Goal: Task Accomplishment & Management: Manage account settings

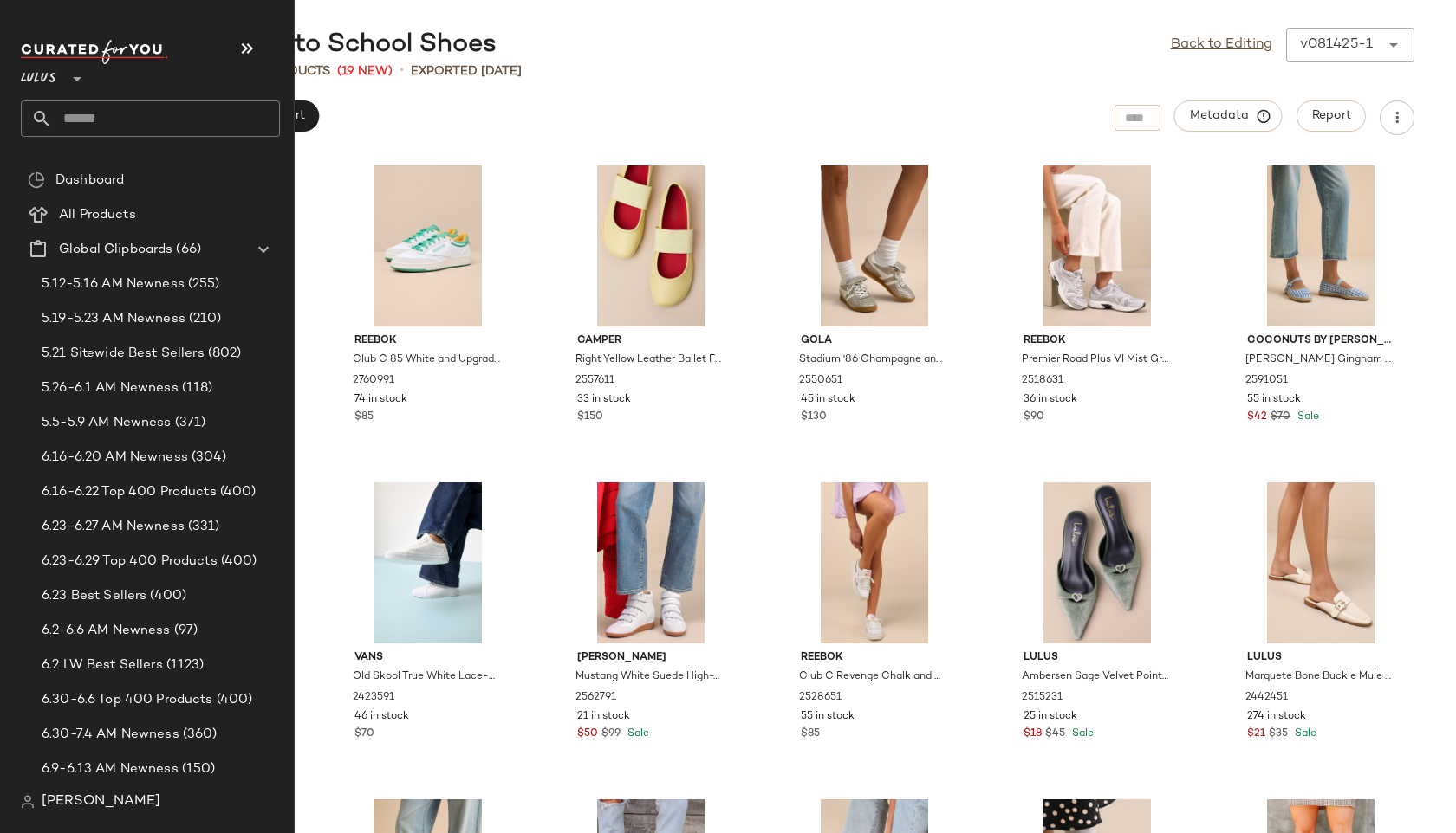
click at [66, 127] on input "text" at bounding box center [165, 118] width 228 height 36
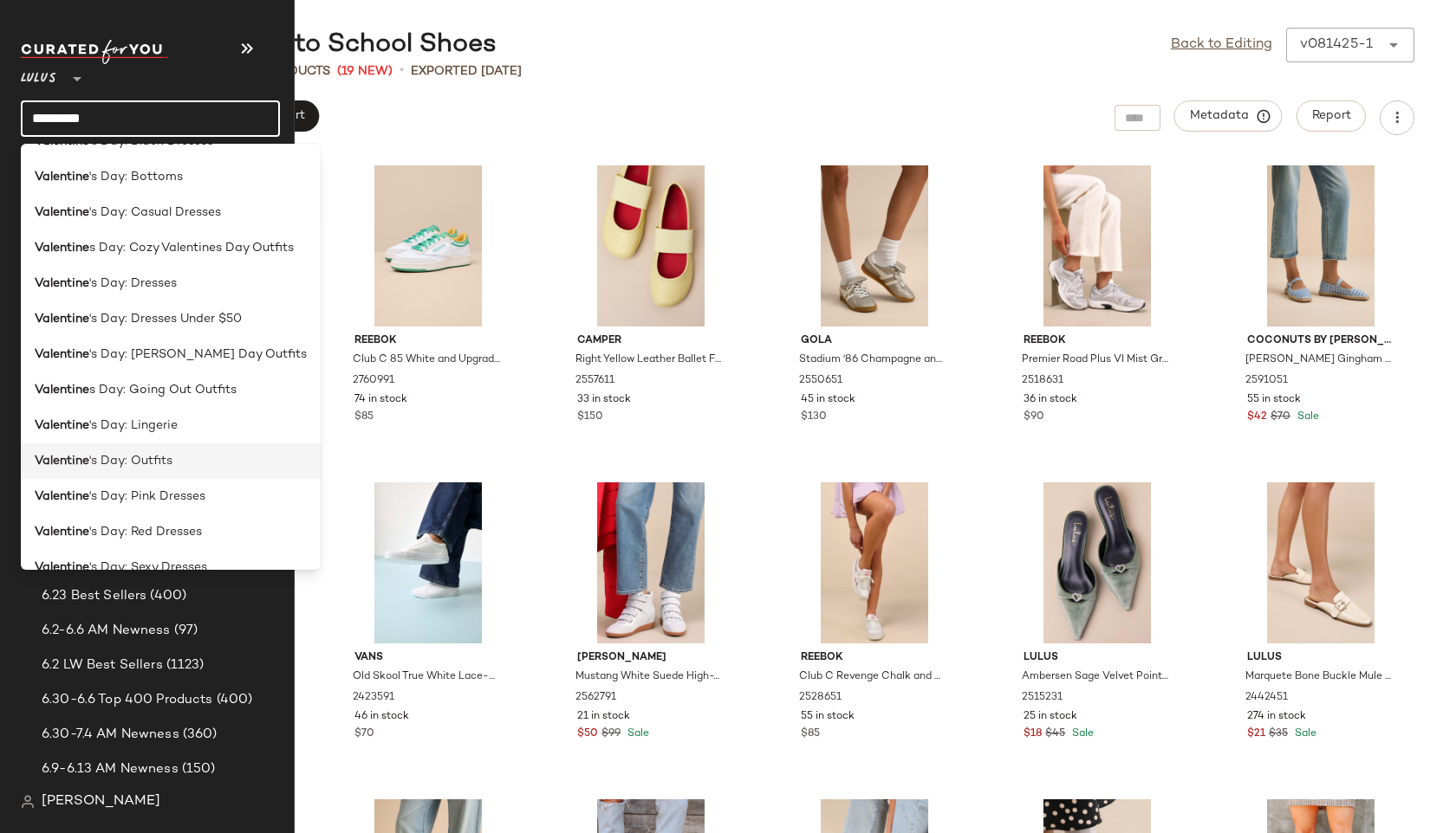
scroll to position [107, 0]
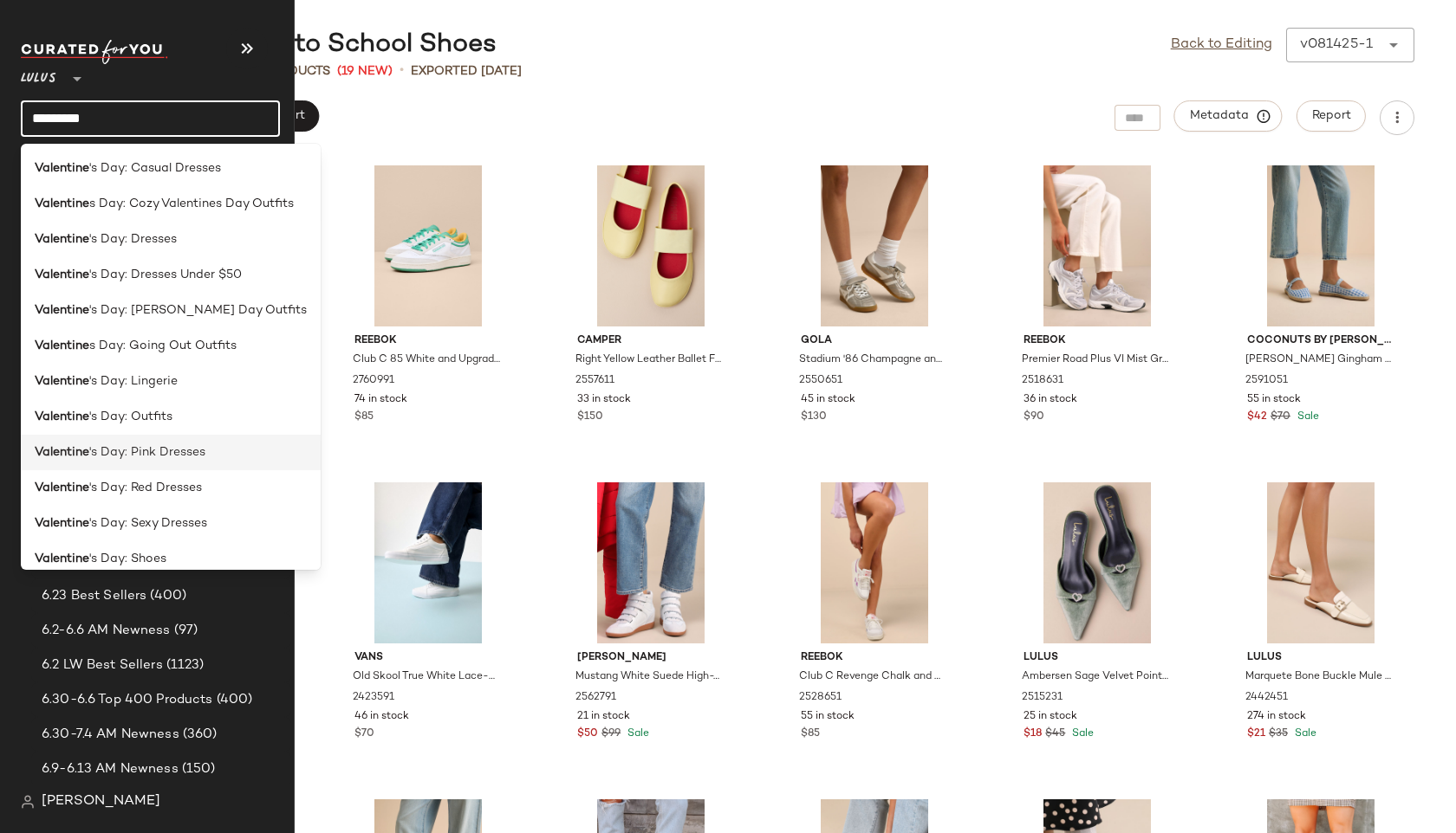
type input "*********"
click at [197, 445] on span "'s Day: Pink Dresses" at bounding box center [147, 453] width 116 height 19
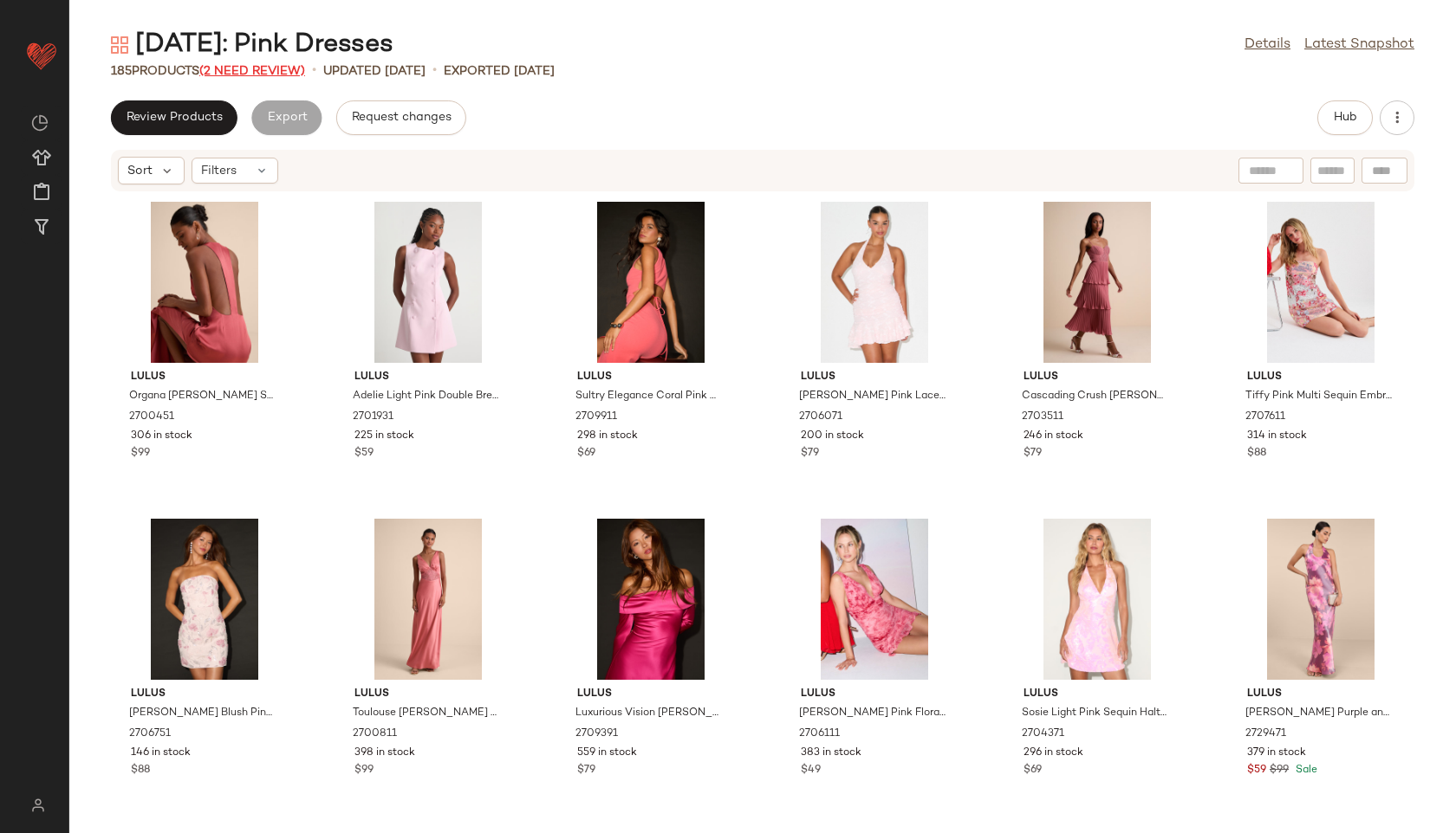
click at [269, 71] on span "(2 Need Review)" at bounding box center [253, 72] width 106 height 13
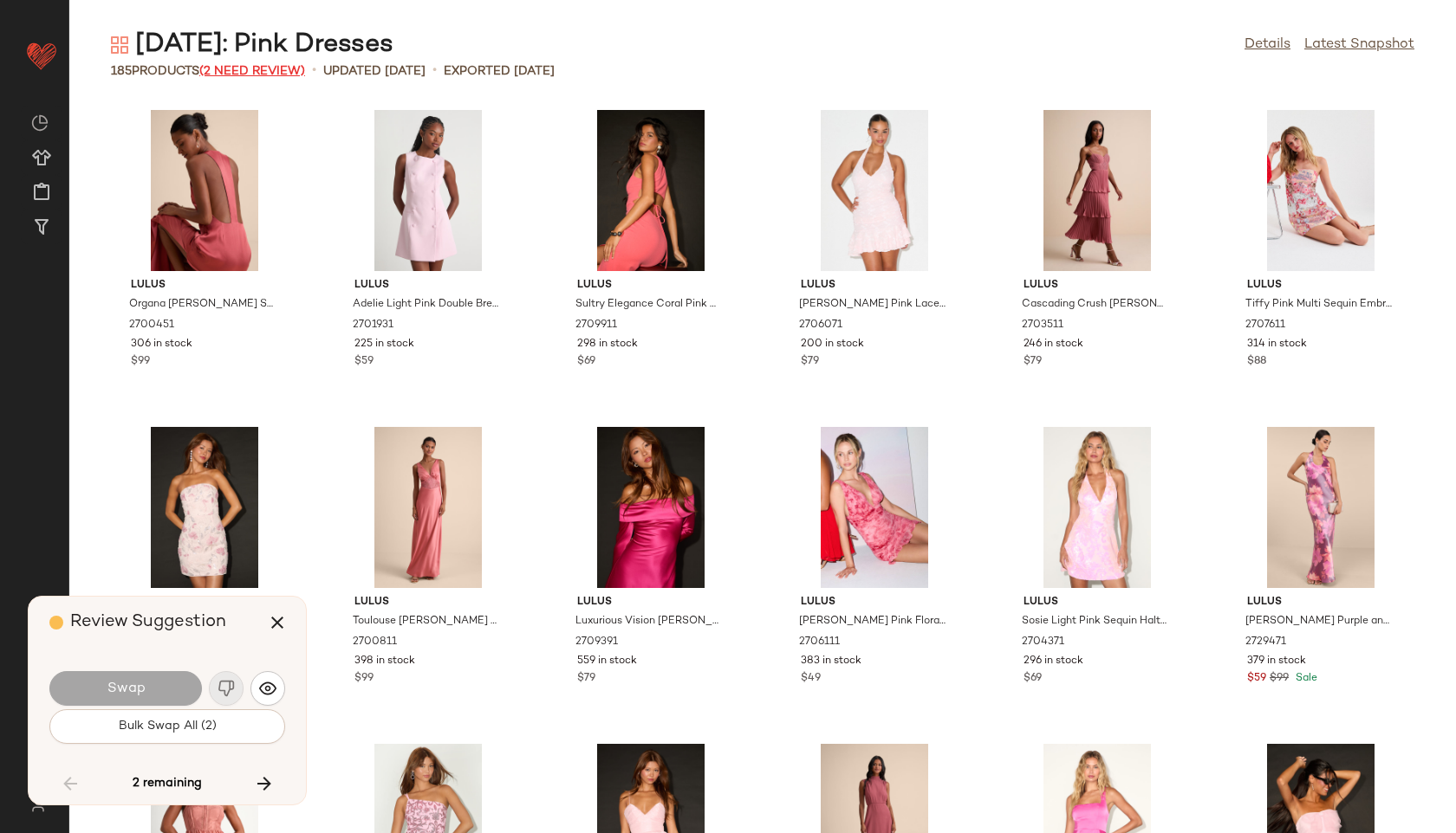
scroll to position [8242, 0]
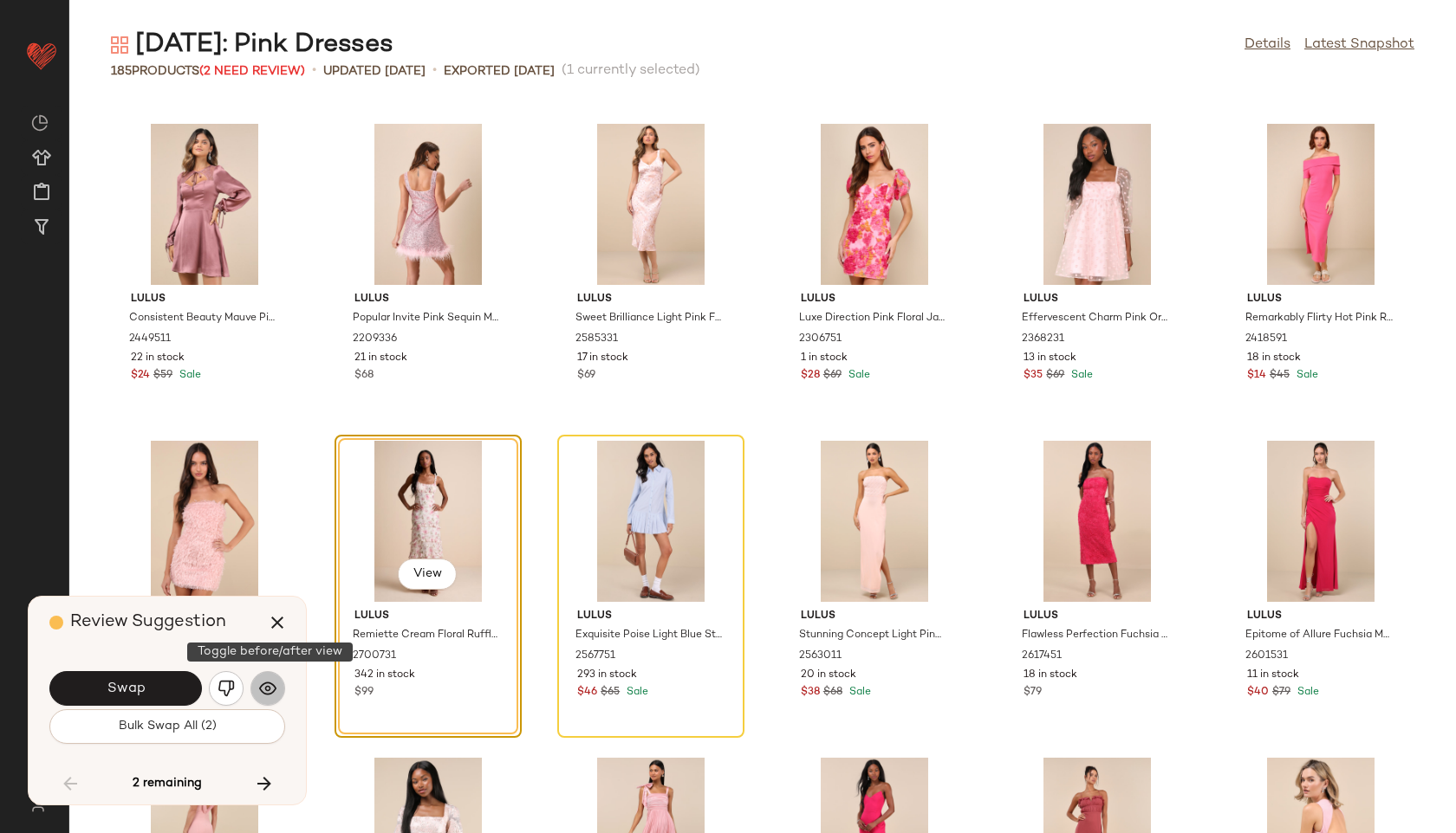
click at [260, 688] on img "button" at bounding box center [268, 688] width 18 height 18
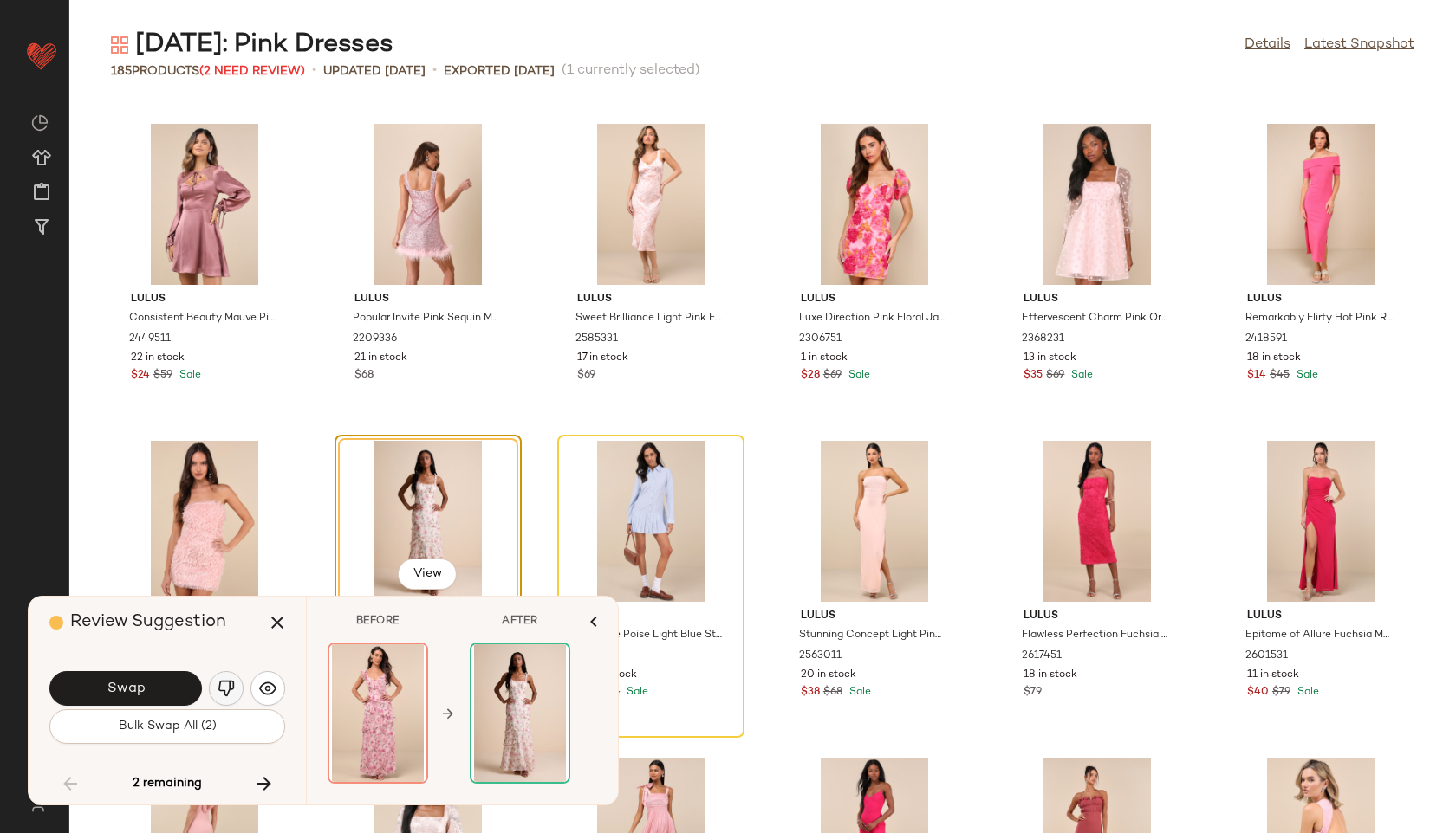
click at [229, 687] on img "button" at bounding box center [226, 688] width 18 height 18
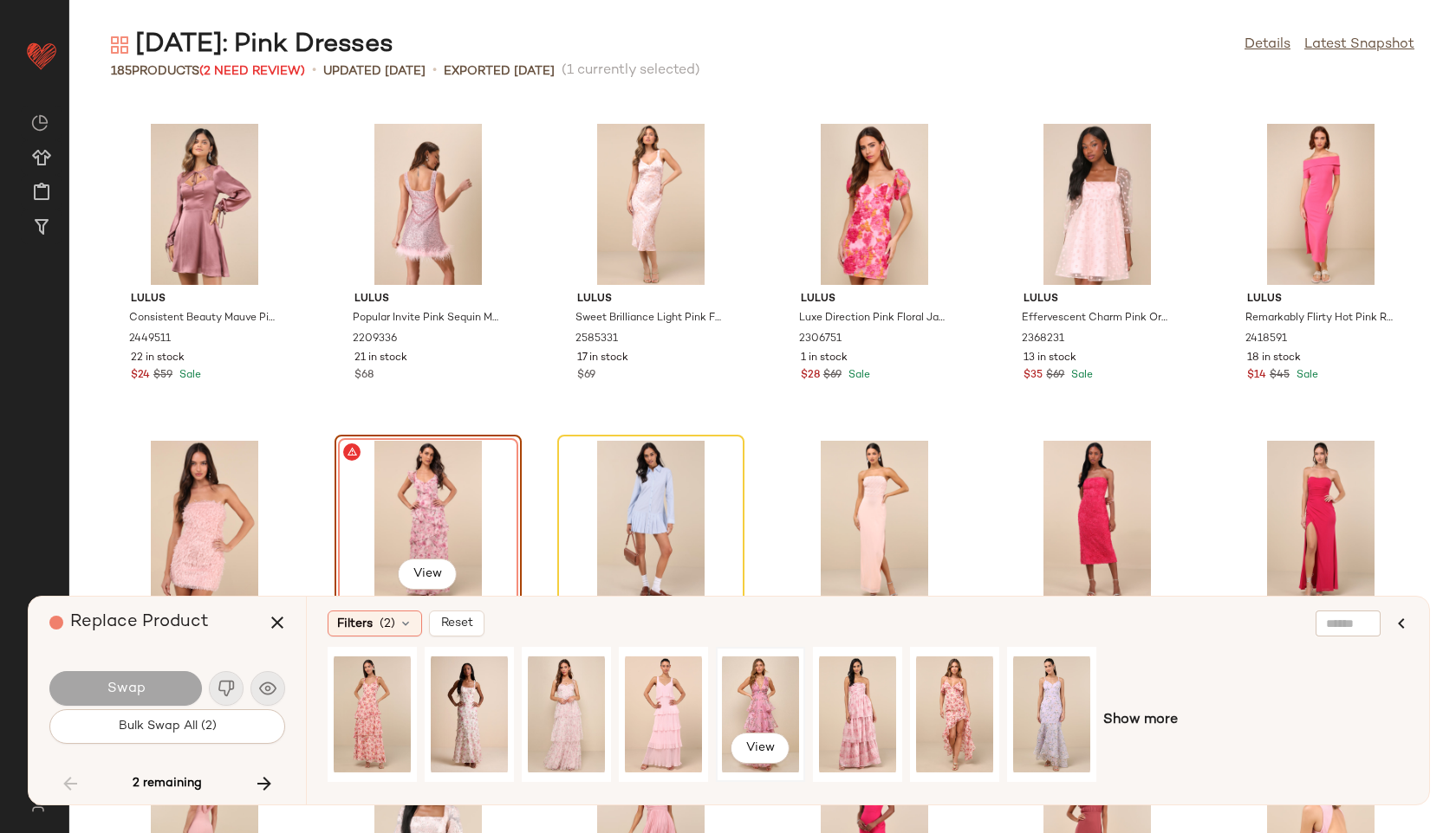
click at [744, 708] on div "View" at bounding box center [760, 714] width 77 height 123
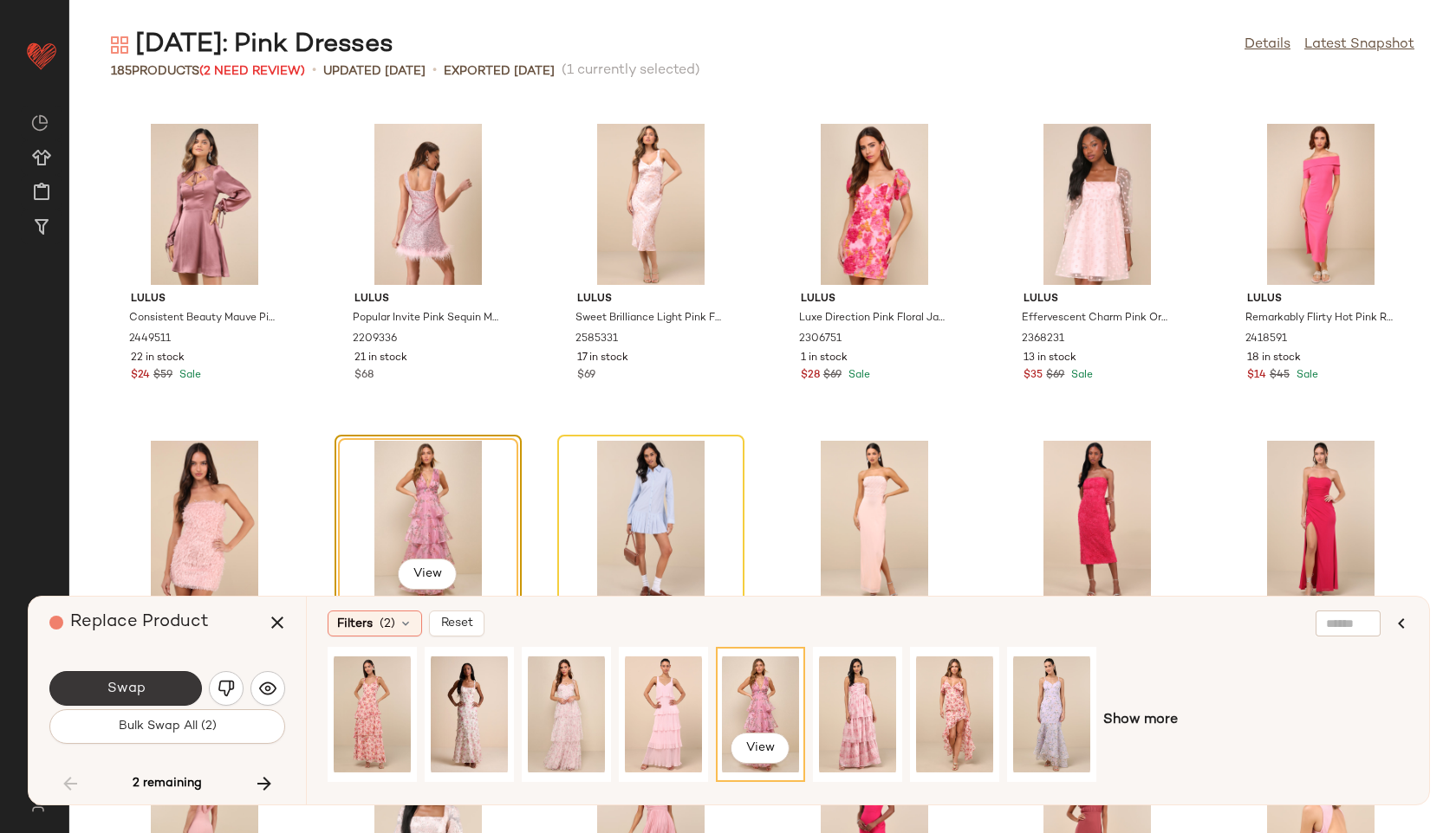
click at [178, 683] on button "Swap" at bounding box center [125, 688] width 152 height 34
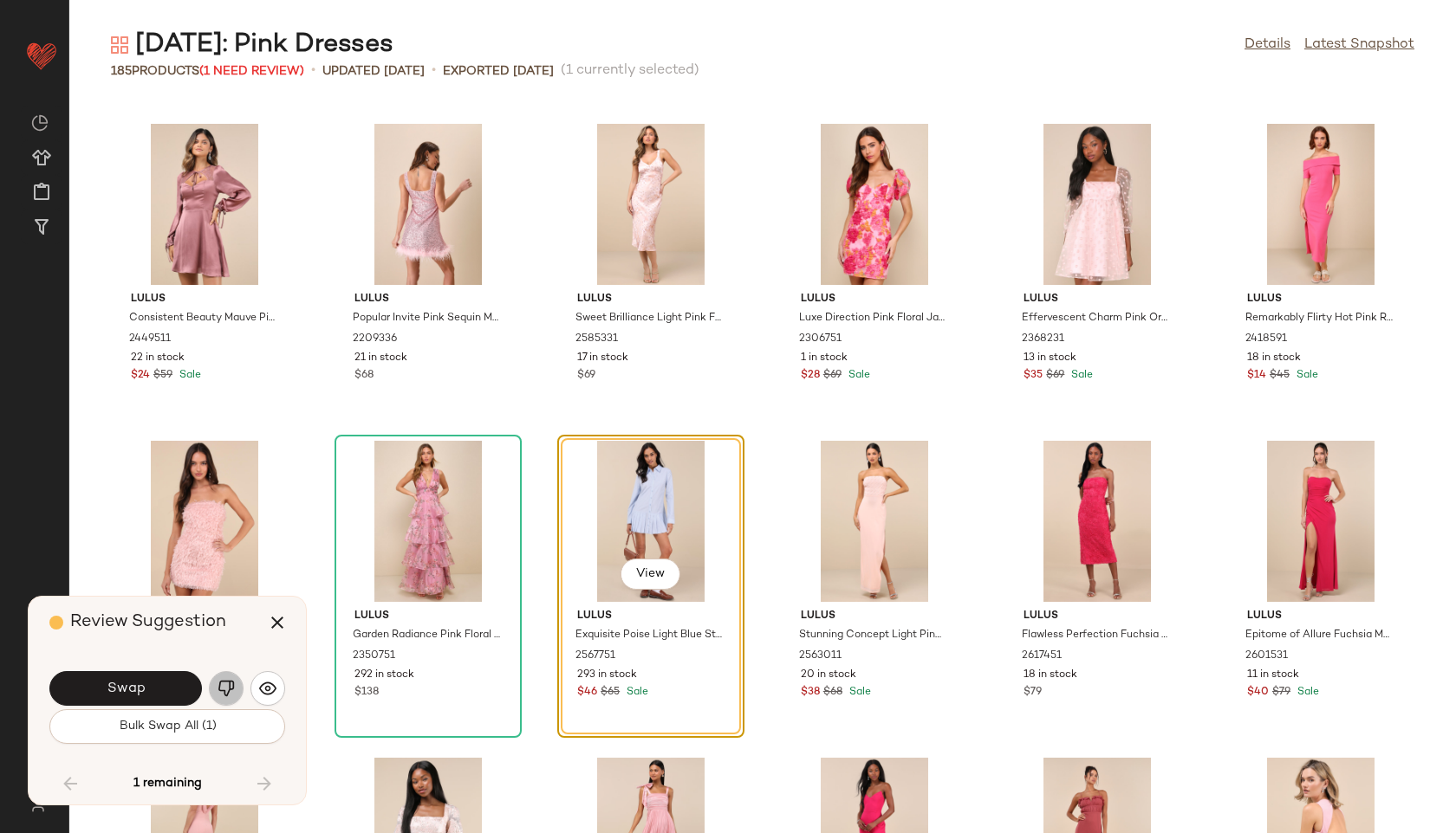
click at [227, 686] on img "button" at bounding box center [226, 688] width 18 height 18
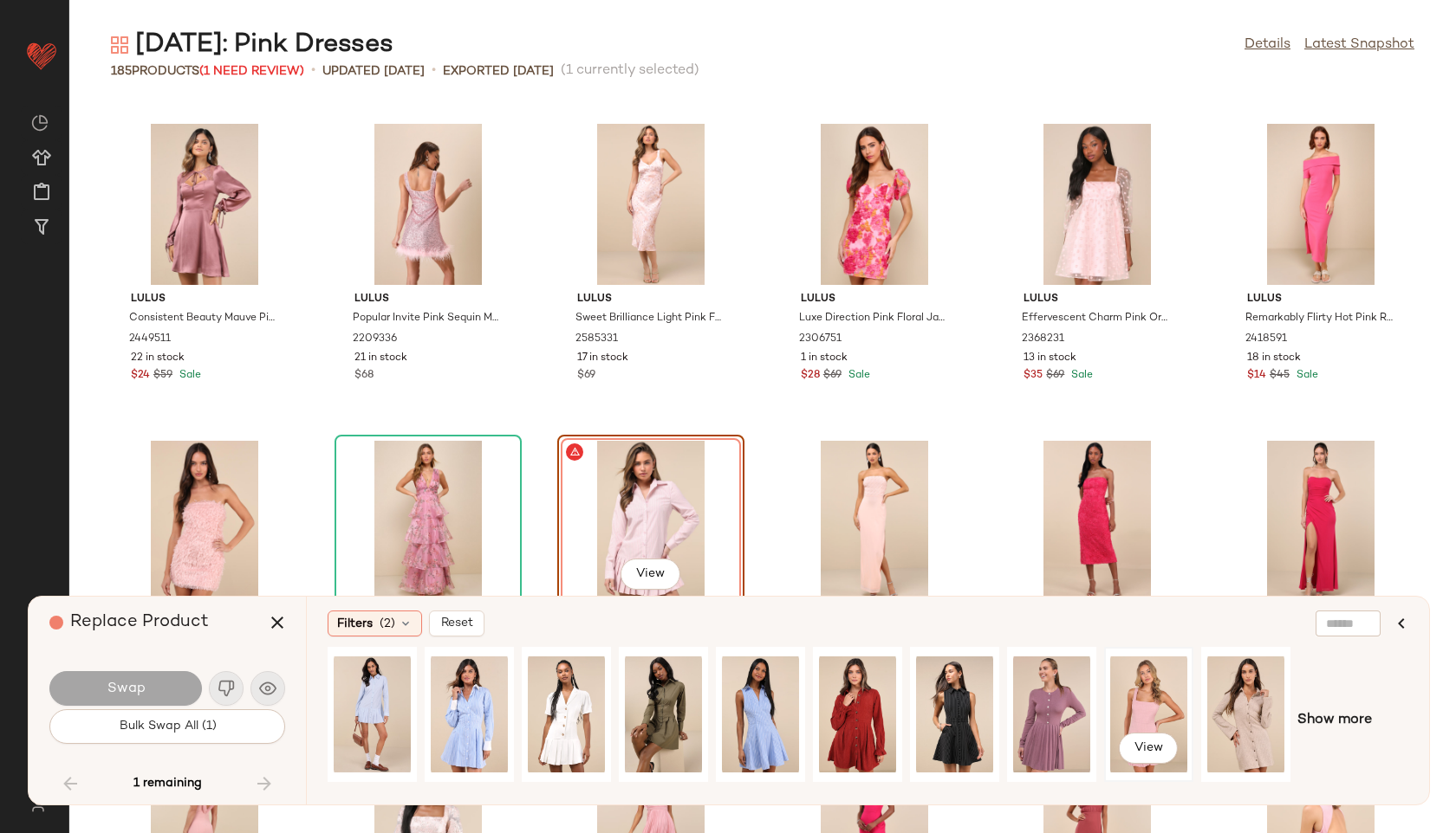
click at [1152, 692] on div "View" at bounding box center [1148, 714] width 77 height 123
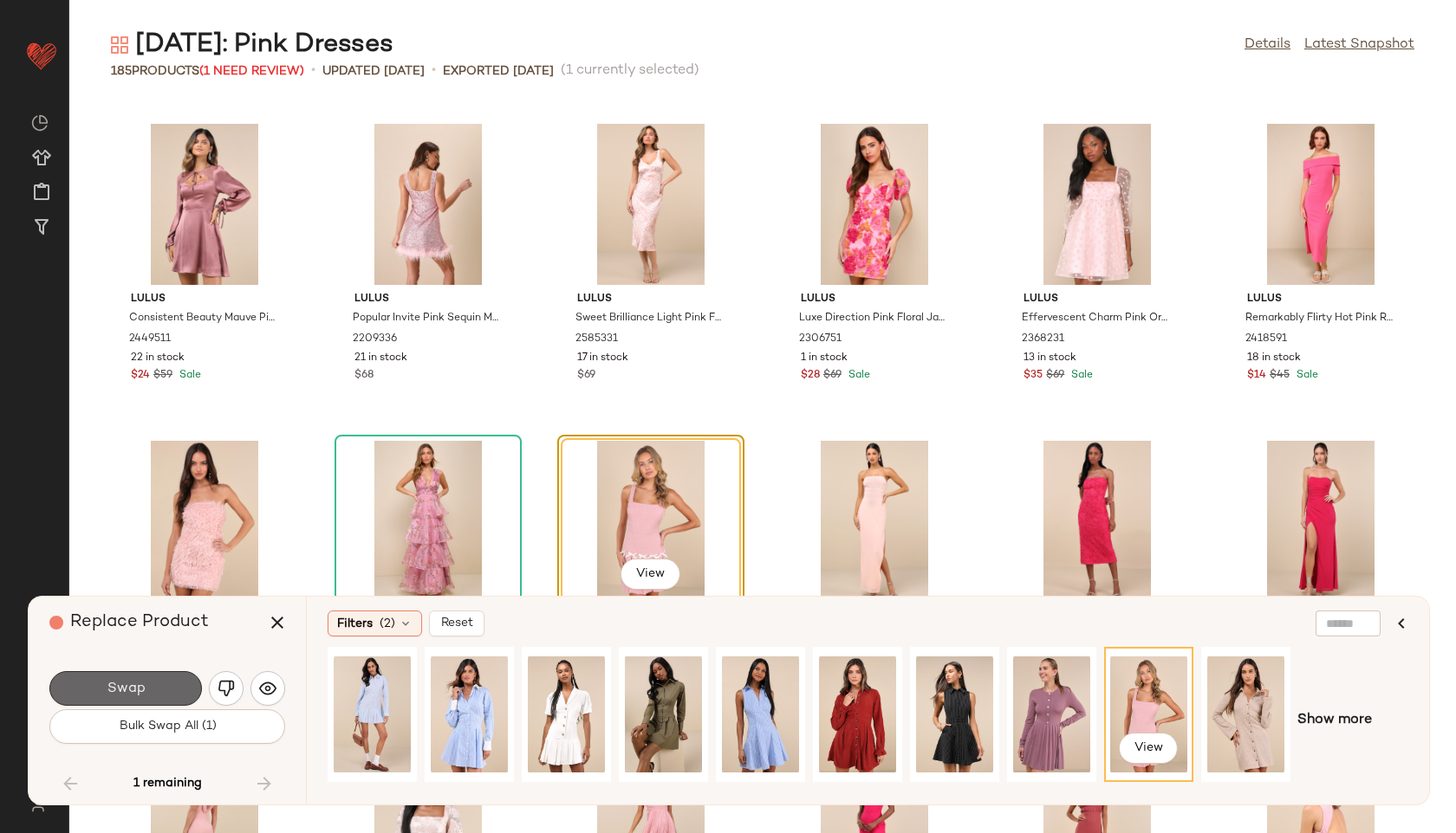
click at [111, 689] on span "Swap" at bounding box center [125, 689] width 39 height 17
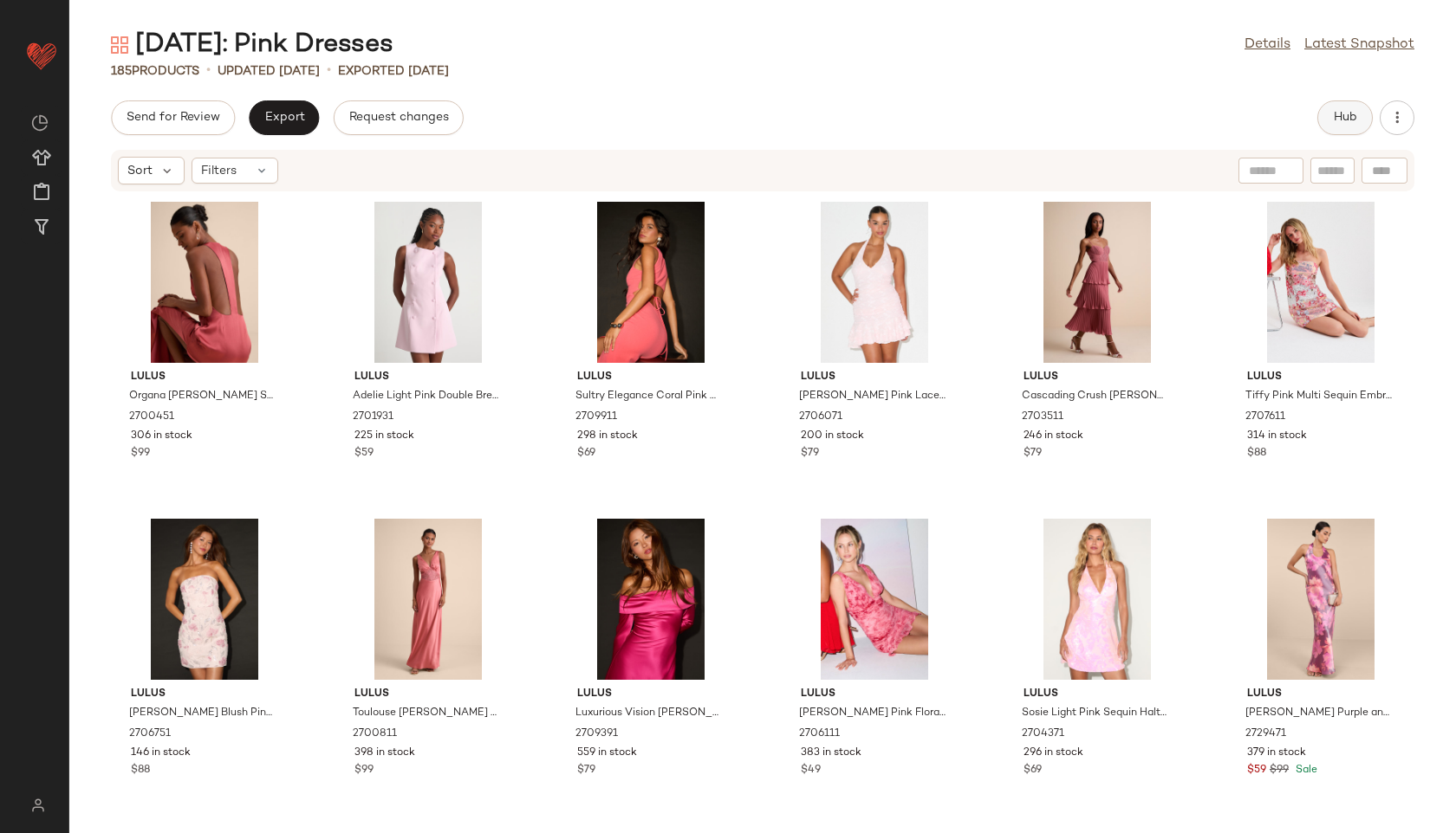
click at [1360, 117] on button "Hub" at bounding box center [1345, 117] width 56 height 34
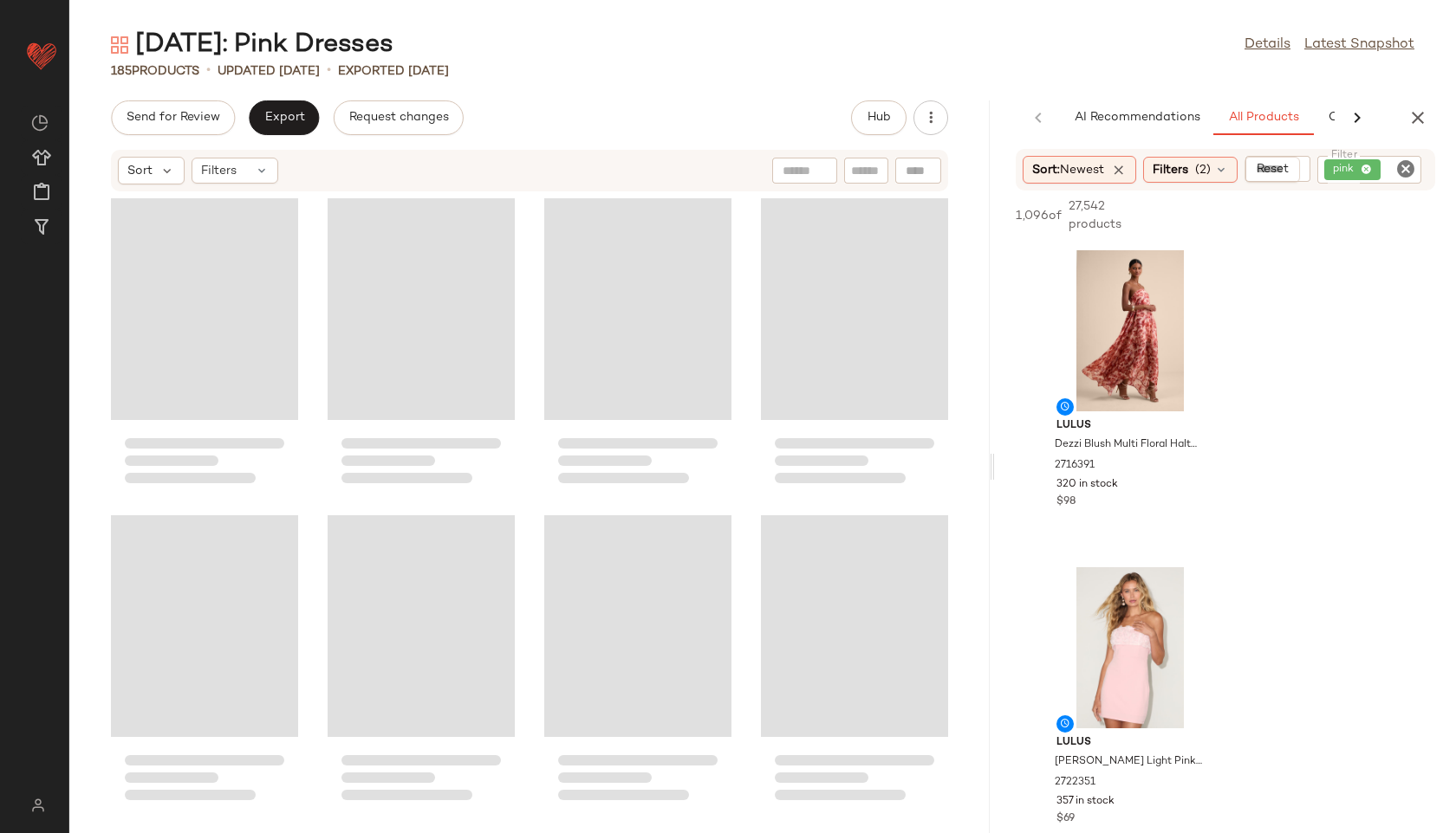
drag, startPoint x: 761, startPoint y: 464, endPoint x: 1106, endPoint y: 457, distance: 345.1
click at [1106, 457] on div "[DATE]: Pink Dresses Details Latest Snapshot 185 Products • updated [DATE] • Ex…" at bounding box center [763, 430] width 1386 height 805
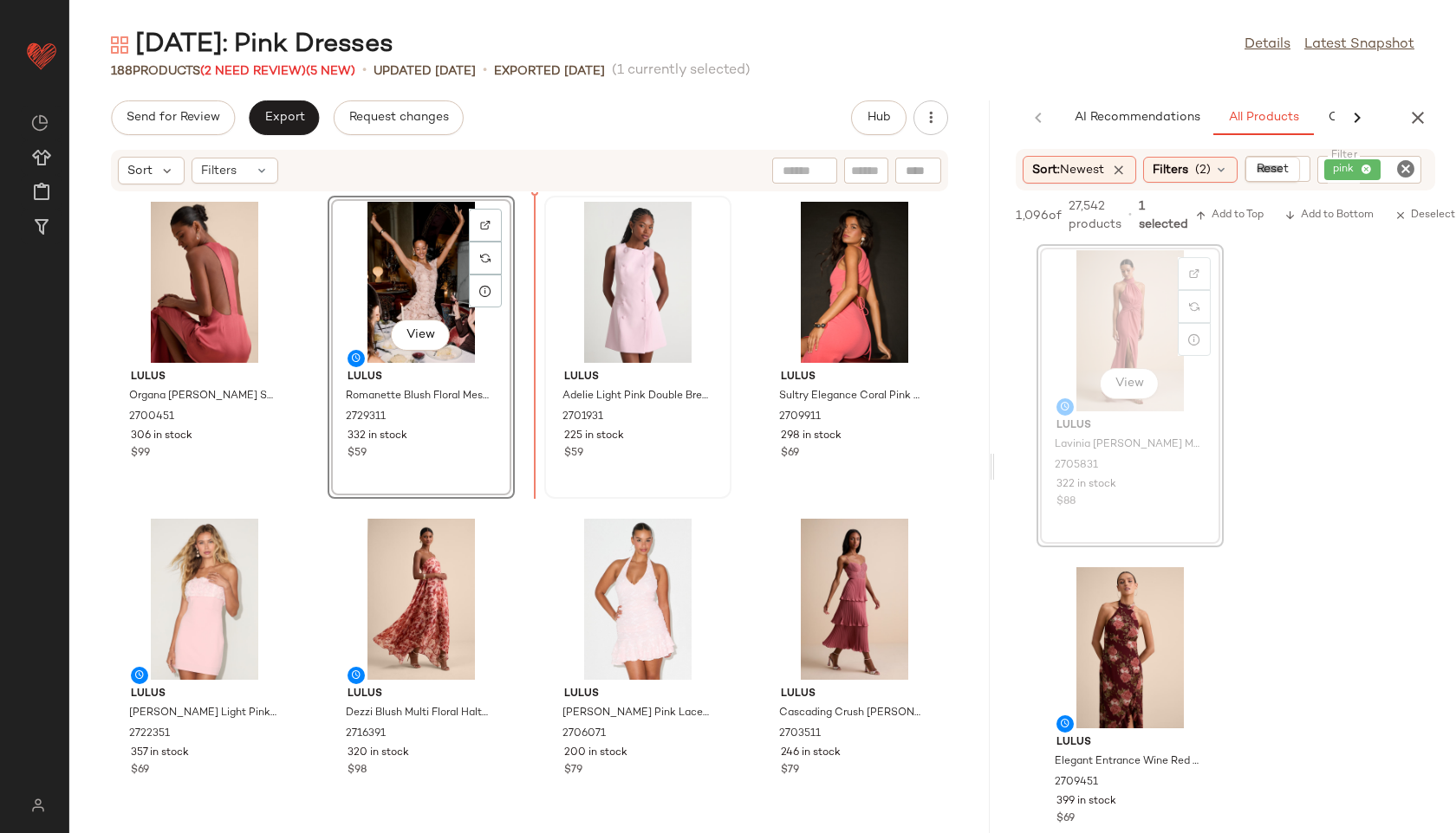
drag, startPoint x: 1127, startPoint y: 333, endPoint x: 570, endPoint y: 299, distance: 558.0
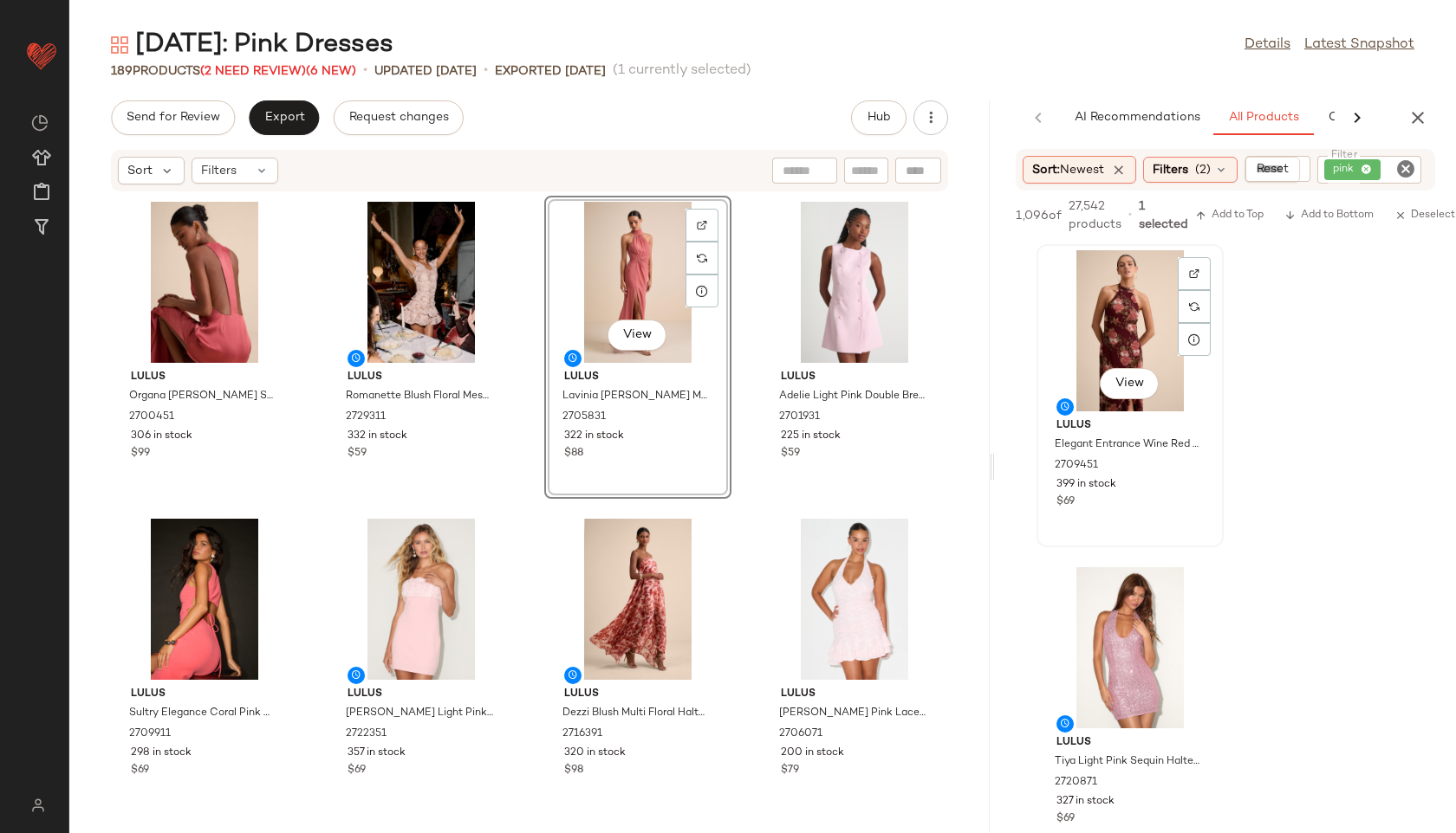
scroll to position [138, 0]
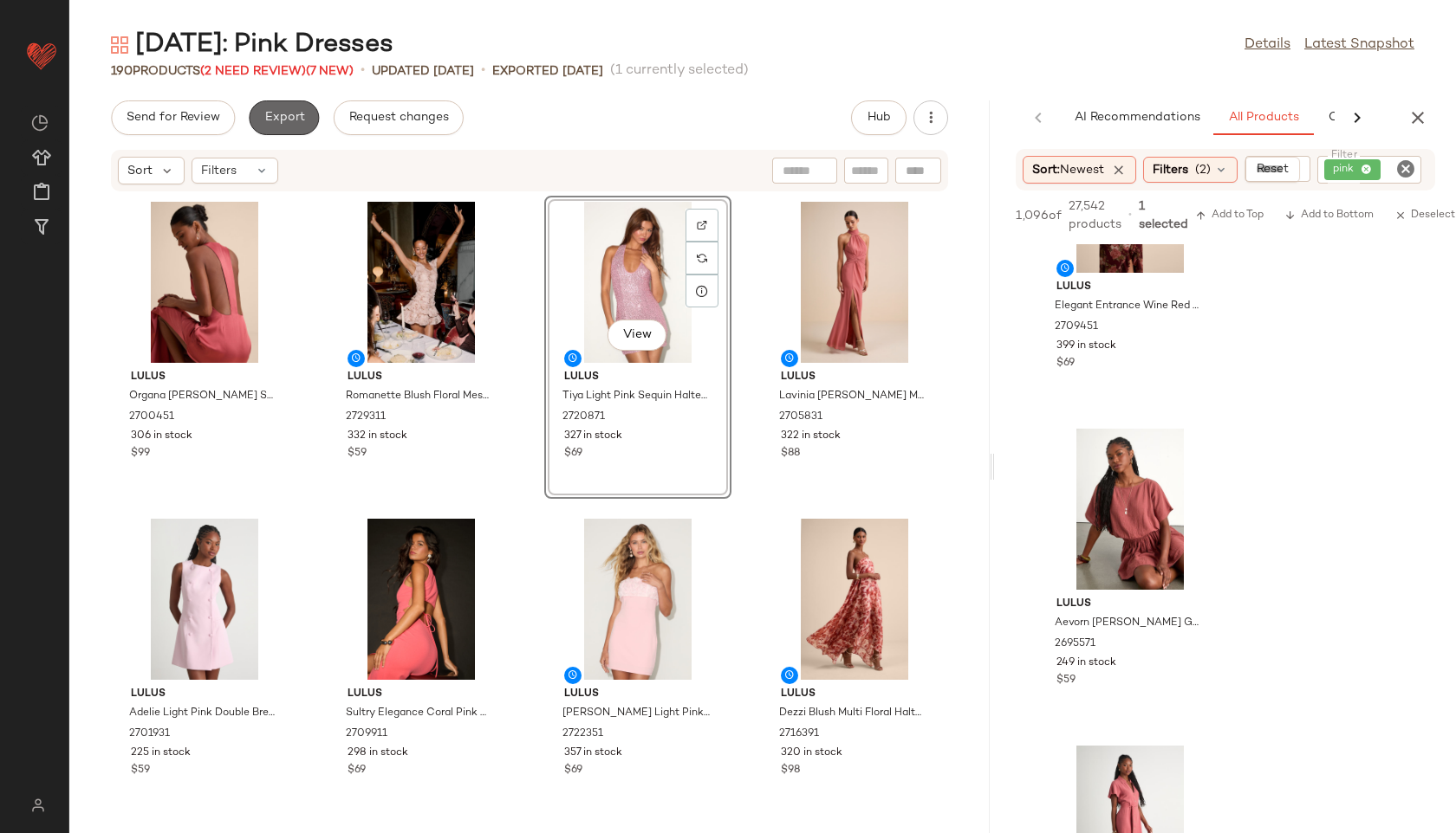
click at [277, 114] on span "Export" at bounding box center [284, 117] width 41 height 14
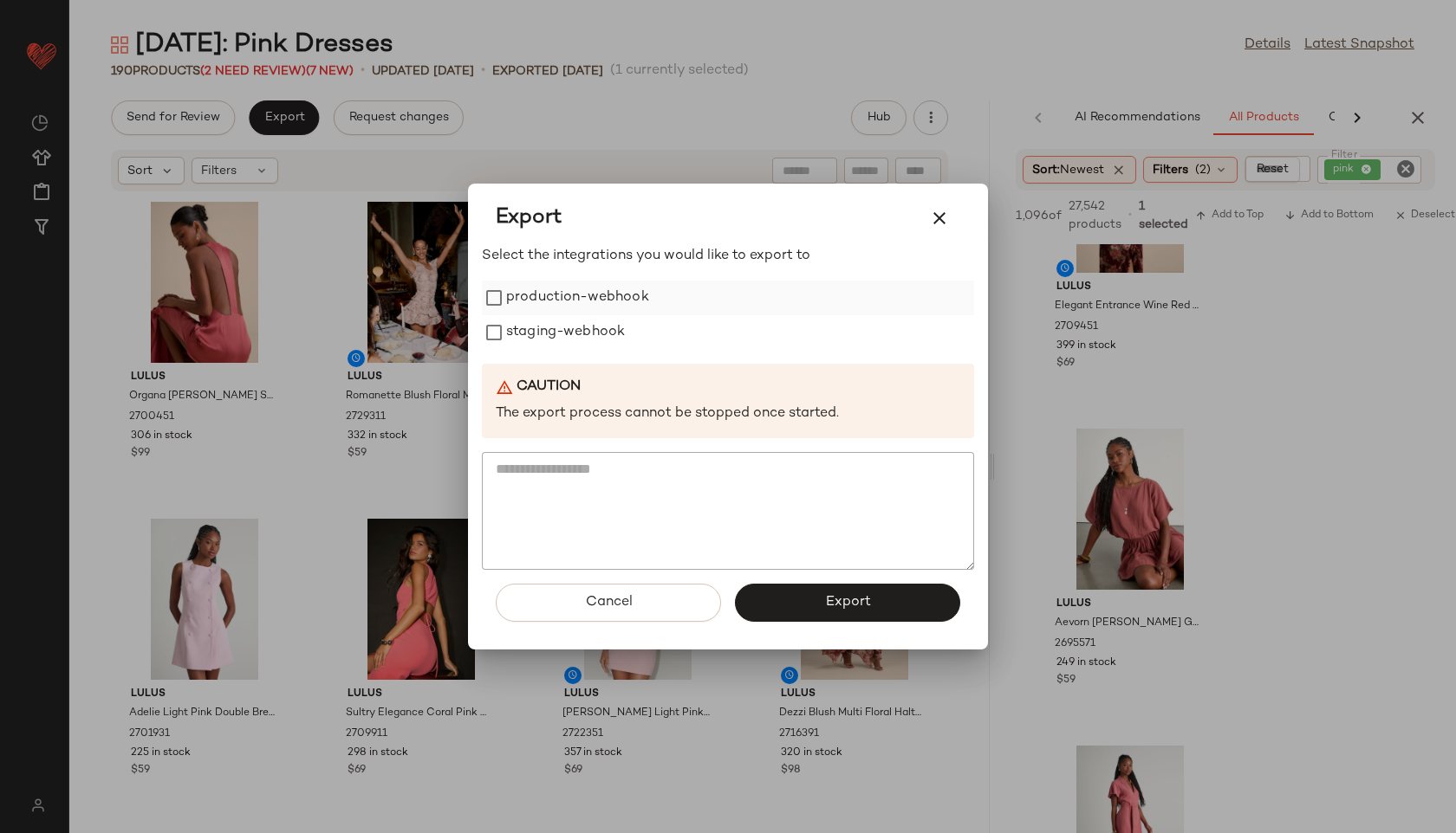
click at [511, 305] on label "production-webhook" at bounding box center [578, 297] width 143 height 34
click at [525, 323] on label "staging-webhook" at bounding box center [566, 332] width 119 height 34
click at [800, 587] on button "Export" at bounding box center [847, 603] width 225 height 38
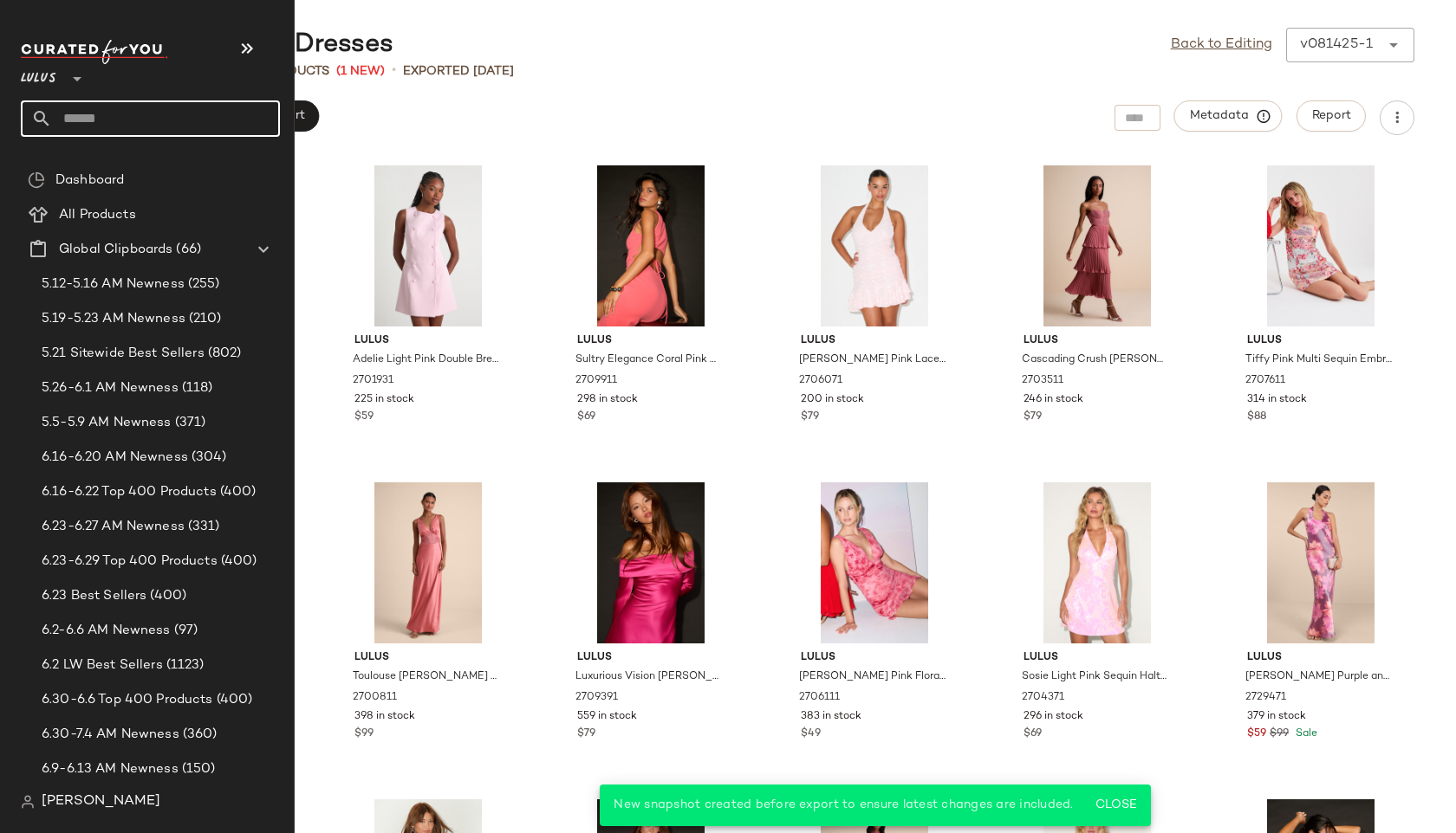
click at [123, 124] on input "text" at bounding box center [165, 118] width 228 height 36
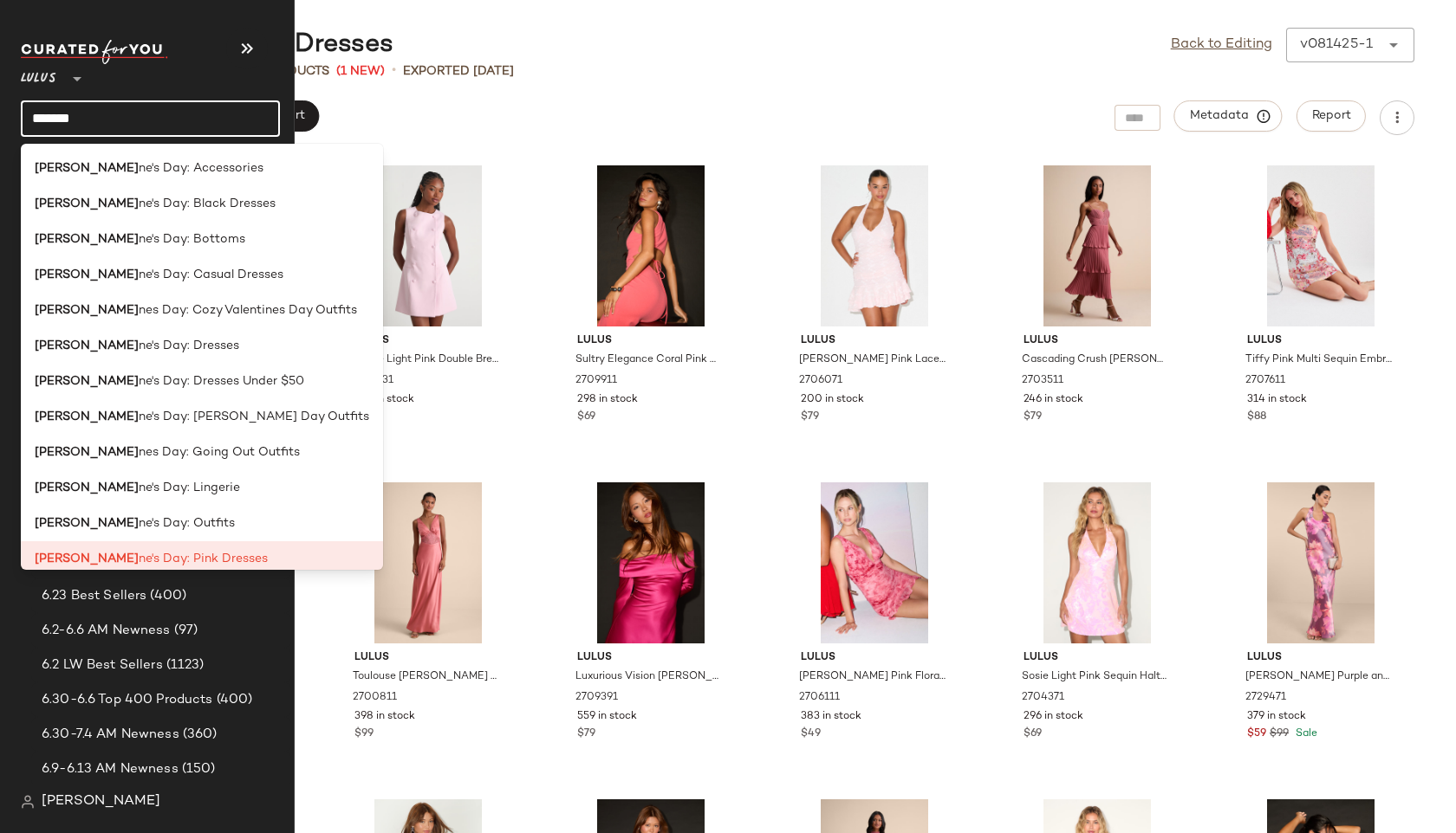
type input "********"
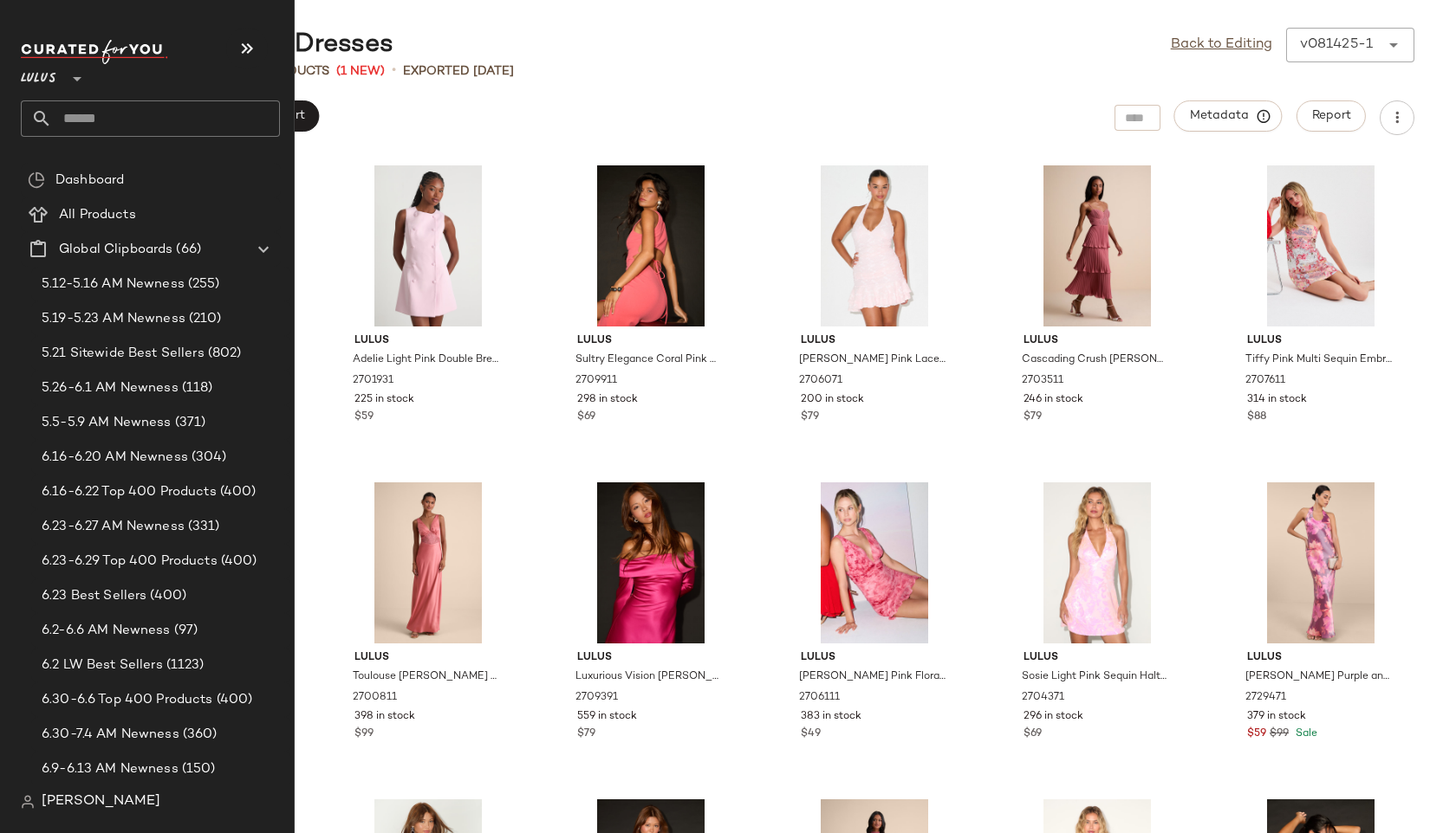
click at [98, 111] on input "text" at bounding box center [165, 118] width 228 height 36
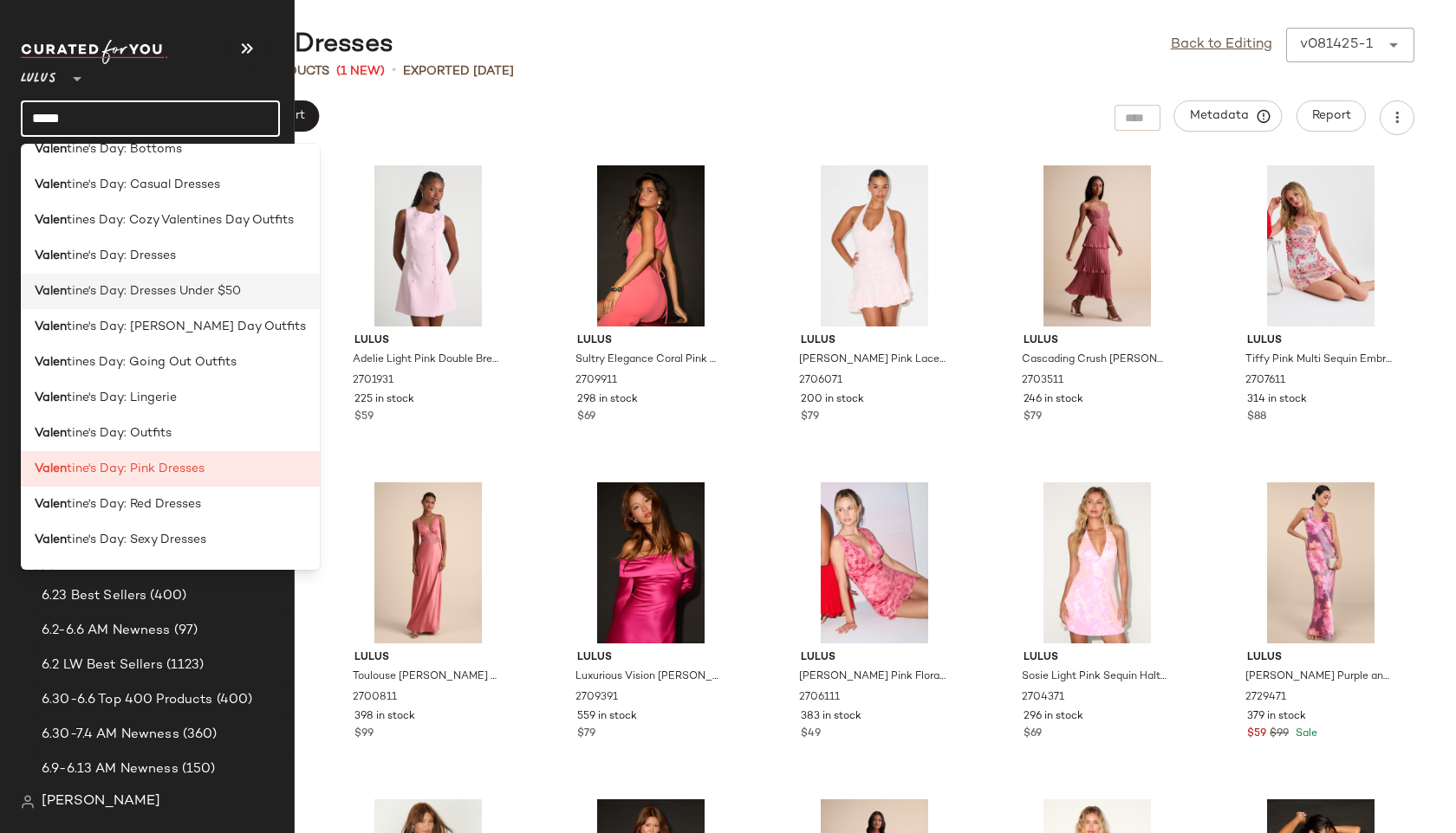
scroll to position [94, 0]
type input "*****"
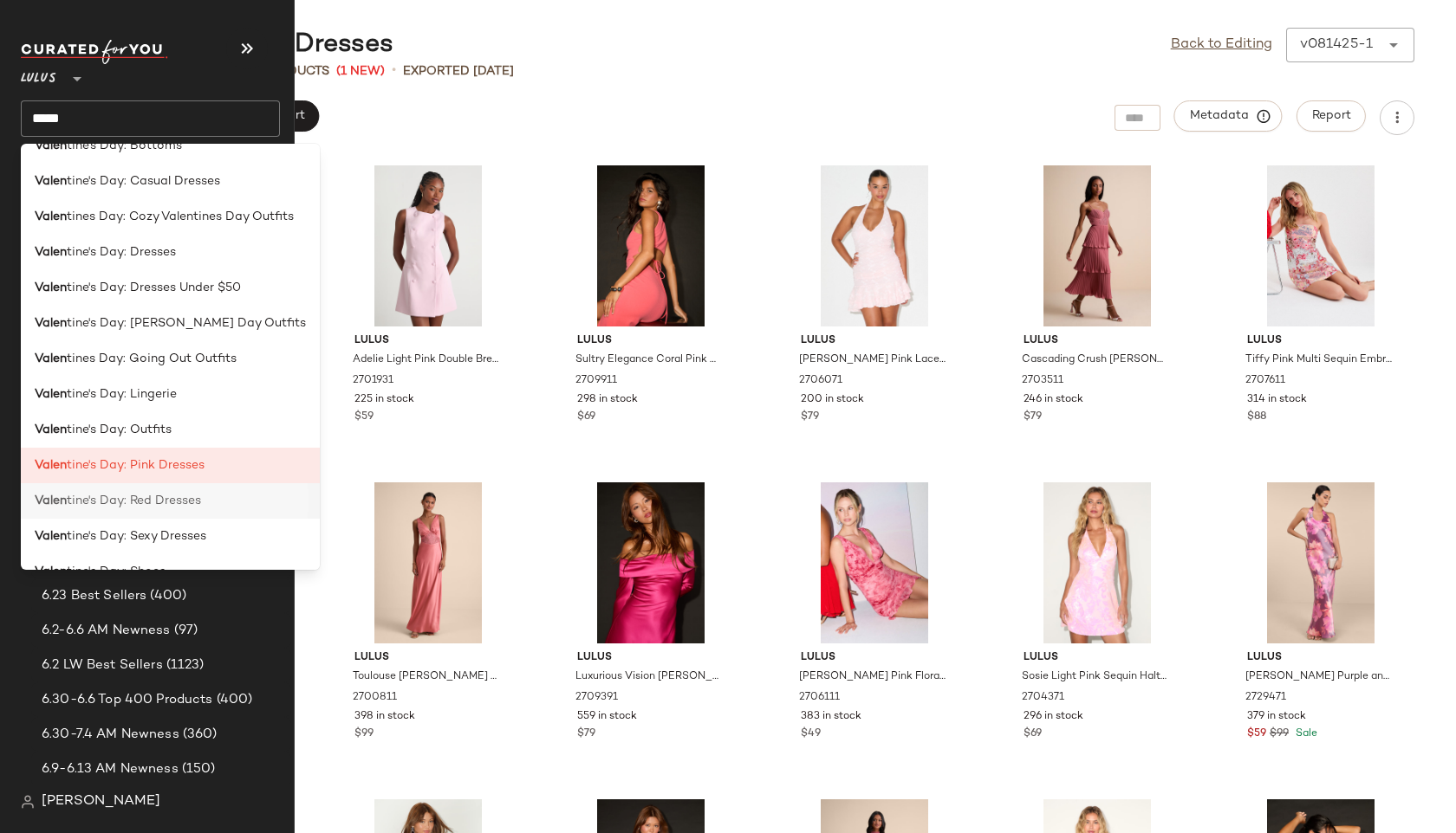
click at [120, 492] on span "tine's Day: Red Dresses" at bounding box center [134, 501] width 135 height 19
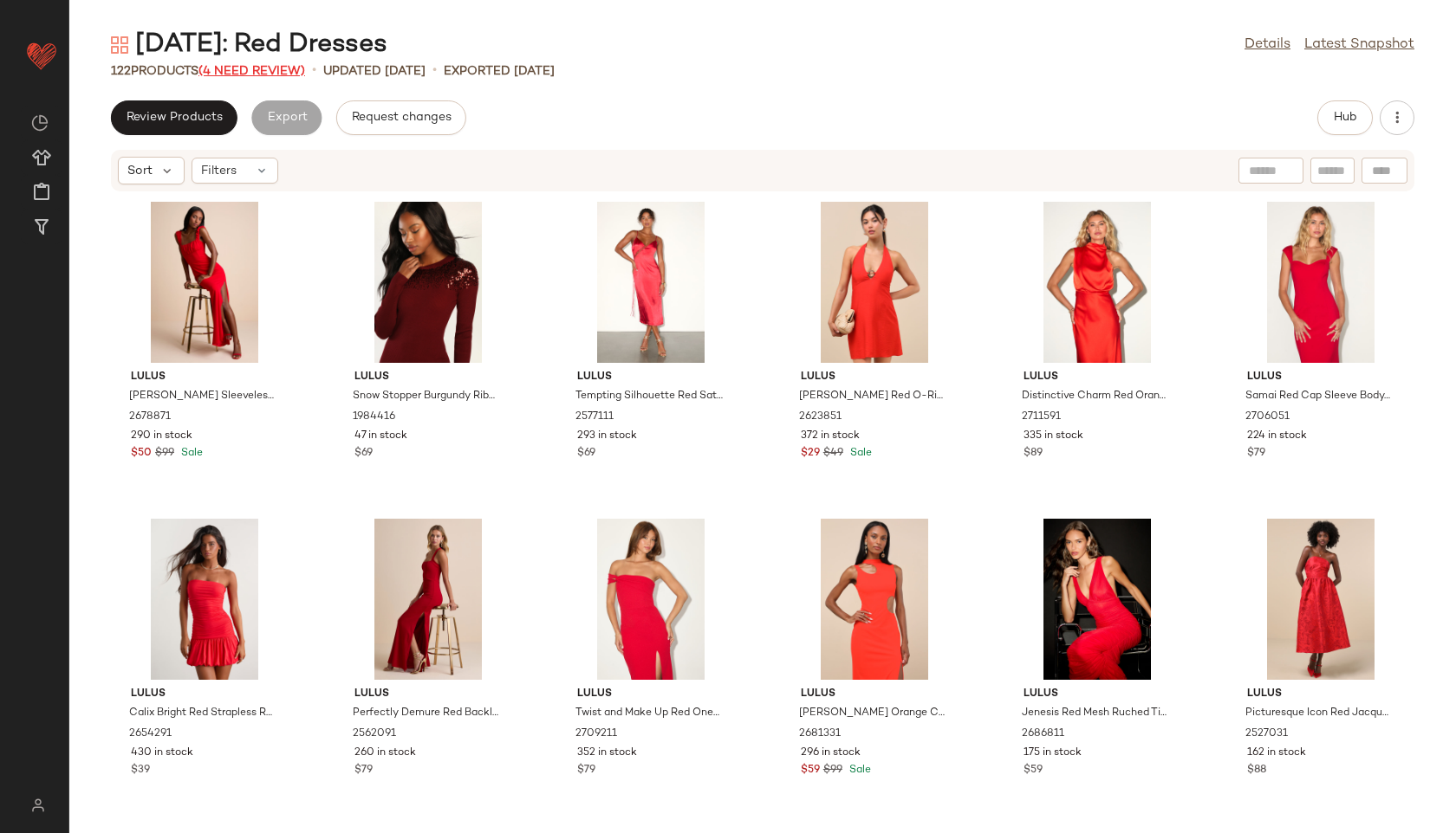
click at [251, 72] on span "(4 Need Review)" at bounding box center [252, 72] width 107 height 13
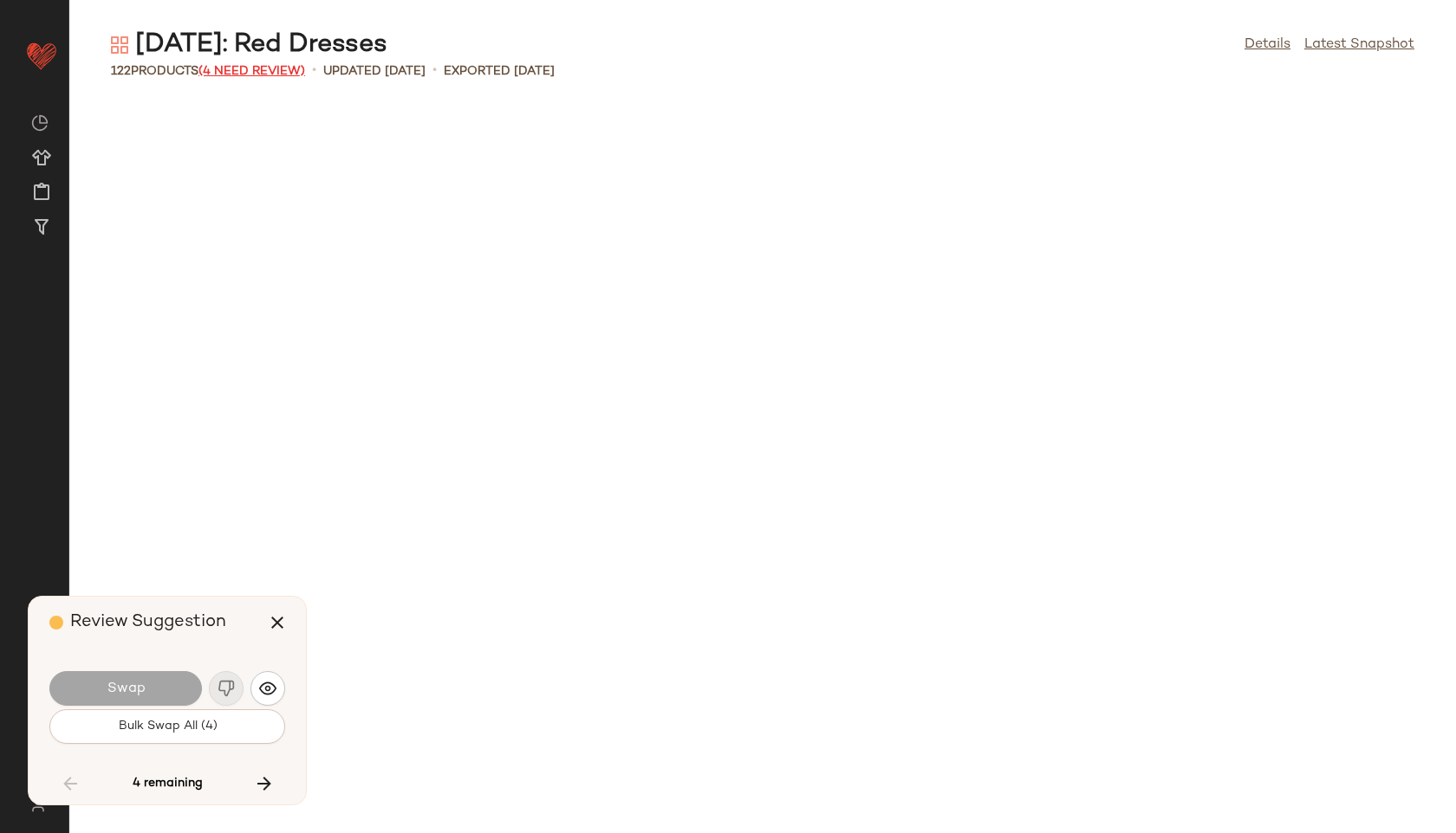
scroll to position [5072, 0]
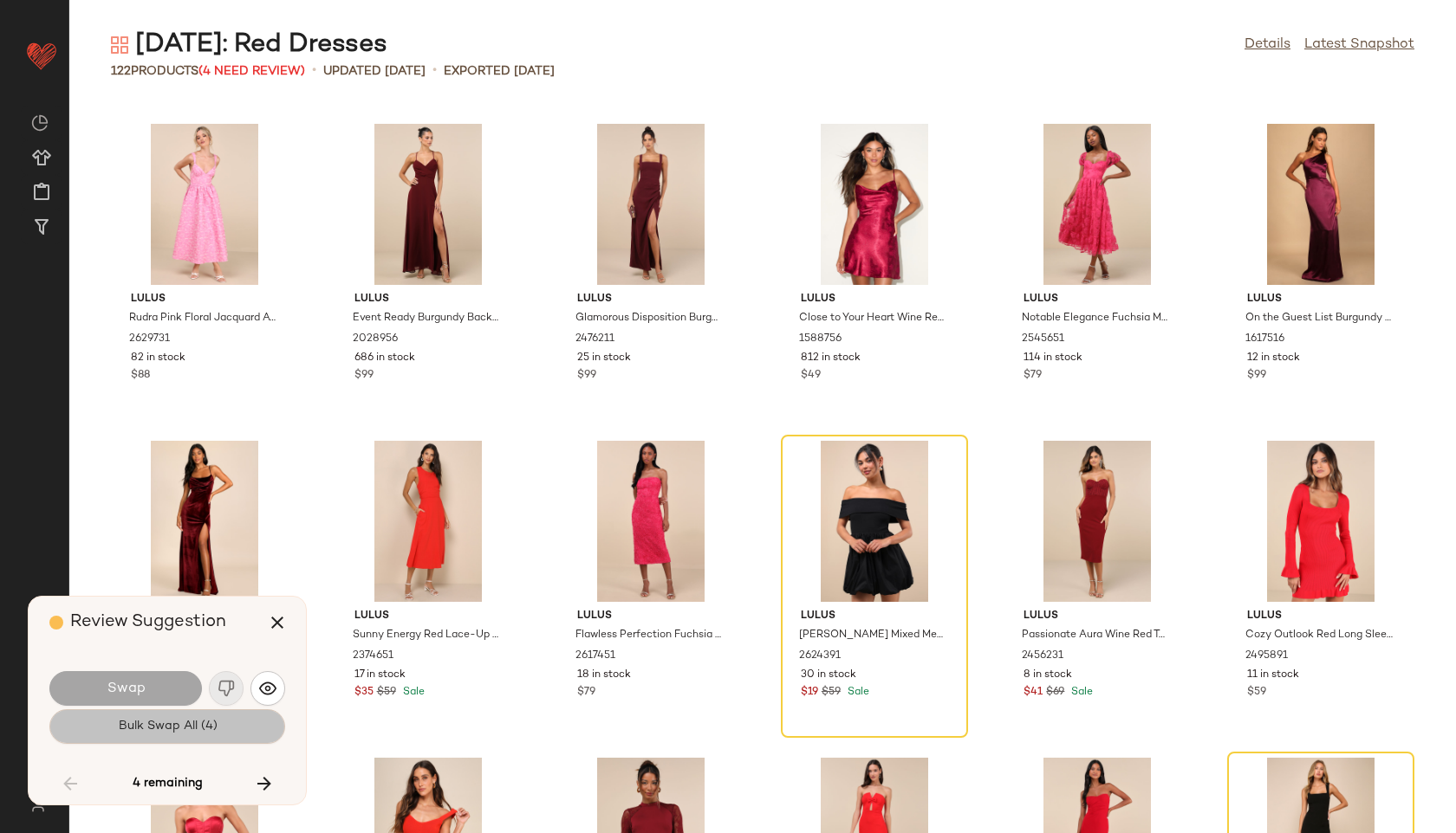
click at [162, 737] on button "Bulk Swap All (4)" at bounding box center [167, 726] width 236 height 34
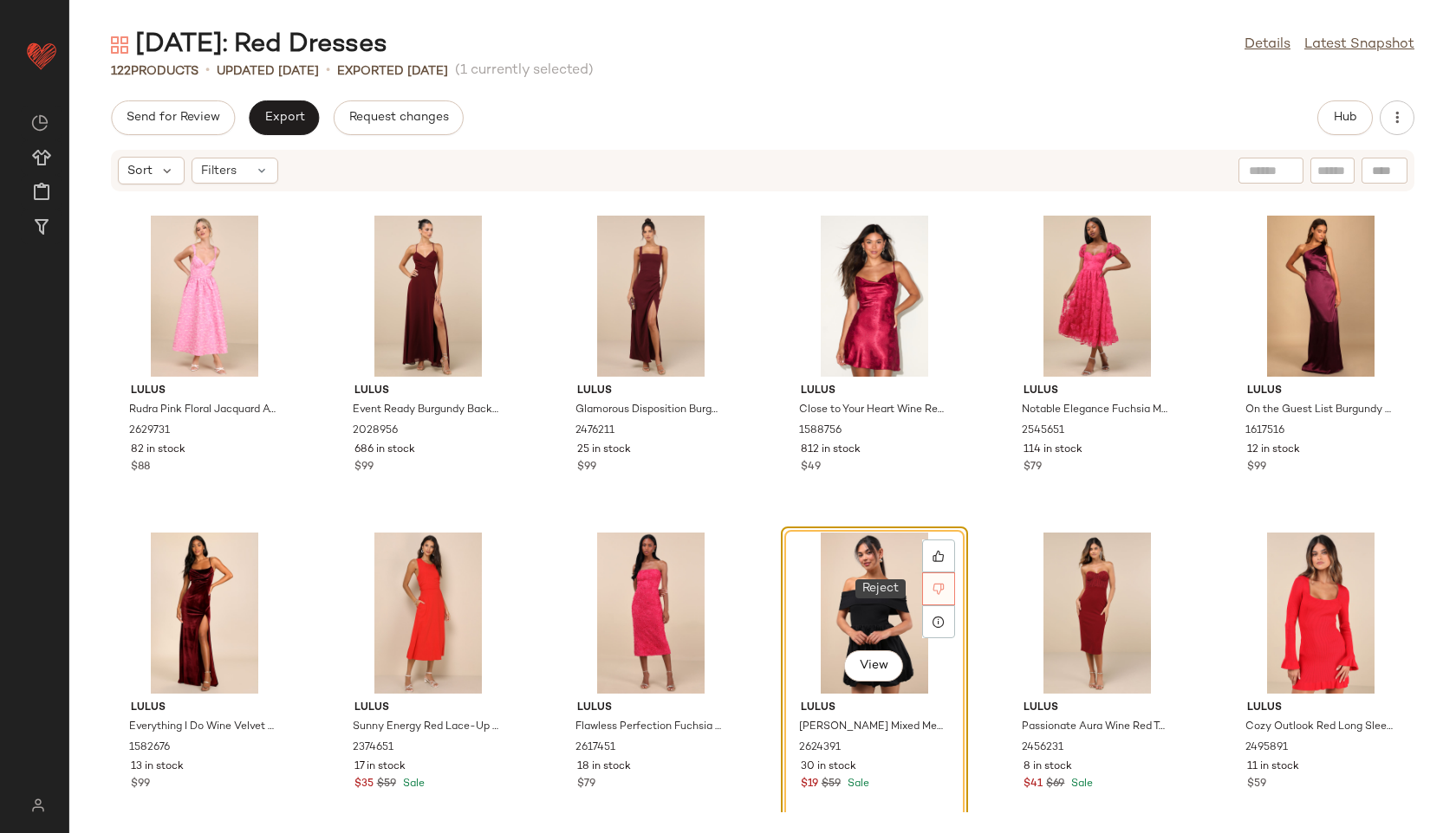
click at [937, 585] on icon at bounding box center [938, 590] width 11 height 11
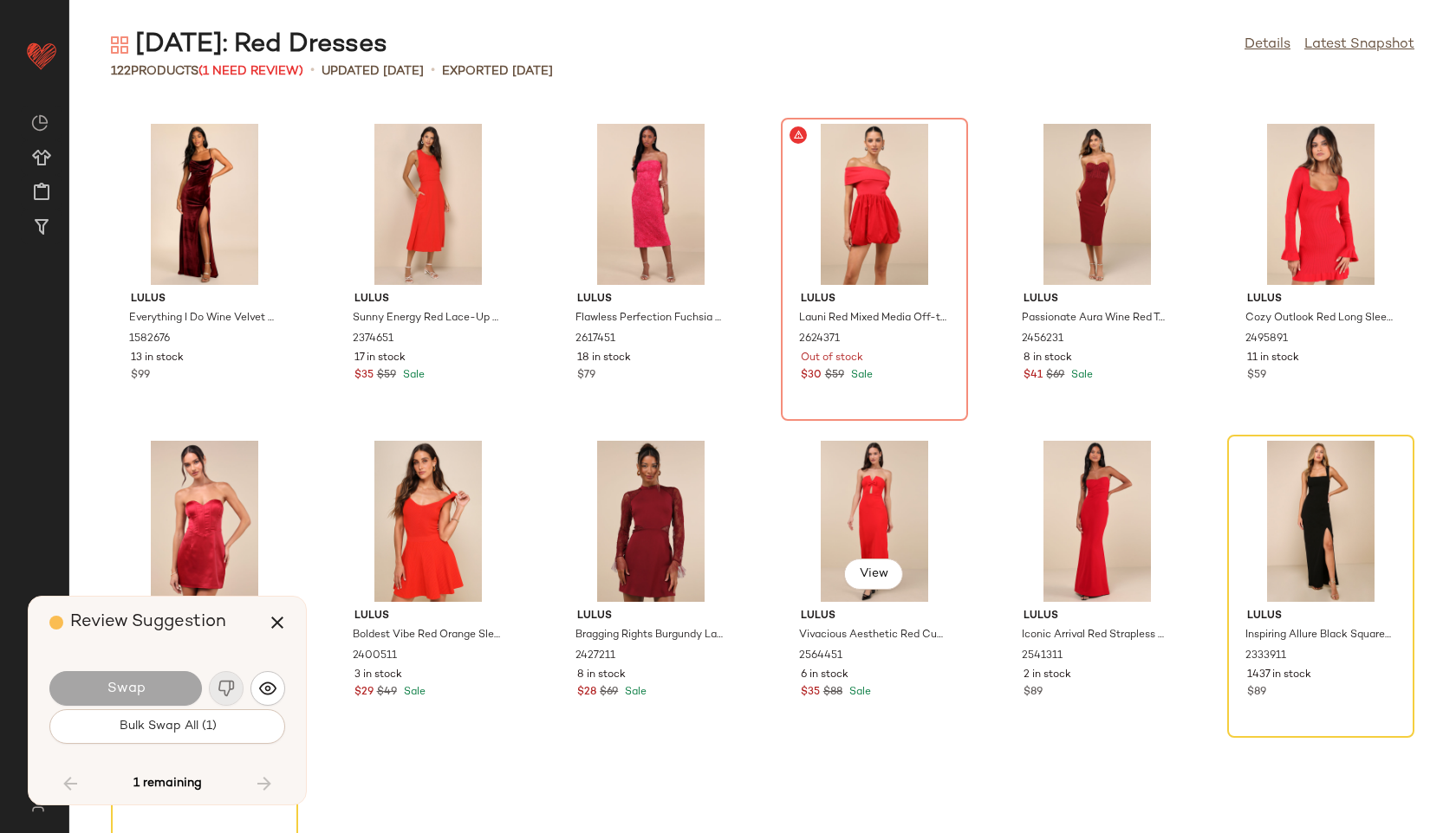
scroll to position [5072, 0]
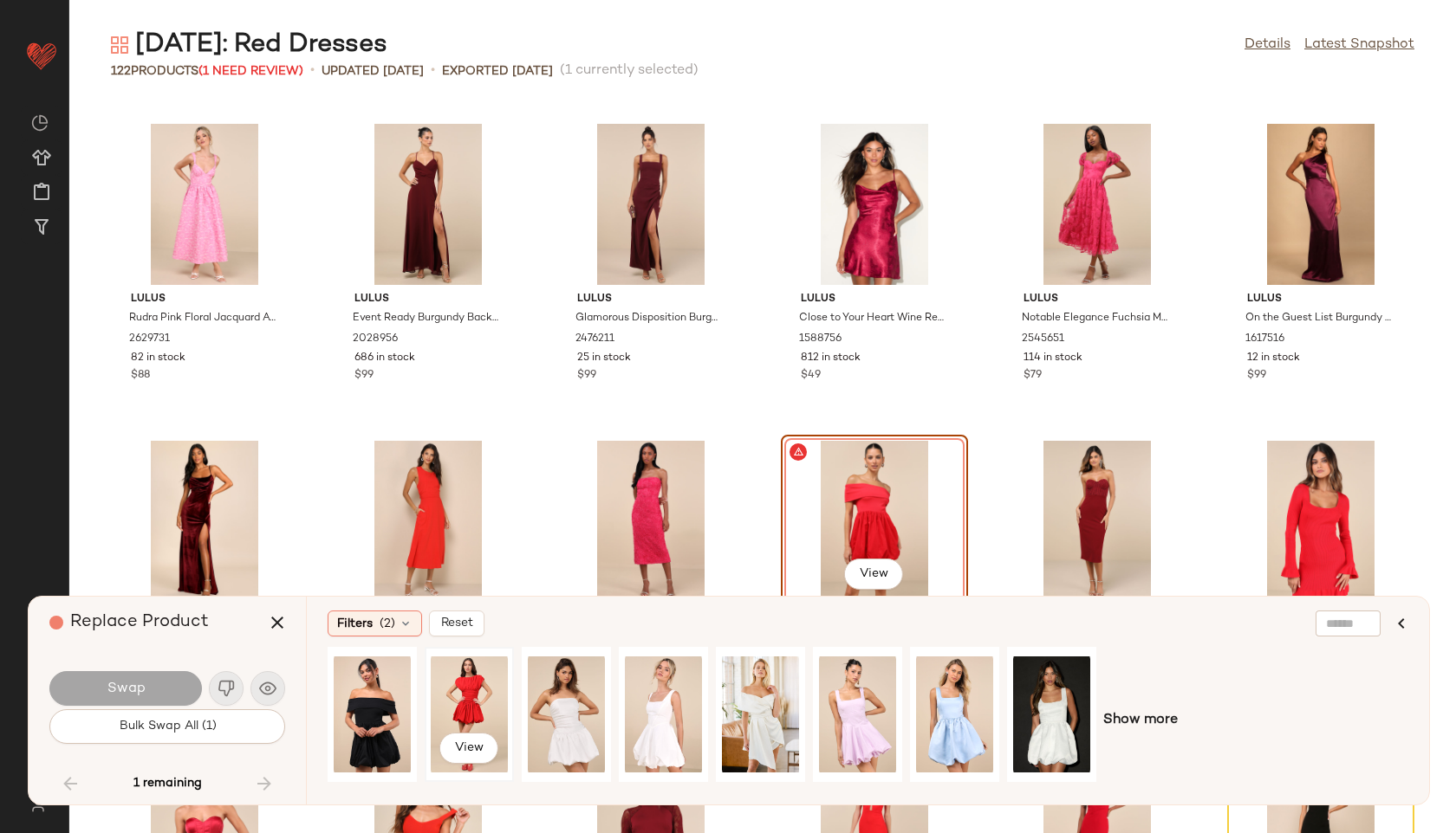
click at [458, 703] on div "View" at bounding box center [469, 714] width 77 height 123
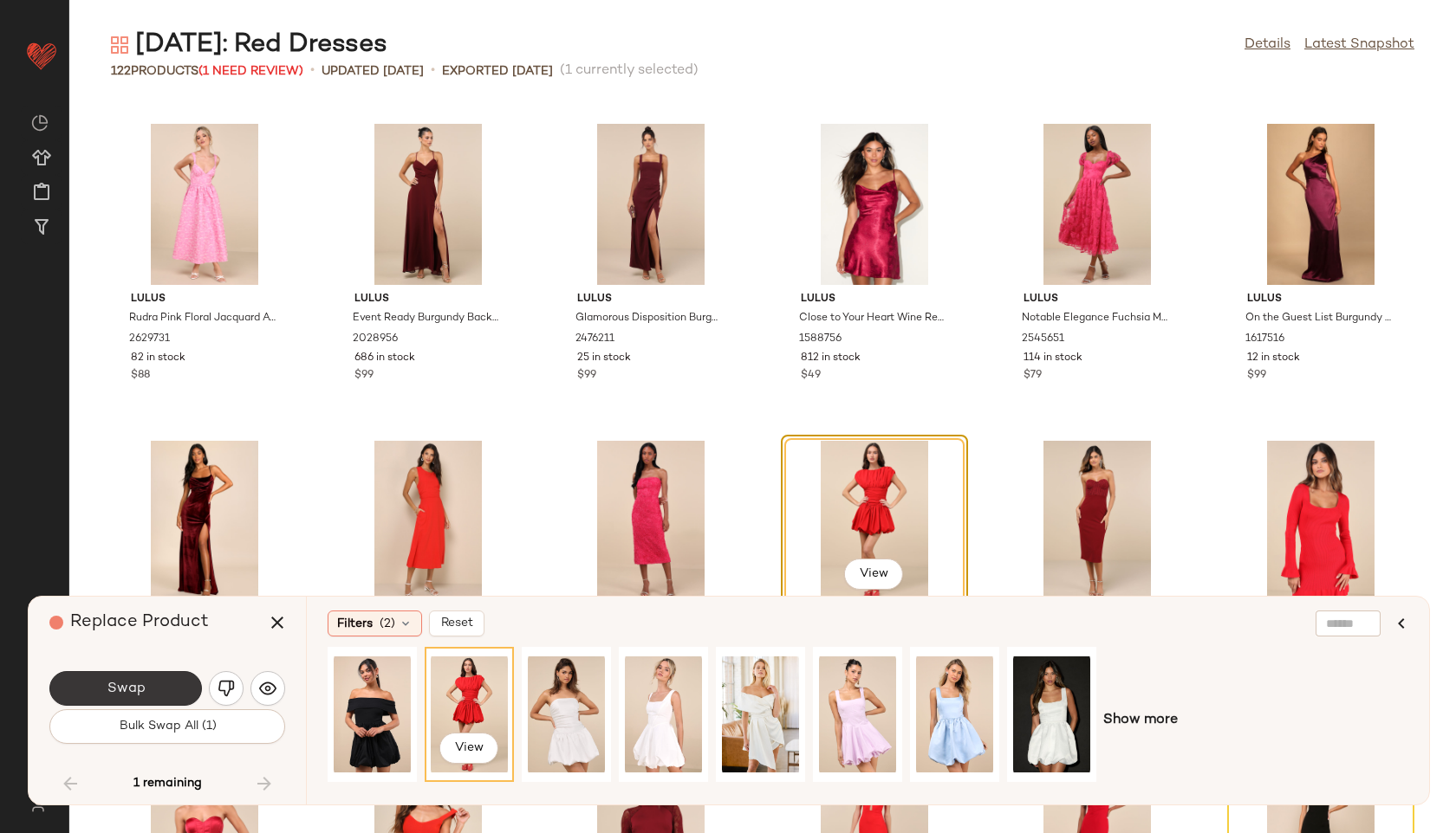
click at [165, 680] on button "Swap" at bounding box center [125, 688] width 152 height 34
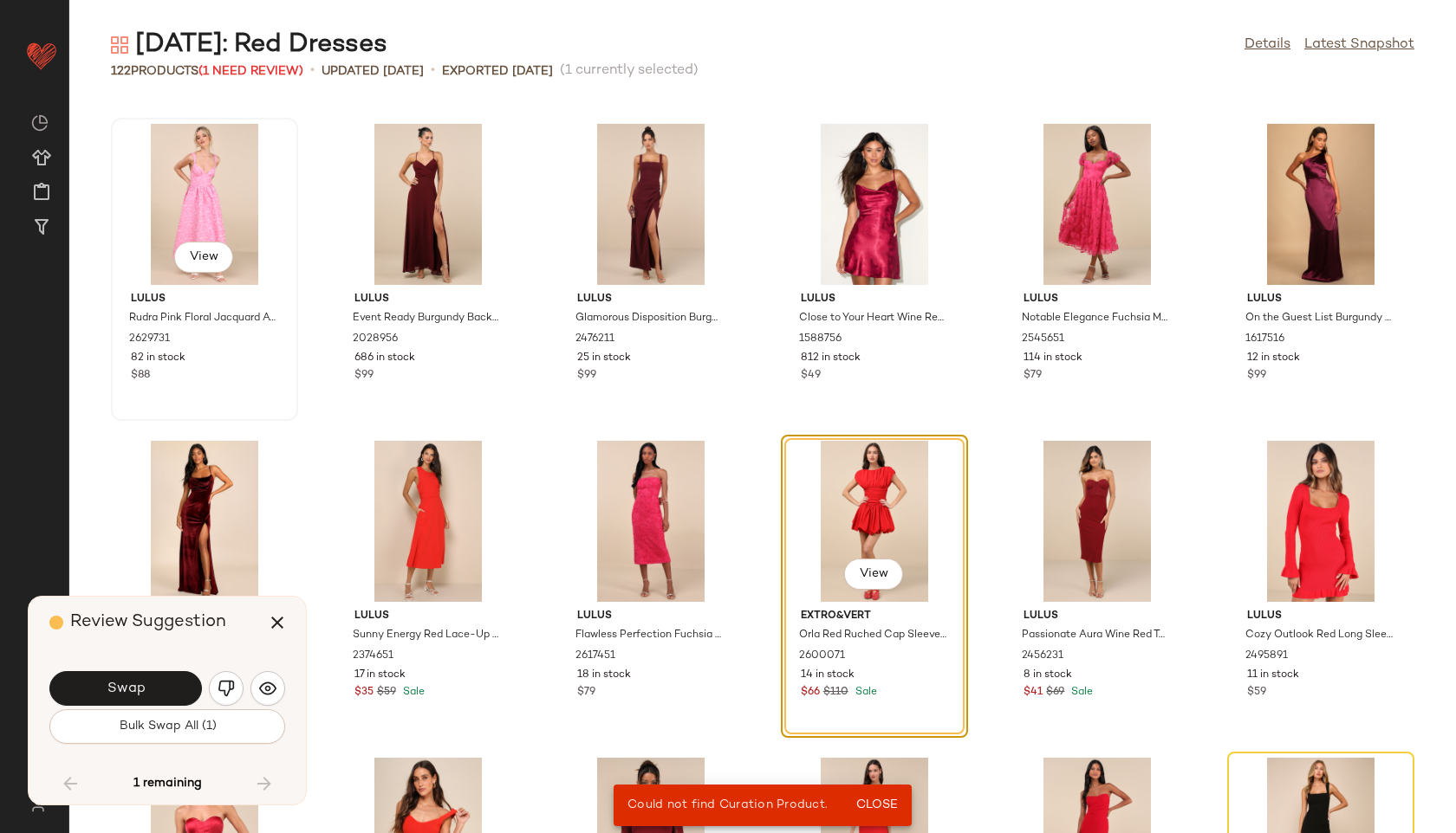
click at [210, 187] on div "View" at bounding box center [204, 203] width 175 height 161
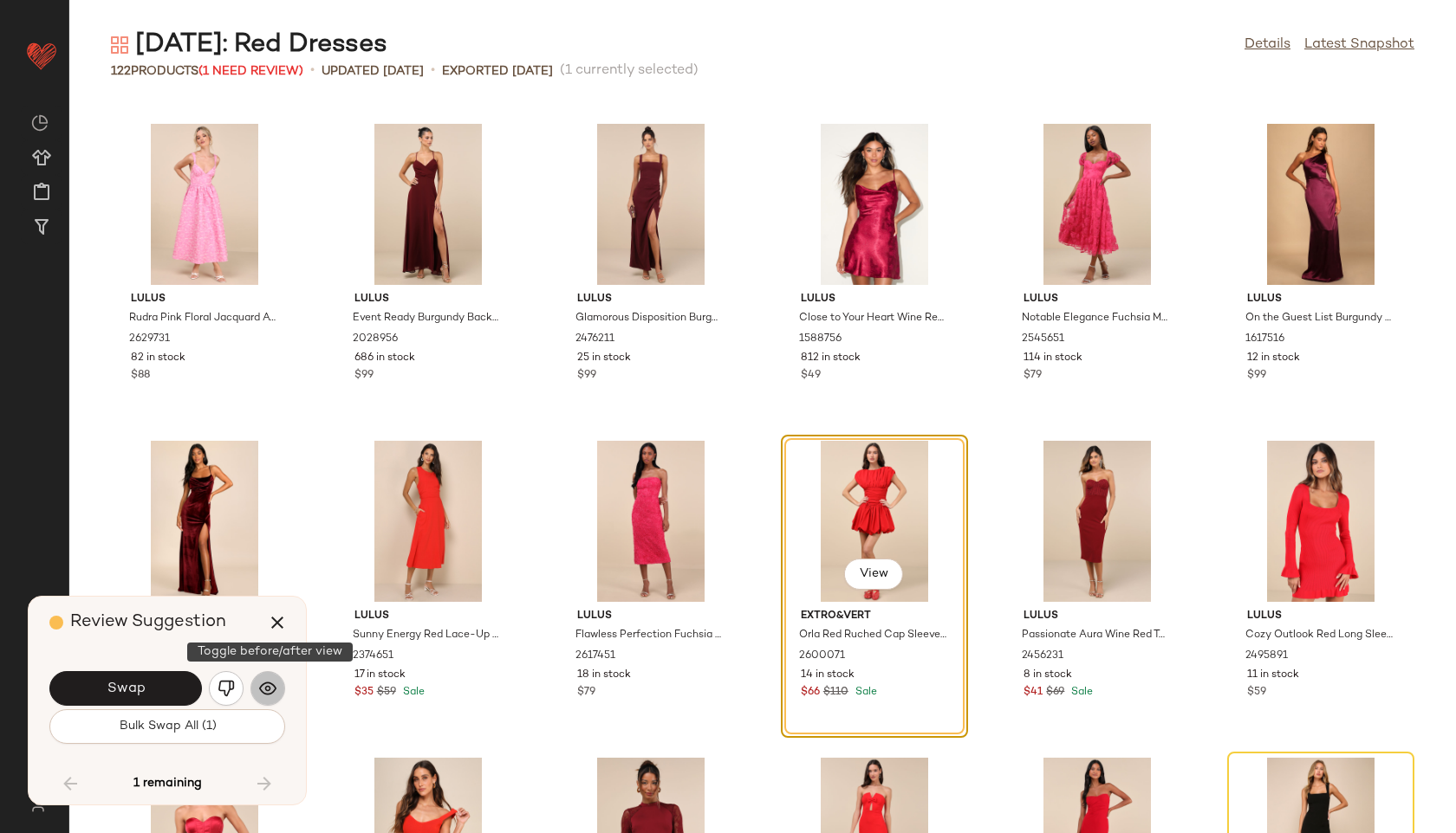
click at [264, 685] on img "button" at bounding box center [268, 688] width 18 height 18
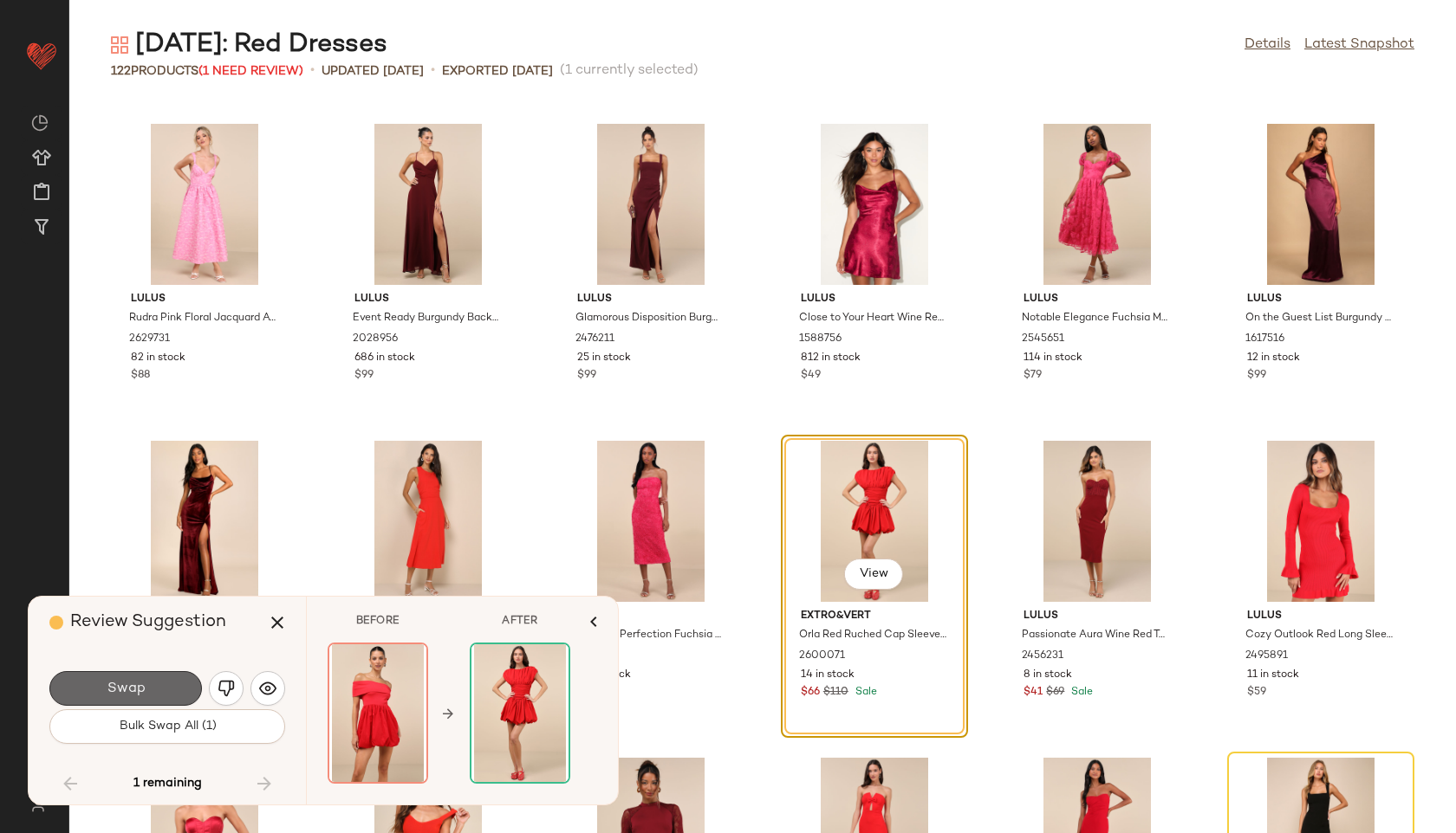
click at [183, 688] on button "Swap" at bounding box center [125, 688] width 152 height 34
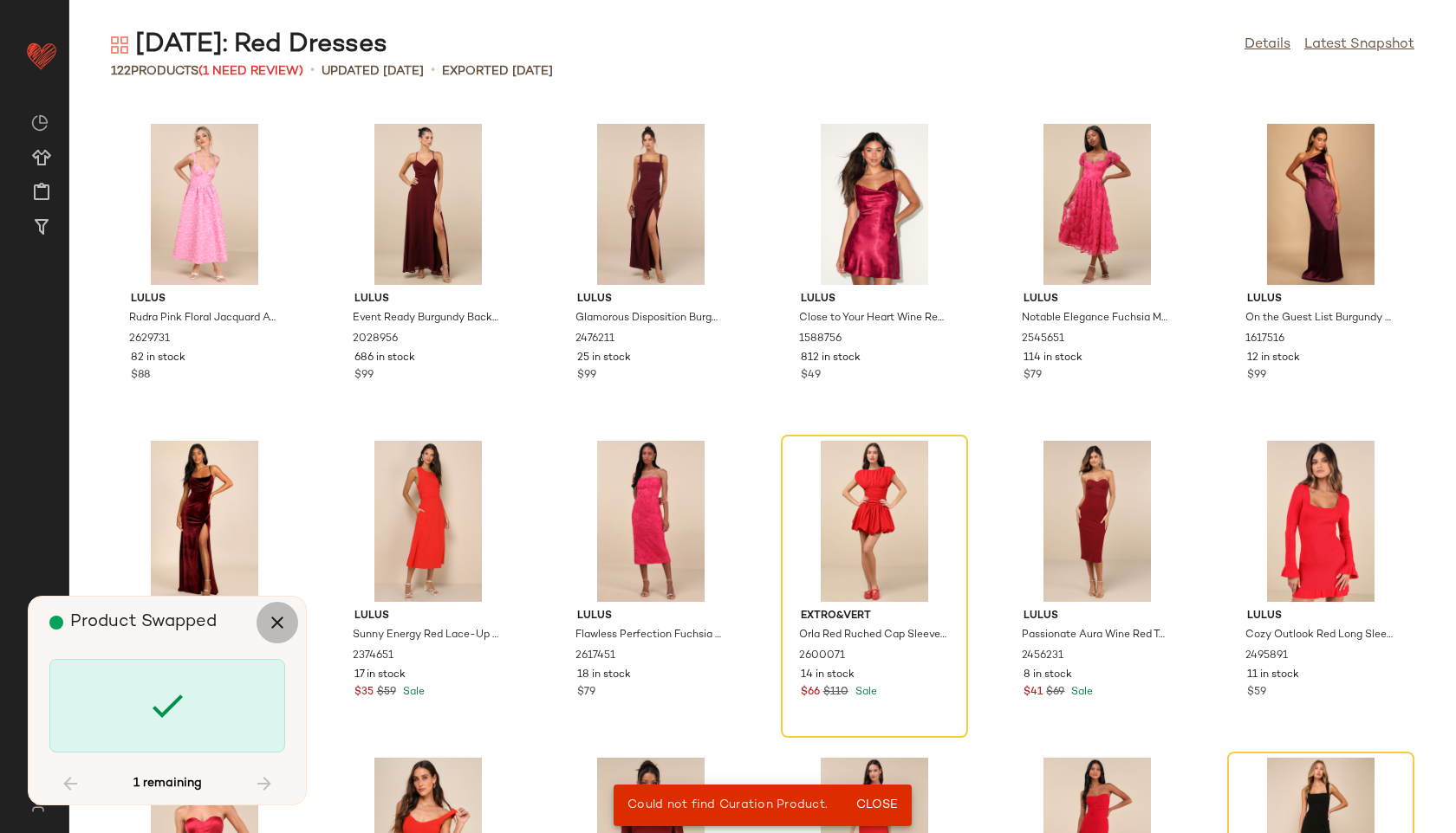
click at [278, 615] on icon "button" at bounding box center [277, 622] width 20 height 20
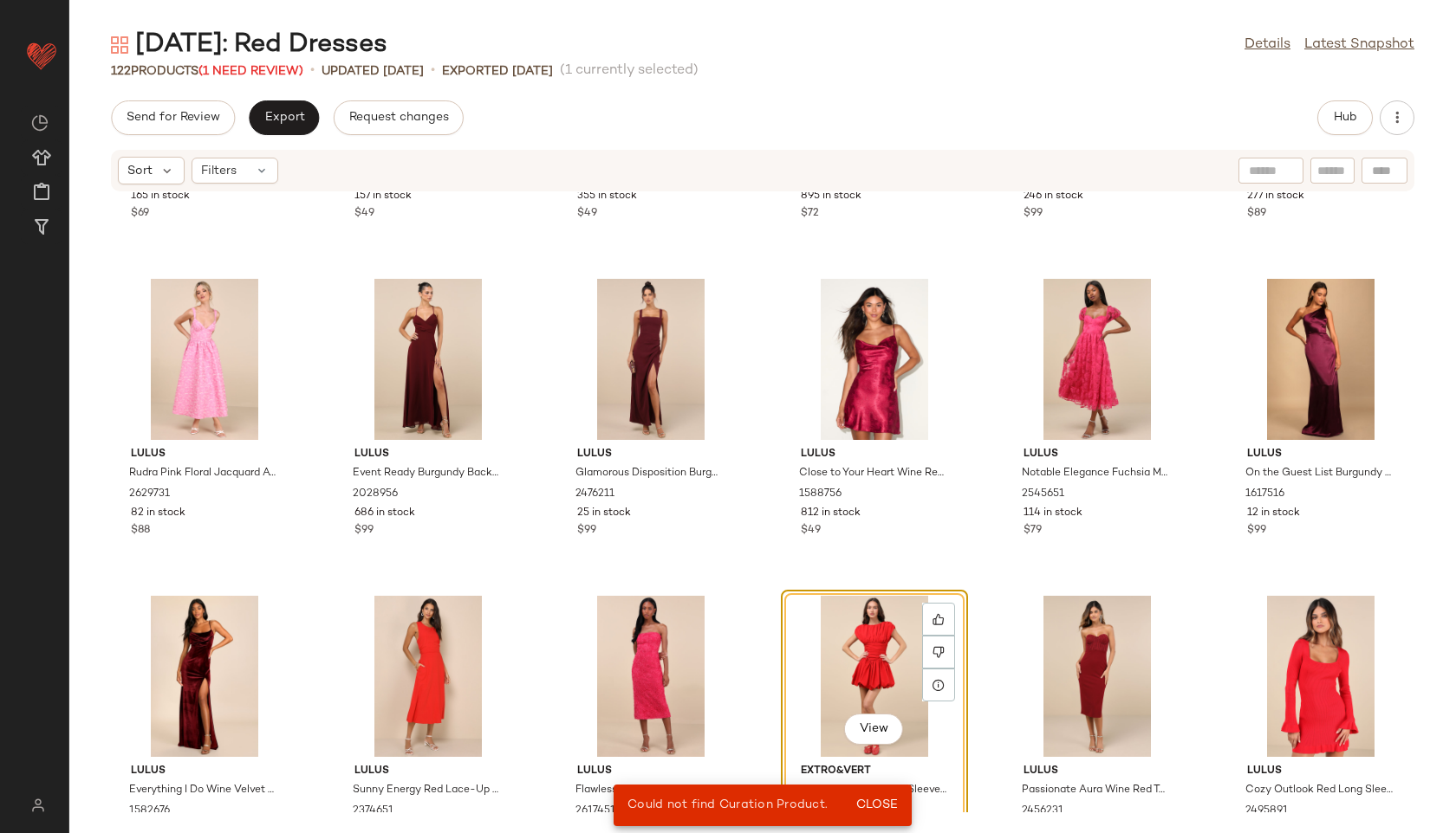
scroll to position [4978, 0]
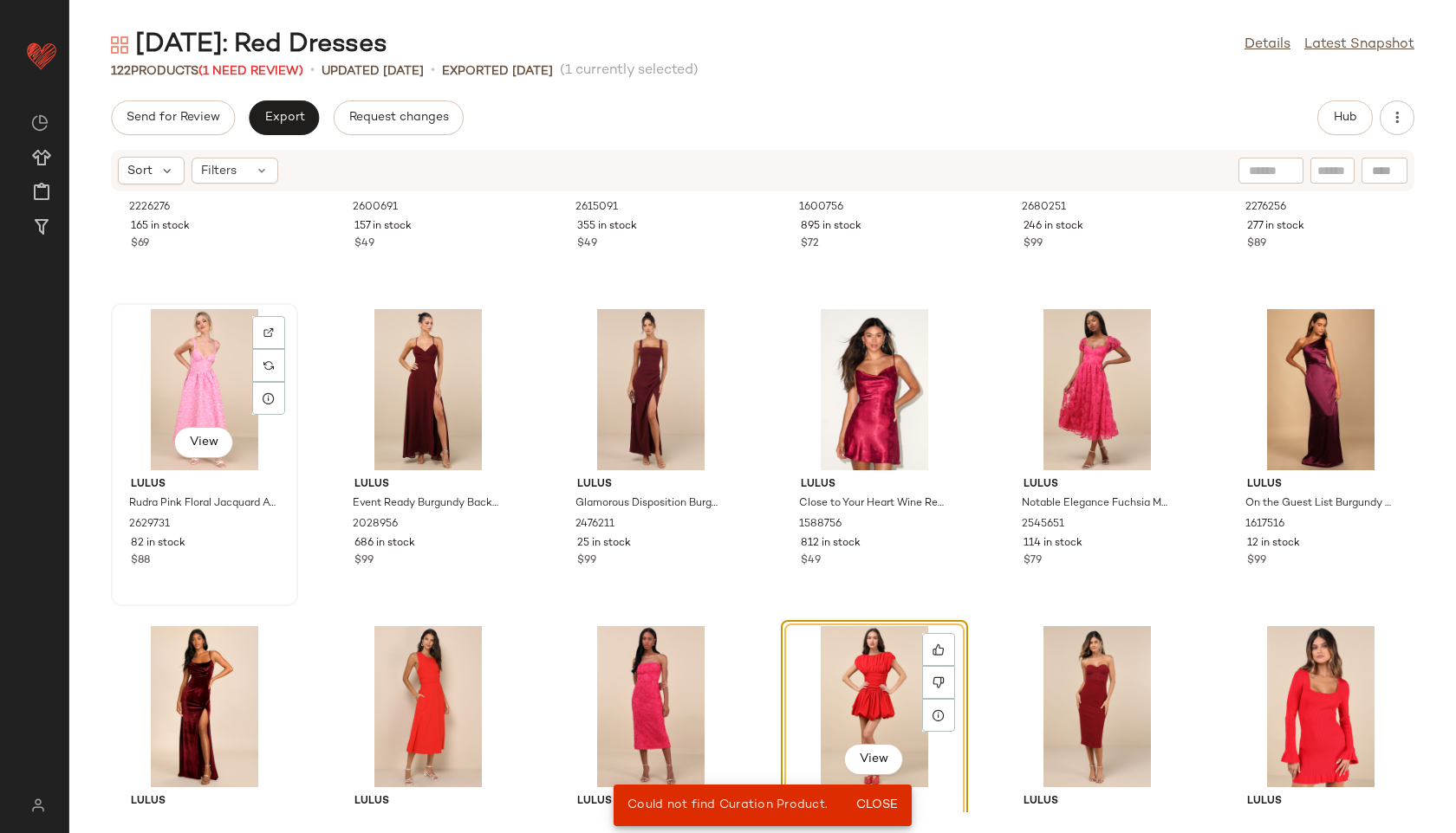
click at [181, 365] on div "View" at bounding box center [204, 389] width 175 height 161
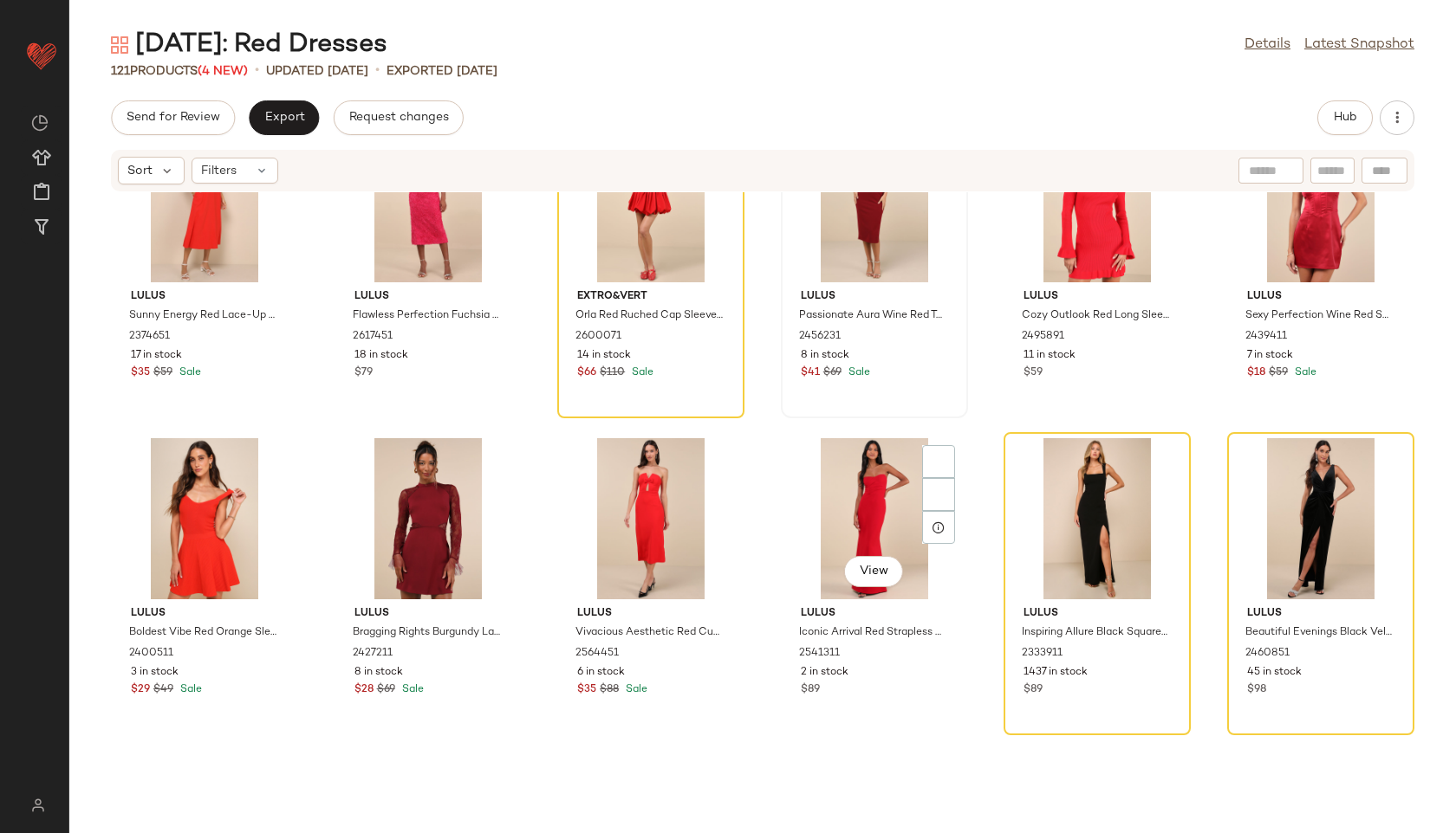
scroll to position [5597, 0]
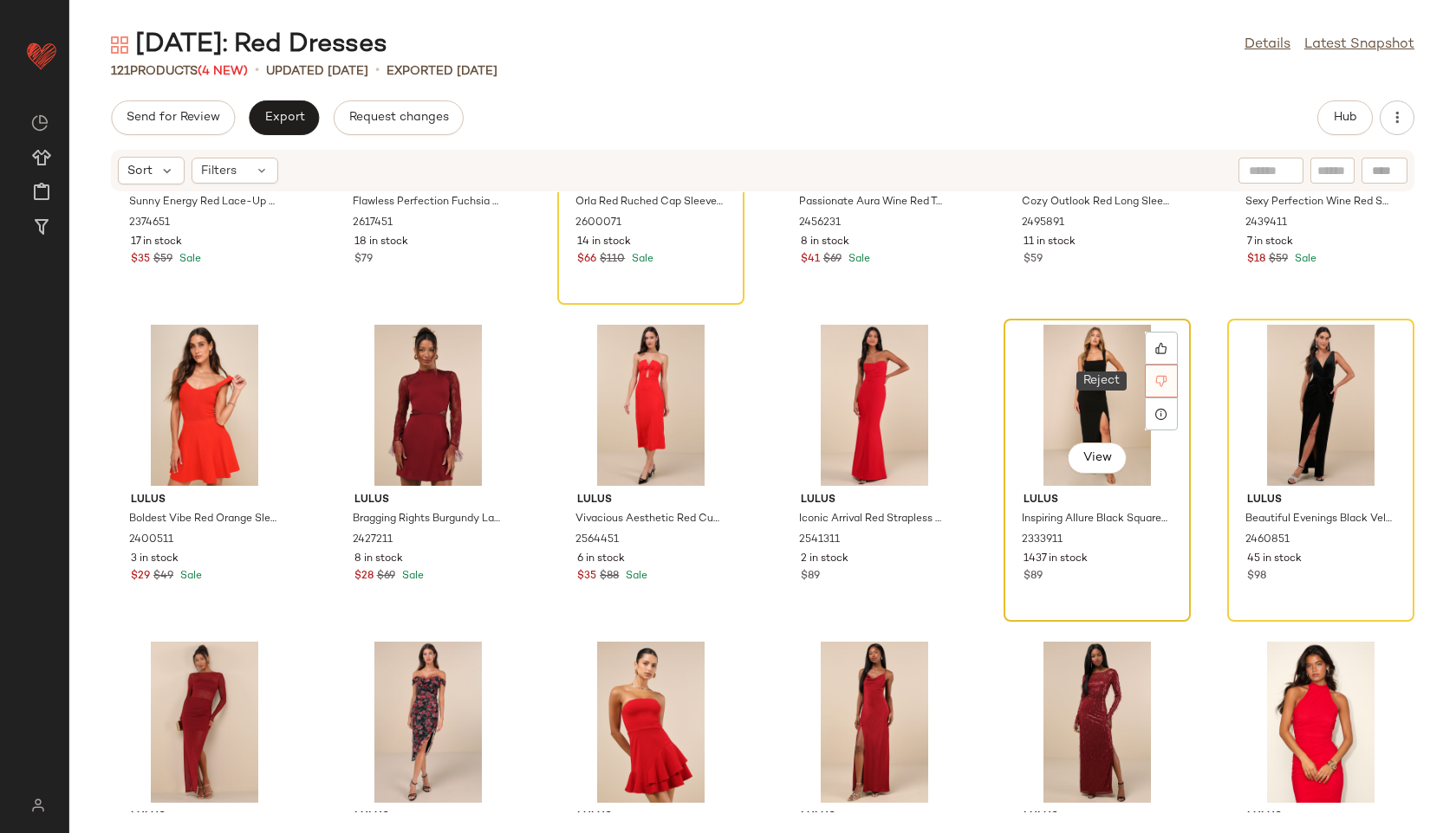
click at [1156, 375] on icon at bounding box center [1161, 381] width 12 height 12
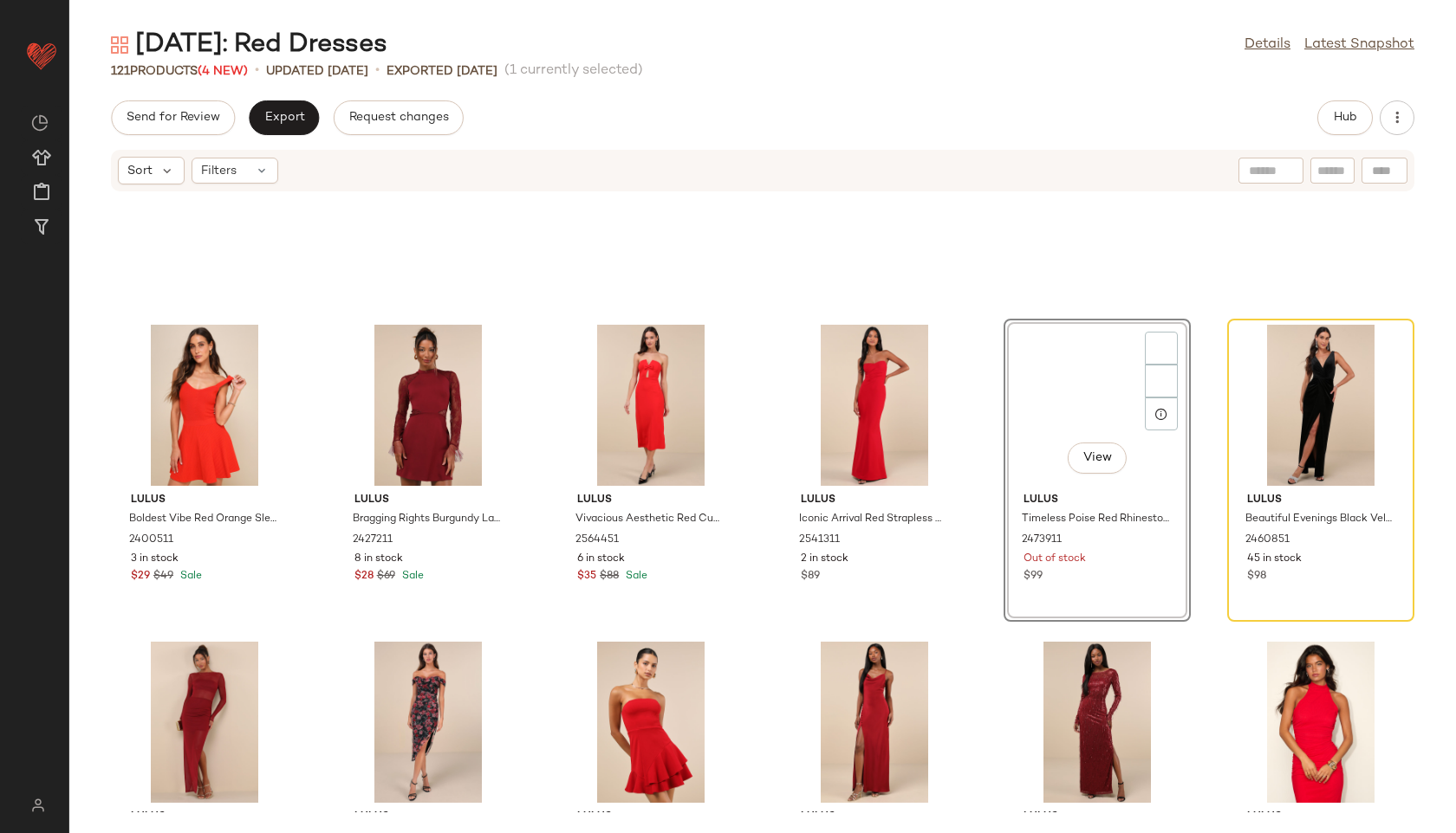
scroll to position [5706, 0]
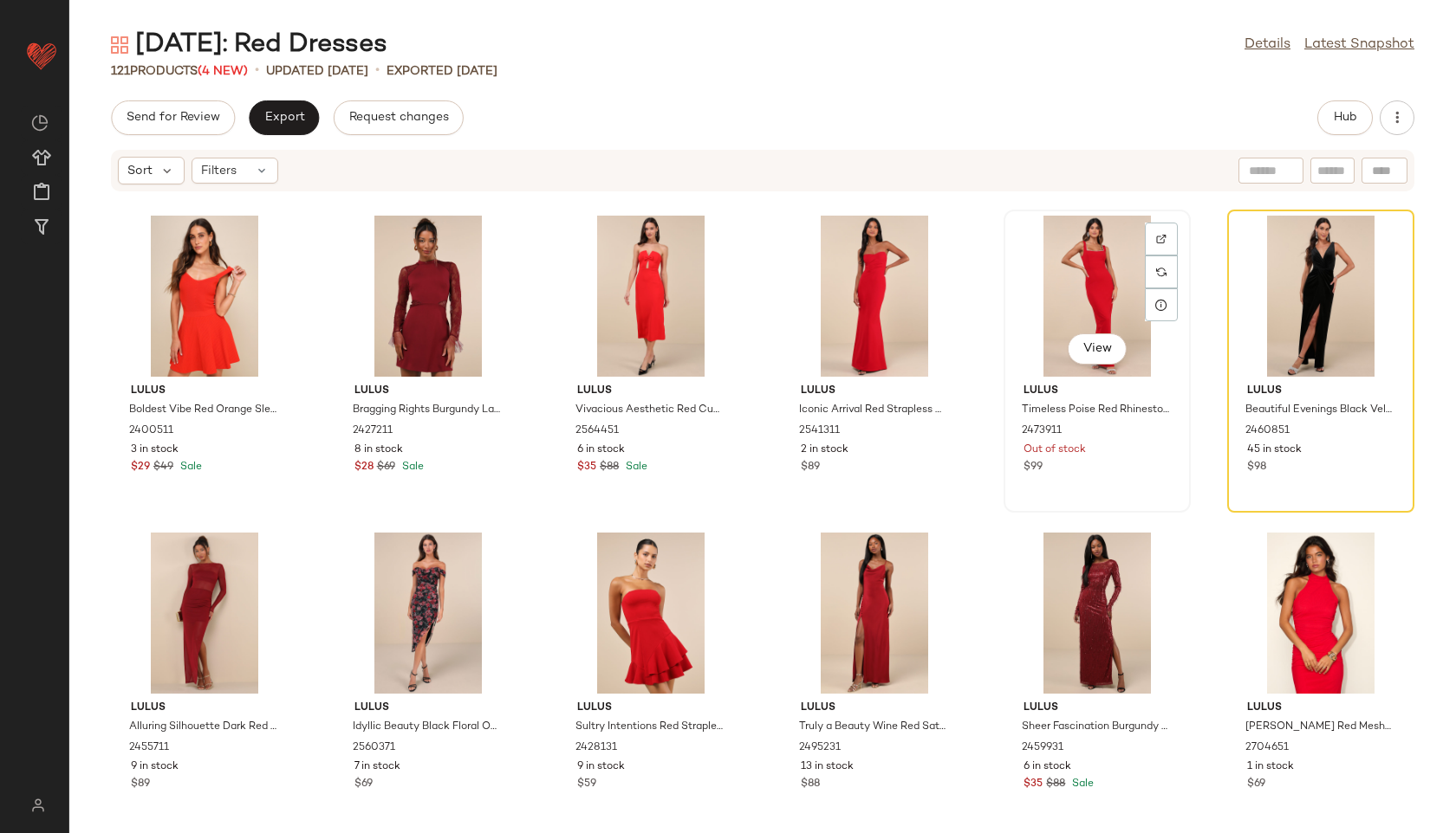
click at [1101, 263] on div "View" at bounding box center [1097, 295] width 175 height 161
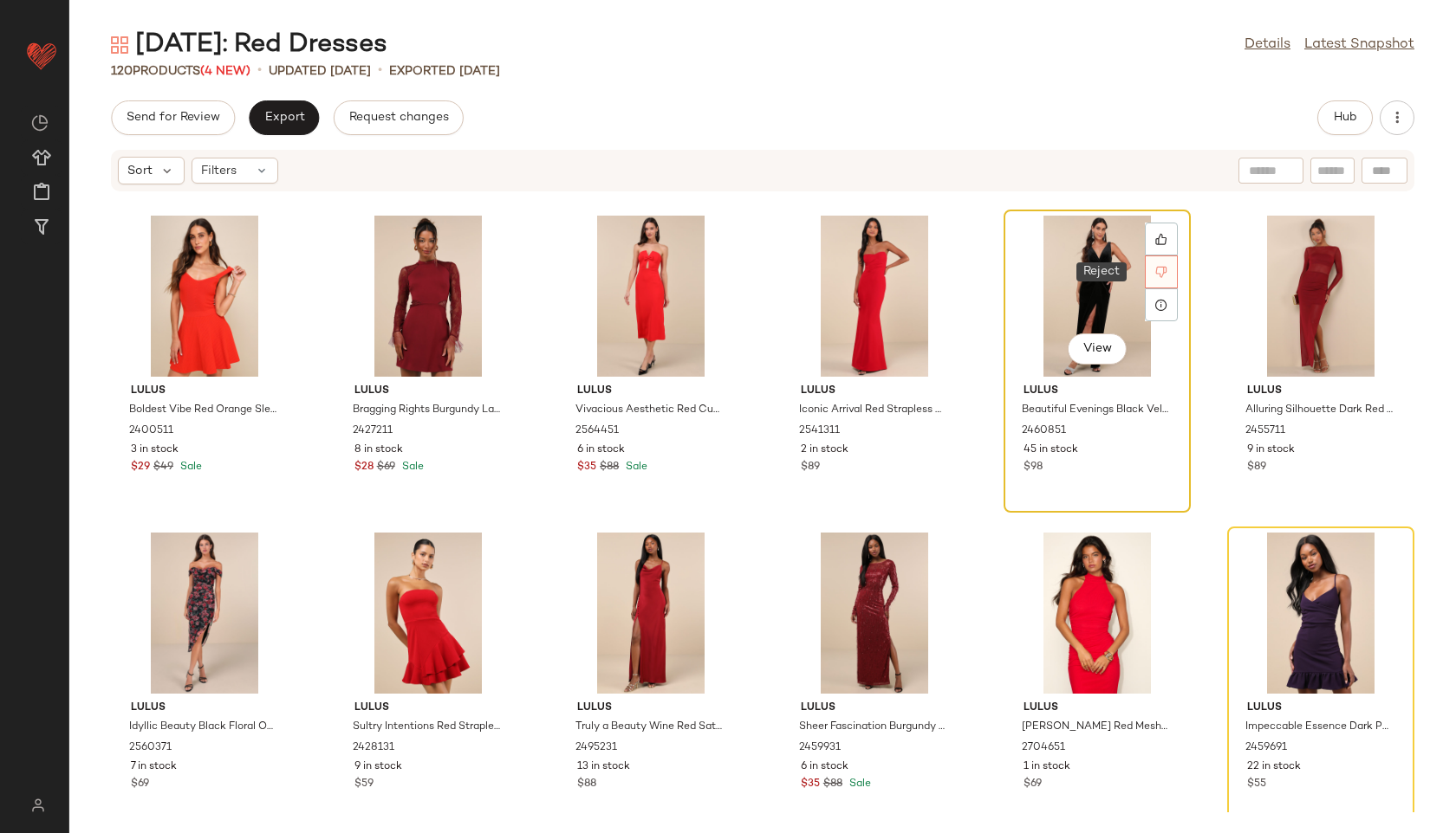
click at [1148, 283] on div at bounding box center [1161, 271] width 33 height 33
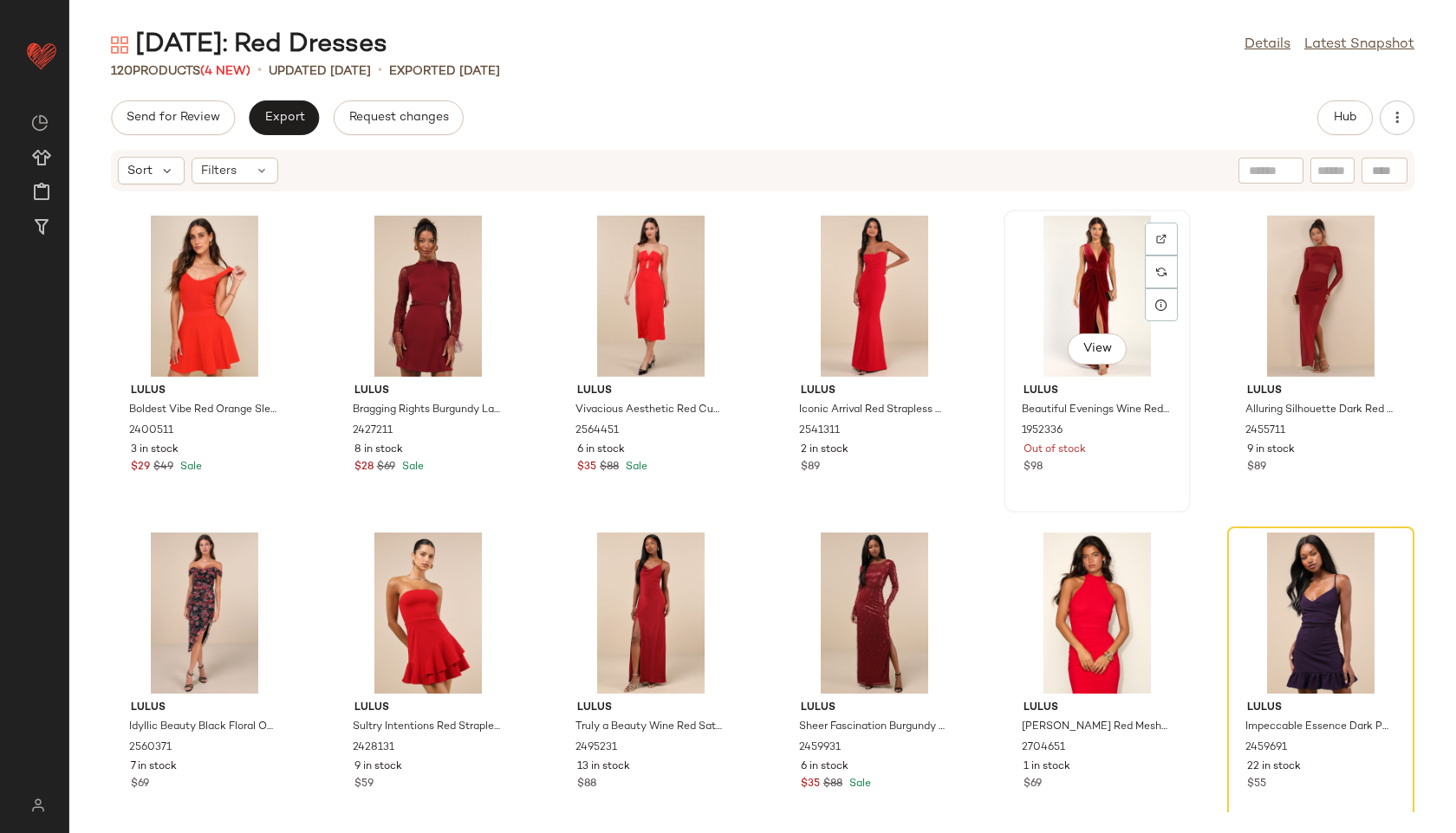
click at [1083, 285] on div "View" at bounding box center [1097, 295] width 175 height 161
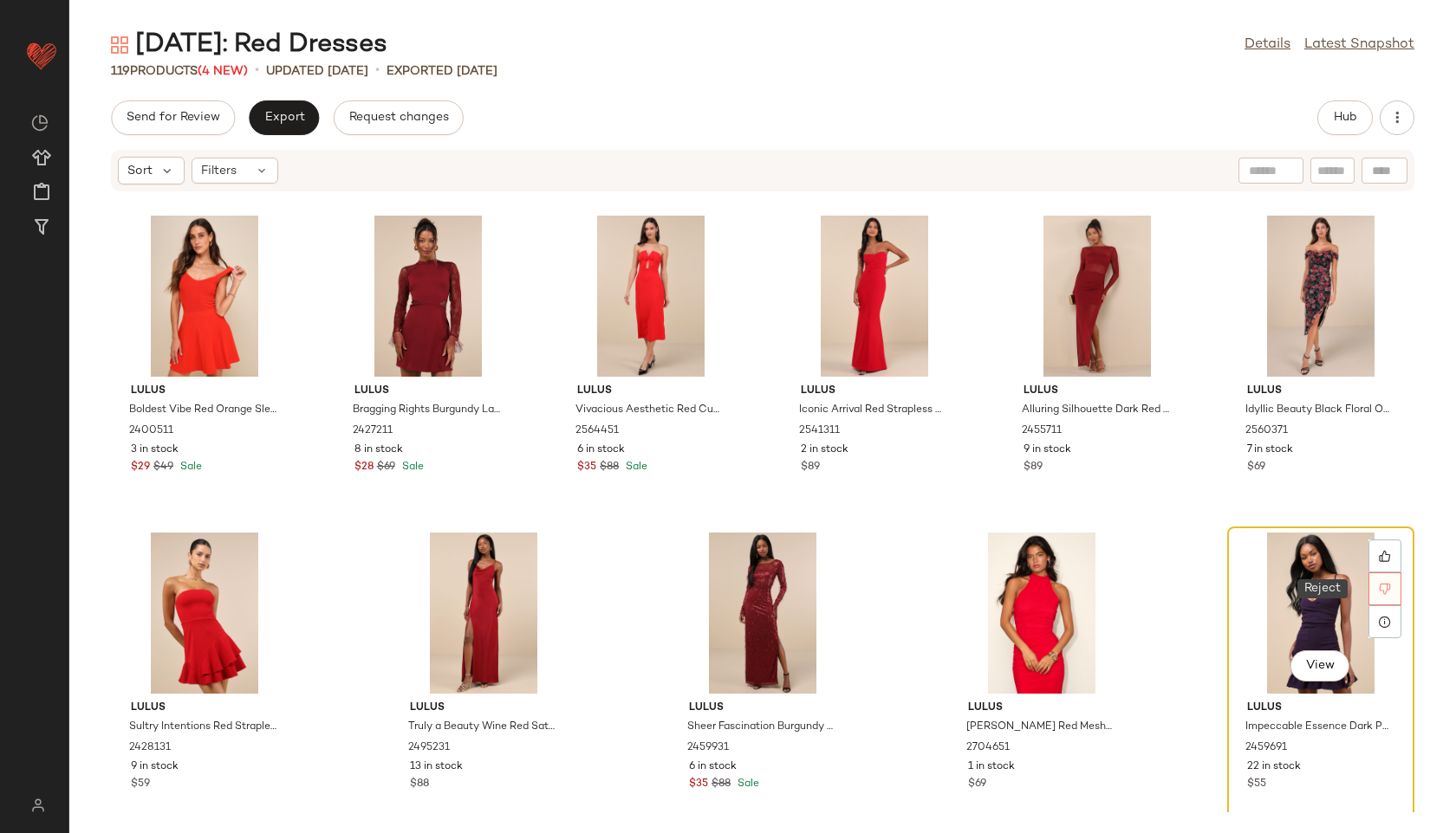
click at [1385, 580] on div at bounding box center [1384, 588] width 33 height 33
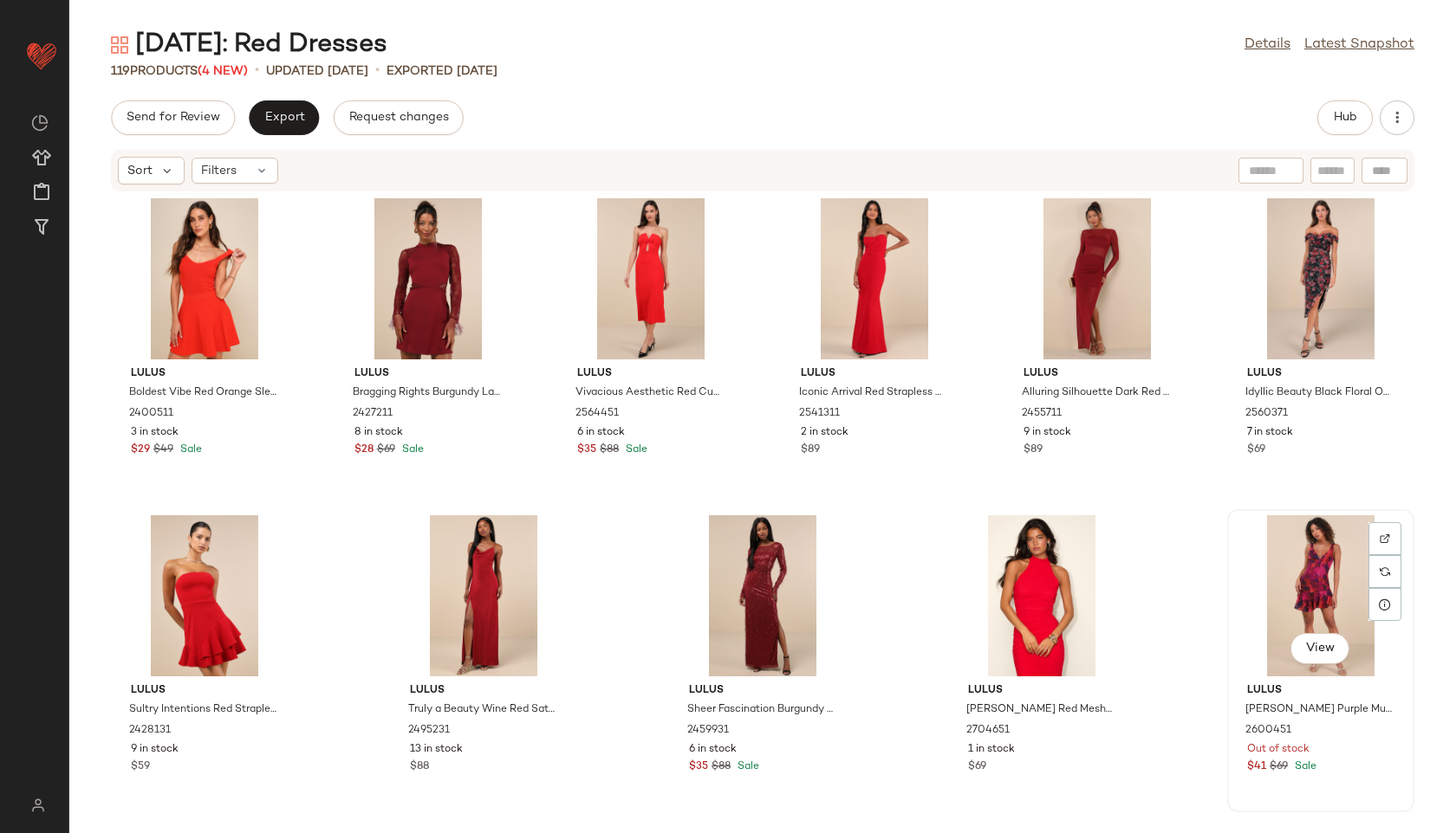
click at [1310, 588] on div "View" at bounding box center [1320, 595] width 175 height 161
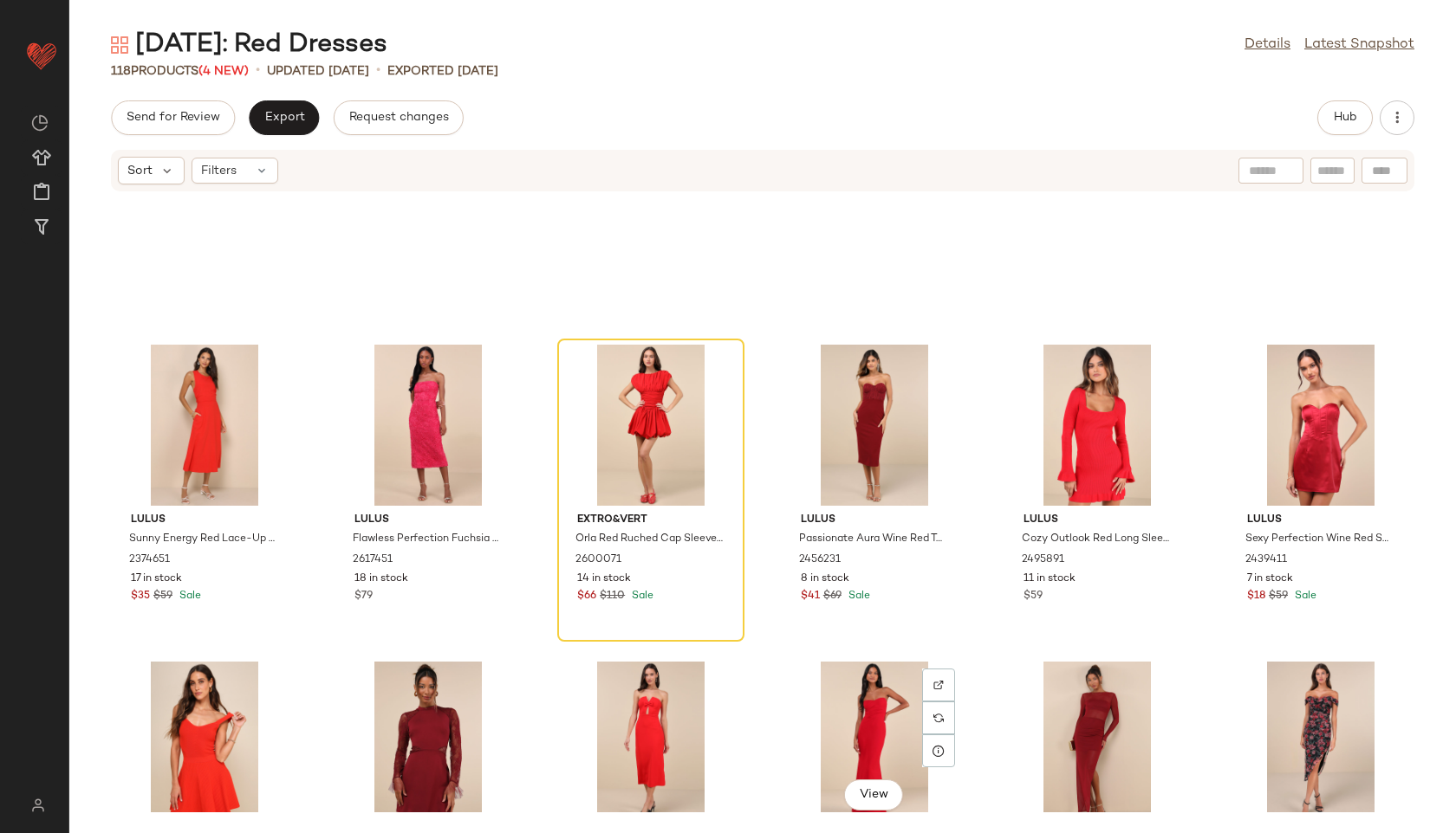
scroll to position [5259, 0]
click at [715, 369] on icon at bounding box center [715, 370] width 11 height 11
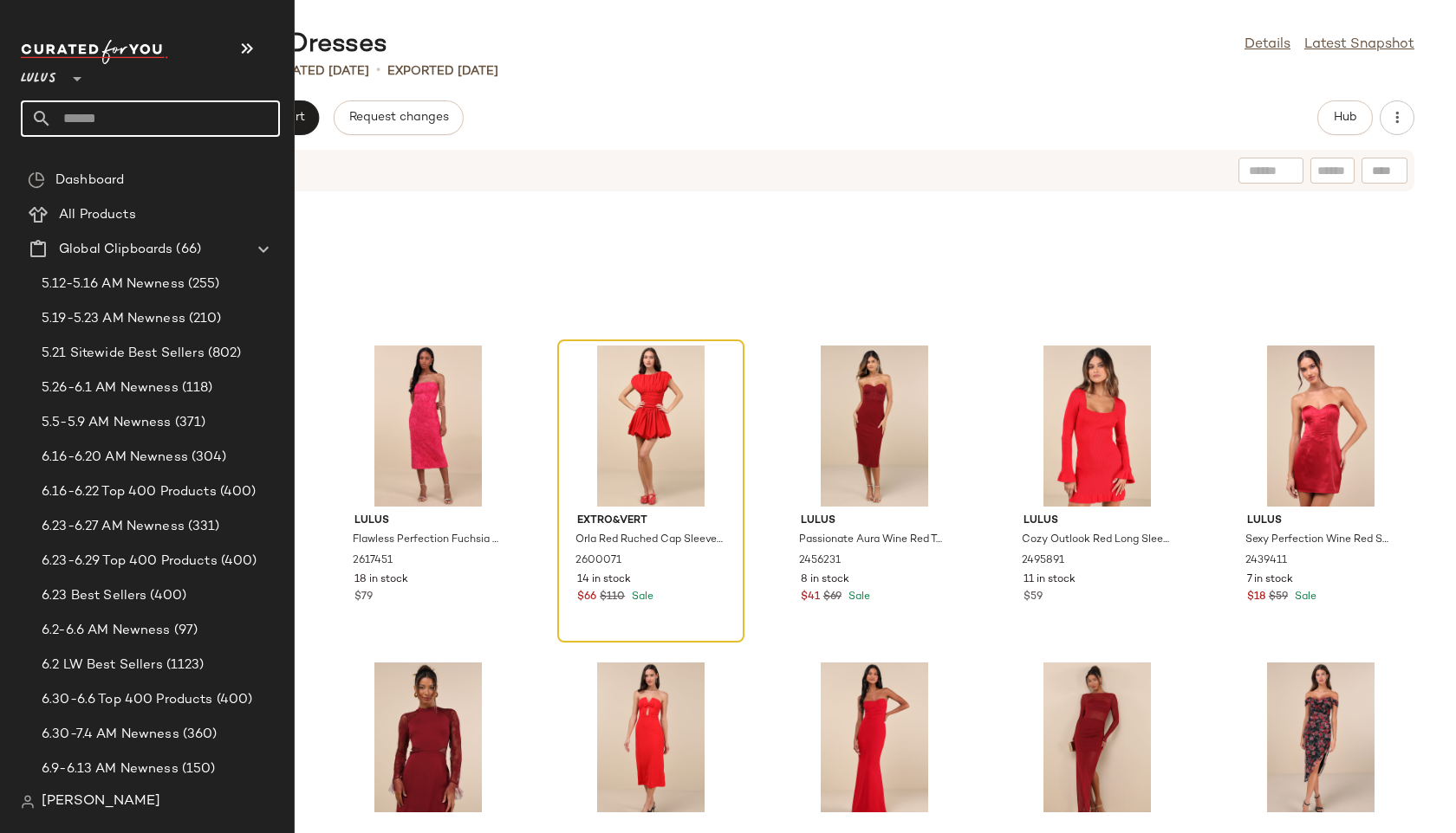
click at [83, 124] on input "text" at bounding box center [165, 118] width 228 height 36
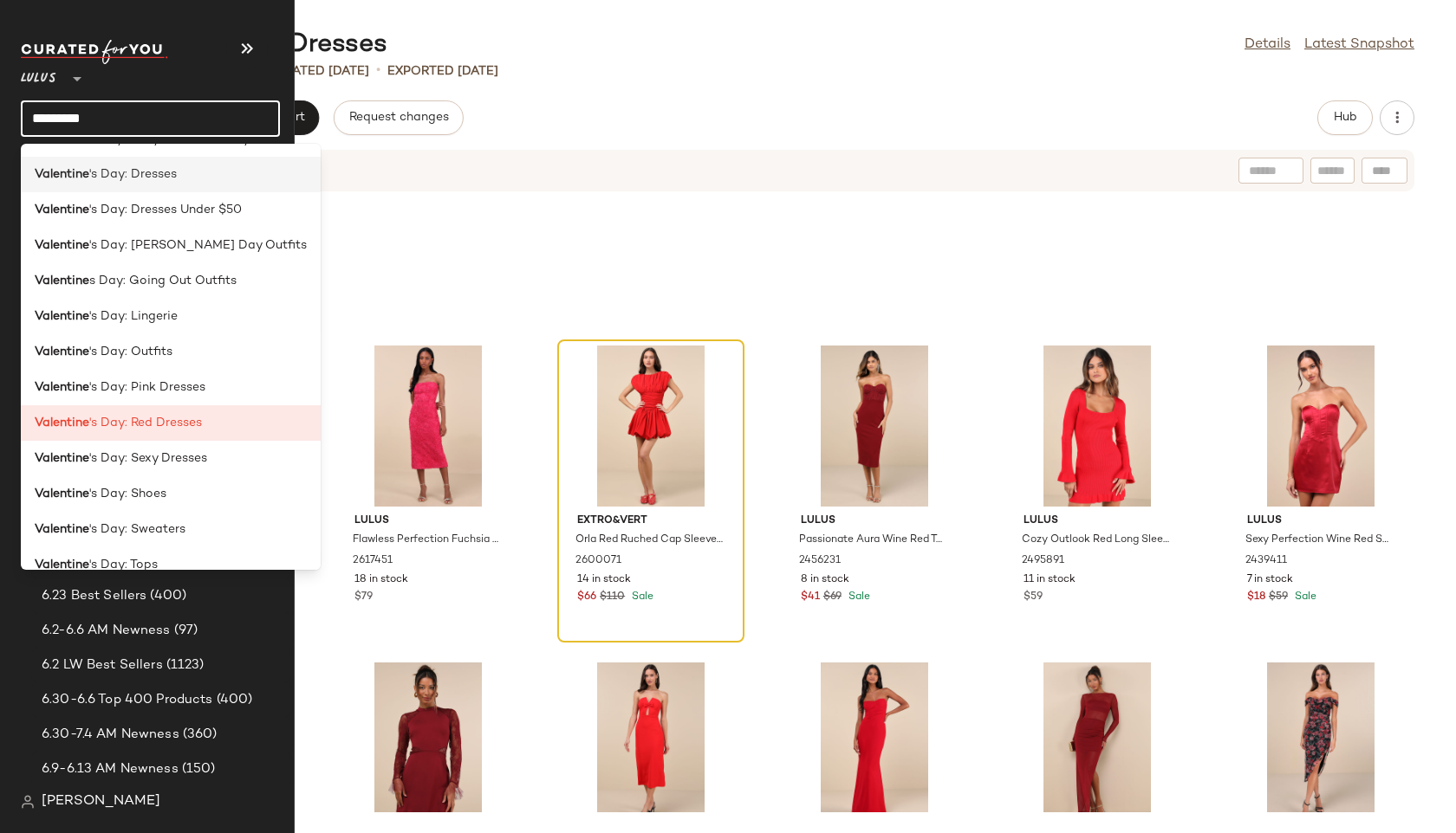
scroll to position [191, 0]
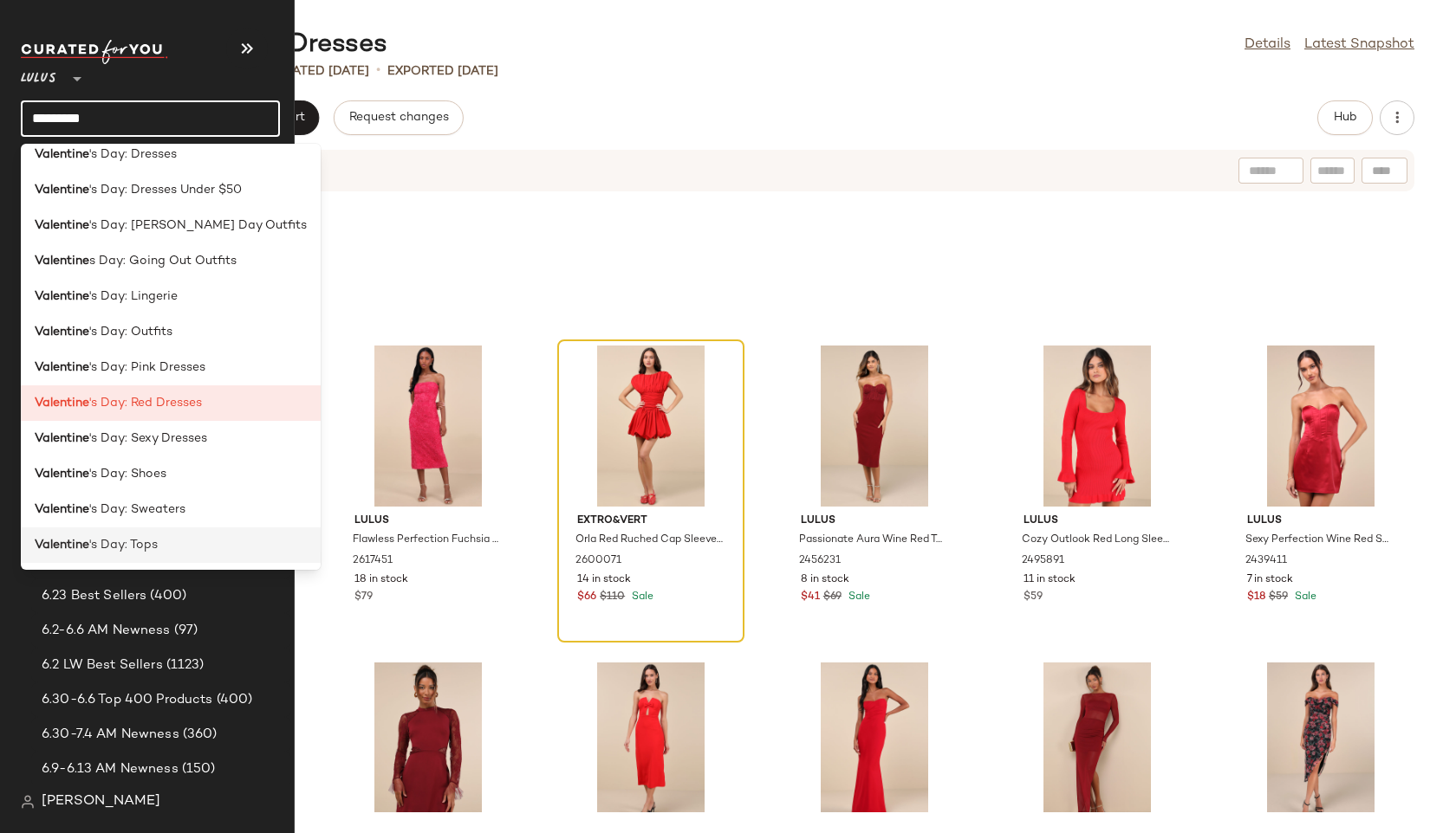
type input "*********"
click at [134, 552] on span "'s Day: Tops" at bounding box center [124, 545] width 69 height 19
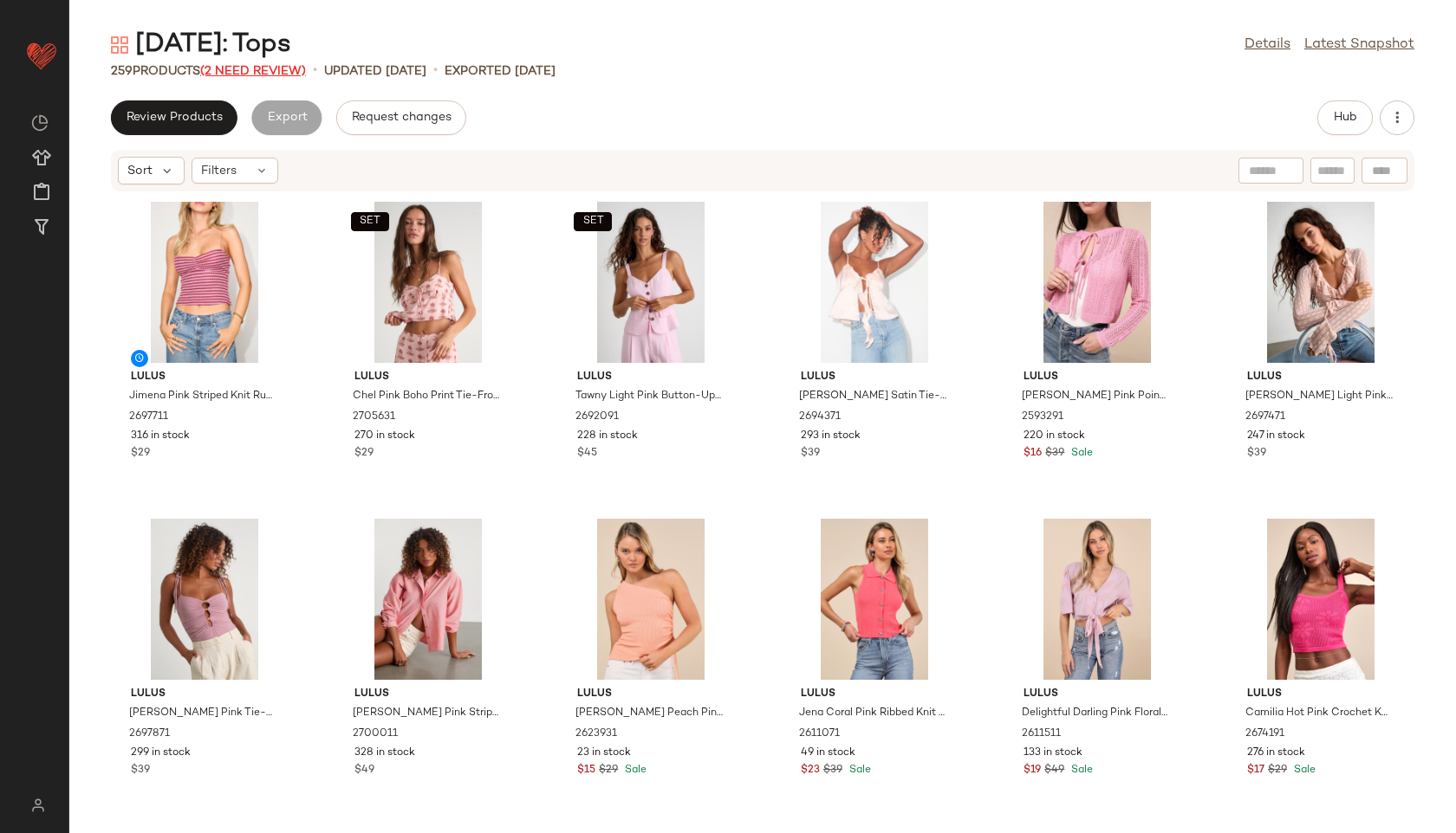
click at [299, 72] on span "(2 Need Review)" at bounding box center [253, 72] width 106 height 13
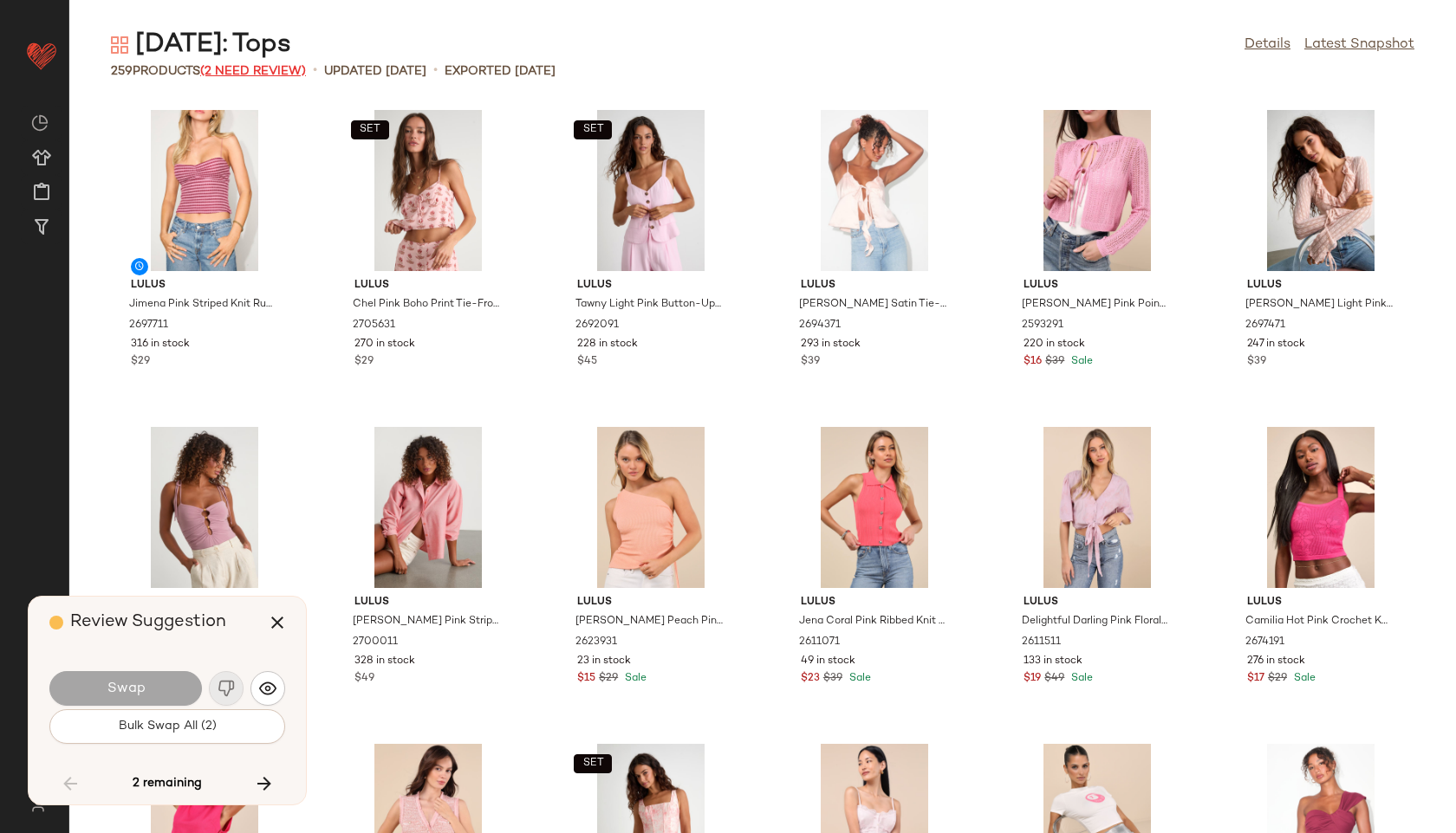
scroll to position [11412, 0]
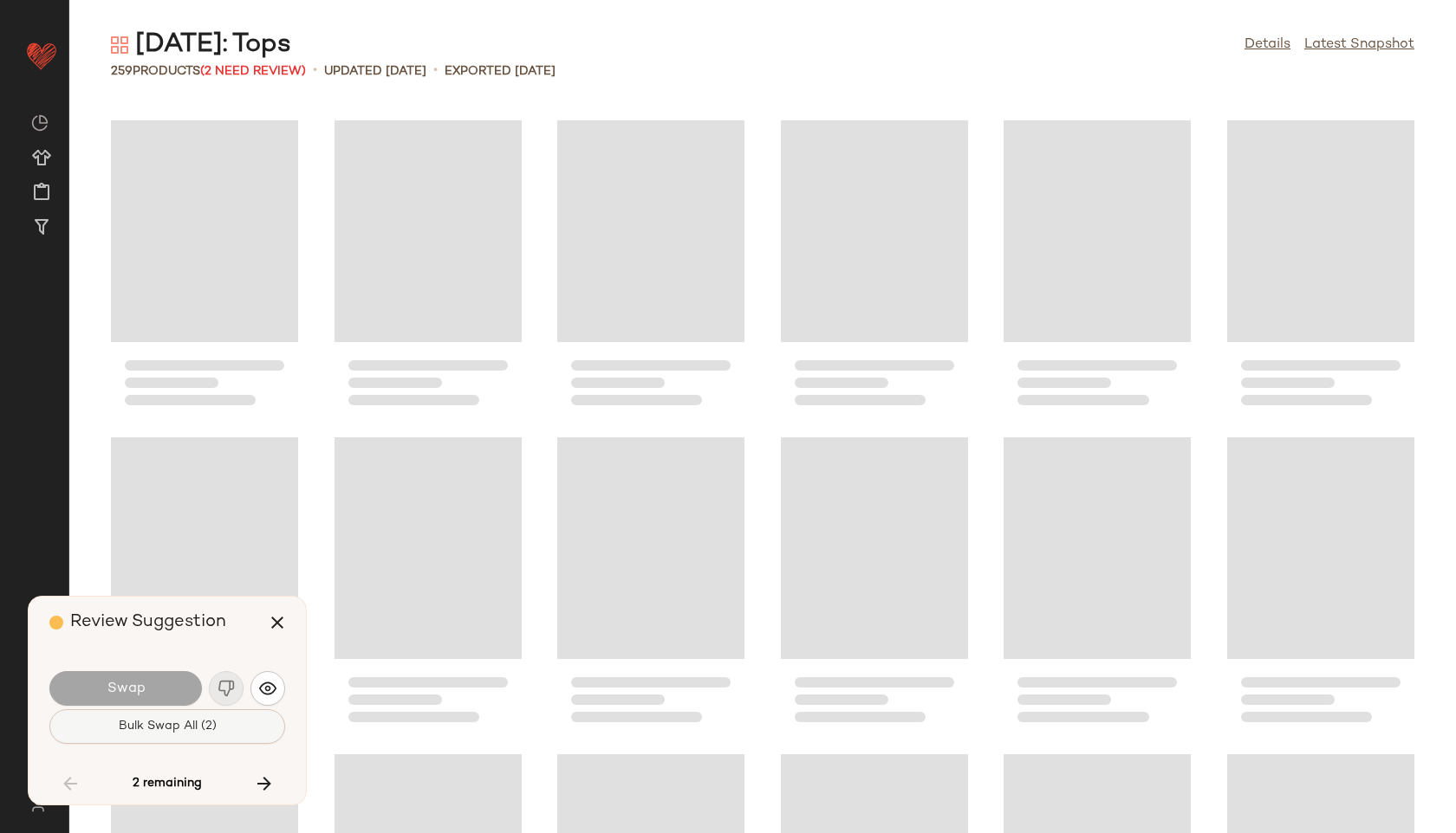
click at [228, 718] on button "Bulk Swap All (2)" at bounding box center [167, 726] width 236 height 34
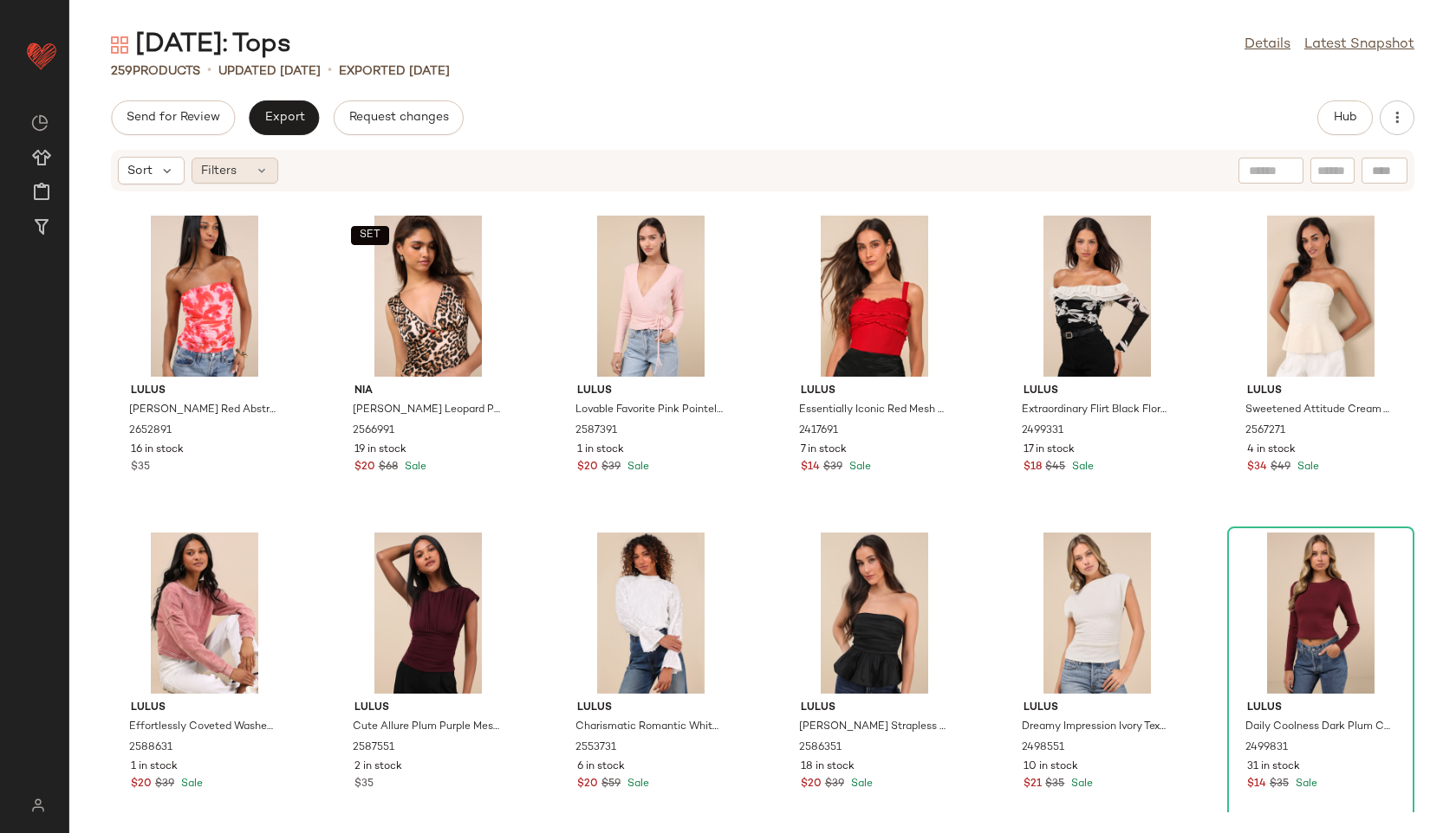
click at [234, 166] on span "Filters" at bounding box center [218, 171] width 35 height 19
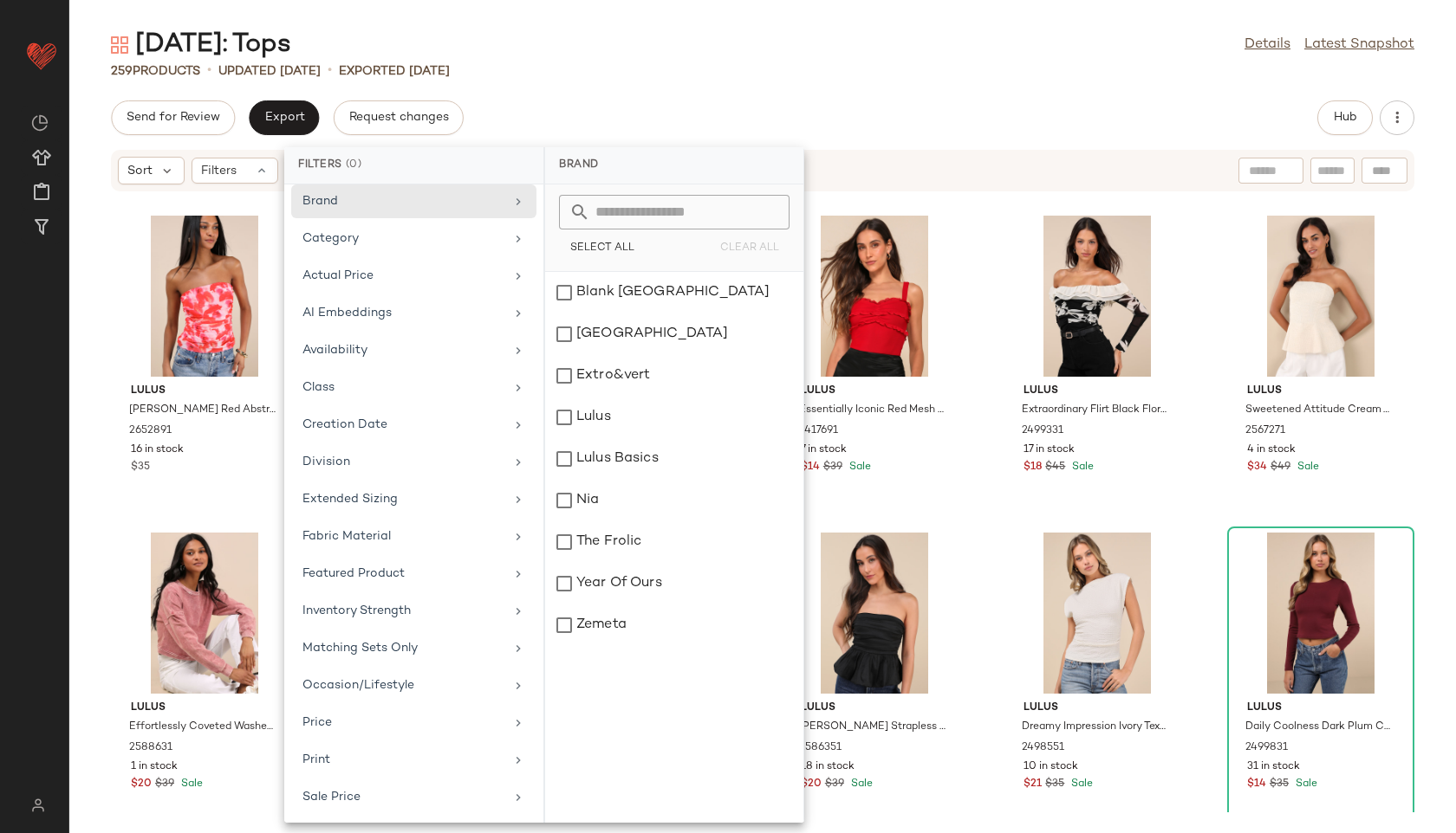
scroll to position [158, 0]
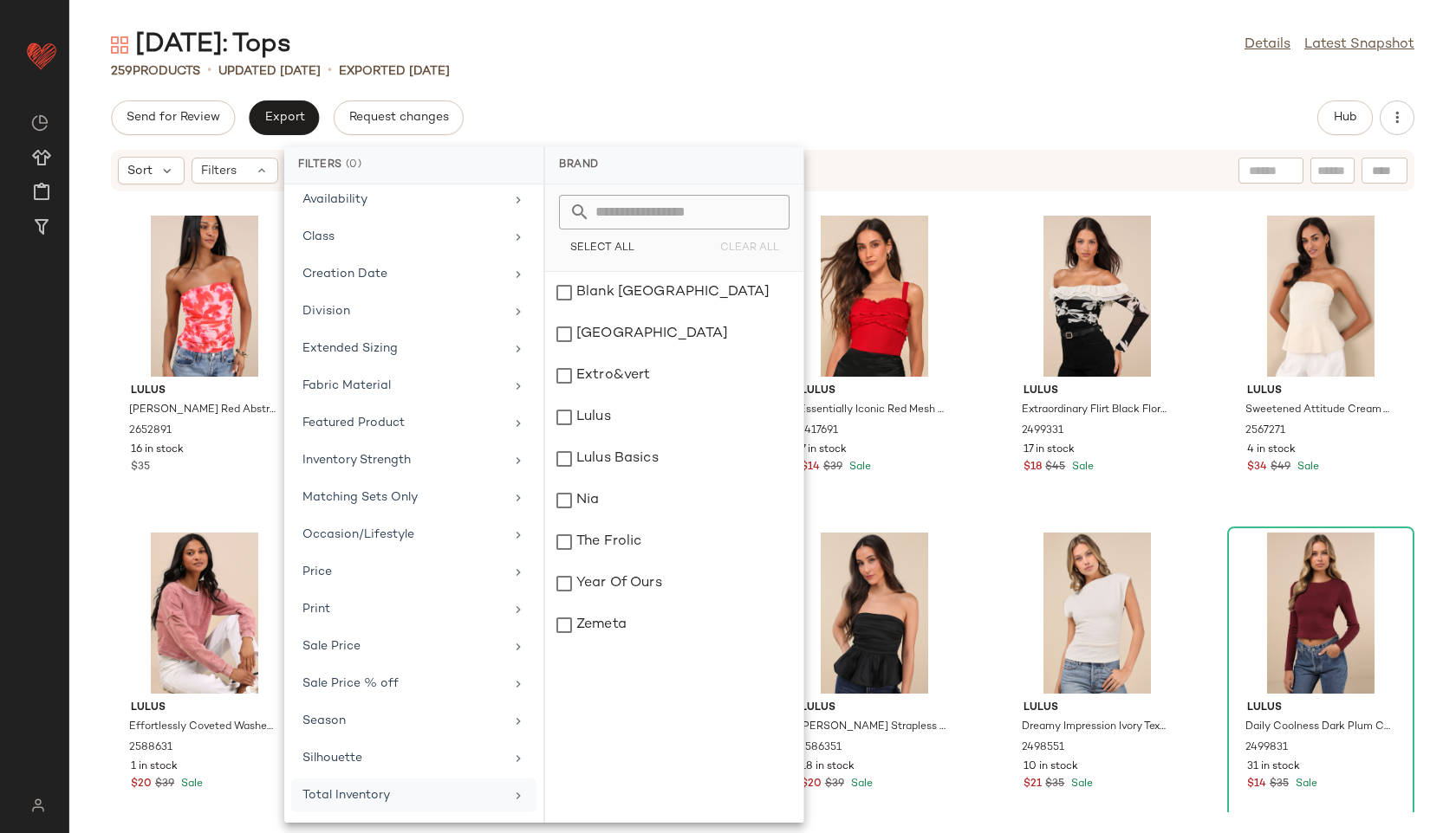
click at [425, 797] on div "Total Inventory" at bounding box center [402, 796] width 202 height 19
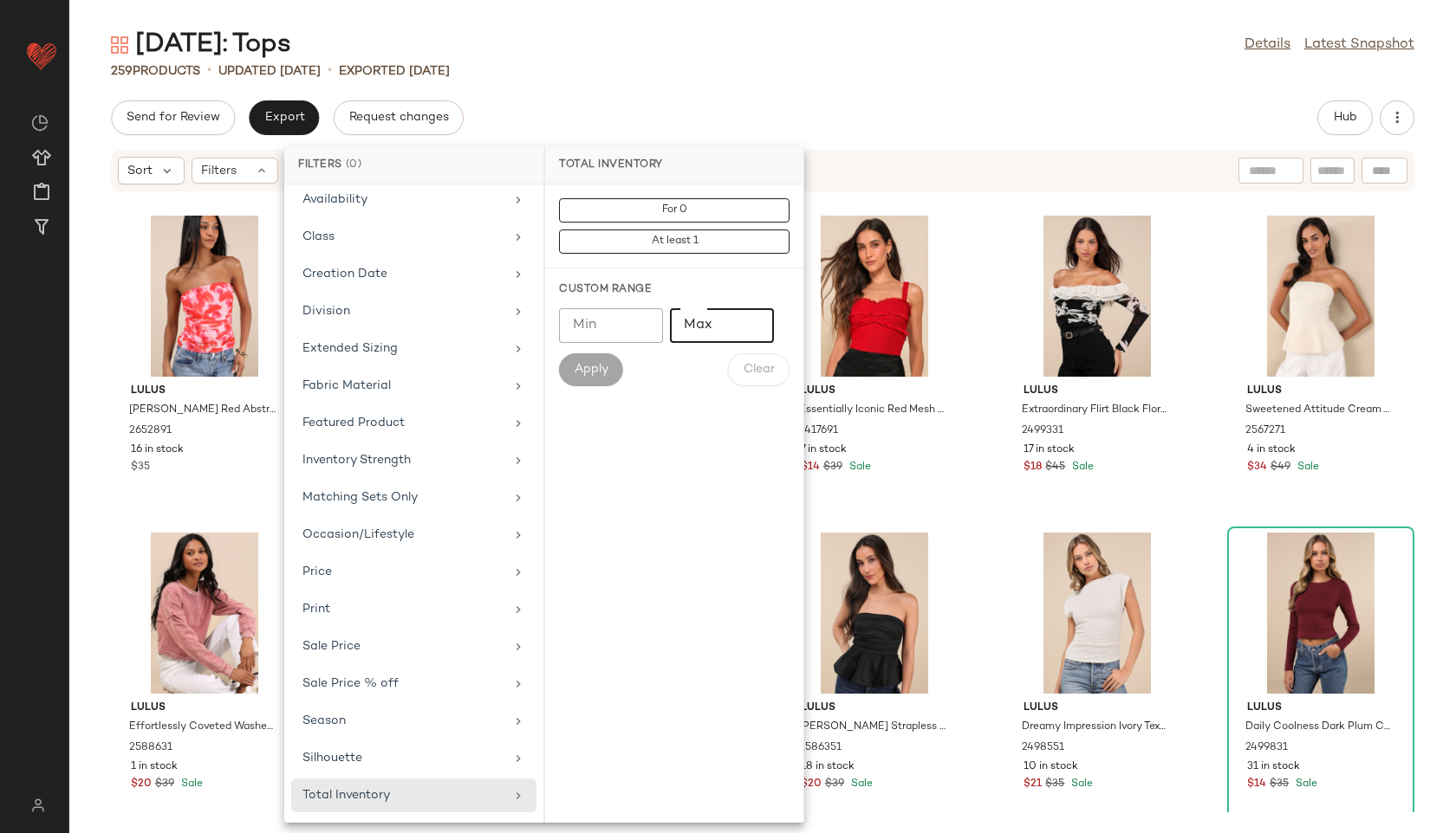
click at [693, 326] on input "Max" at bounding box center [722, 325] width 104 height 34
type input "**"
click at [602, 363] on span "Apply" at bounding box center [590, 370] width 34 height 14
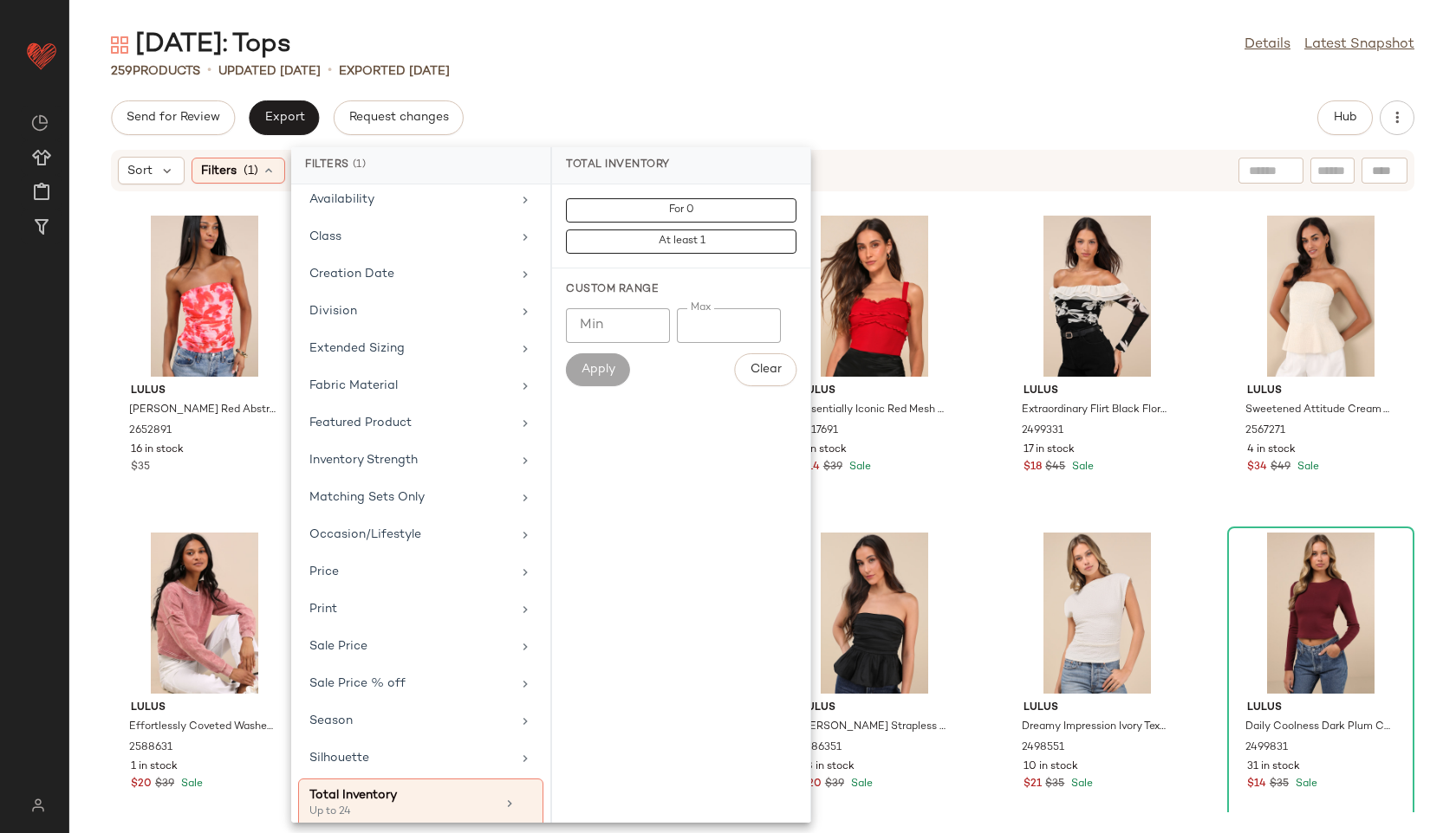
click at [750, 64] on div "259 Products • updated [DATE] • Exported [DATE]" at bounding box center [763, 71] width 1386 height 18
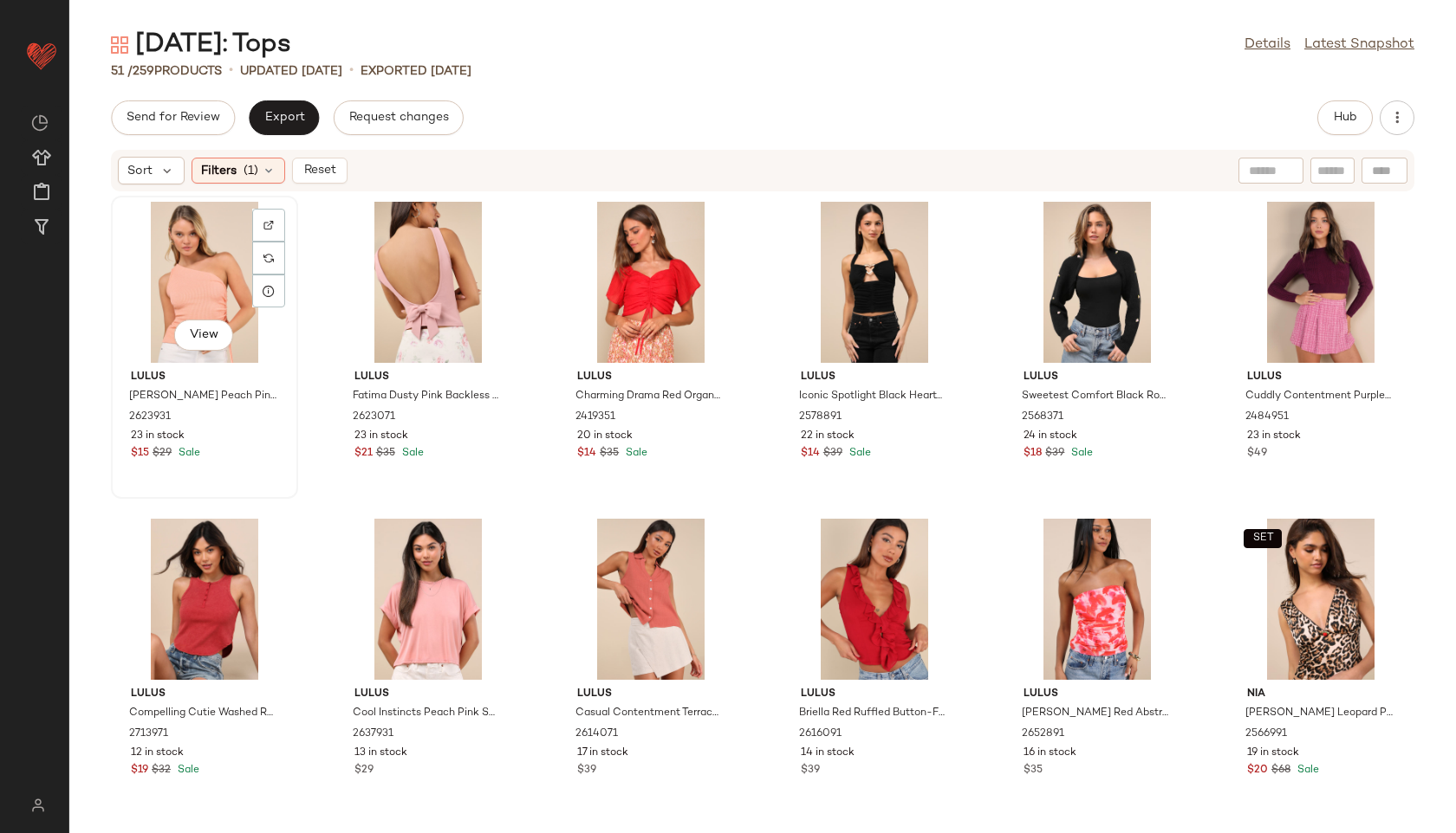
click at [207, 260] on div "View" at bounding box center [204, 281] width 175 height 161
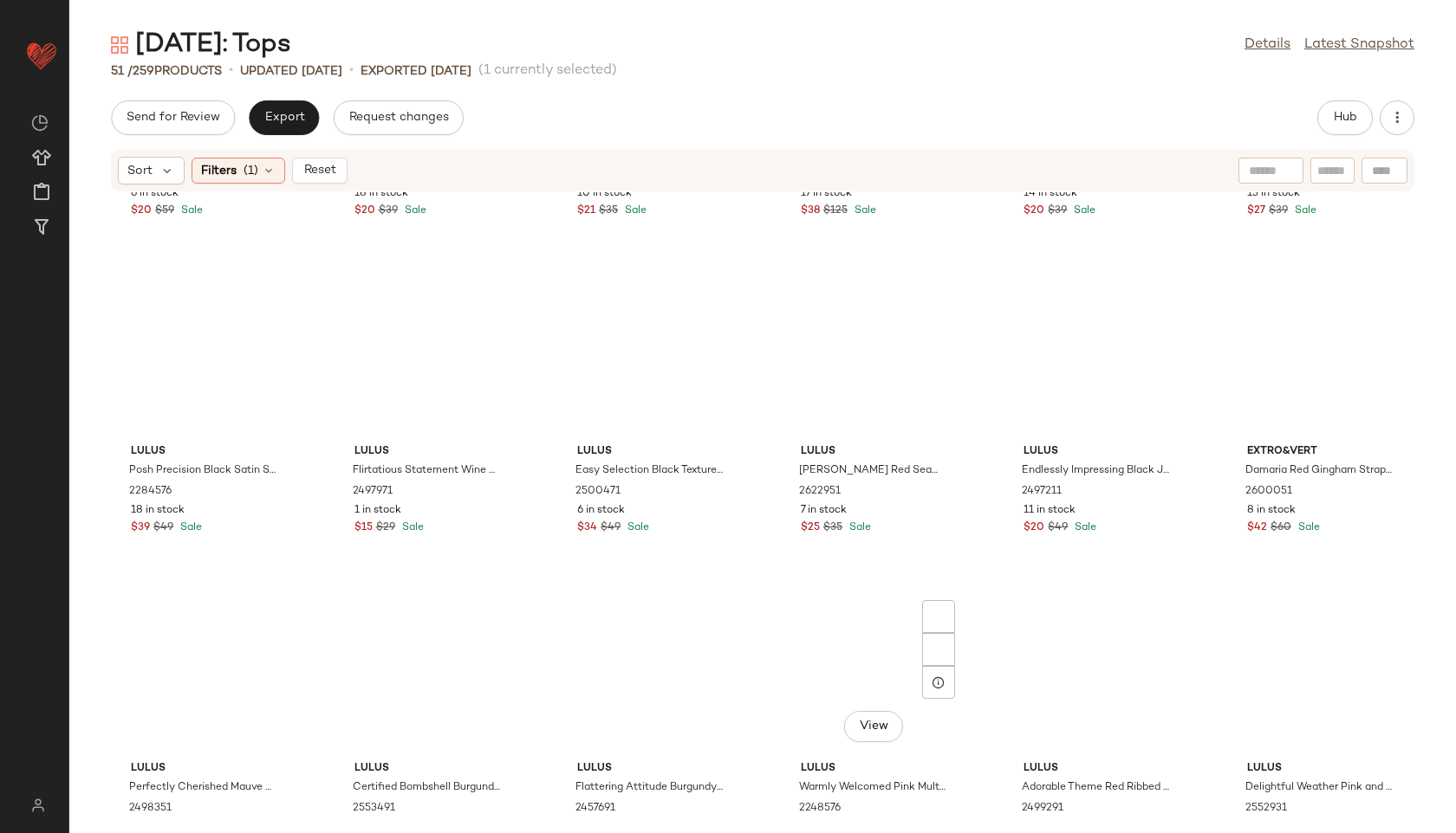
scroll to position [2236, 0]
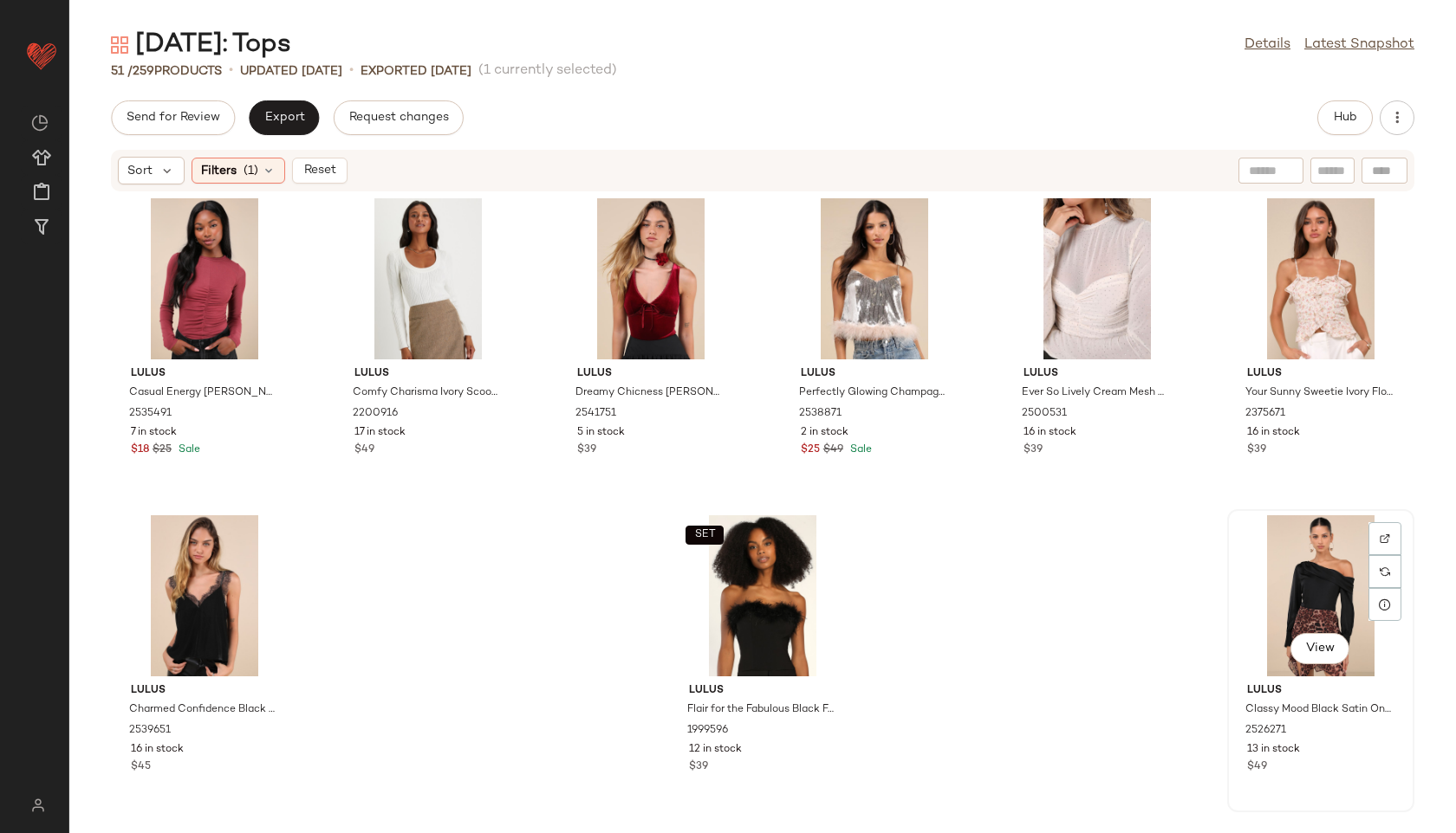
click at [1296, 586] on div "View" at bounding box center [1320, 595] width 175 height 161
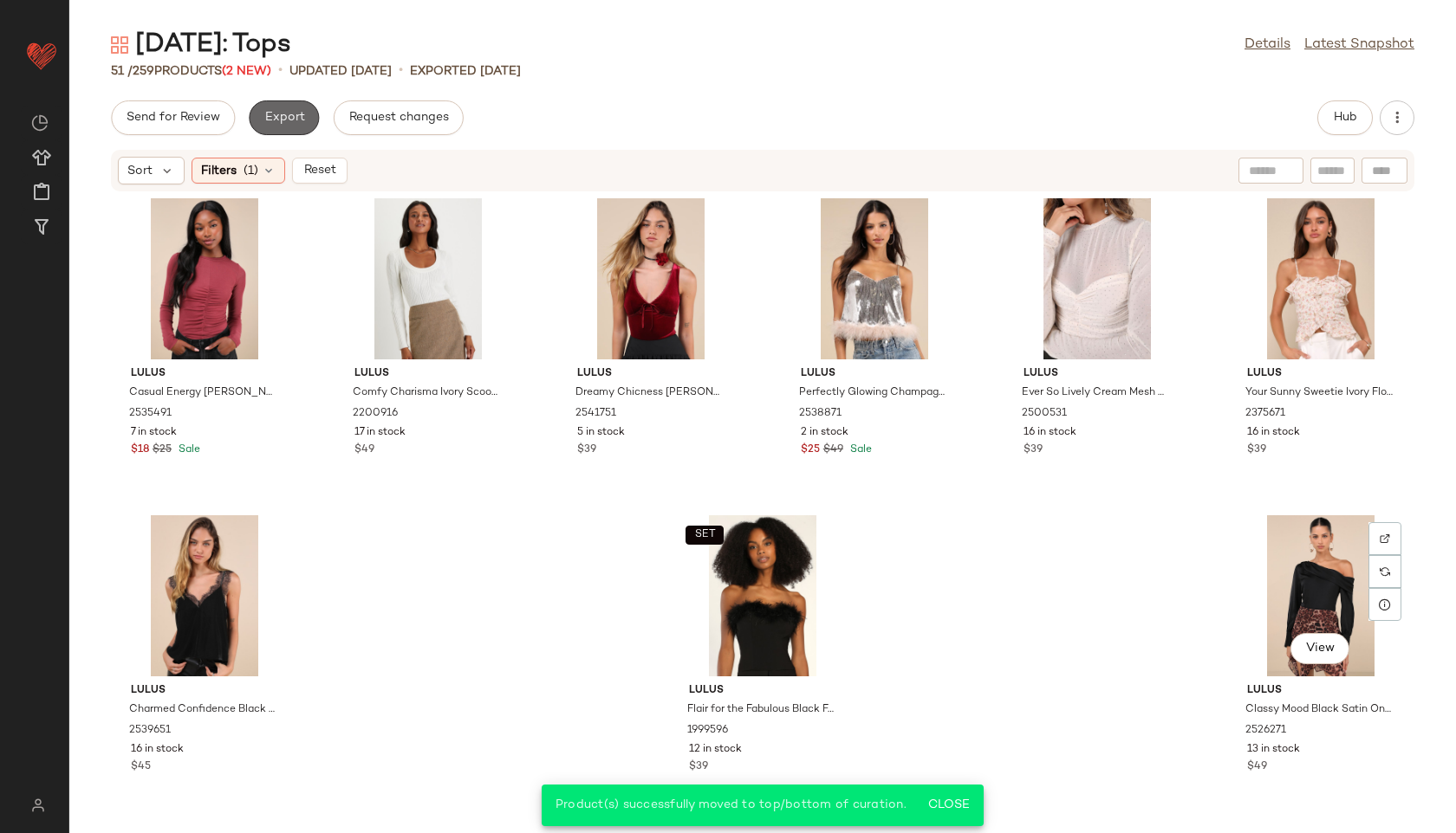
click at [287, 116] on span "Export" at bounding box center [284, 117] width 41 height 14
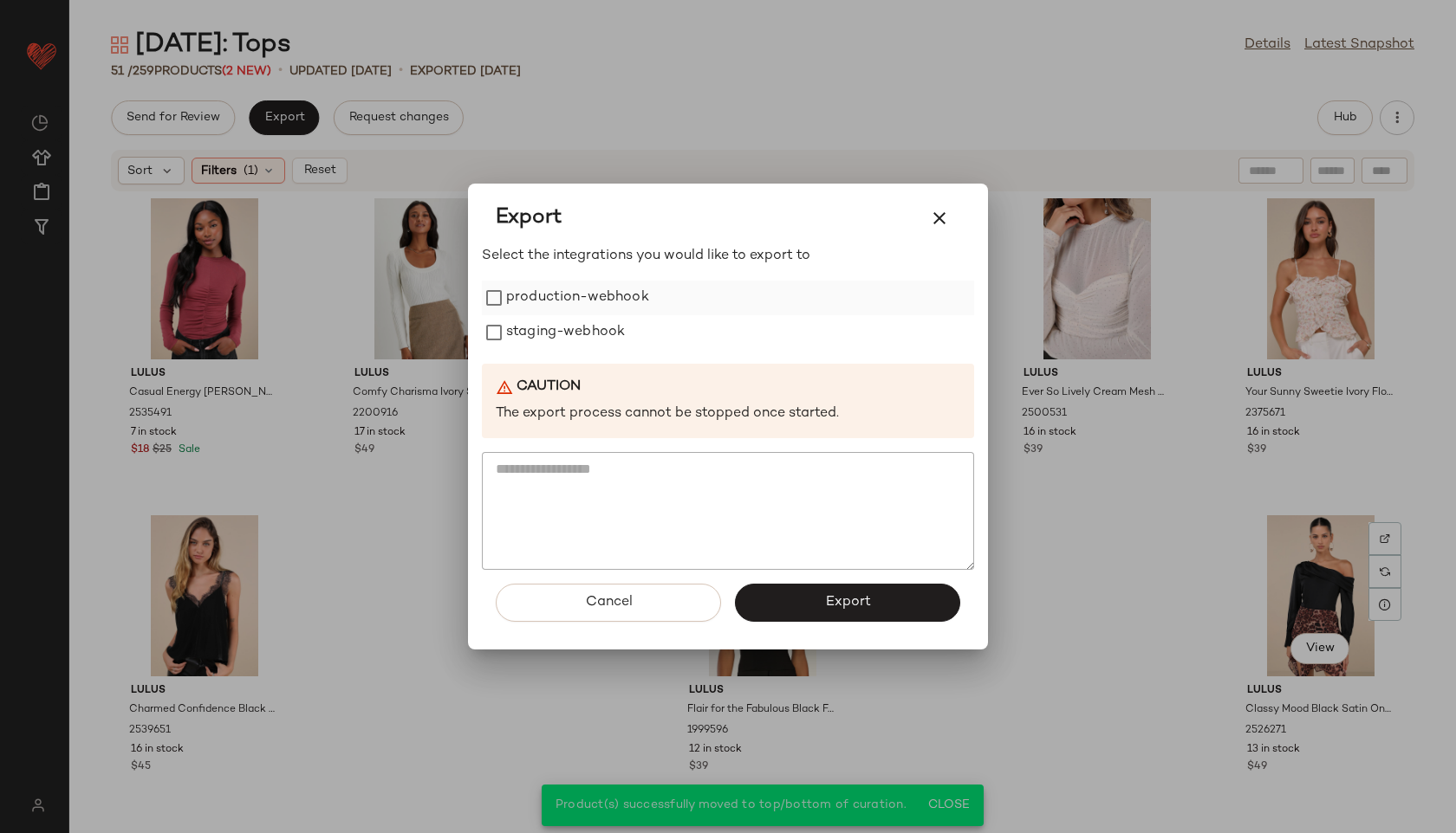
click at [551, 293] on label "production-webhook" at bounding box center [578, 297] width 143 height 34
click at [551, 326] on label "staging-webhook" at bounding box center [566, 332] width 119 height 34
click at [770, 599] on button "Export" at bounding box center [847, 603] width 225 height 38
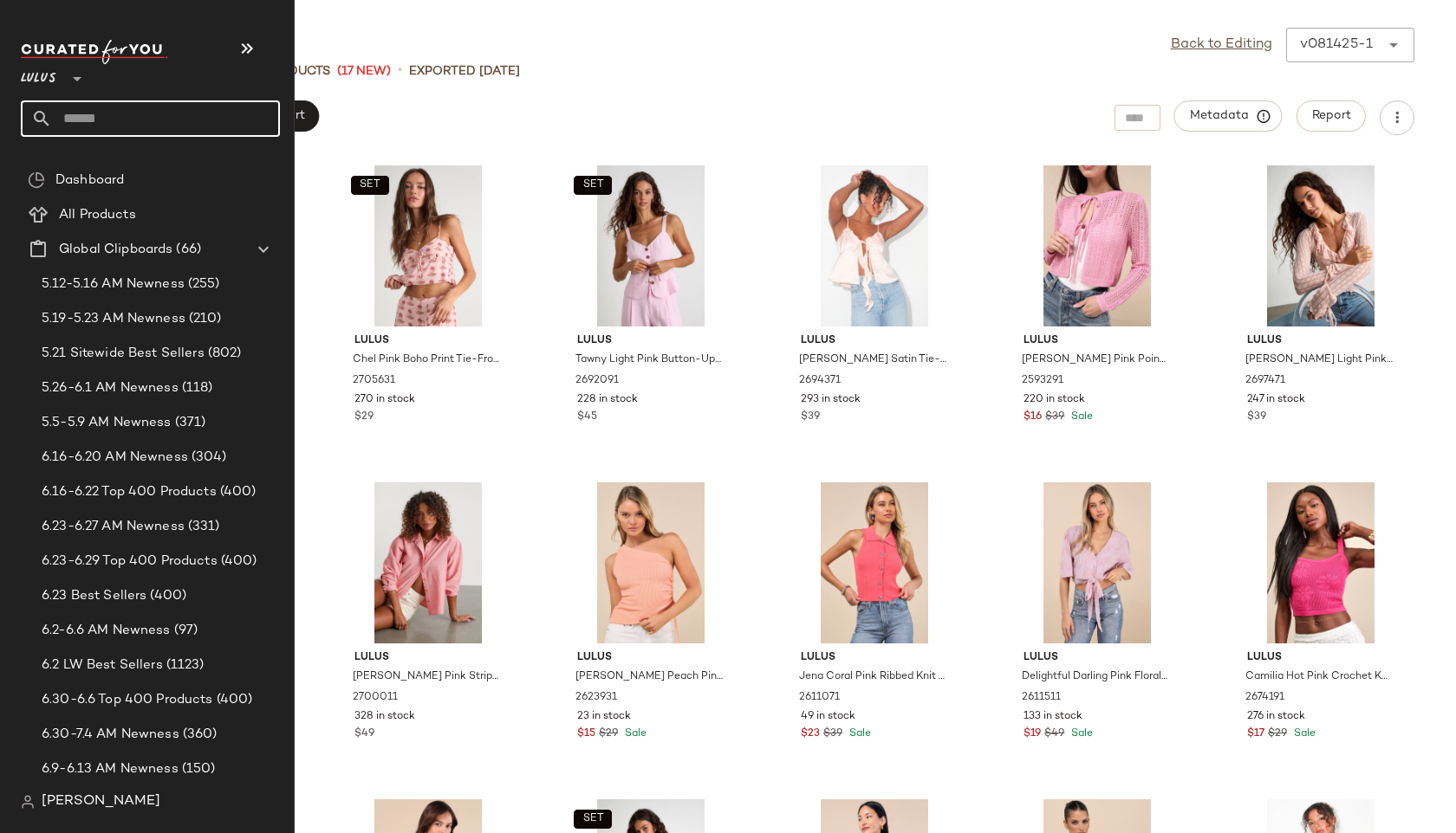
click at [101, 113] on input "text" at bounding box center [165, 118] width 228 height 36
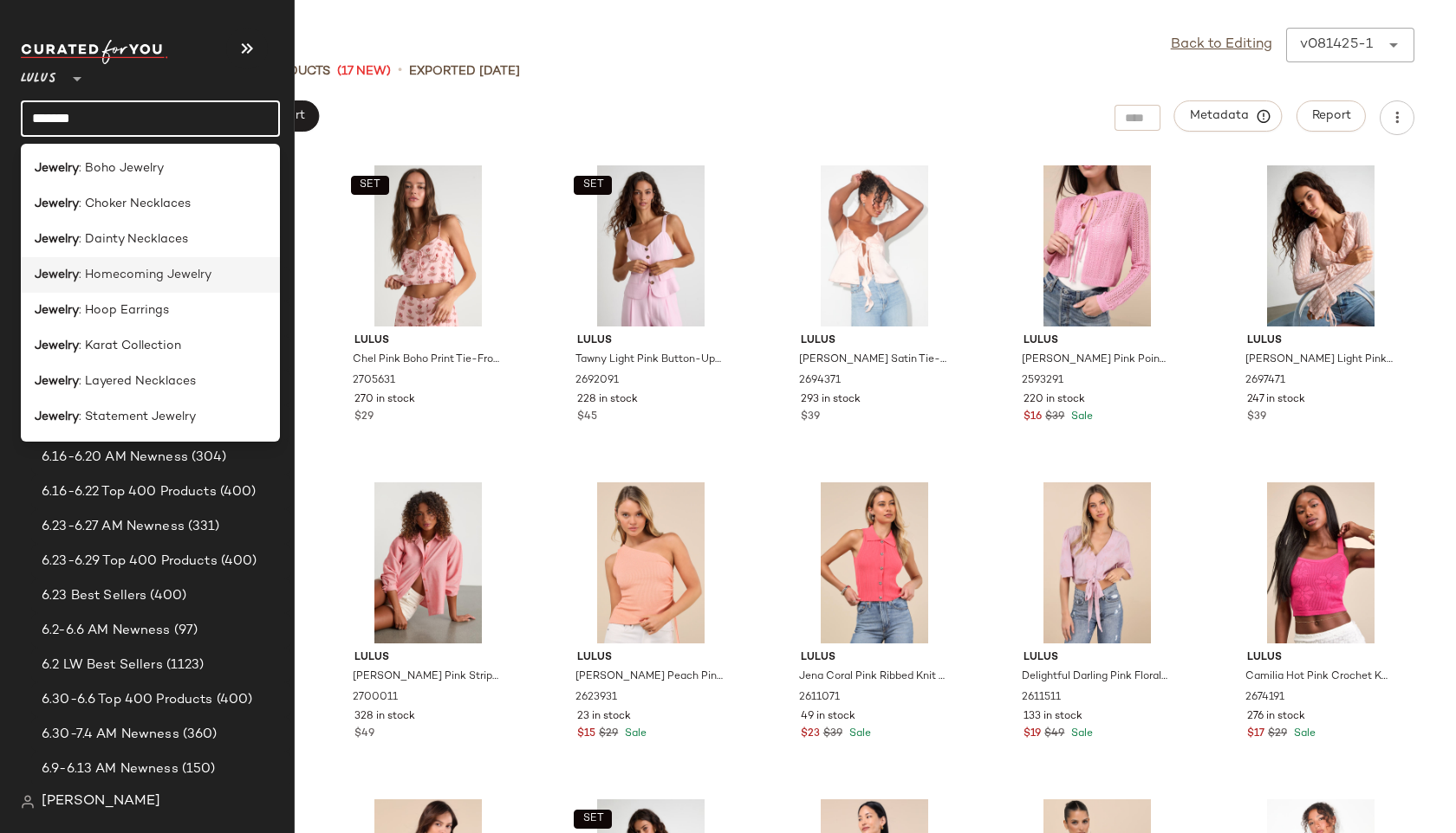
type input "*******"
click at [116, 270] on span ": Homecoming Jewelry" at bounding box center [145, 275] width 133 height 19
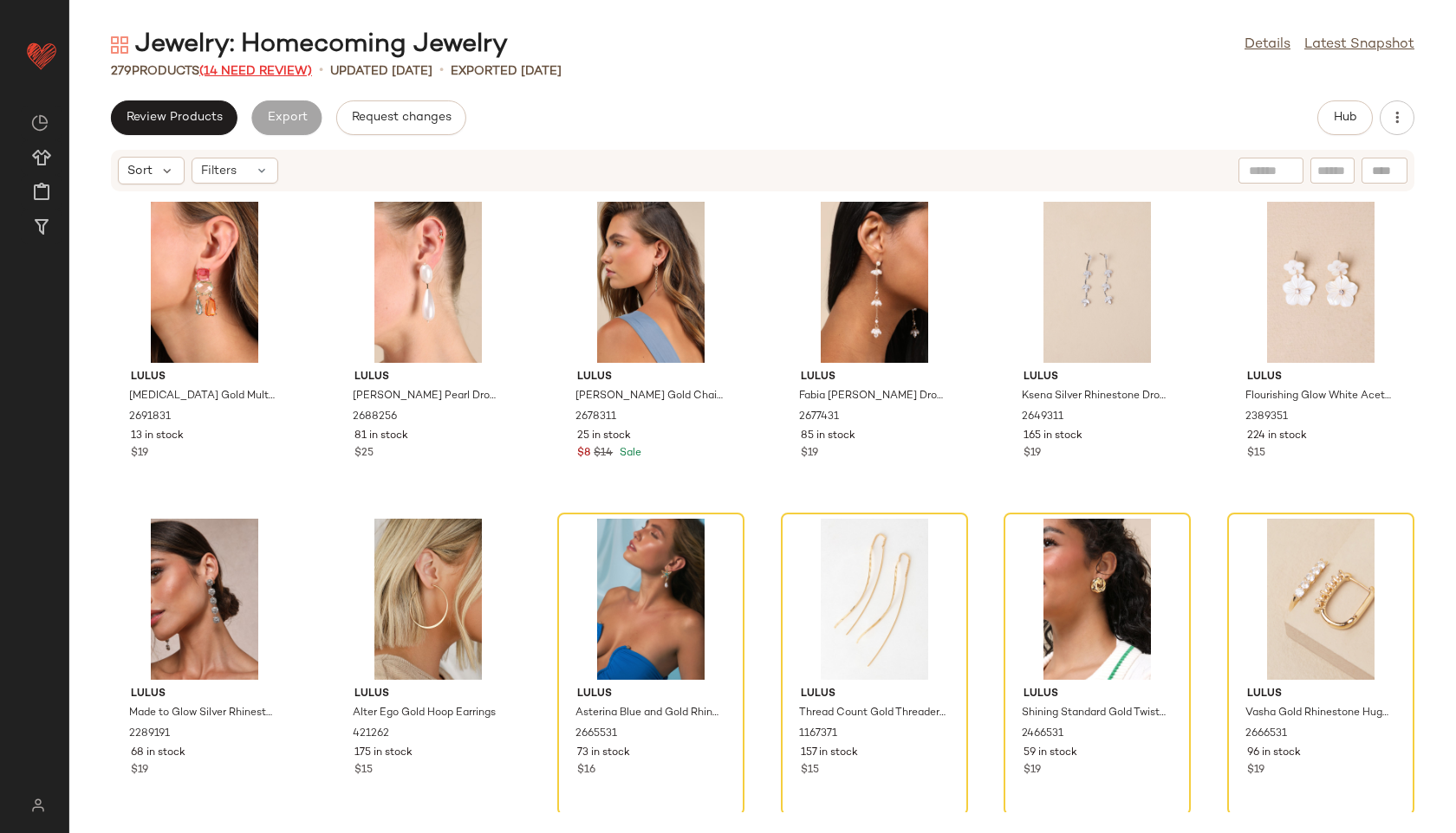
click at [284, 67] on span "(14 Need Review)" at bounding box center [256, 72] width 112 height 13
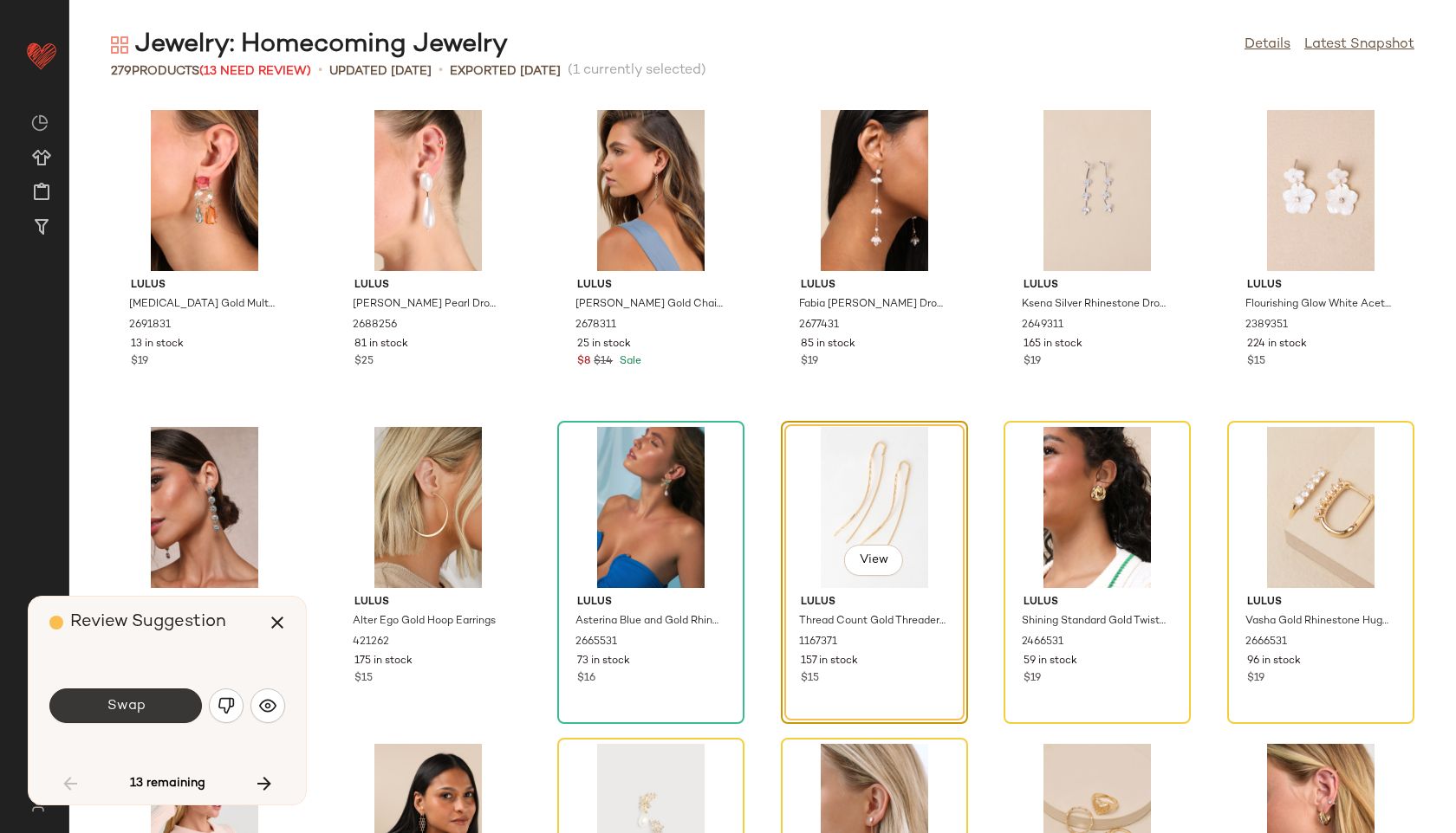
click at [152, 700] on button "Swap" at bounding box center [125, 705] width 152 height 34
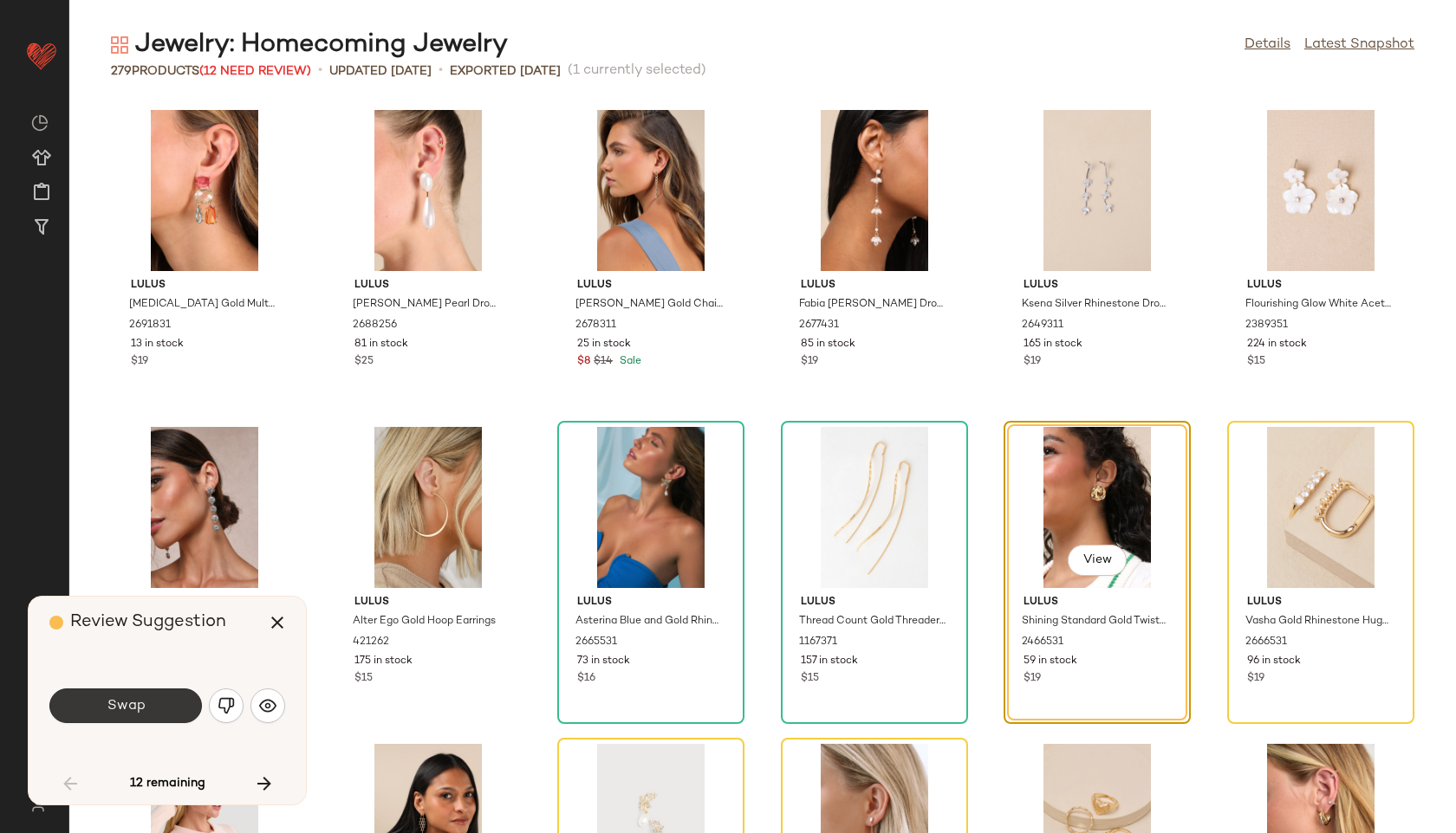
click at [151, 720] on button "Swap" at bounding box center [125, 705] width 152 height 34
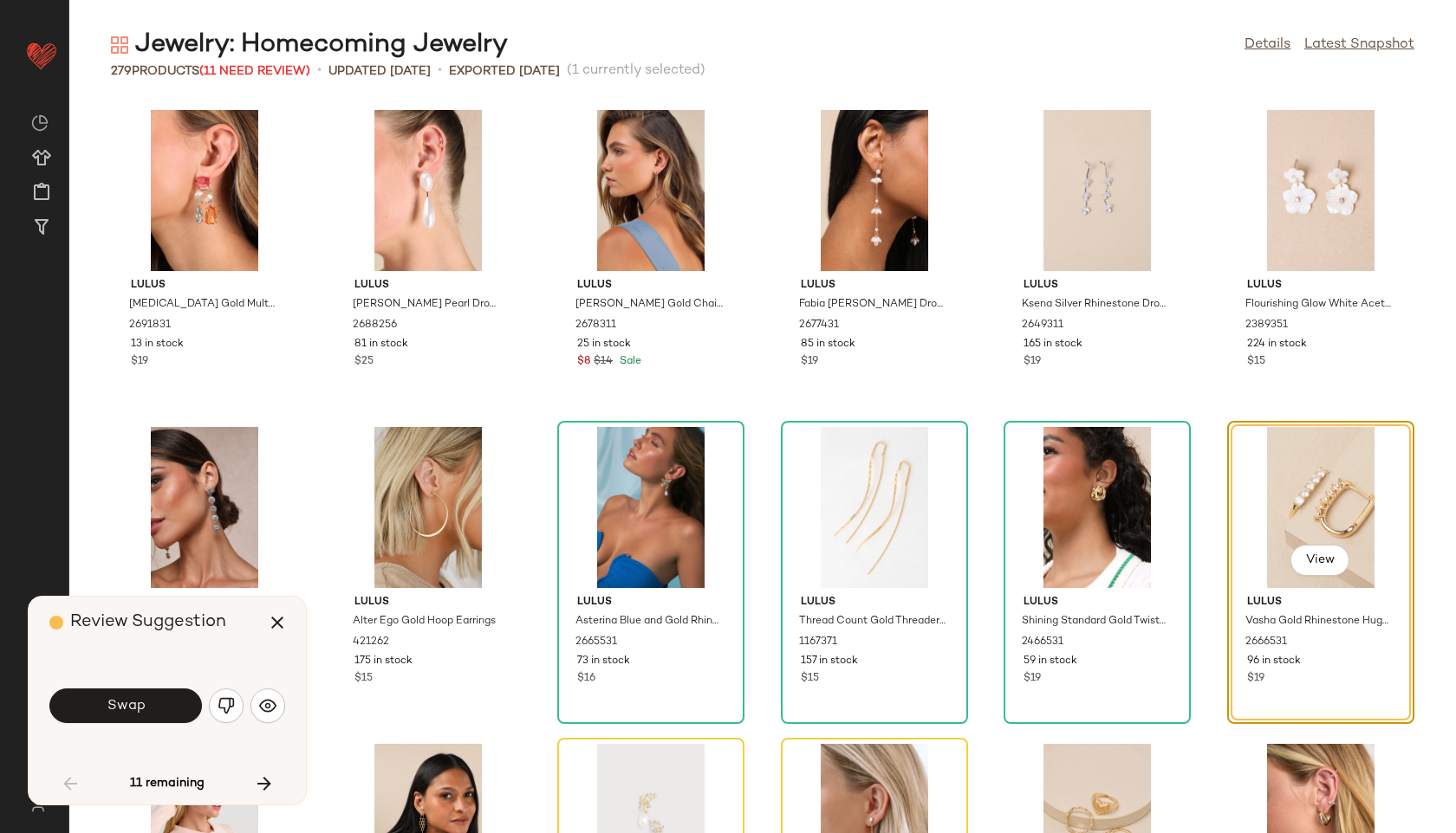
click at [151, 720] on button "Swap" at bounding box center [125, 705] width 152 height 34
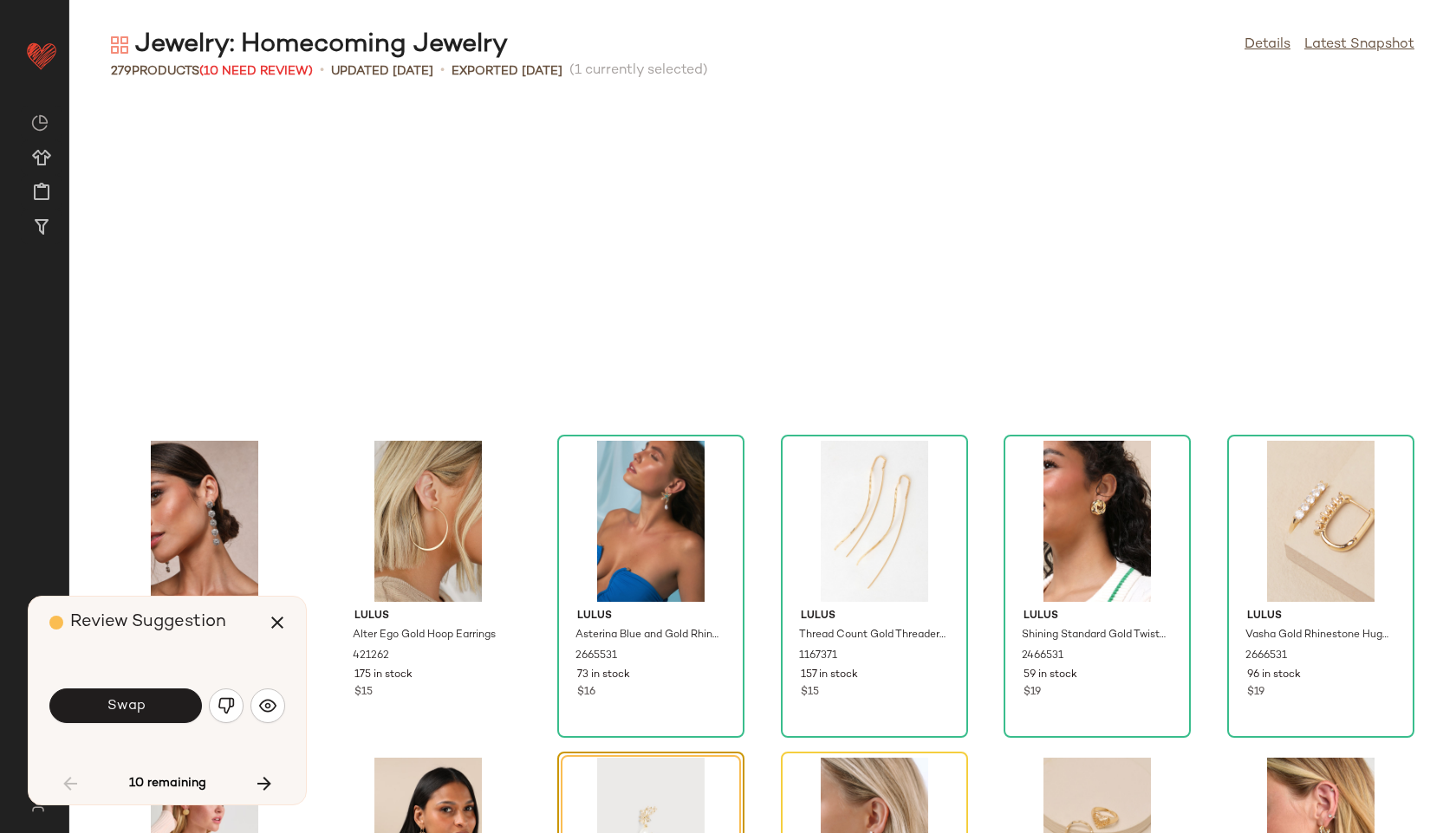
scroll to position [331, 0]
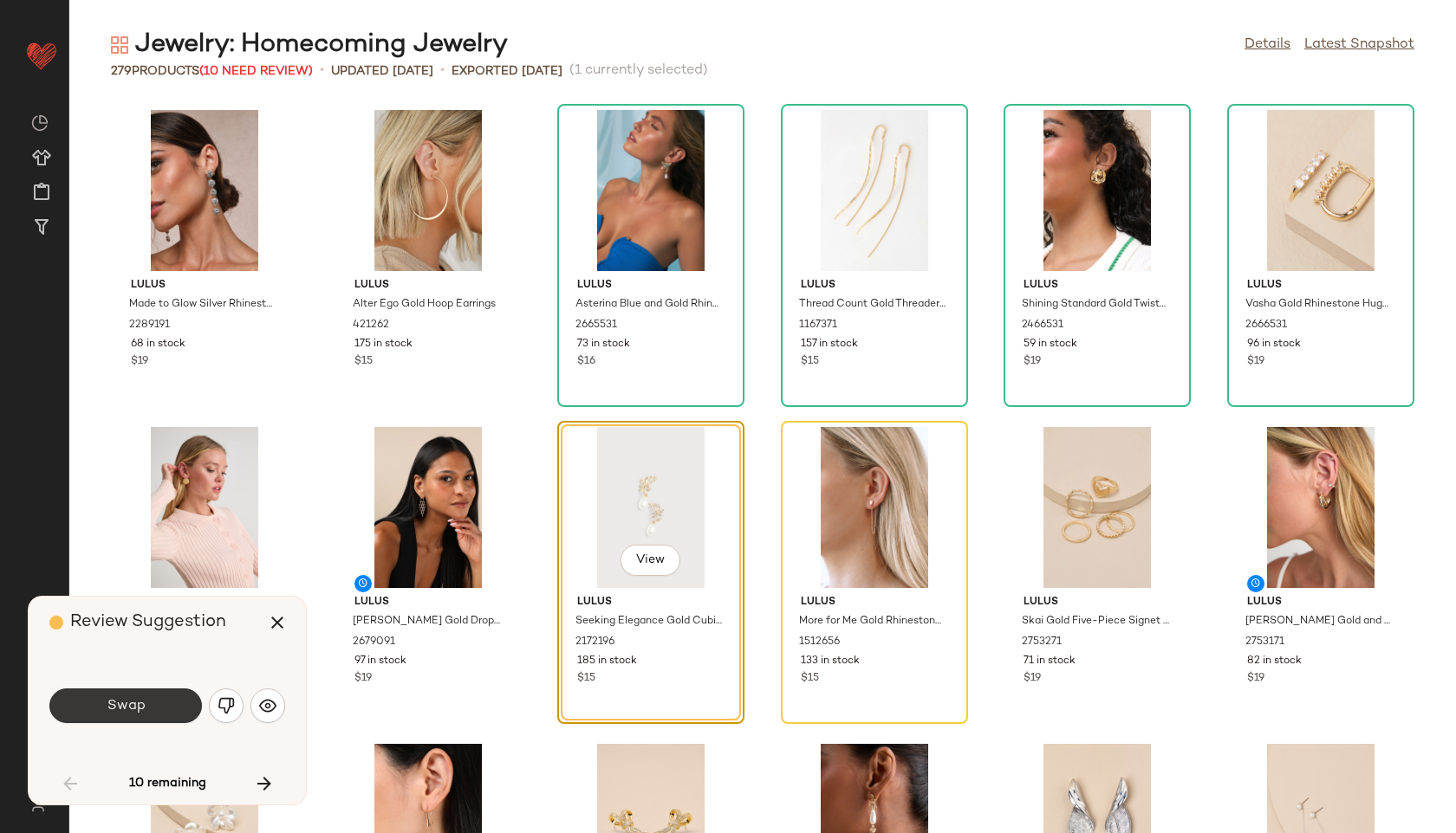
click at [148, 714] on button "Swap" at bounding box center [125, 705] width 152 height 34
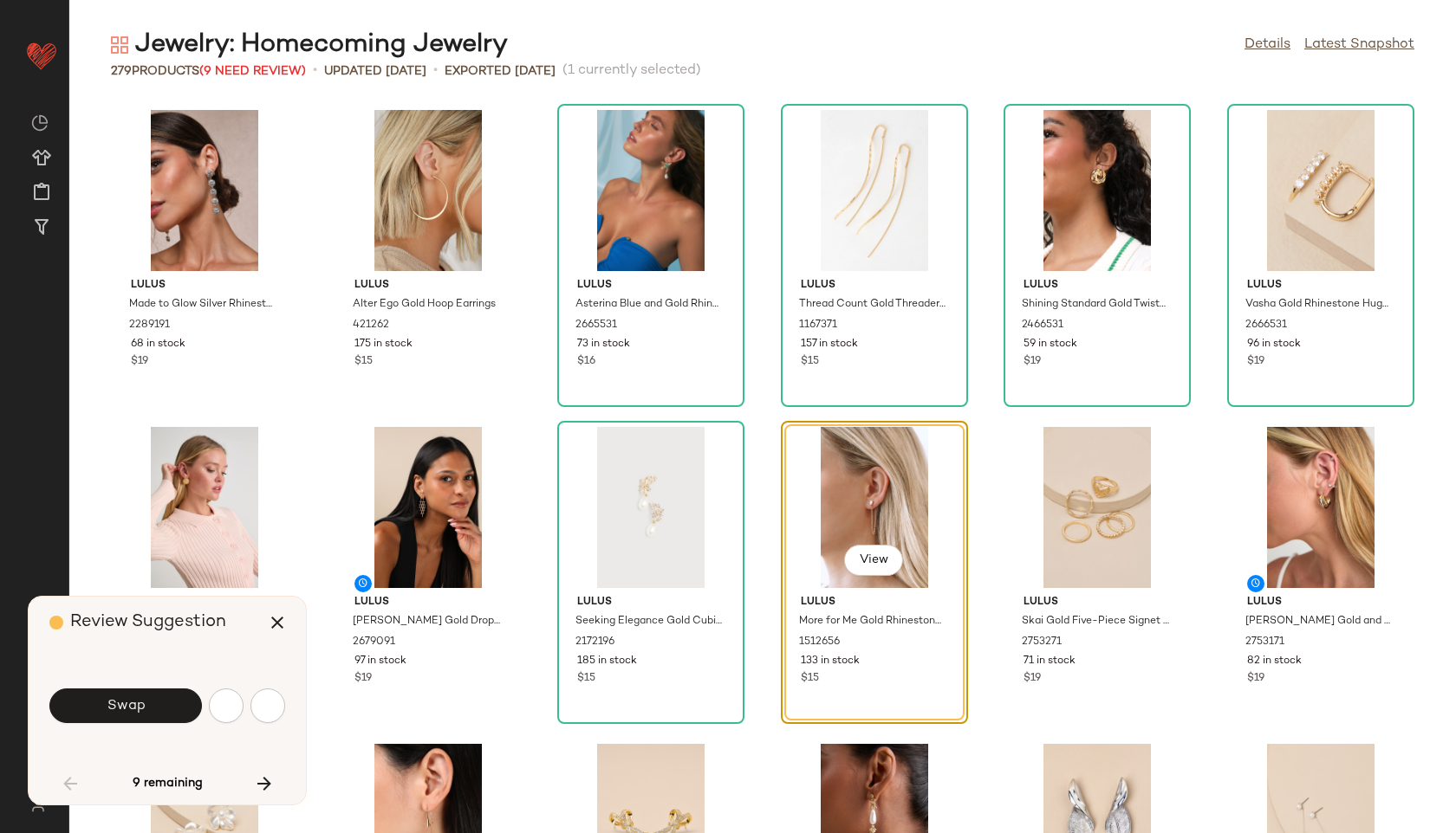
scroll to position [317, 0]
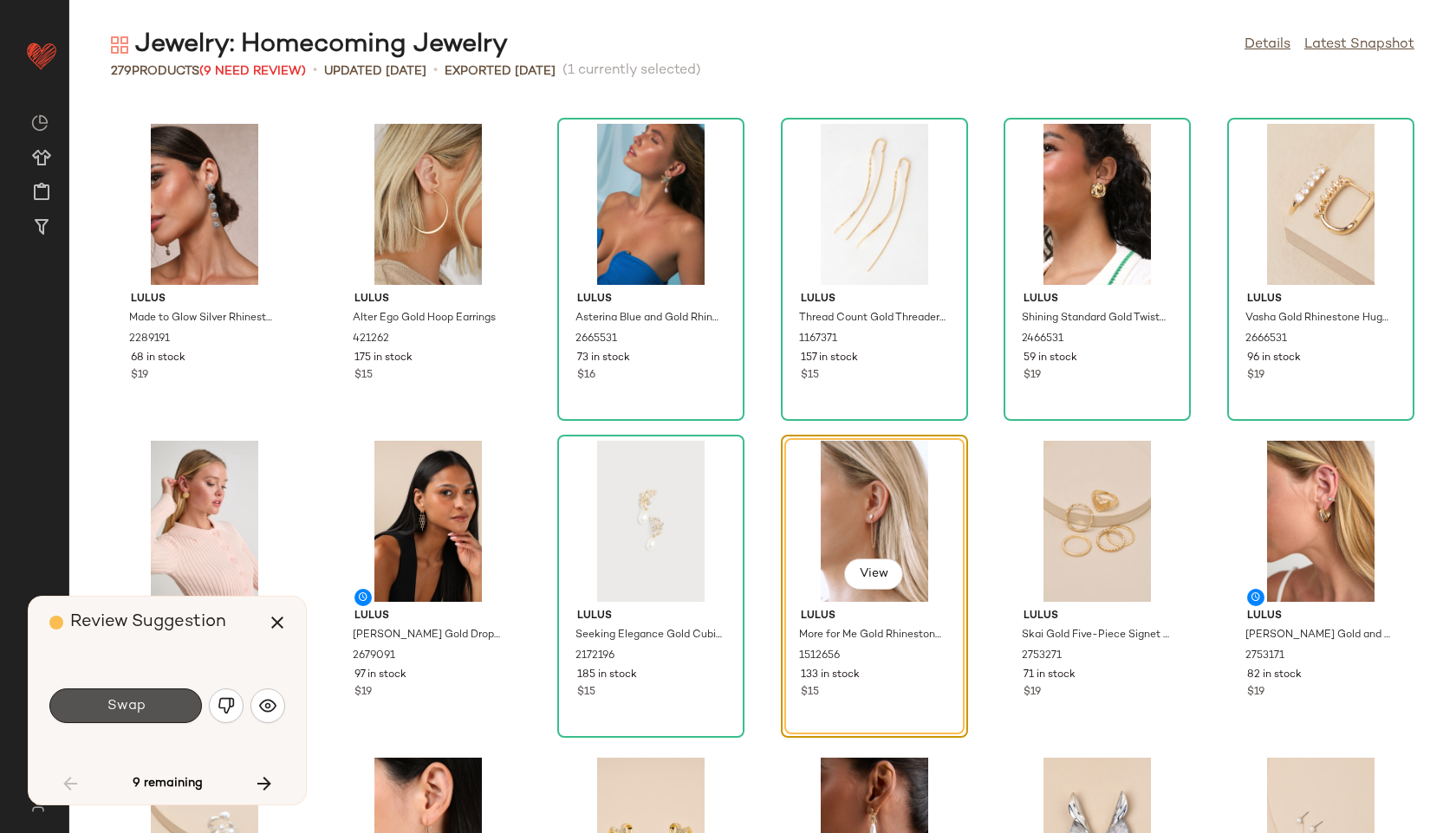
click at [148, 714] on button "Swap" at bounding box center [125, 705] width 152 height 34
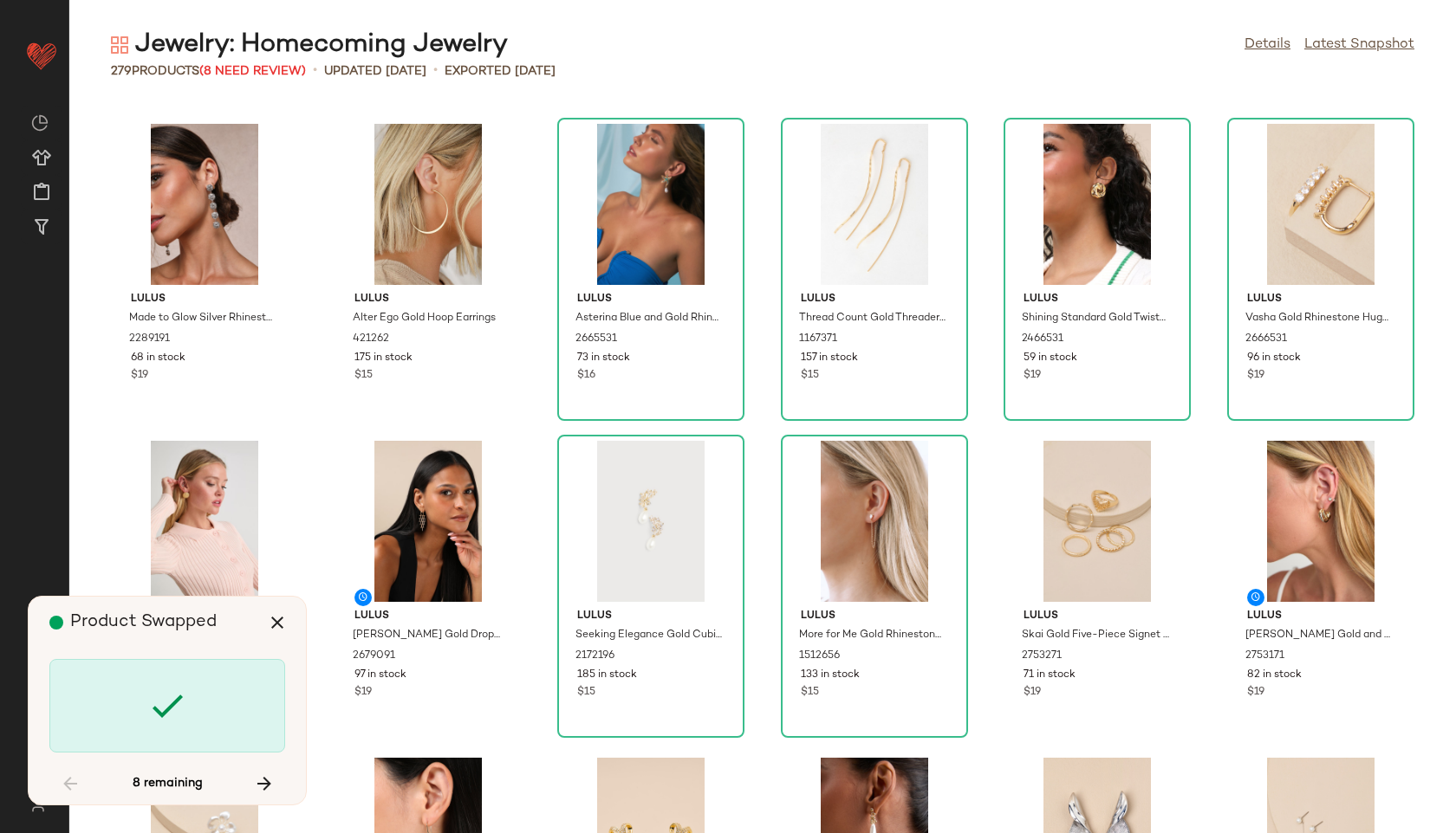
scroll to position [2853, 0]
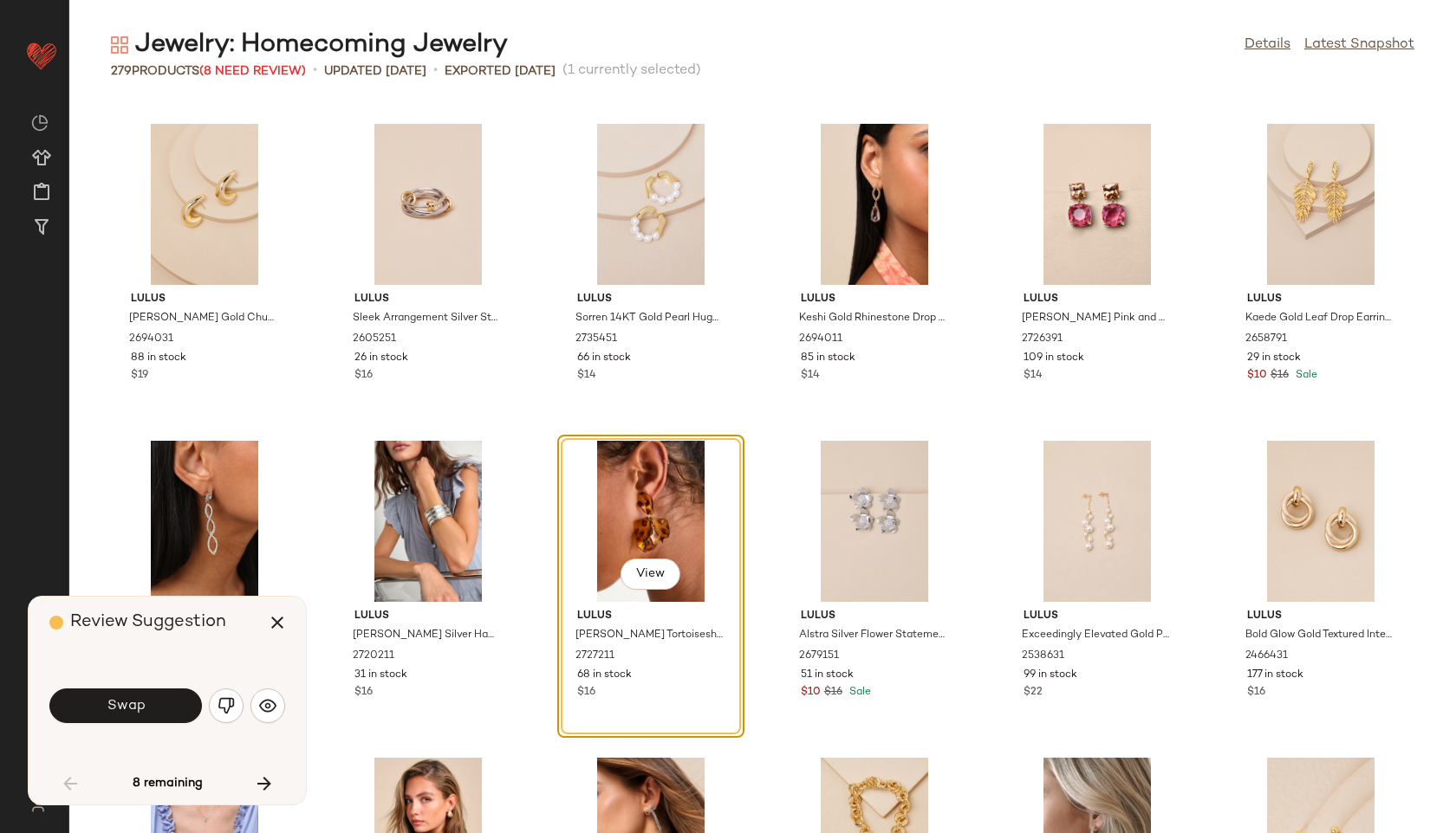
click at [148, 714] on button "Swap" at bounding box center [125, 705] width 152 height 34
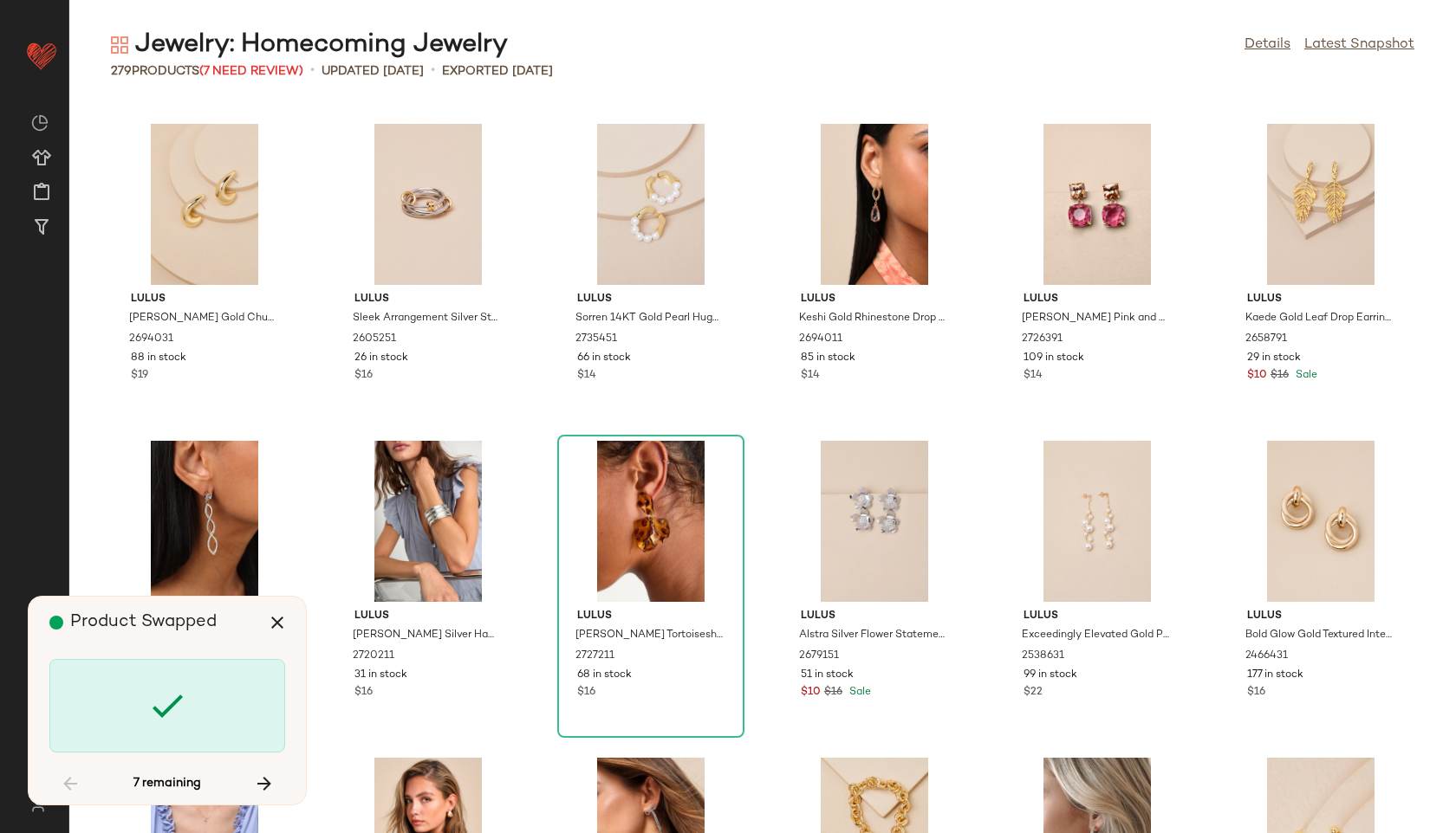
scroll to position [11729, 0]
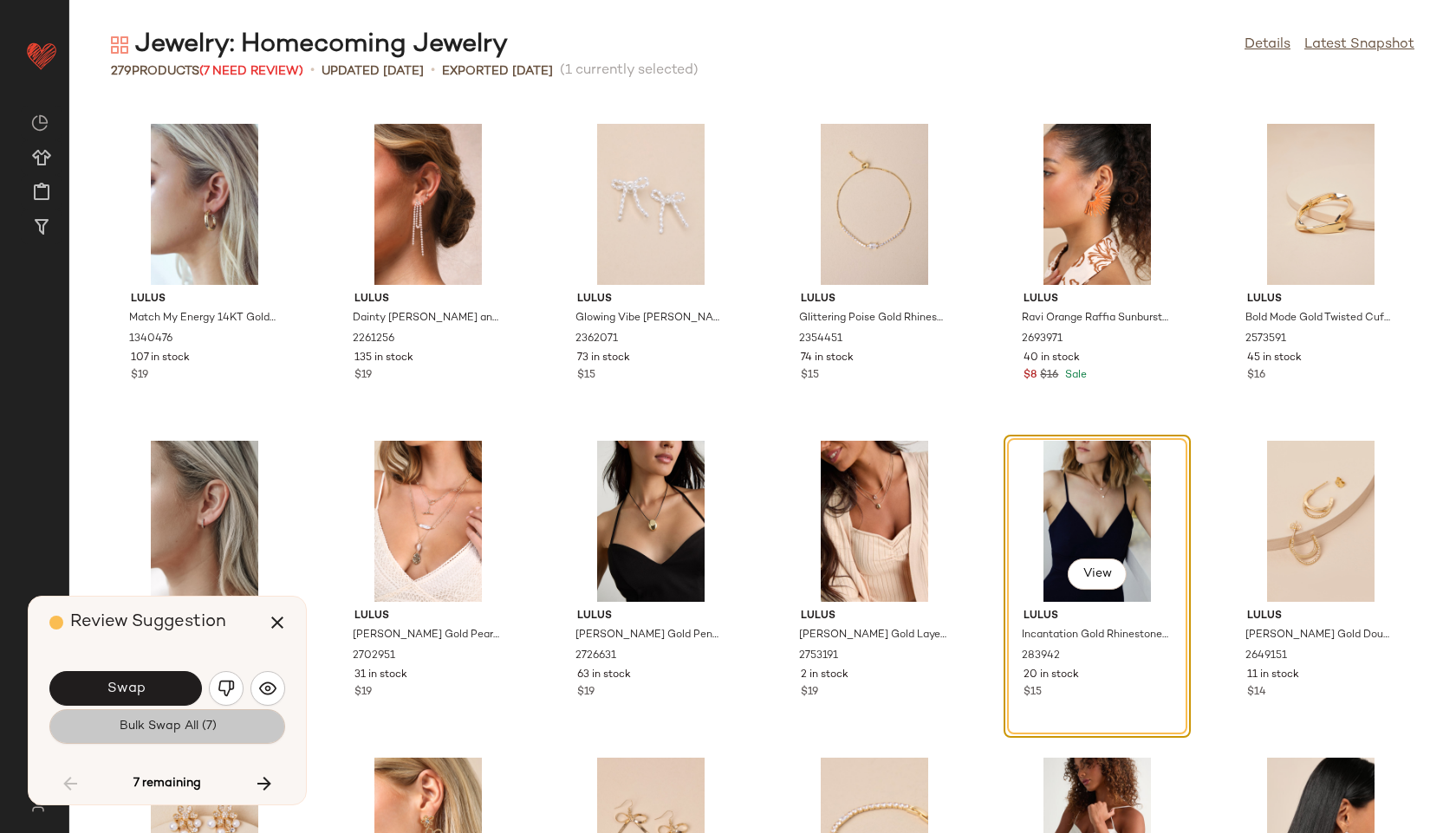
click at [148, 714] on button "Bulk Swap All (7)" at bounding box center [167, 726] width 236 height 34
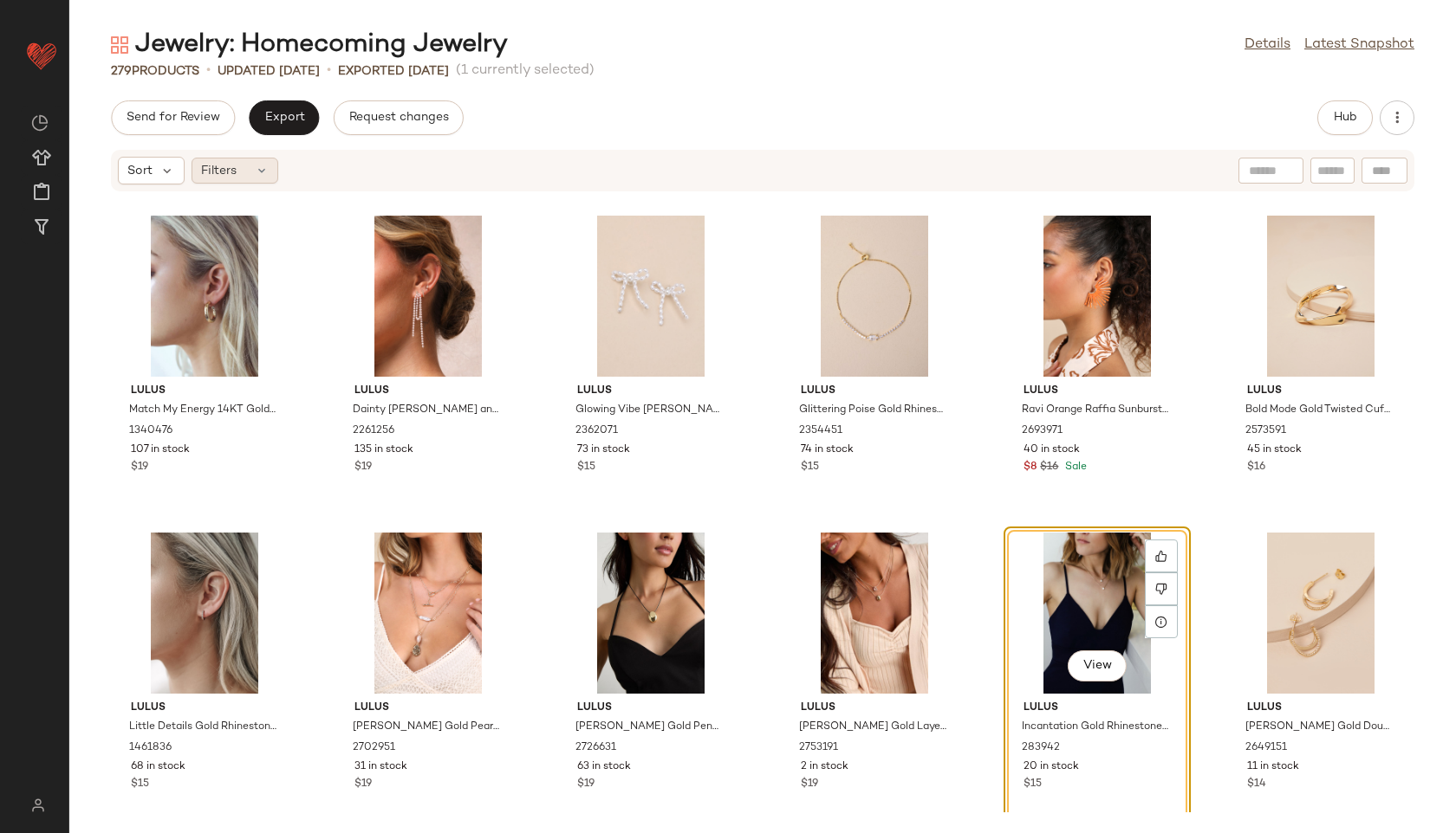
click at [256, 164] on icon at bounding box center [261, 170] width 14 height 14
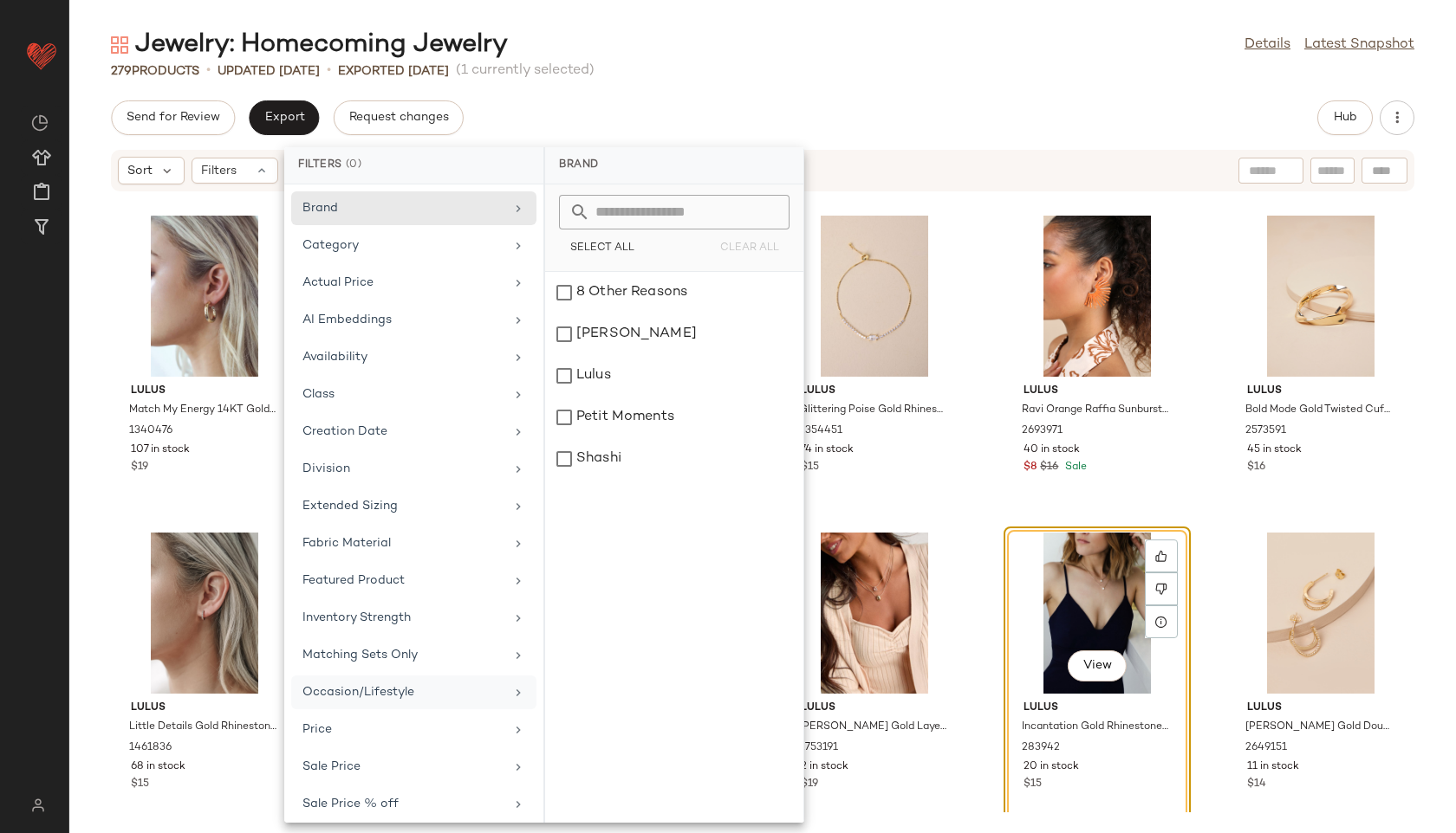
scroll to position [121, 0]
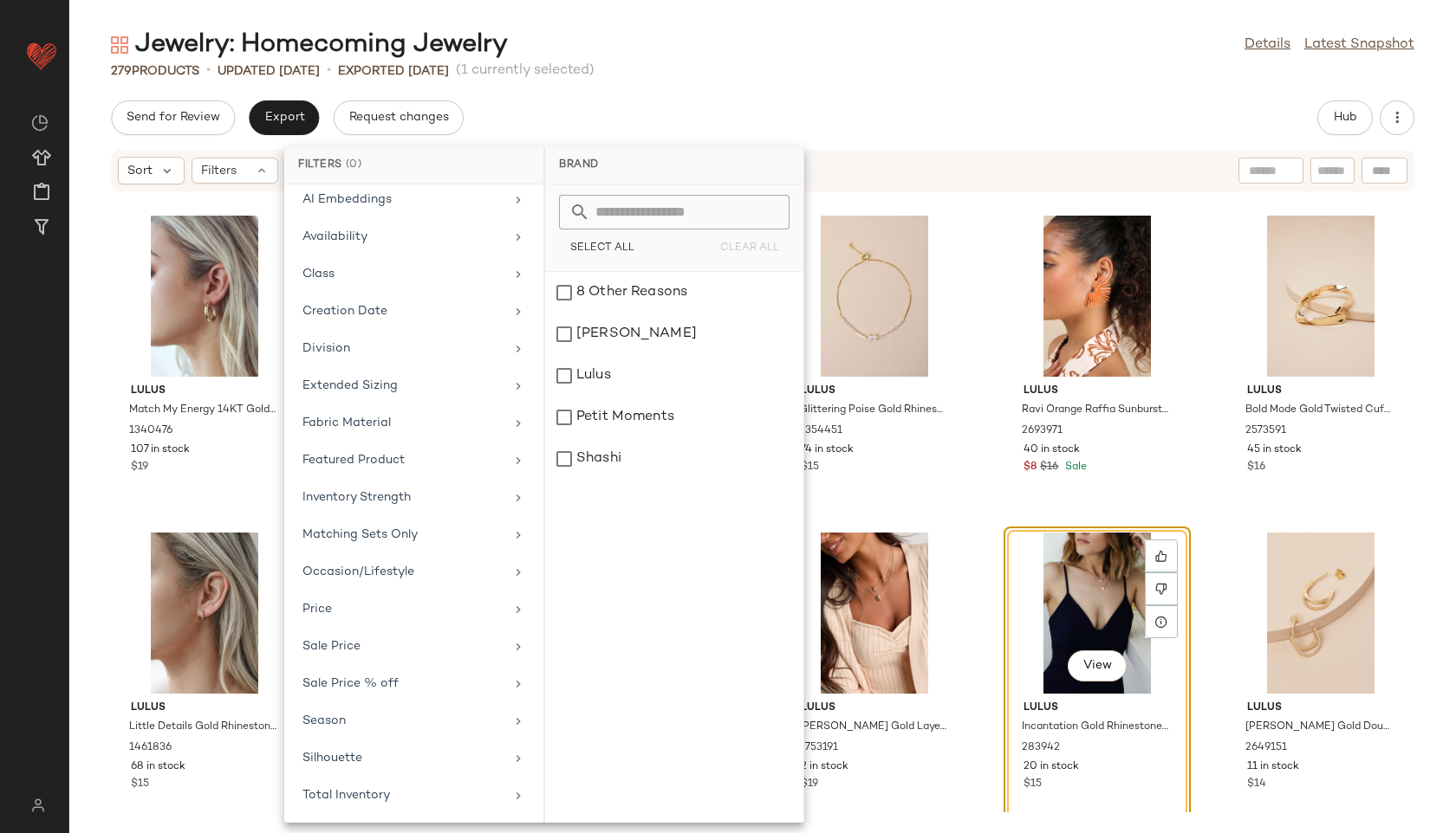
click at [709, 109] on div "Send for Review Export Request changes Hub" at bounding box center [762, 117] width 1304 height 34
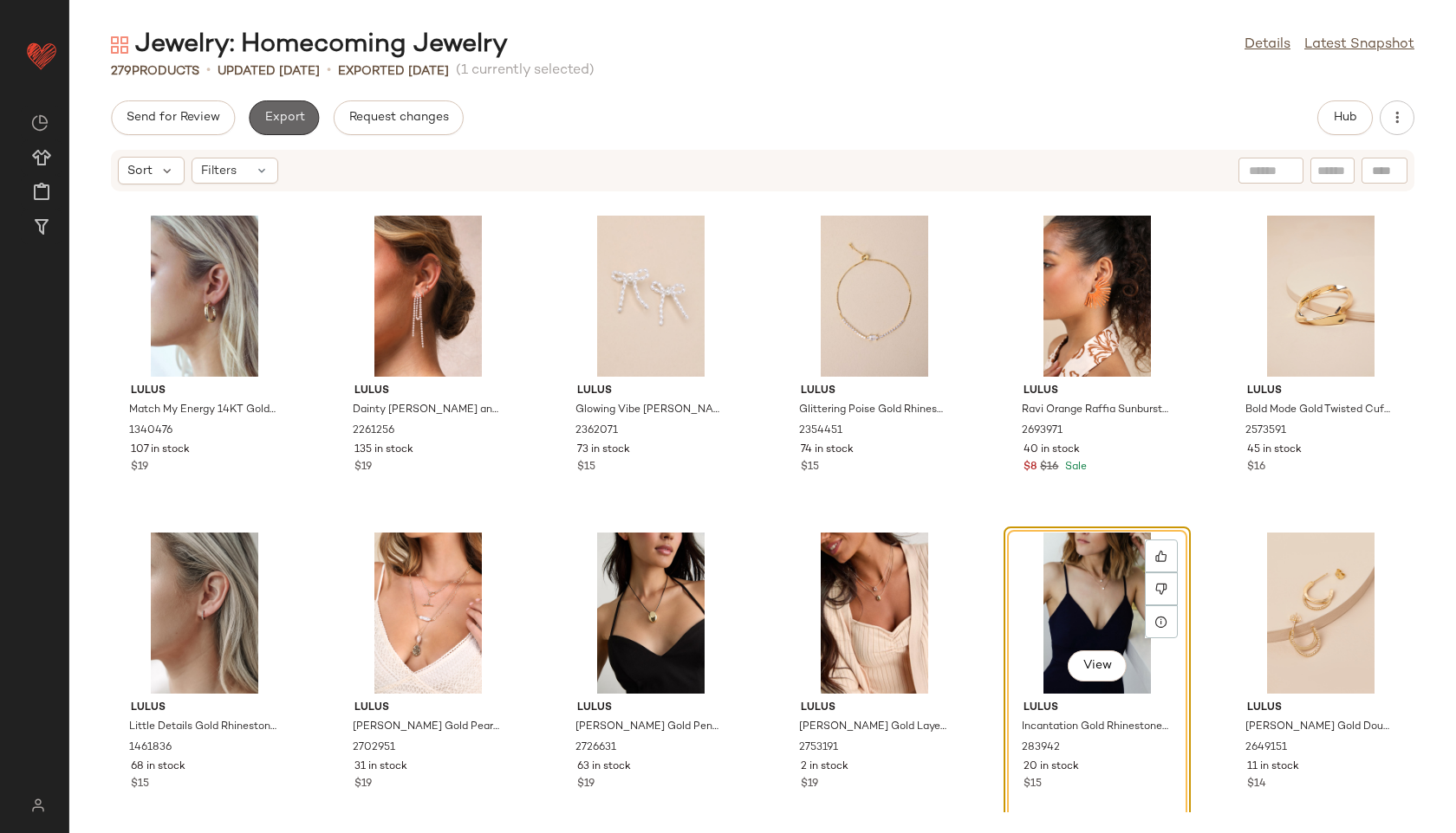
click at [307, 117] on button "Export" at bounding box center [284, 117] width 71 height 34
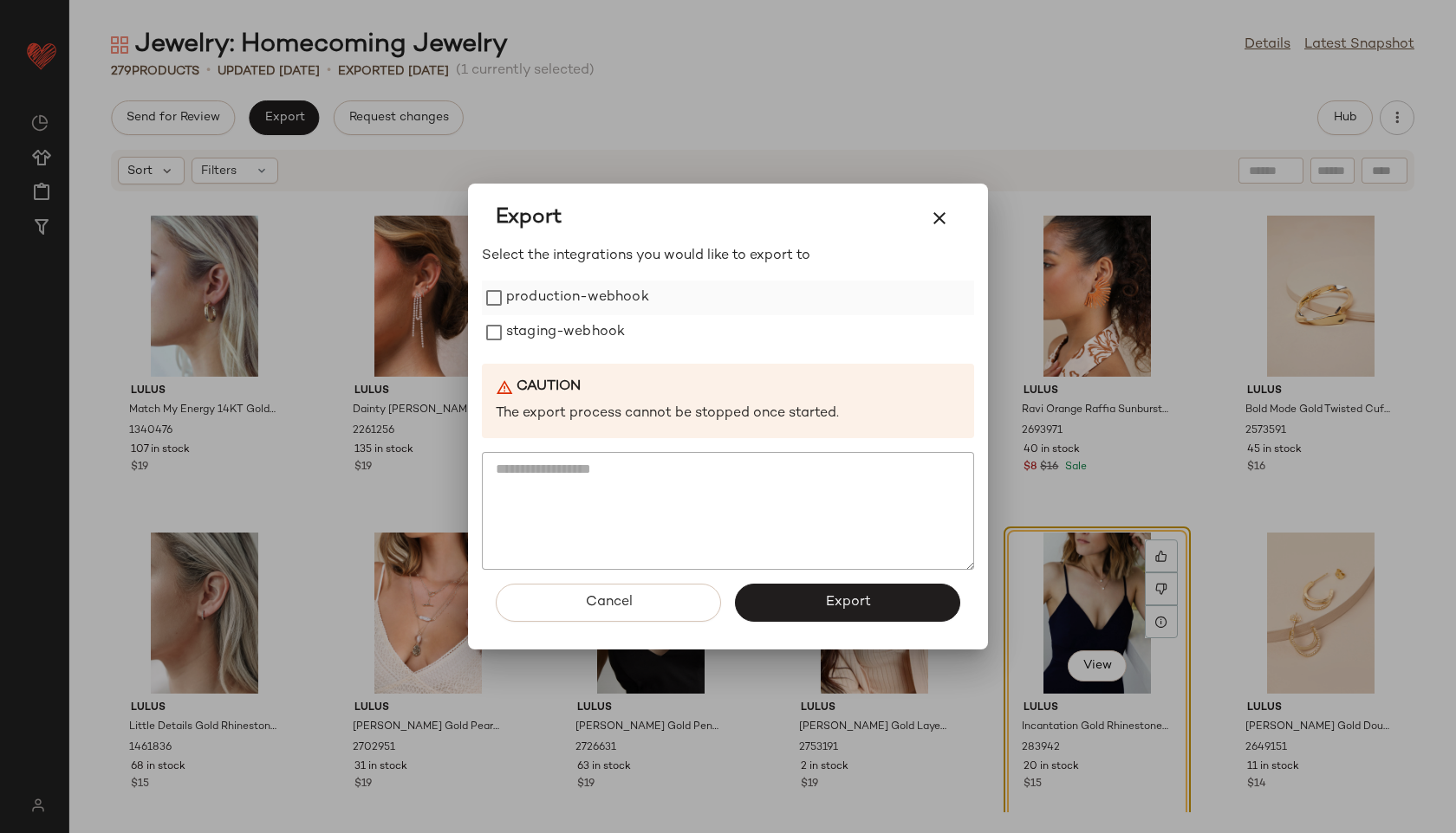
click at [544, 292] on label "production-webhook" at bounding box center [578, 297] width 143 height 34
click at [547, 328] on label "staging-webhook" at bounding box center [566, 332] width 119 height 34
click at [817, 594] on button "Export" at bounding box center [847, 603] width 225 height 38
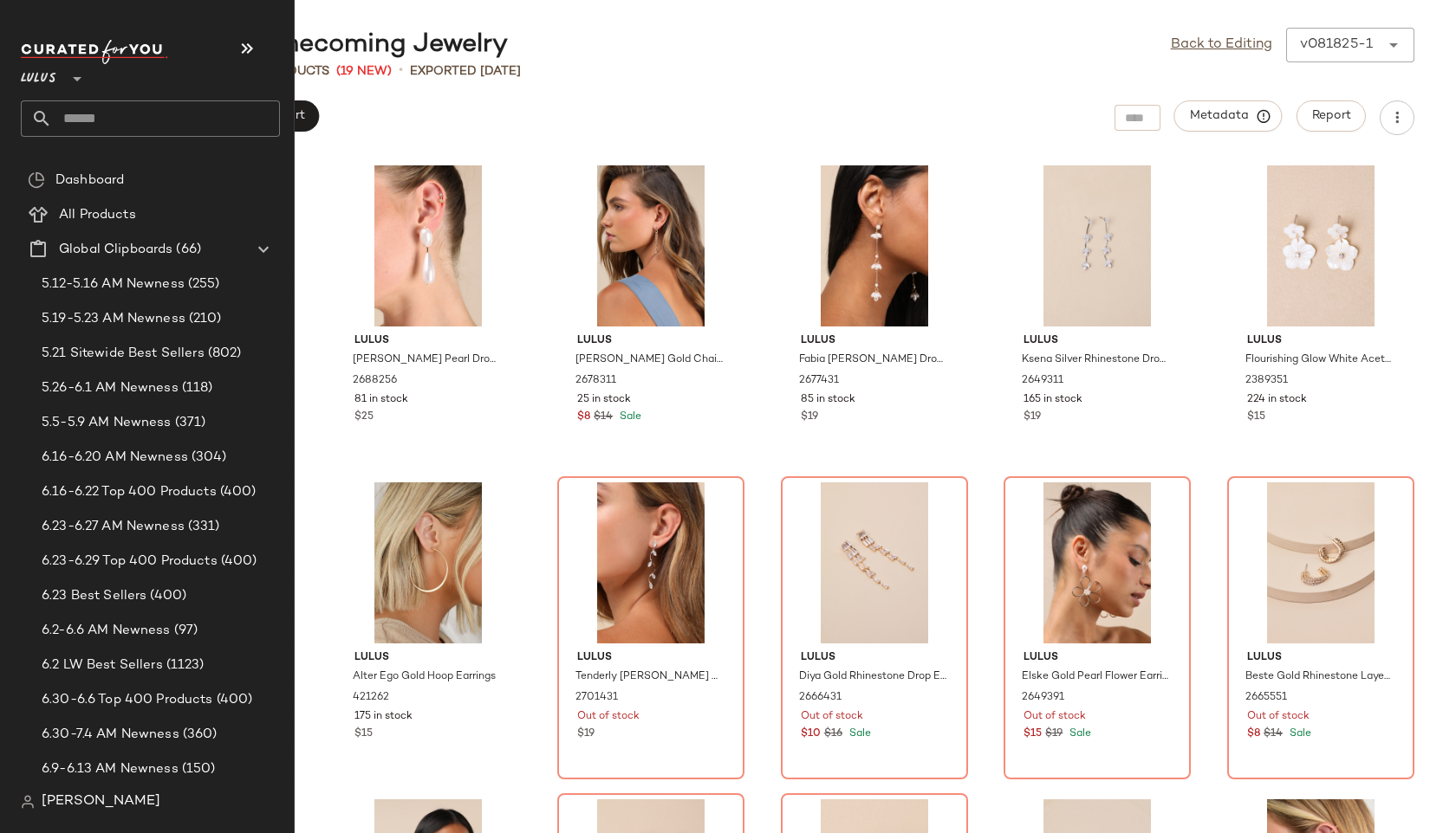
click at [98, 117] on input "text" at bounding box center [165, 118] width 228 height 36
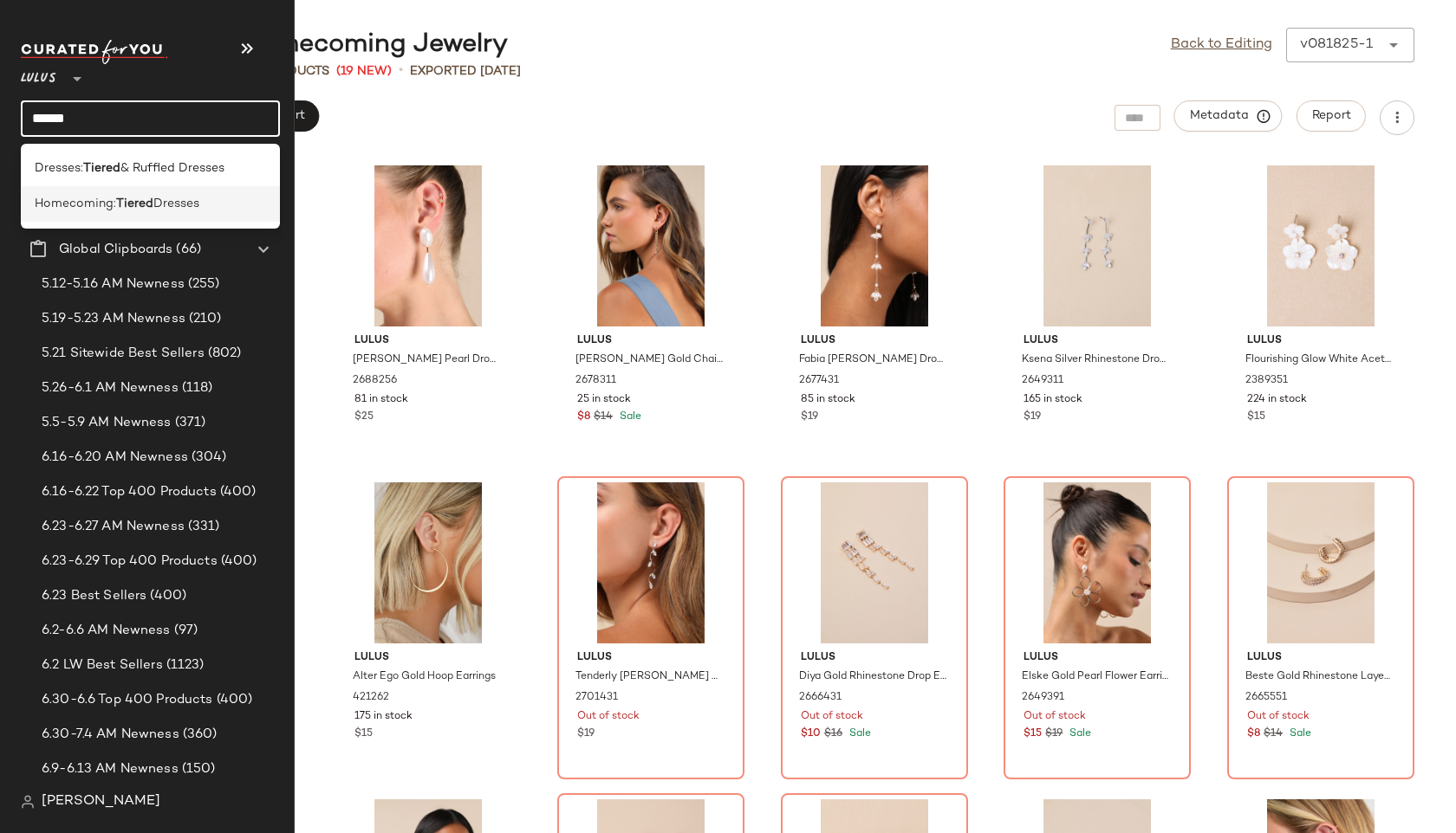
type input "******"
click at [97, 204] on span "Homecoming:" at bounding box center [75, 204] width 82 height 19
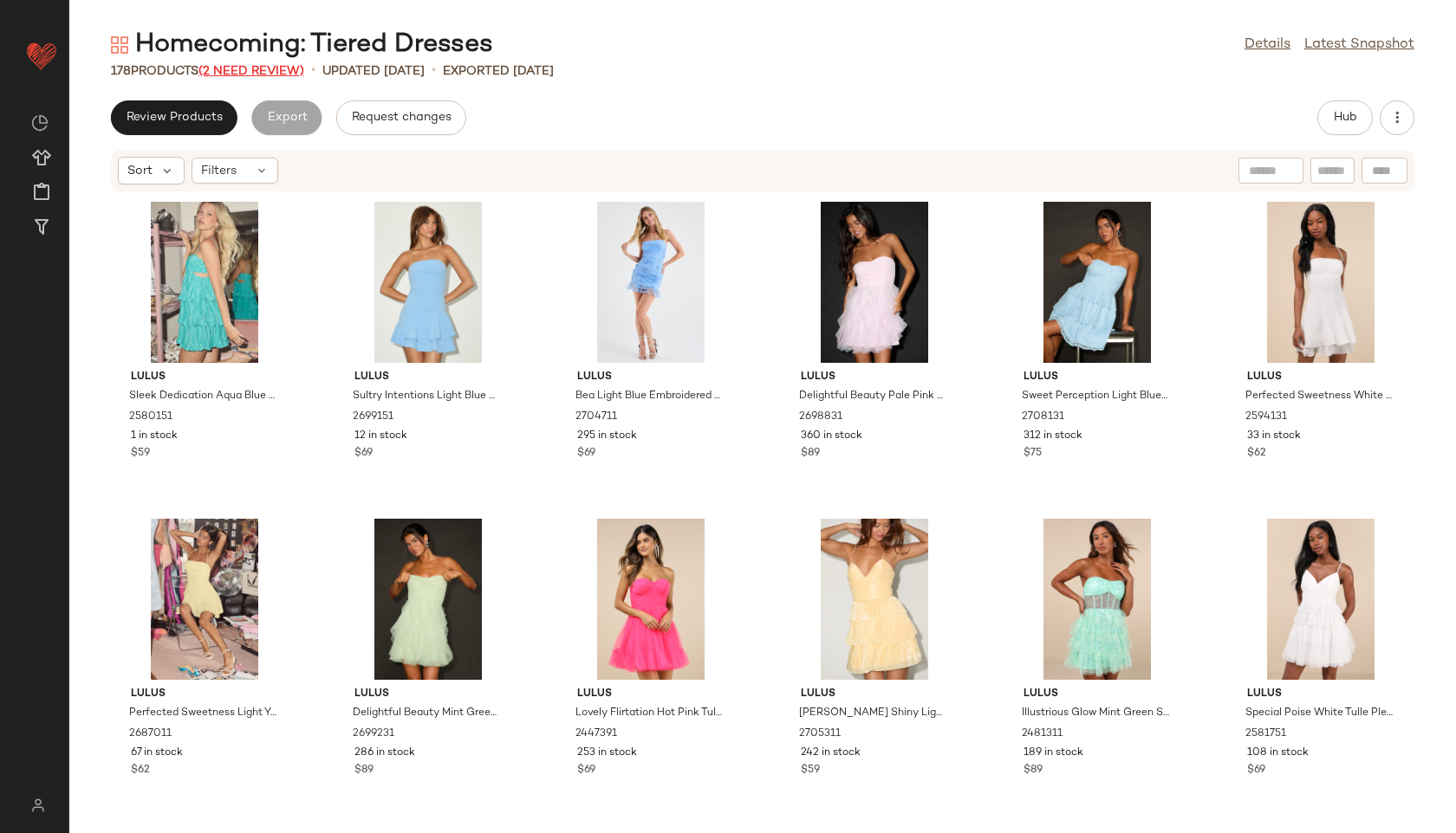
click at [276, 71] on span "(2 Need Review)" at bounding box center [252, 72] width 106 height 13
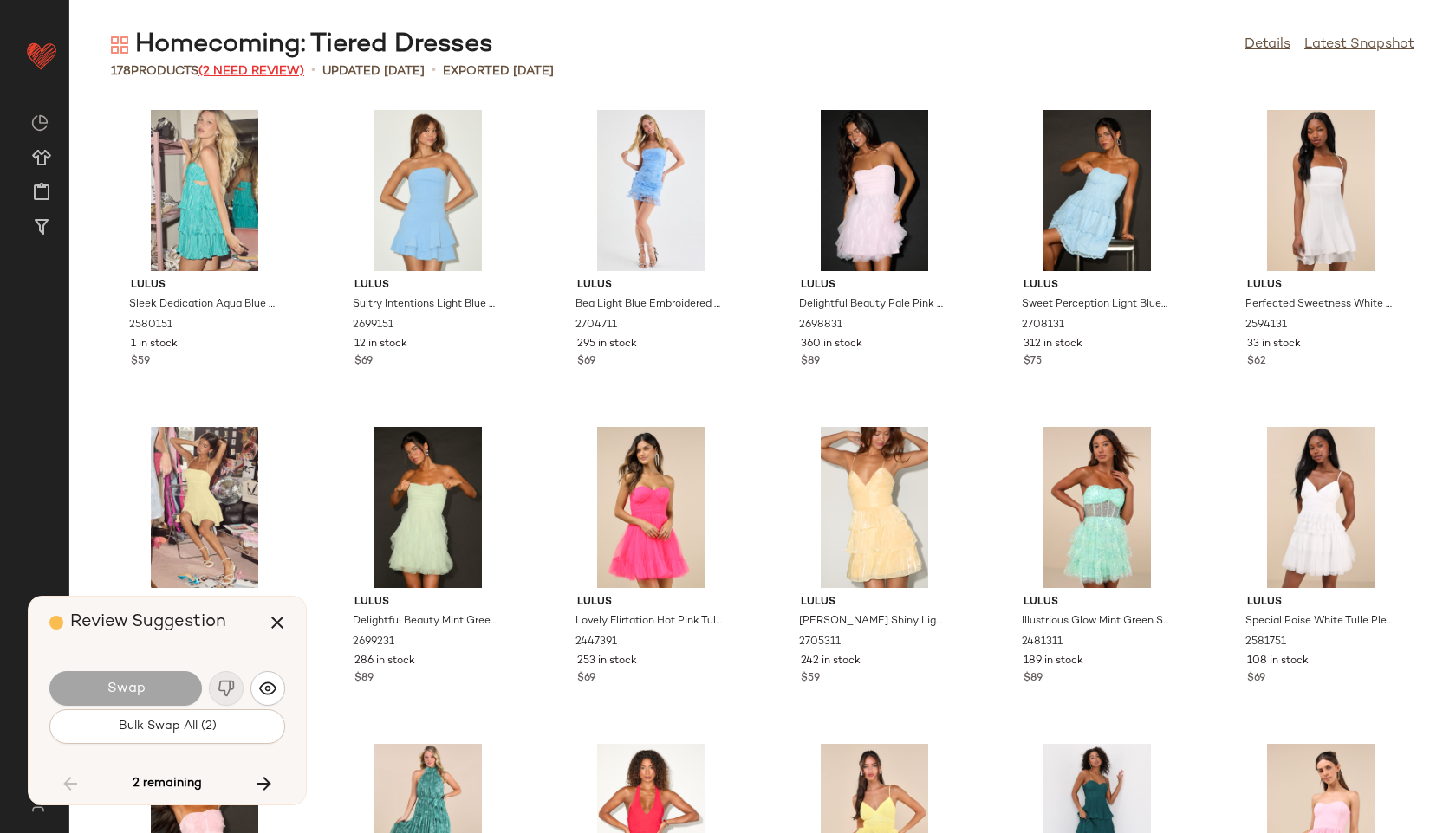
scroll to position [8780, 0]
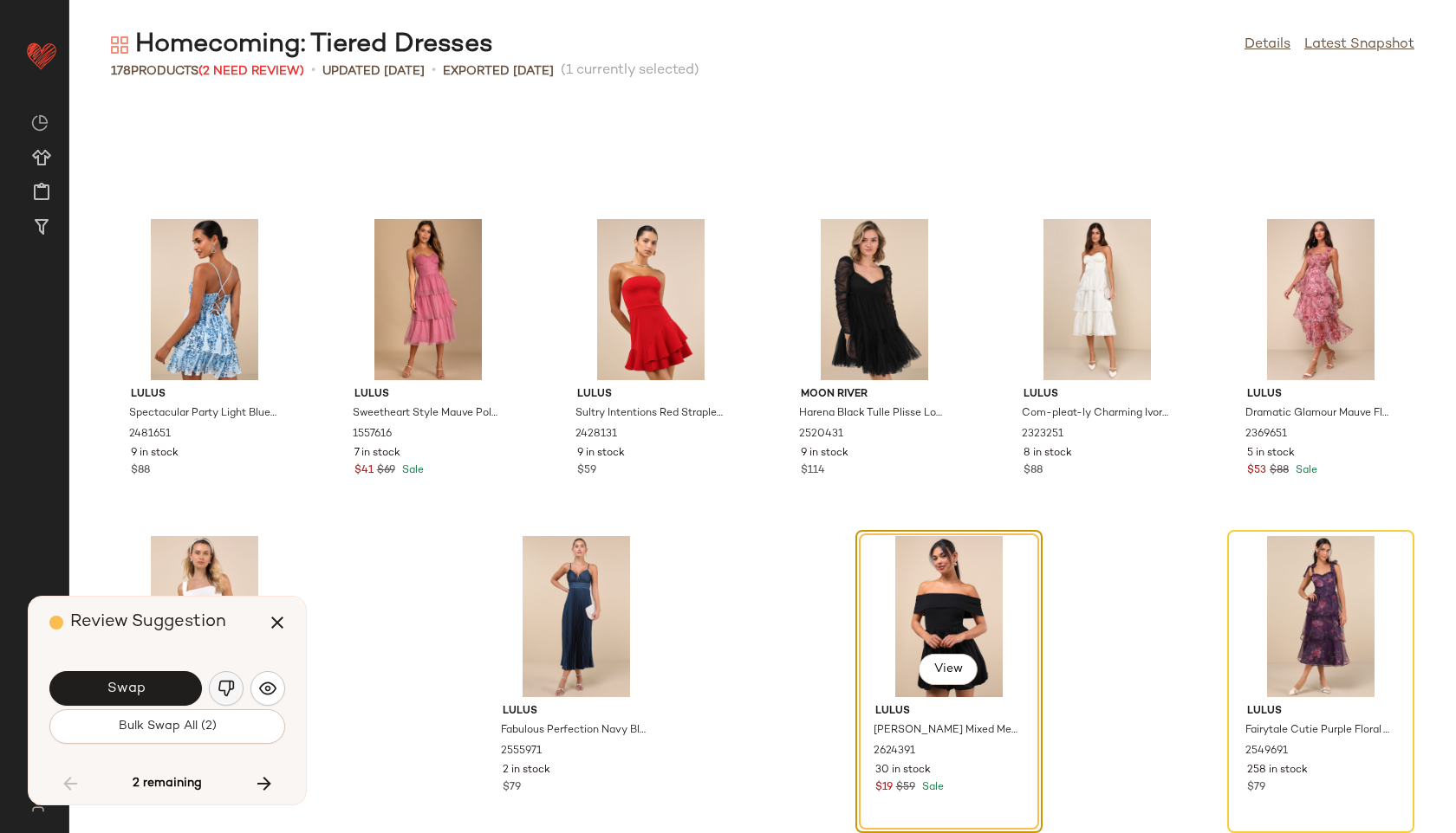
click at [229, 691] on img "button" at bounding box center [226, 688] width 18 height 18
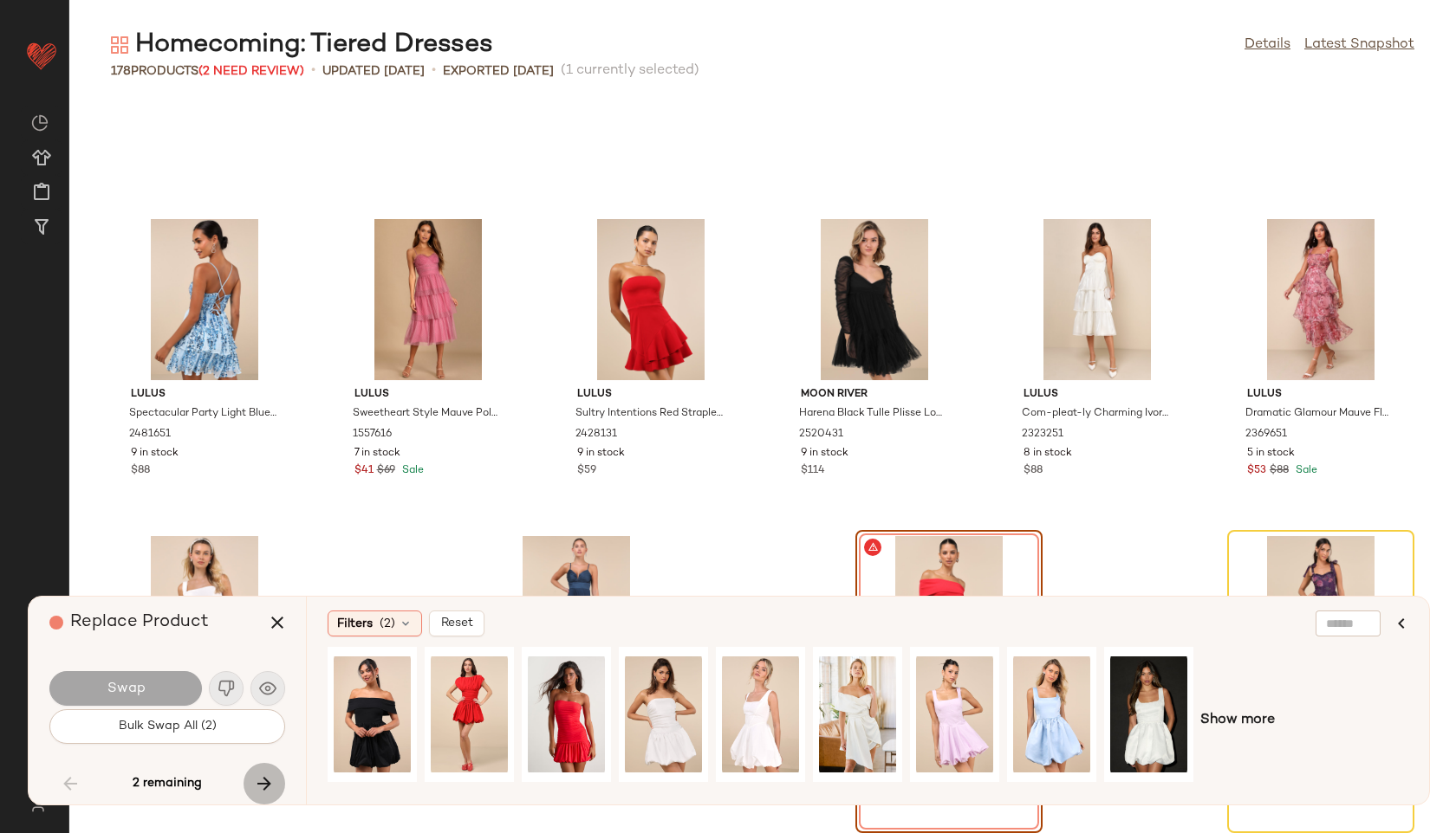
click at [269, 784] on icon "button" at bounding box center [264, 784] width 20 height 20
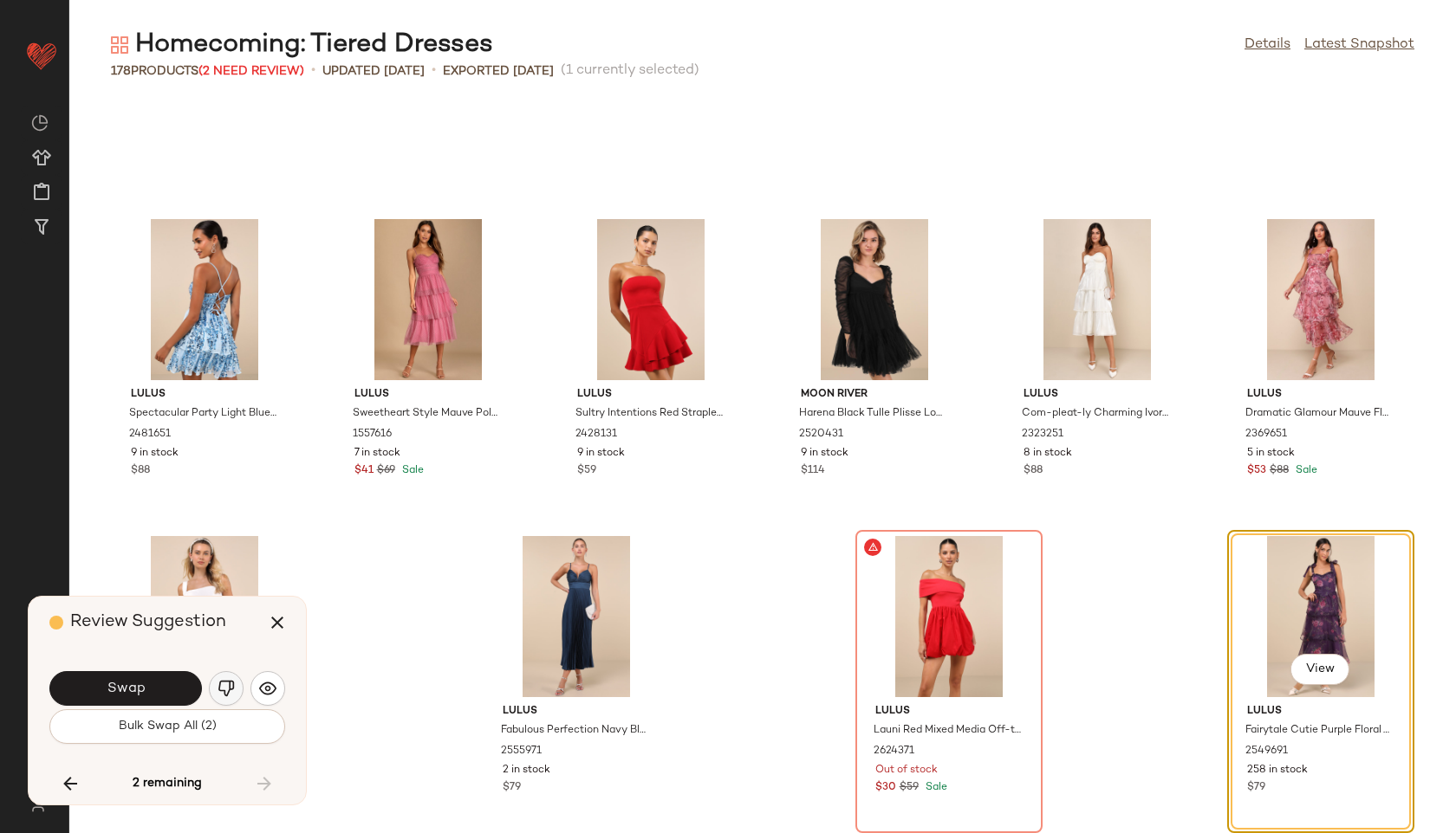
click at [228, 680] on img "button" at bounding box center [226, 688] width 18 height 18
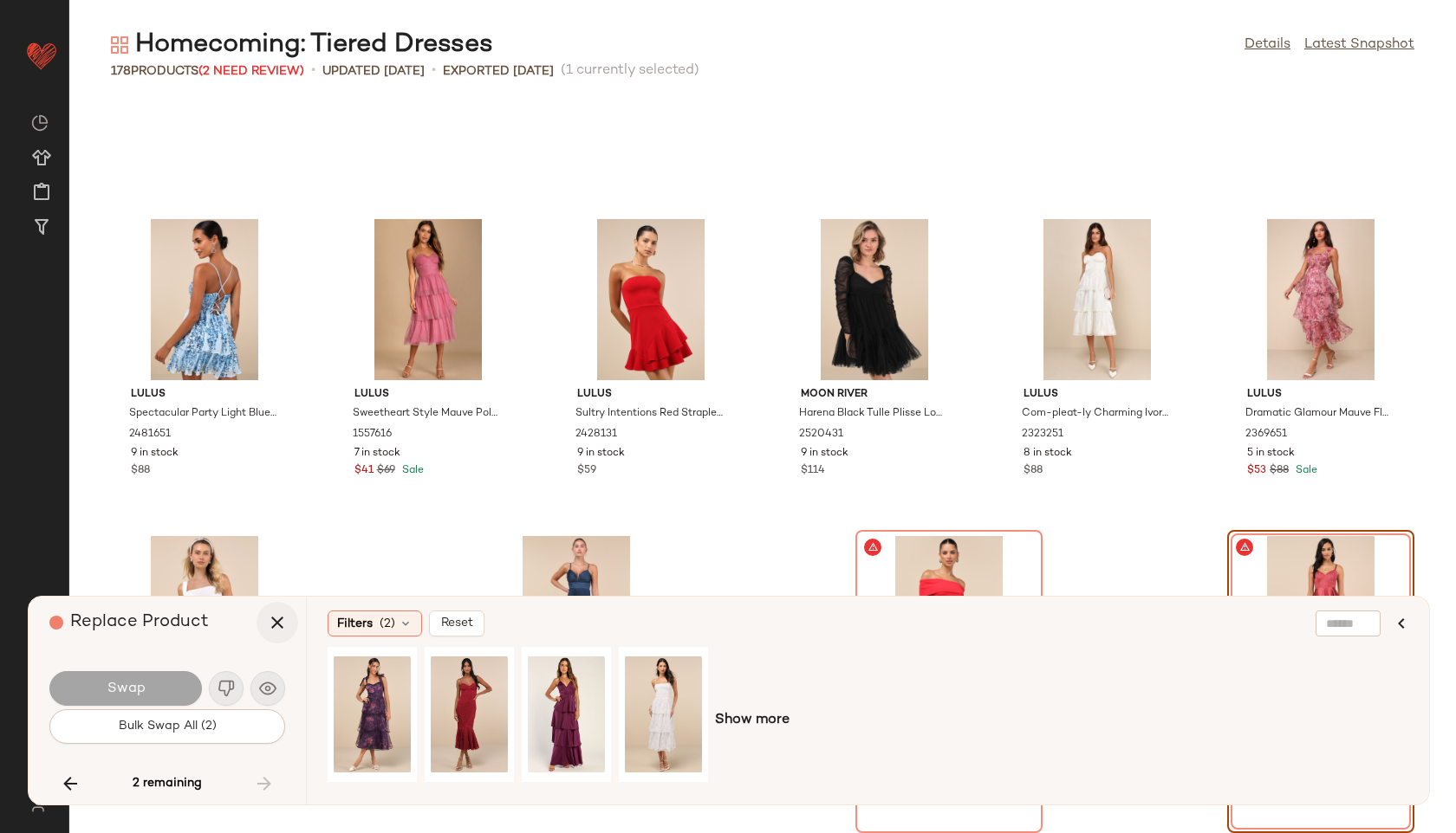
click at [284, 613] on icon "button" at bounding box center [277, 622] width 20 height 20
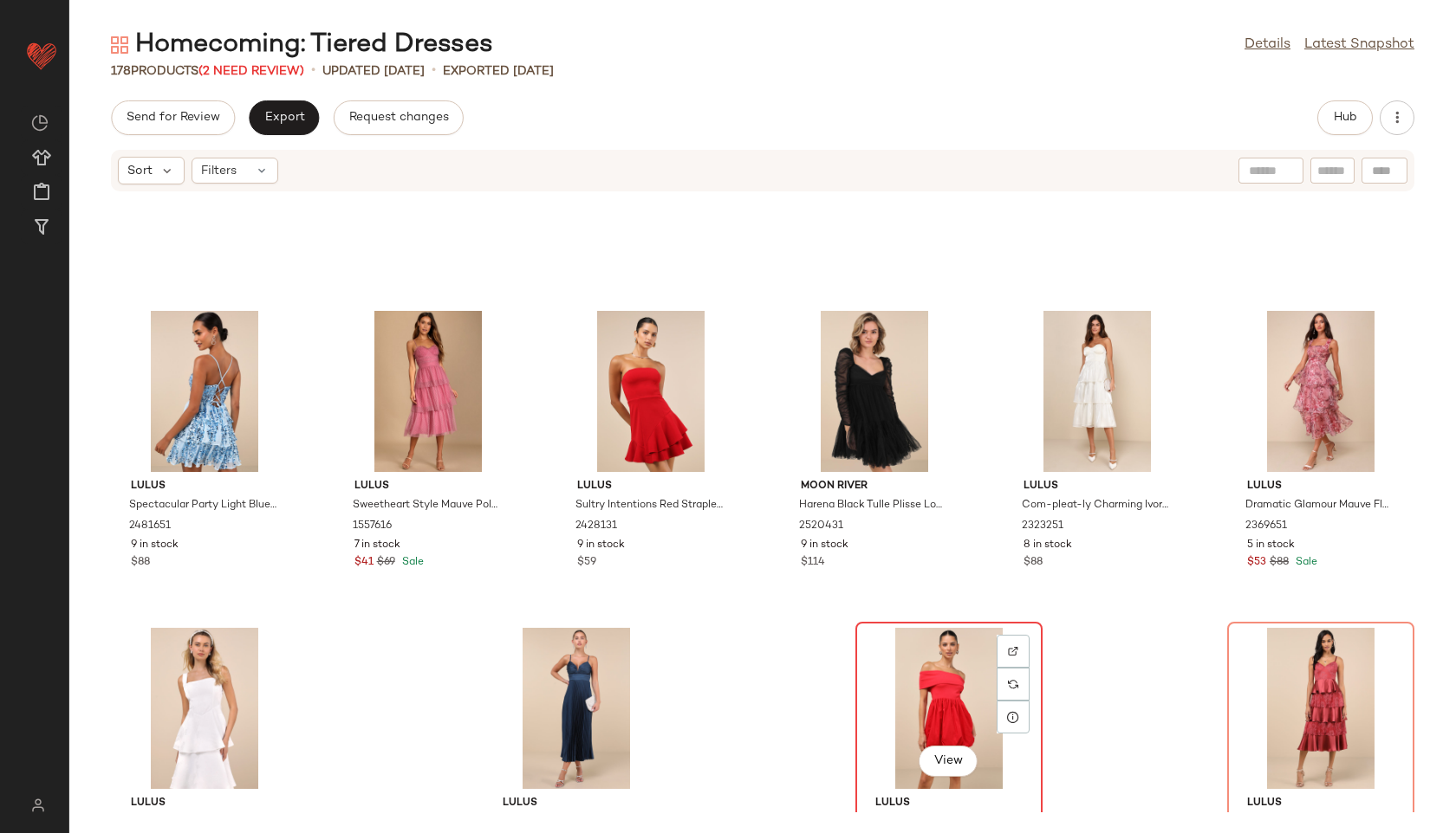
click at [937, 677] on div "View" at bounding box center [949, 708] width 175 height 161
click at [1318, 696] on div "View" at bounding box center [1320, 708] width 175 height 161
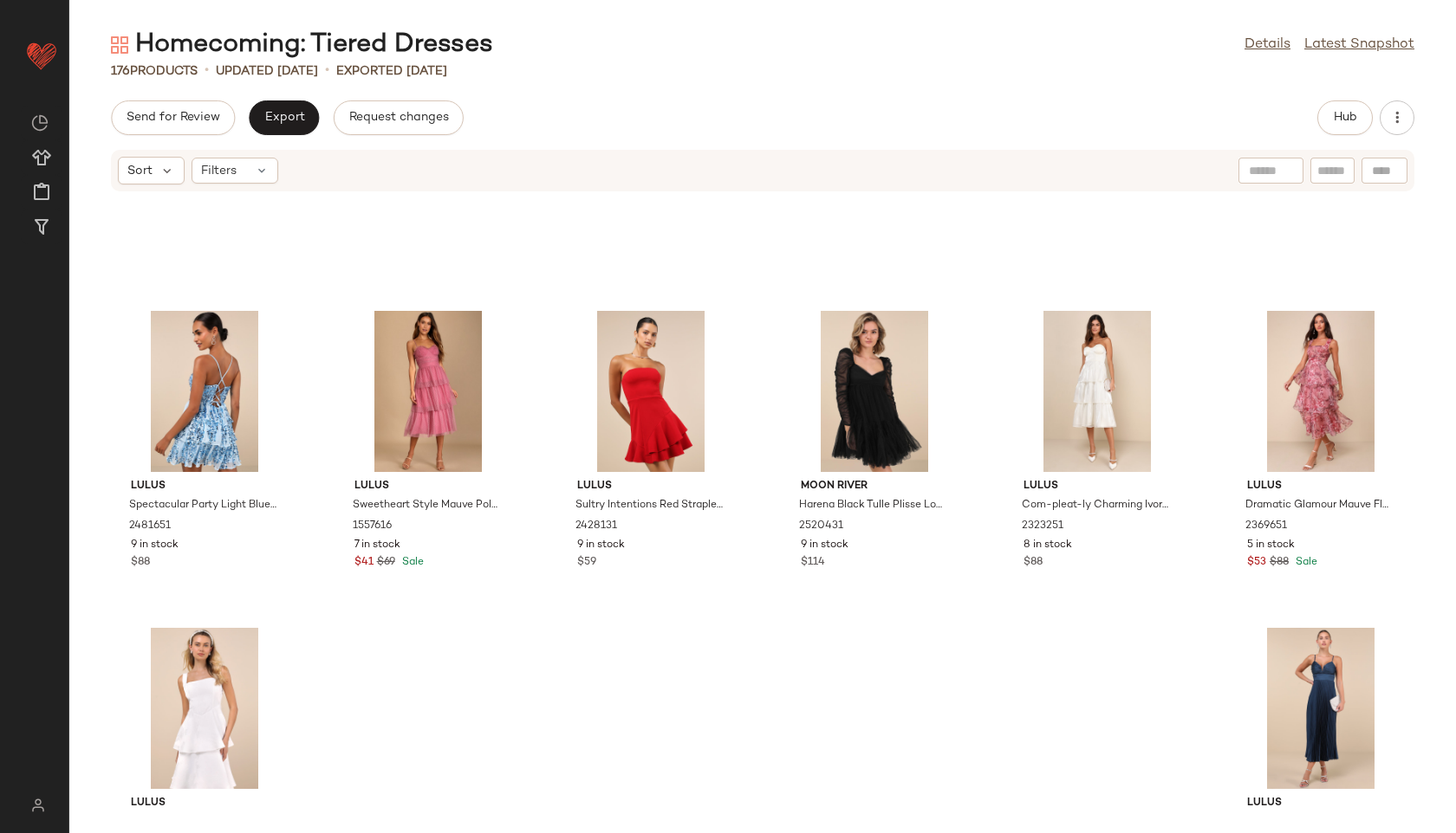
scroll to position [8893, 0]
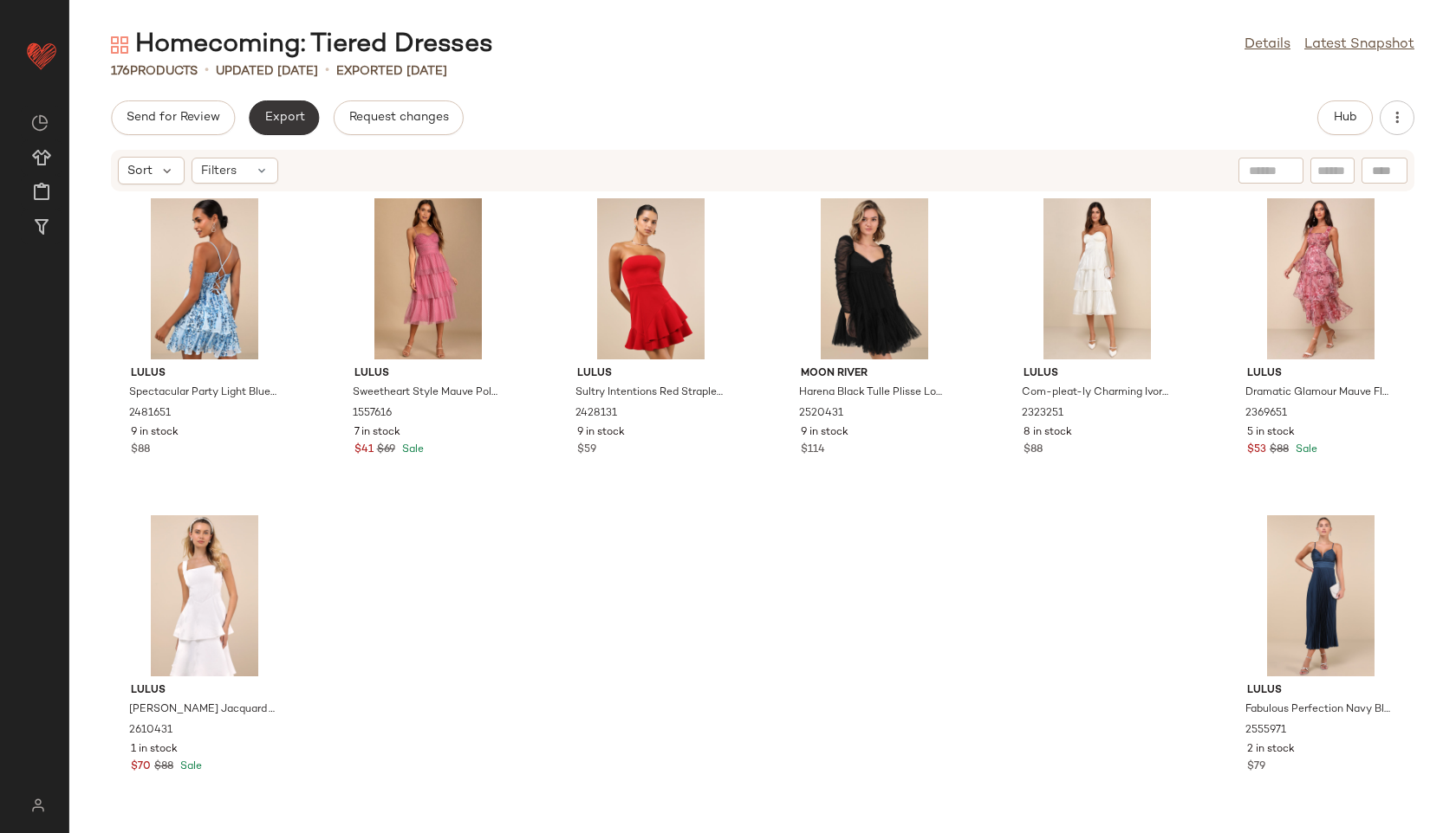
click at [286, 111] on span "Export" at bounding box center [284, 117] width 41 height 14
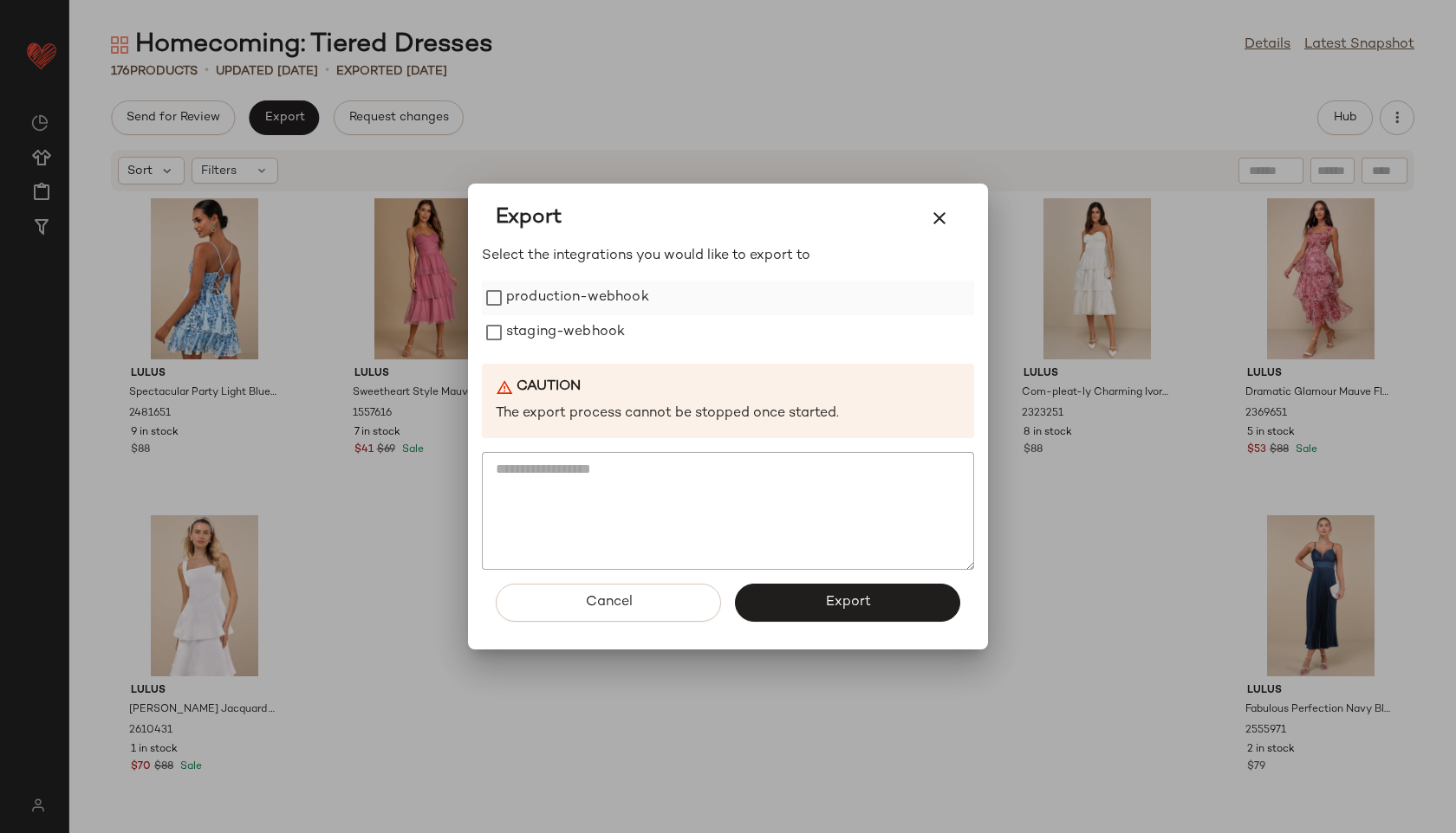
click at [573, 295] on label "production-webhook" at bounding box center [578, 297] width 143 height 34
click at [573, 336] on label "staging-webhook" at bounding box center [566, 332] width 119 height 34
click at [818, 600] on button "Export" at bounding box center [847, 603] width 225 height 38
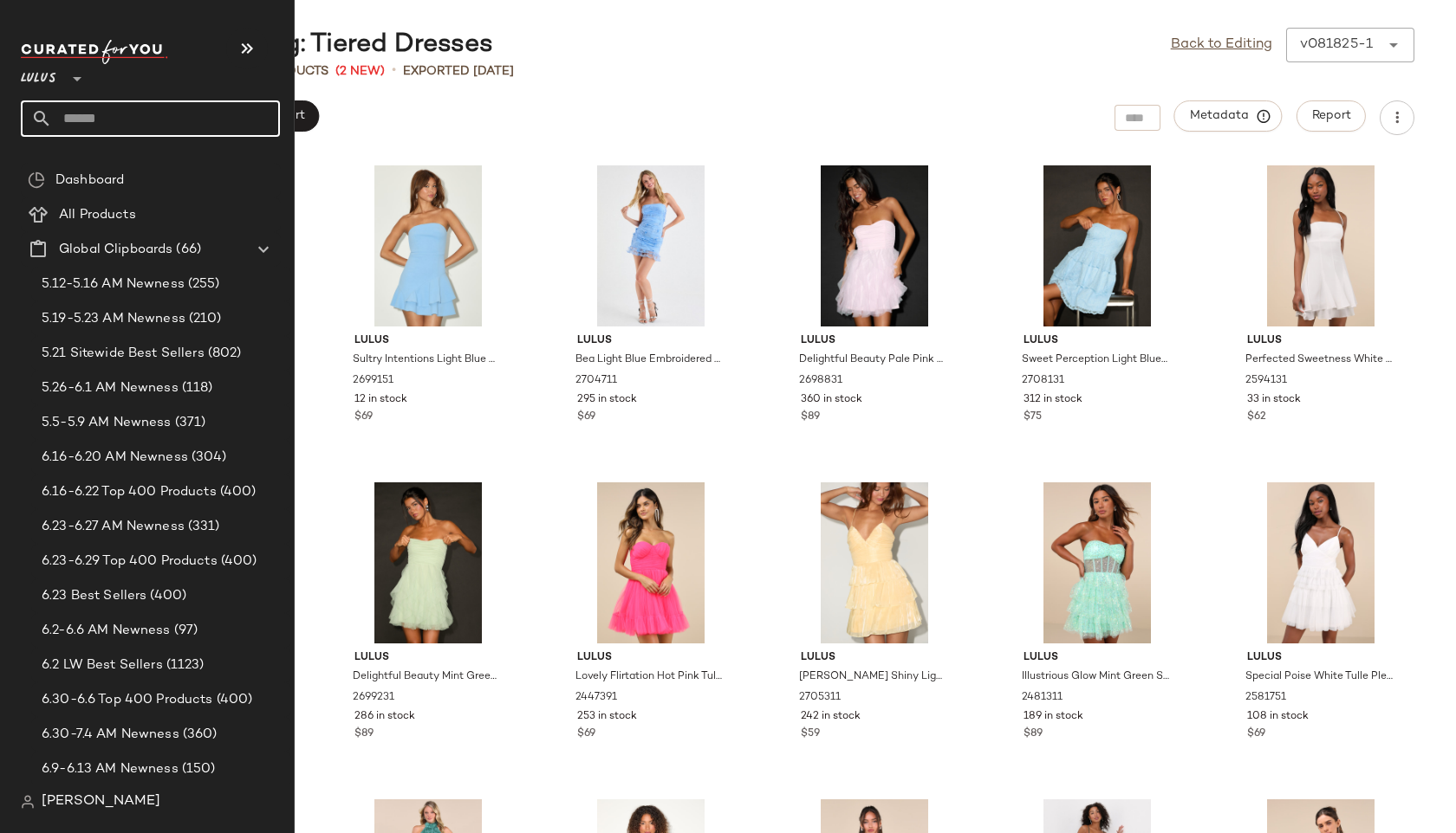
click at [101, 126] on input "text" at bounding box center [165, 118] width 228 height 36
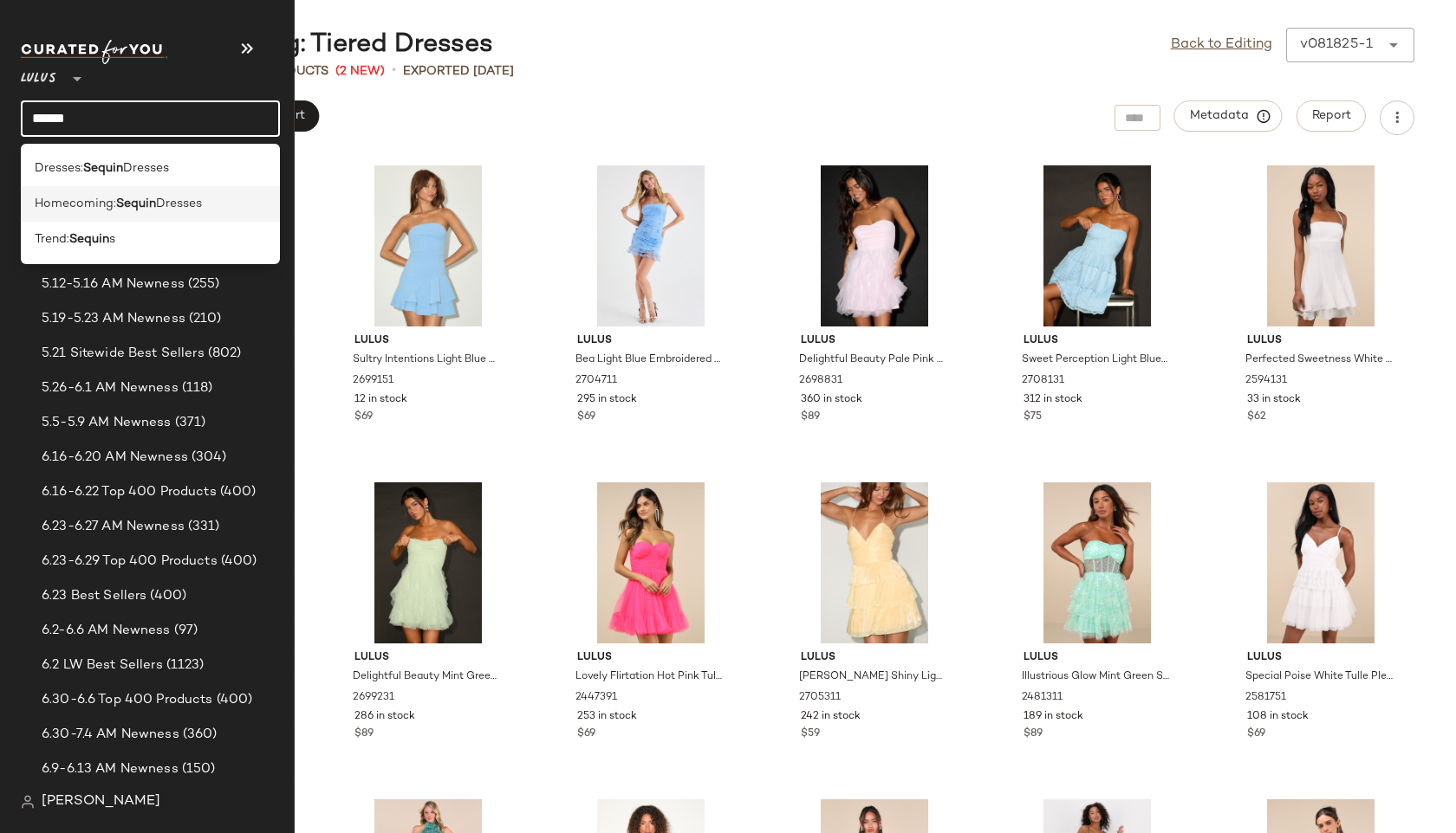
type input "******"
click at [155, 202] on b "Sequin" at bounding box center [136, 204] width 40 height 19
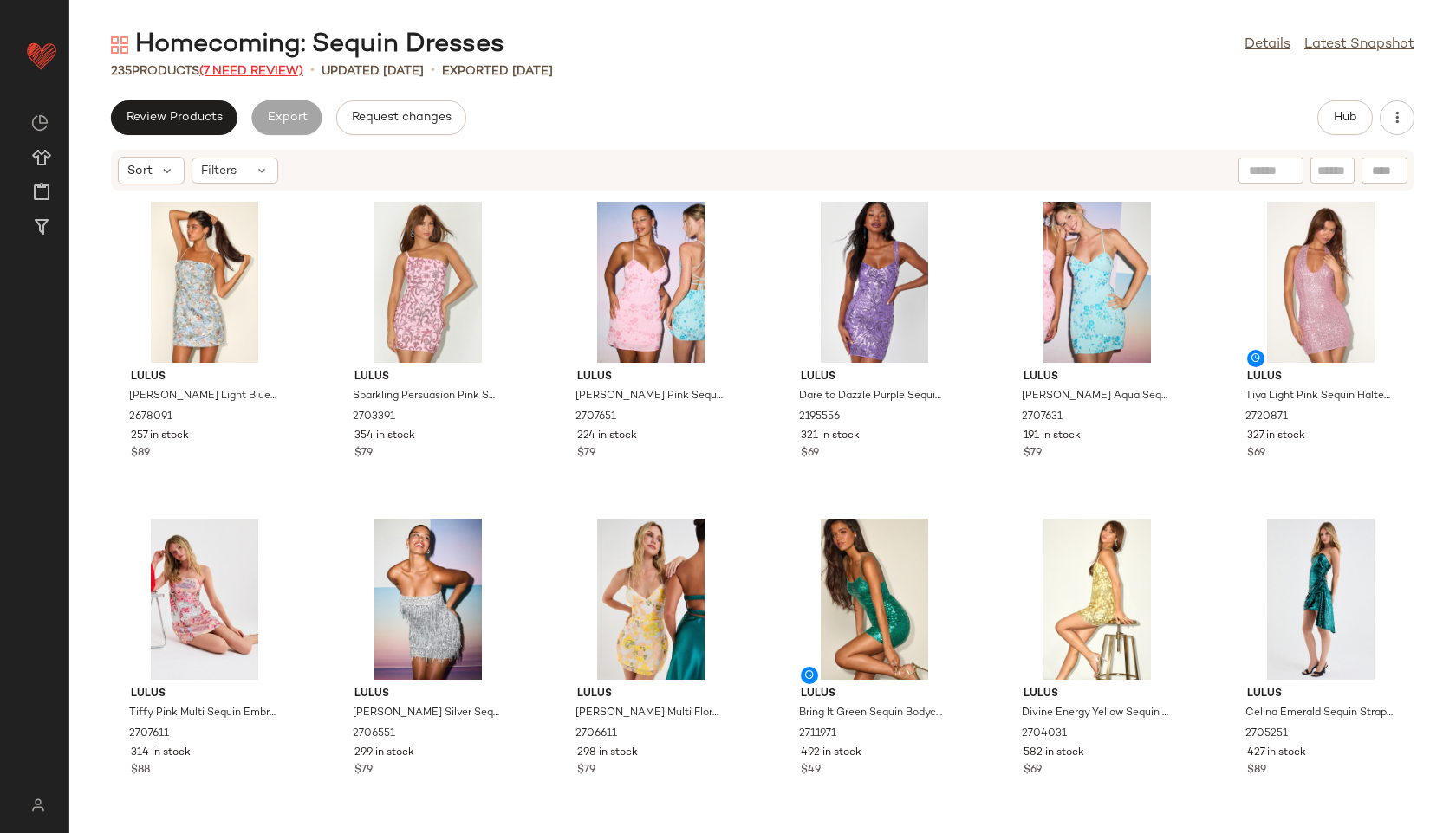
click at [248, 70] on span "(7 Need Review)" at bounding box center [252, 72] width 104 height 13
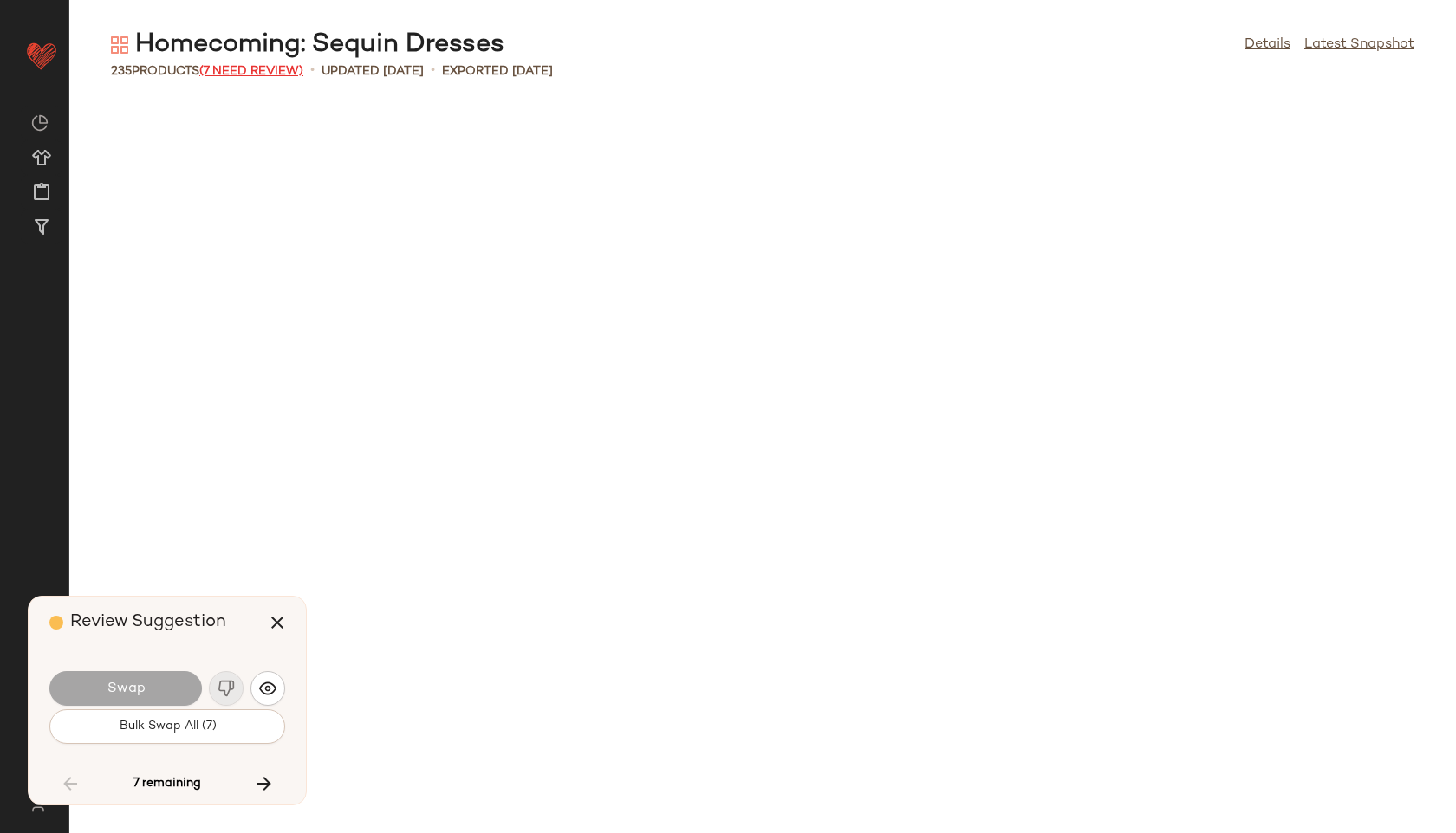
scroll to position [9510, 0]
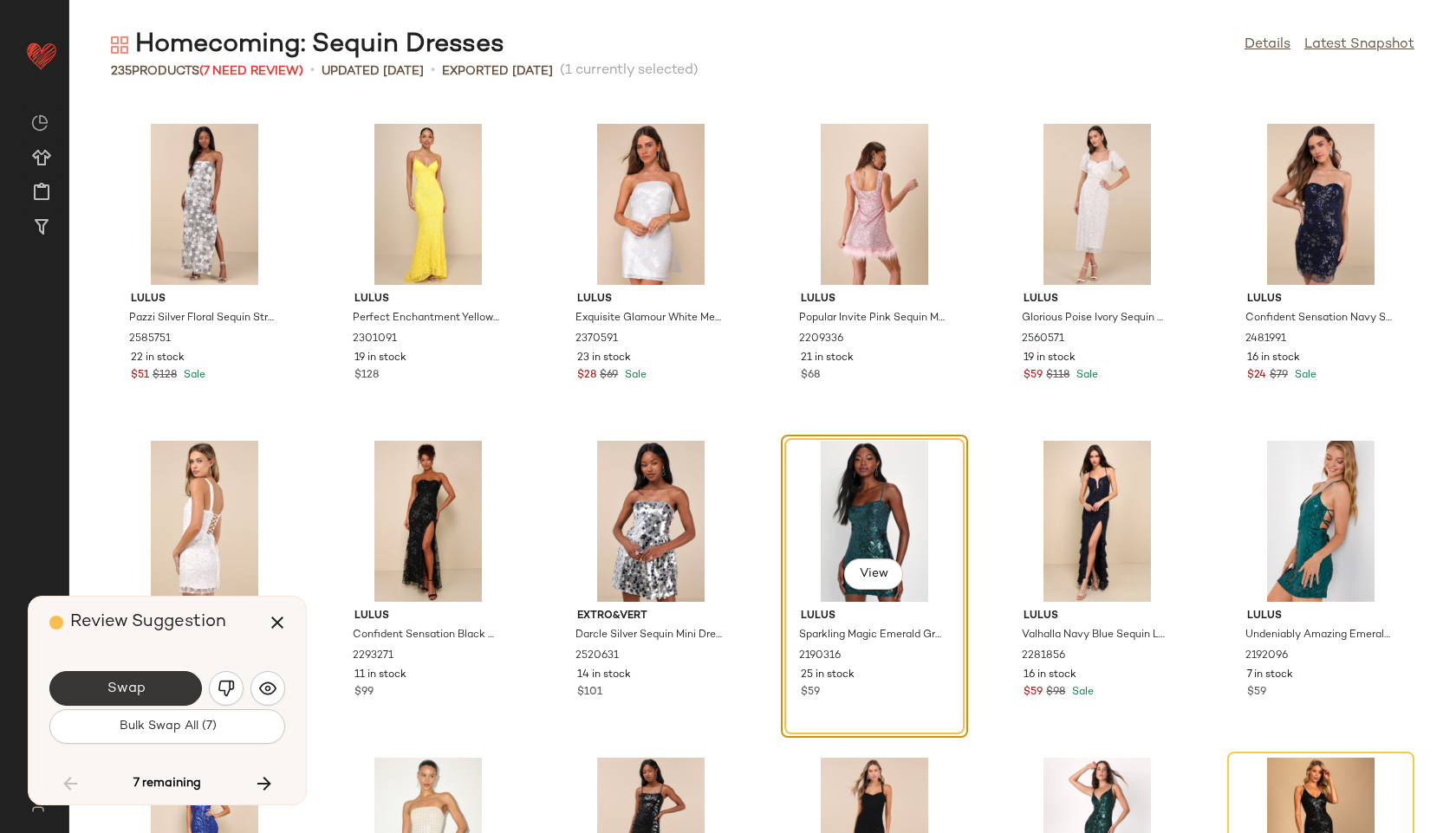
click at [159, 691] on button "Swap" at bounding box center [125, 688] width 152 height 34
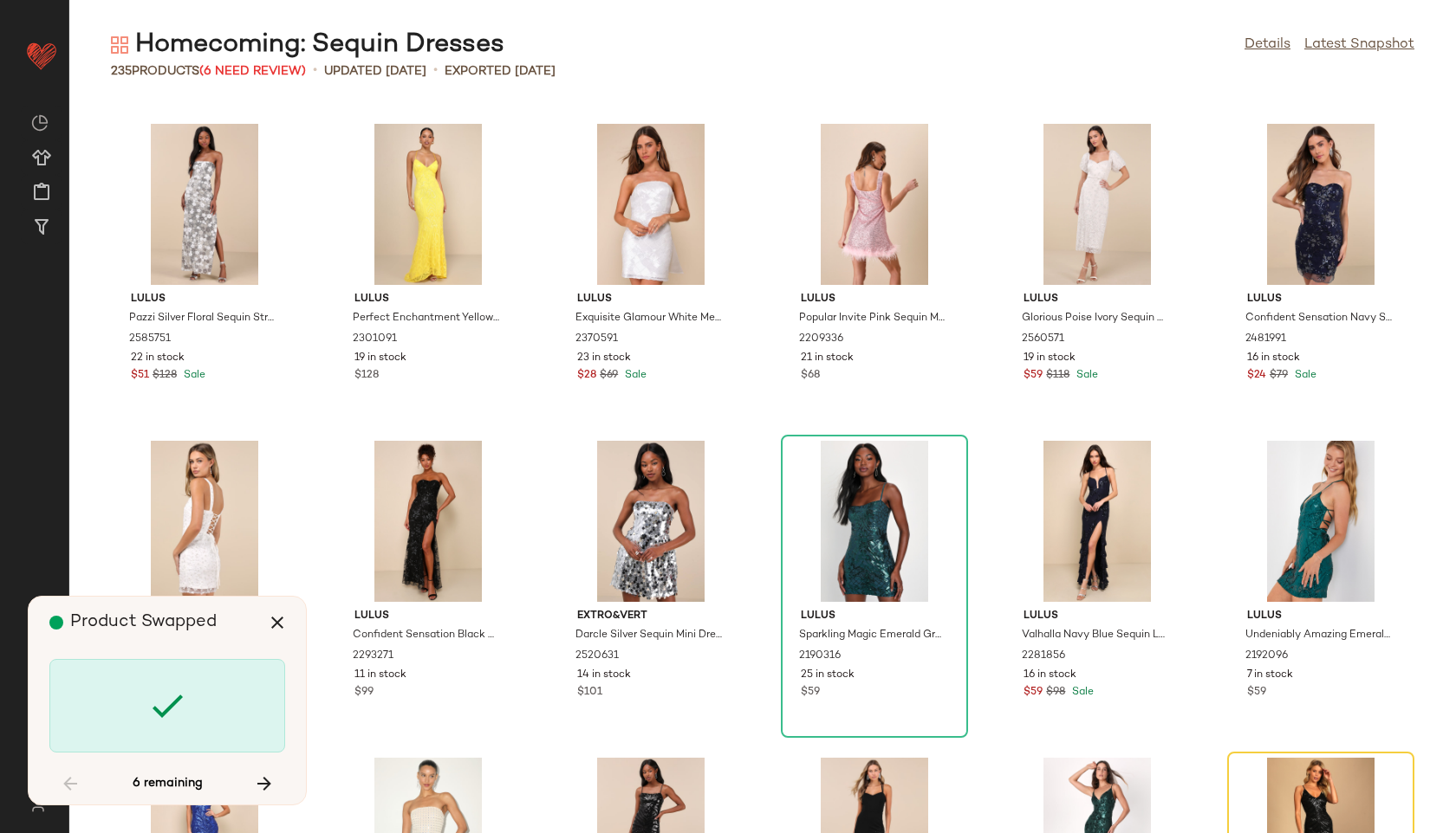
scroll to position [9827, 0]
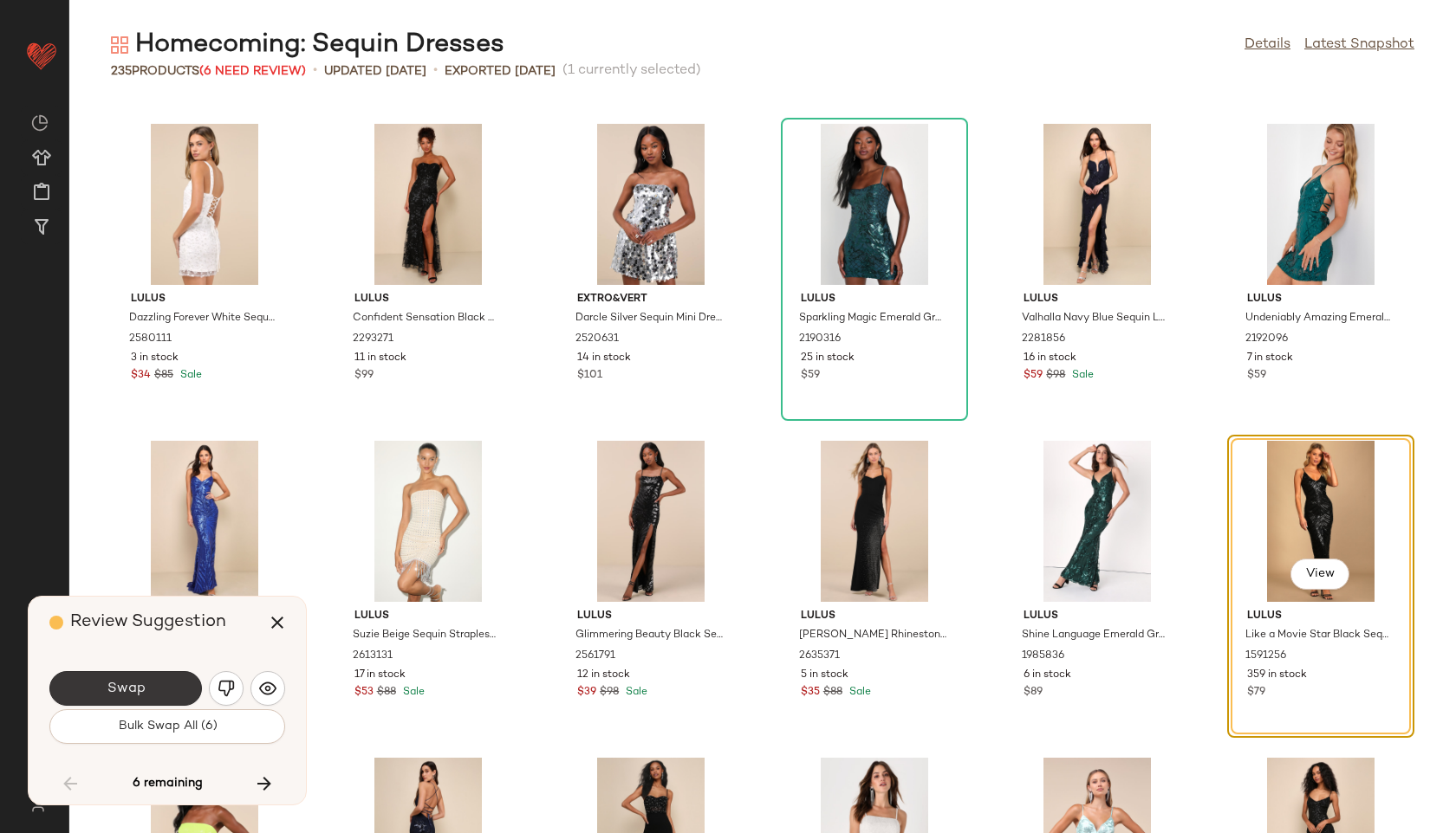
click at [169, 688] on button "Swap" at bounding box center [125, 688] width 152 height 34
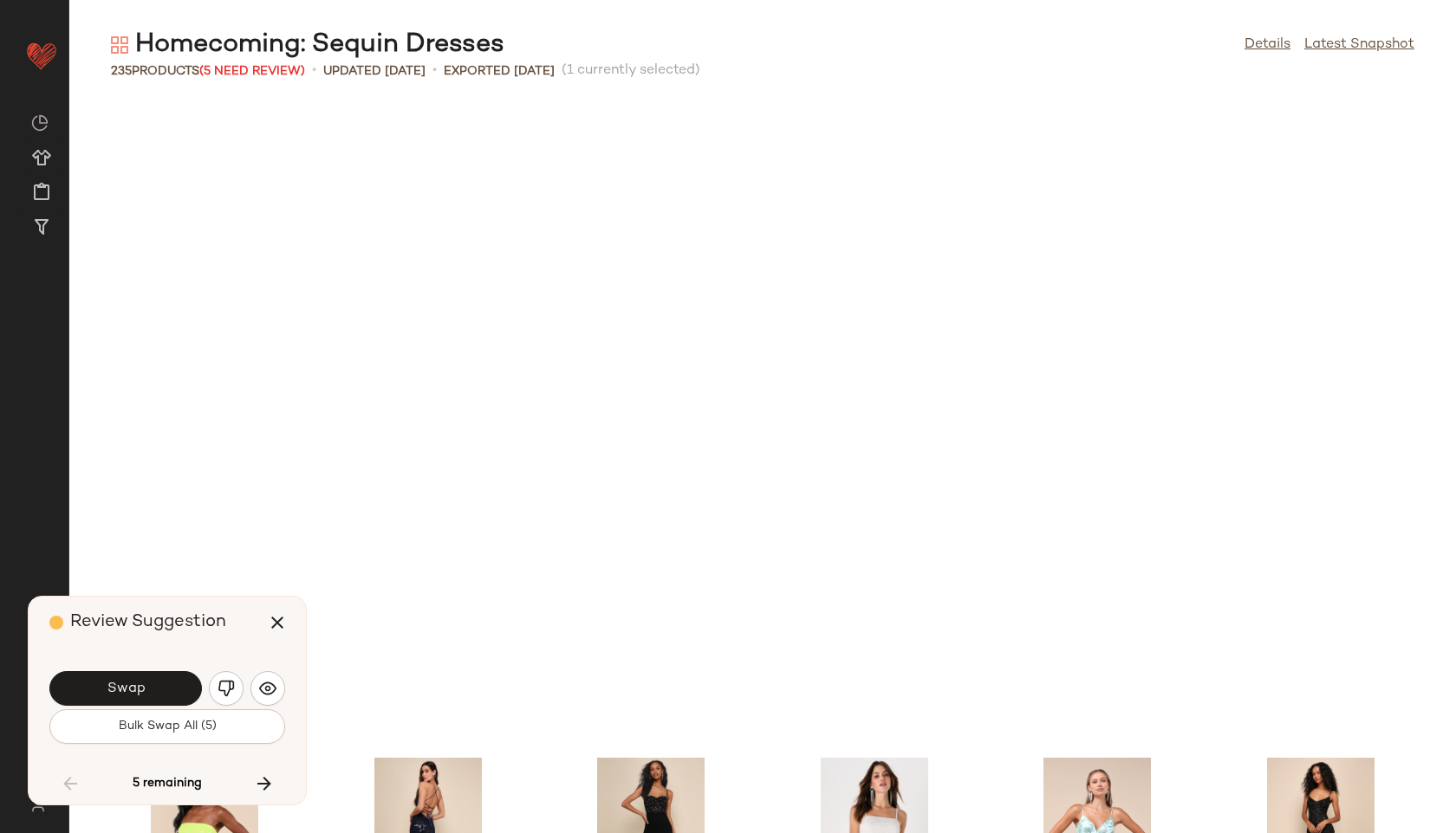
scroll to position [10461, 0]
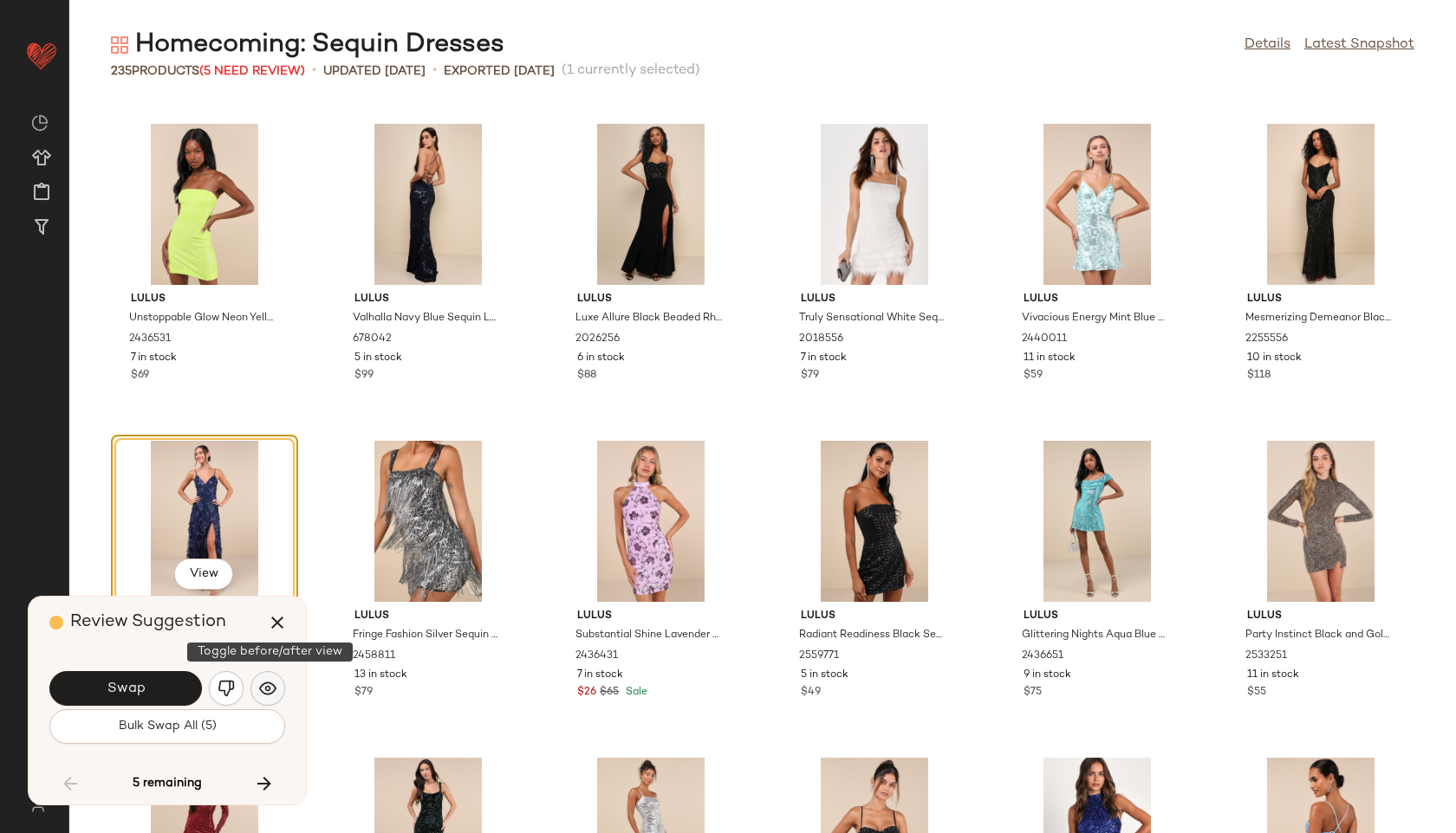
click at [264, 686] on img "button" at bounding box center [268, 688] width 18 height 18
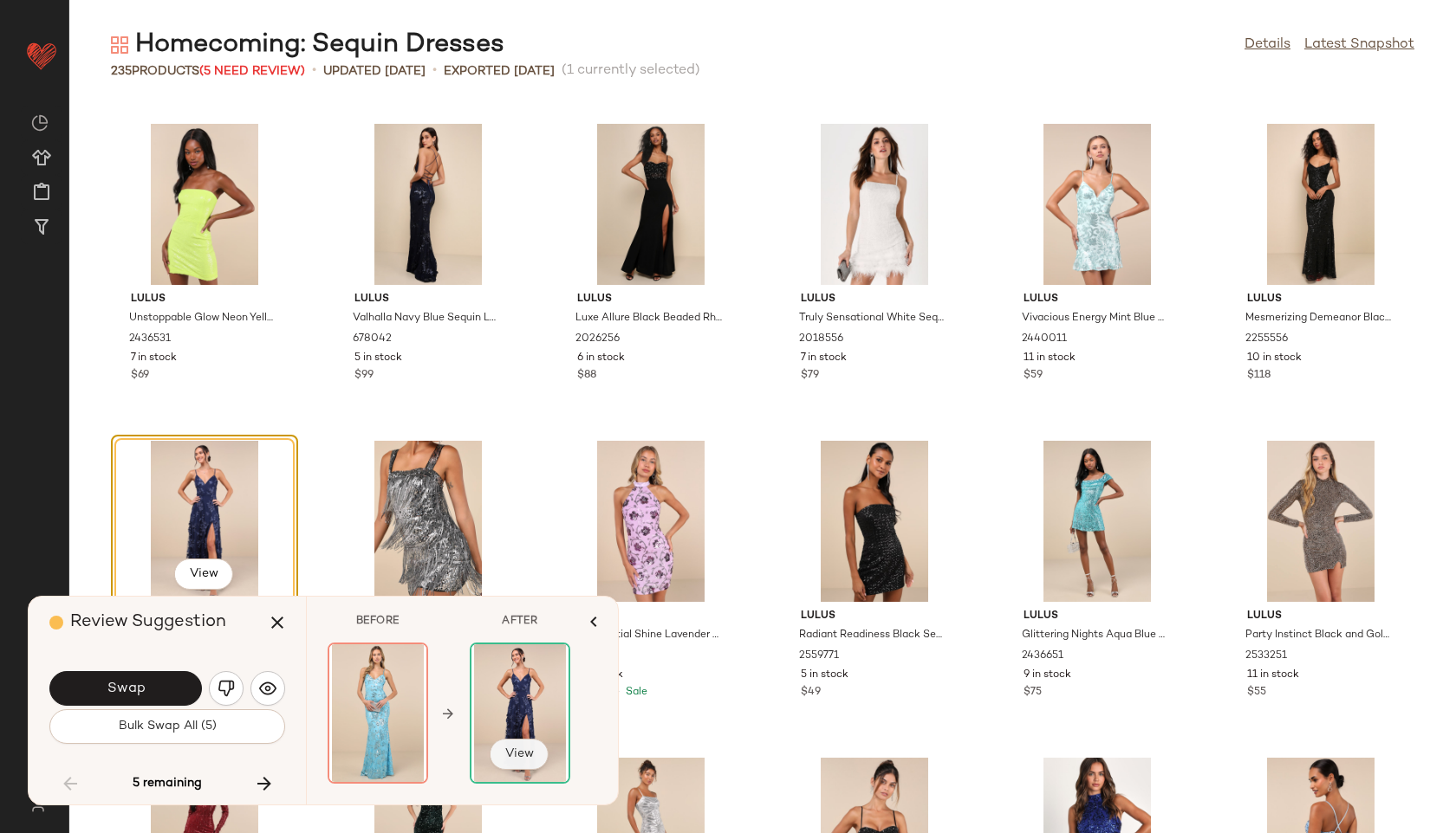
click at [530, 753] on span "View" at bounding box center [519, 754] width 30 height 14
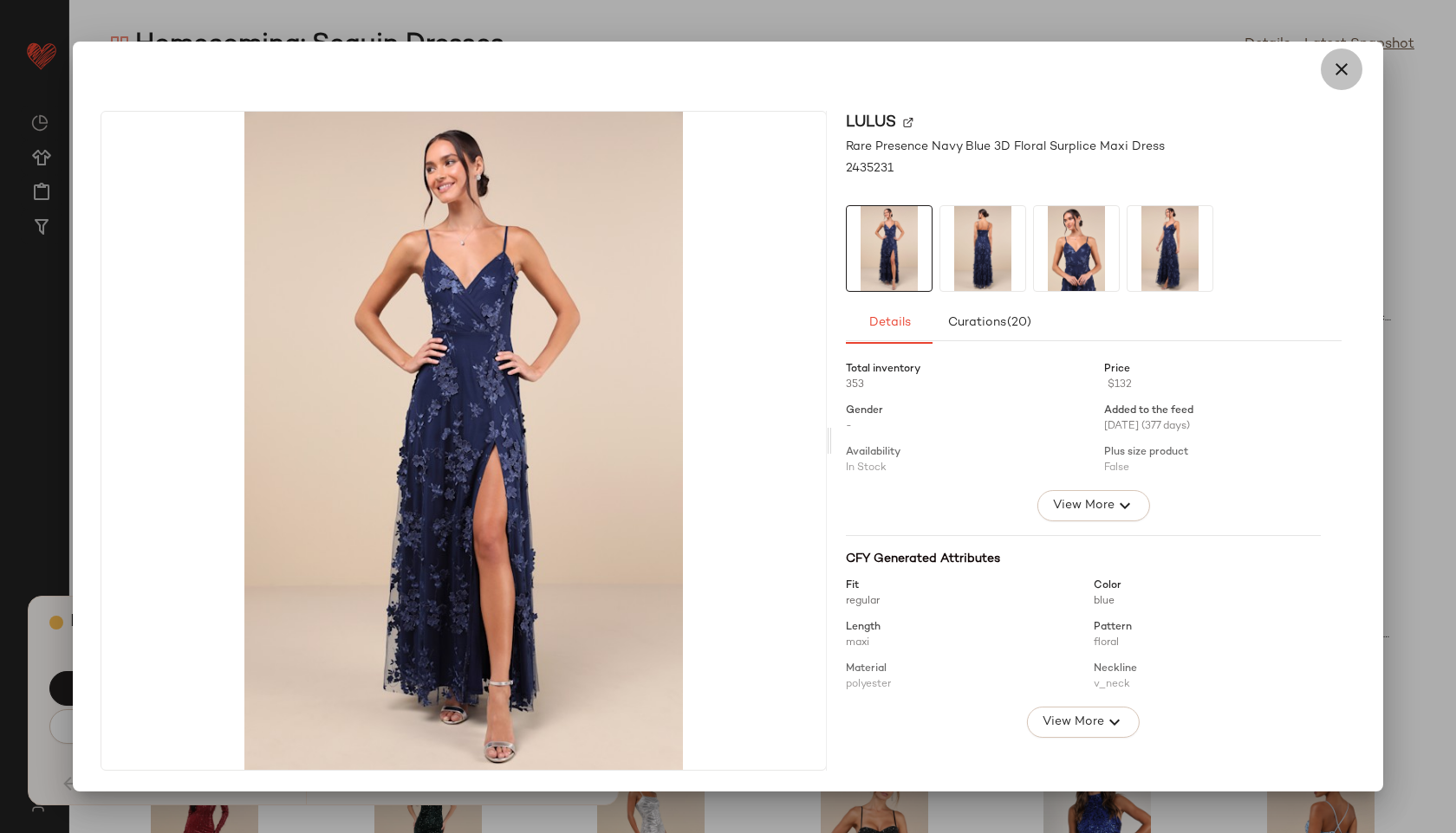
click at [1349, 59] on icon "button" at bounding box center [1342, 69] width 20 height 20
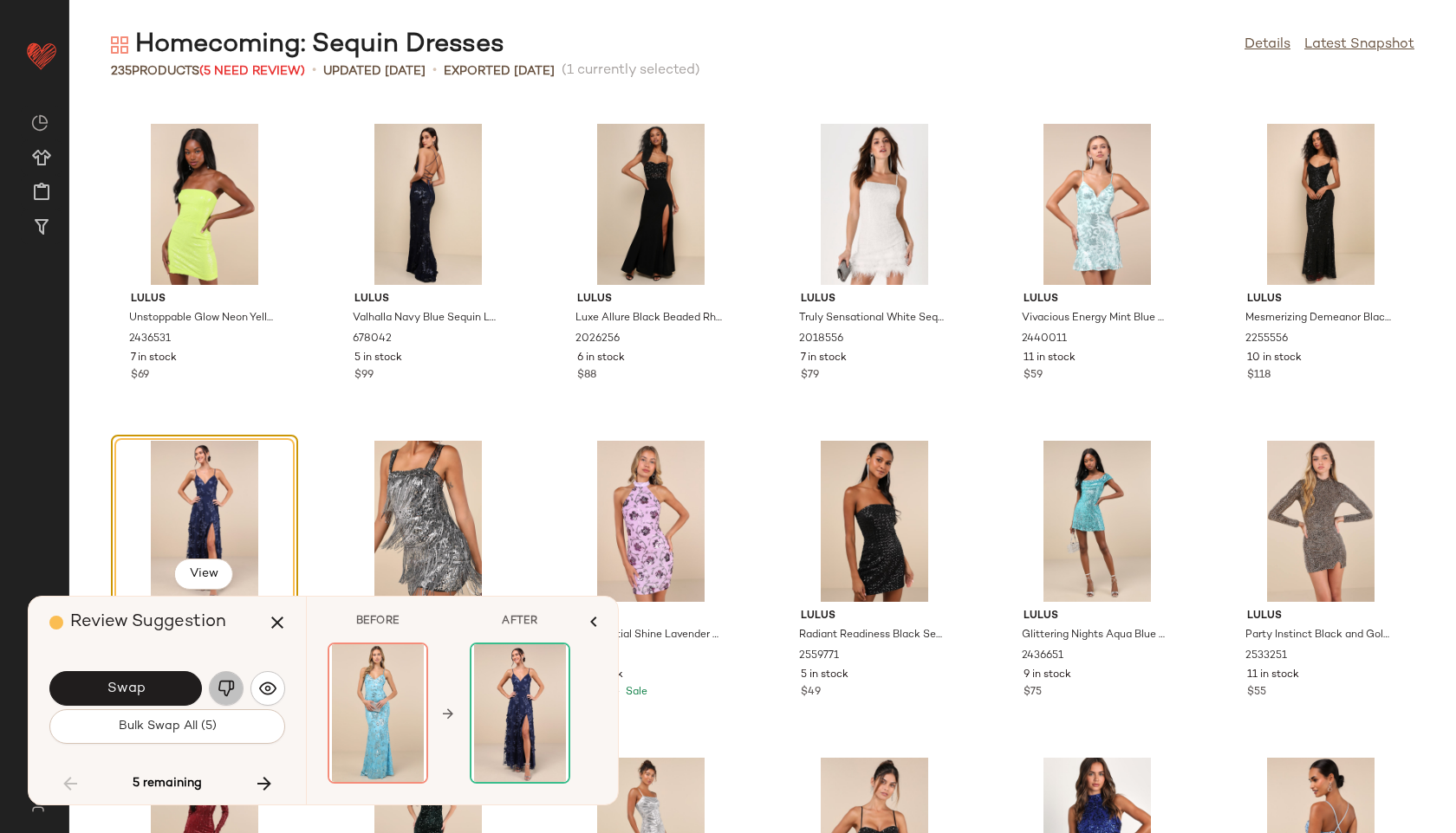
click at [221, 687] on img "button" at bounding box center [226, 688] width 18 height 18
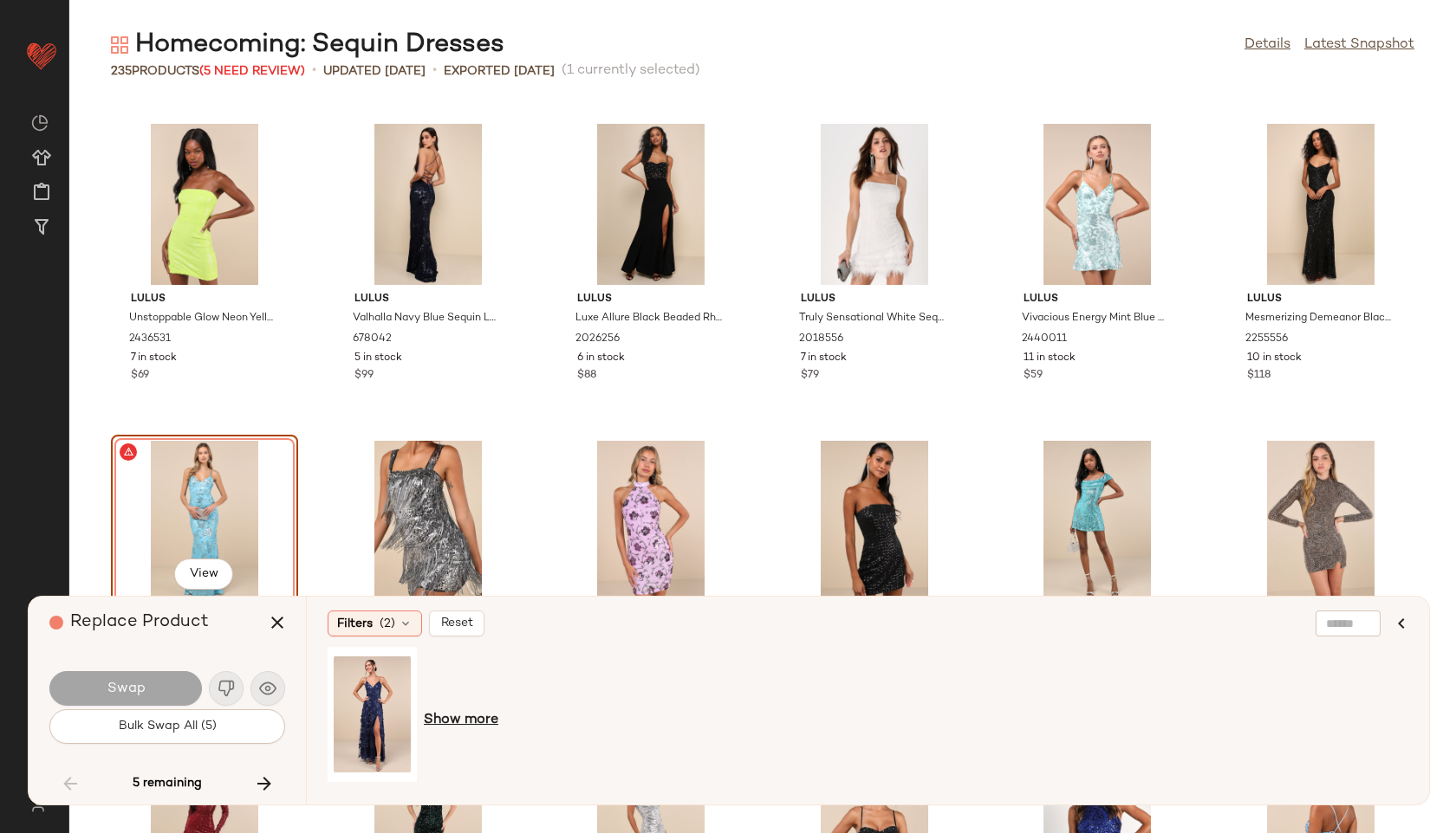
click at [482, 711] on span "Show more" at bounding box center [461, 721] width 74 height 20
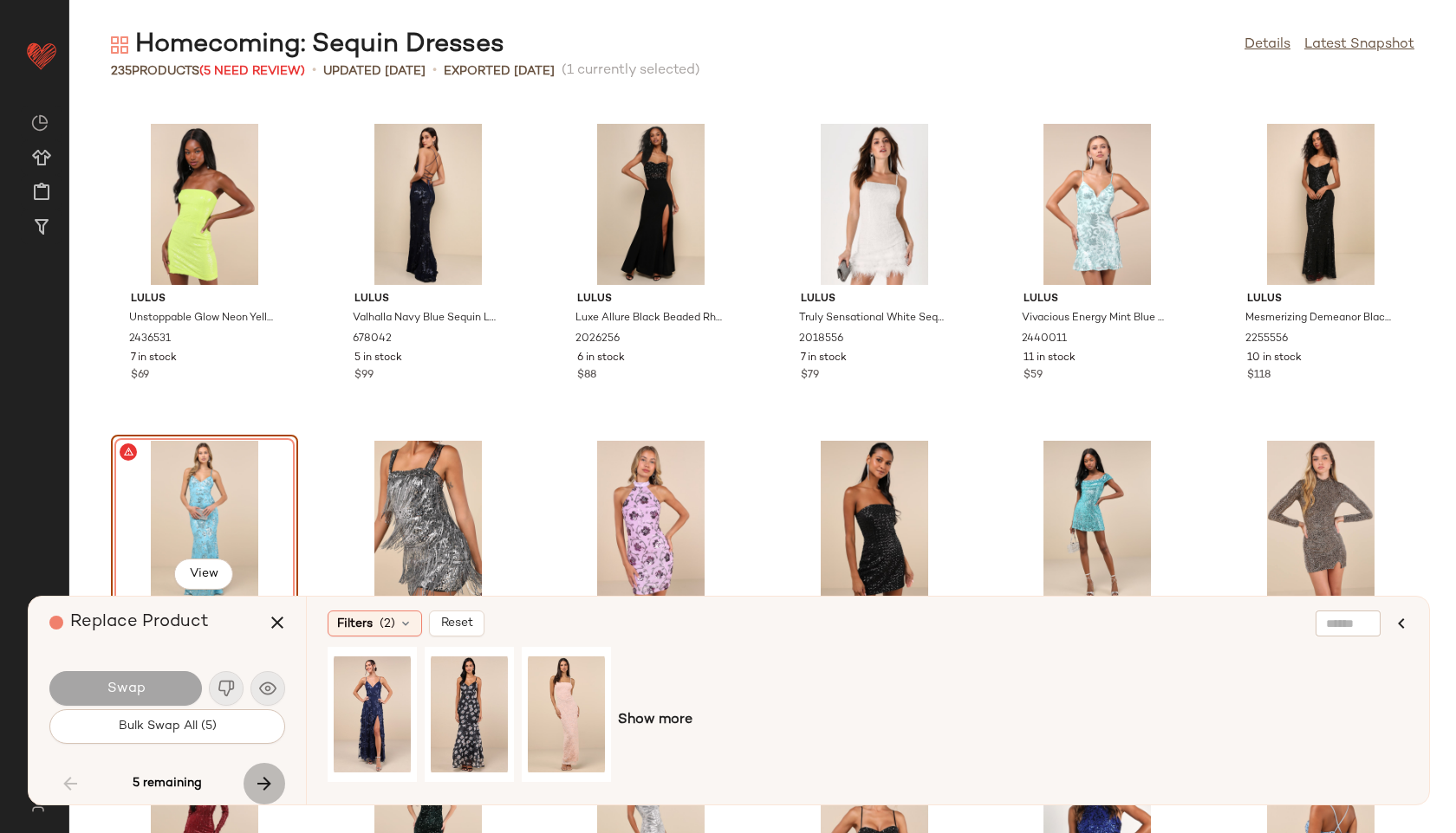
click at [264, 785] on icon "button" at bounding box center [264, 784] width 20 height 20
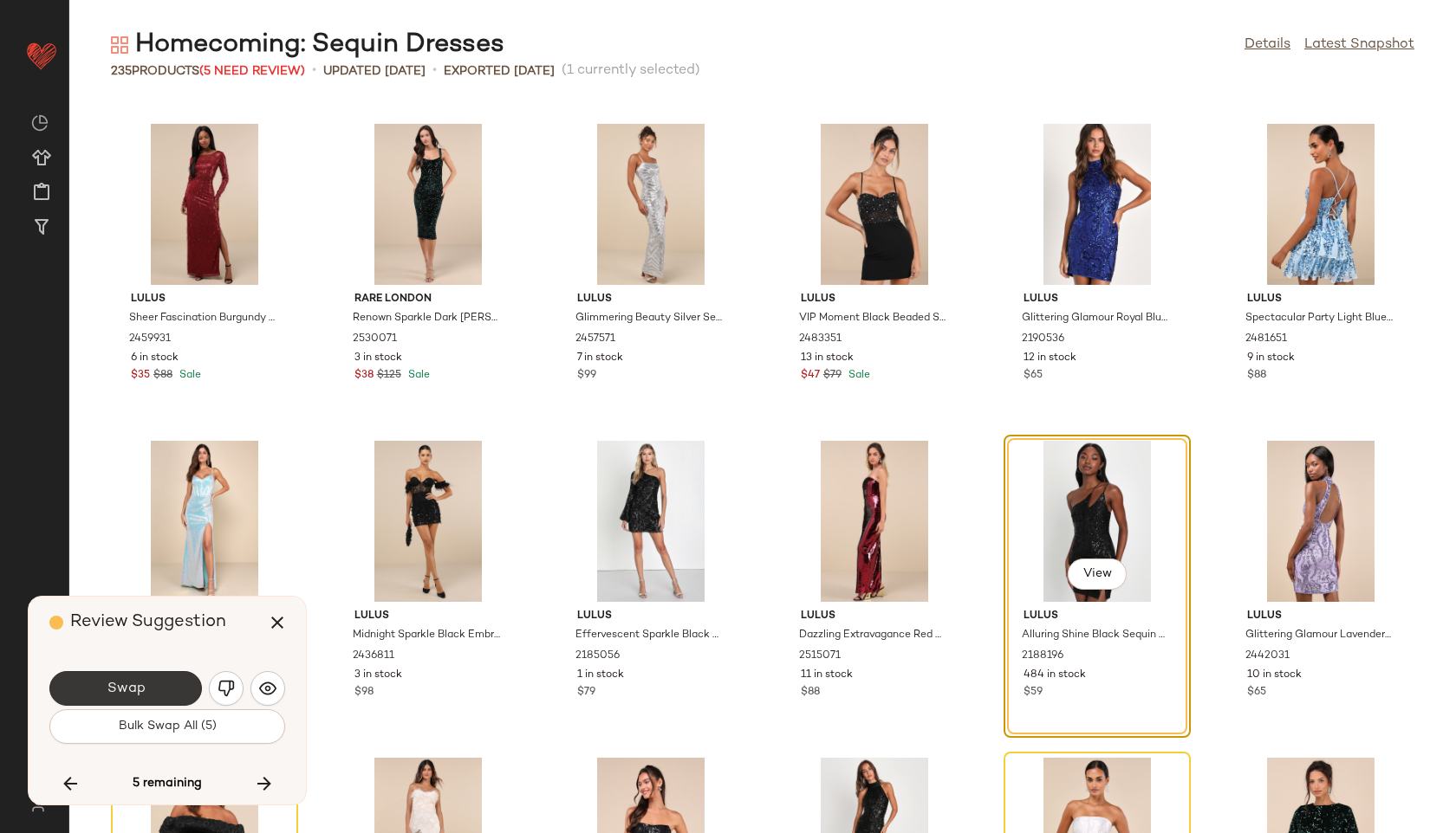
click at [161, 683] on button "Swap" at bounding box center [125, 688] width 152 height 34
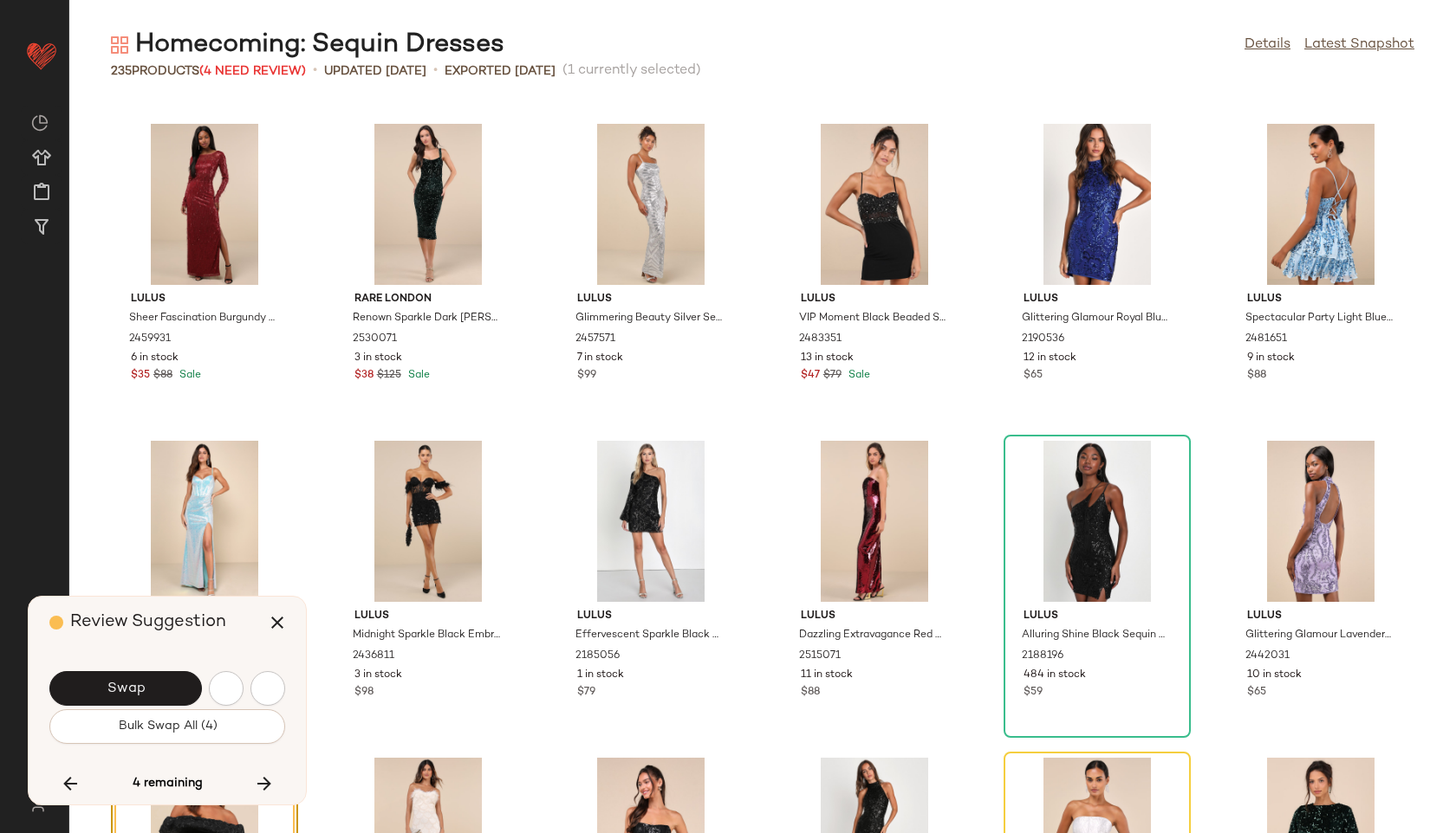
scroll to position [11412, 0]
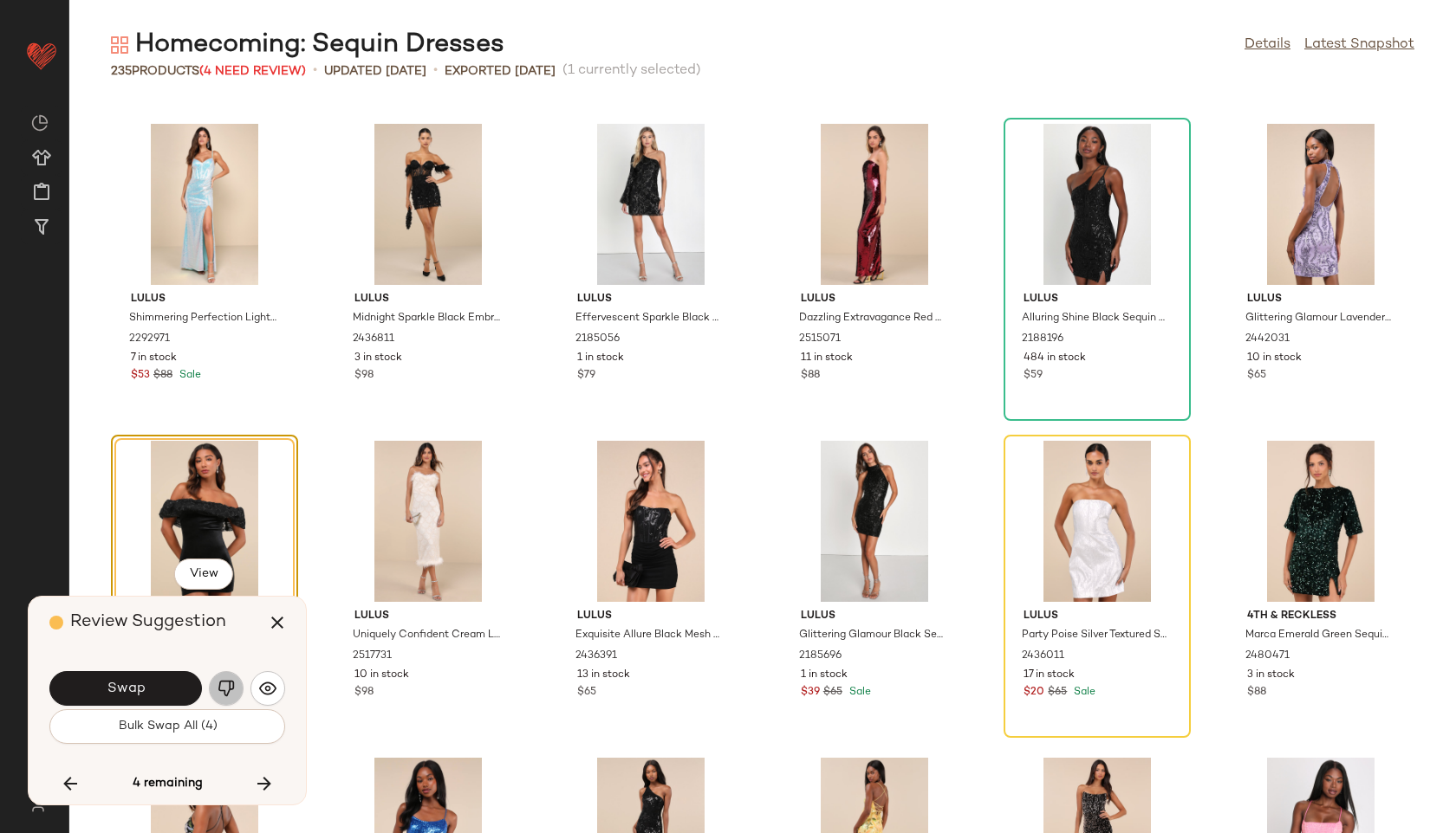
click at [217, 687] on img "button" at bounding box center [226, 688] width 18 height 18
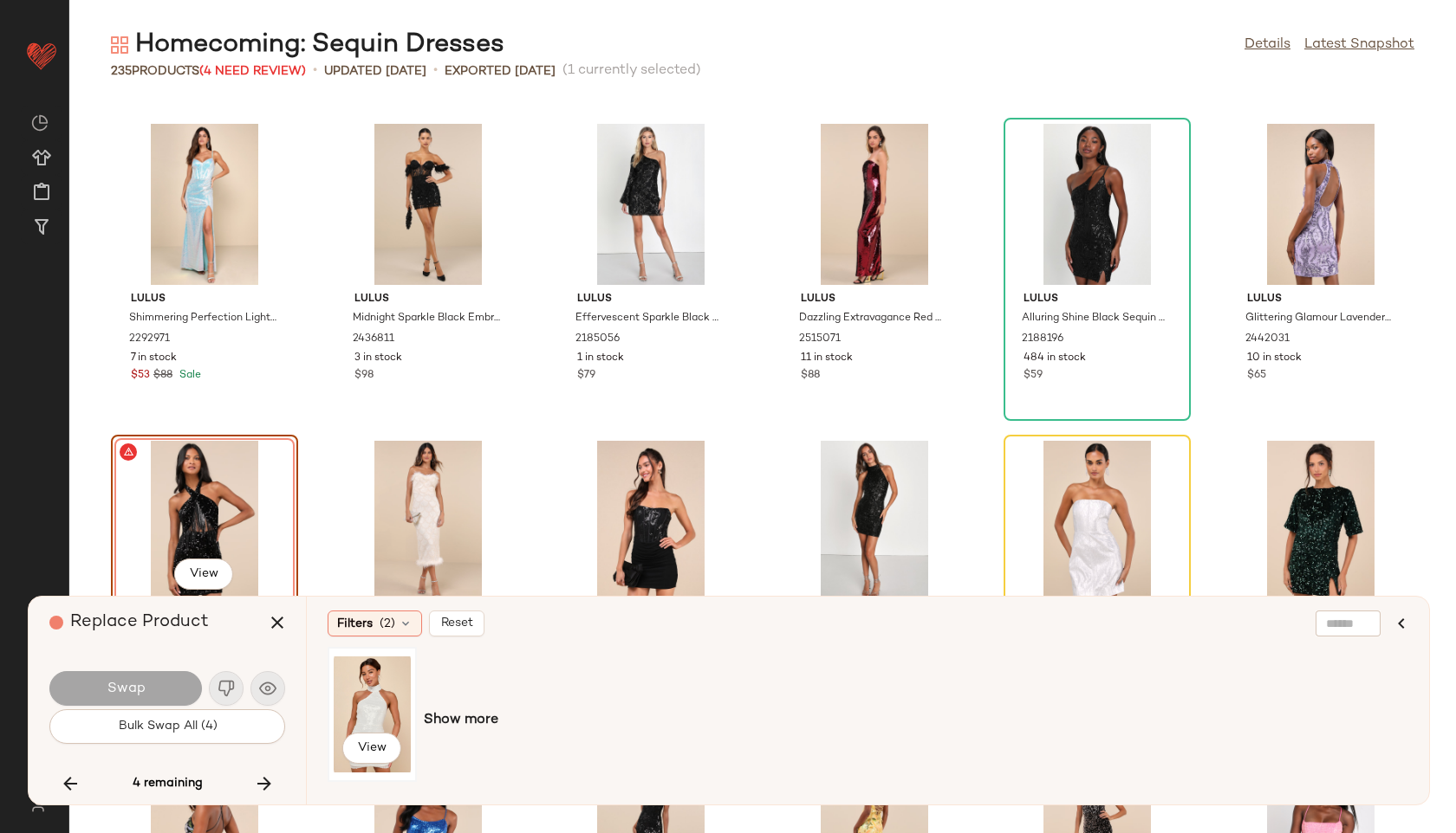
click at [371, 702] on div "View" at bounding box center [372, 714] width 77 height 123
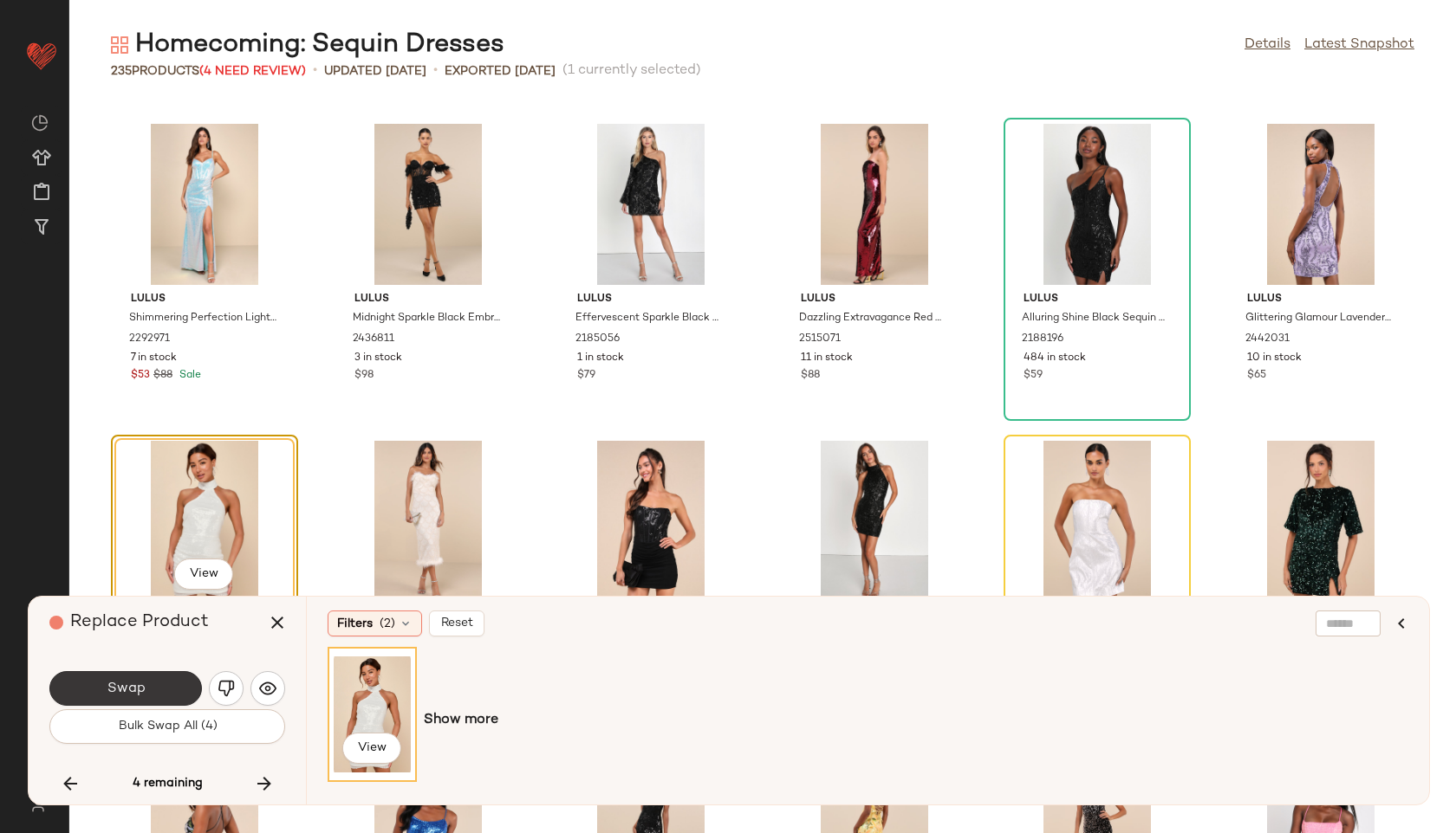
click at [167, 689] on button "Swap" at bounding box center [125, 688] width 152 height 34
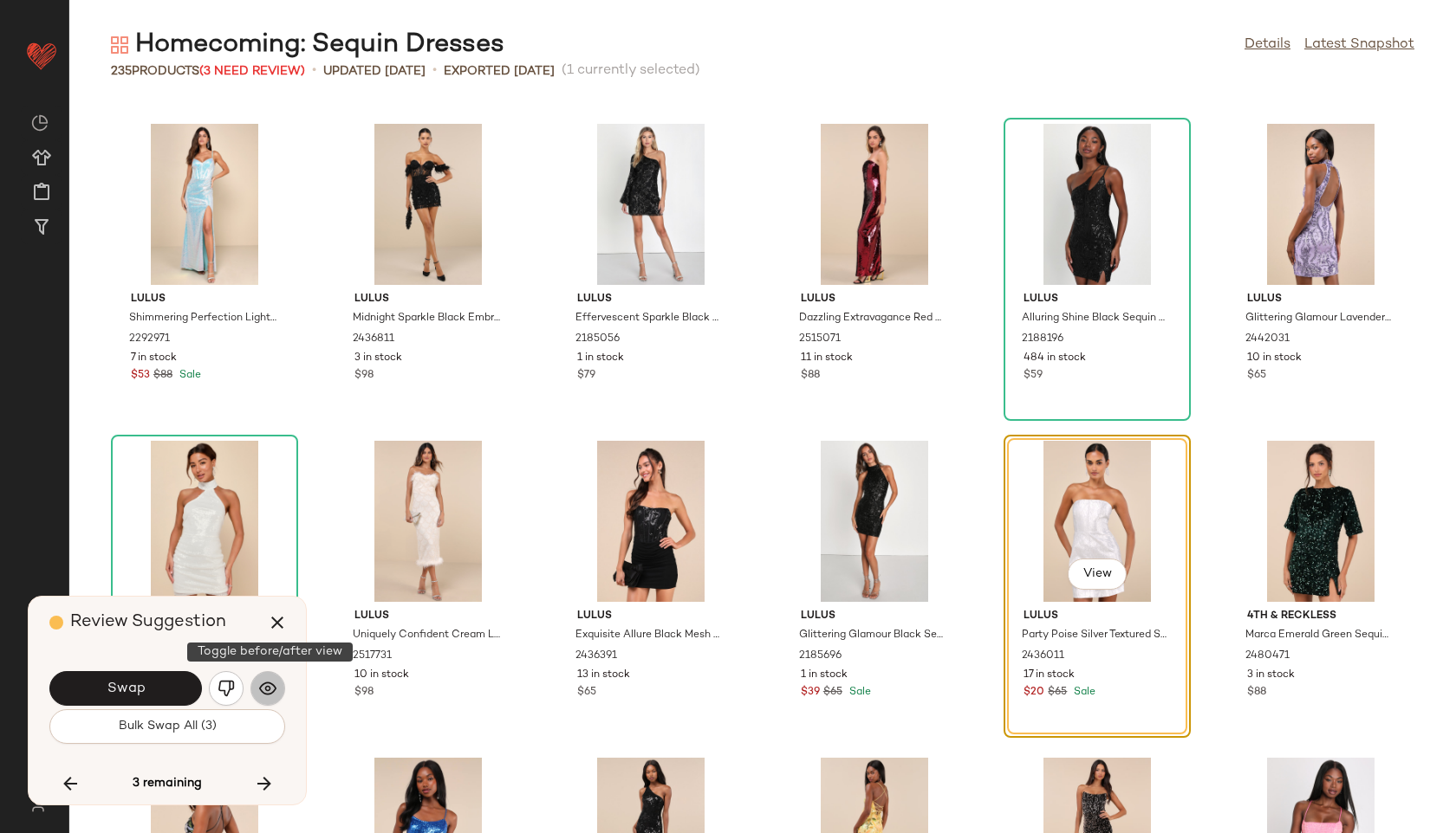
click at [269, 686] on img "button" at bounding box center [268, 688] width 18 height 18
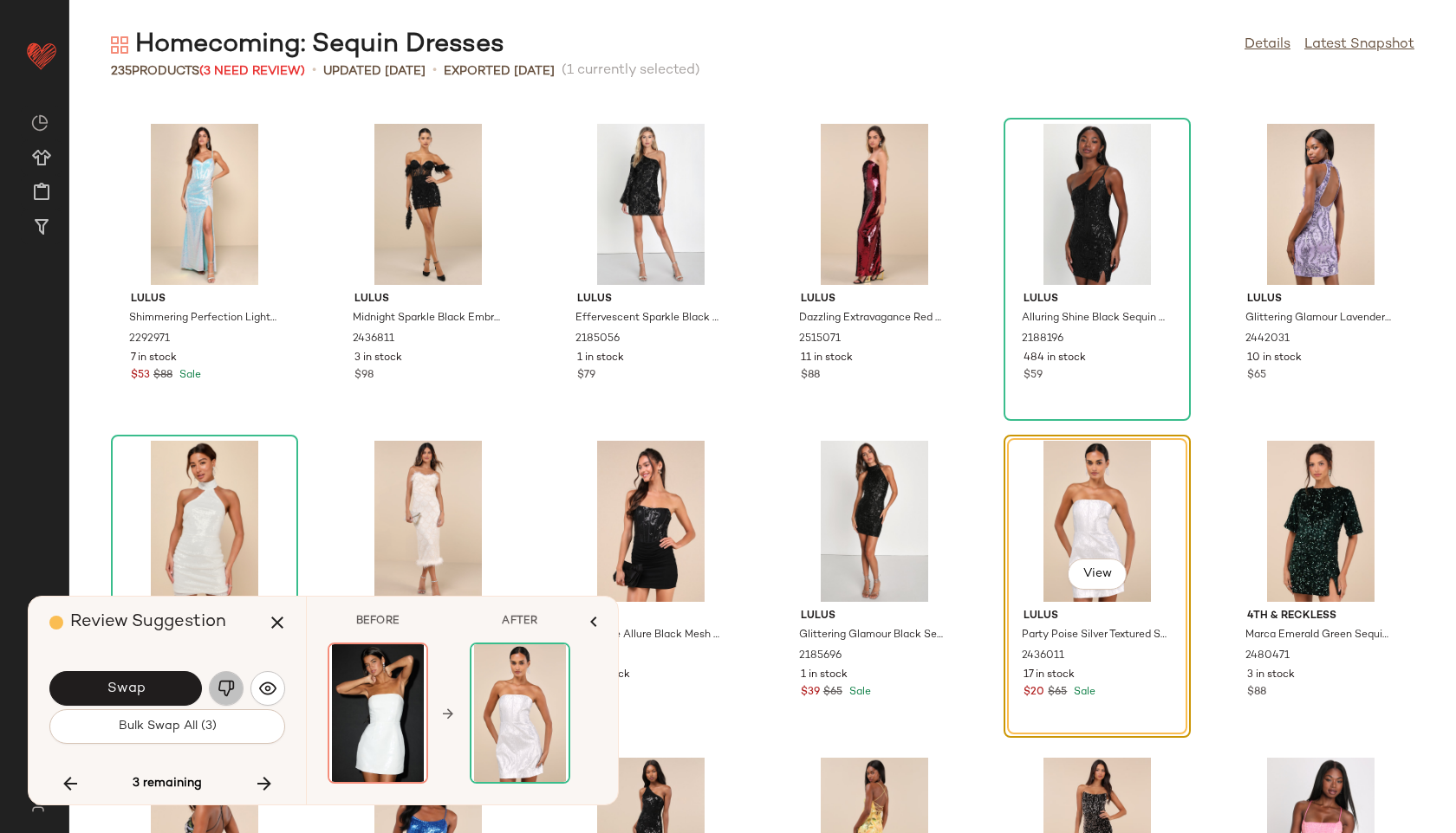
click at [225, 686] on img "button" at bounding box center [226, 688] width 18 height 18
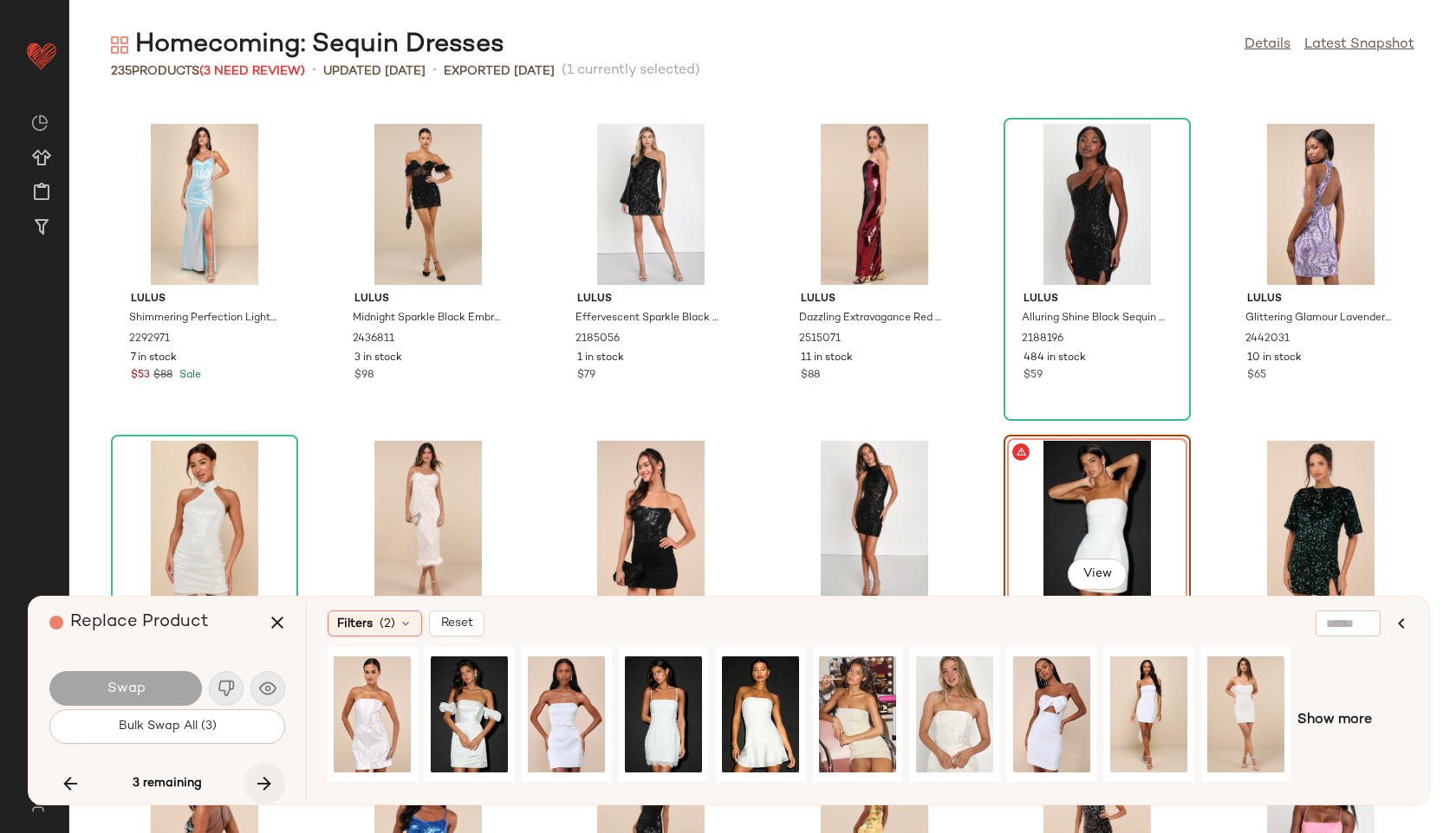
click at [261, 768] on button "button" at bounding box center [264, 784] width 42 height 42
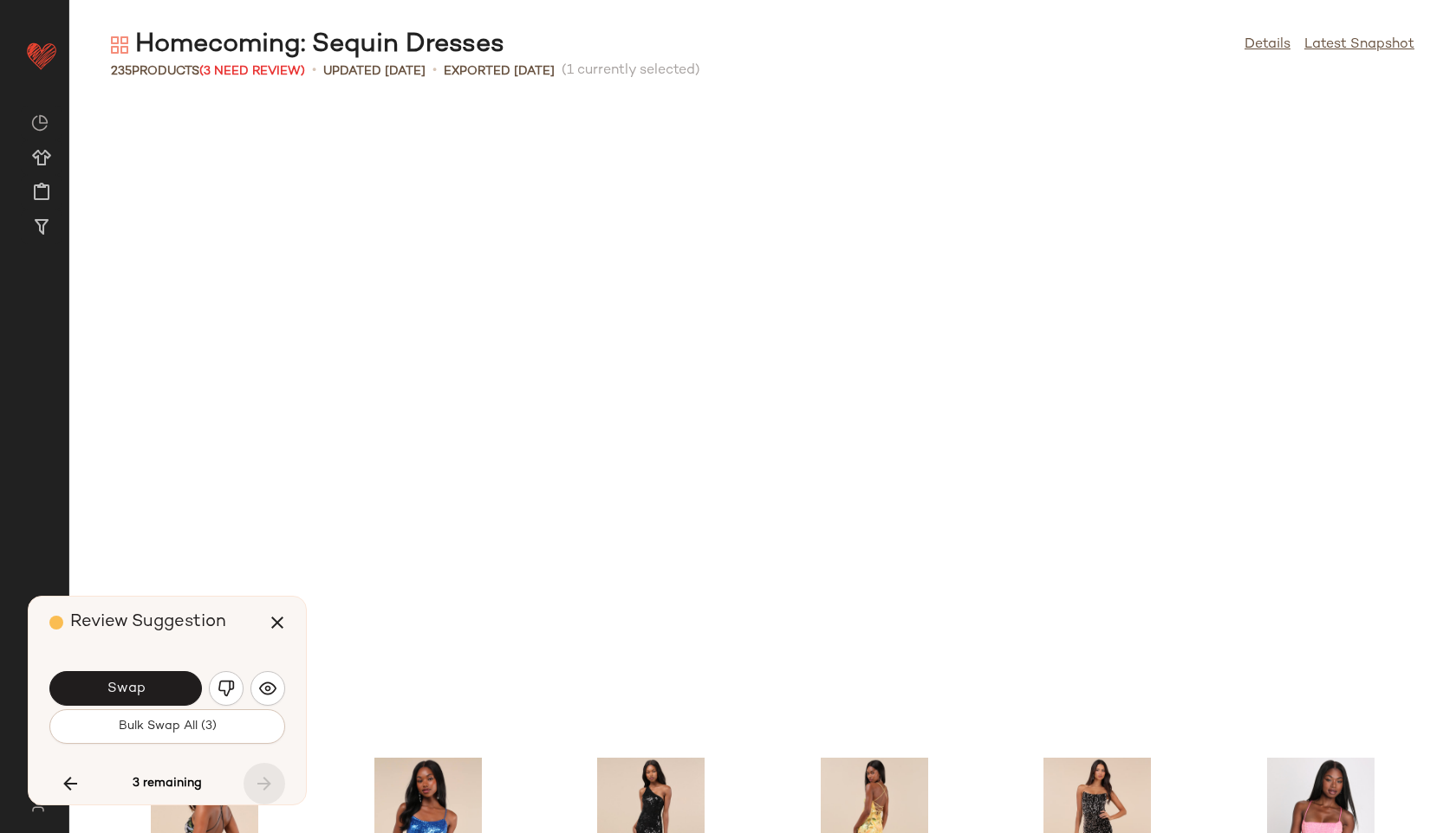
scroll to position [11951, 0]
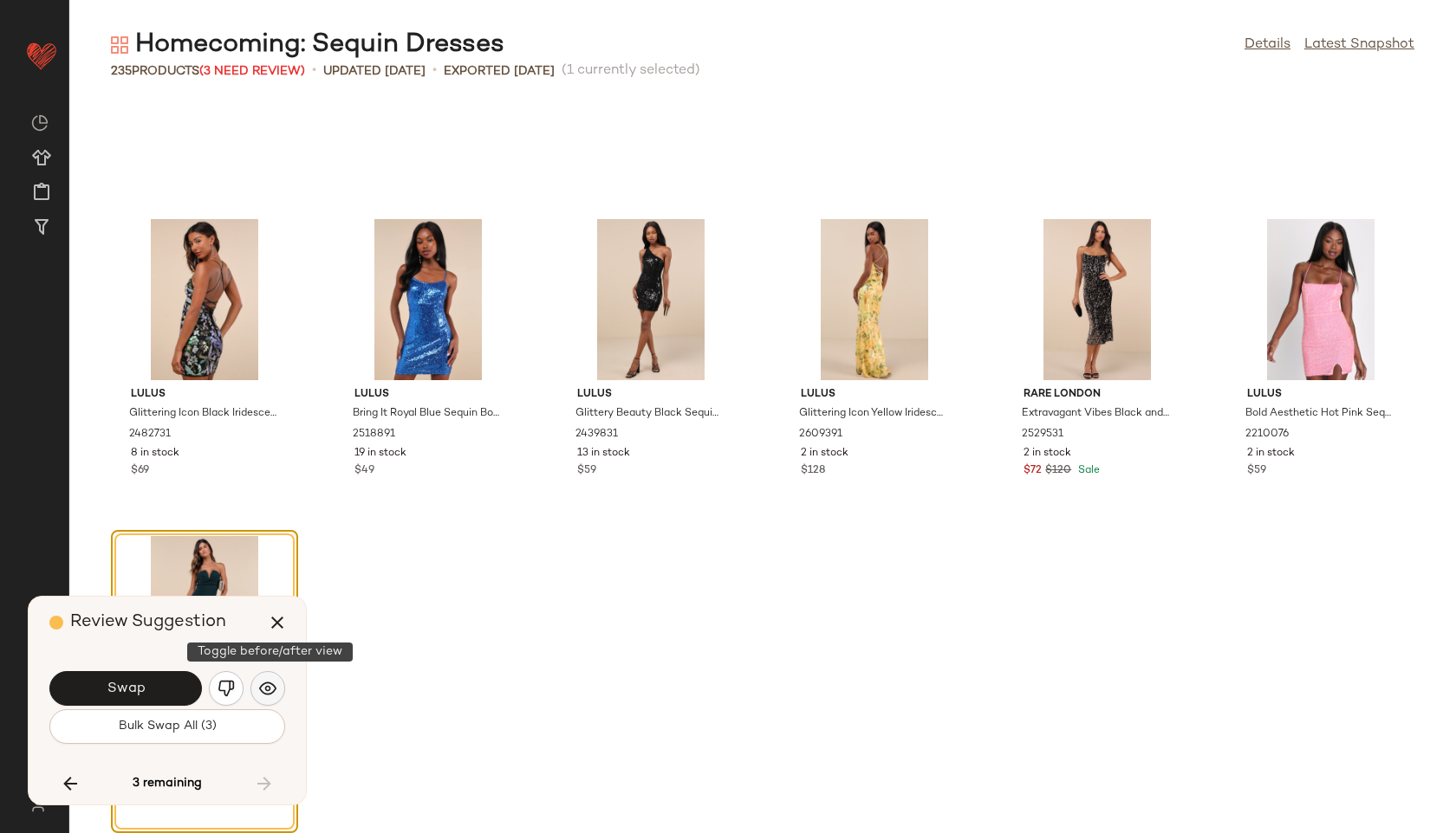
click at [270, 693] on img "button" at bounding box center [268, 688] width 18 height 18
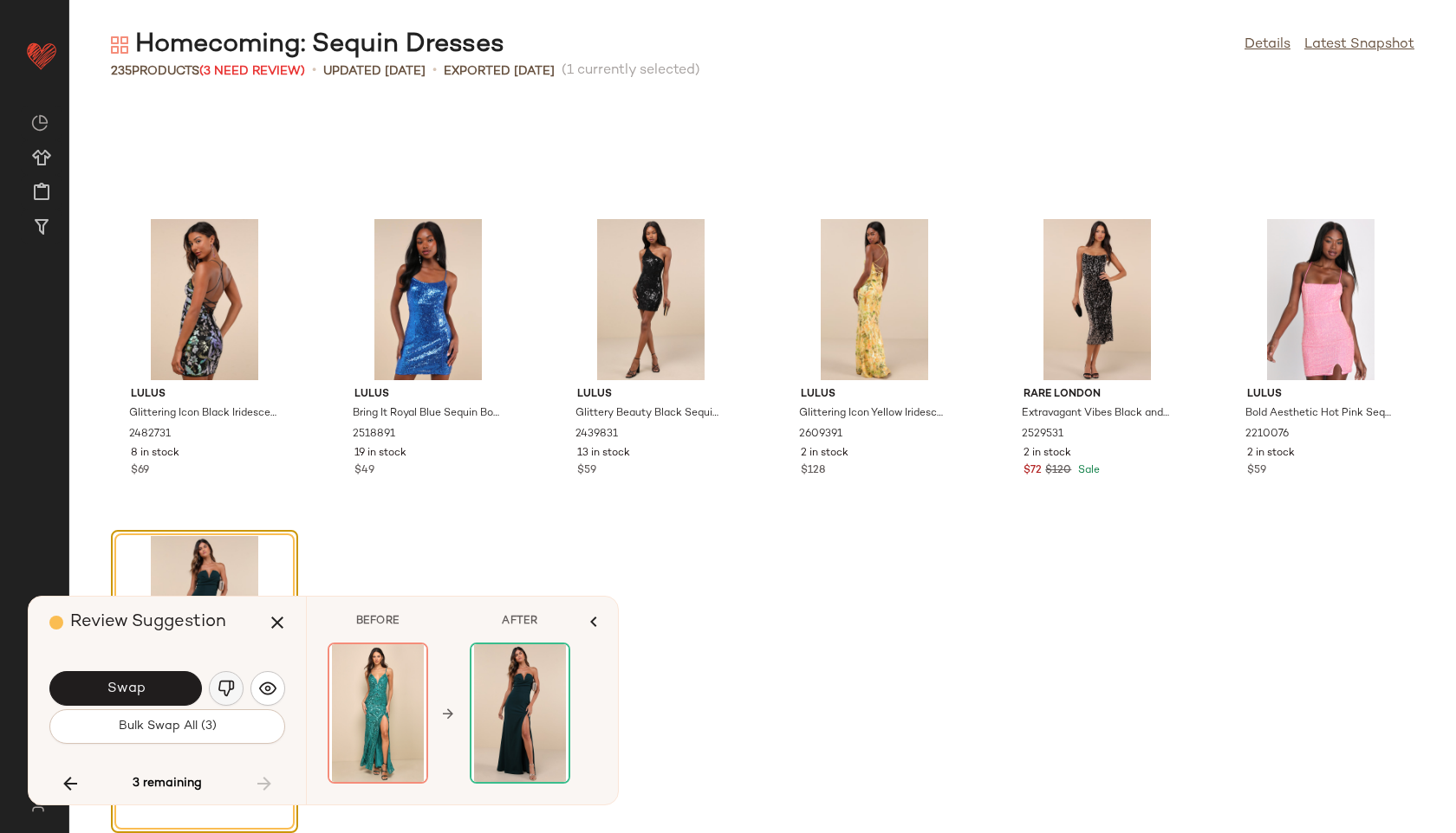
click at [226, 687] on img "button" at bounding box center [226, 688] width 18 height 18
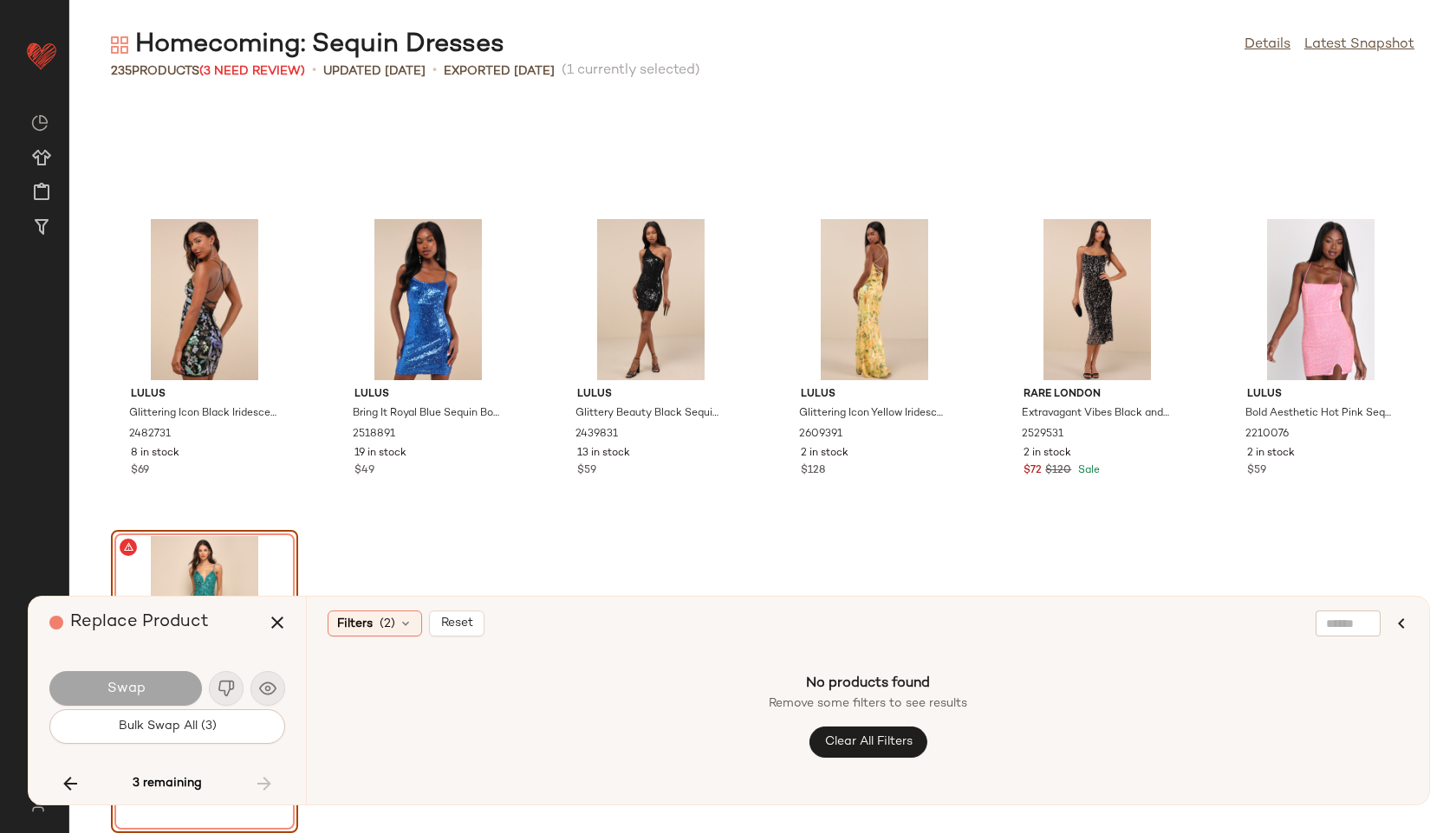
click at [389, 569] on div "Lulus Glittering Icon Black Iridescent Sequin Lace-Up Mini Dress 2482731 8 in s…" at bounding box center [763, 466] width 1386 height 733
click at [275, 633] on button "button" at bounding box center [277, 622] width 42 height 42
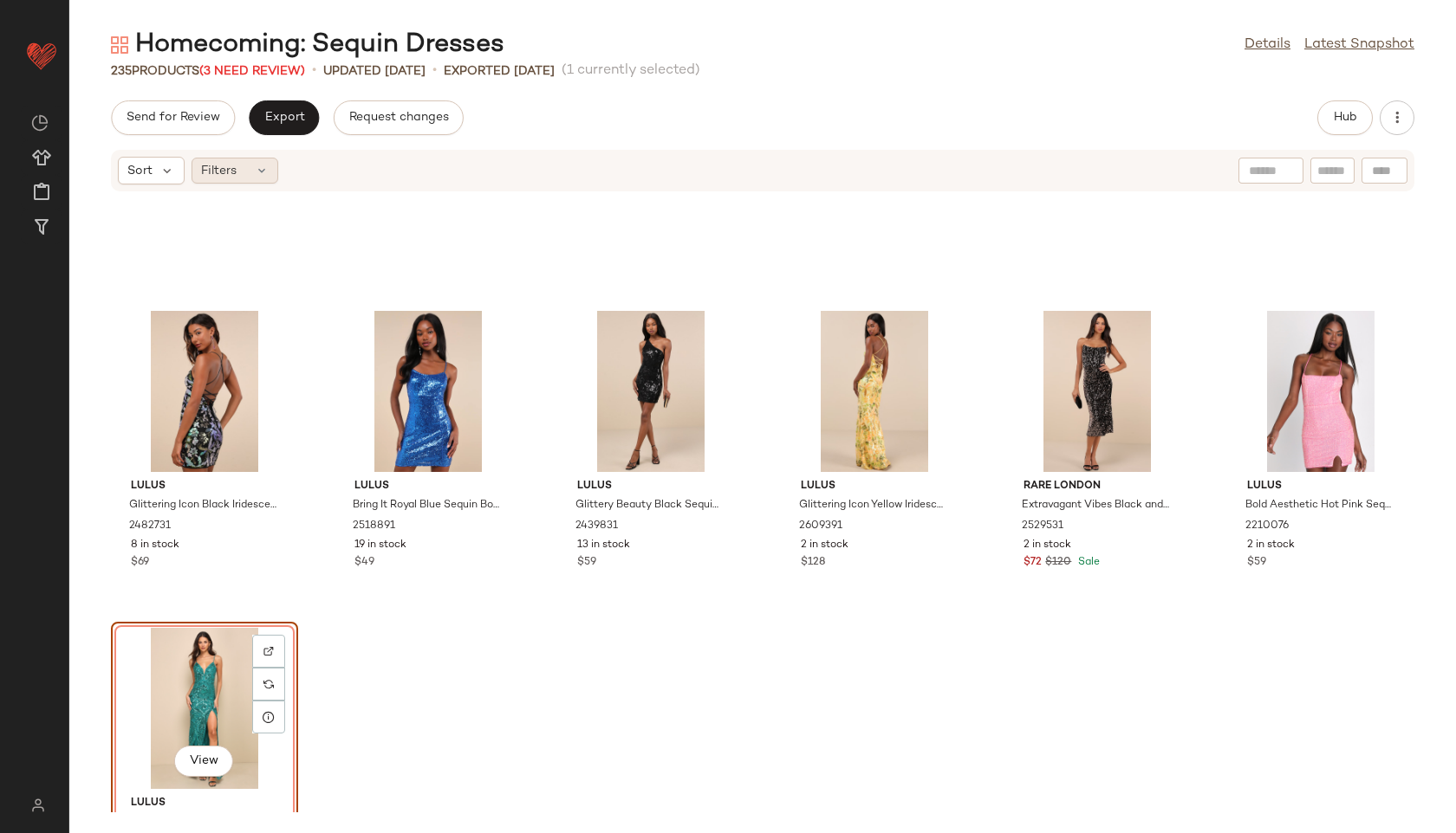
click at [262, 169] on icon at bounding box center [261, 170] width 14 height 14
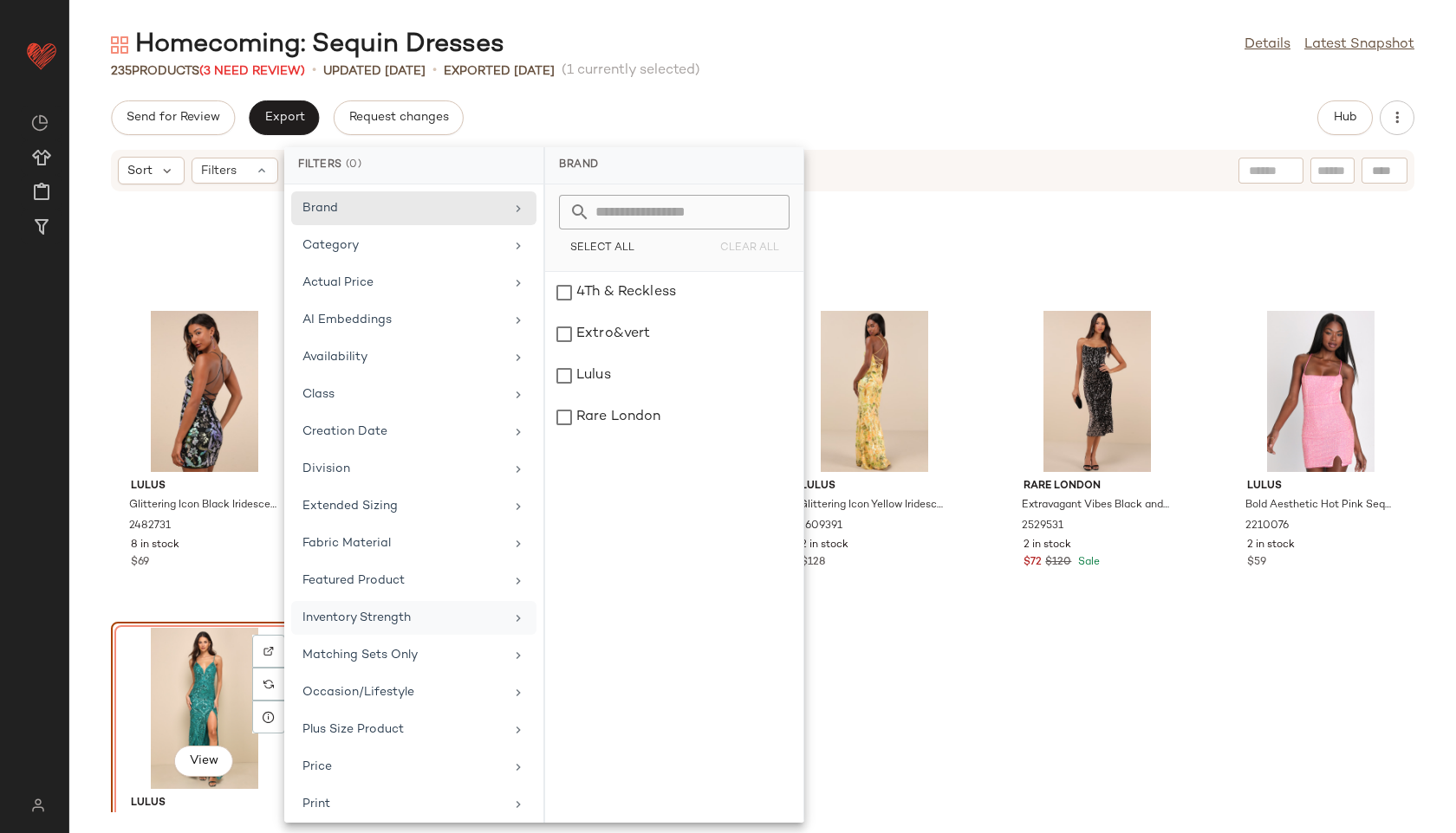
scroll to position [195, 0]
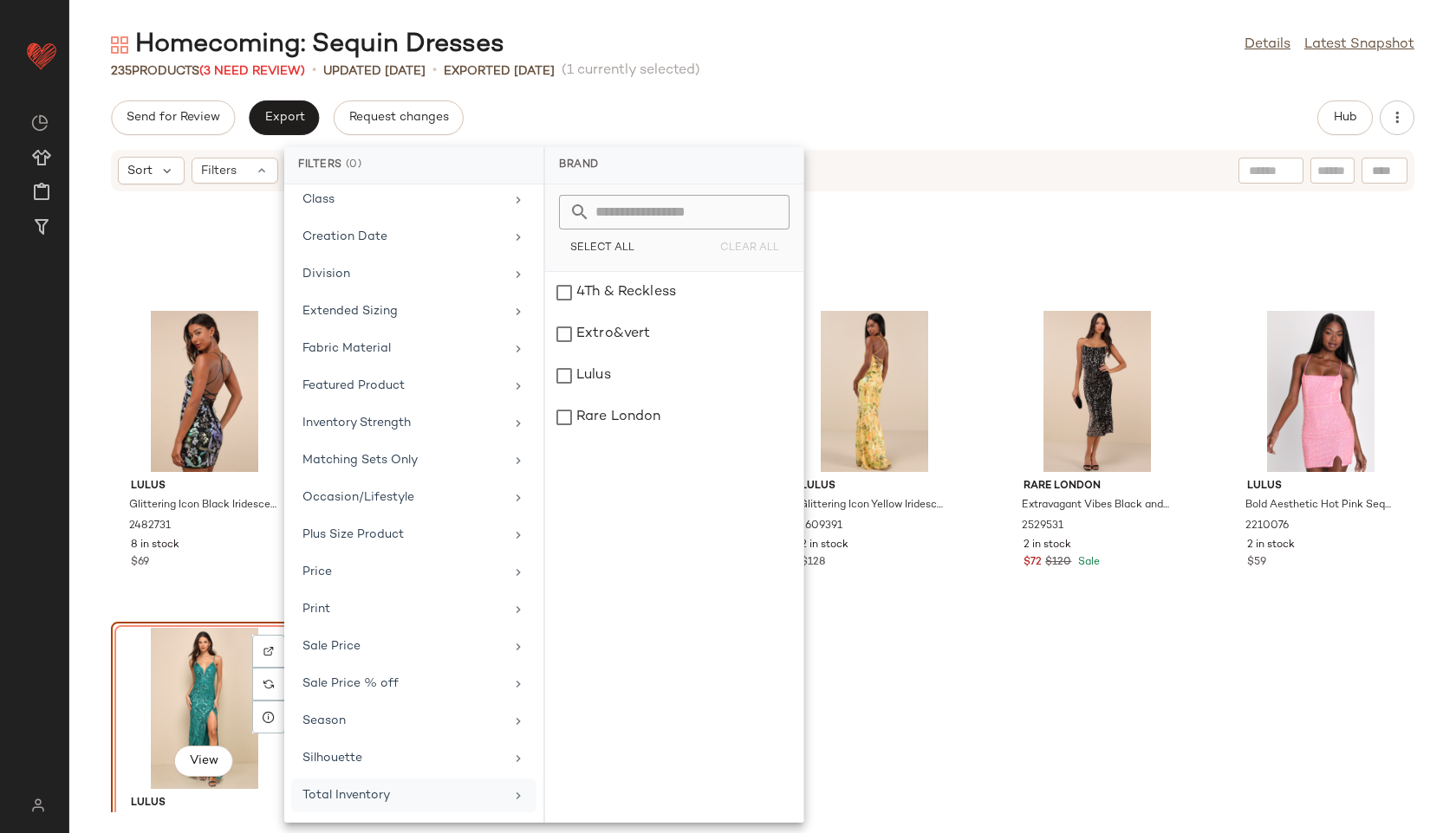
click at [400, 801] on div "Total Inventory" at bounding box center [402, 796] width 202 height 19
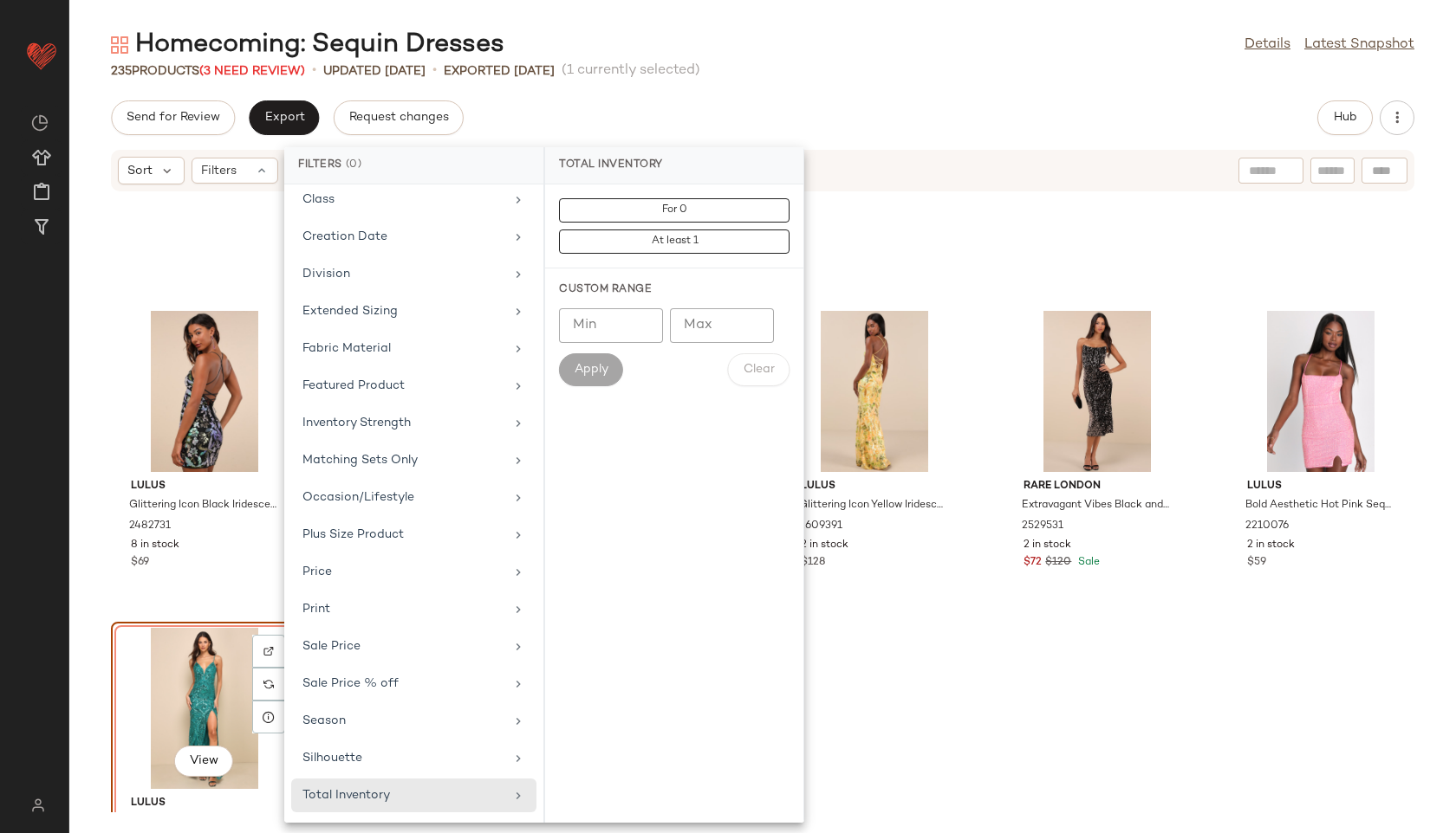
click at [696, 342] on input "Max" at bounding box center [722, 325] width 104 height 34
type input "**"
click at [614, 360] on button "Apply" at bounding box center [591, 370] width 64 height 33
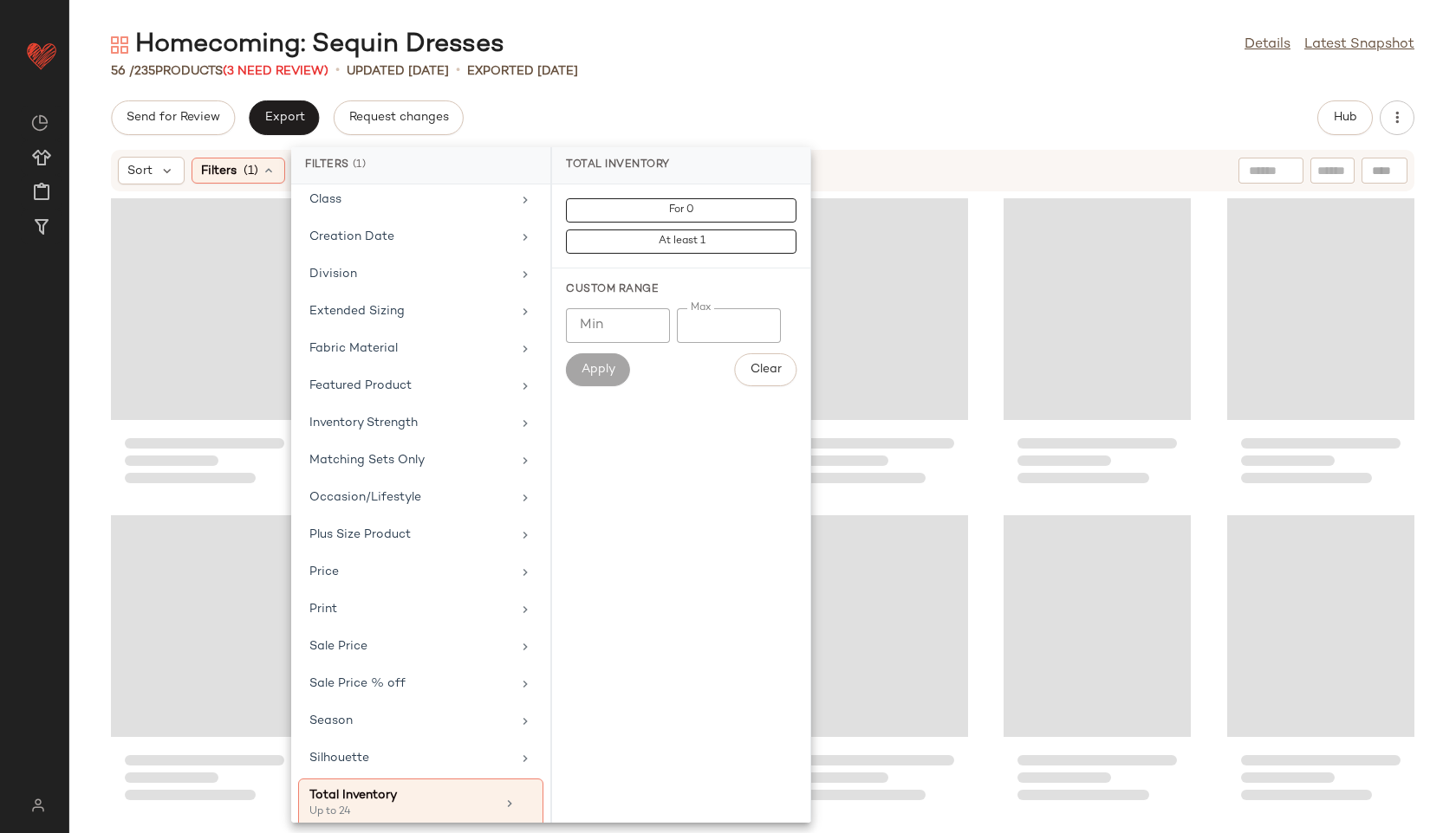
click at [836, 67] on div "56 / 235 Products (3 Need Review) • updated [DATE] • Exported [DATE]" at bounding box center [763, 71] width 1386 height 18
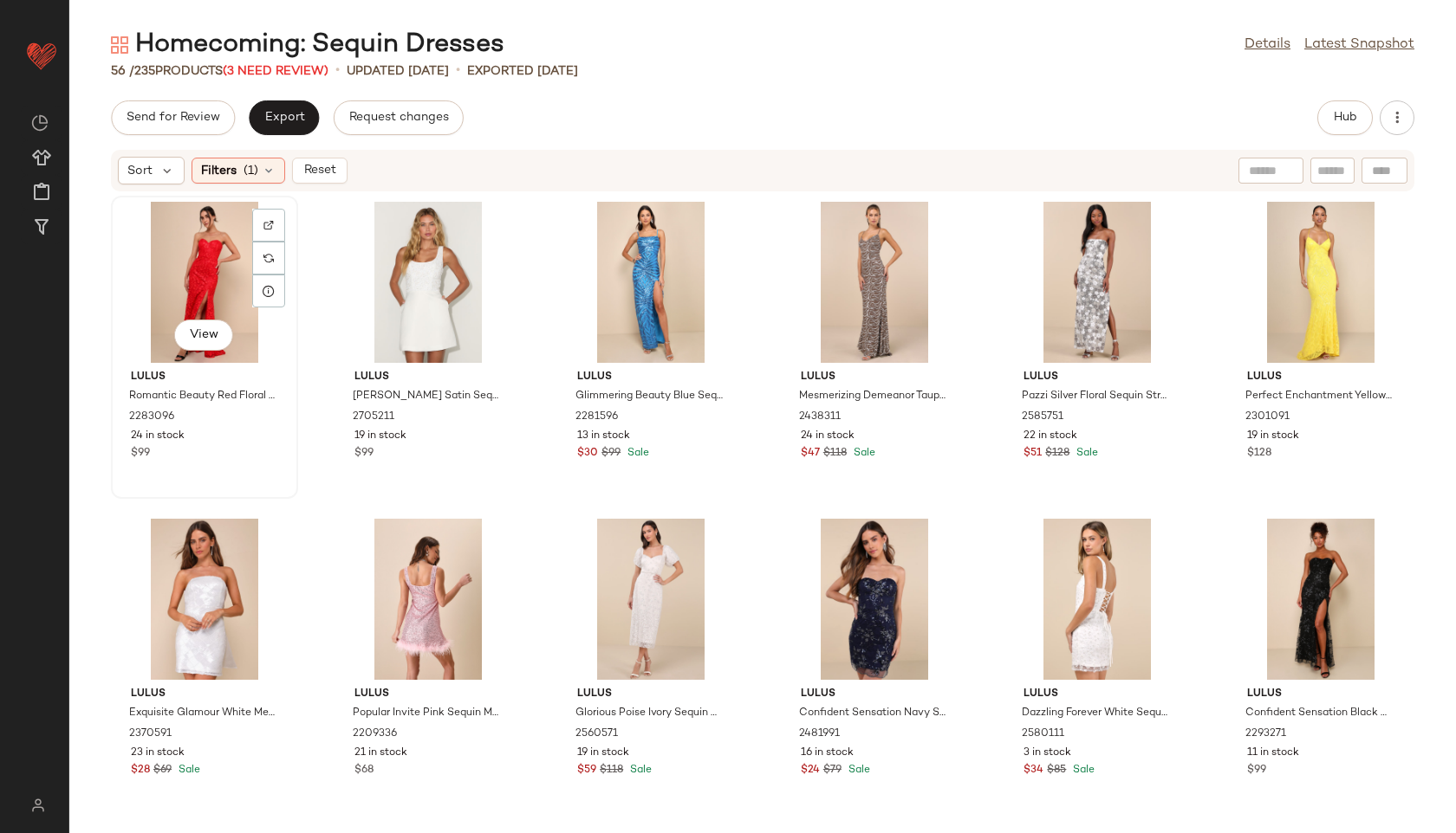
click at [170, 261] on div "View" at bounding box center [204, 281] width 175 height 161
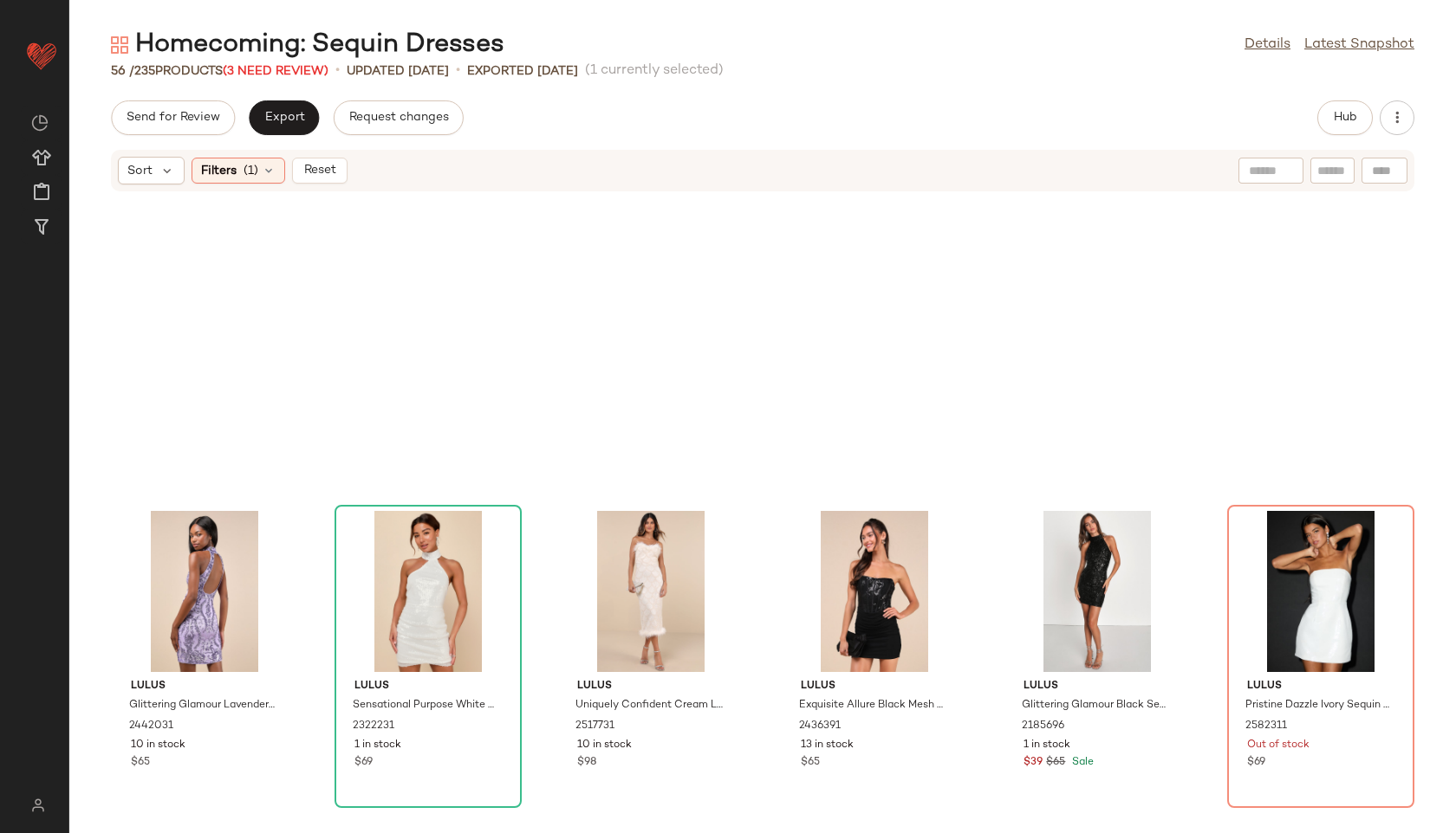
scroll to position [2553, 0]
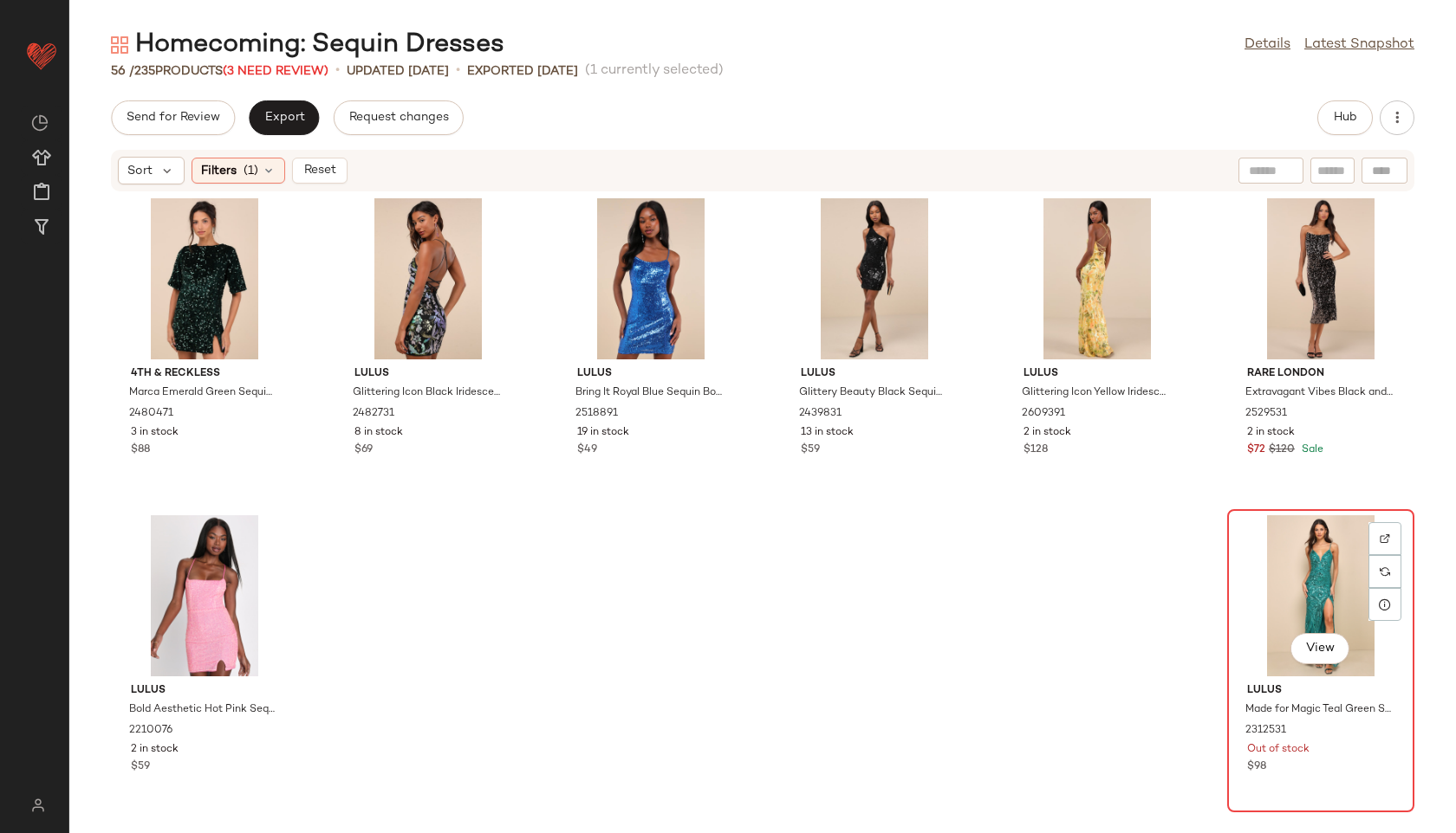
click at [1292, 608] on div "View" at bounding box center [1320, 595] width 175 height 161
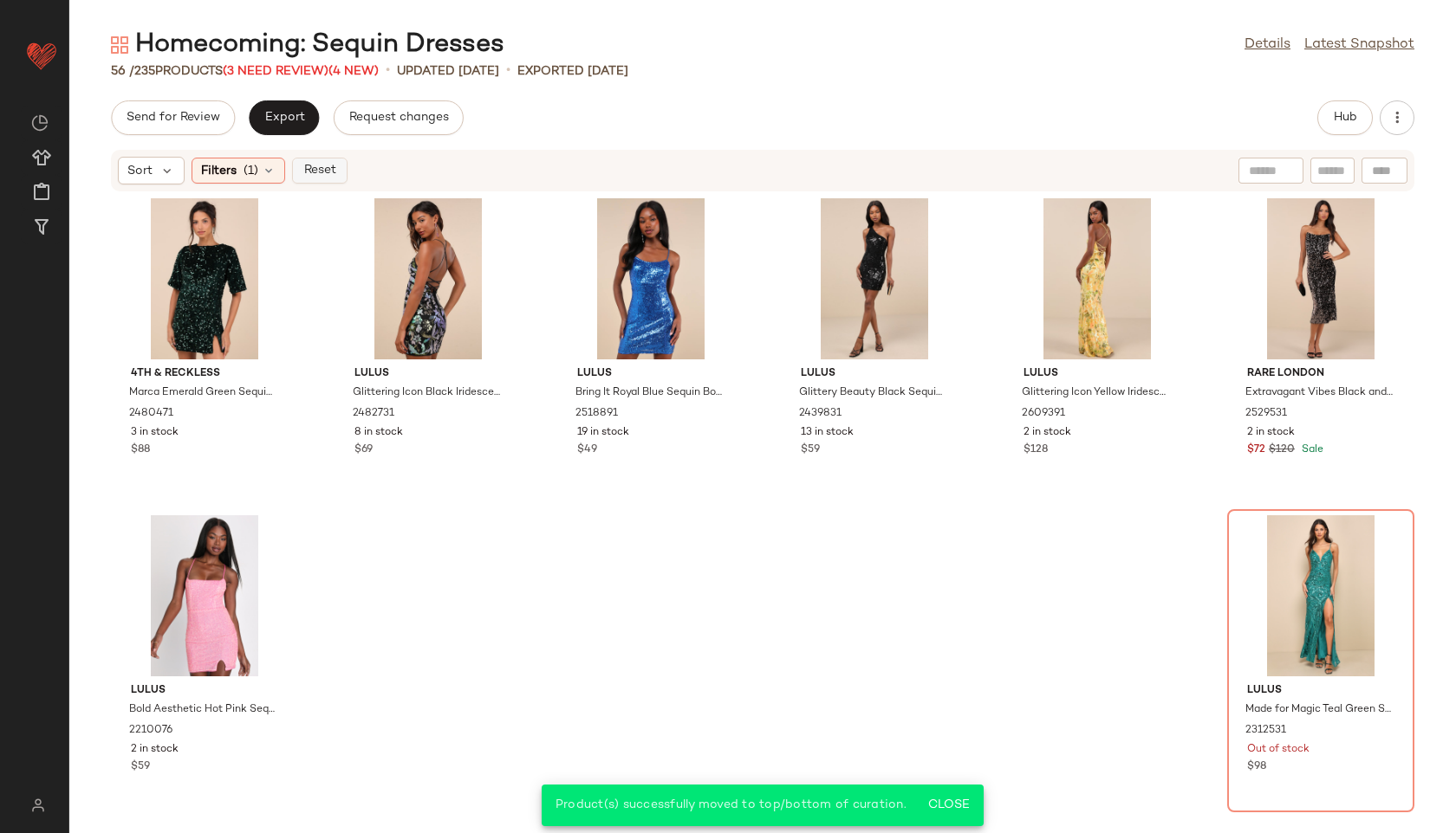
click at [310, 175] on span "Reset" at bounding box center [318, 170] width 33 height 14
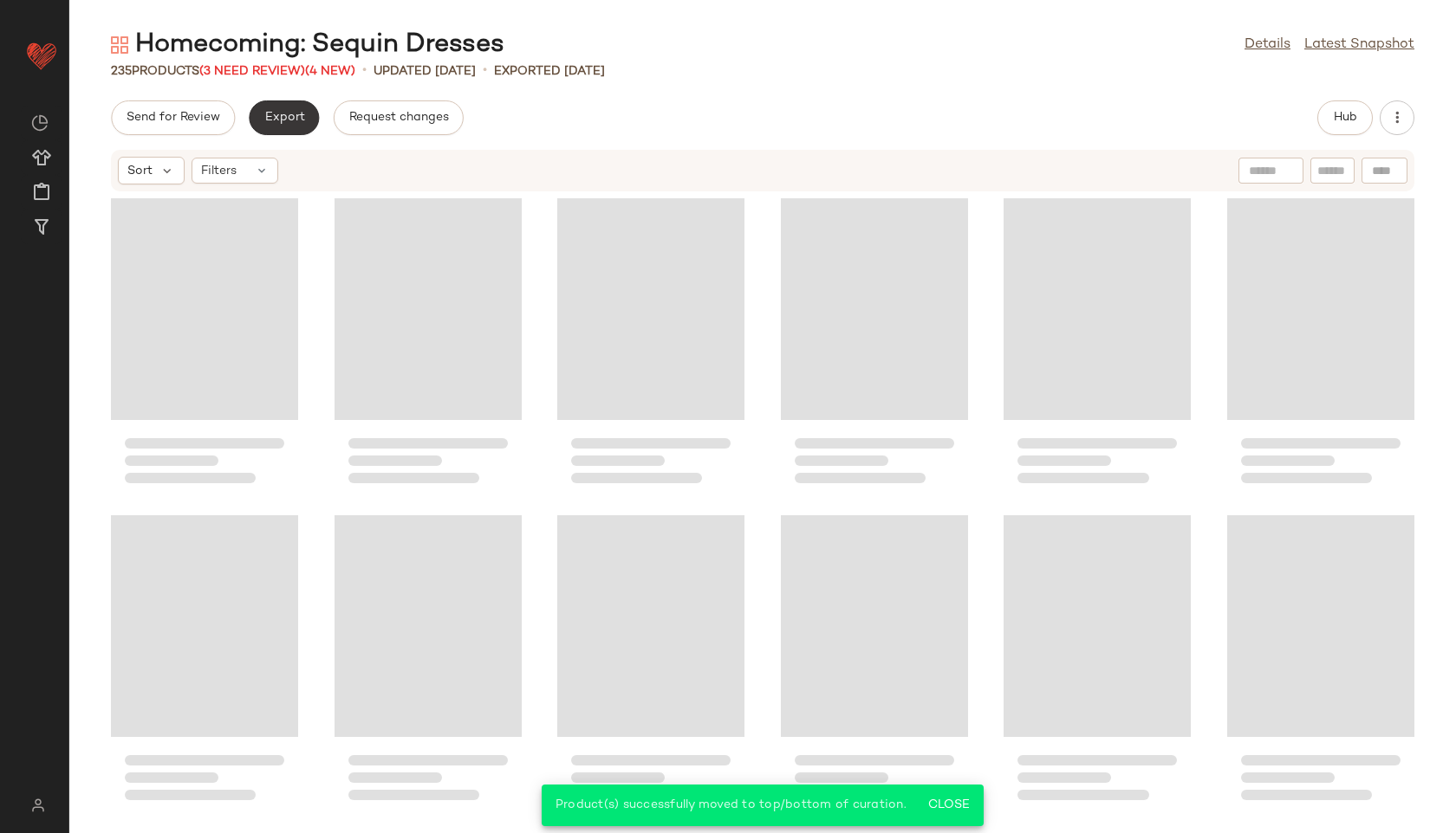
scroll to position [12063, 0]
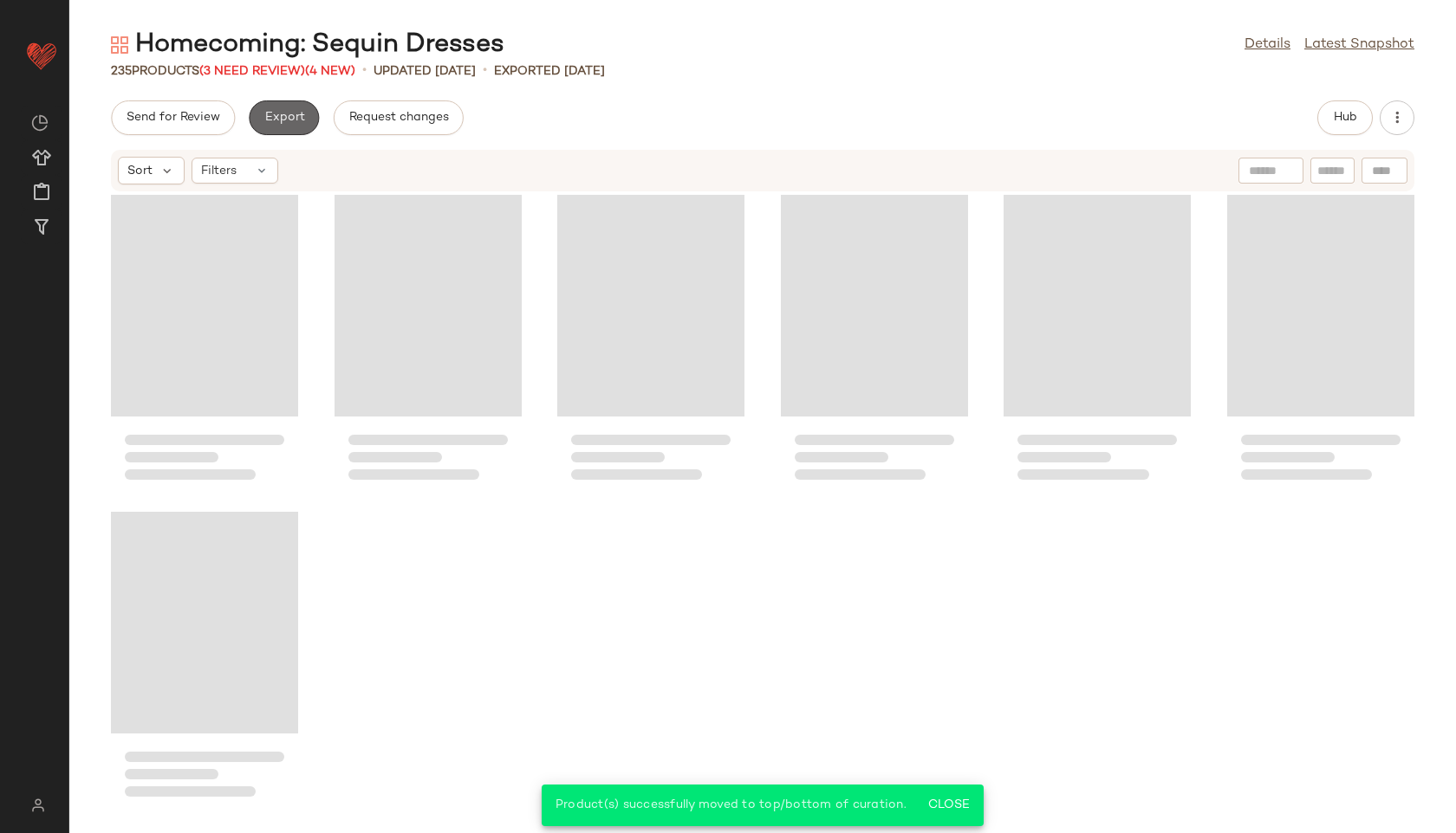
click at [293, 121] on span "Export" at bounding box center [284, 117] width 41 height 14
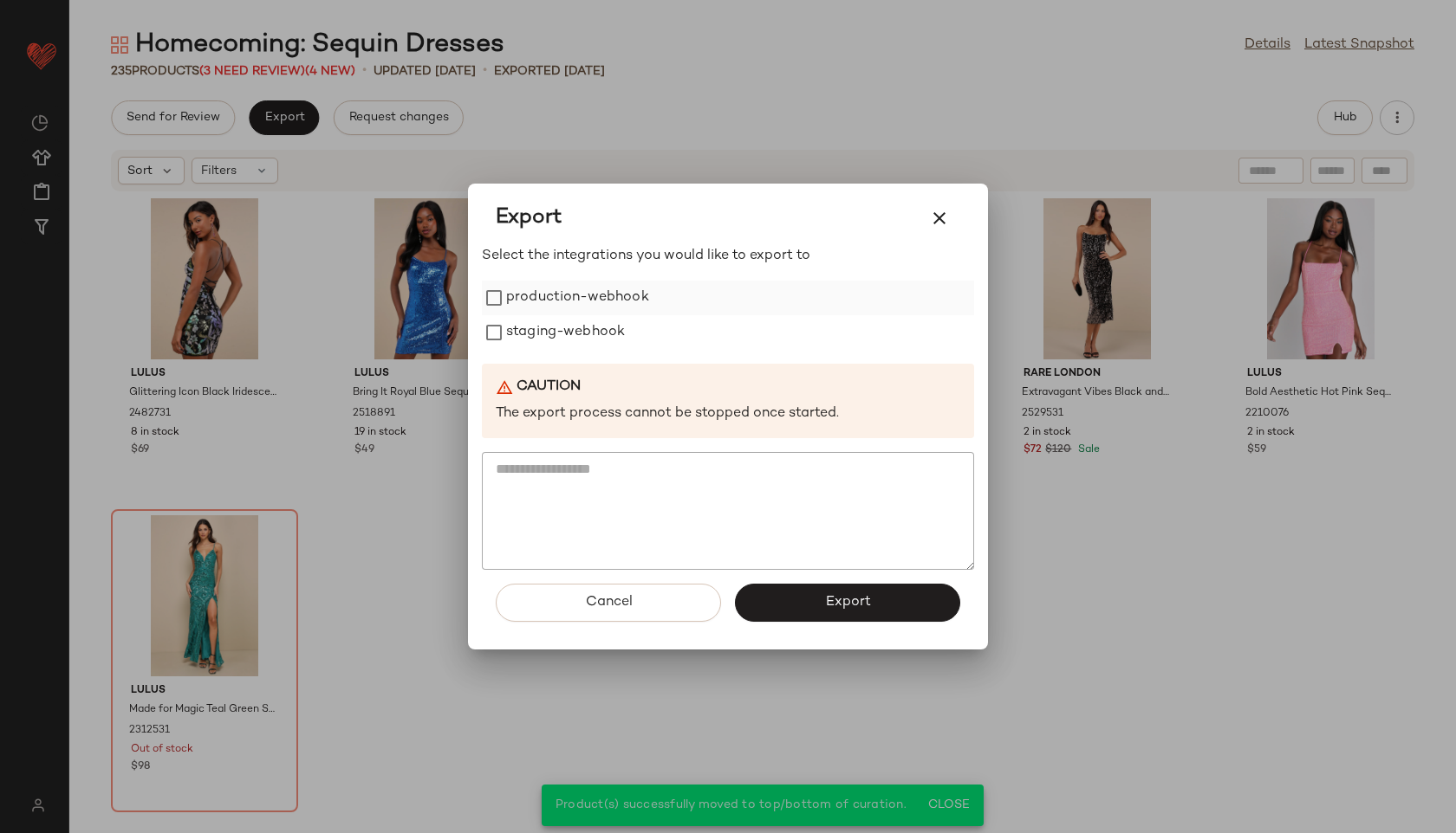
click at [553, 293] on label "production-webhook" at bounding box center [578, 297] width 143 height 34
click at [552, 338] on label "staging-webhook" at bounding box center [566, 332] width 119 height 34
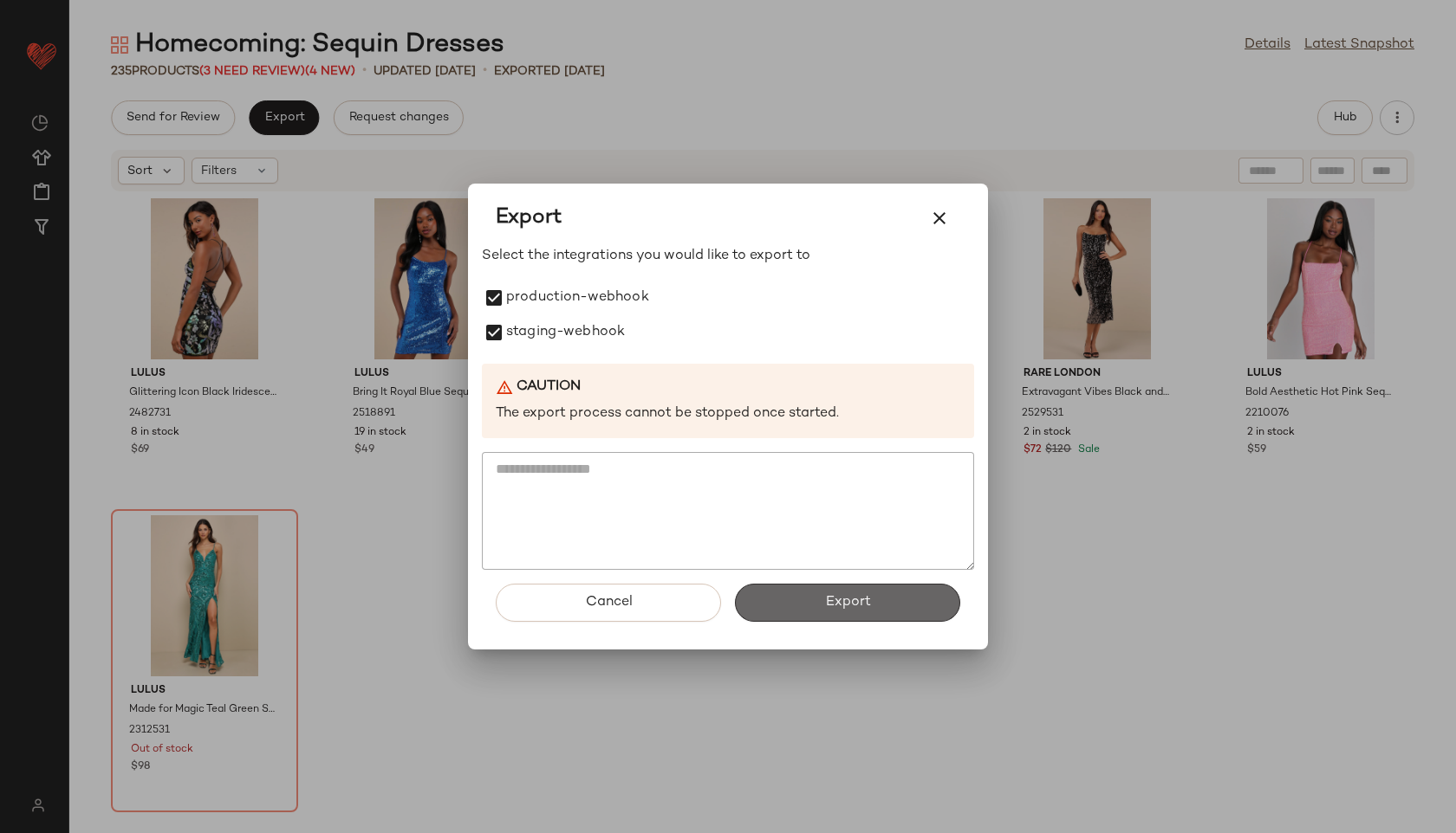
click at [852, 608] on span "Export" at bounding box center [846, 603] width 46 height 17
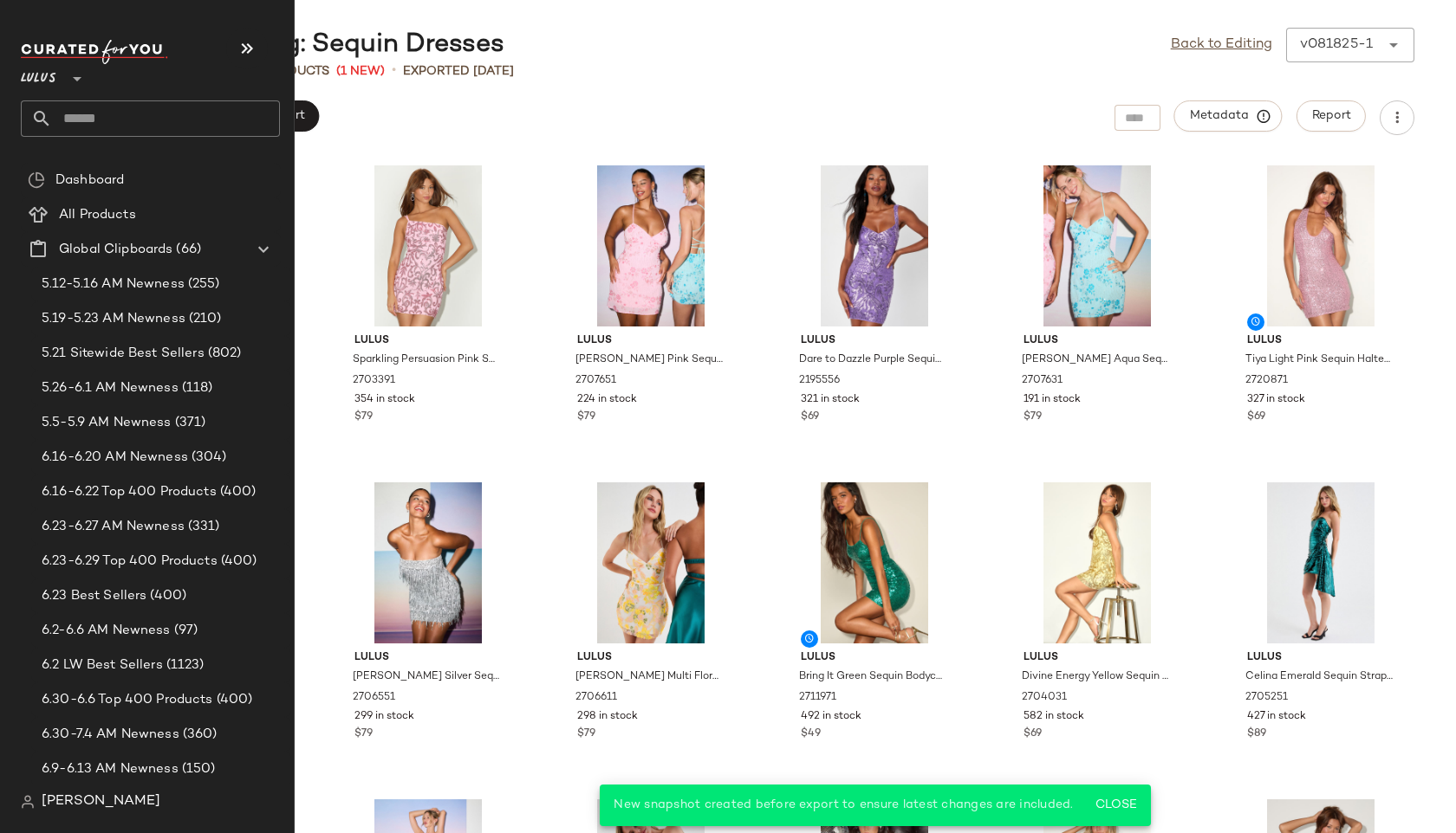
click at [73, 118] on input "text" at bounding box center [165, 118] width 228 height 36
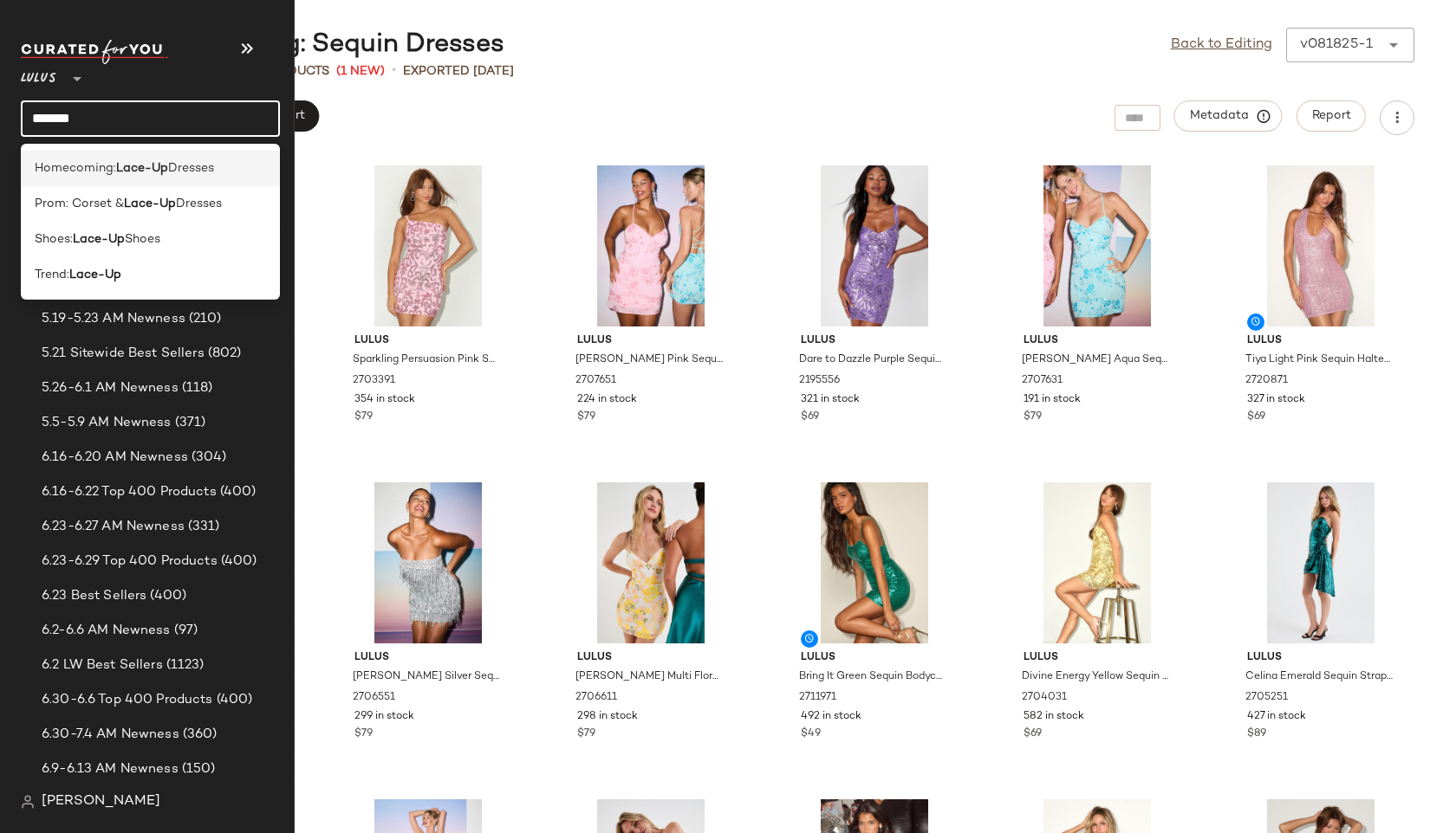
type input "*******"
click at [74, 174] on span "Homecoming:" at bounding box center [75, 169] width 82 height 19
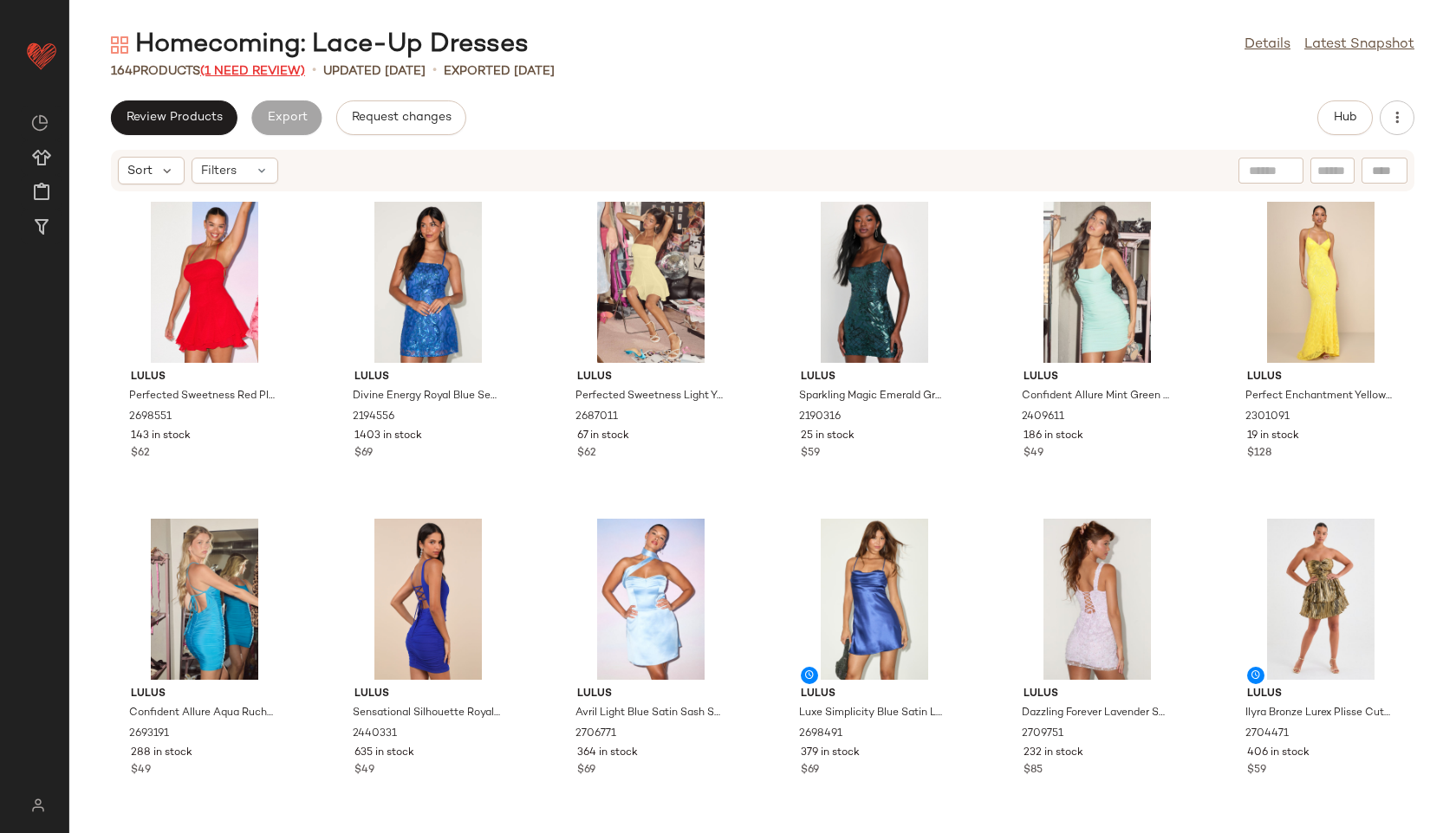
click at [272, 70] on span "(1 Need Review)" at bounding box center [252, 72] width 105 height 13
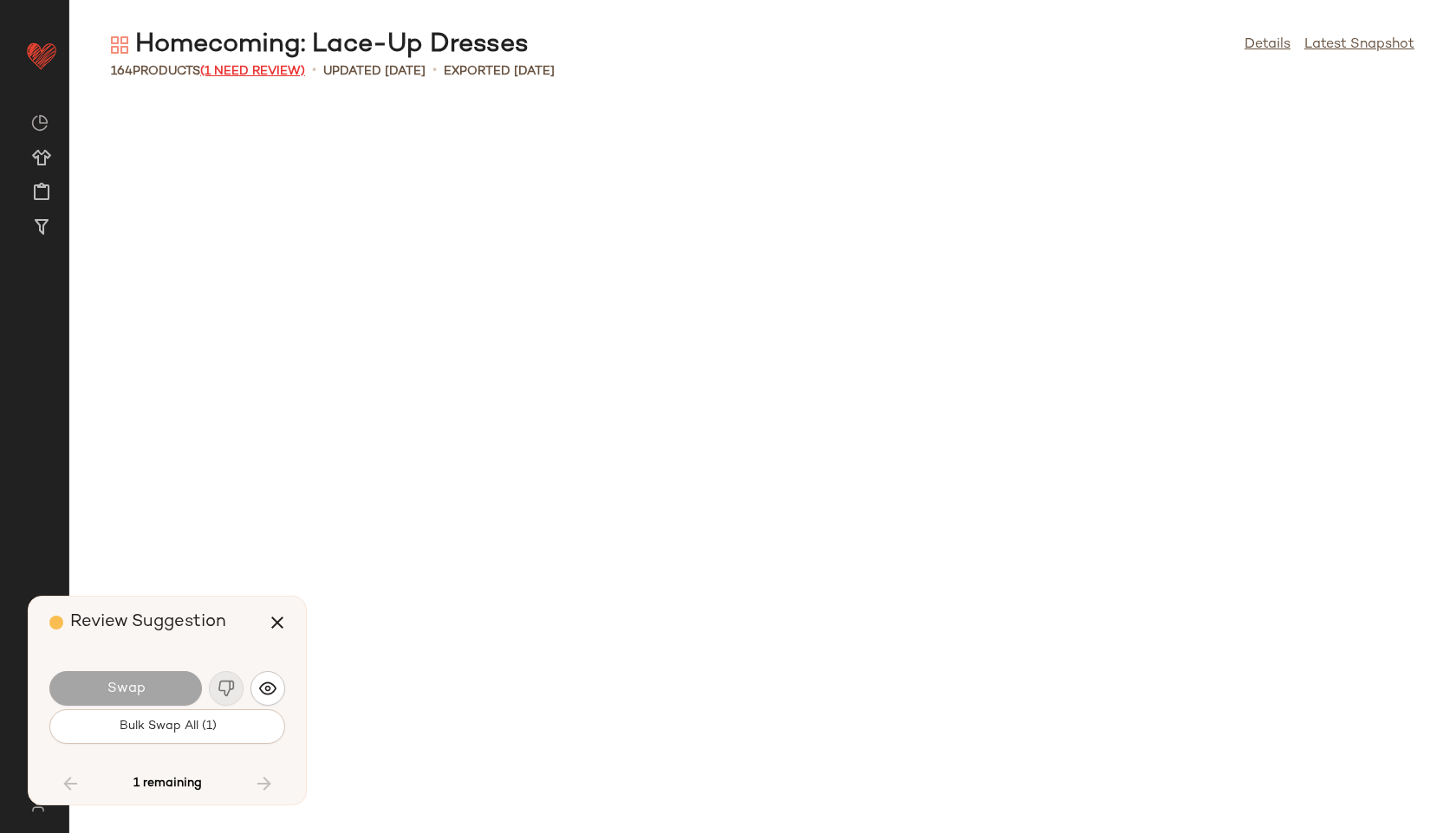
scroll to position [8147, 0]
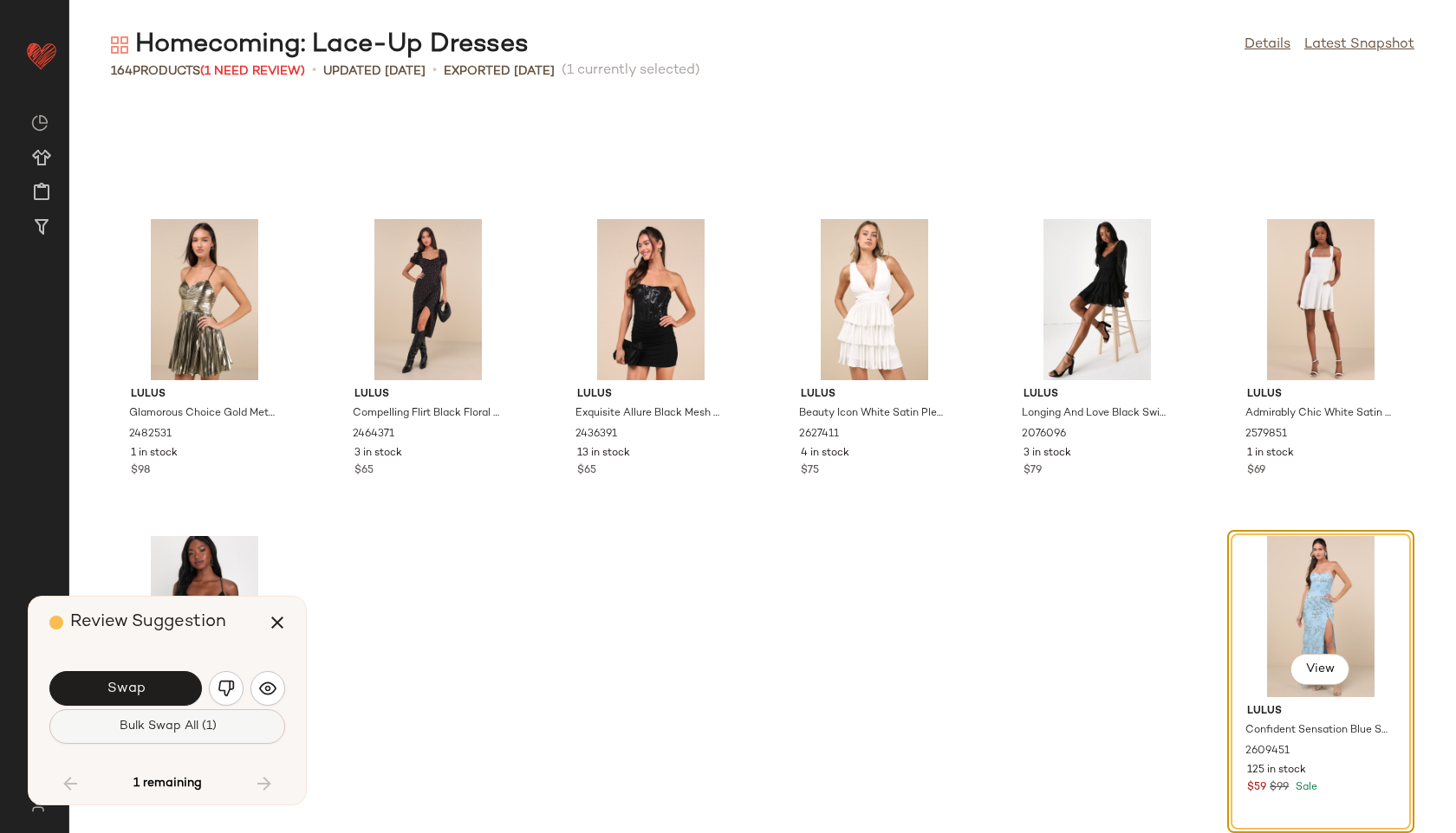
click at [245, 728] on button "Bulk Swap All (1)" at bounding box center [167, 726] width 236 height 34
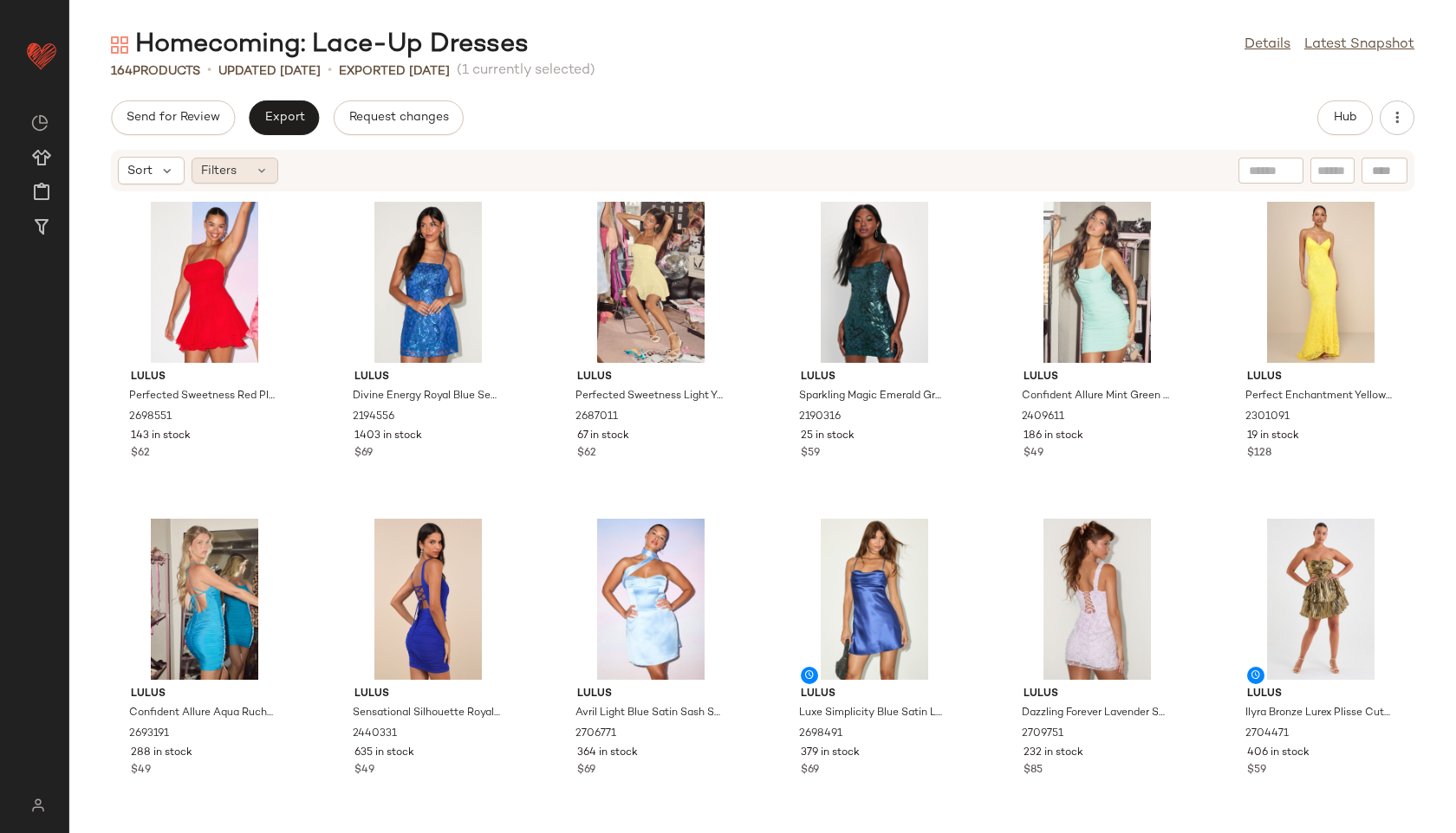
click at [254, 161] on div "Filters" at bounding box center [234, 171] width 86 height 26
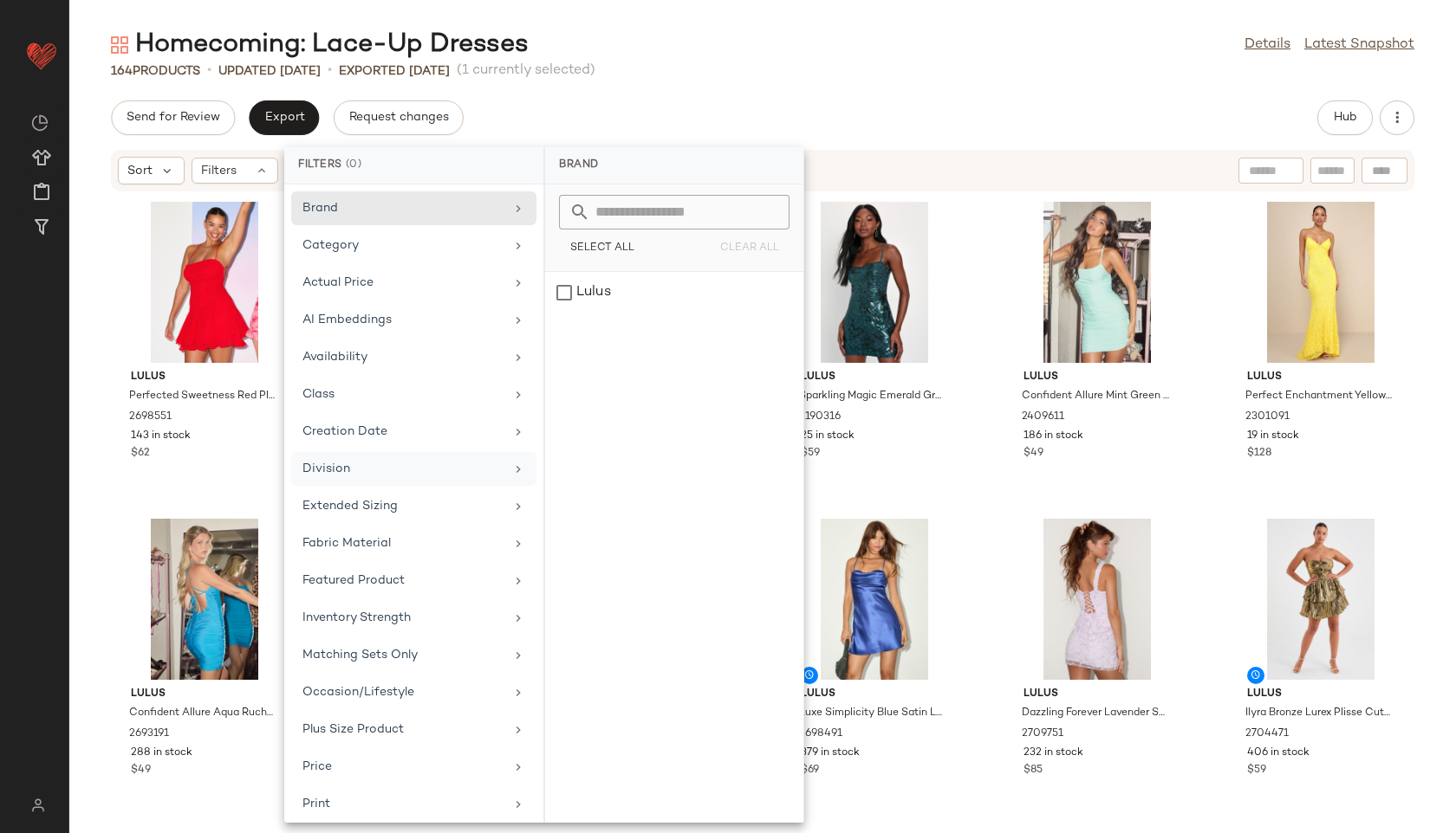
scroll to position [195, 0]
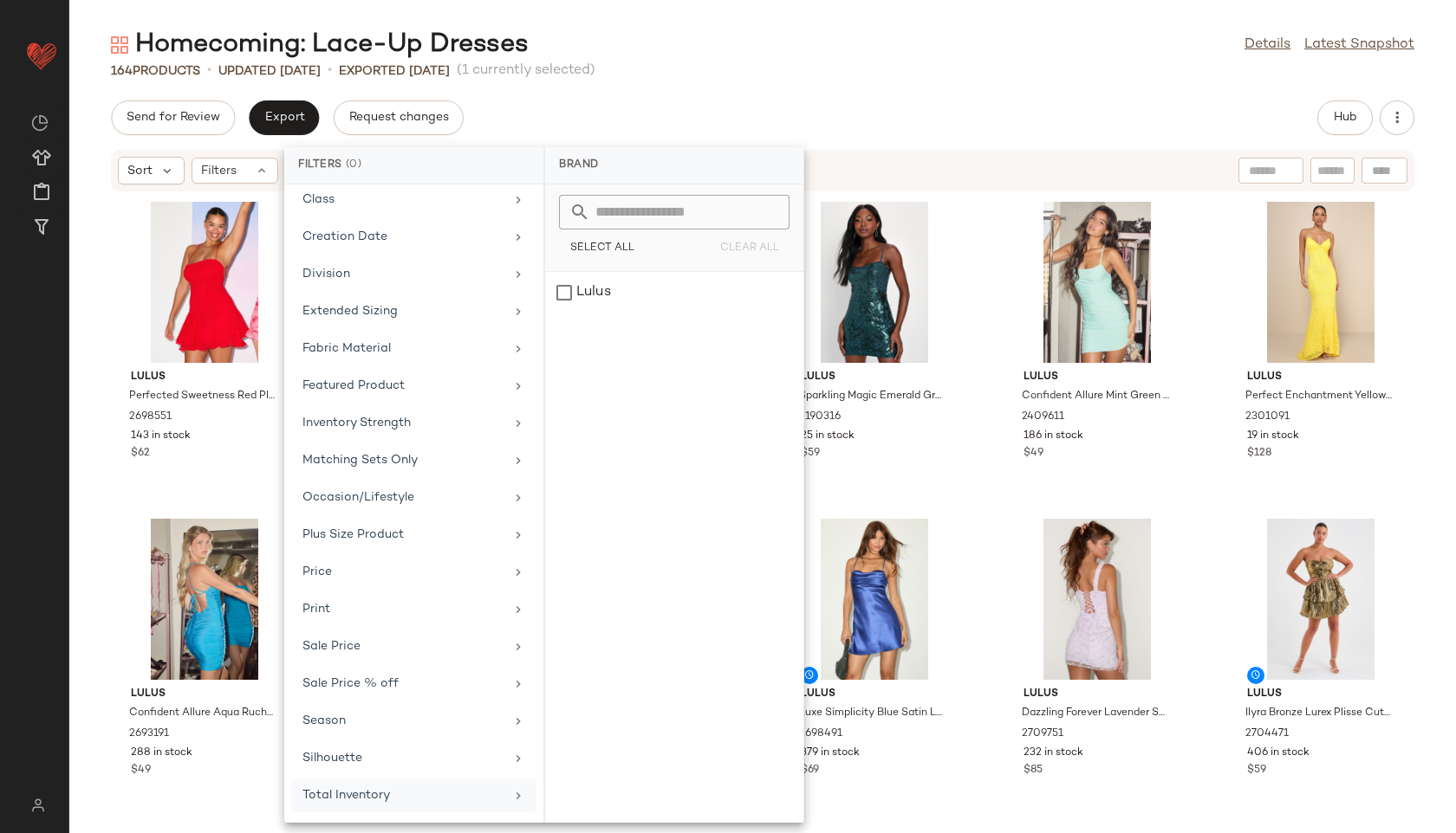
click at [392, 794] on div "Total Inventory" at bounding box center [402, 796] width 202 height 19
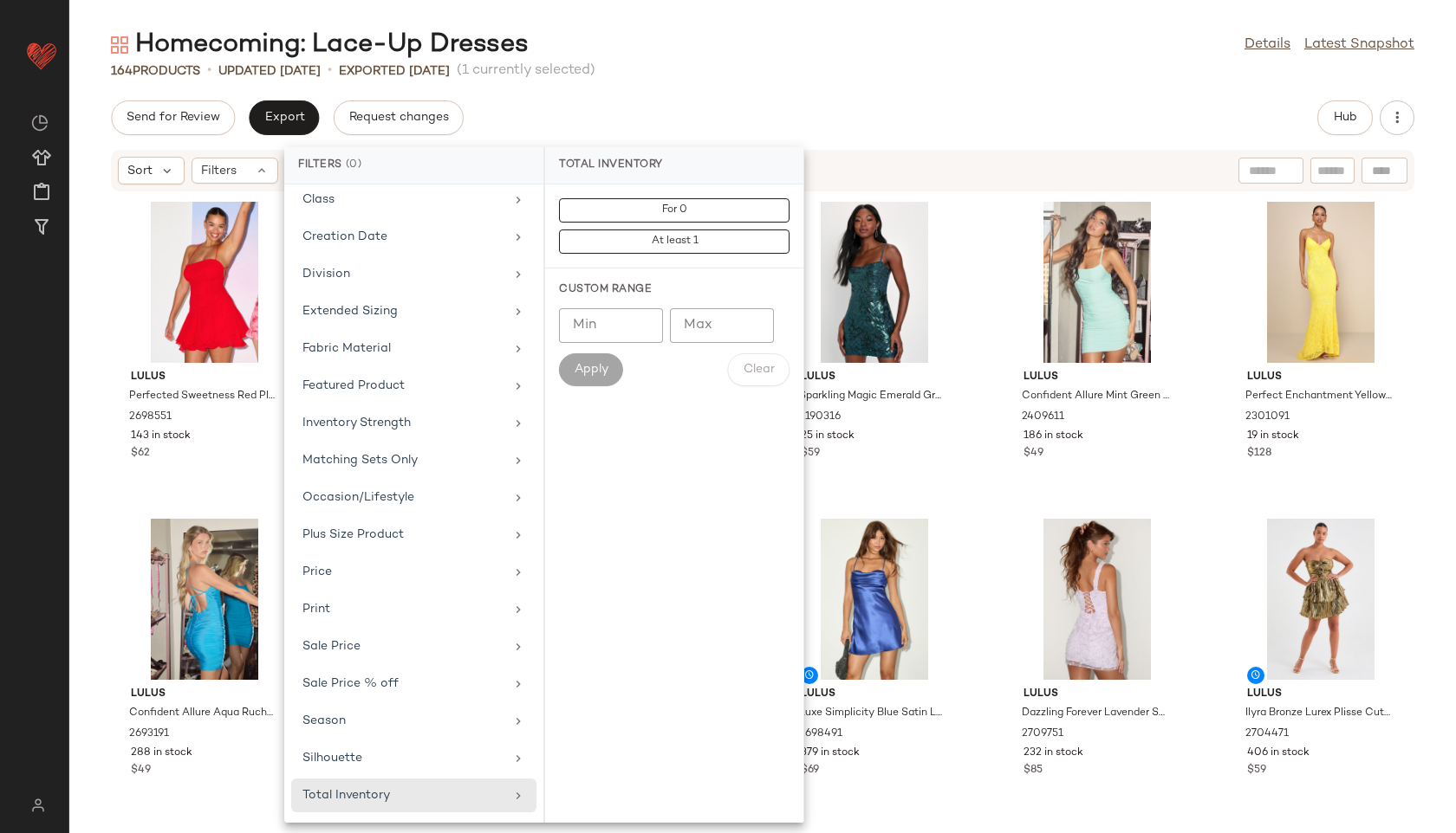
click at [780, 50] on div "Homecoming: Lace-Up Dresses Details Latest Snapshot" at bounding box center [763, 45] width 1386 height 34
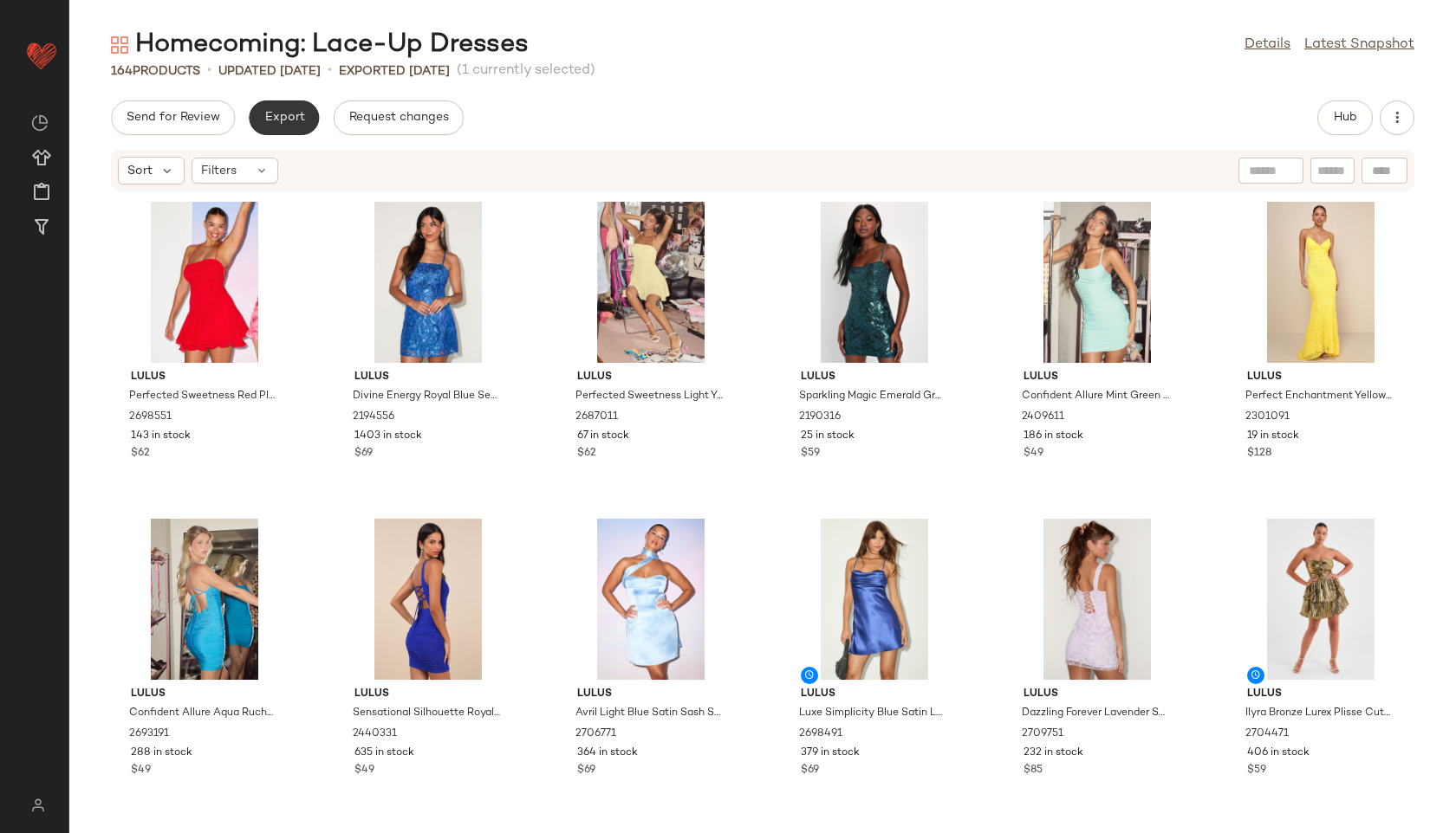
click at [288, 122] on span "Export" at bounding box center [284, 117] width 41 height 14
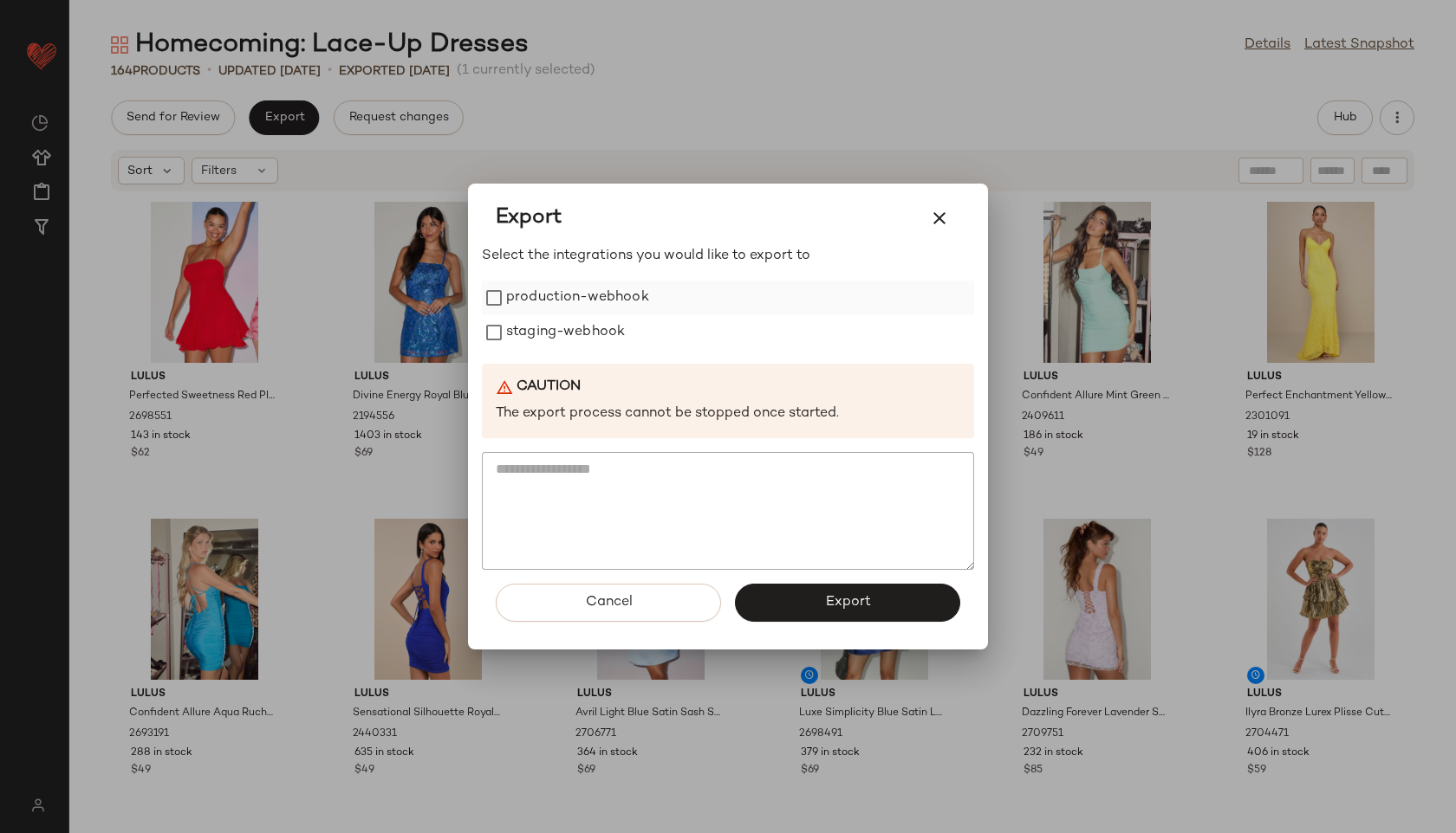
click at [577, 309] on label "production-webhook" at bounding box center [578, 297] width 143 height 34
click at [578, 344] on label "staging-webhook" at bounding box center [566, 332] width 119 height 34
click at [813, 600] on button "Export" at bounding box center [847, 603] width 225 height 38
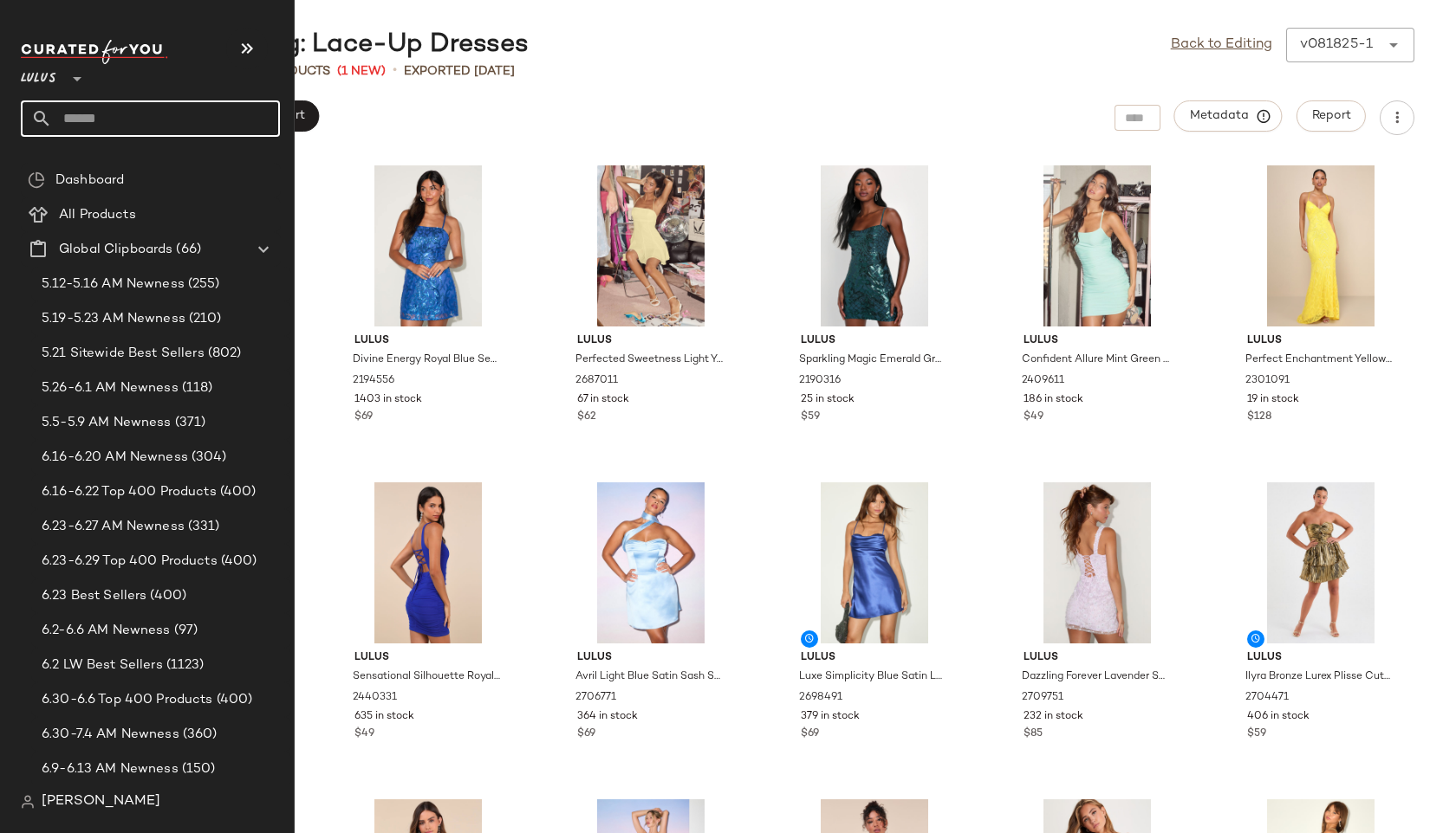
click at [101, 125] on input "text" at bounding box center [165, 118] width 228 height 36
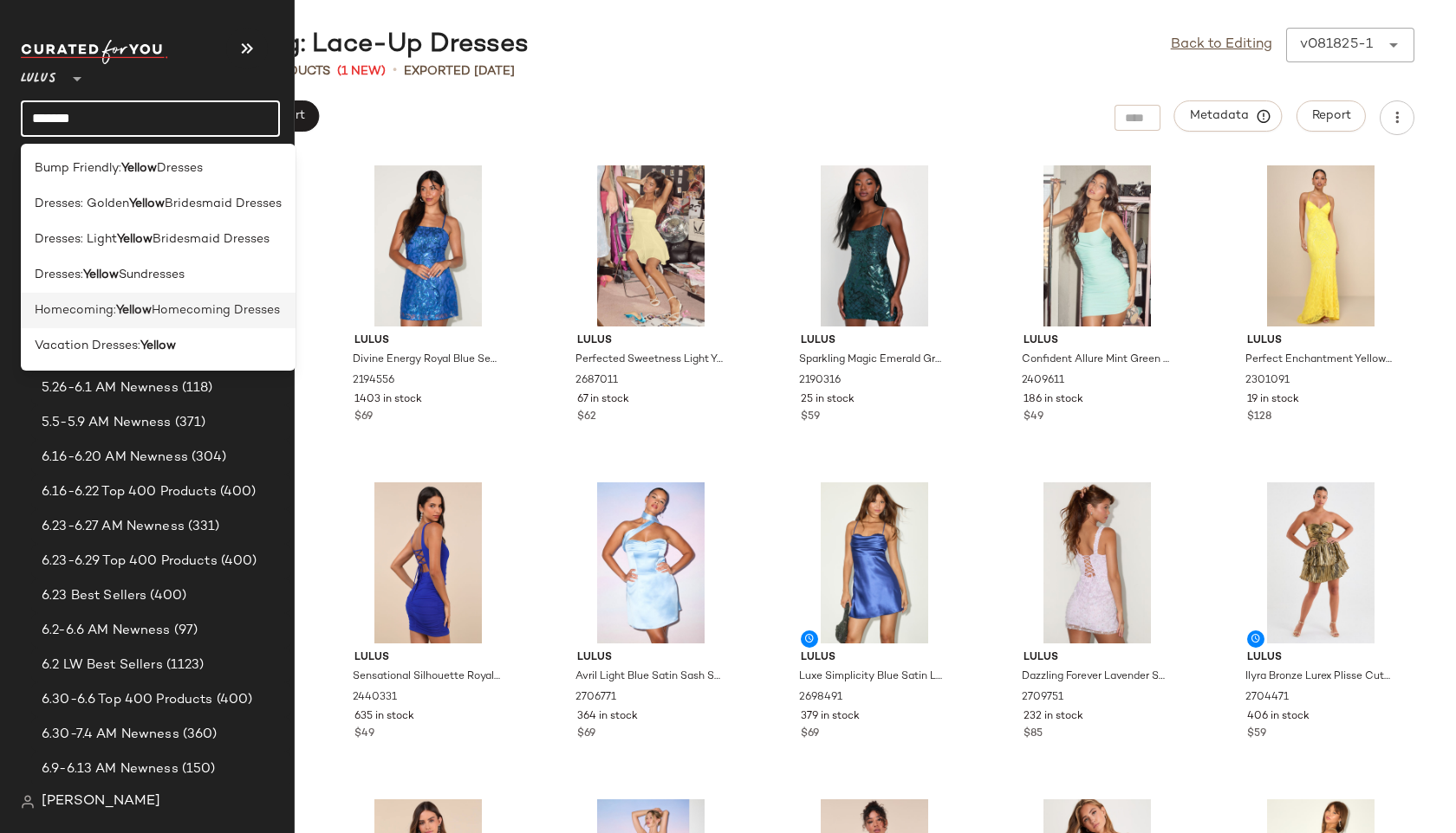
type input "******"
click at [88, 309] on span "Homecoming:" at bounding box center [75, 311] width 82 height 19
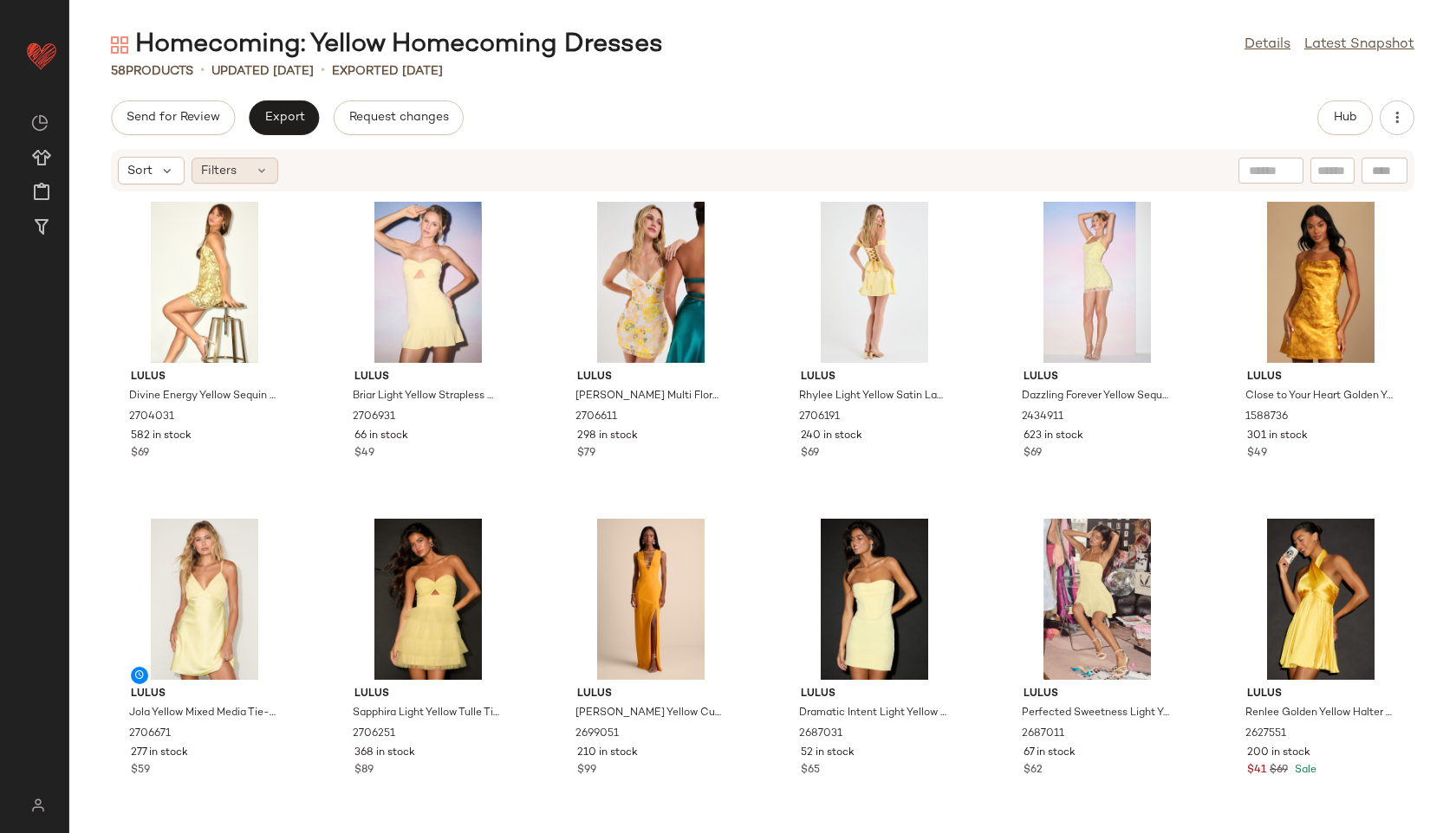
click at [253, 165] on div "Filters" at bounding box center [234, 171] width 86 height 26
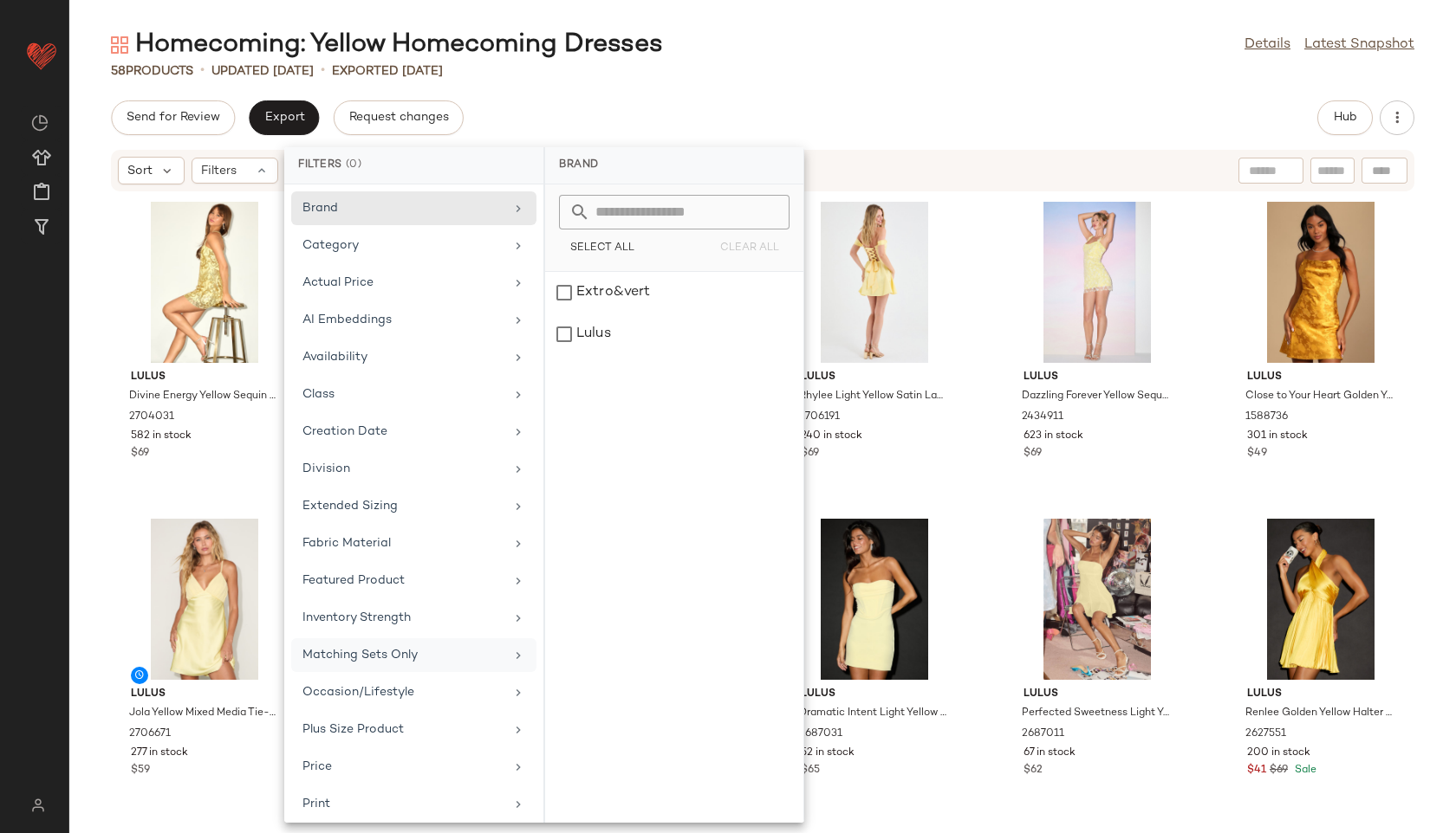
scroll to position [195, 0]
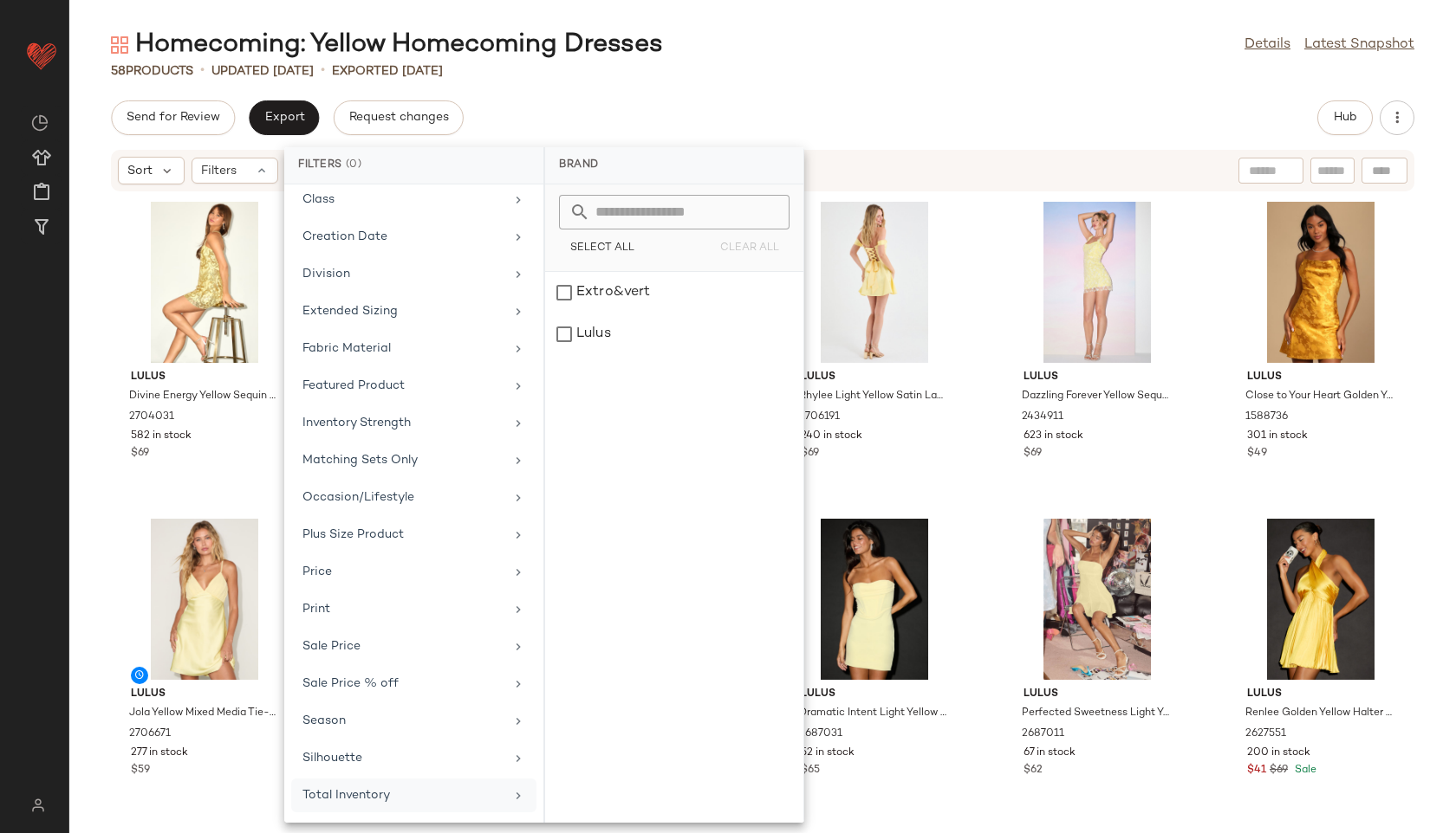
click at [361, 798] on div "Total Inventory" at bounding box center [402, 796] width 202 height 19
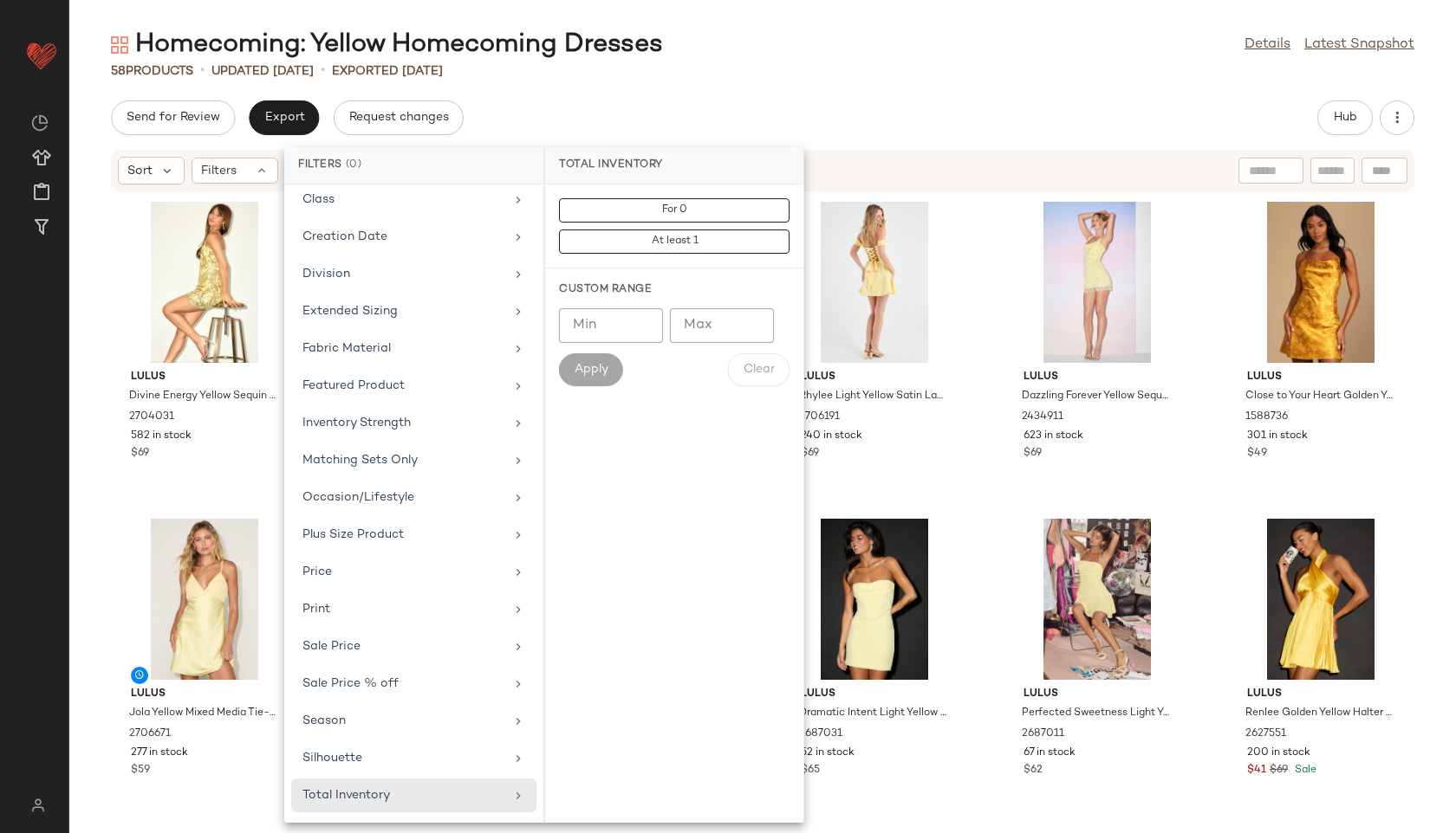
click at [729, 323] on input "Max" at bounding box center [722, 325] width 104 height 34
type input "**"
click at [591, 365] on span "Apply" at bounding box center [590, 370] width 34 height 14
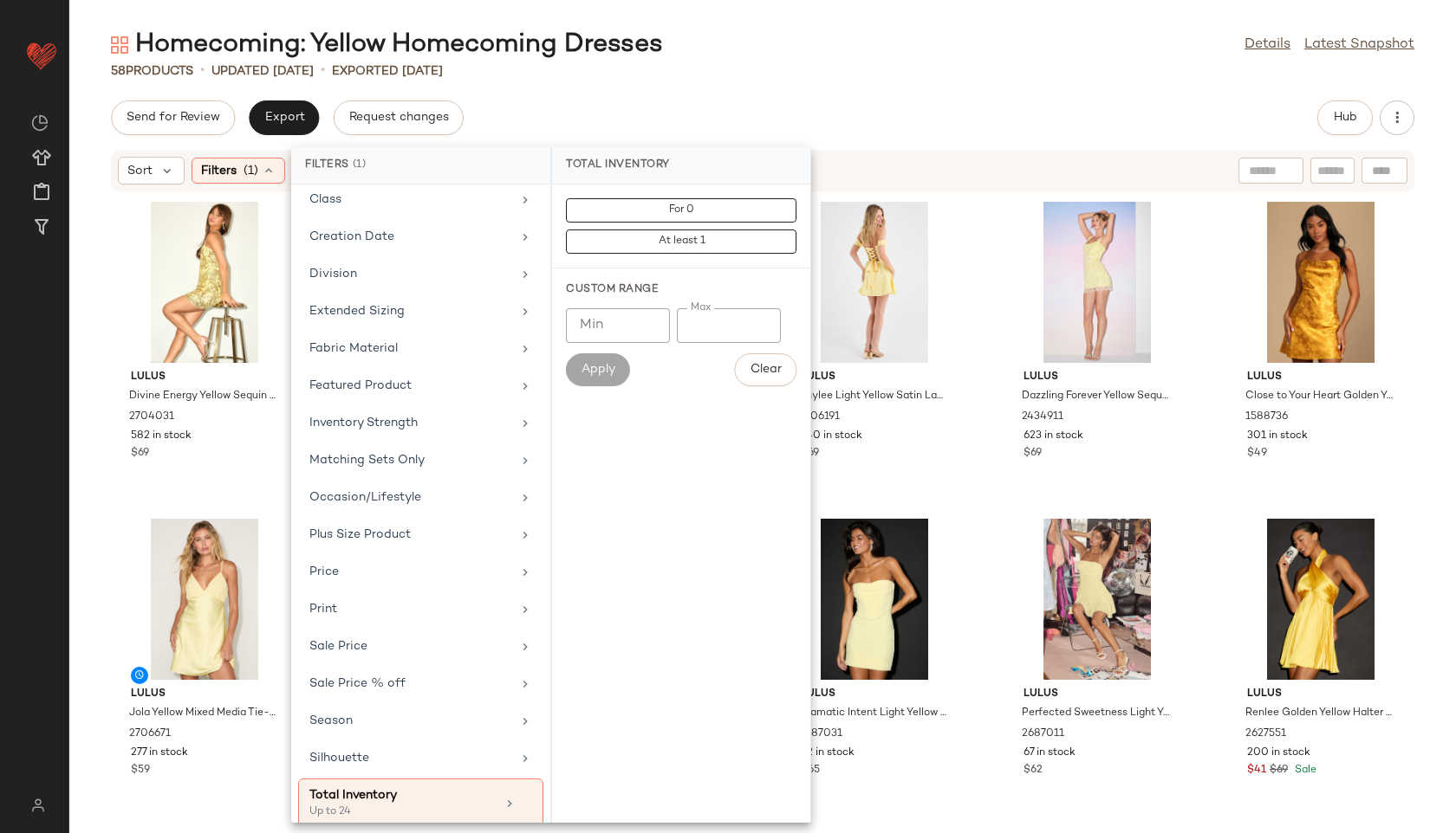
click at [780, 66] on div "58 Products • updated [DATE] • Exported [DATE]" at bounding box center [763, 71] width 1386 height 18
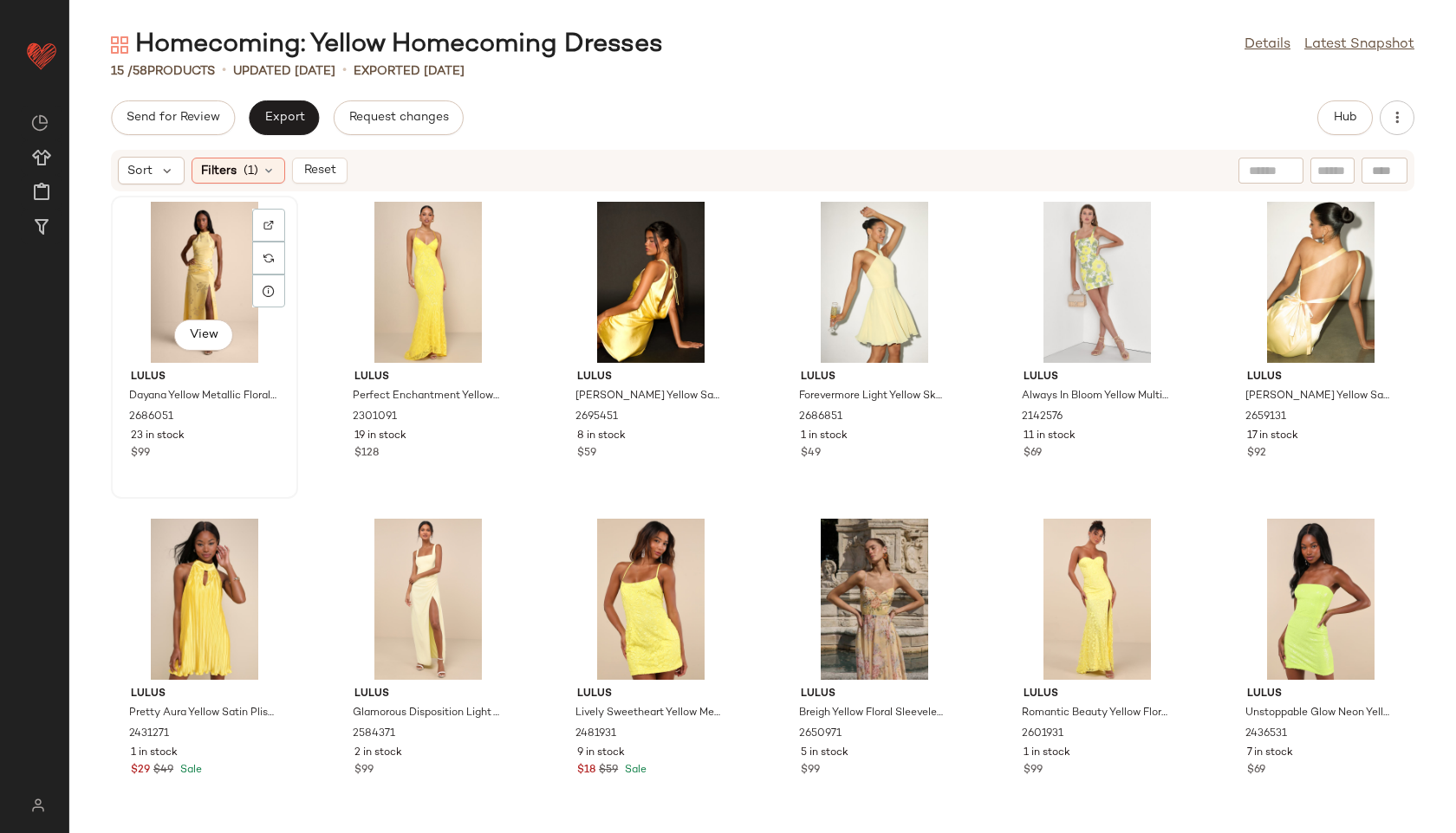
click at [200, 254] on div "View" at bounding box center [204, 281] width 175 height 161
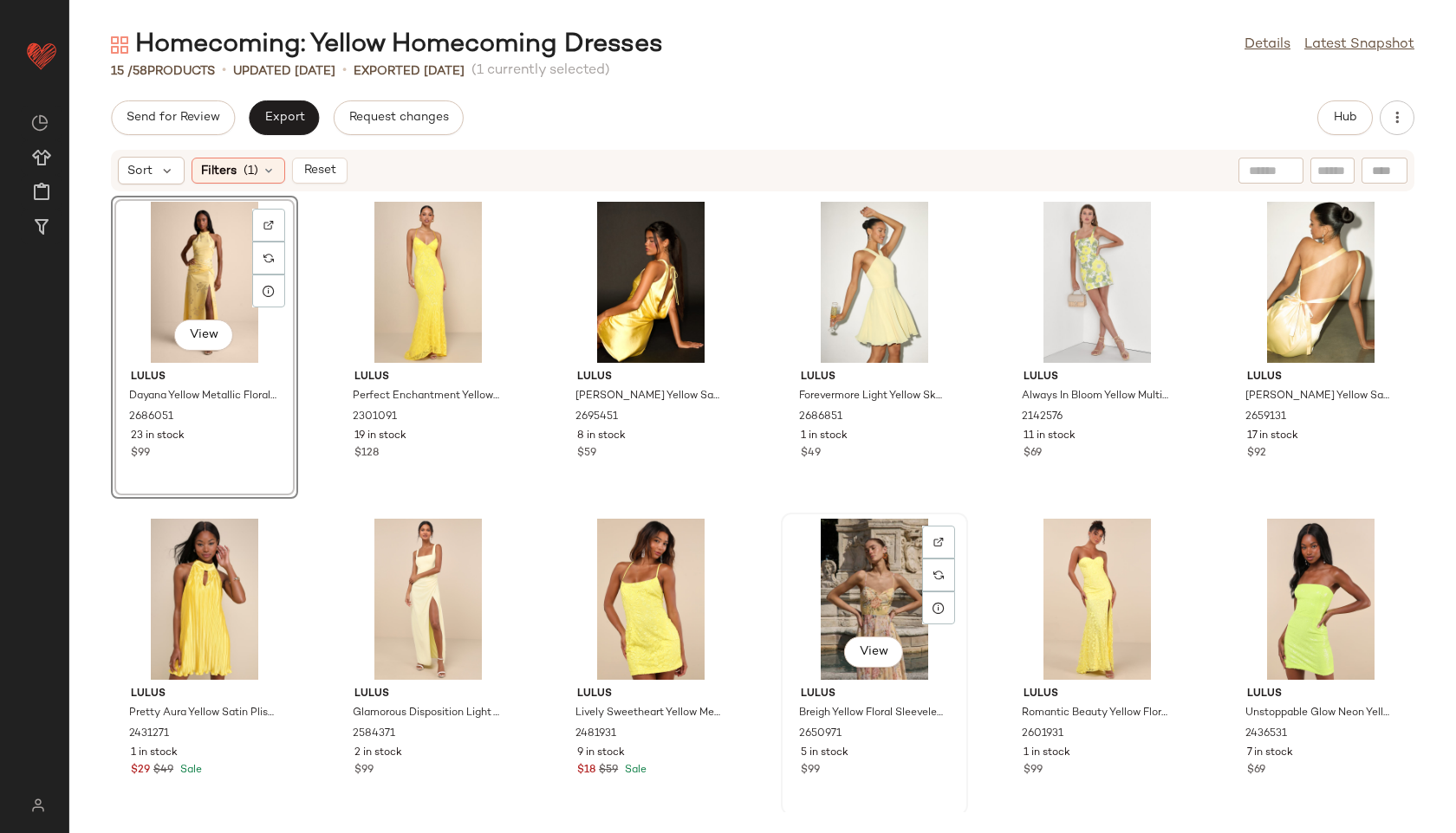
scroll to position [320, 0]
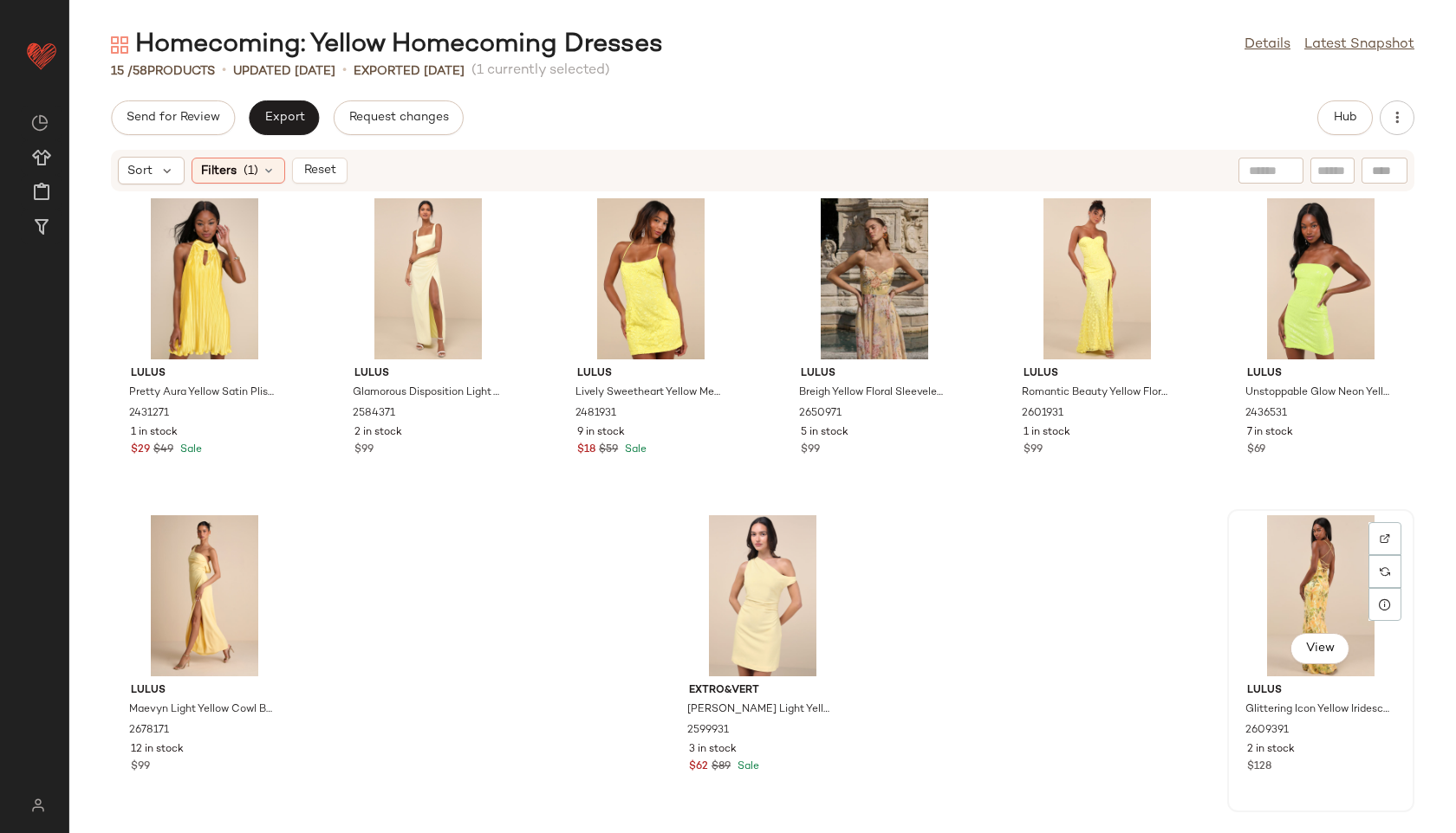
click at [1258, 584] on div "View" at bounding box center [1320, 595] width 175 height 161
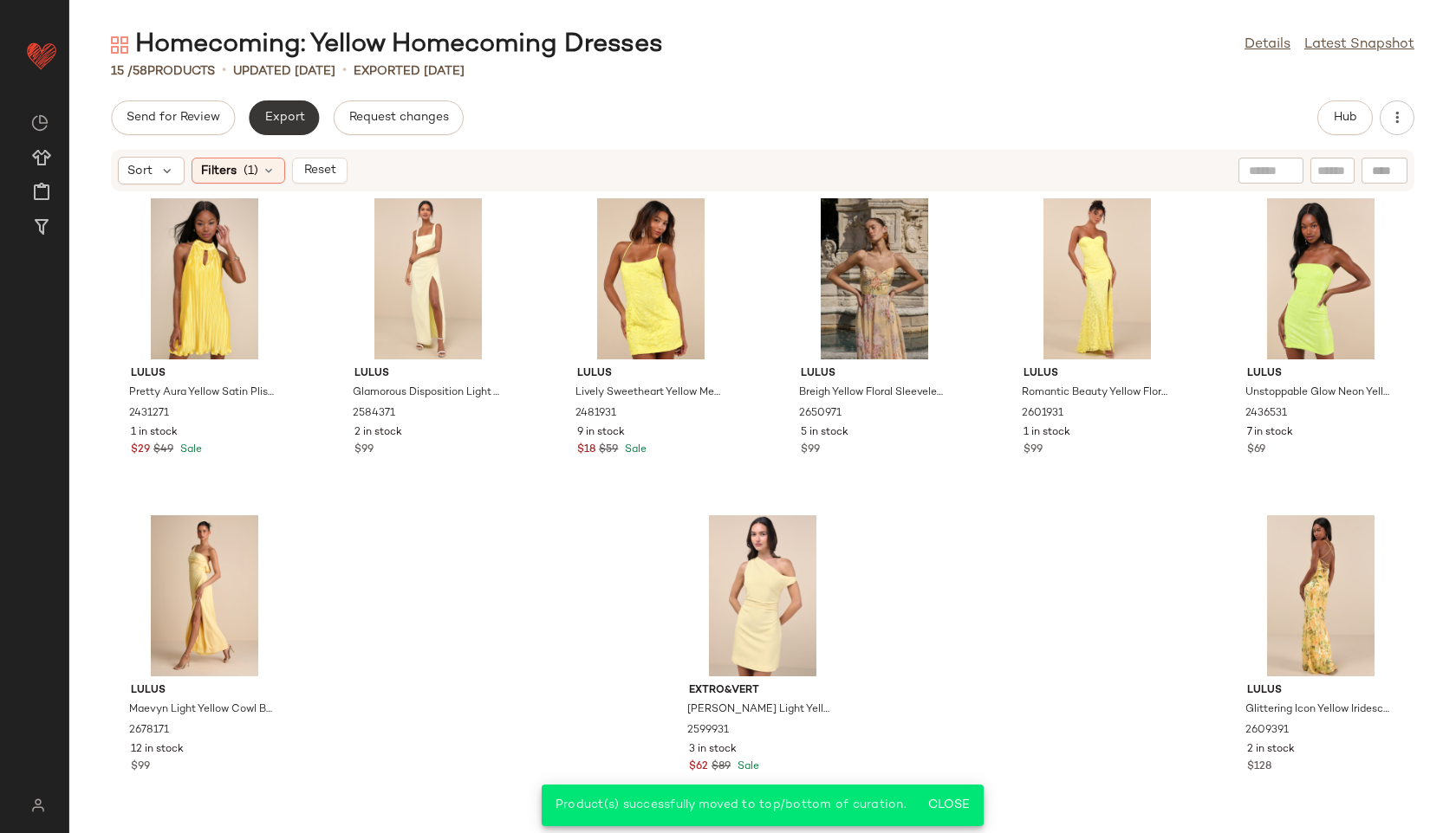
click at [271, 133] on button "Export" at bounding box center [284, 117] width 71 height 34
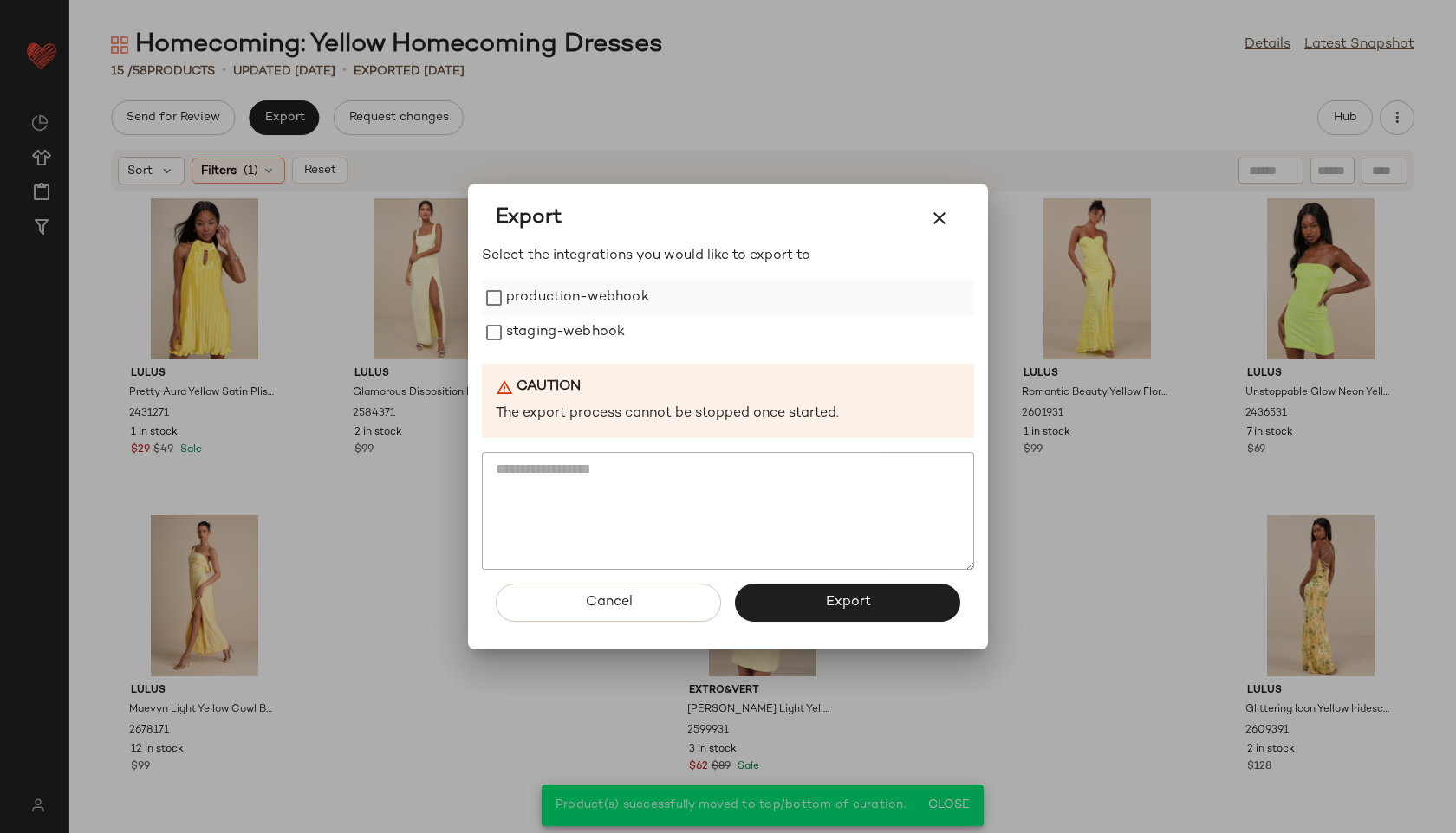
click at [584, 303] on label "production-webhook" at bounding box center [578, 297] width 143 height 34
click at [584, 322] on label "staging-webhook" at bounding box center [566, 332] width 119 height 34
click at [812, 592] on button "Export" at bounding box center [847, 603] width 225 height 38
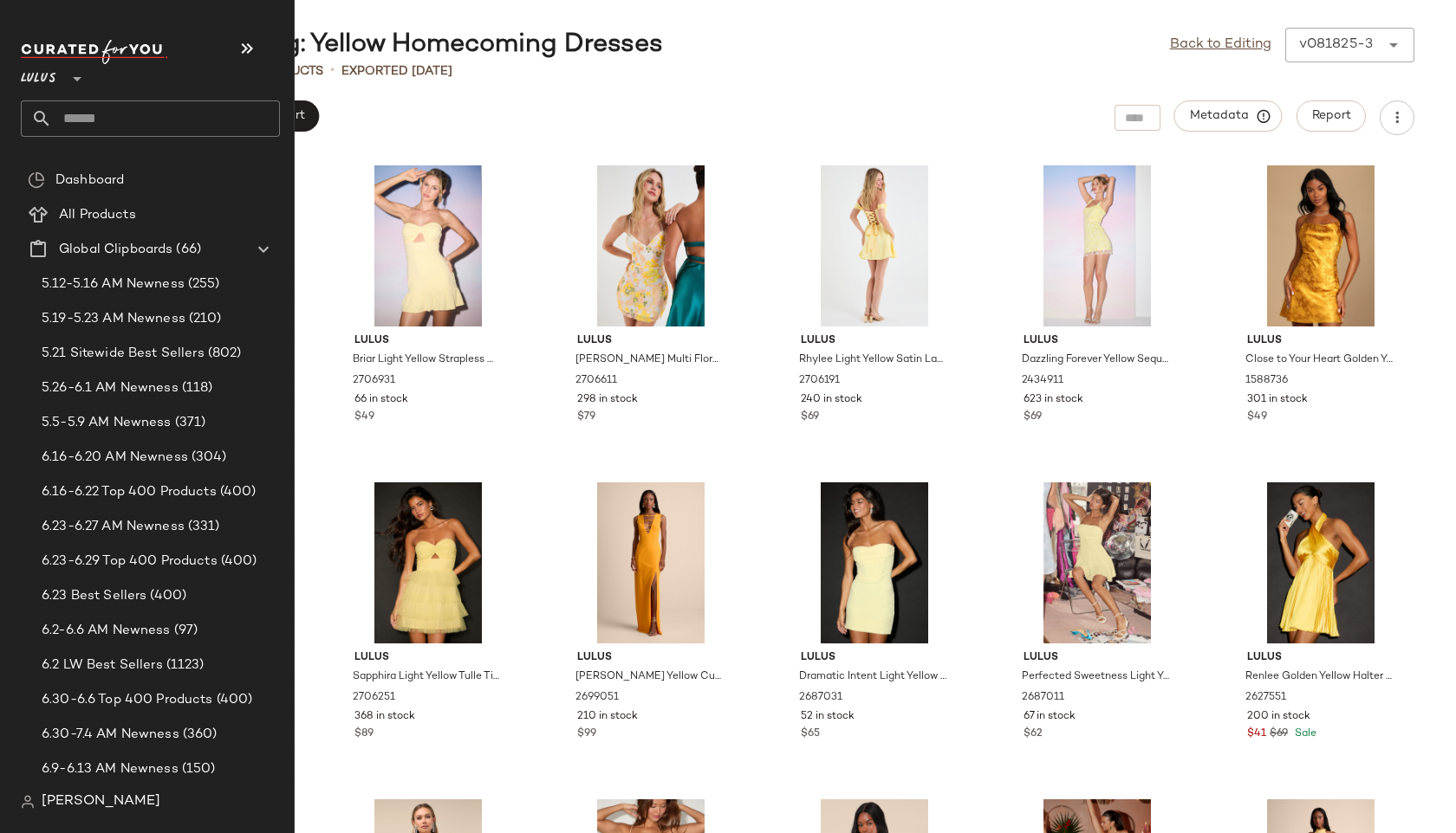
click at [104, 123] on input "text" at bounding box center [165, 118] width 228 height 36
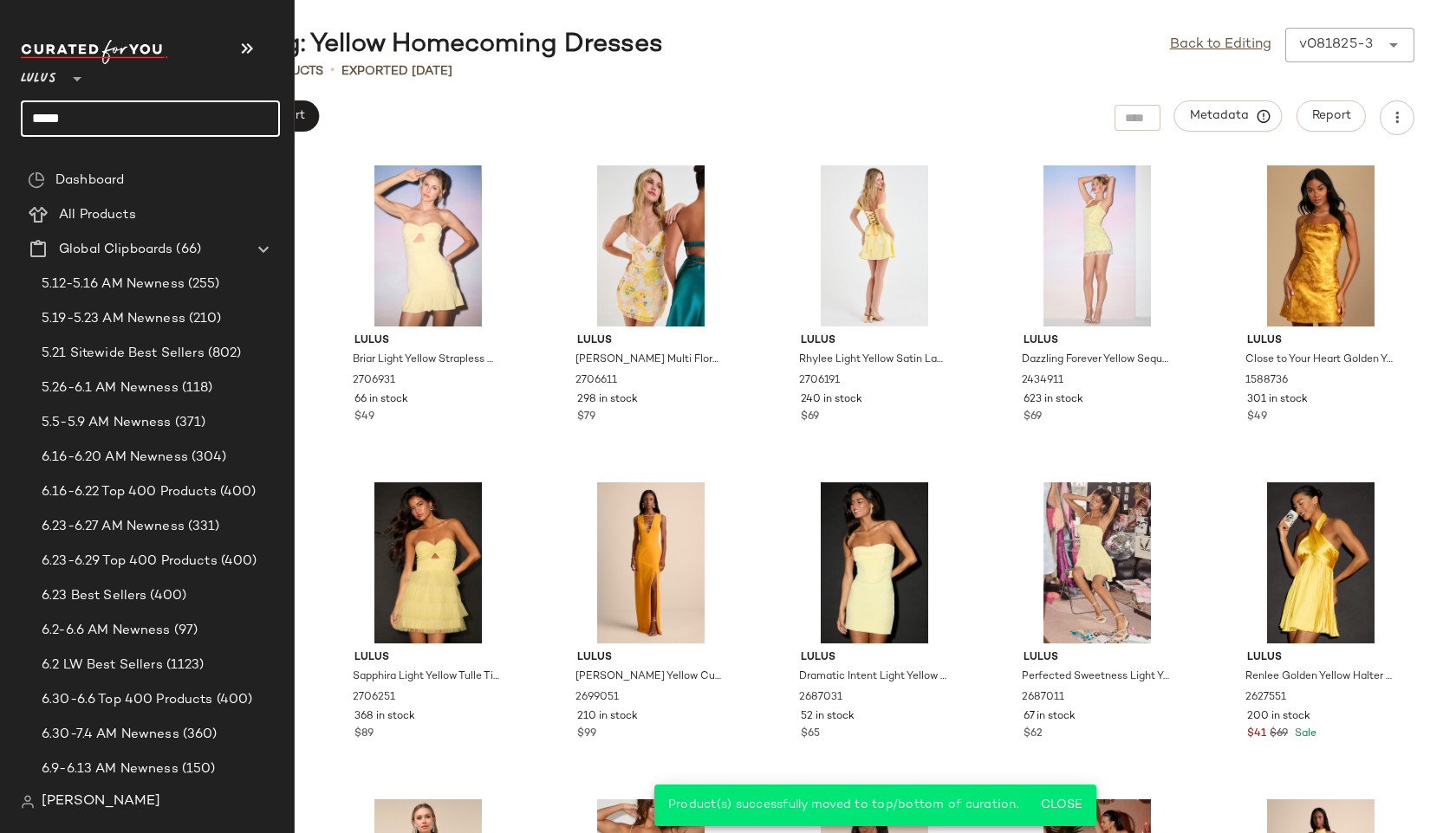
type input "******"
click at [87, 126] on input "text" at bounding box center [165, 118] width 228 height 36
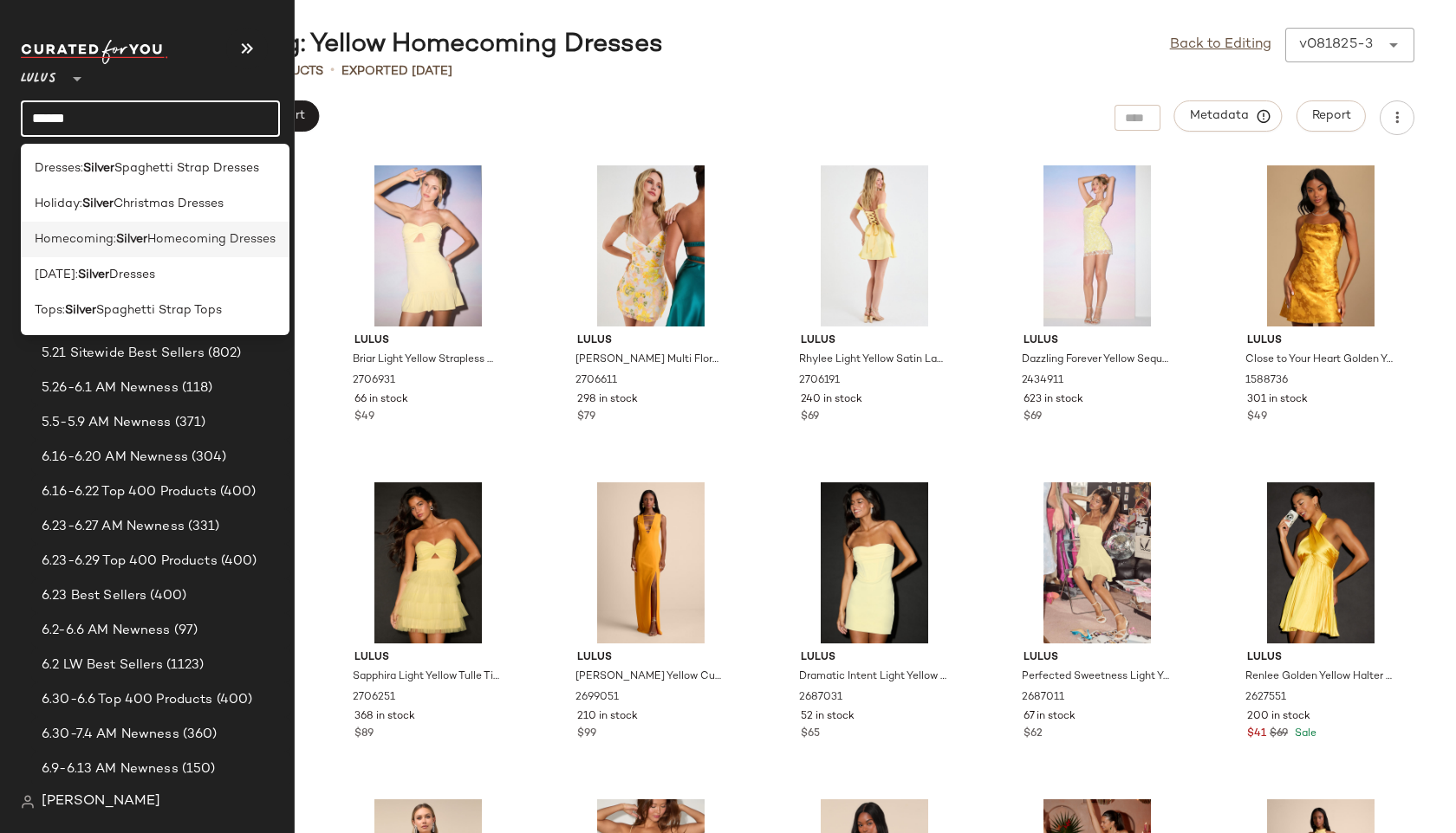
type input "******"
click at [85, 236] on span "Homecoming:" at bounding box center [75, 240] width 82 height 19
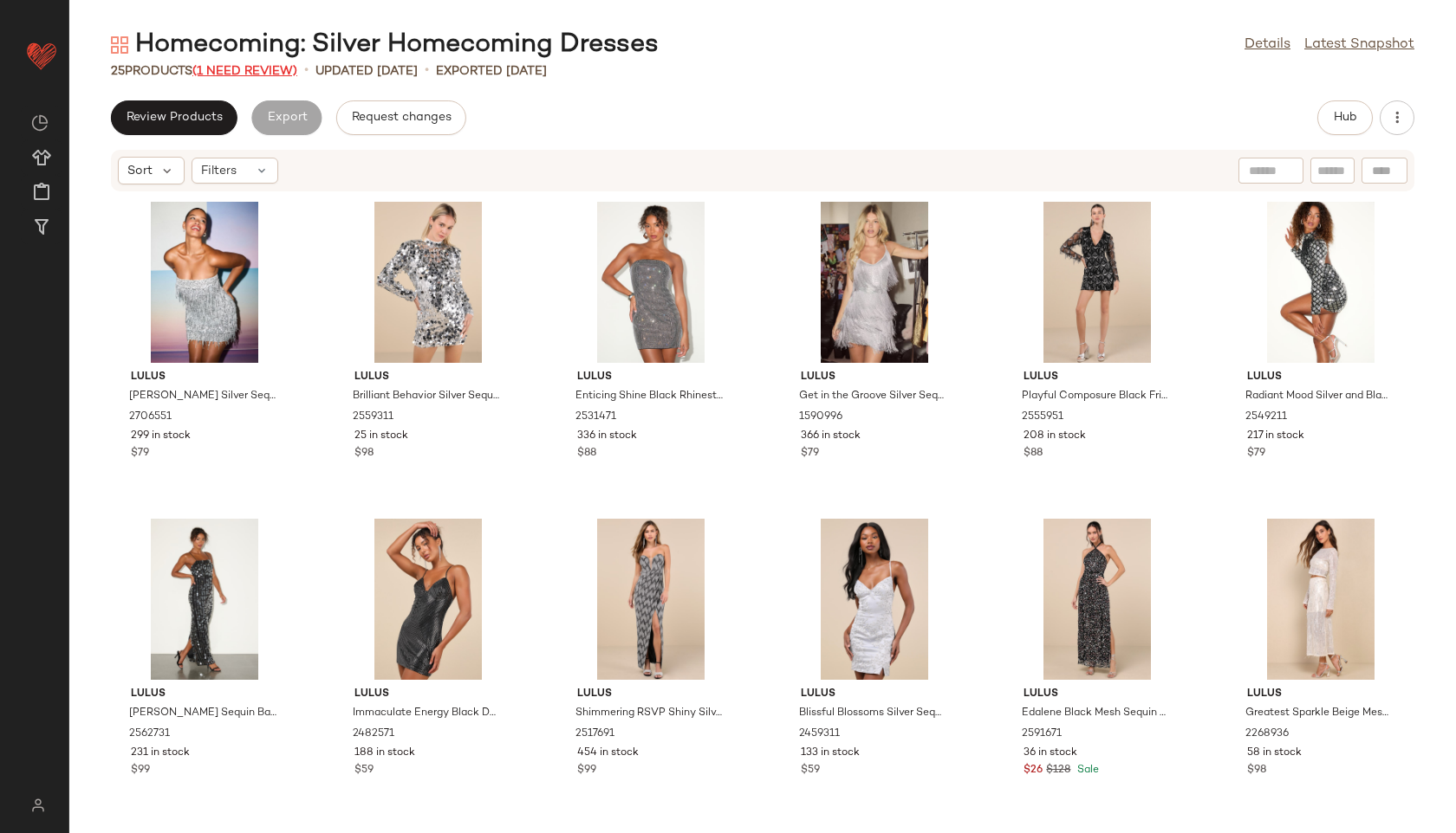
click at [265, 70] on span "(1 Need Review)" at bounding box center [244, 72] width 105 height 13
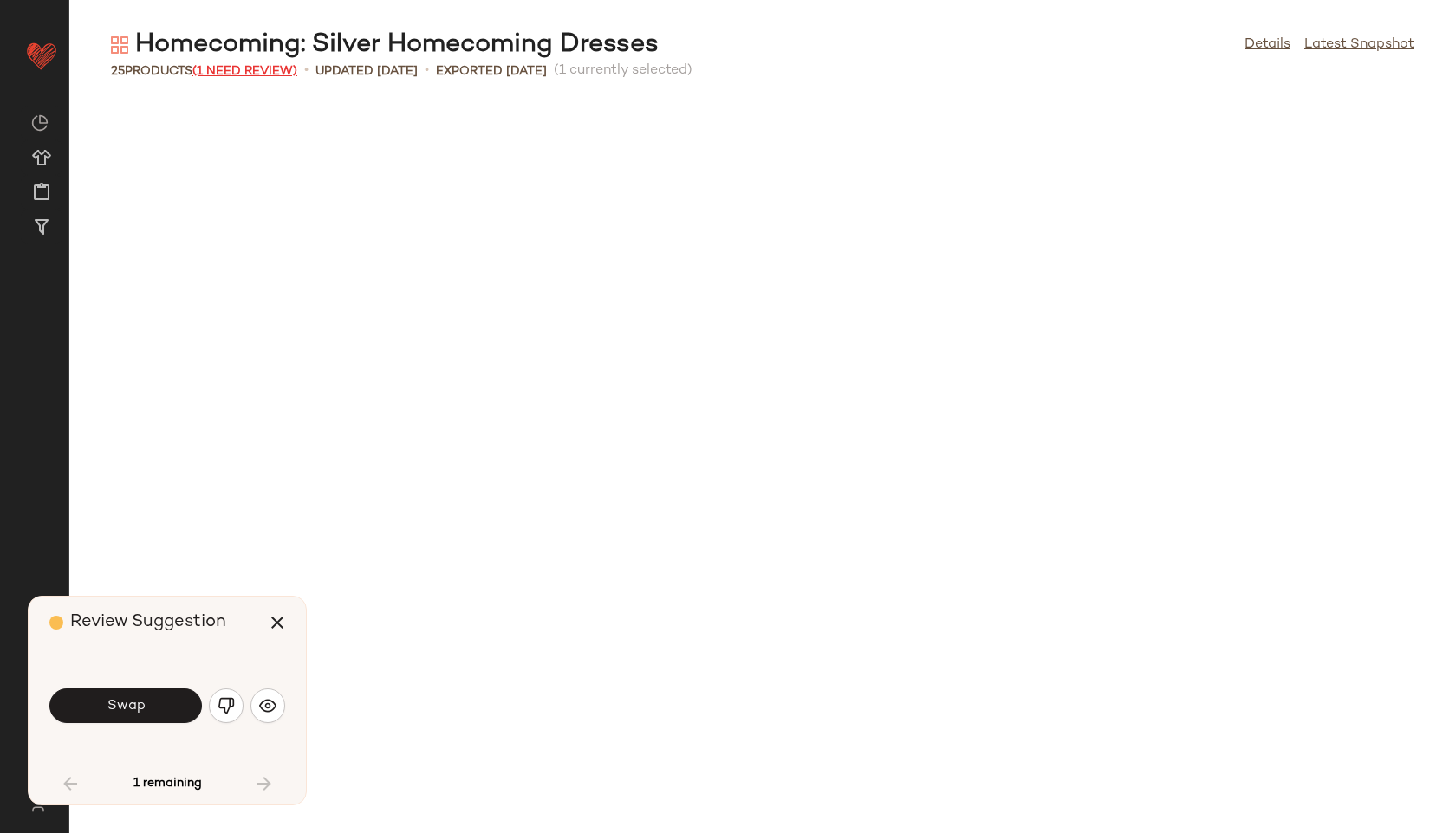
scroll to position [855, 0]
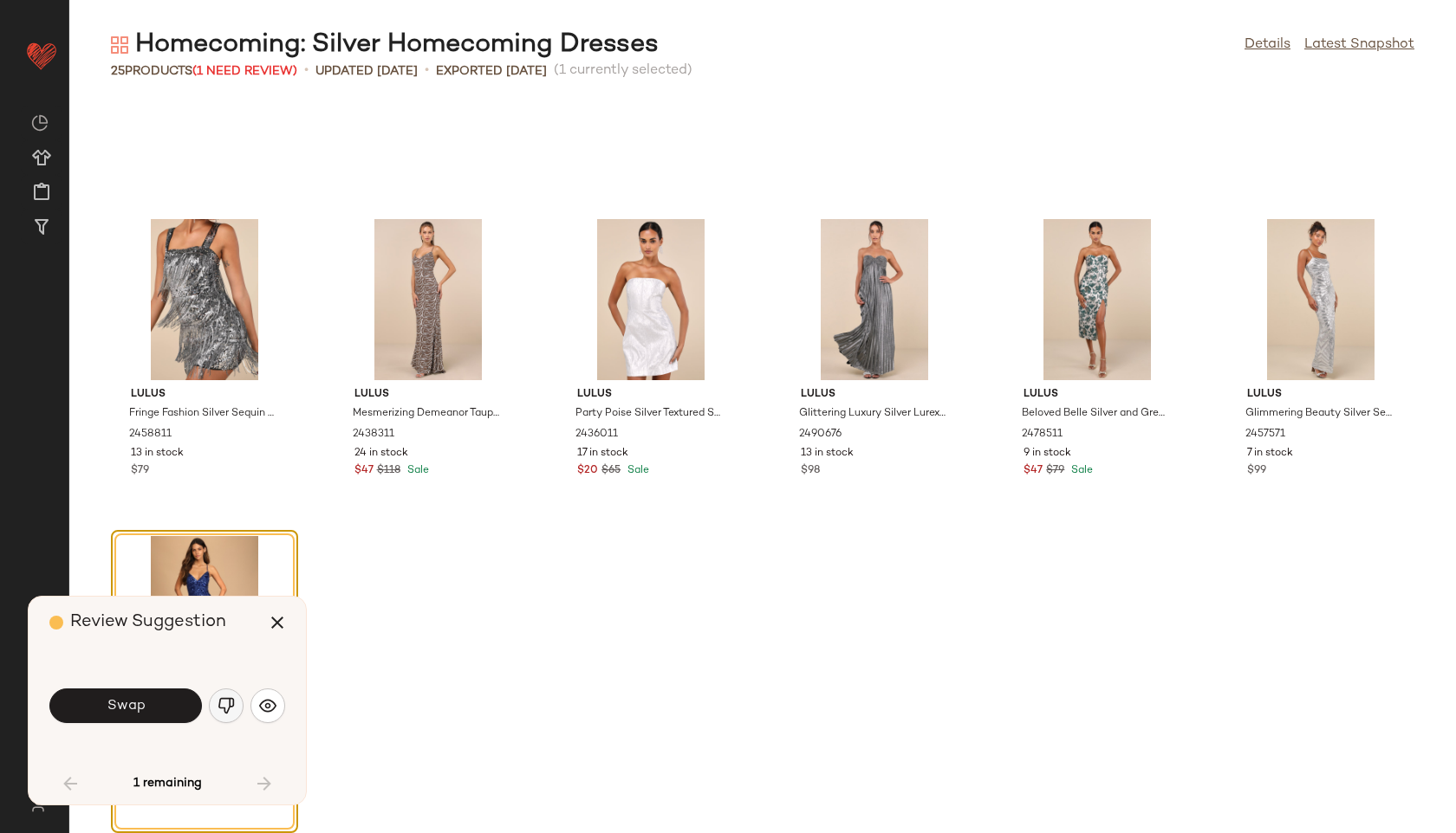
click at [231, 706] on img "button" at bounding box center [226, 706] width 18 height 18
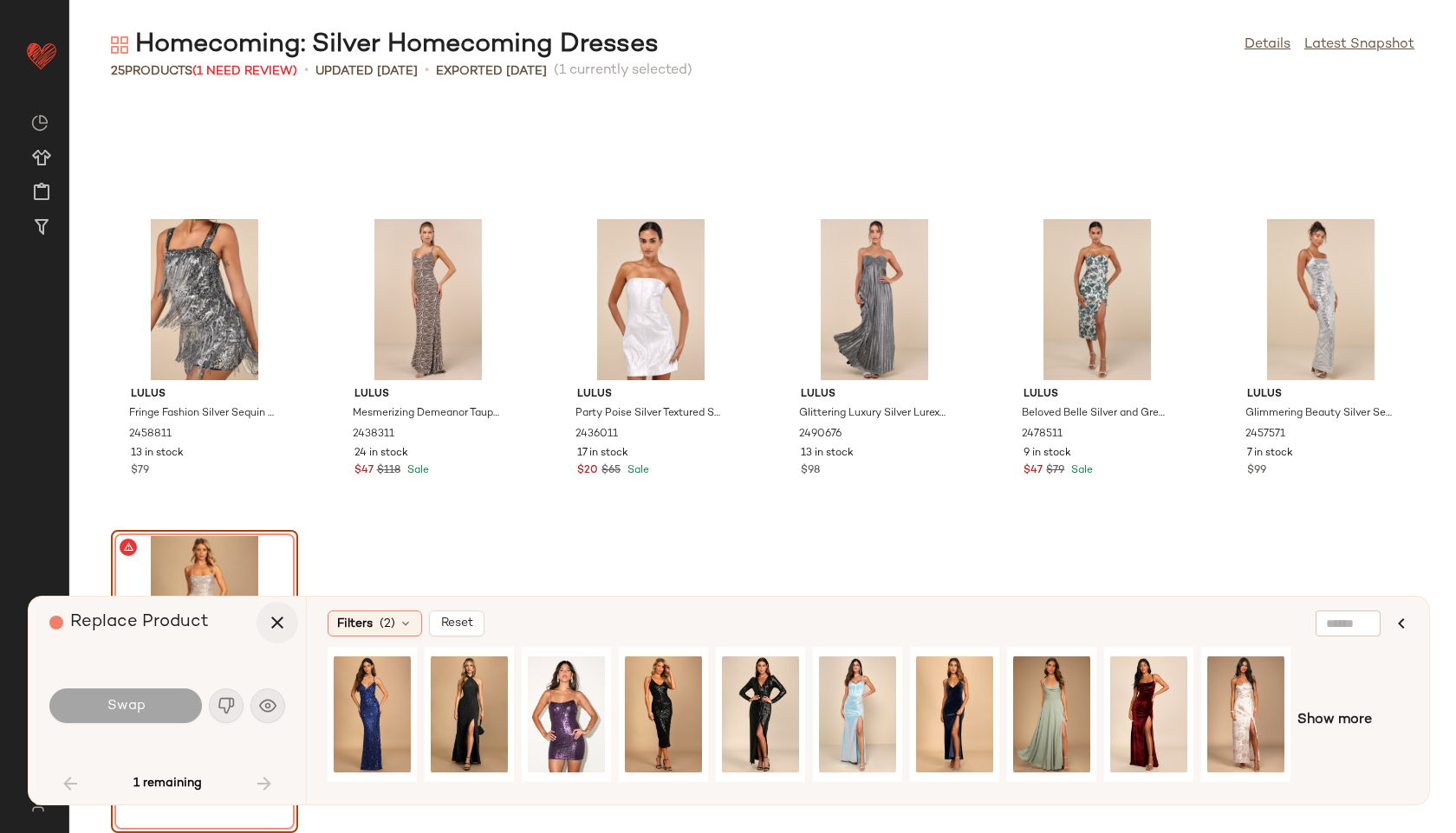
click at [280, 618] on icon "button" at bounding box center [277, 622] width 20 height 20
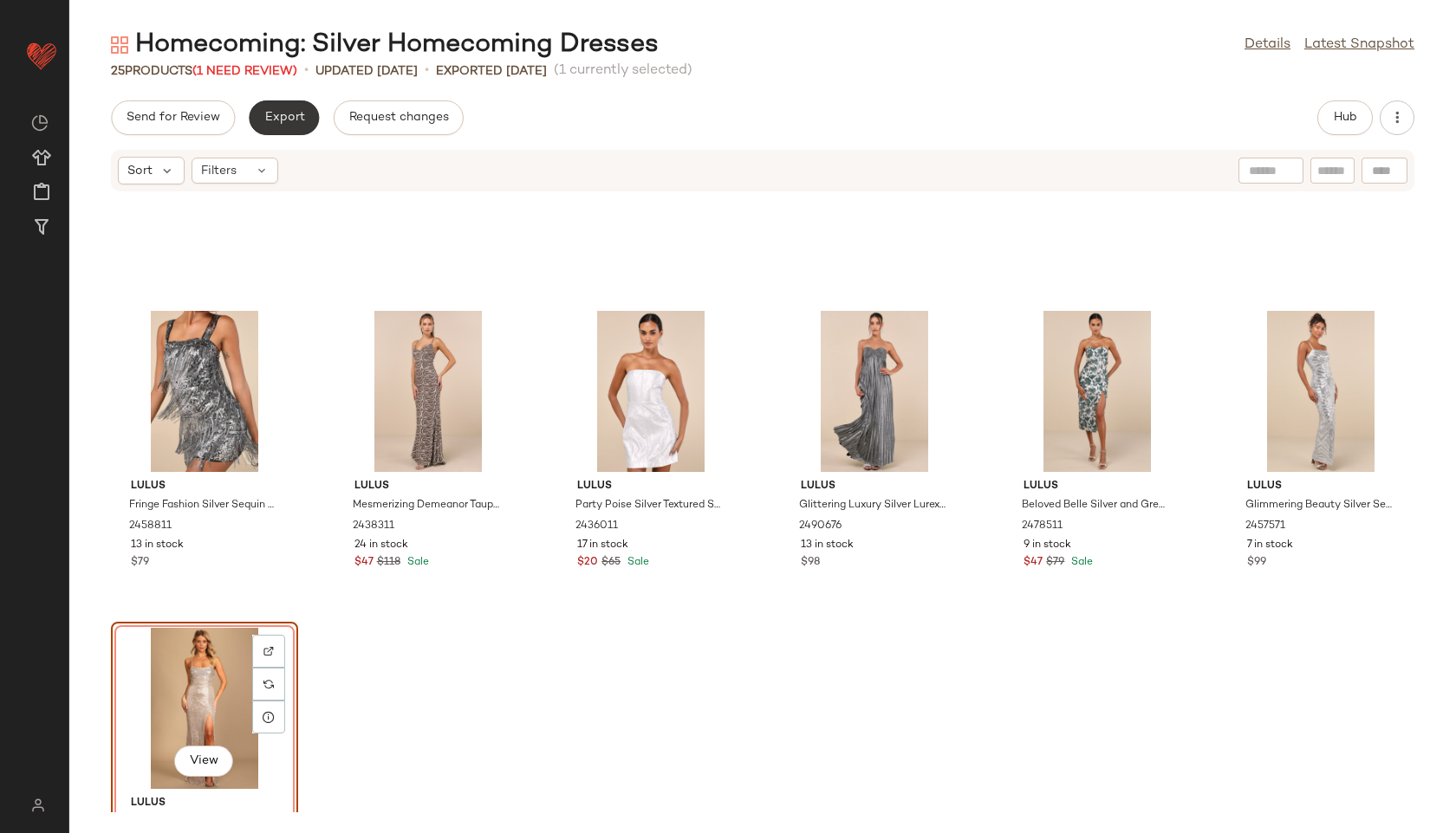
click at [287, 118] on span "Export" at bounding box center [284, 117] width 41 height 14
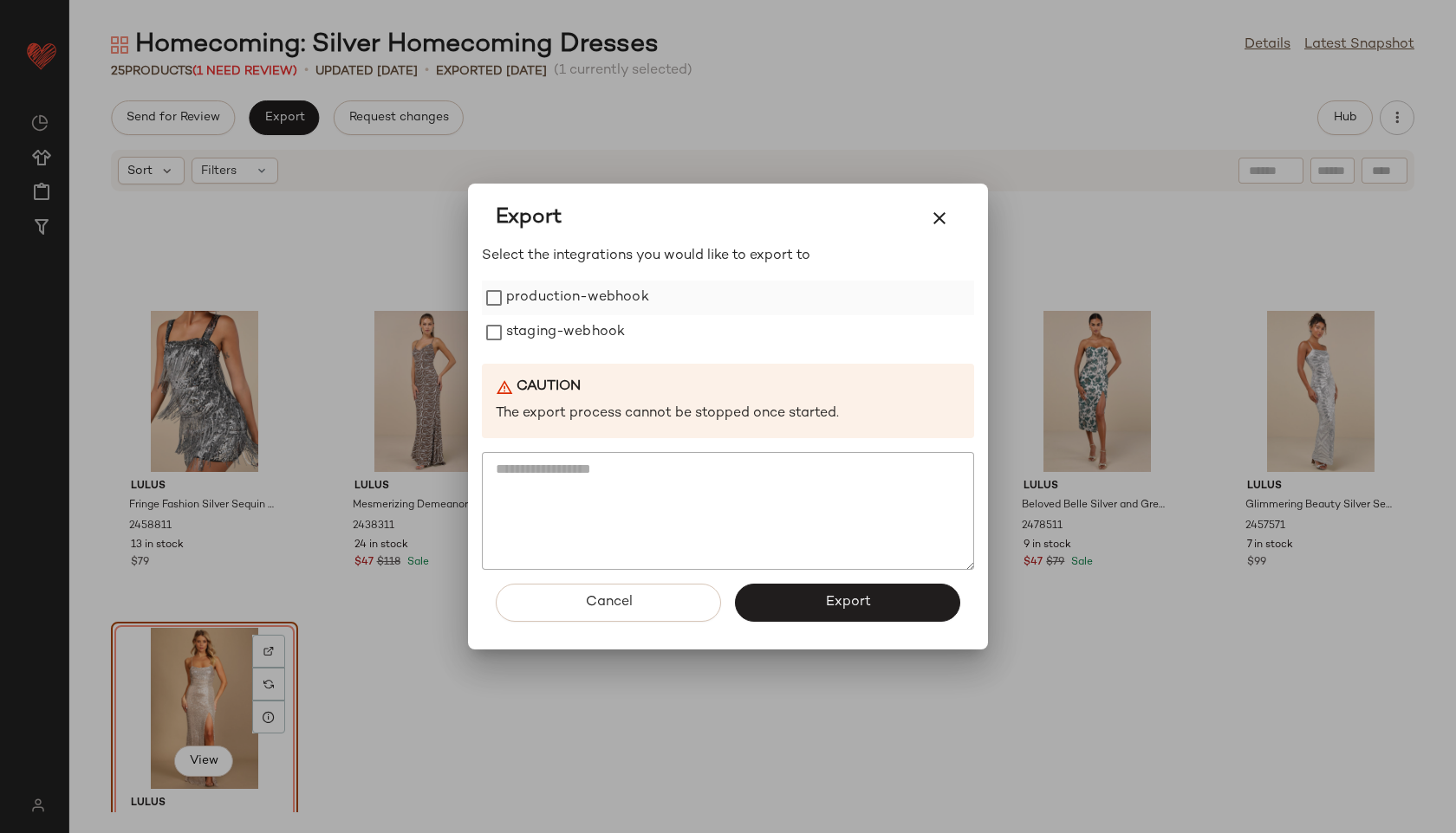
click at [584, 300] on label "production-webhook" at bounding box center [578, 297] width 143 height 34
click at [589, 325] on label "staging-webhook" at bounding box center [566, 332] width 119 height 34
click at [782, 595] on button "Export" at bounding box center [847, 603] width 225 height 38
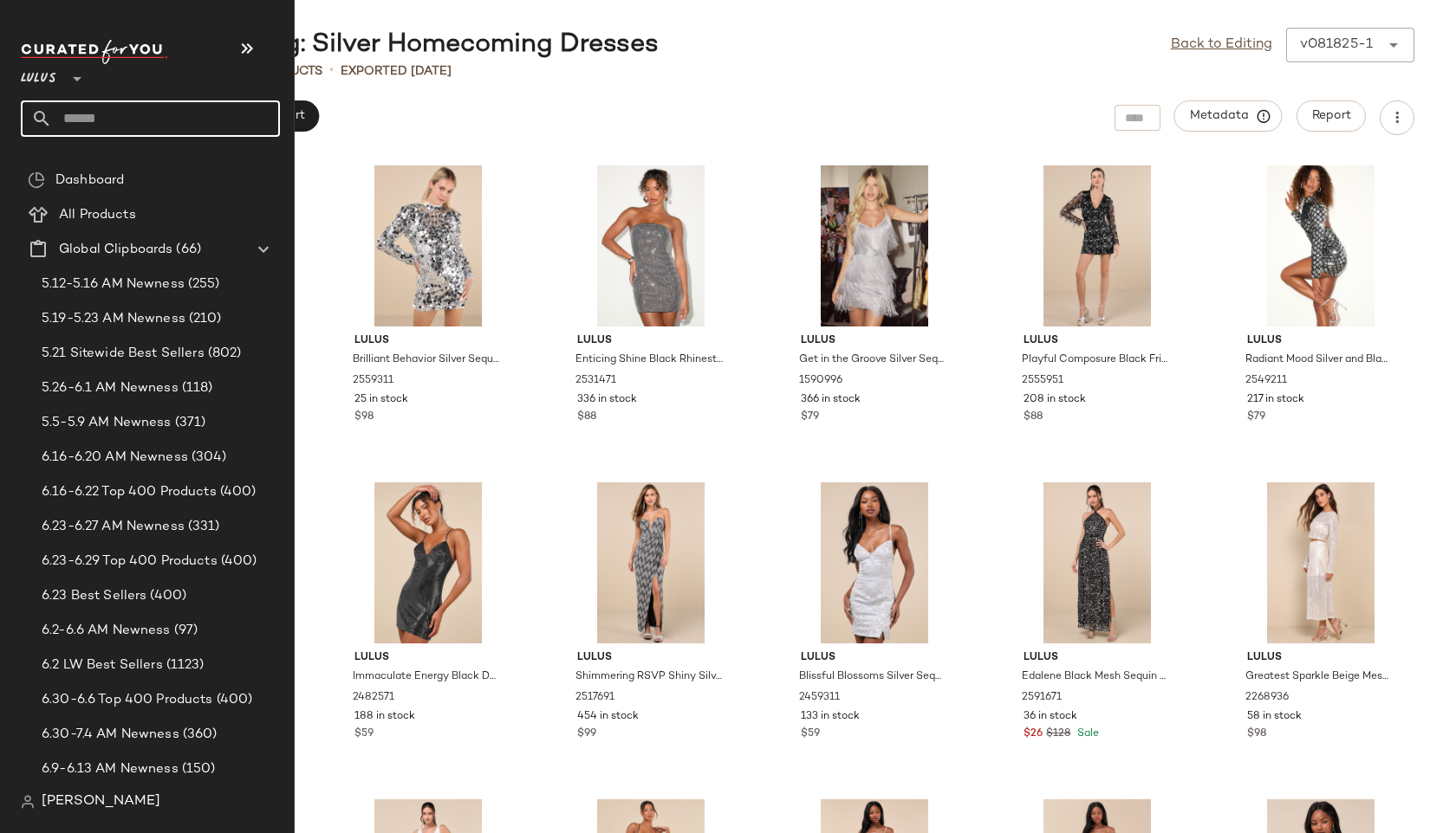
click at [119, 117] on input "text" at bounding box center [165, 118] width 228 height 36
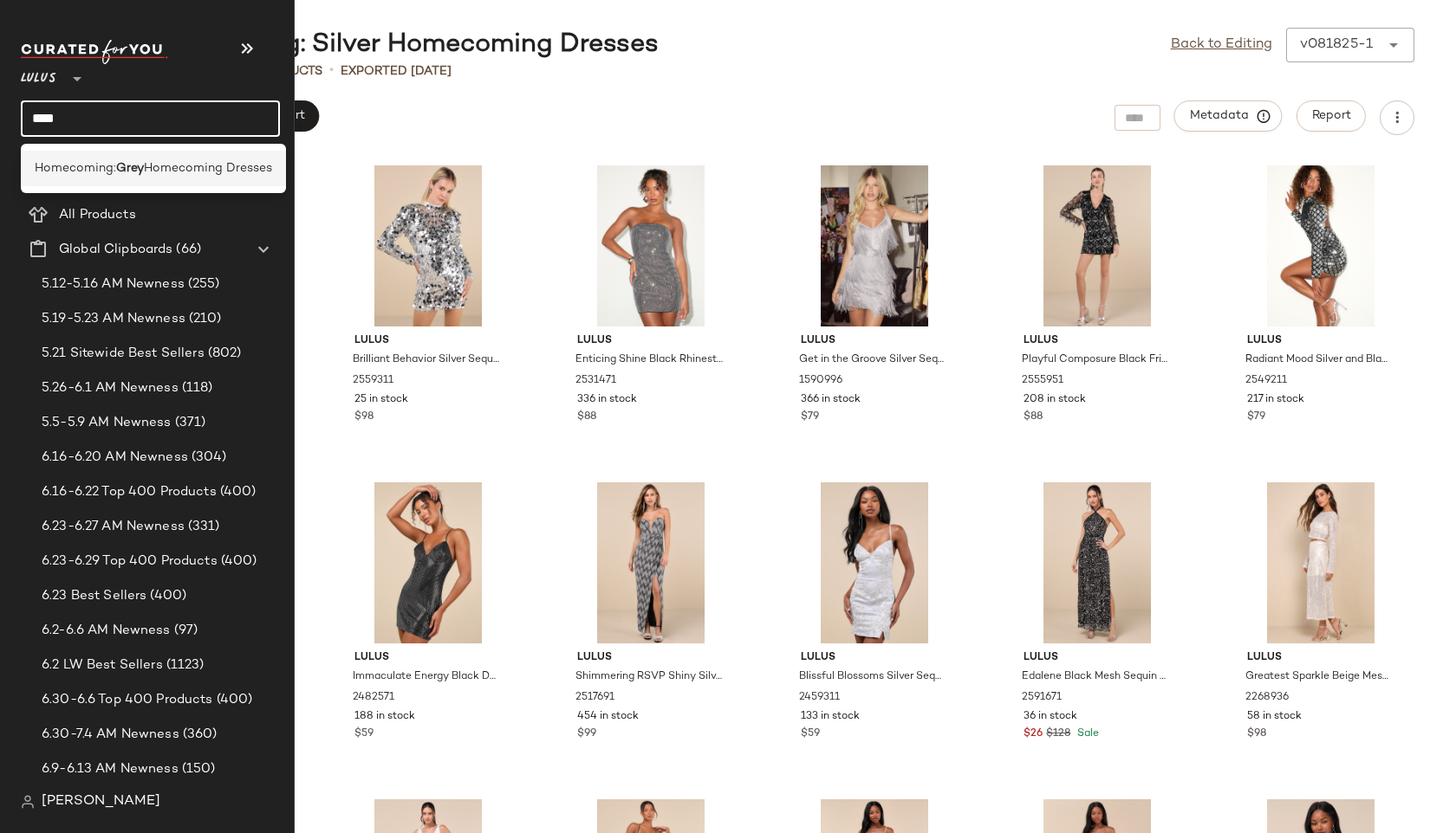
type input "****"
click at [138, 164] on b "Grey" at bounding box center [130, 169] width 28 height 19
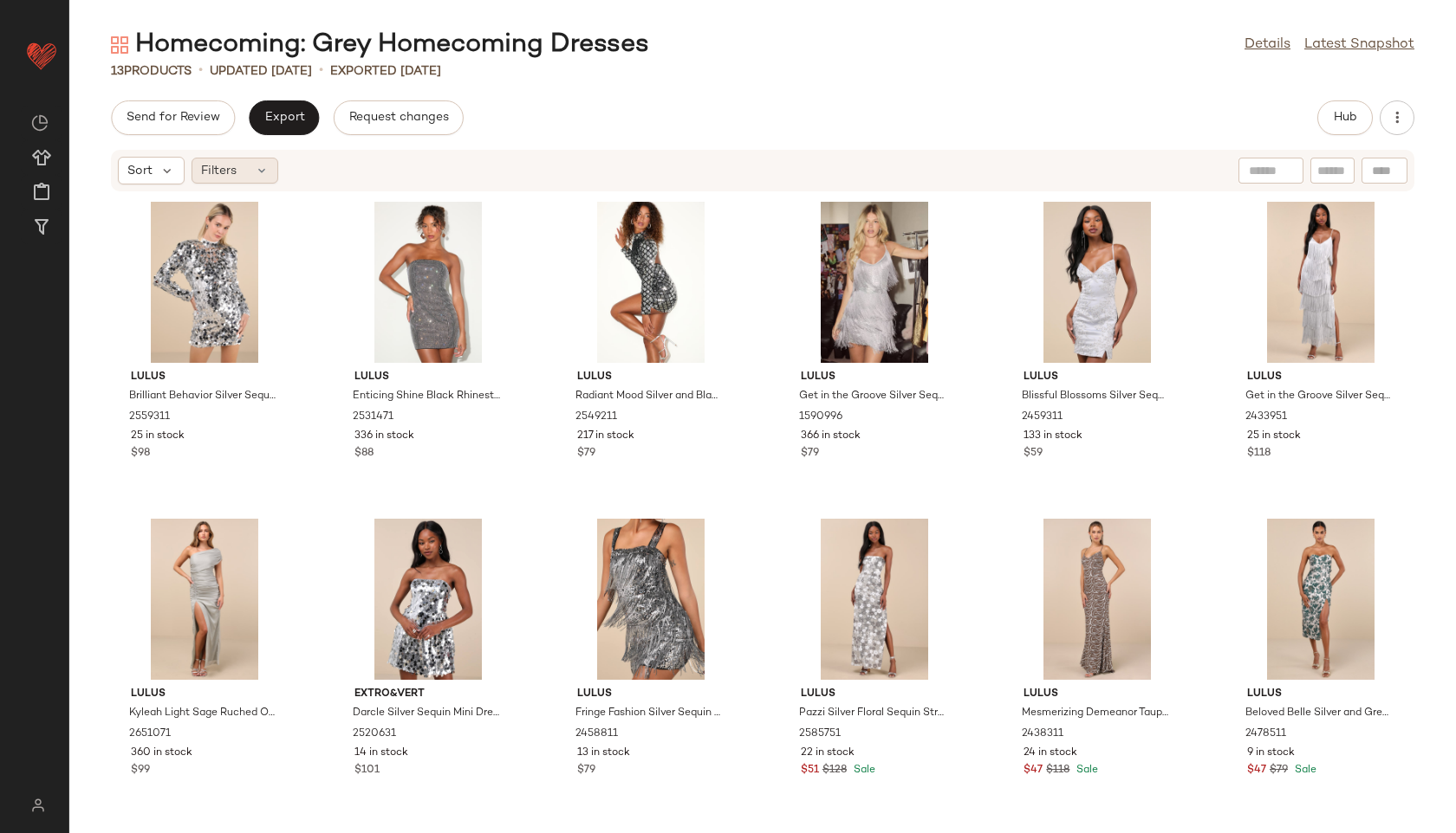
click at [248, 169] on div "Filters" at bounding box center [234, 171] width 86 height 26
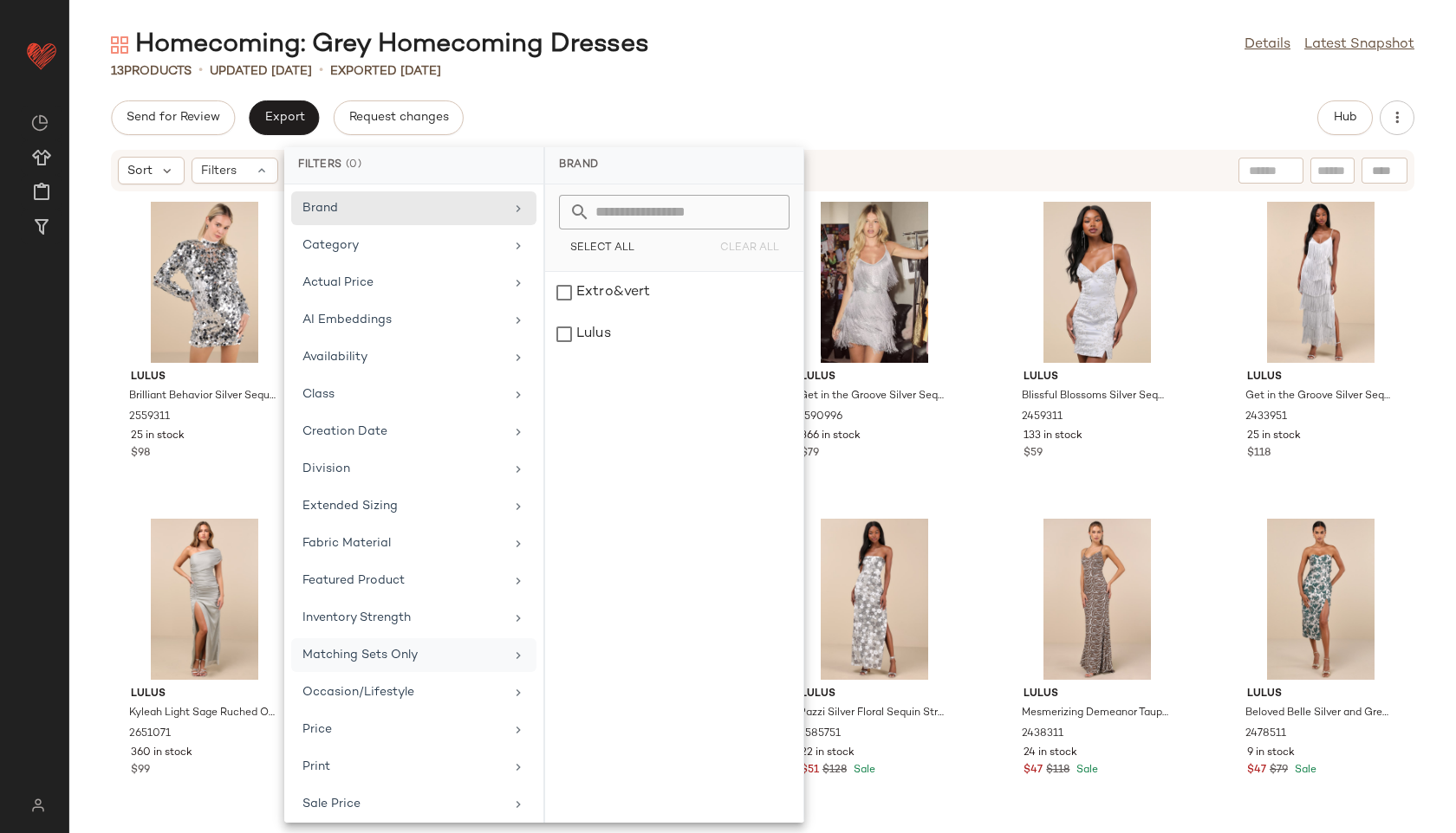
scroll to position [158, 0]
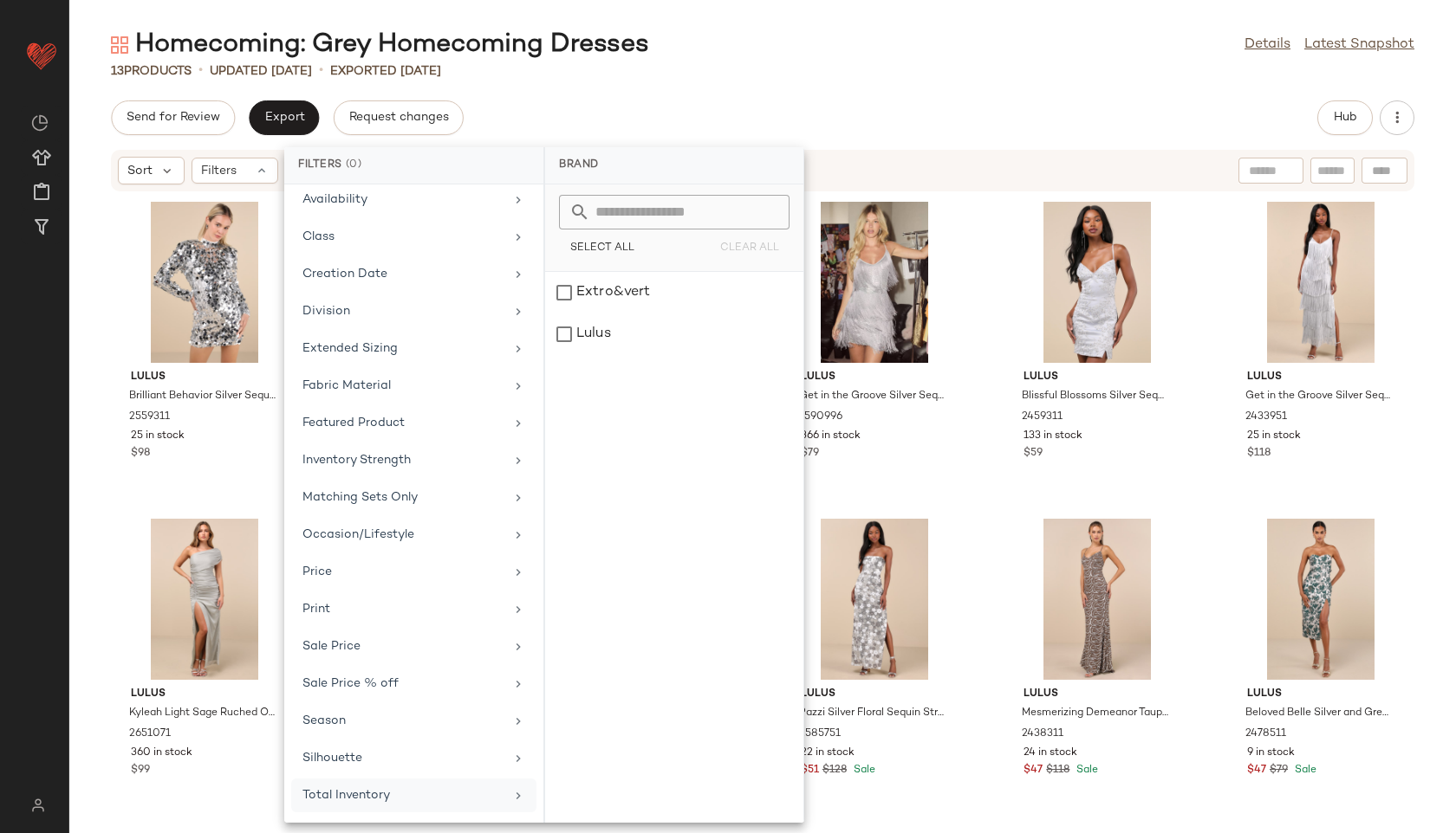
click at [405, 794] on div "Total Inventory" at bounding box center [402, 796] width 202 height 19
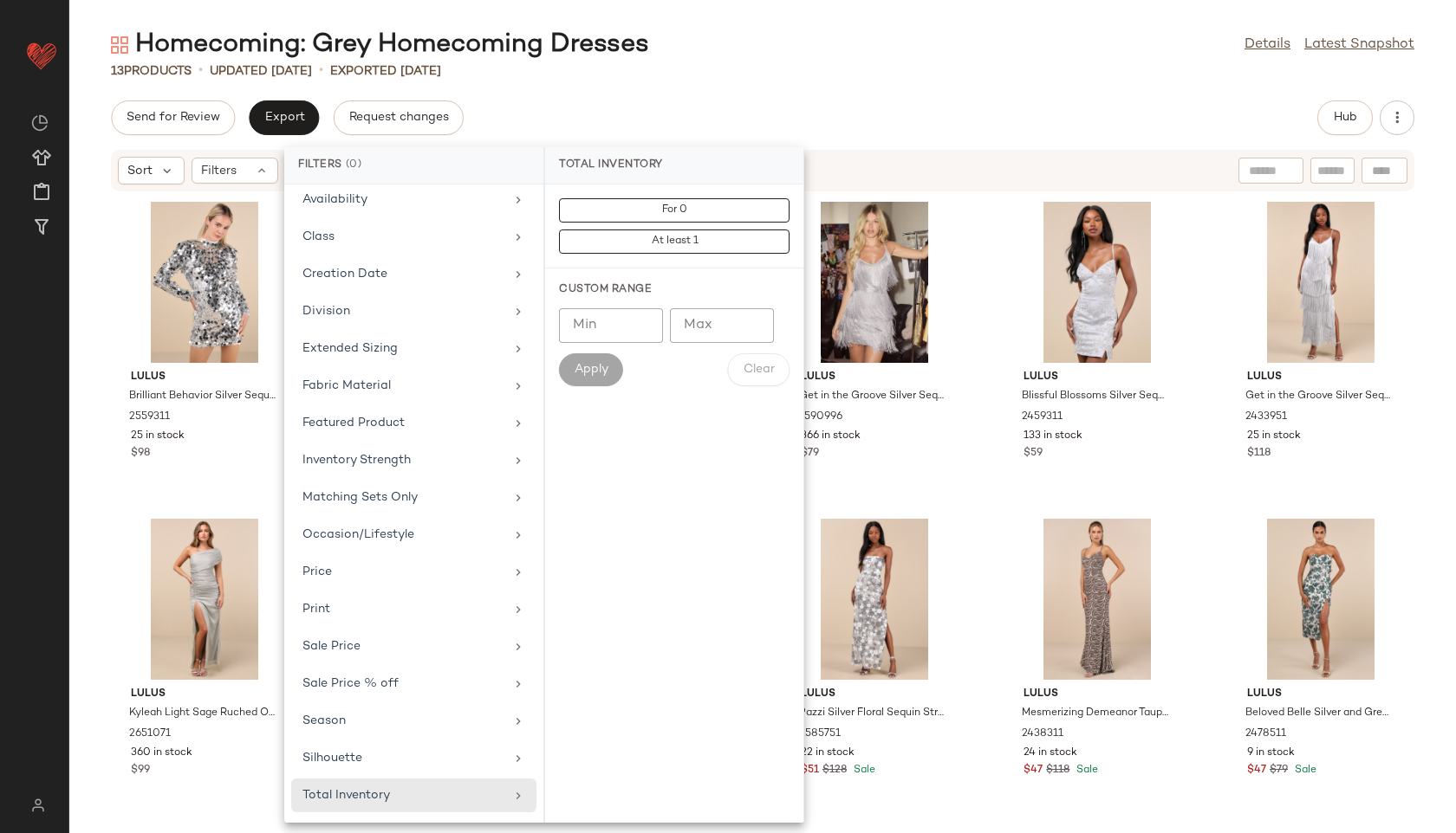
click at [793, 50] on div "Homecoming: Grey Homecoming Dresses Details Latest Snapshot" at bounding box center [763, 45] width 1386 height 34
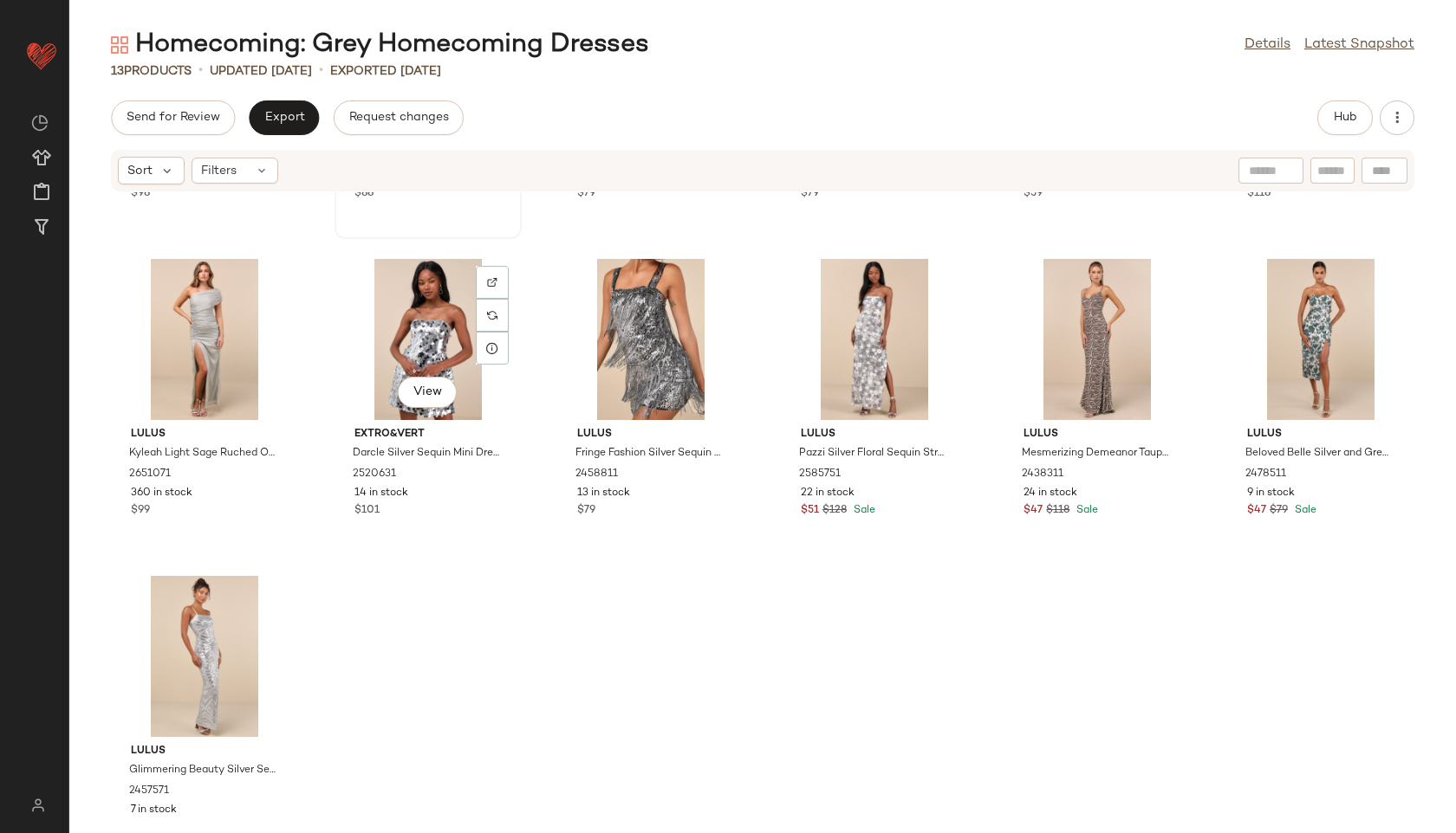
scroll to position [320, 0]
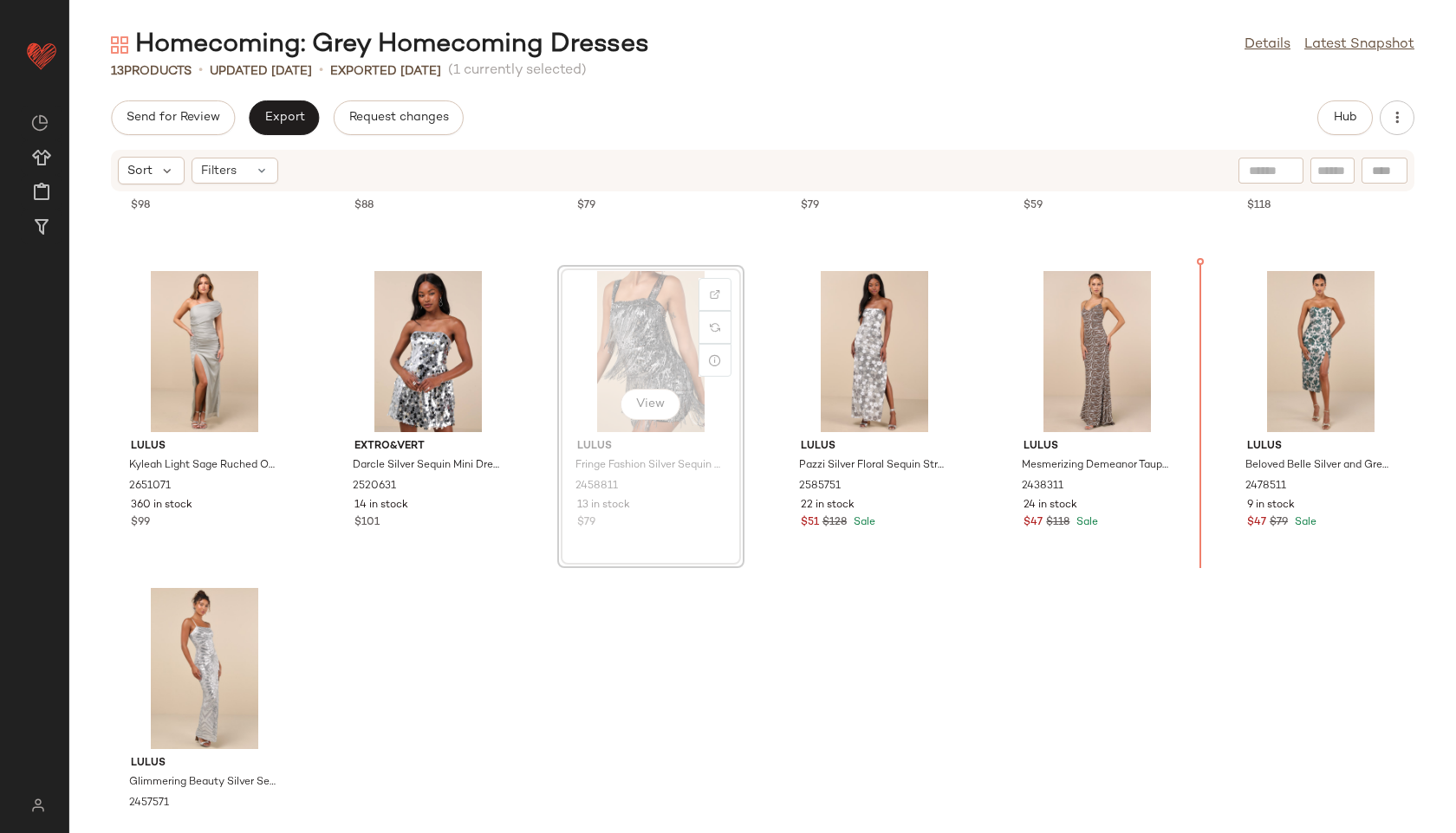
scroll to position [241, 0]
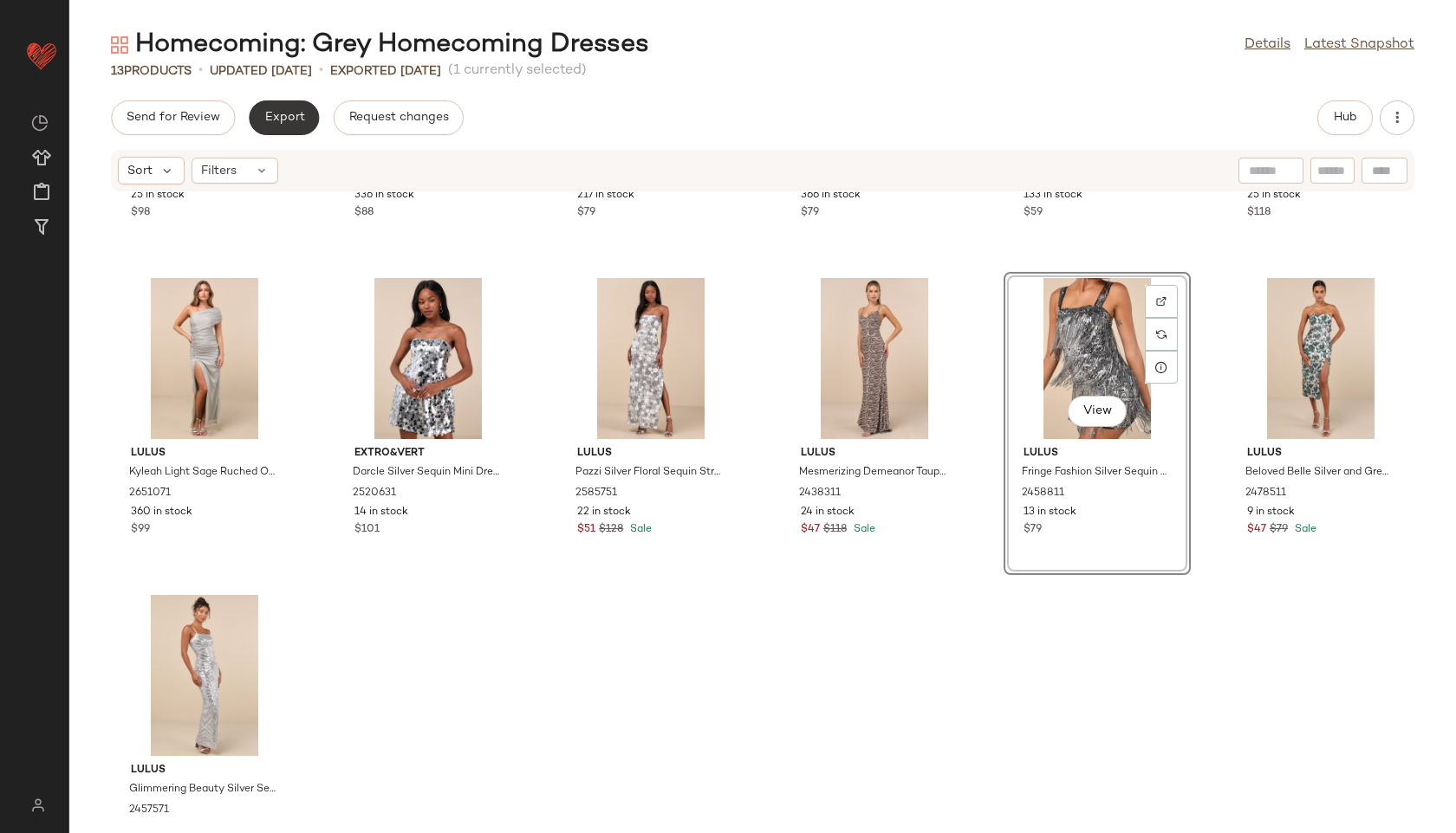
click at [272, 124] on span "Export" at bounding box center [284, 117] width 41 height 14
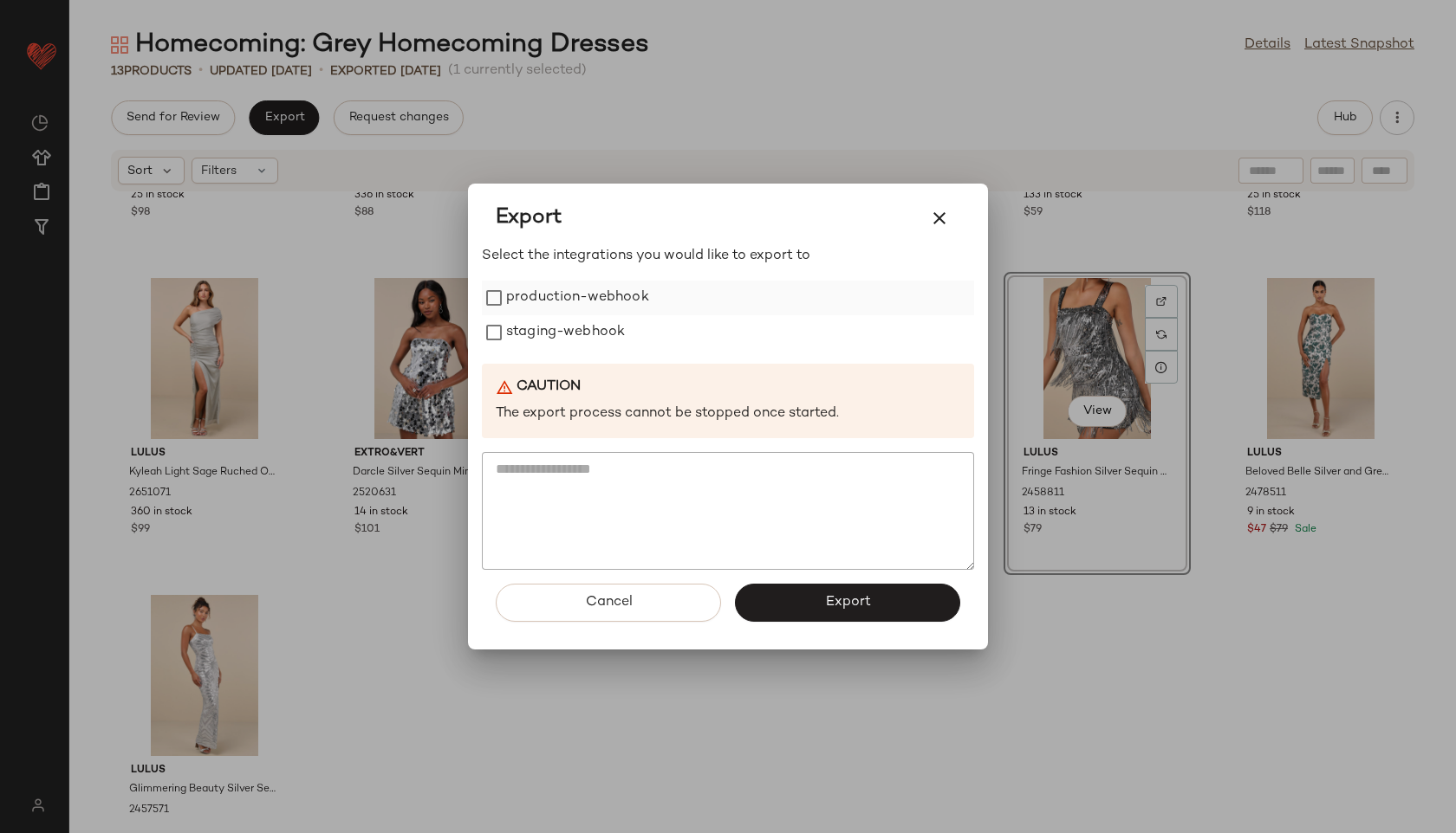
click at [547, 298] on label "production-webhook" at bounding box center [578, 297] width 143 height 34
click at [549, 317] on label "staging-webhook" at bounding box center [566, 332] width 119 height 34
click at [787, 602] on button "Export" at bounding box center [847, 603] width 225 height 38
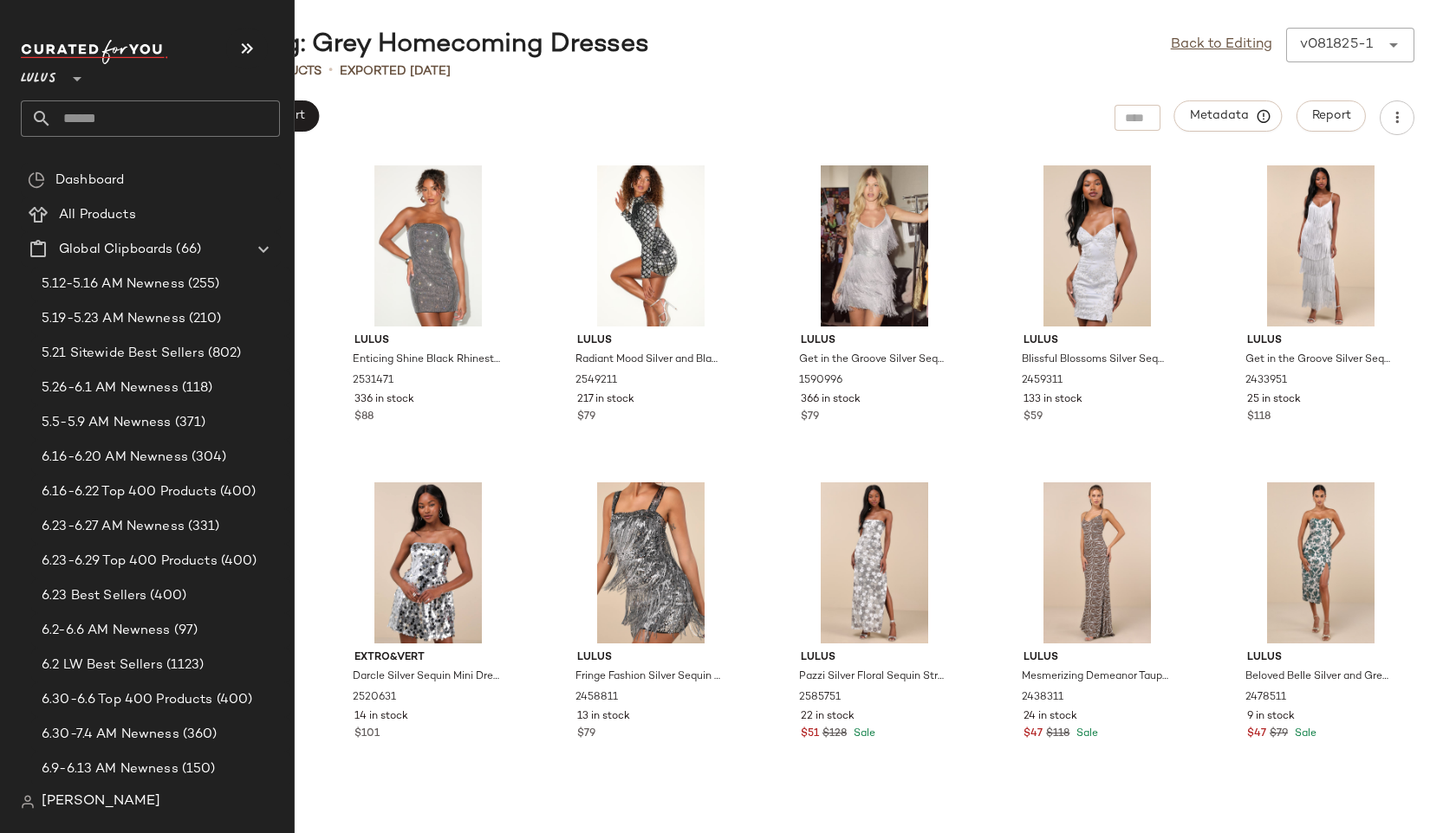
click at [100, 103] on input "text" at bounding box center [165, 118] width 228 height 36
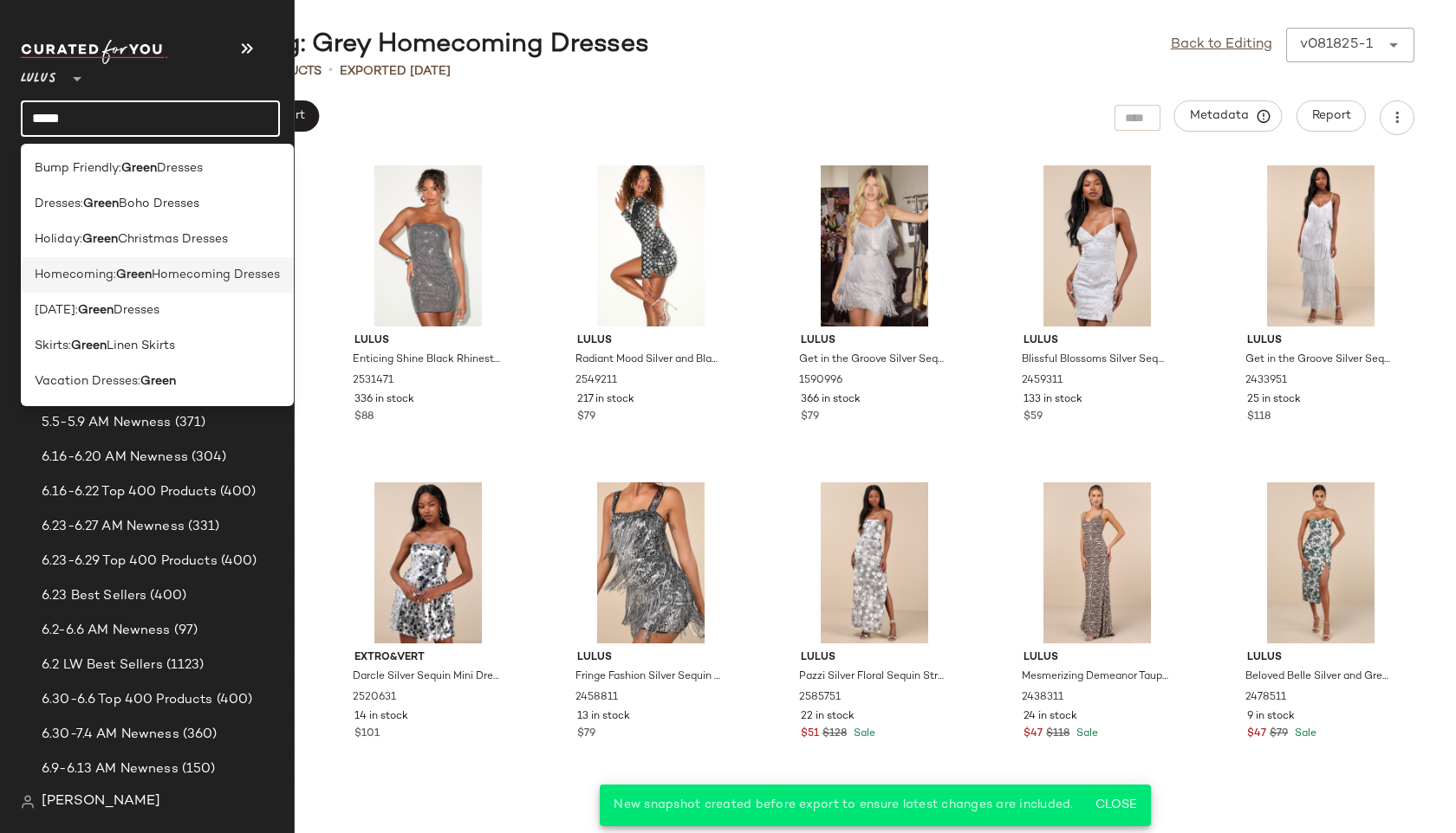
type input "*****"
click at [134, 273] on b "Green" at bounding box center [134, 275] width 35 height 19
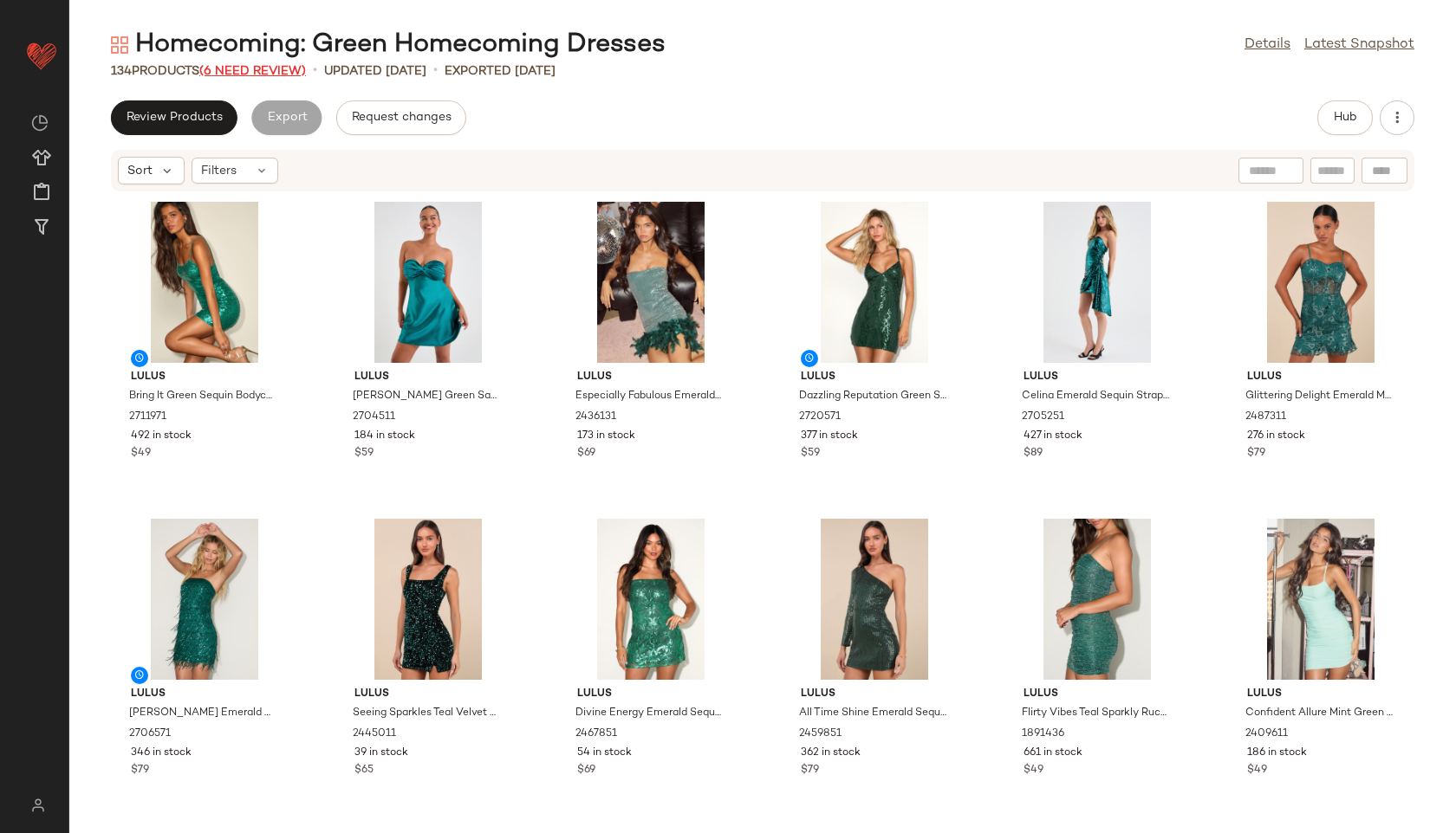
click at [263, 71] on span "(6 Need Review)" at bounding box center [253, 72] width 107 height 13
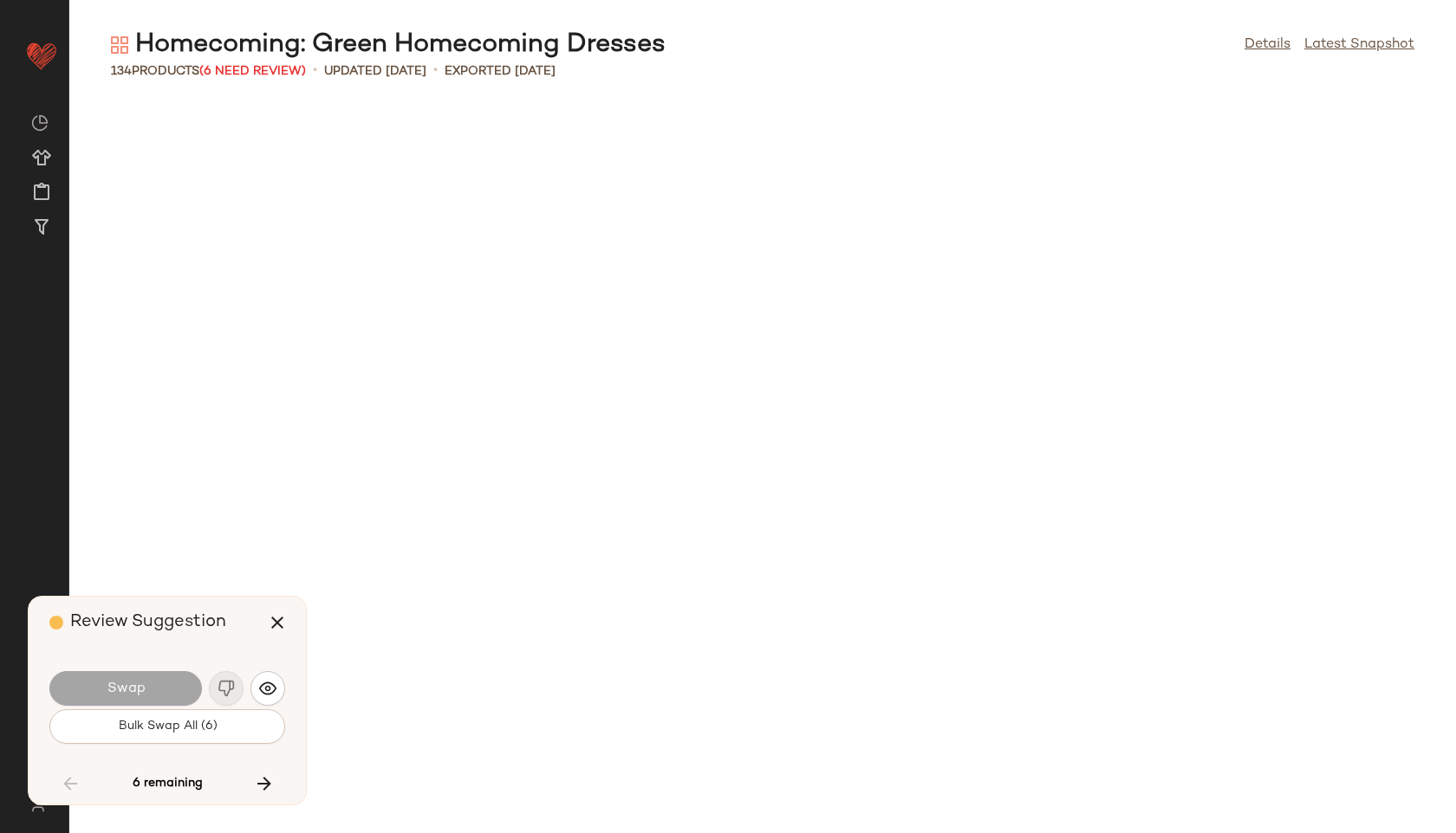
scroll to position [5389, 0]
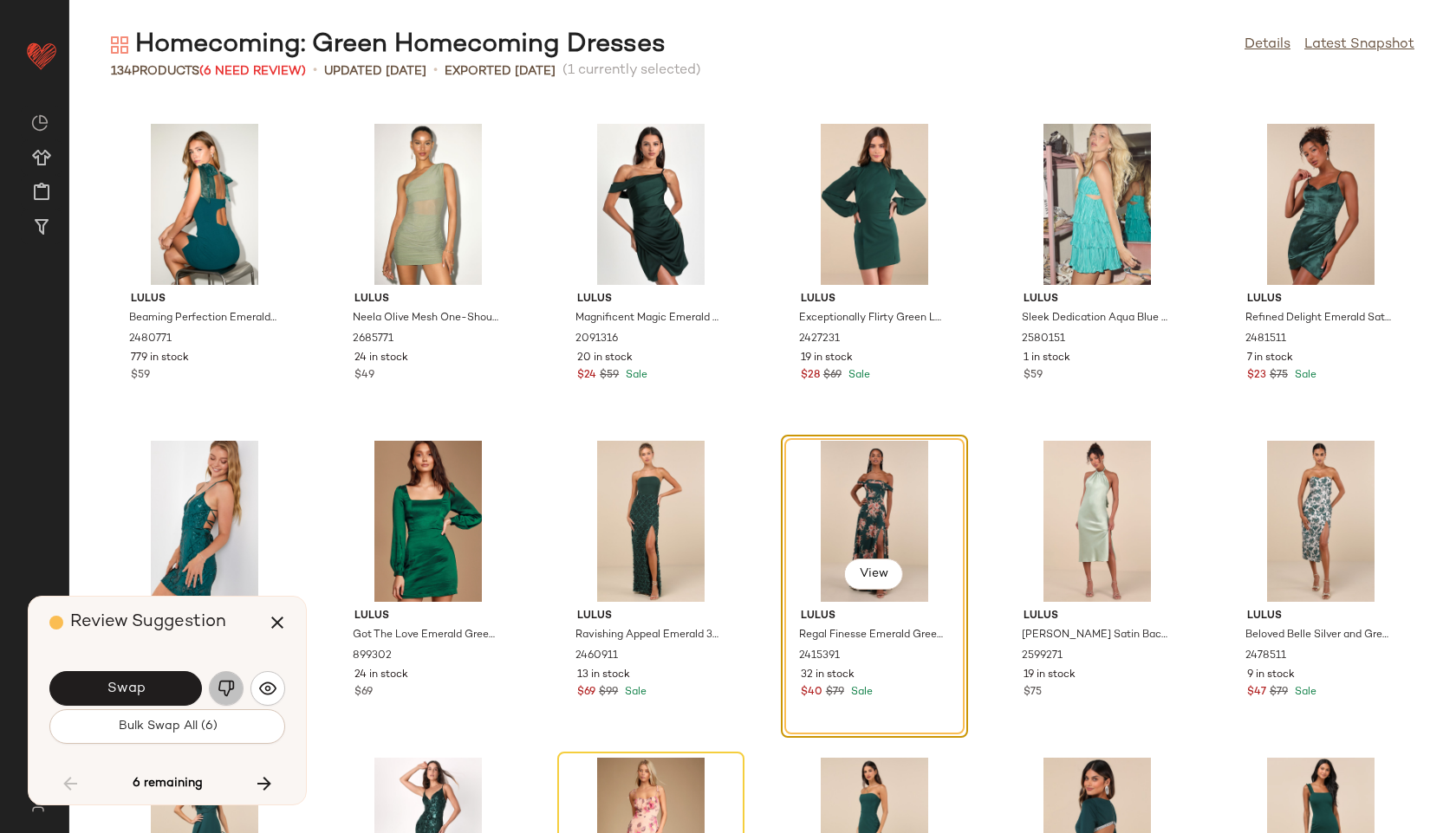
click at [230, 684] on img "button" at bounding box center [226, 688] width 18 height 18
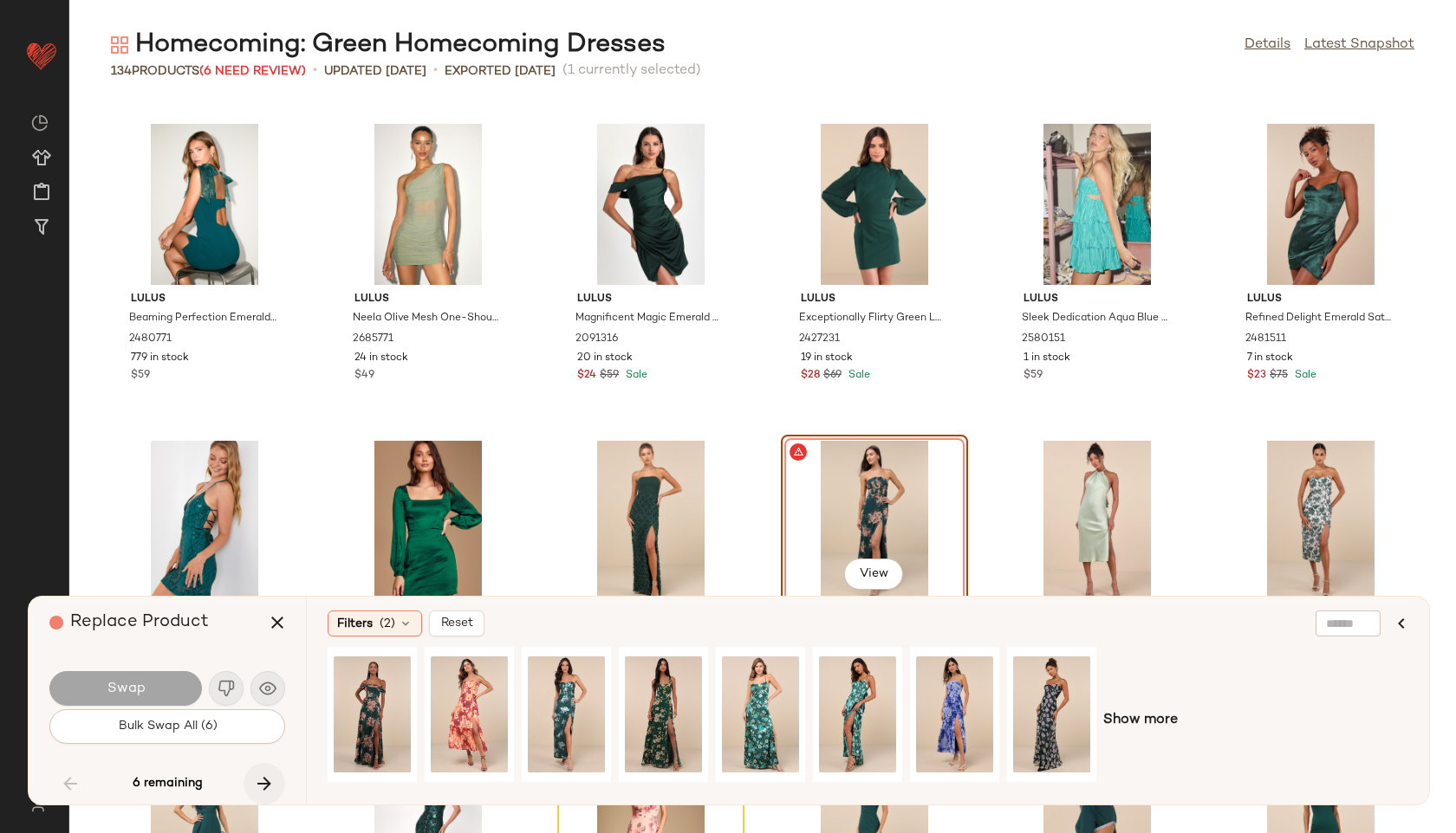
click at [269, 783] on icon "button" at bounding box center [264, 784] width 20 height 20
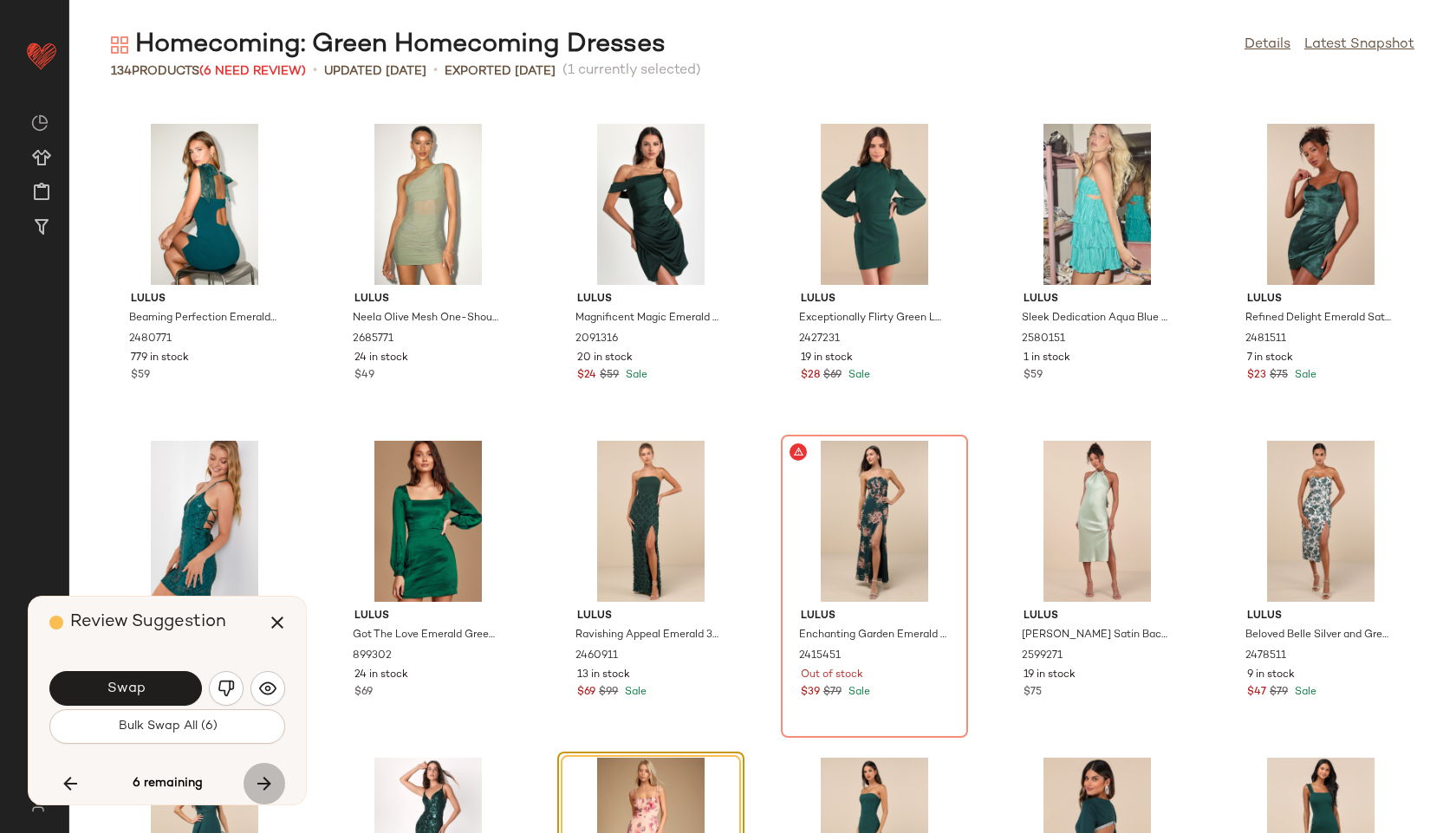
scroll to position [5706, 0]
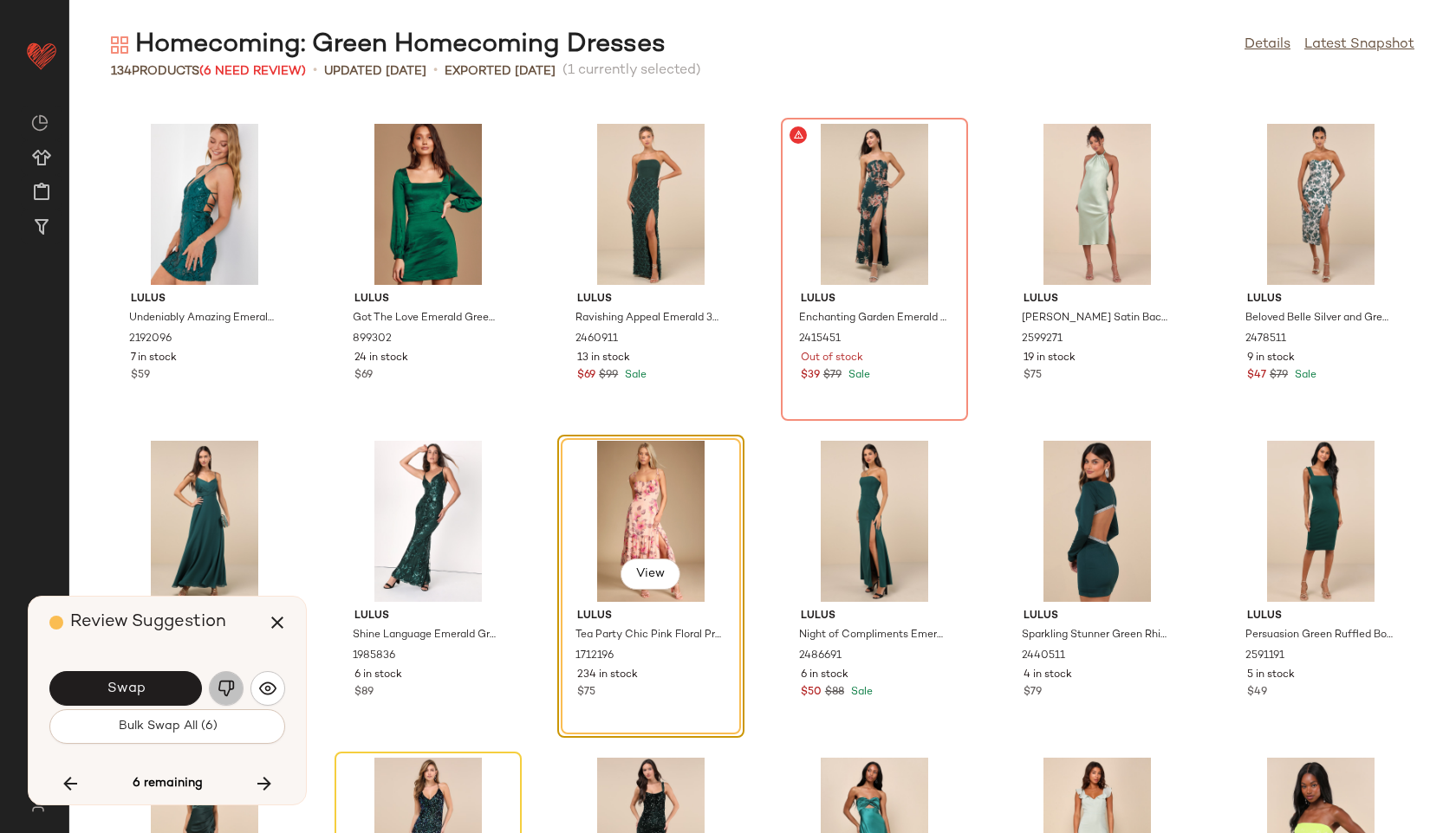
click at [231, 683] on img "button" at bounding box center [226, 688] width 18 height 18
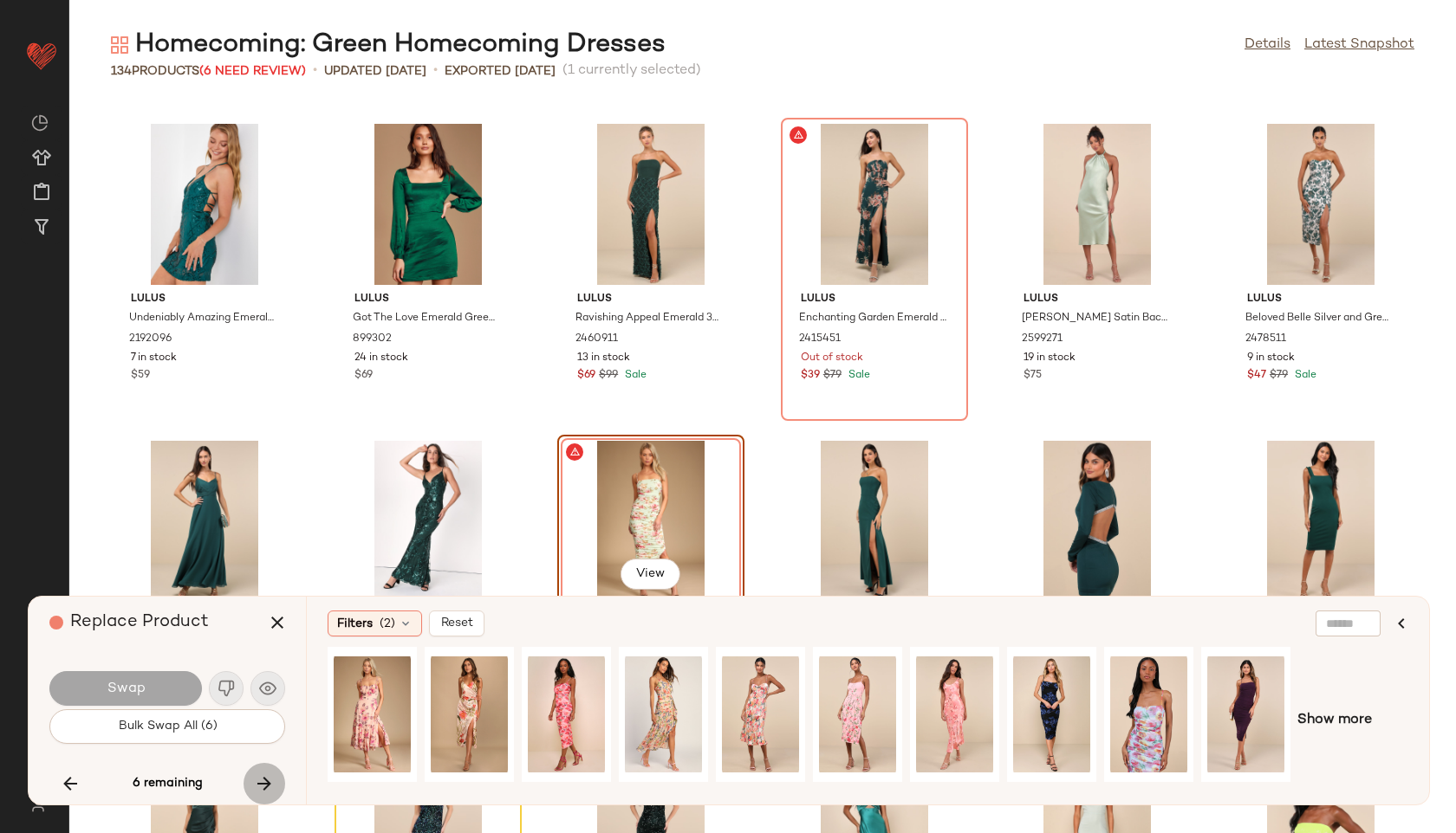
click at [261, 775] on icon "button" at bounding box center [264, 784] width 20 height 20
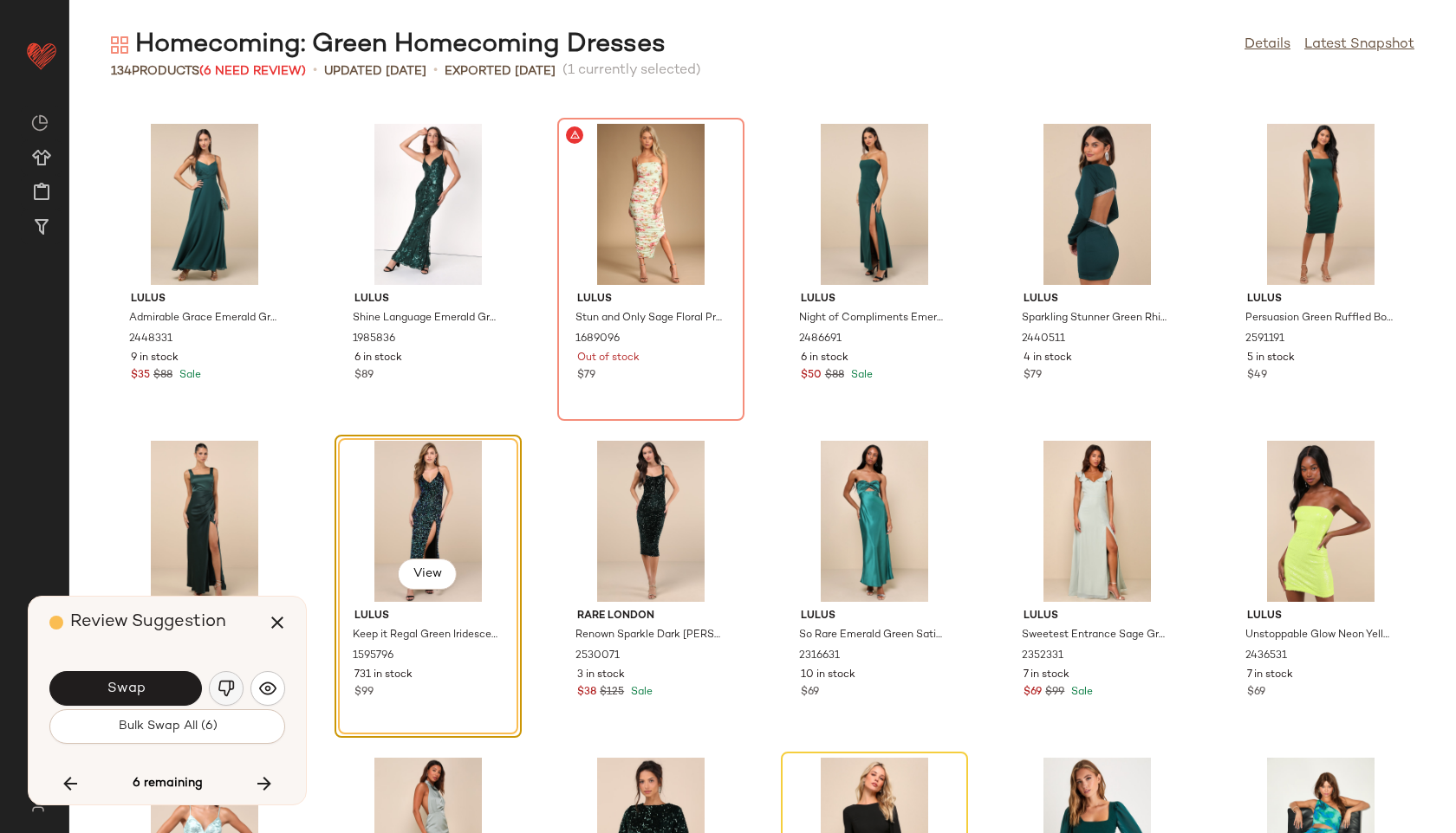
click at [228, 677] on button "button" at bounding box center [226, 688] width 34 height 34
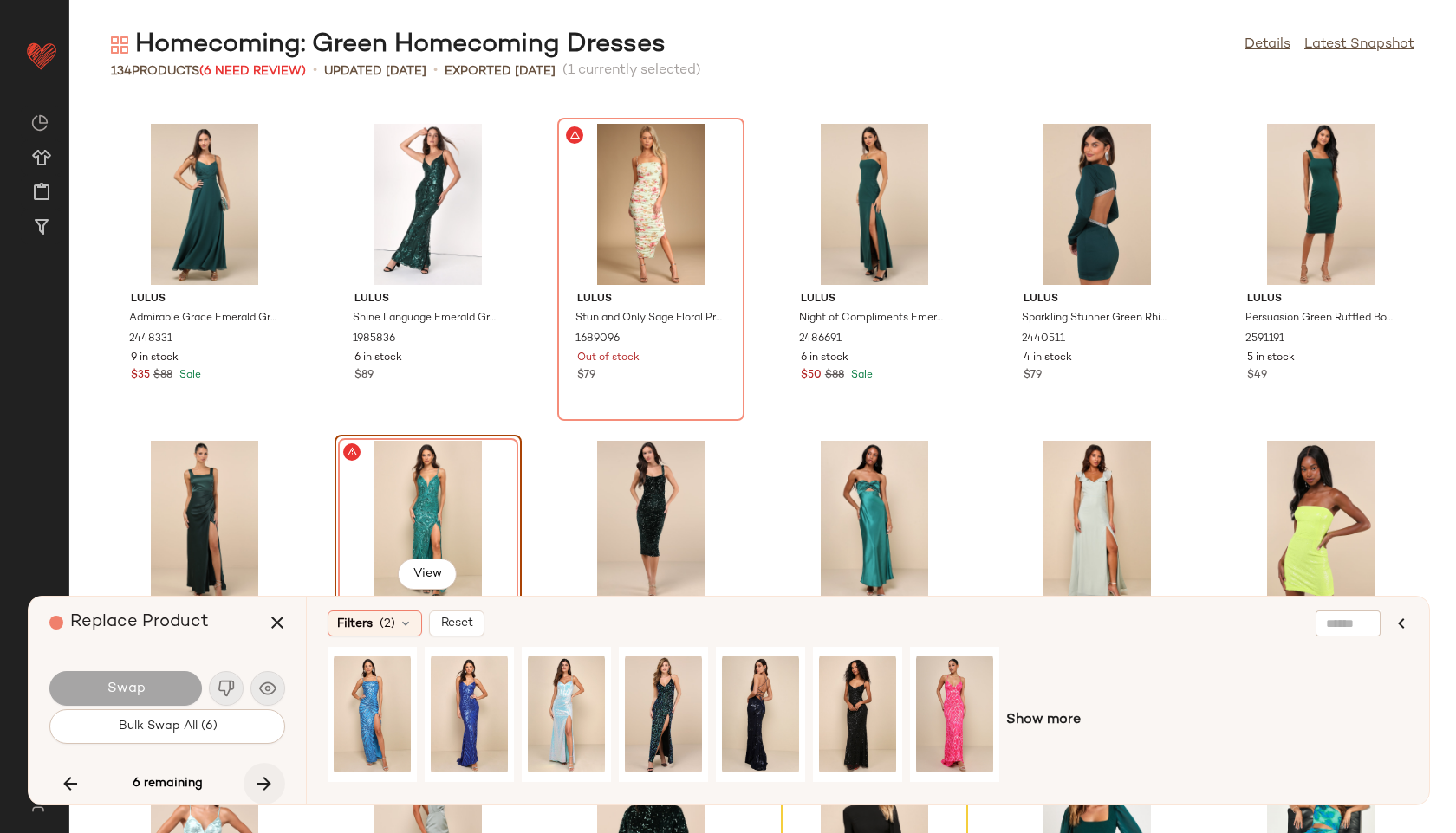
click at [264, 771] on button "button" at bounding box center [264, 784] width 42 height 42
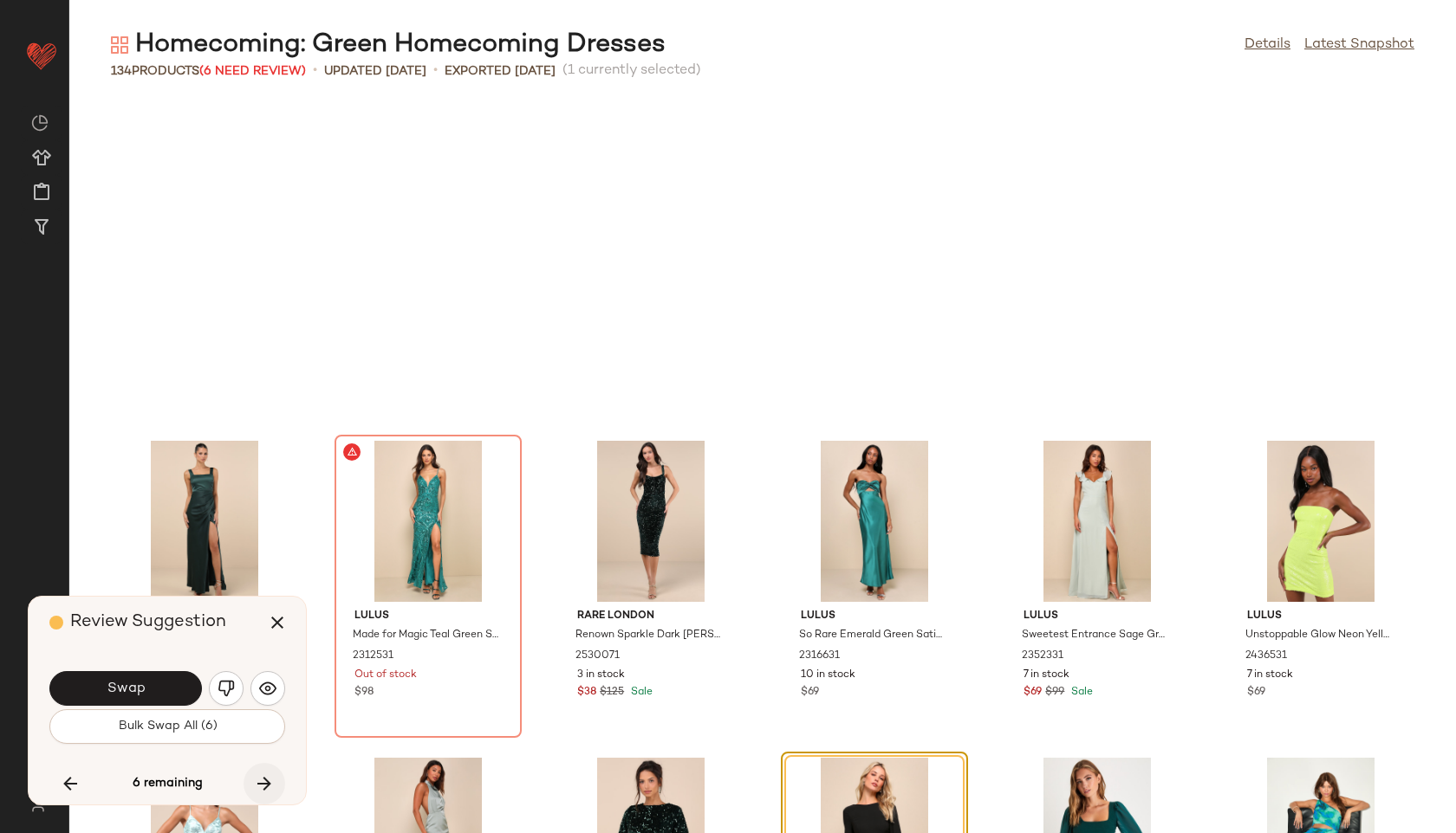
scroll to position [6340, 0]
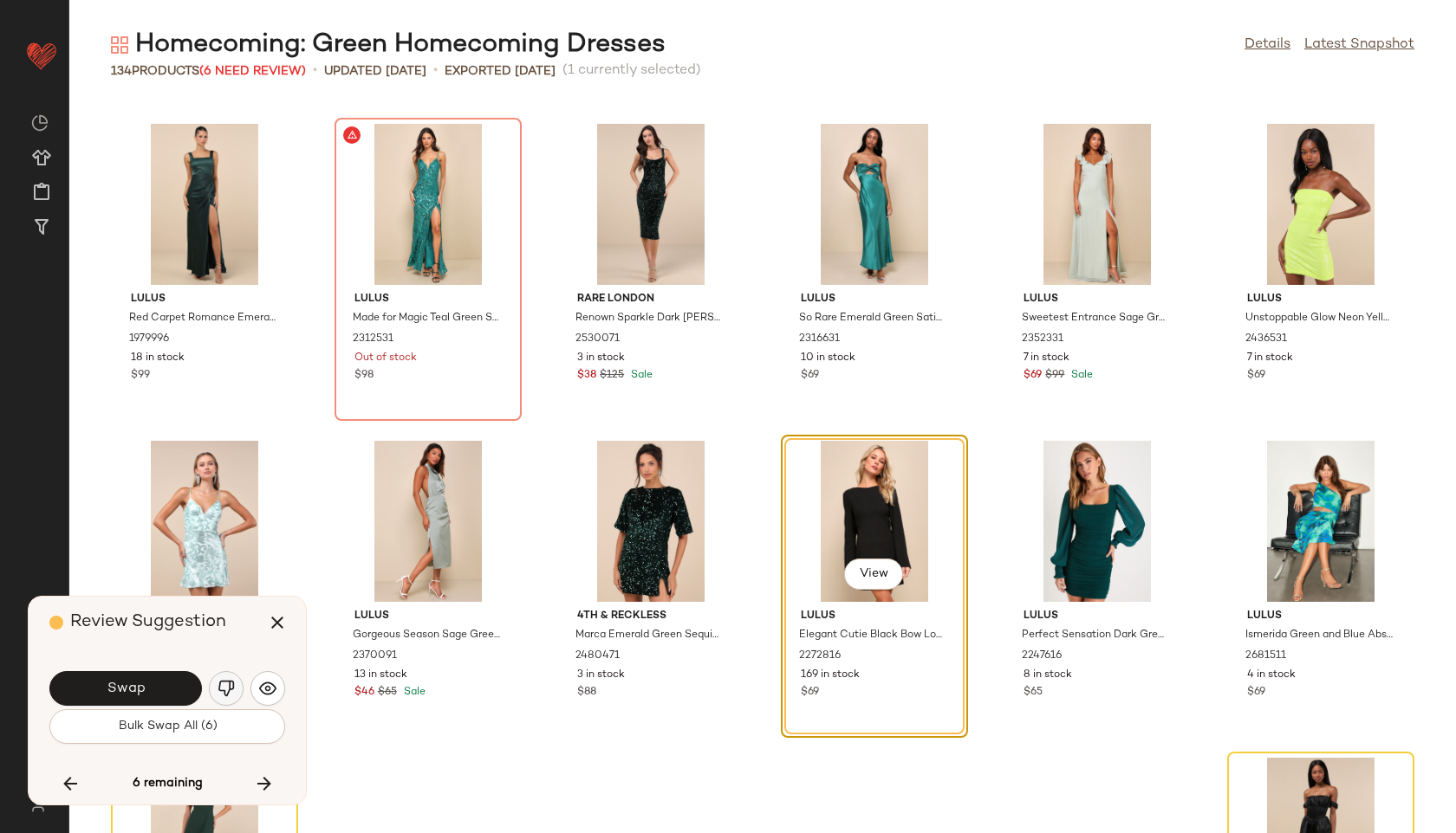
click at [225, 688] on img "button" at bounding box center [226, 688] width 18 height 18
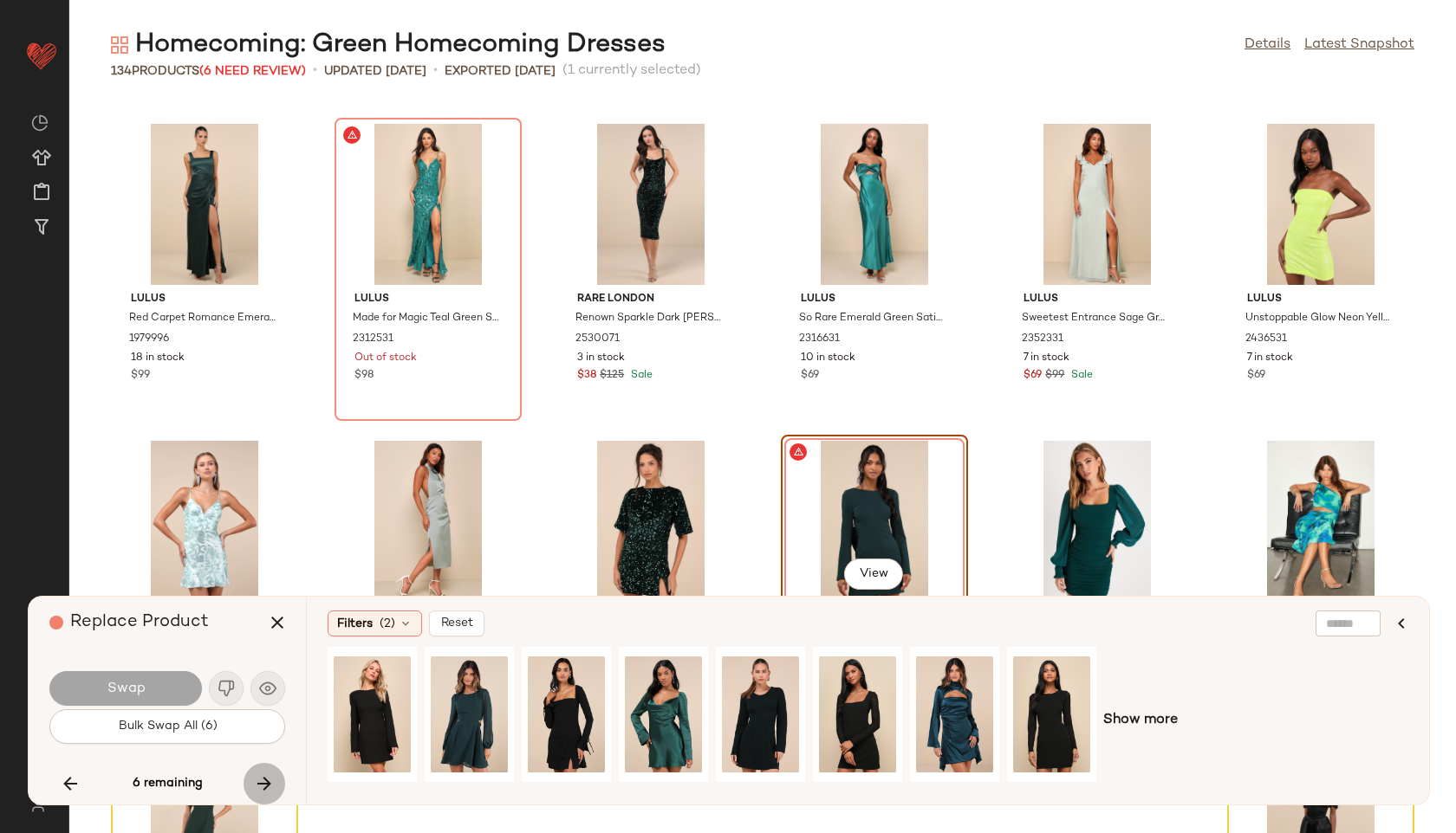
click at [261, 775] on icon "button" at bounding box center [264, 784] width 20 height 20
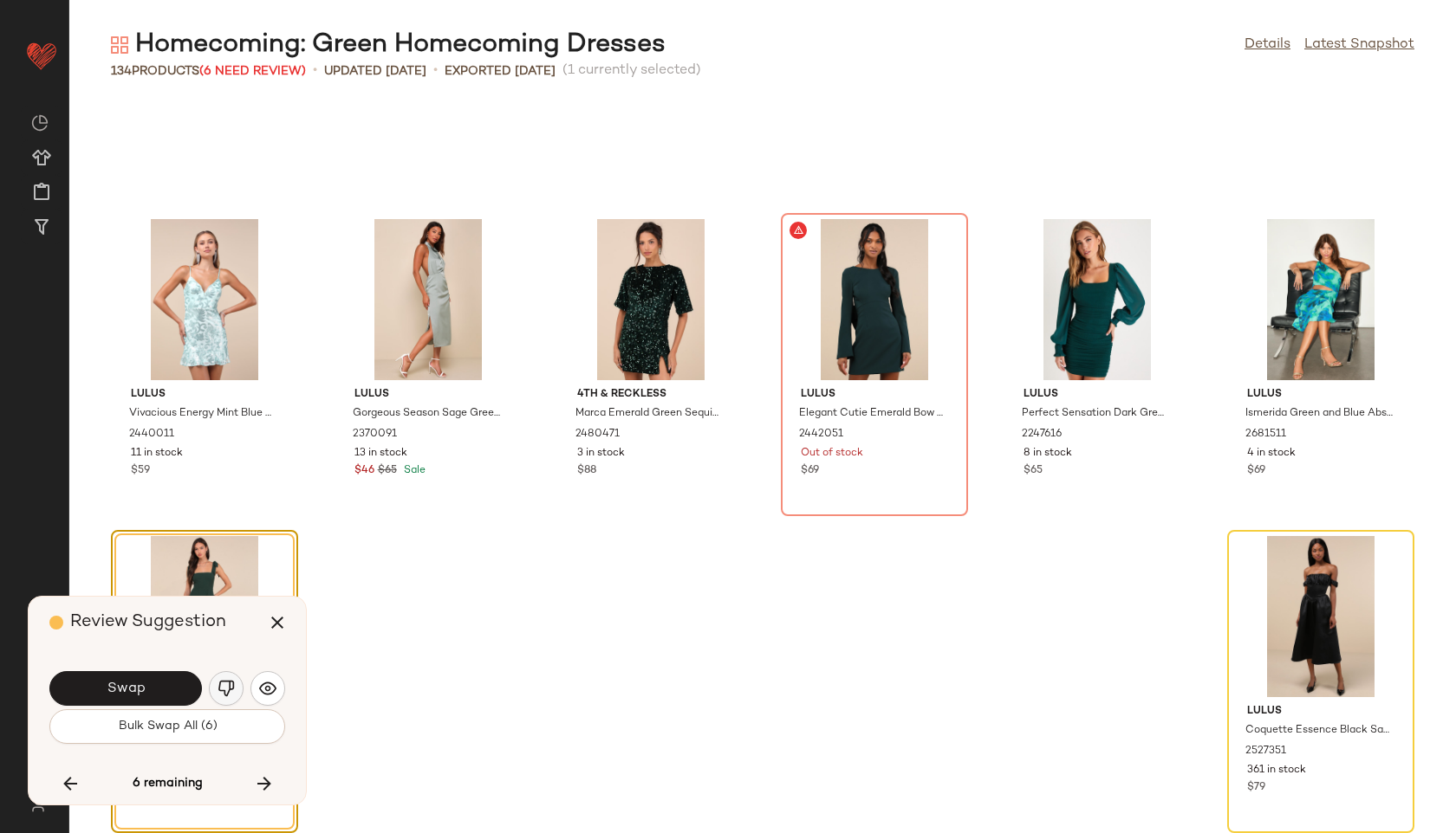
click at [230, 685] on img "button" at bounding box center [226, 688] width 18 height 18
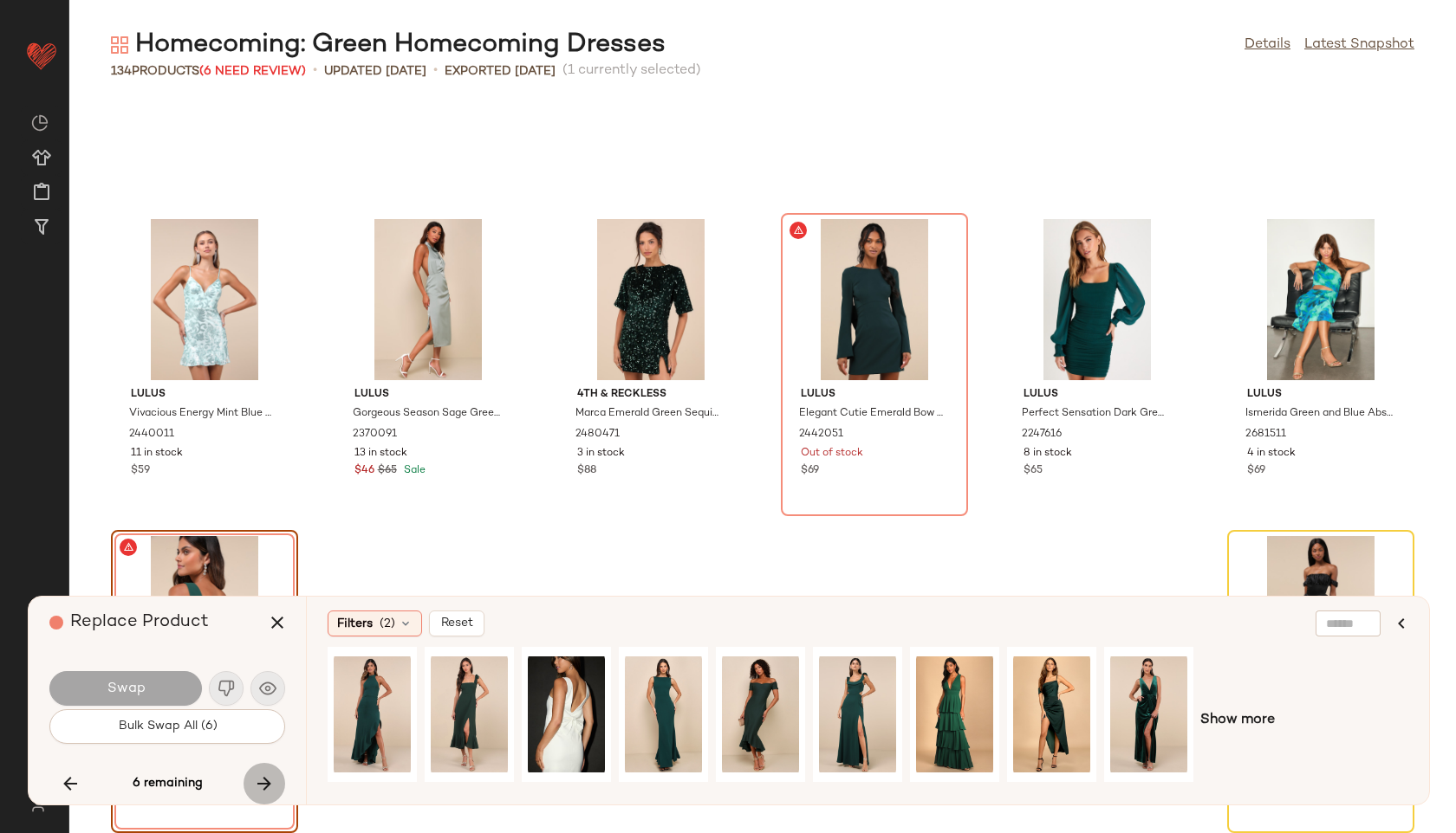
click at [264, 781] on icon "button" at bounding box center [264, 784] width 20 height 20
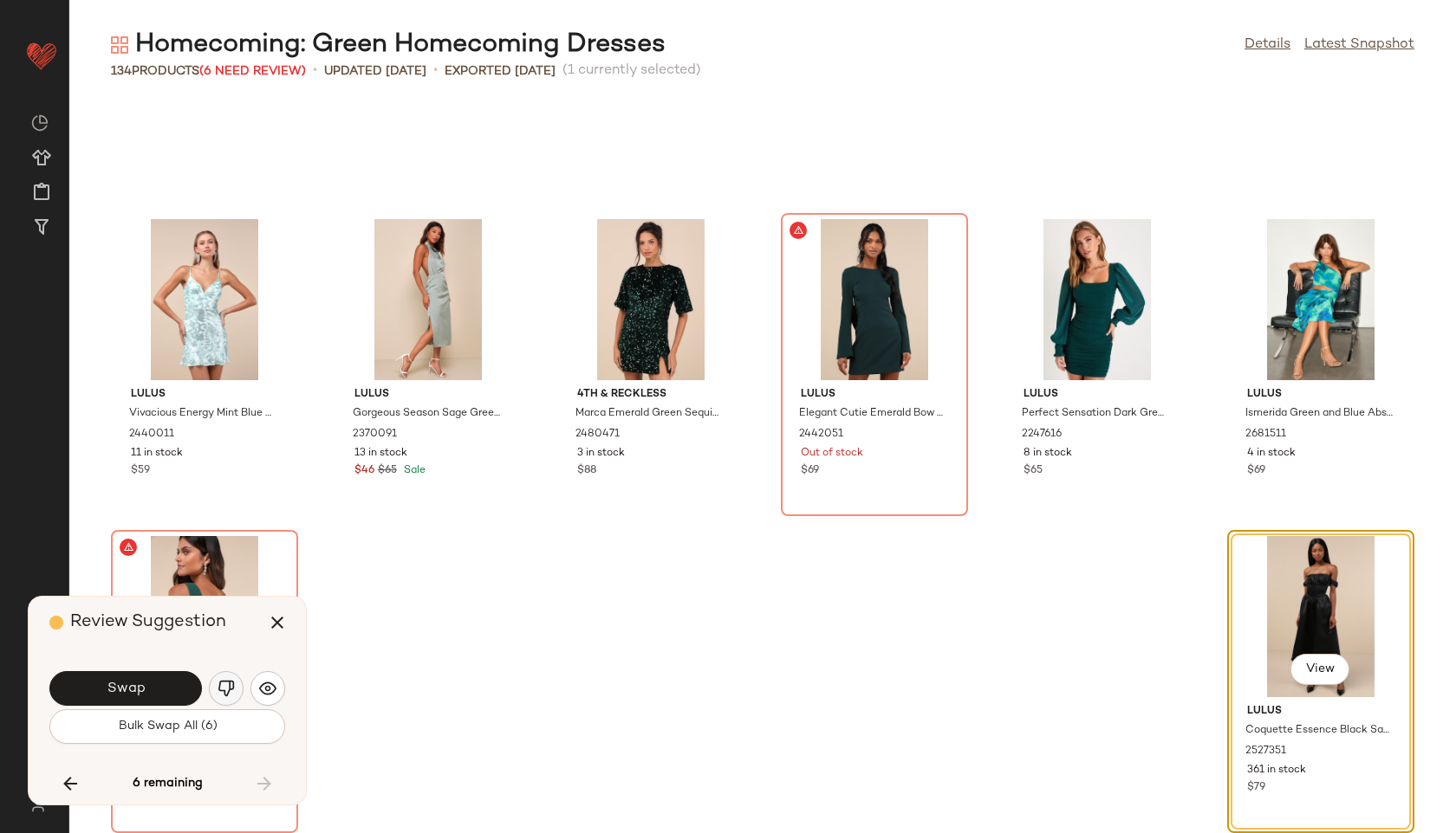
click at [229, 684] on img "button" at bounding box center [226, 688] width 18 height 18
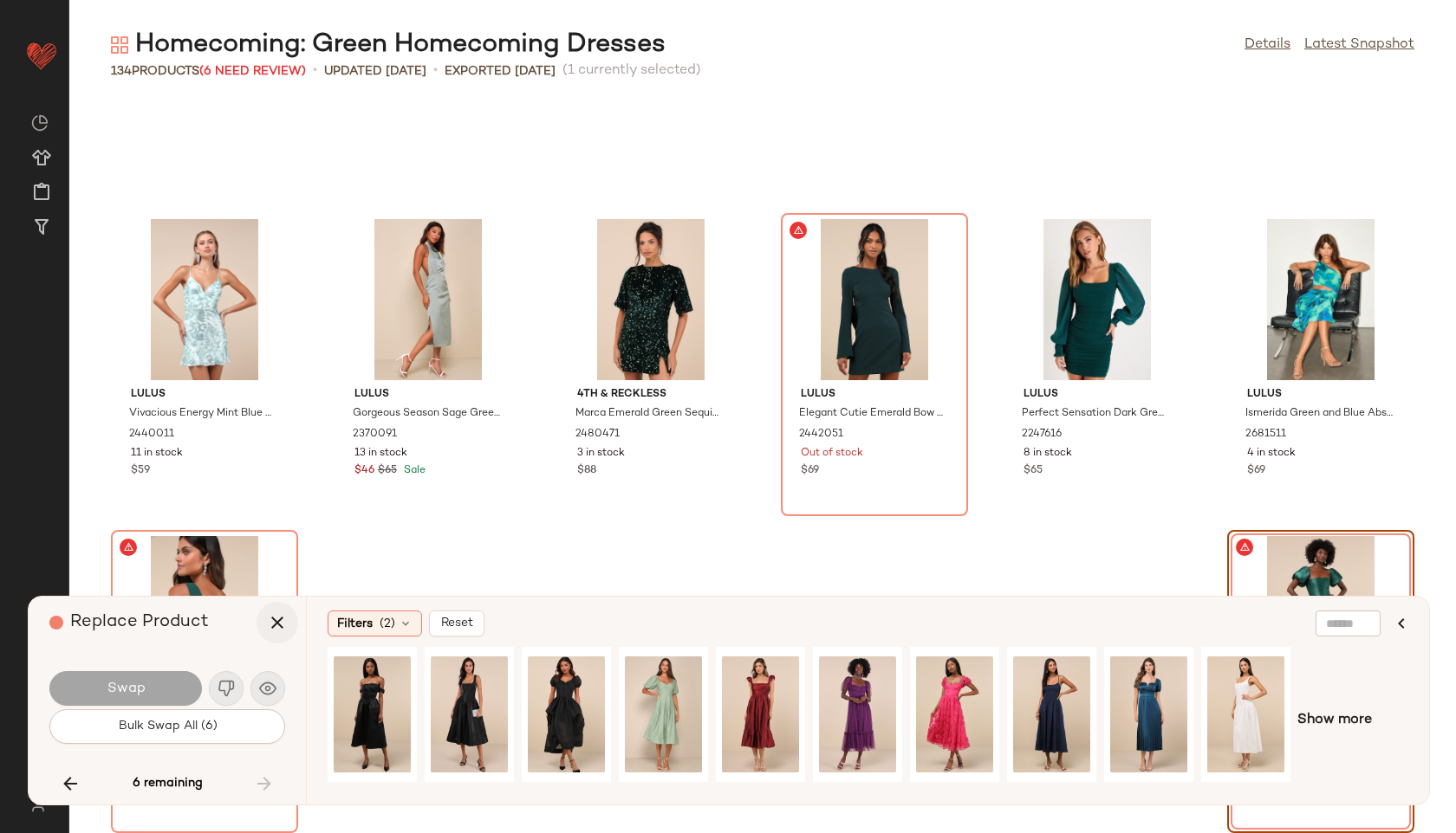
click at [277, 626] on icon "button" at bounding box center [277, 622] width 20 height 20
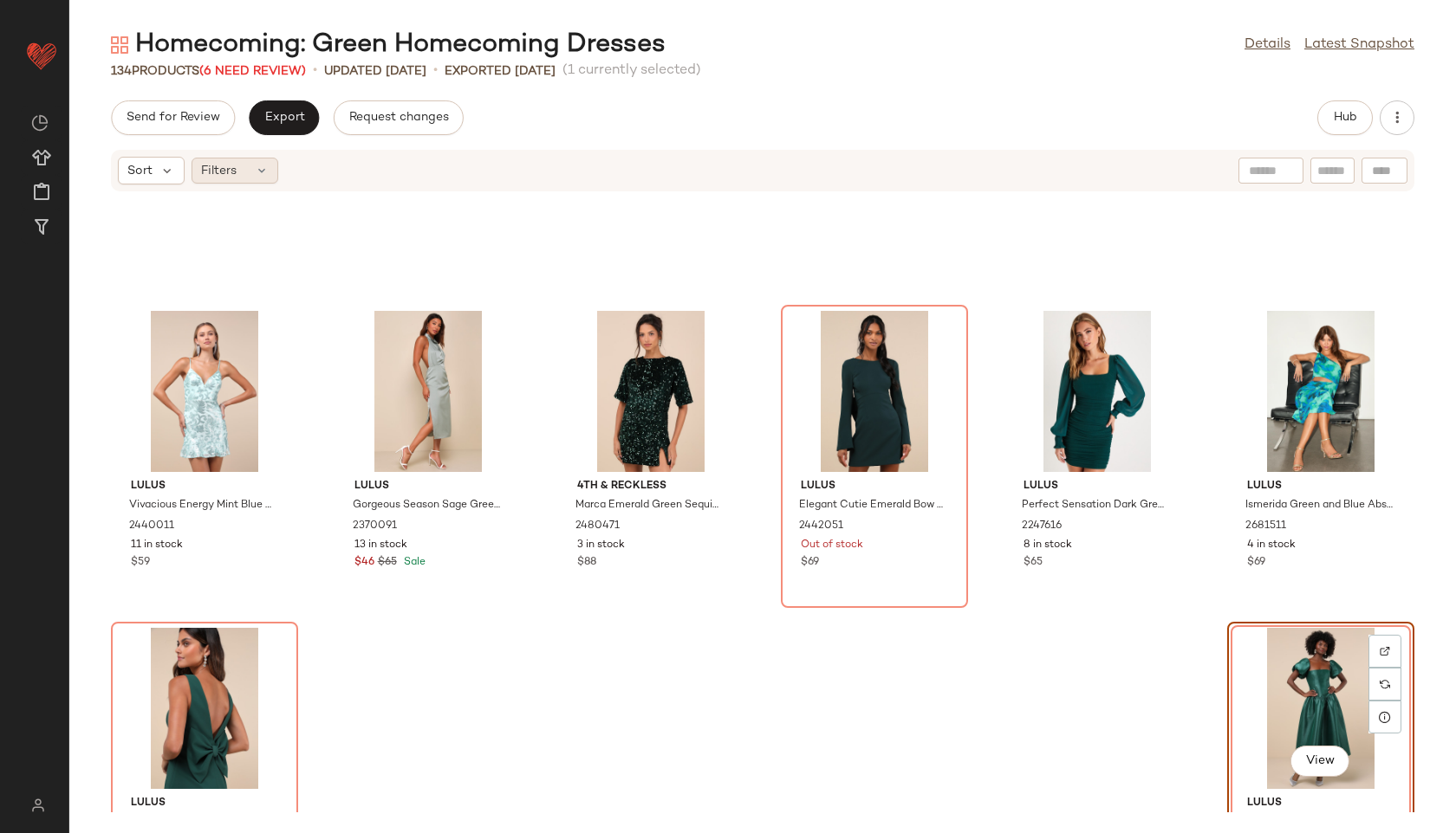
click at [261, 167] on icon at bounding box center [261, 170] width 14 height 14
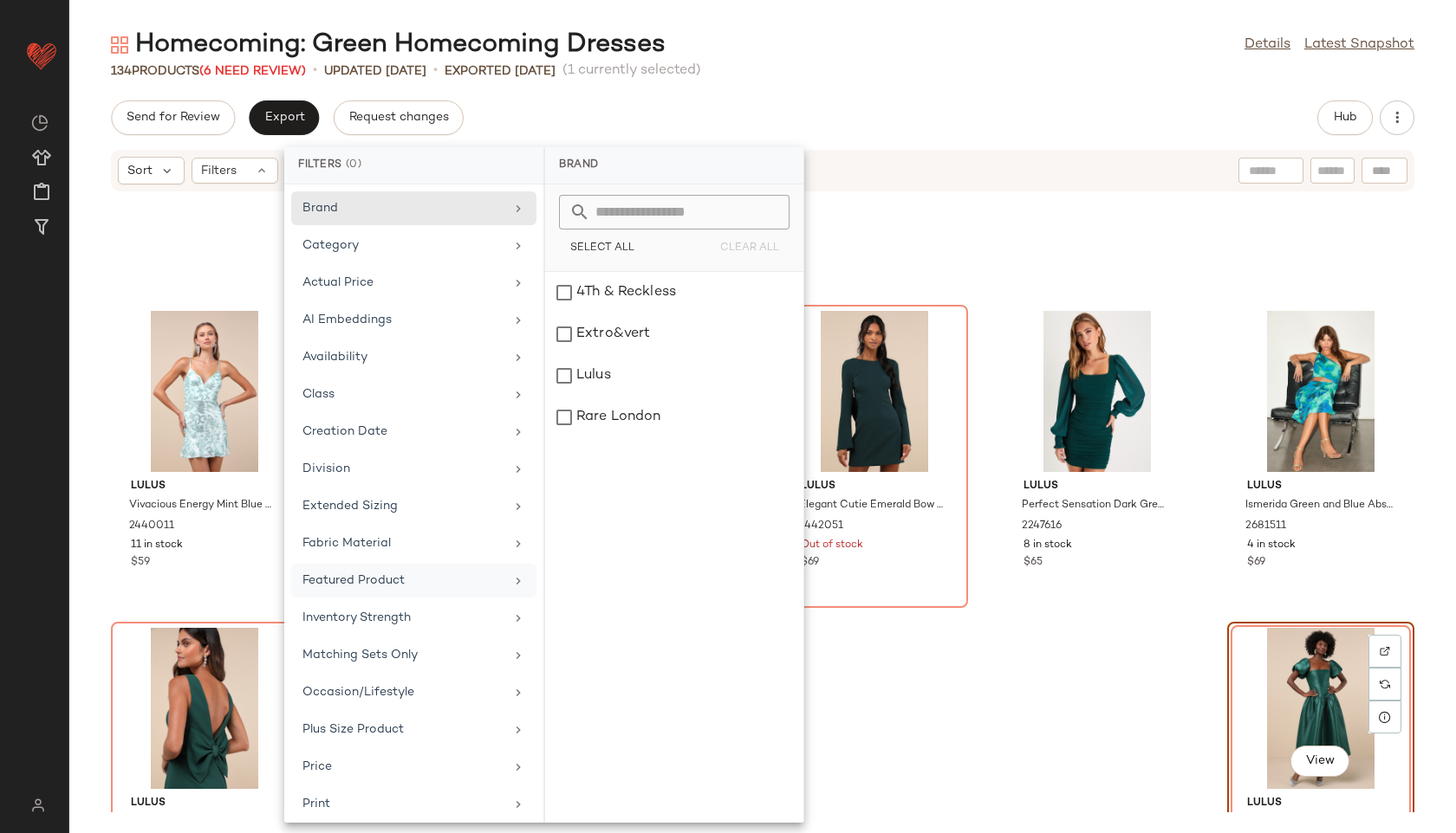
scroll to position [195, 0]
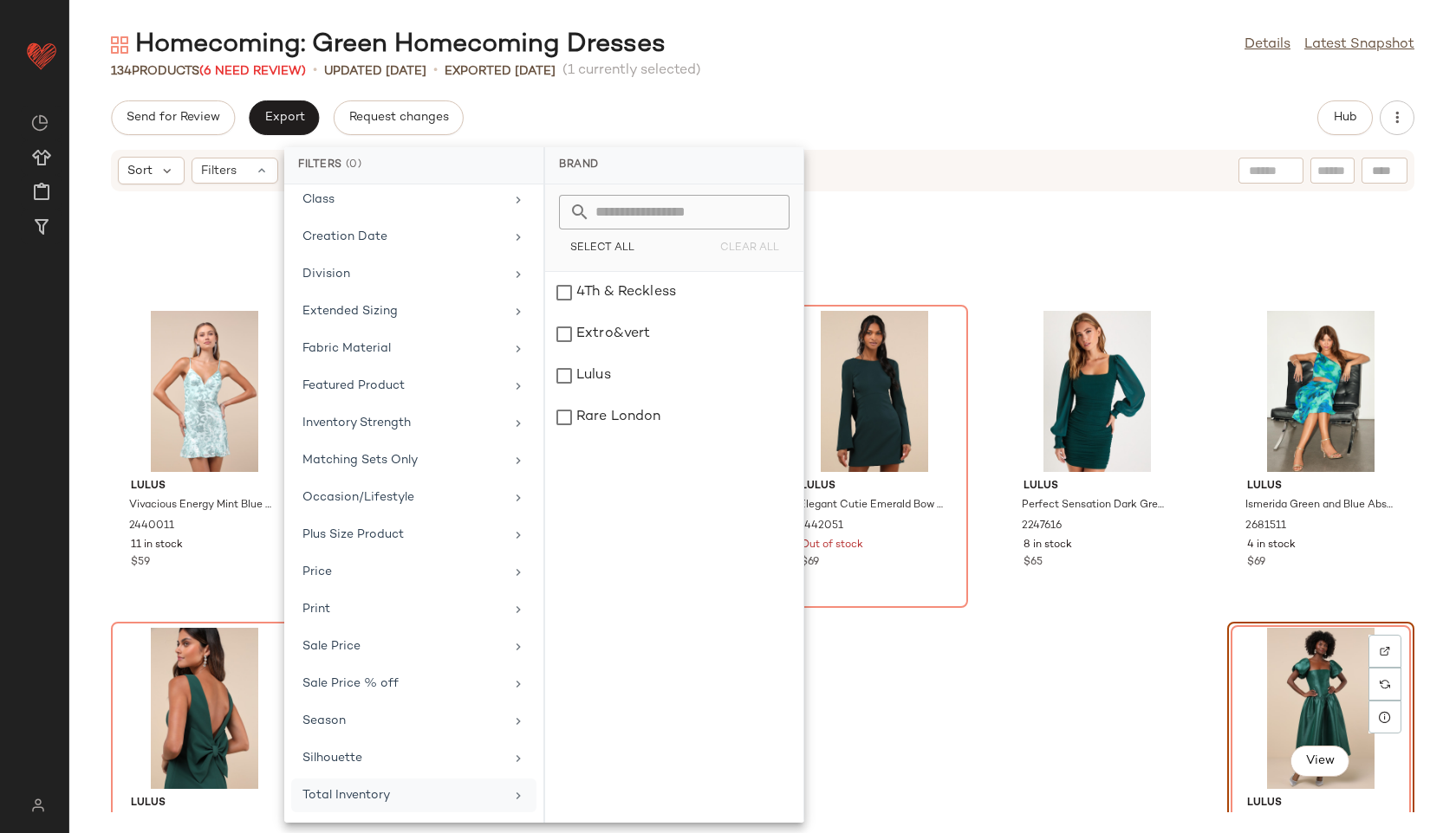
click at [405, 797] on div "Total Inventory" at bounding box center [402, 796] width 202 height 19
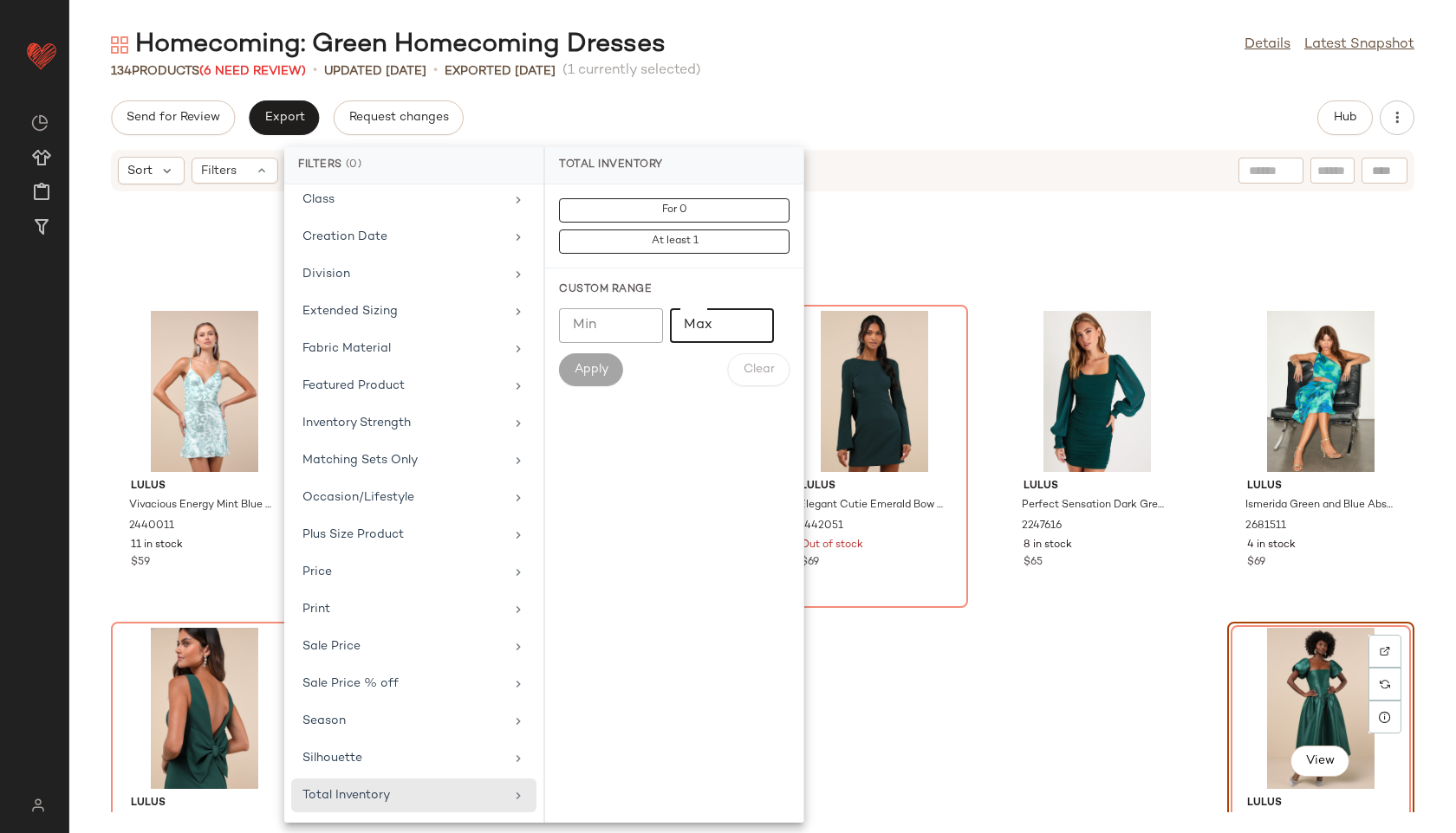
click at [736, 322] on input "Max" at bounding box center [722, 325] width 104 height 34
type input "**"
click at [595, 364] on span "Apply" at bounding box center [590, 370] width 34 height 14
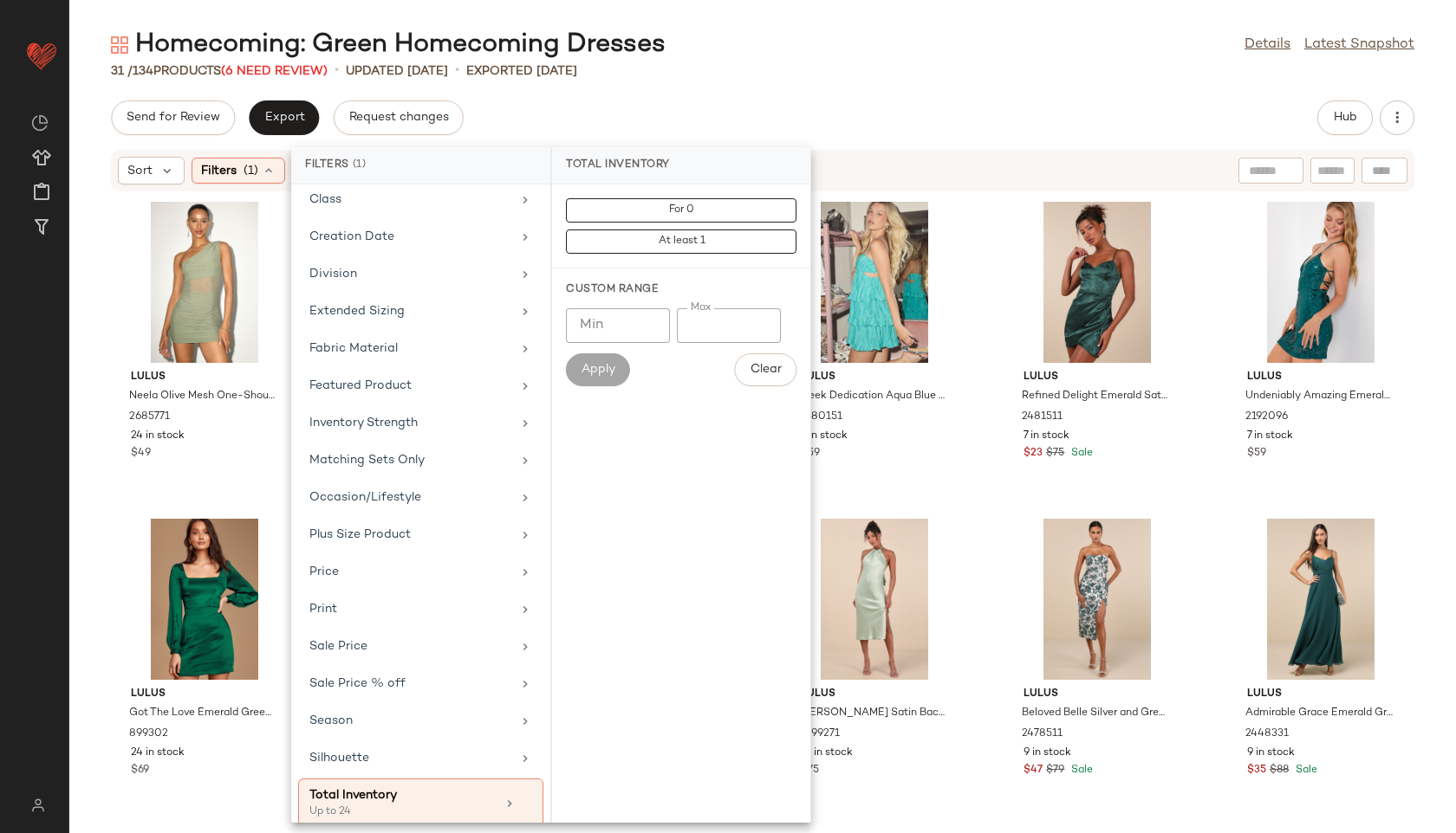
click at [857, 107] on div "Send for Review Export Request changes Hub" at bounding box center [762, 117] width 1304 height 34
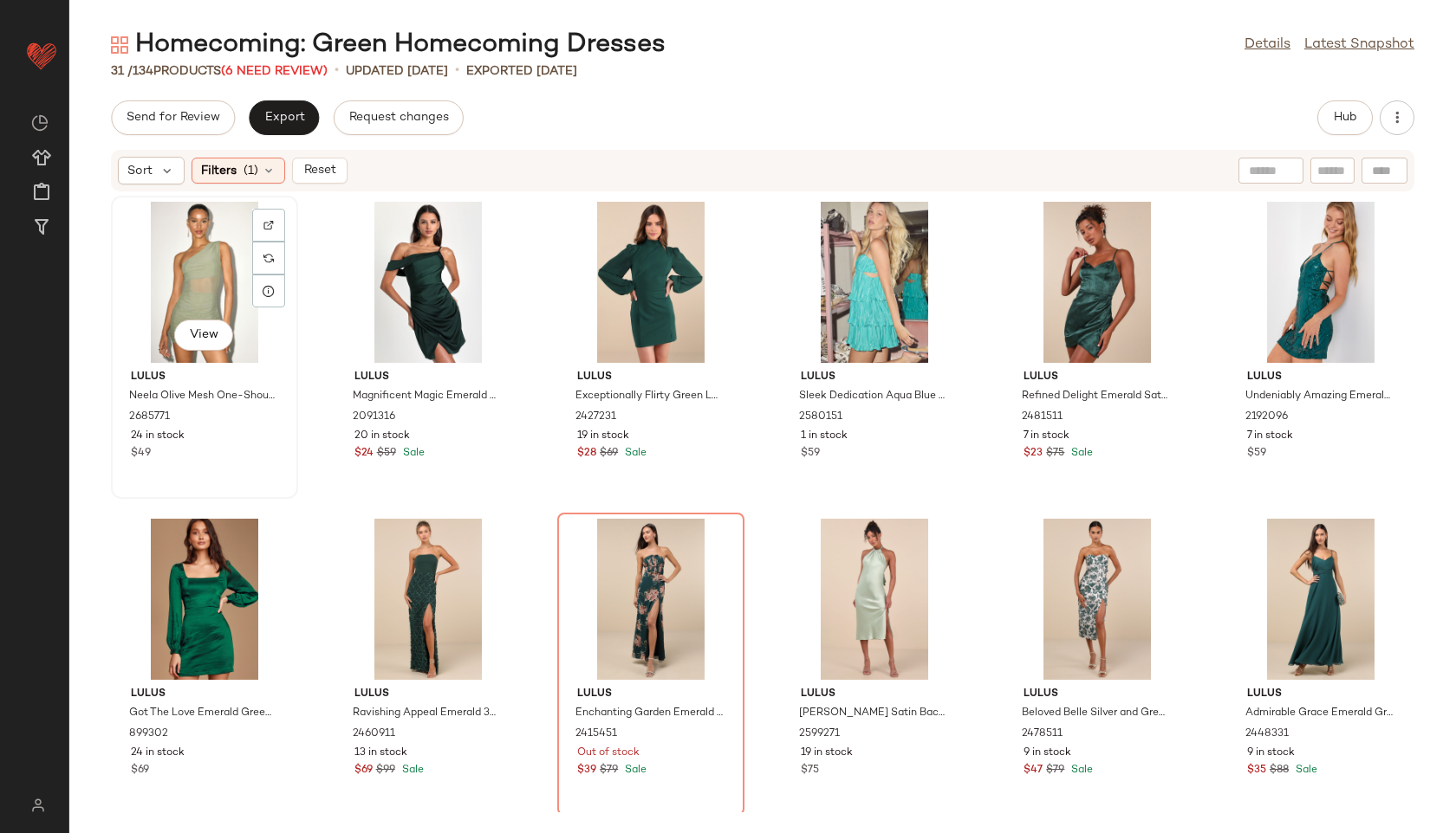
click at [184, 284] on div "View" at bounding box center [204, 281] width 175 height 161
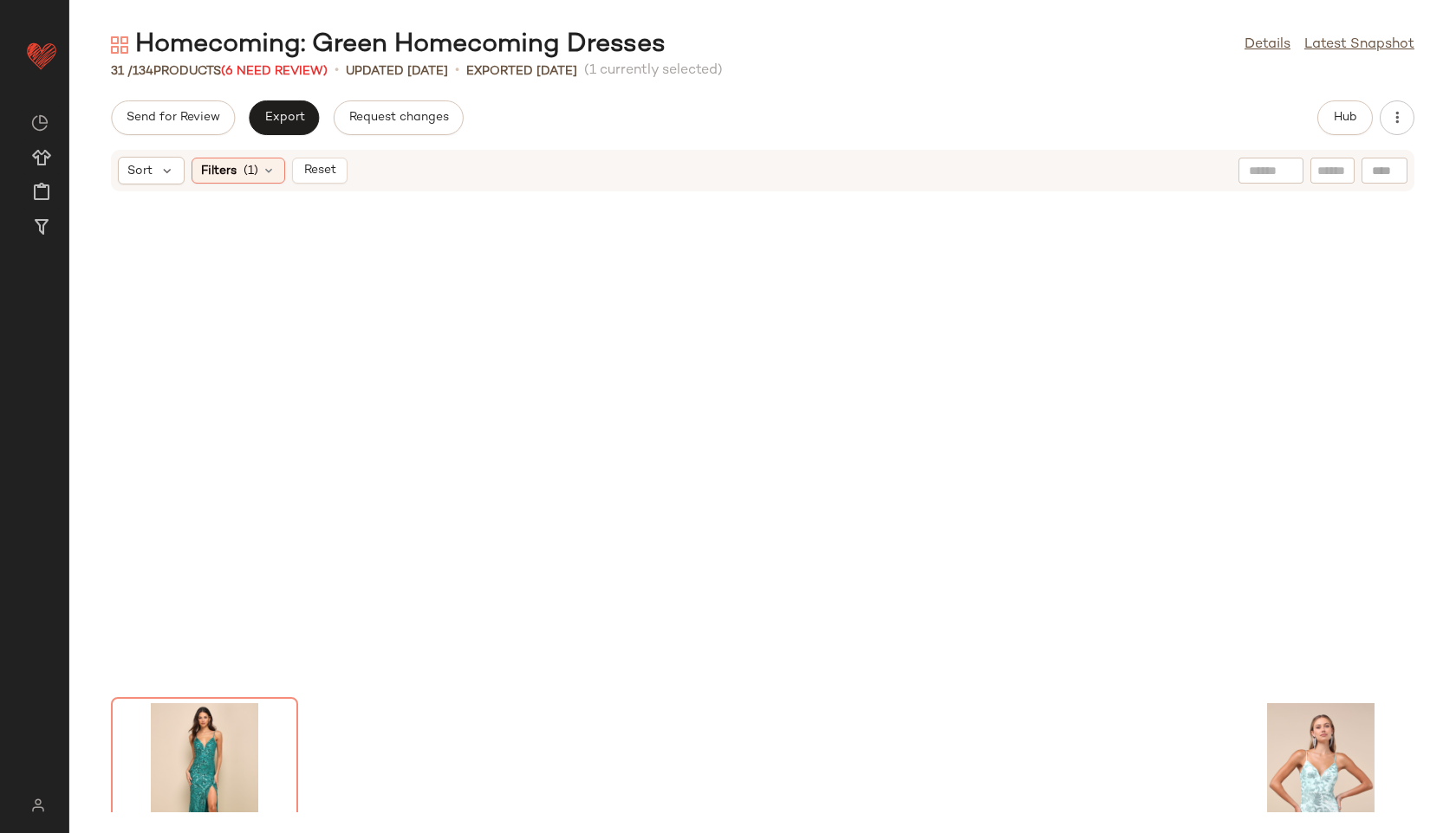
scroll to position [1285, 0]
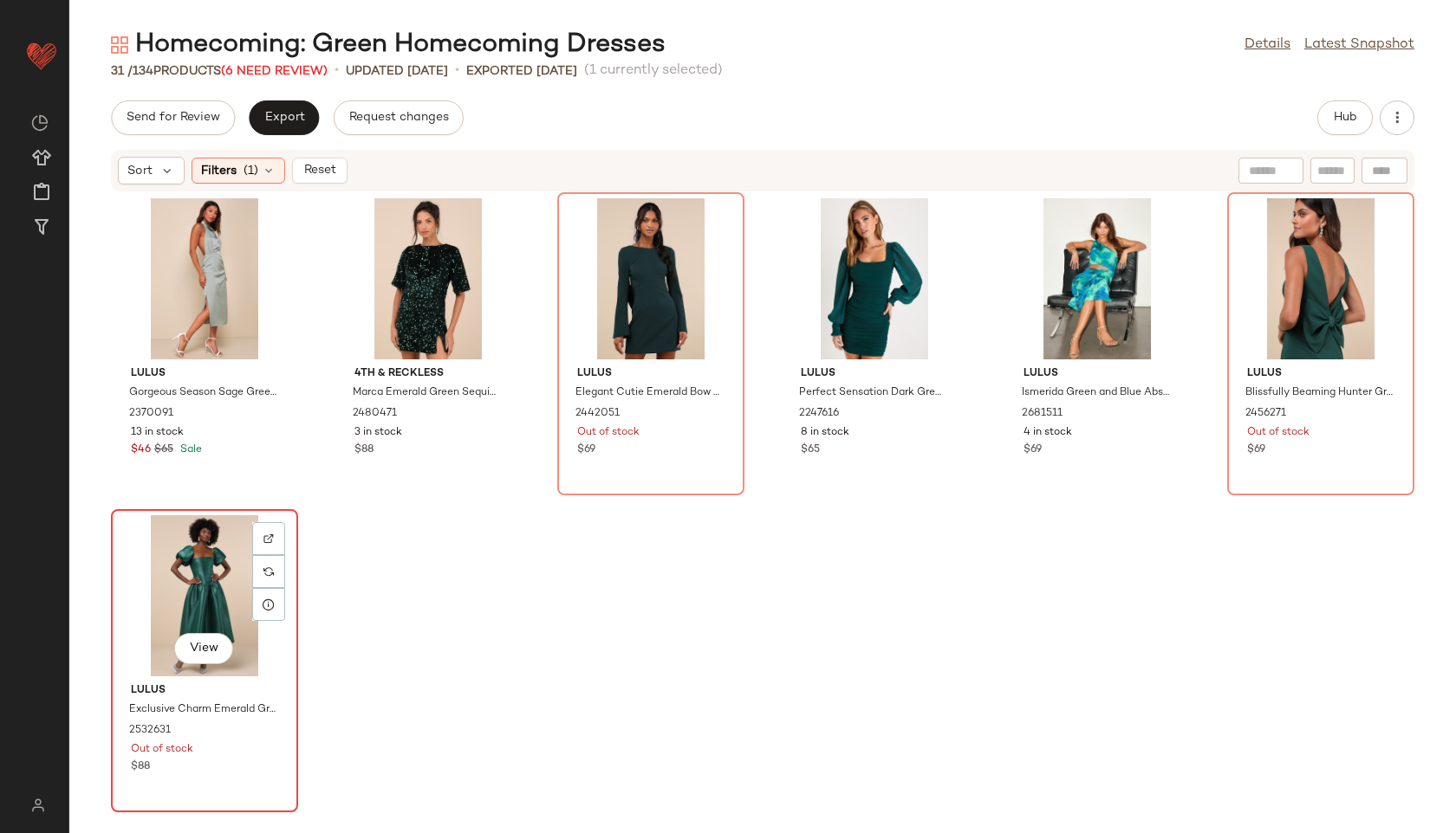
click at [187, 608] on div "View" at bounding box center [204, 595] width 175 height 161
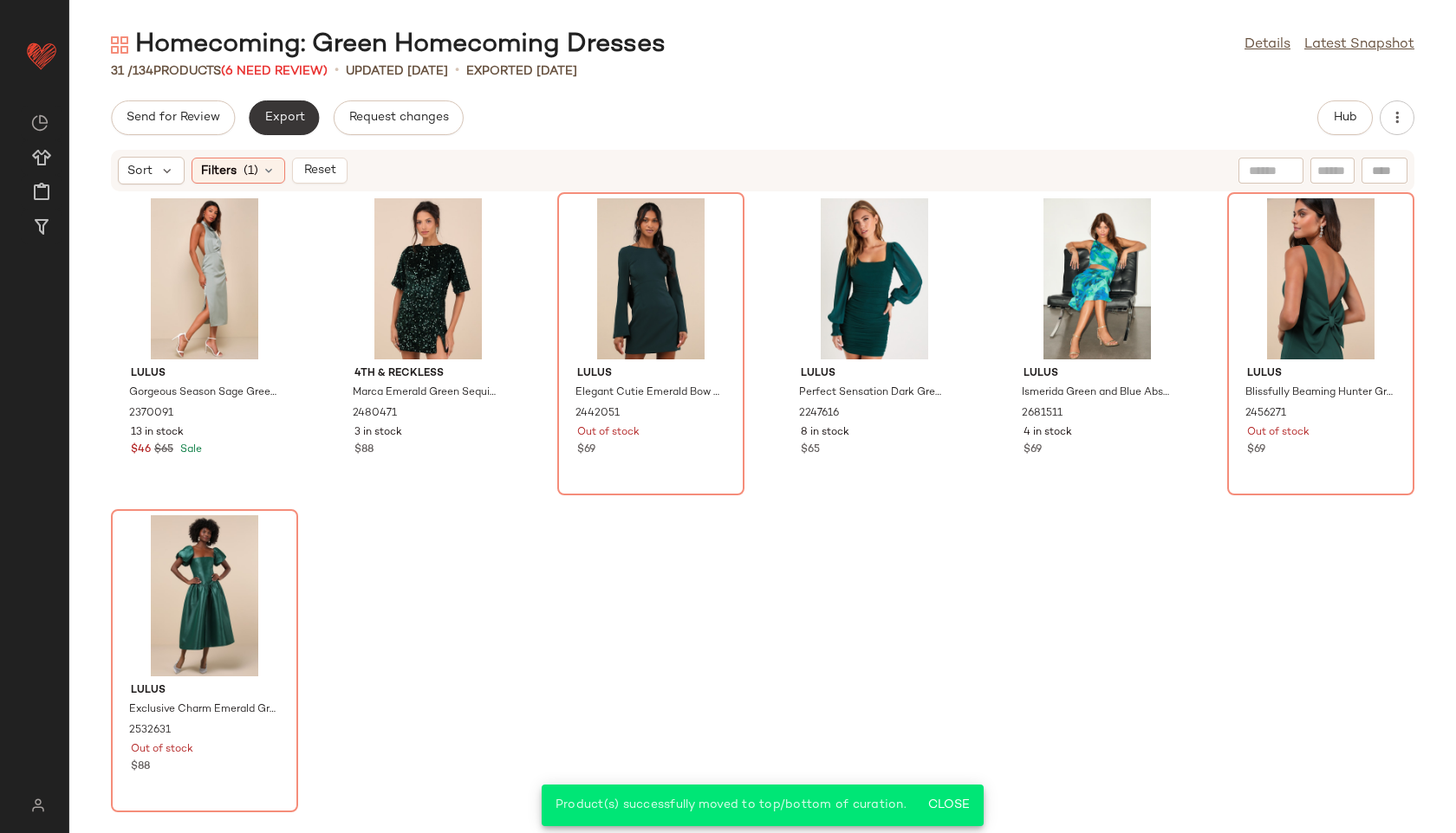
click at [270, 106] on button "Export" at bounding box center [284, 117] width 71 height 34
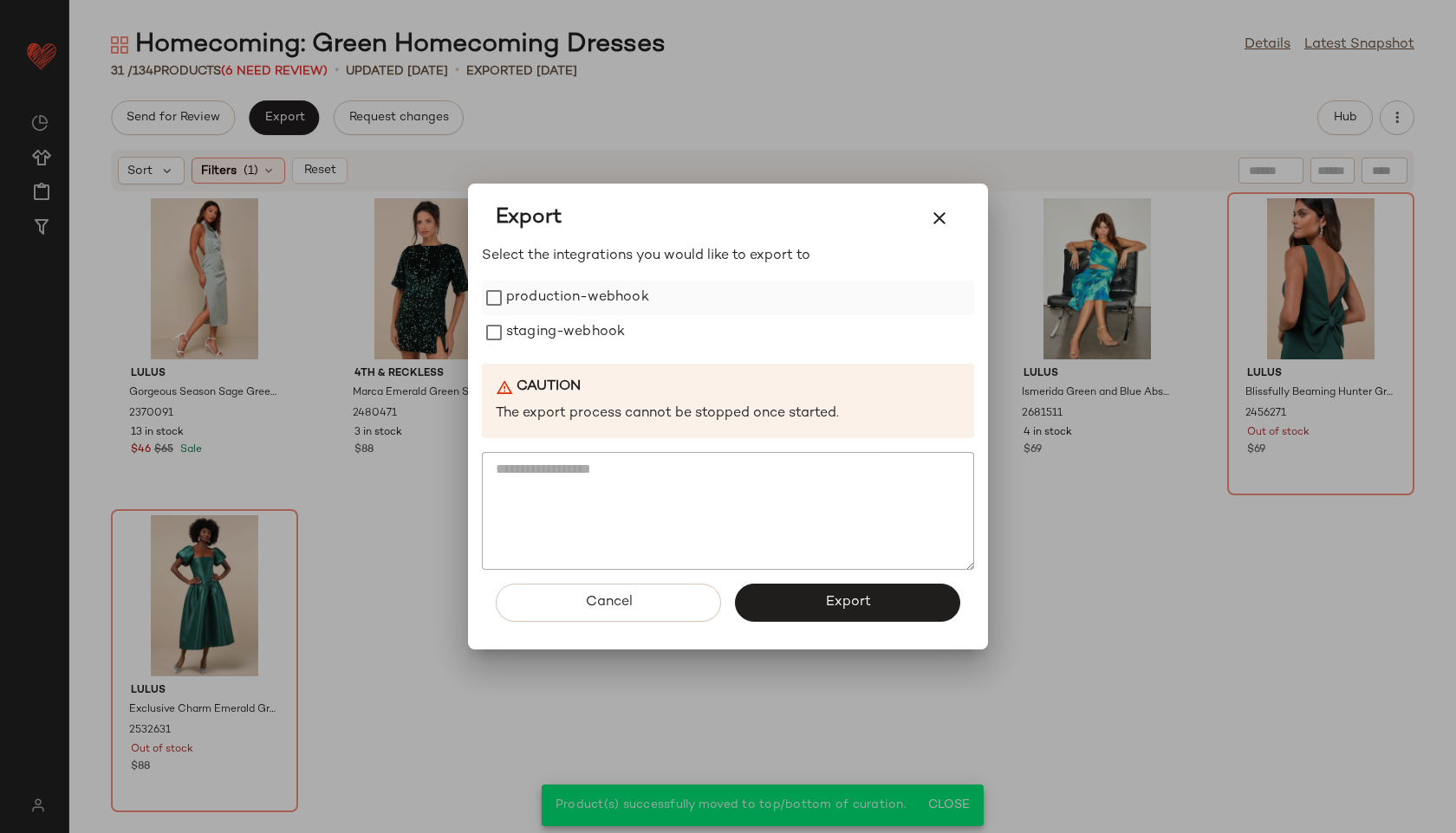
click at [541, 302] on label "production-webhook" at bounding box center [578, 297] width 143 height 34
click at [554, 332] on label "staging-webhook" at bounding box center [566, 332] width 119 height 34
click at [815, 602] on button "Export" at bounding box center [847, 603] width 225 height 38
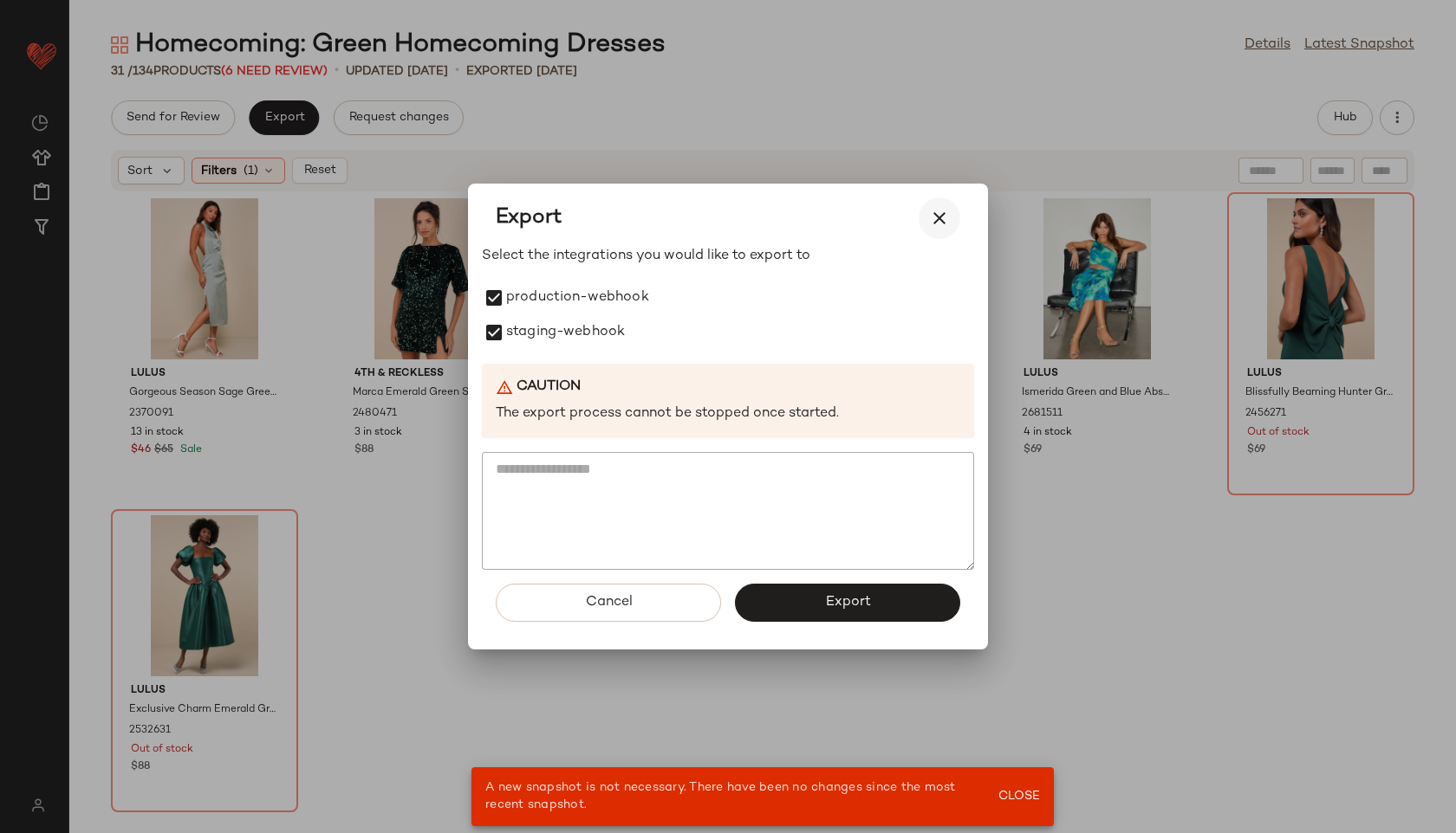
click at [944, 215] on icon "button" at bounding box center [939, 218] width 20 height 20
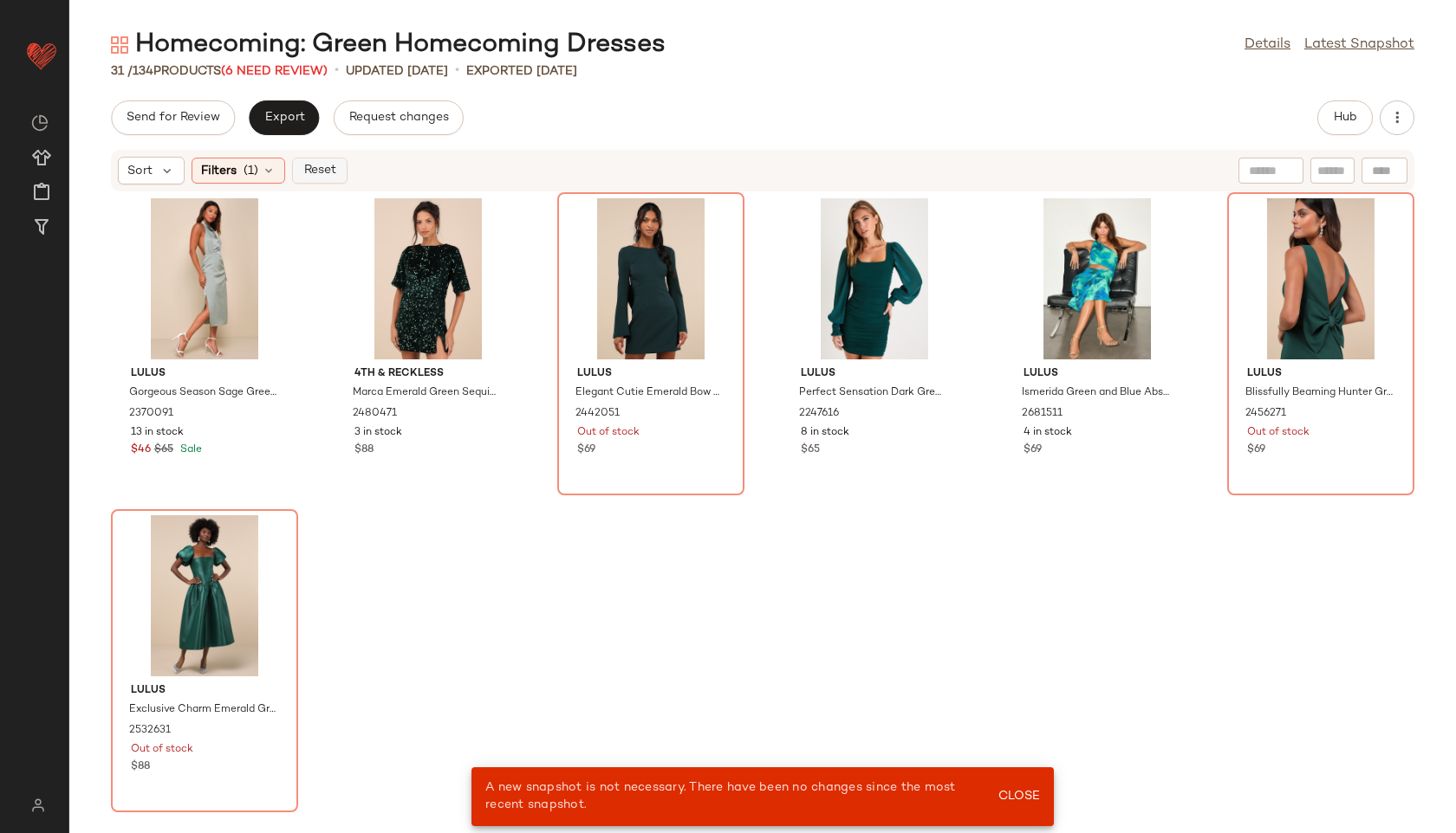
click at [303, 174] on span "Reset" at bounding box center [318, 170] width 33 height 14
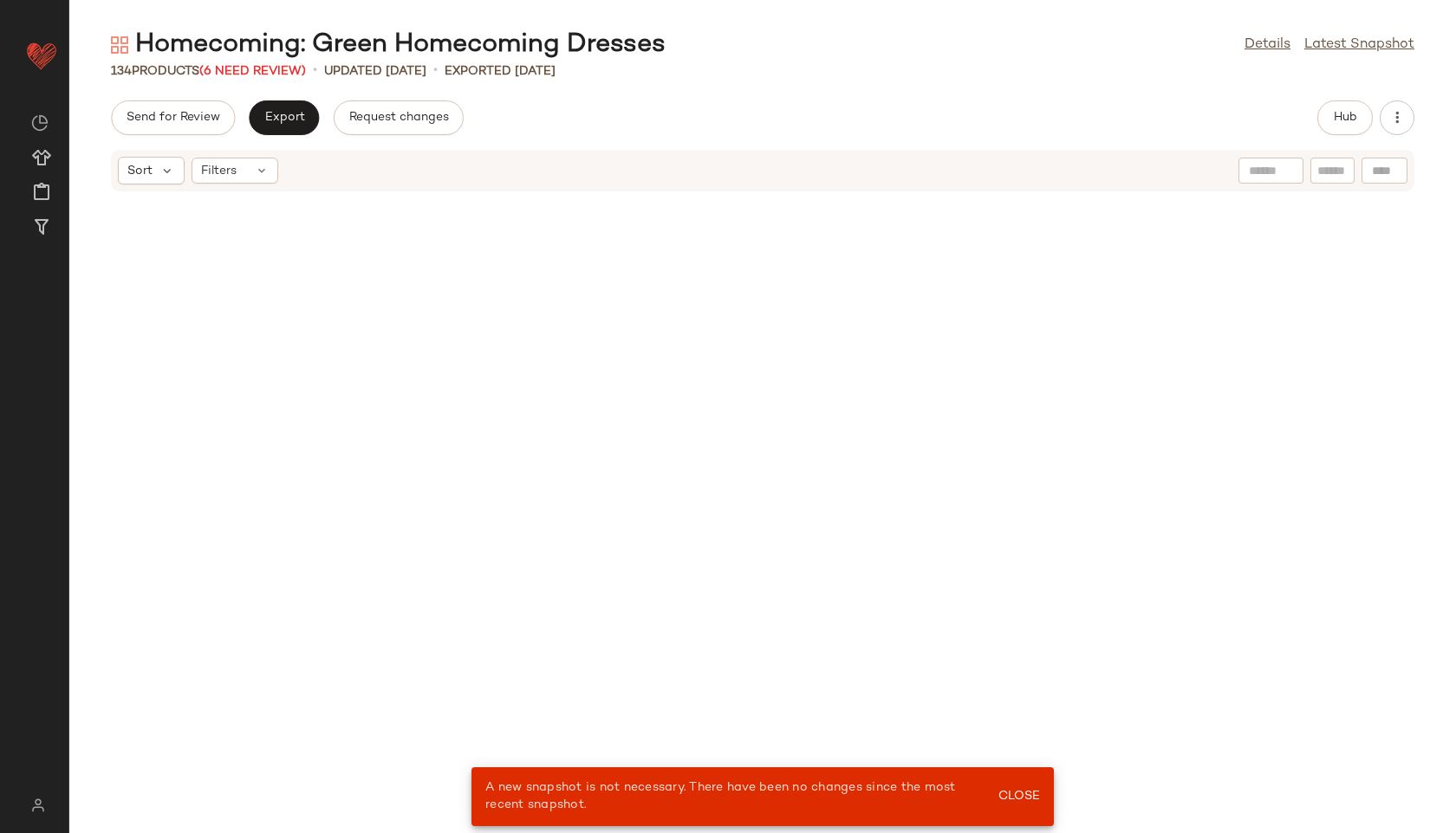
scroll to position [6674, 0]
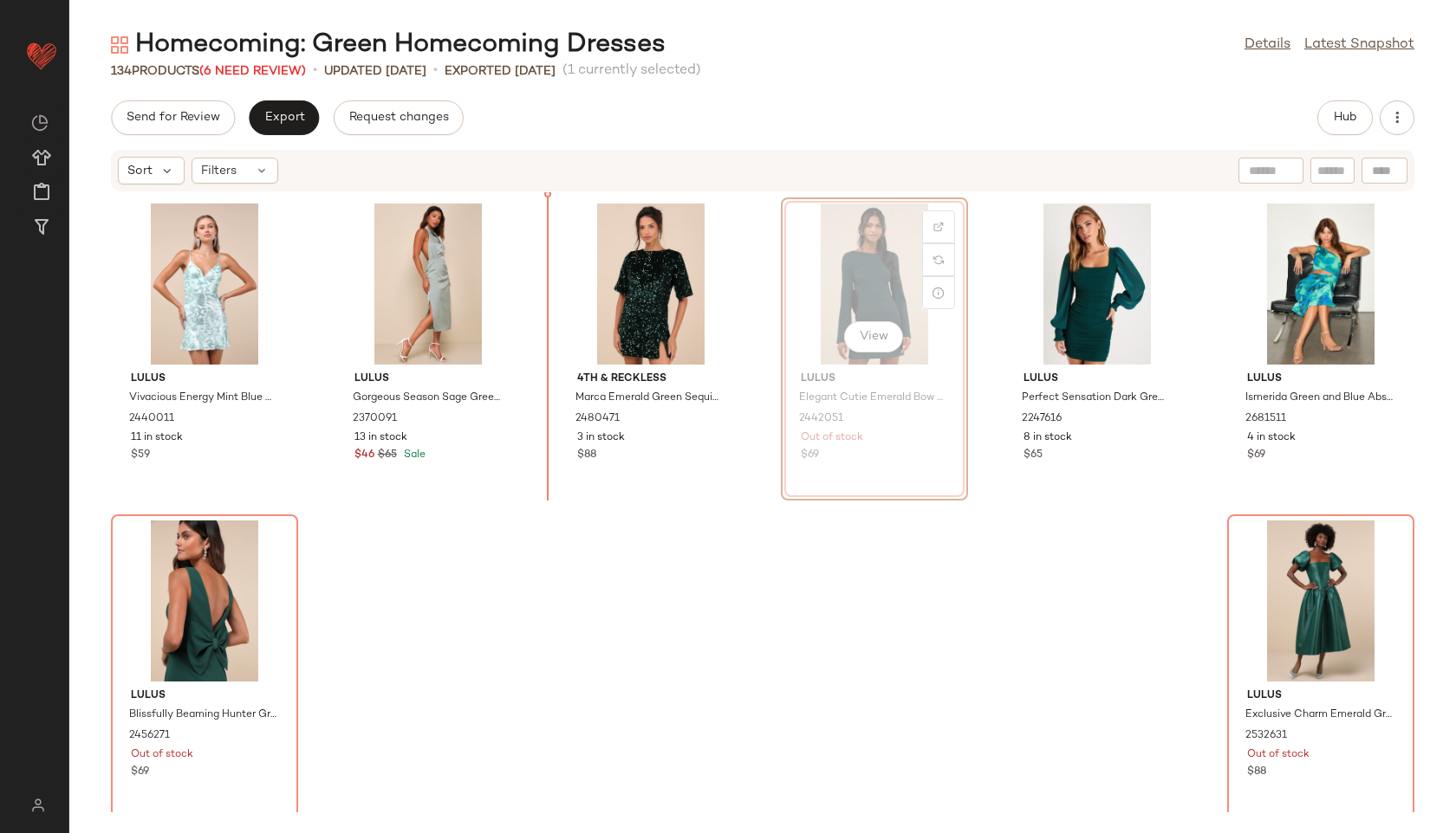
scroll to position [6674, 0]
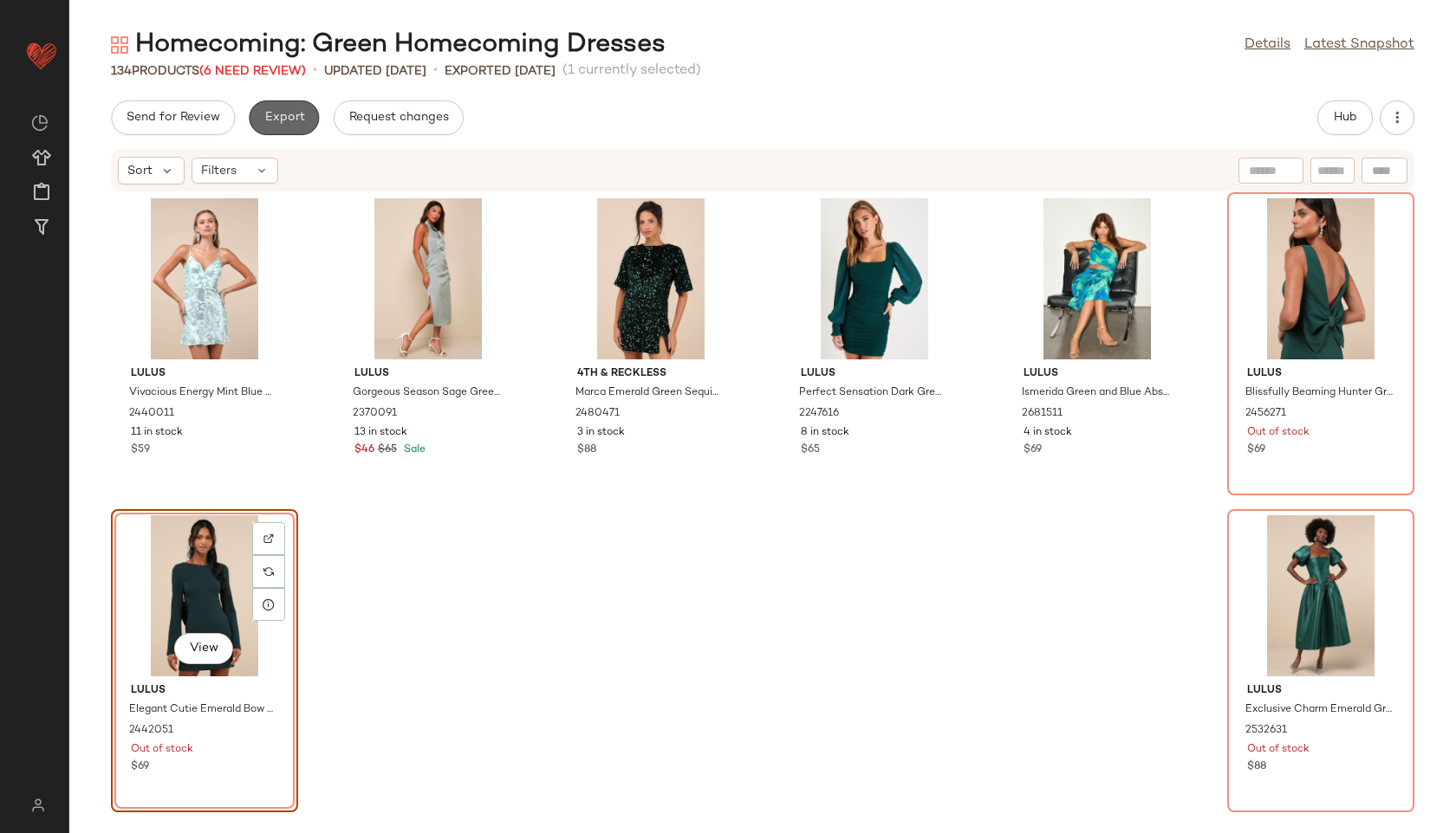
click at [279, 116] on span "Export" at bounding box center [284, 117] width 41 height 14
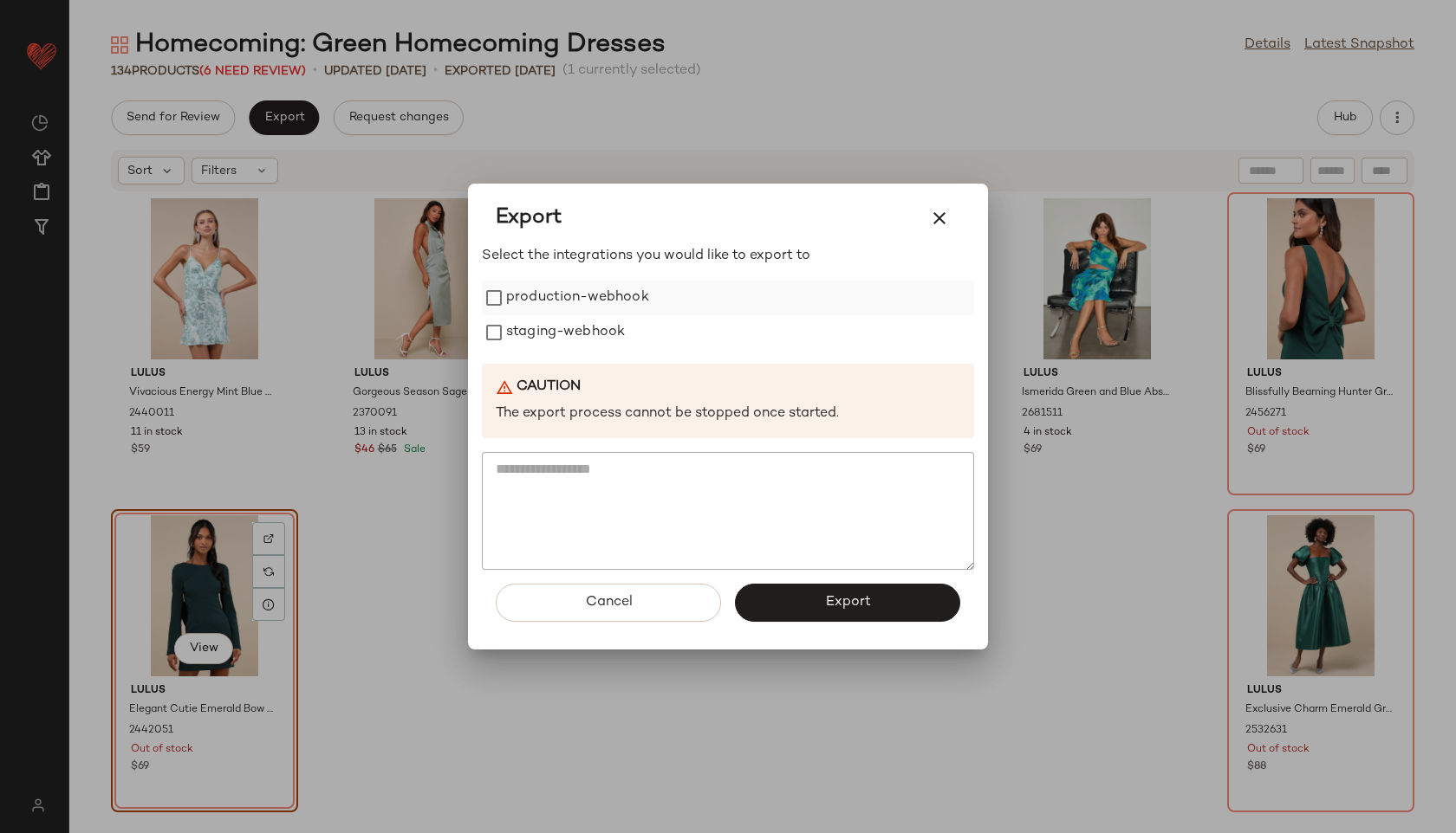
click at [588, 308] on label "production-webhook" at bounding box center [578, 297] width 143 height 34
click at [601, 337] on label "staging-webhook" at bounding box center [566, 332] width 119 height 34
click at [811, 598] on button "Export" at bounding box center [847, 603] width 225 height 38
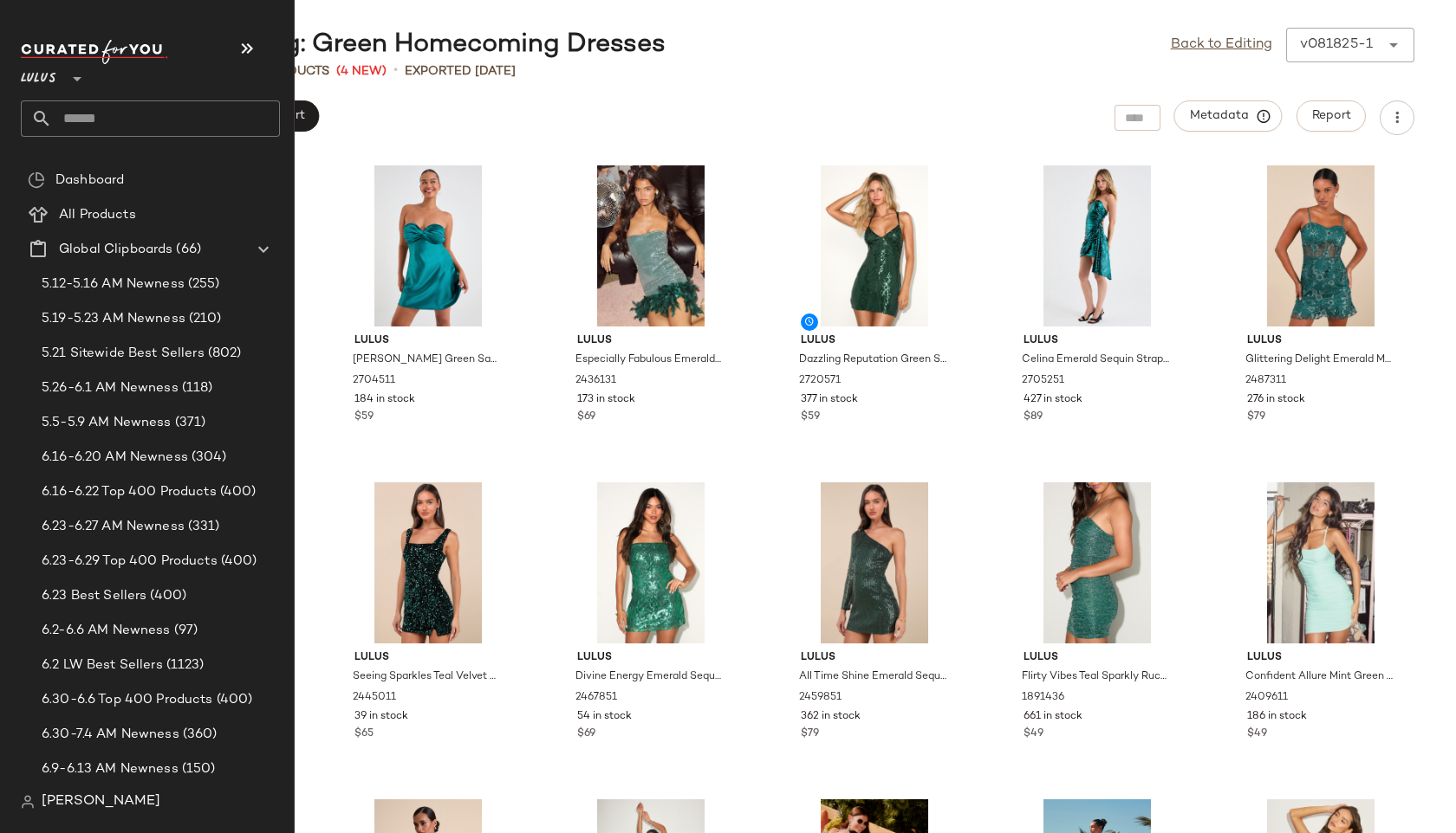
click at [91, 120] on input "text" at bounding box center [165, 118] width 228 height 36
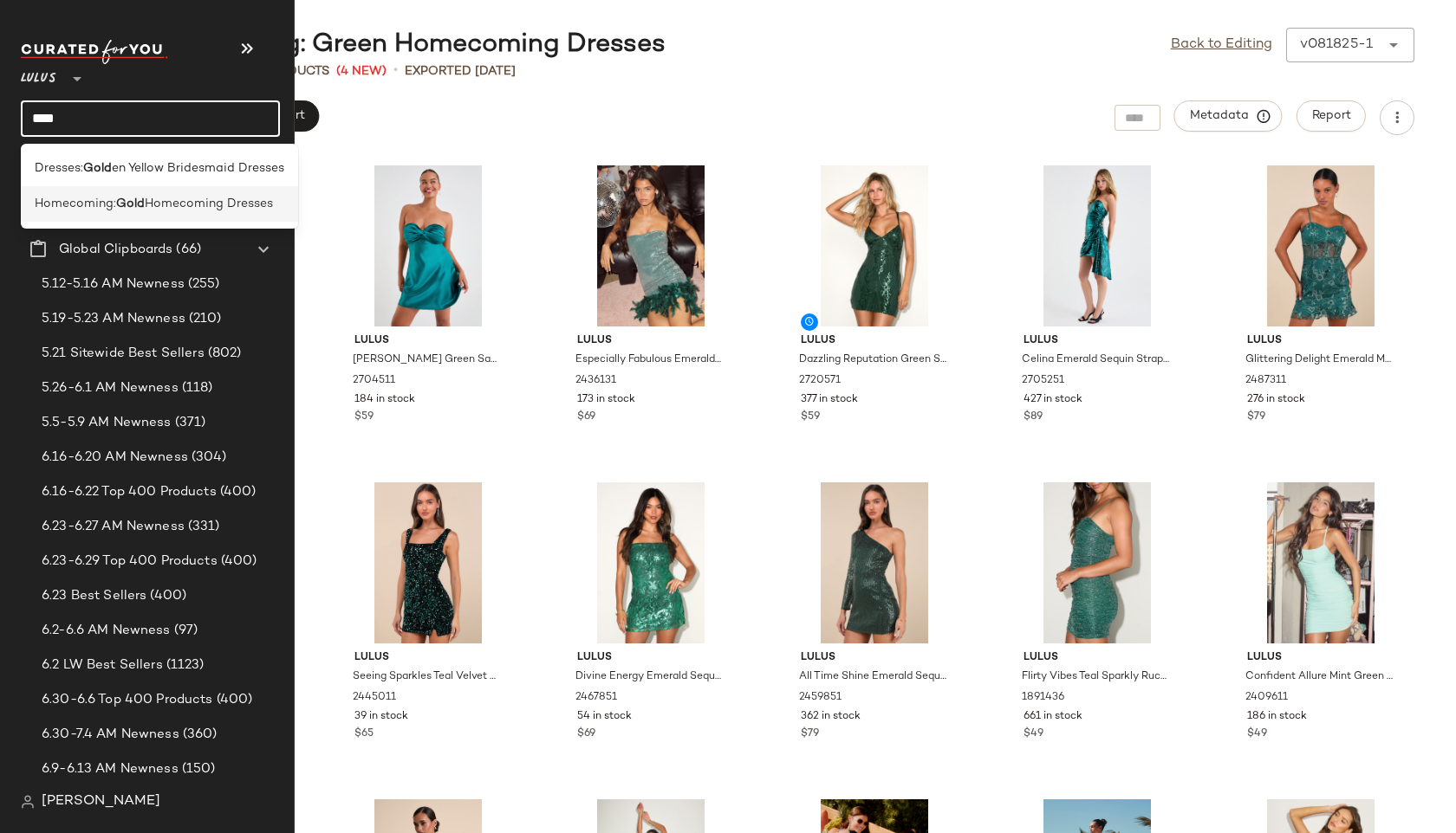
type input "****"
click at [123, 199] on b "Gold" at bounding box center [130, 204] width 29 height 19
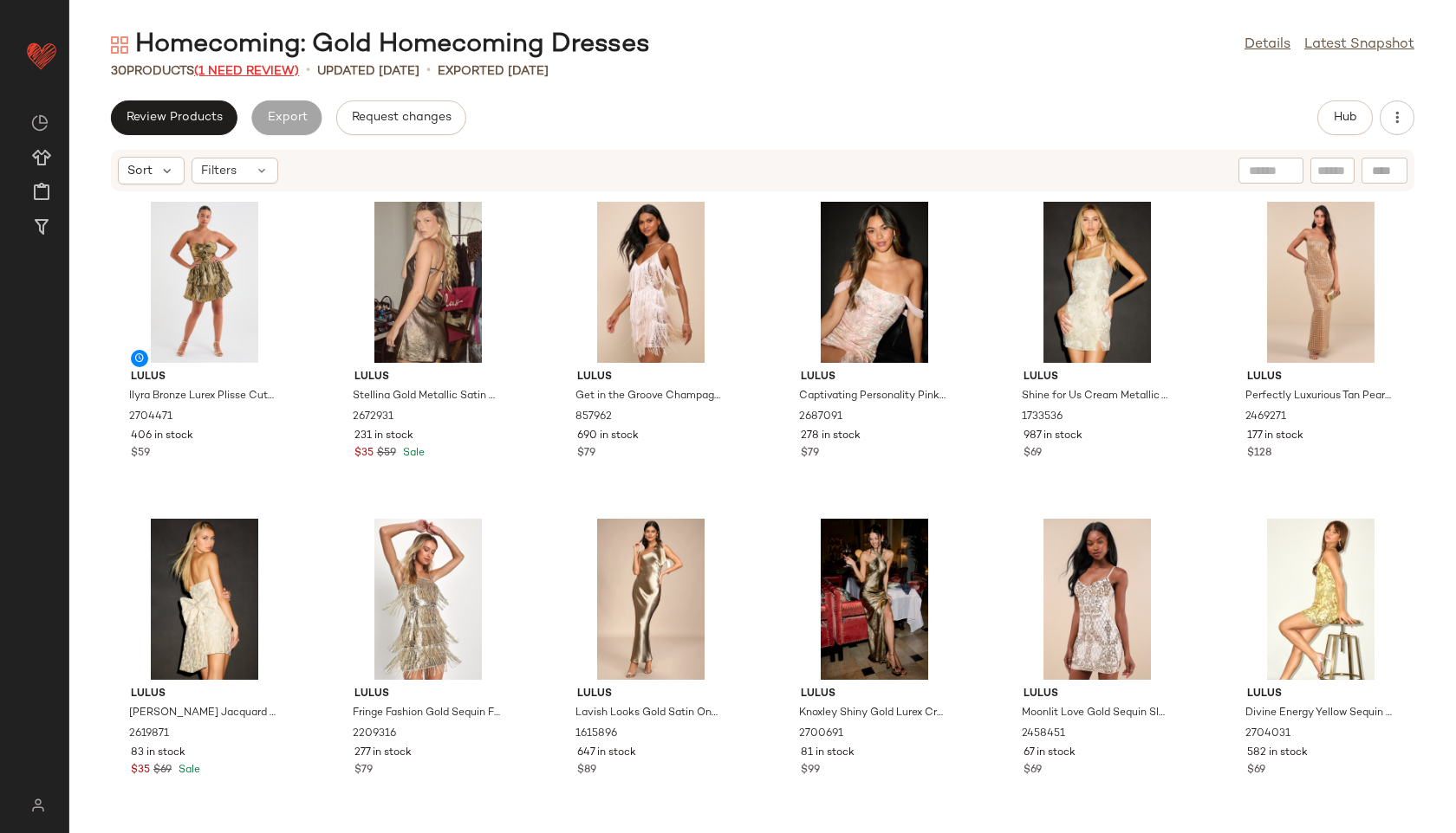
click at [289, 65] on span "(1 Need Review)" at bounding box center [246, 72] width 105 height 13
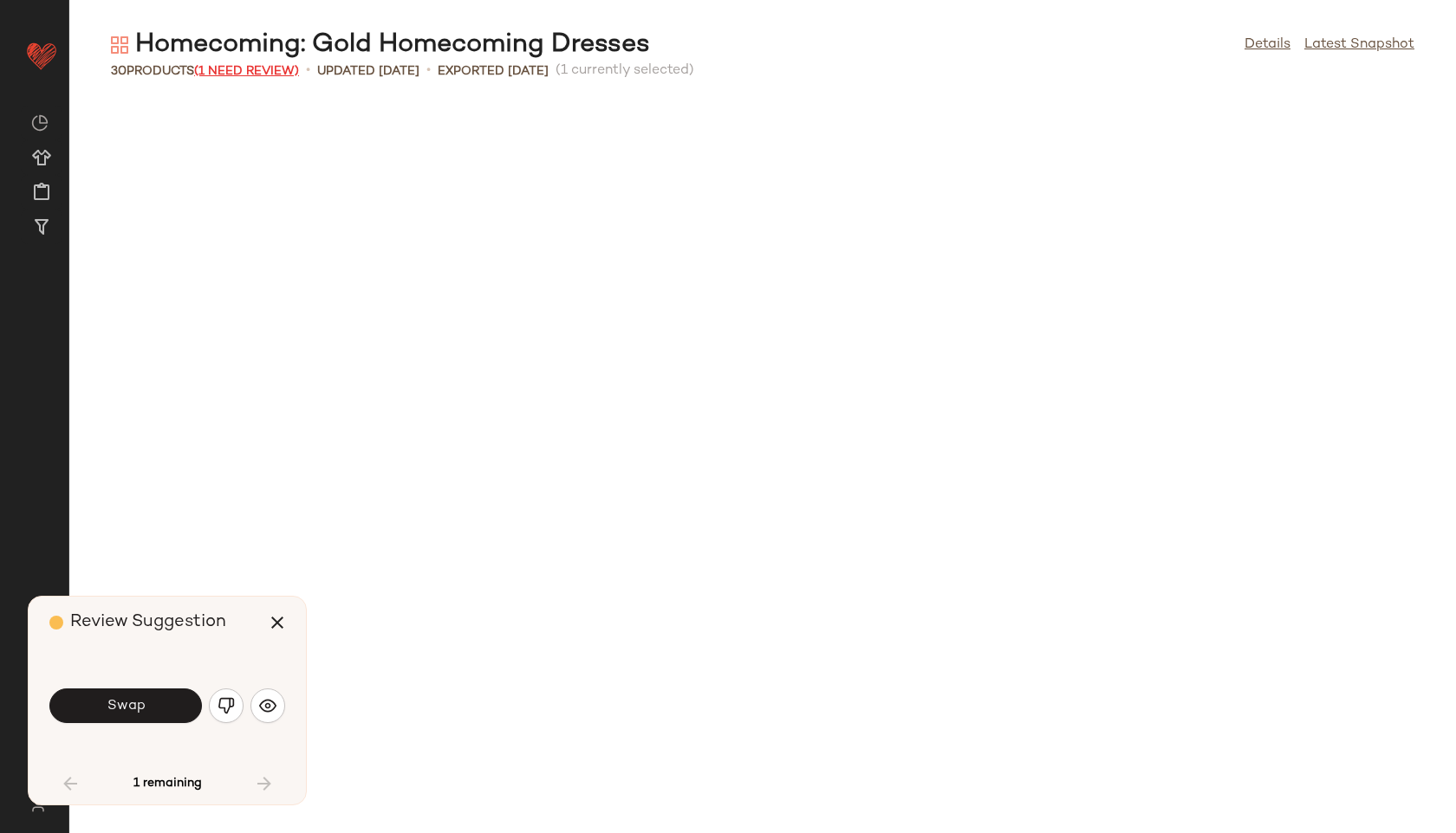
scroll to position [855, 0]
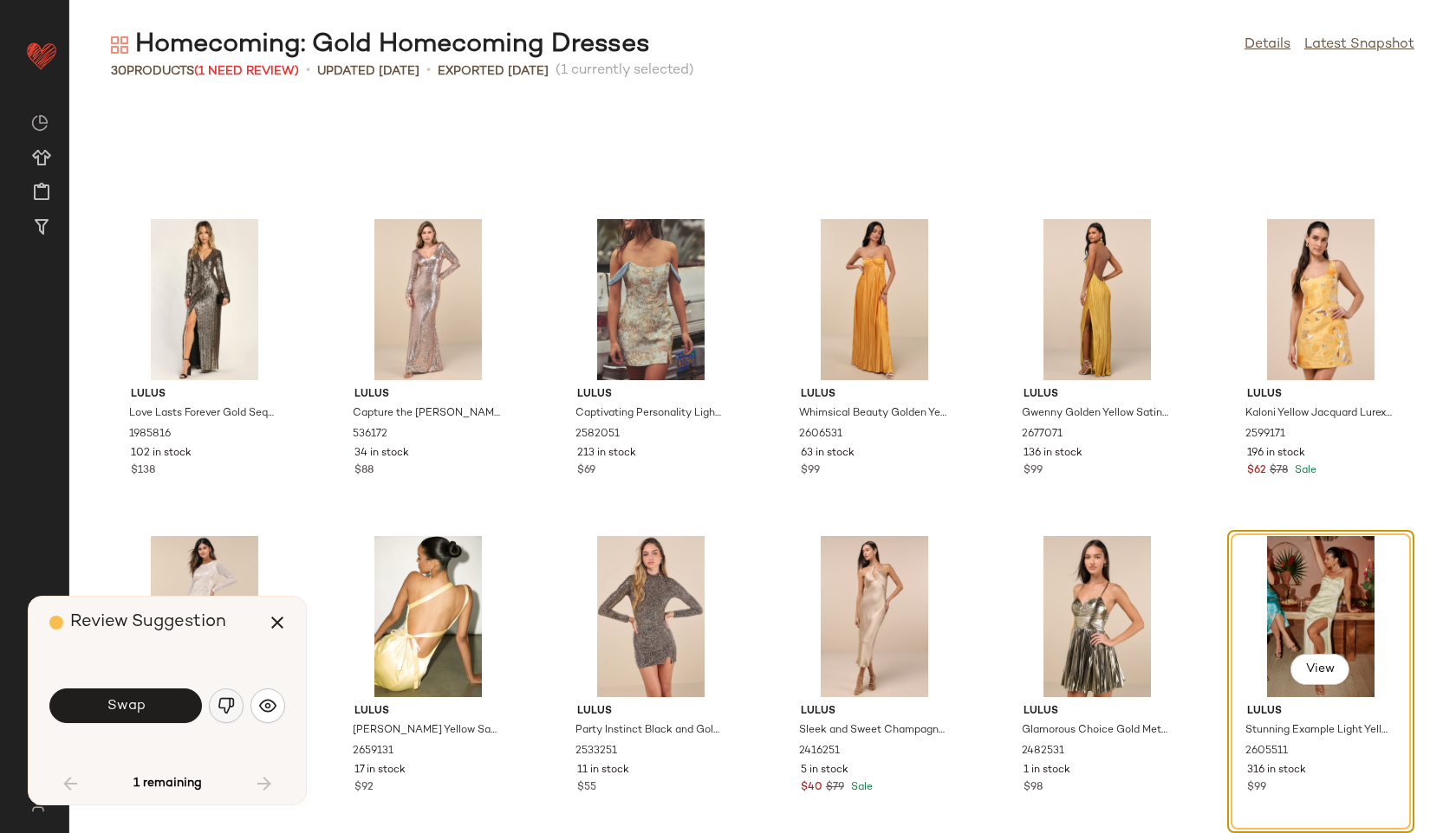
click at [229, 702] on img "button" at bounding box center [226, 706] width 18 height 18
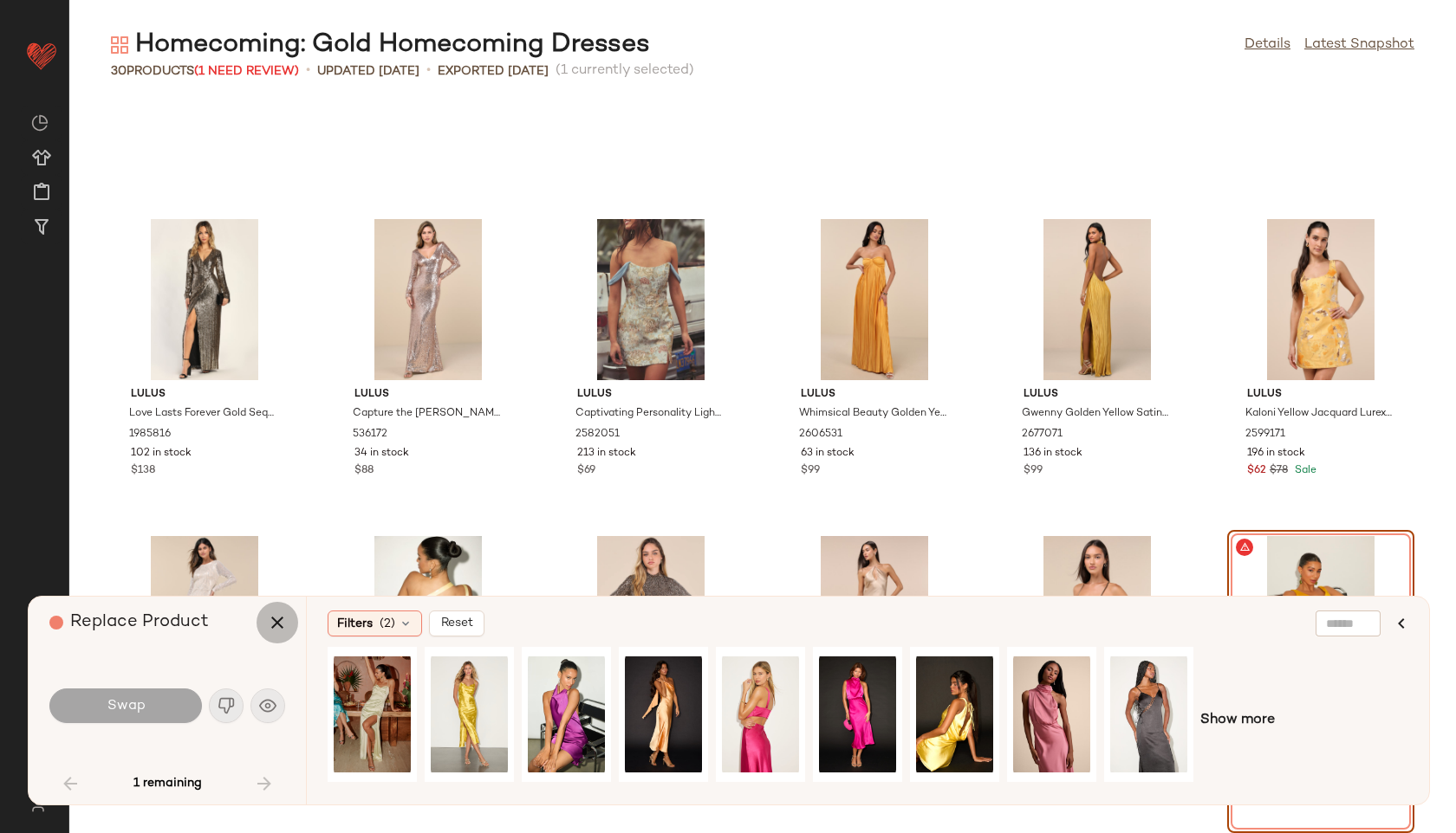
click at [278, 621] on icon "button" at bounding box center [277, 622] width 20 height 20
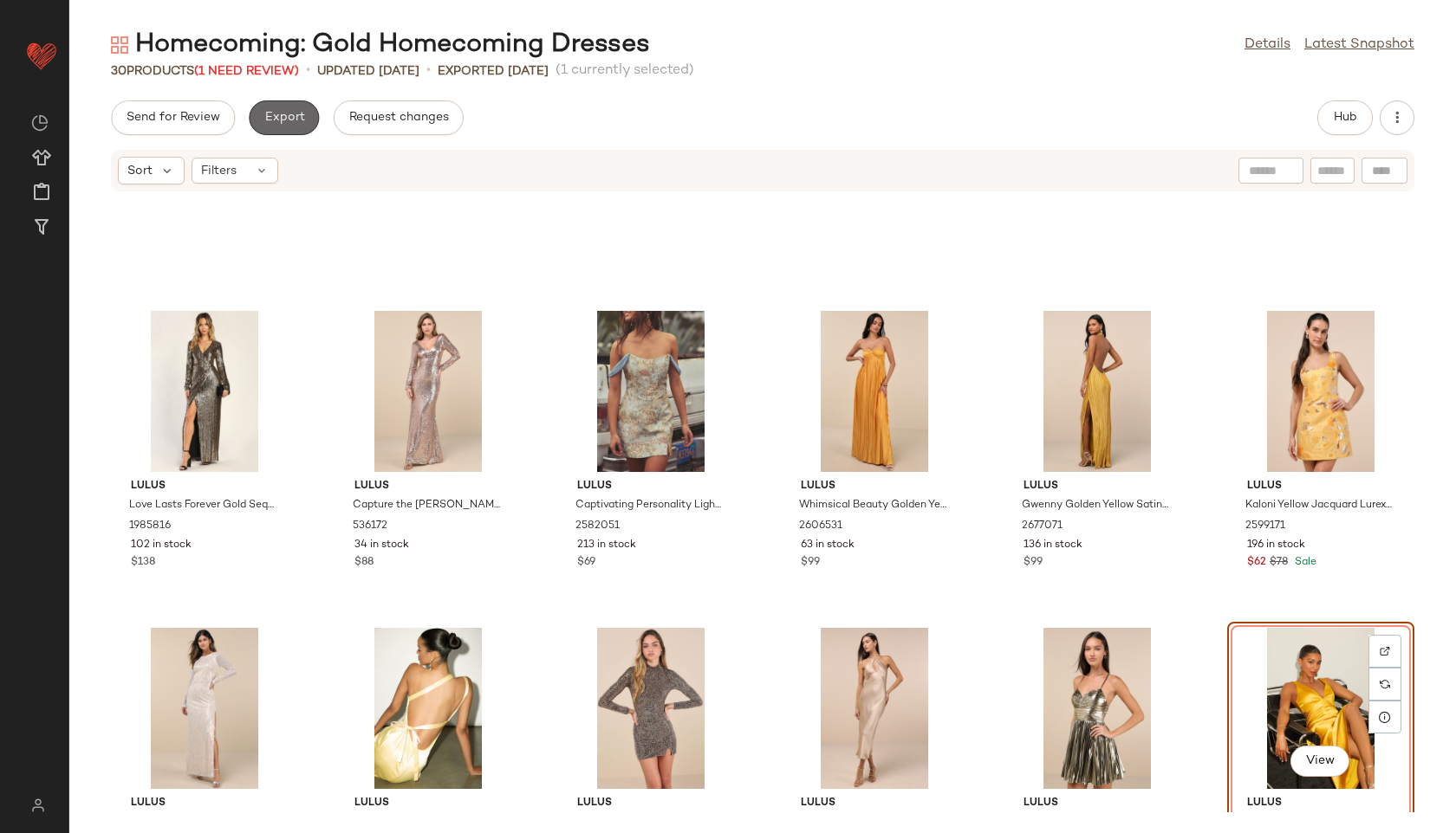
click at [281, 119] on span "Export" at bounding box center [284, 117] width 41 height 14
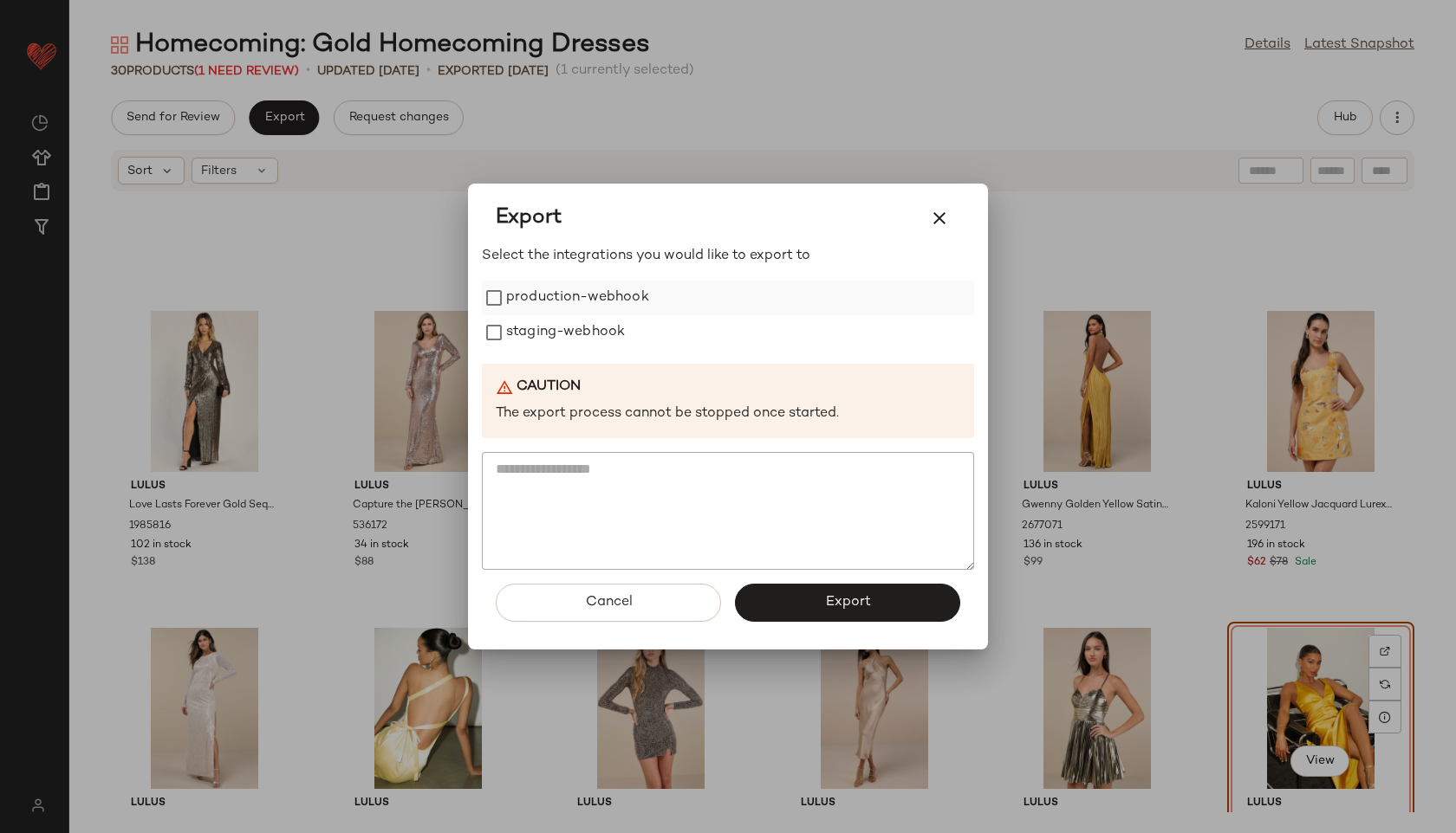
click at [520, 299] on label "production-webhook" at bounding box center [578, 297] width 143 height 34
click at [526, 332] on label "staging-webhook" at bounding box center [566, 332] width 119 height 34
click at [840, 595] on span "Export" at bounding box center [846, 603] width 46 height 17
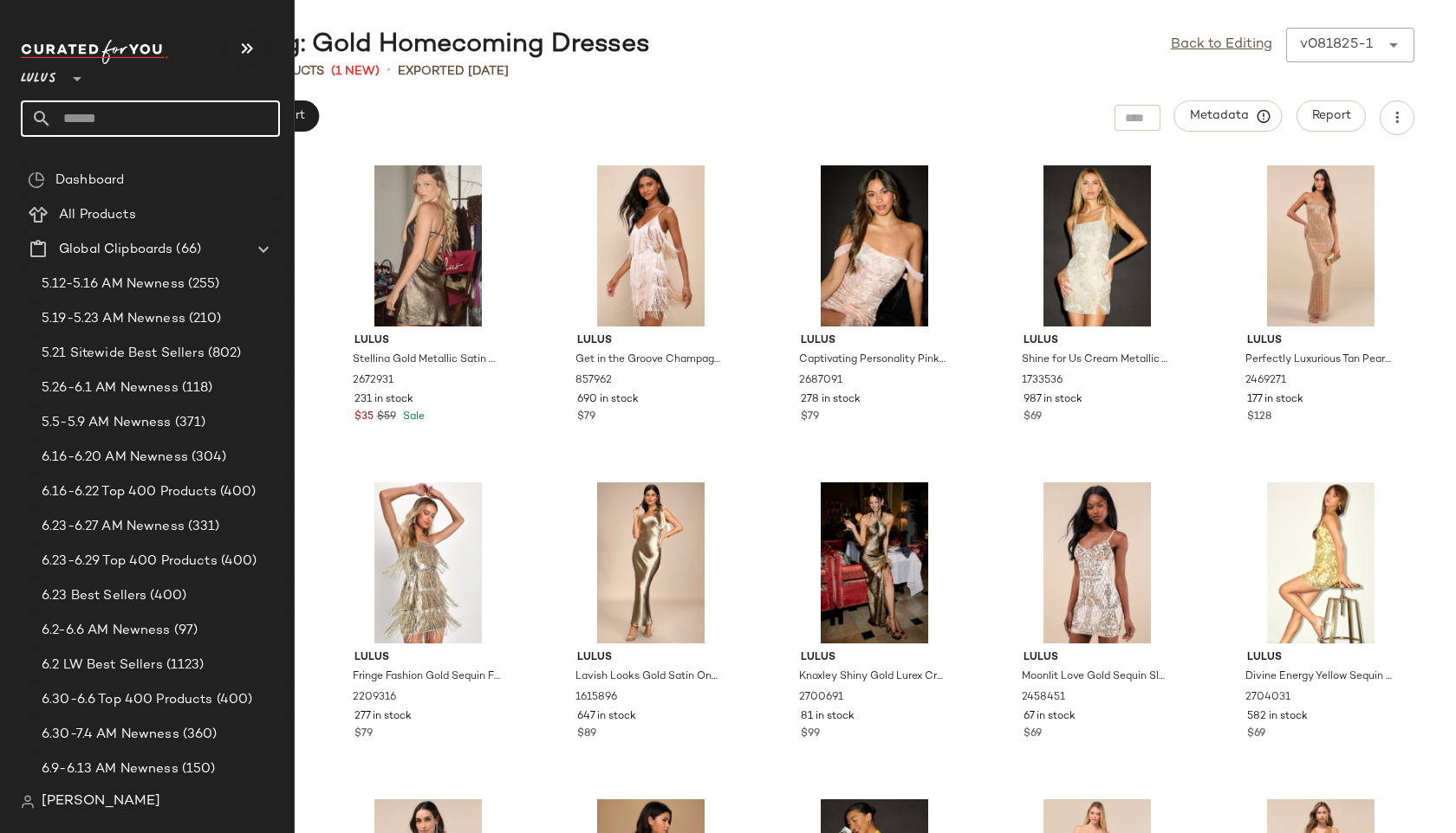
click at [80, 121] on input "text" at bounding box center [165, 118] width 228 height 36
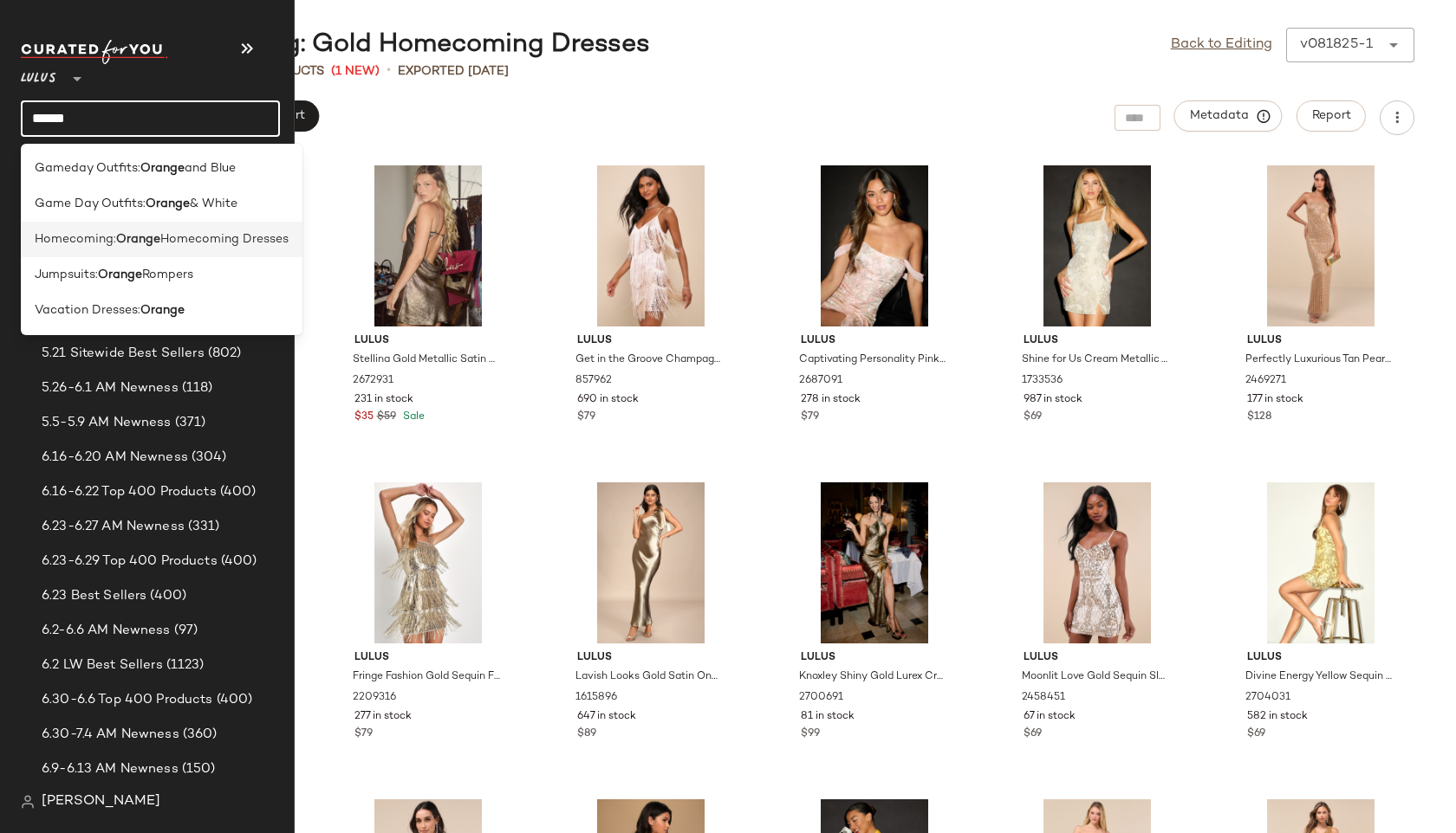
type input "******"
click at [101, 293] on div "Homecoming: Orange Homecoming Dresses" at bounding box center [161, 310] width 282 height 35
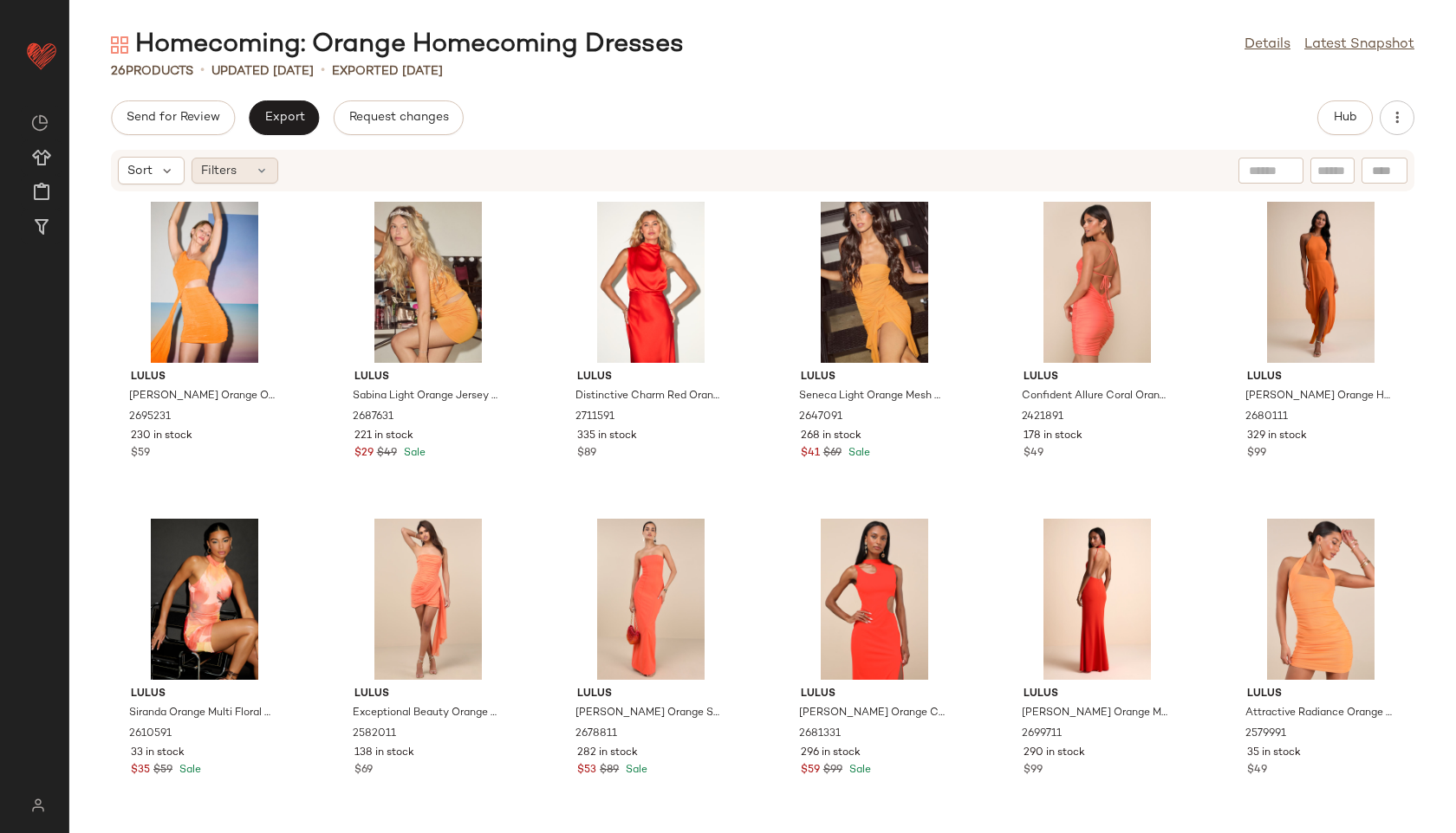
click at [258, 171] on icon at bounding box center [261, 170] width 14 height 14
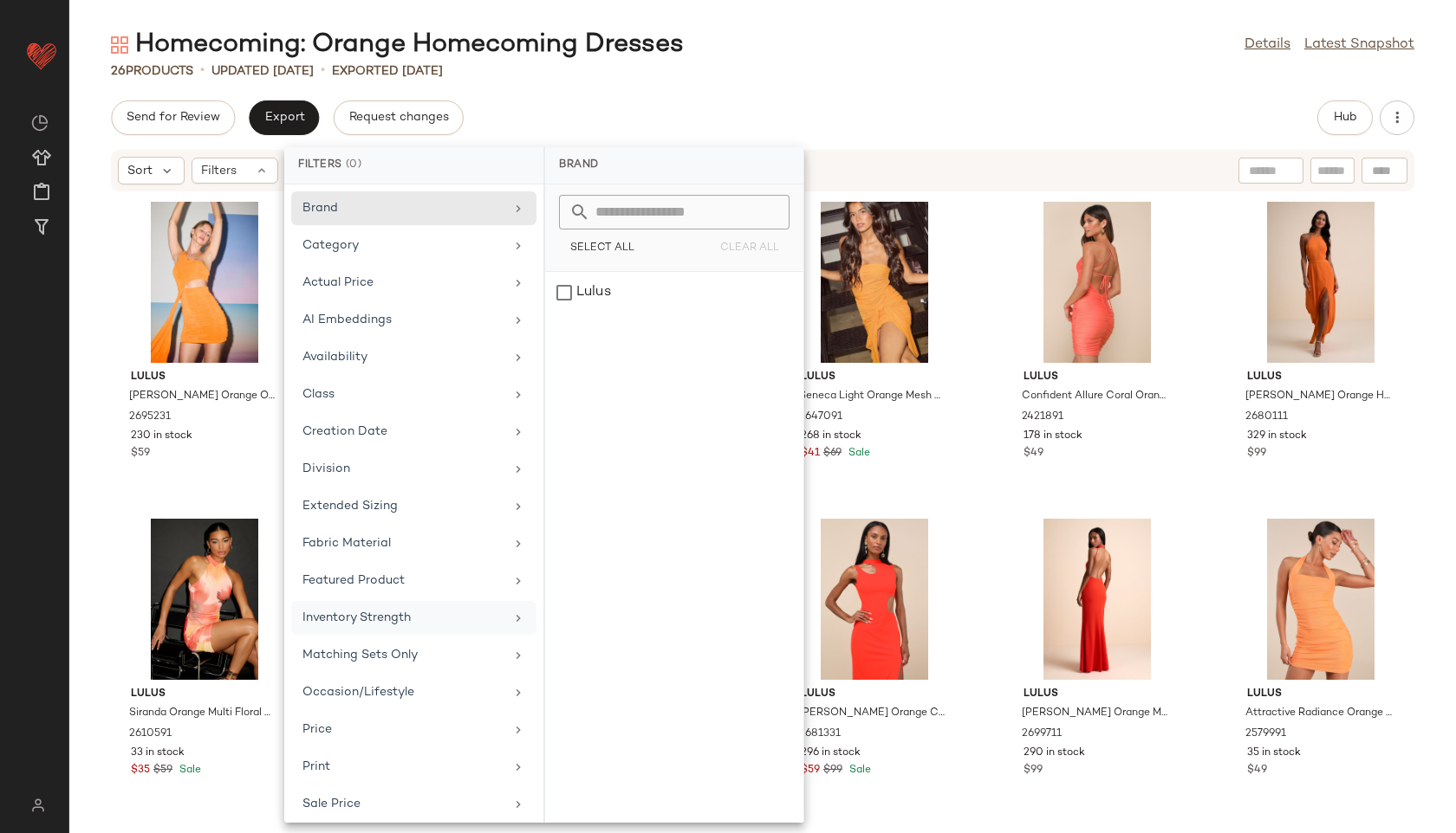
scroll to position [158, 0]
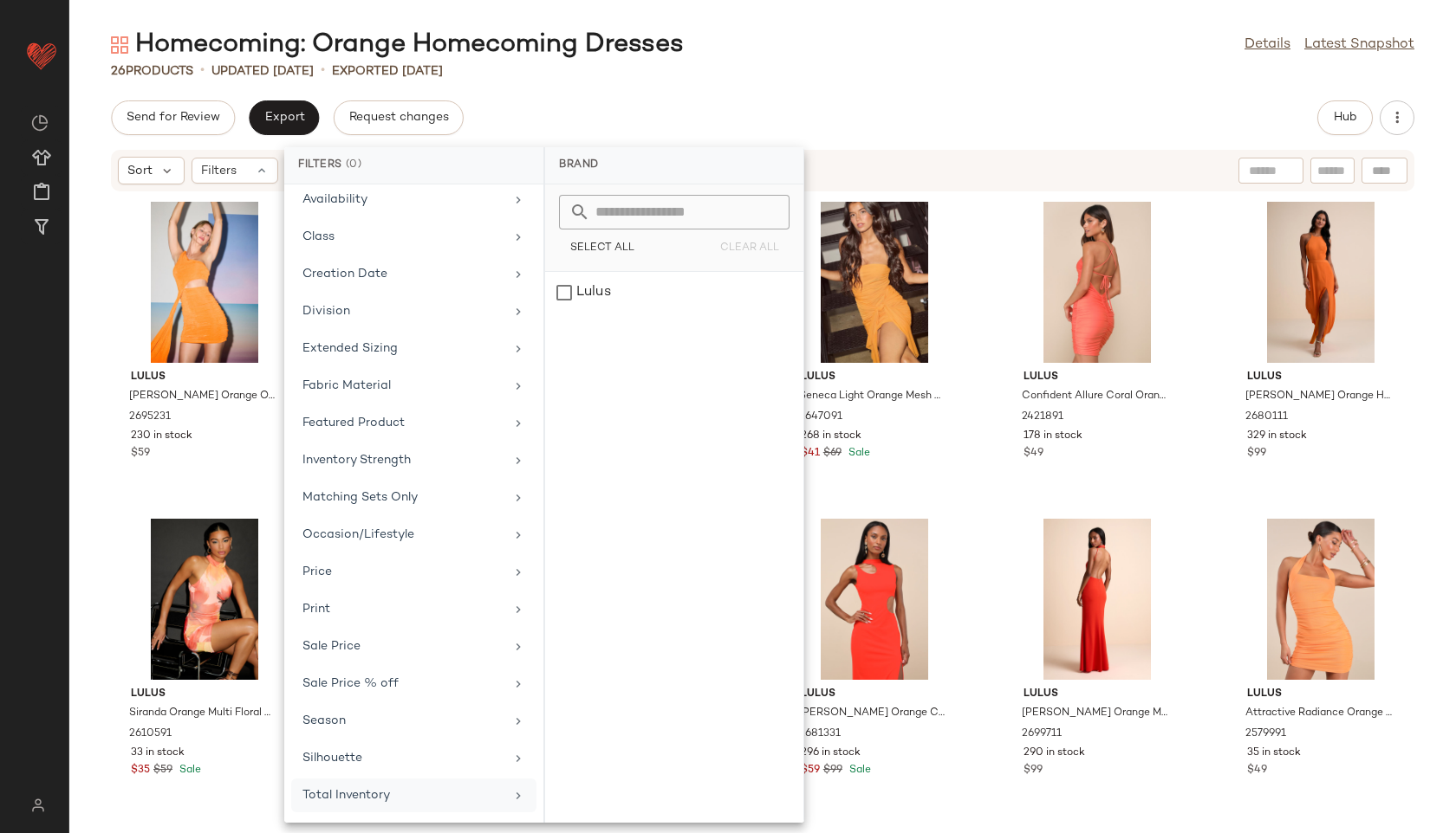
click at [403, 782] on div "Total Inventory" at bounding box center [413, 795] width 245 height 33
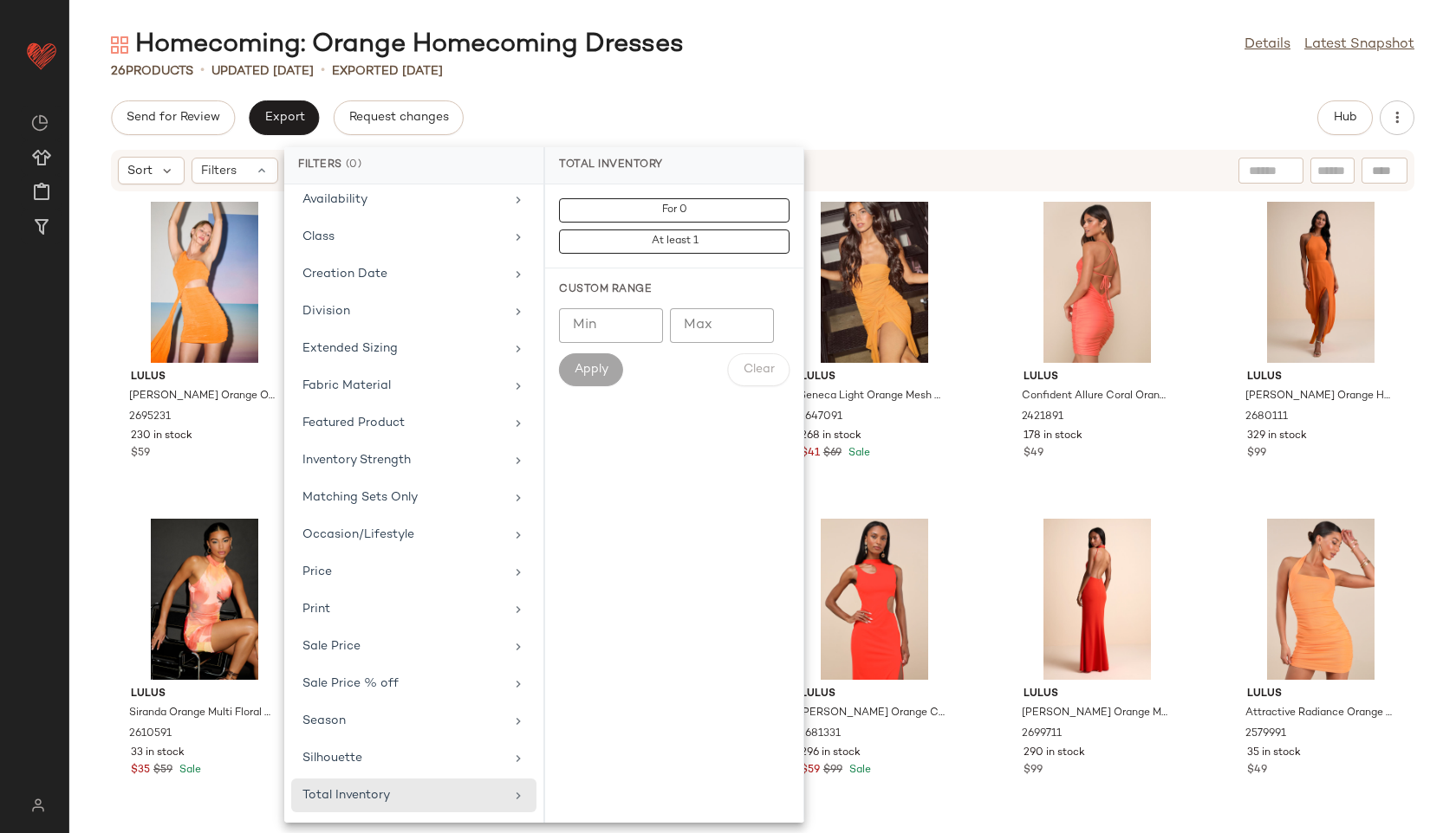
click at [707, 342] on input "Max" at bounding box center [722, 325] width 104 height 34
type input "**"
click at [819, 84] on div "Homecoming: Orange Homecoming Dresses Details Latest Snapshot 26 Products • upd…" at bounding box center [763, 430] width 1386 height 805
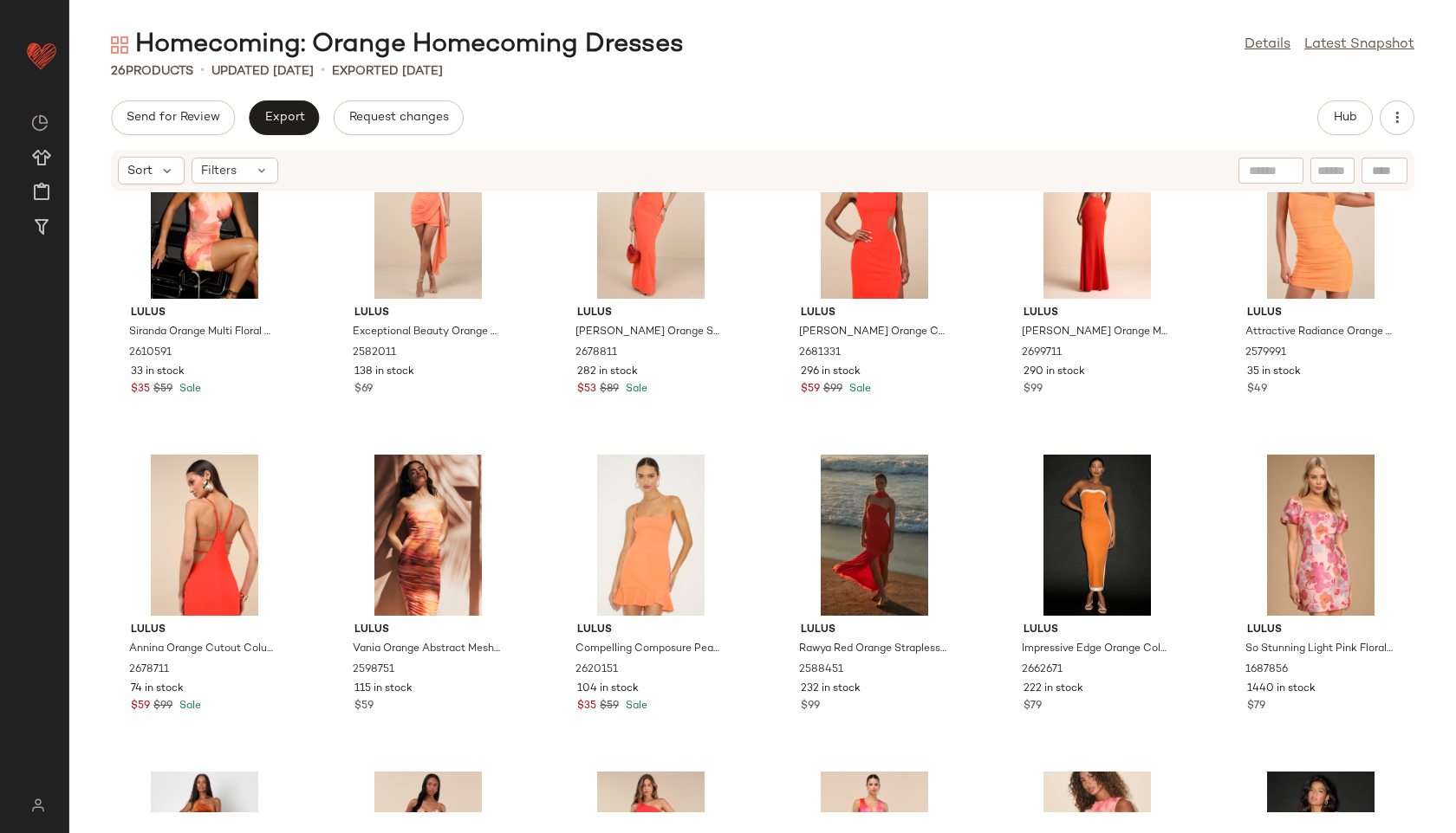
scroll to position [398, 0]
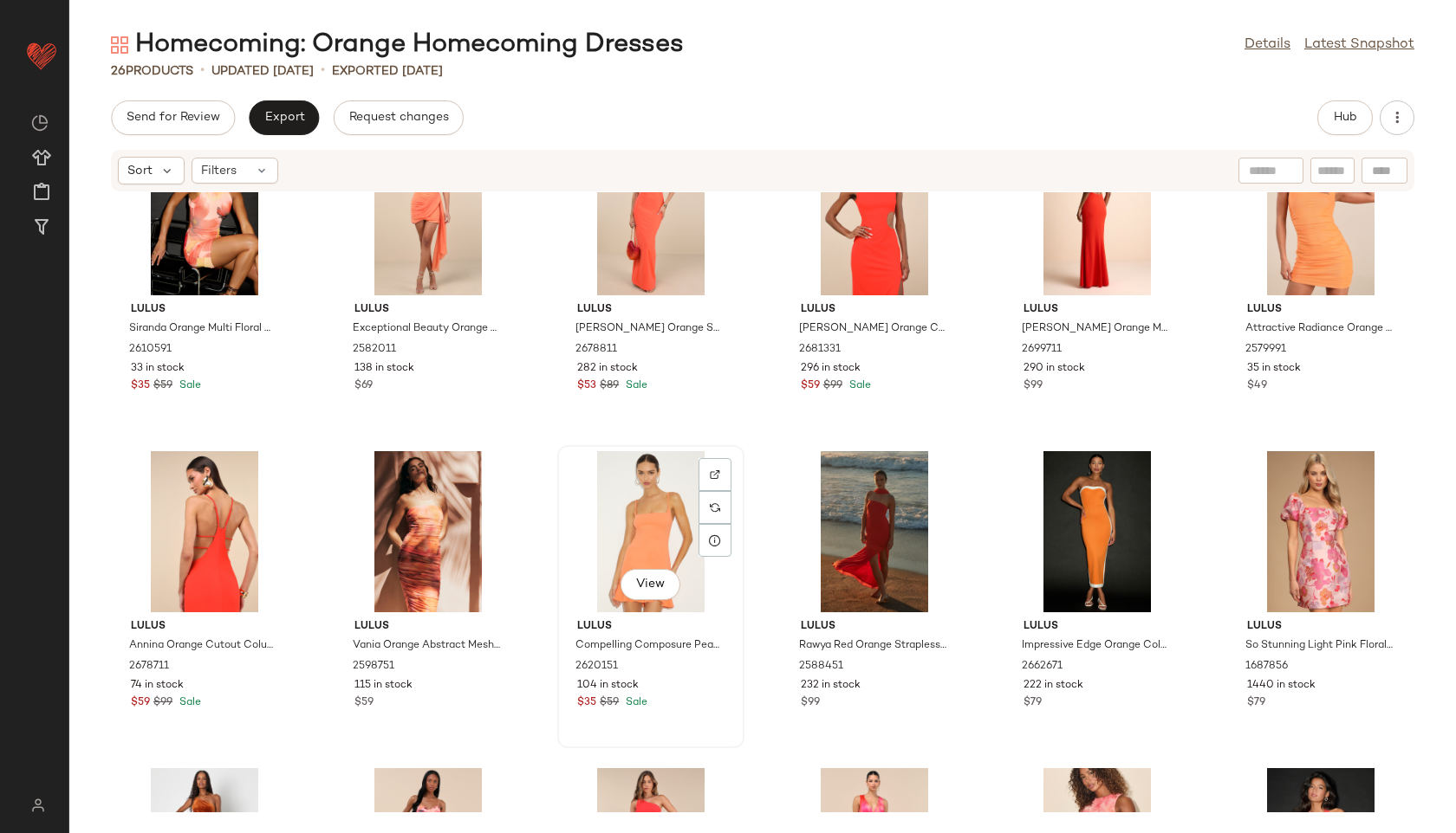
click at [658, 514] on div "View" at bounding box center [650, 531] width 175 height 161
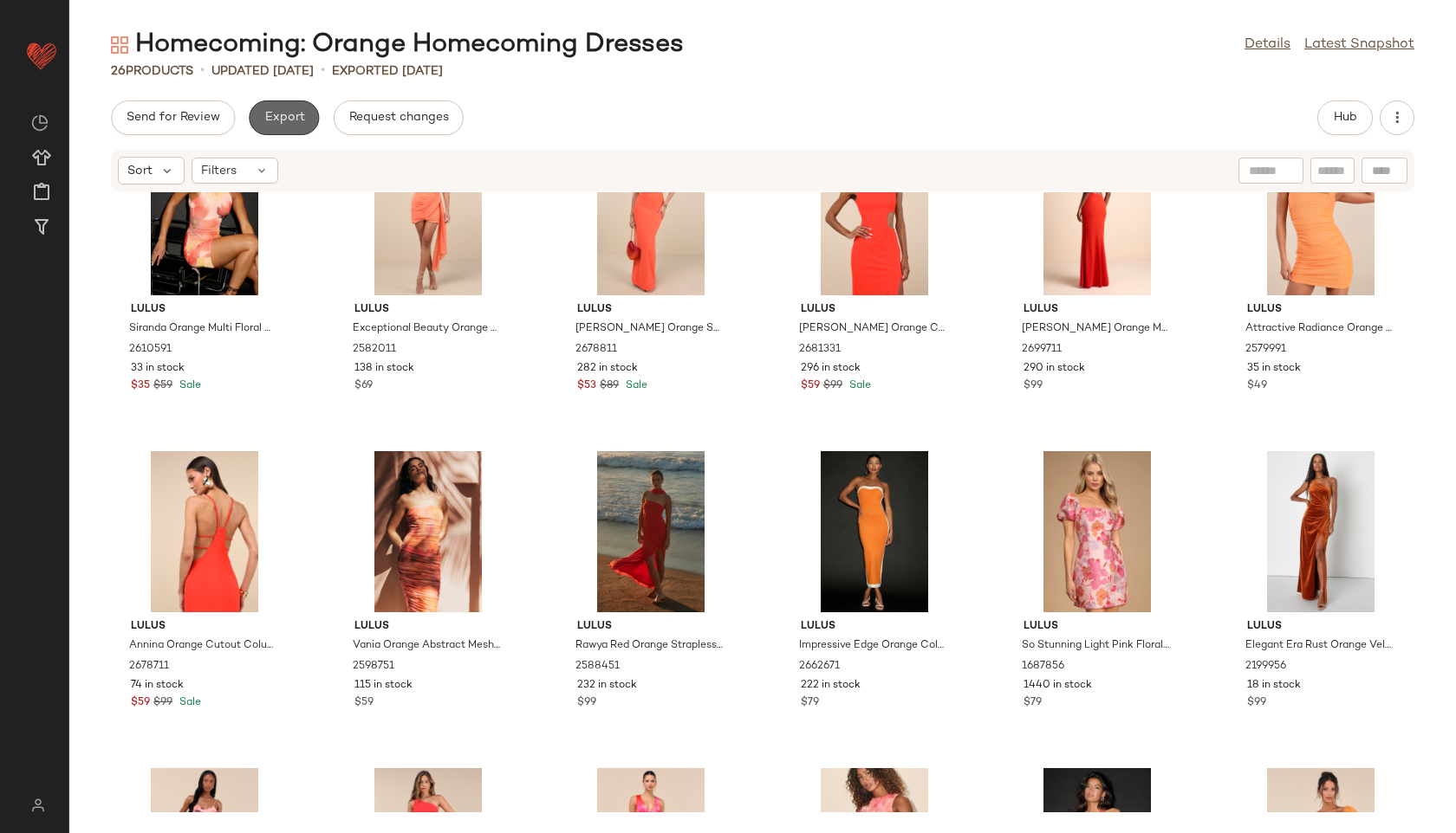
click at [291, 112] on span "Export" at bounding box center [284, 117] width 41 height 14
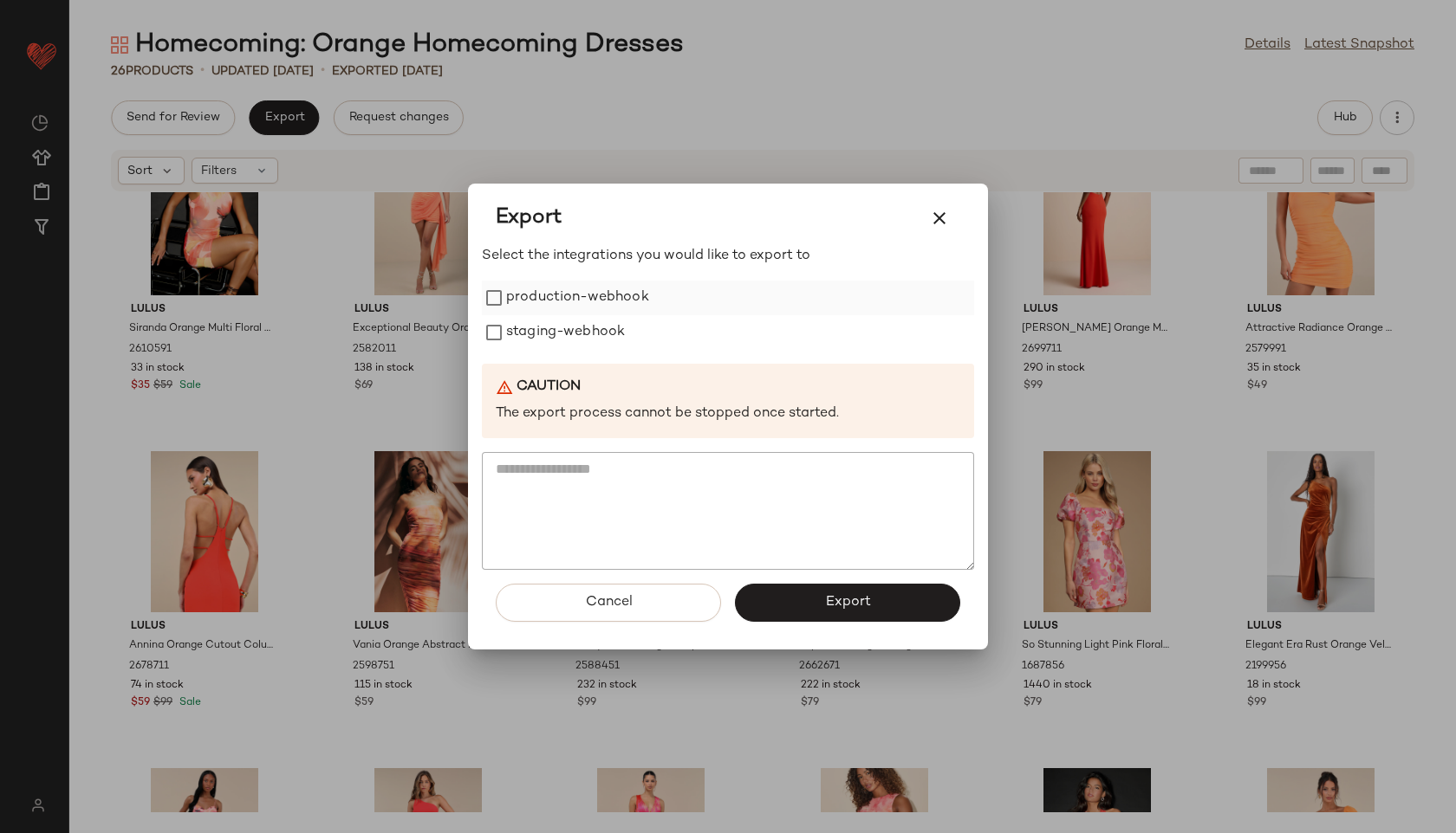
click at [558, 302] on label "production-webhook" at bounding box center [578, 297] width 143 height 34
click at [563, 327] on label "staging-webhook" at bounding box center [566, 332] width 119 height 34
click at [786, 595] on button "Export" at bounding box center [847, 603] width 225 height 38
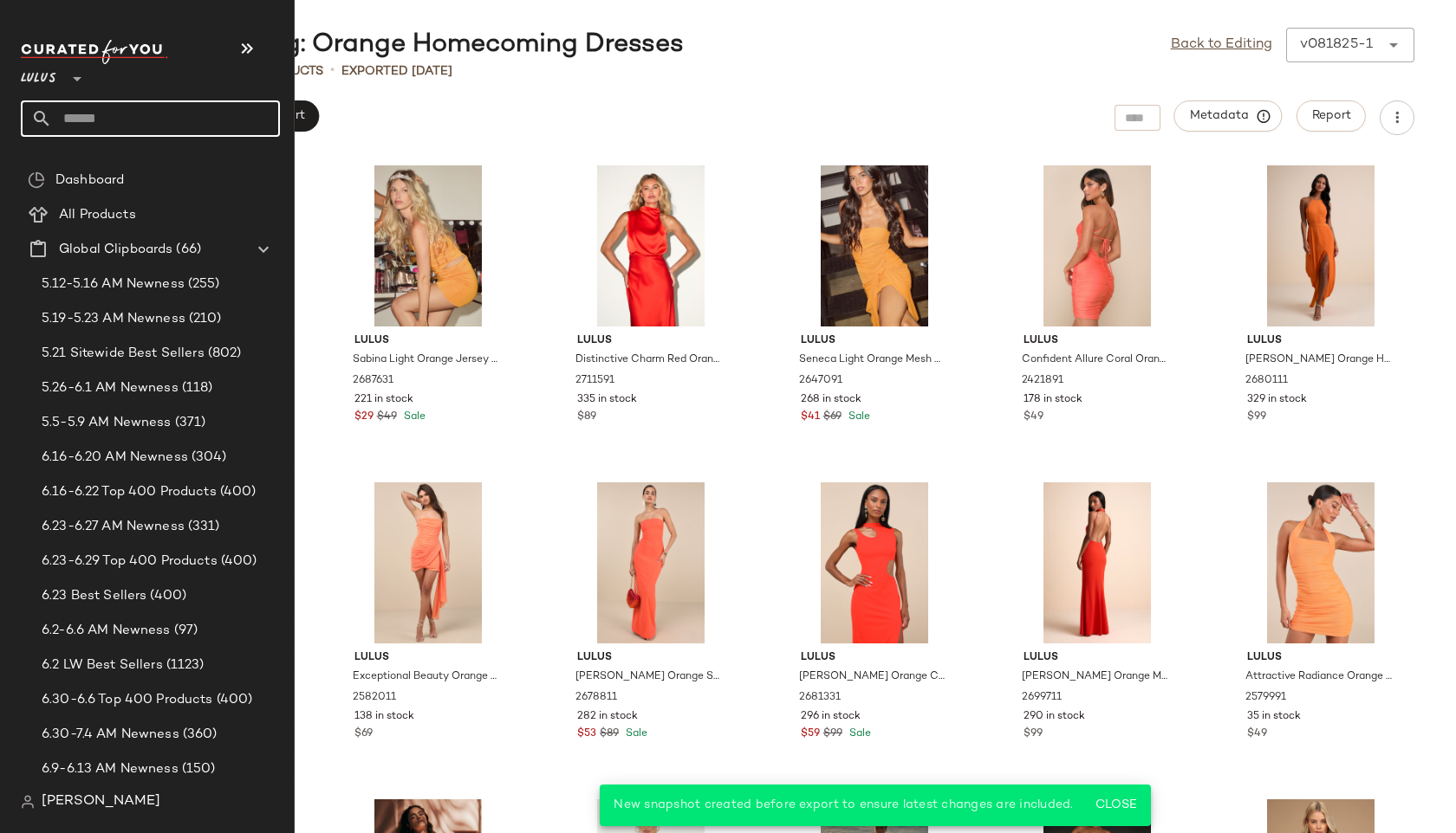
click at [98, 121] on input "text" at bounding box center [165, 118] width 228 height 36
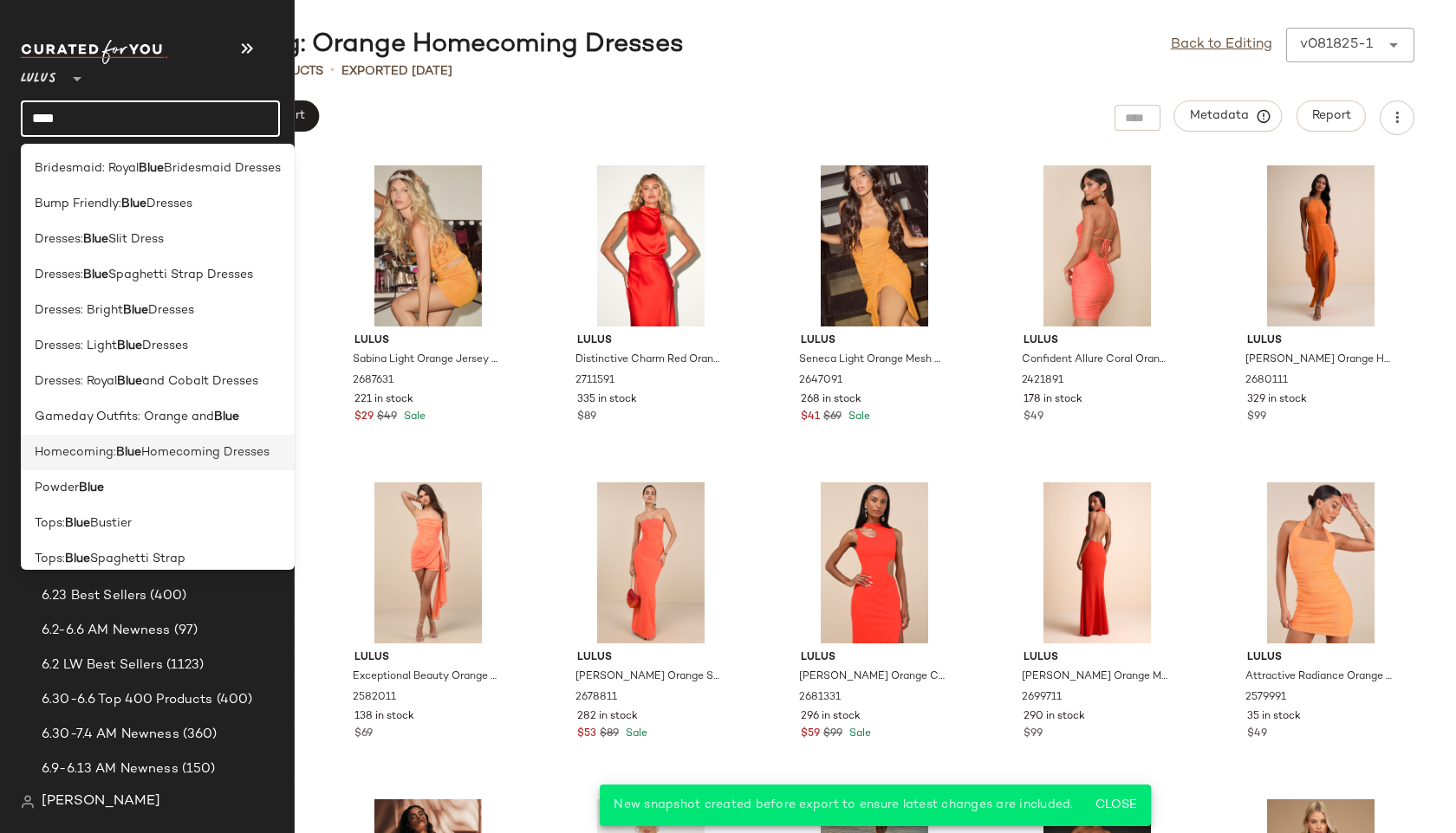
type input "****"
click at [84, 450] on span "Homecoming:" at bounding box center [75, 453] width 82 height 19
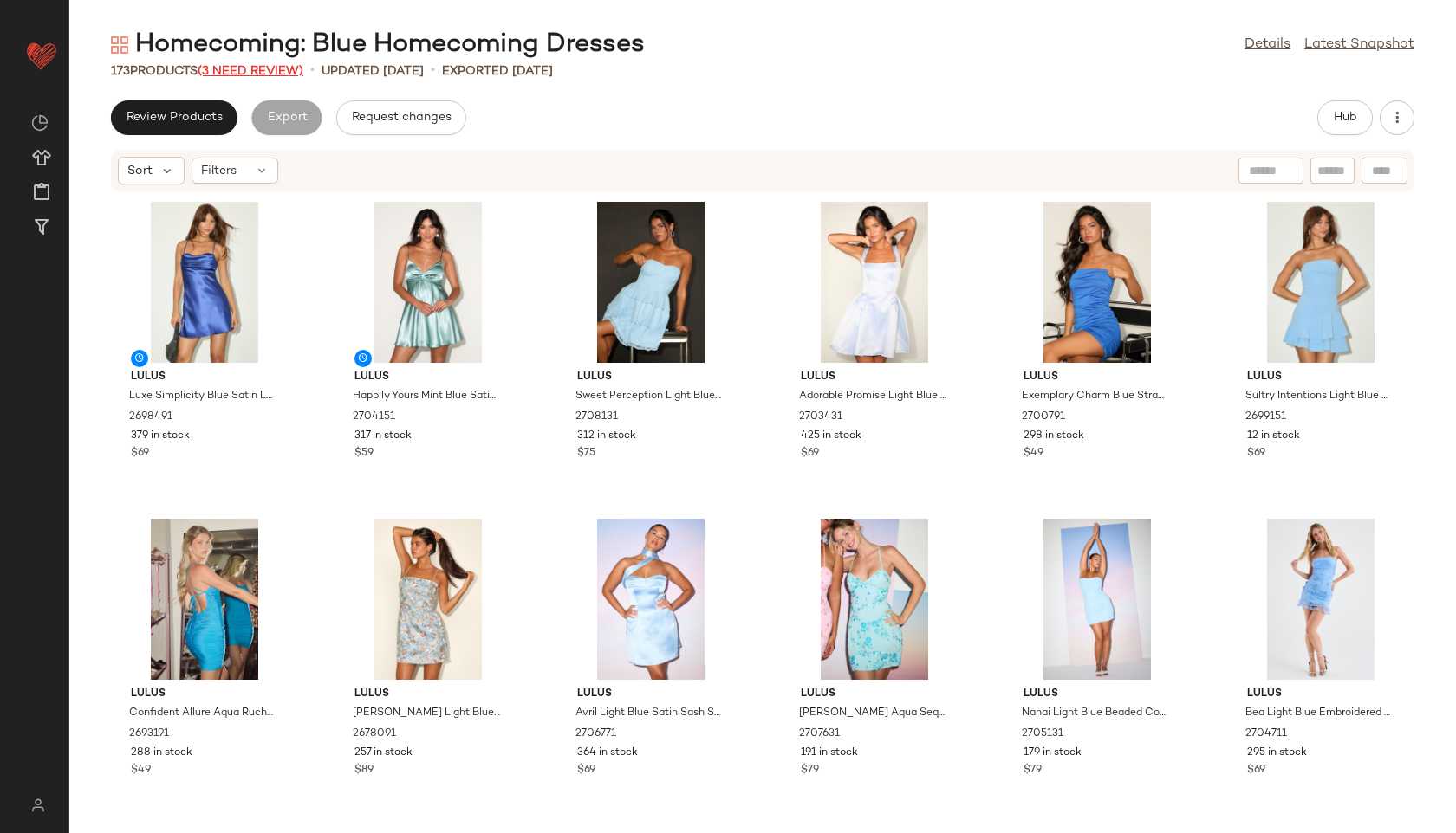
click at [254, 69] on span "(3 Need Review)" at bounding box center [251, 72] width 106 height 13
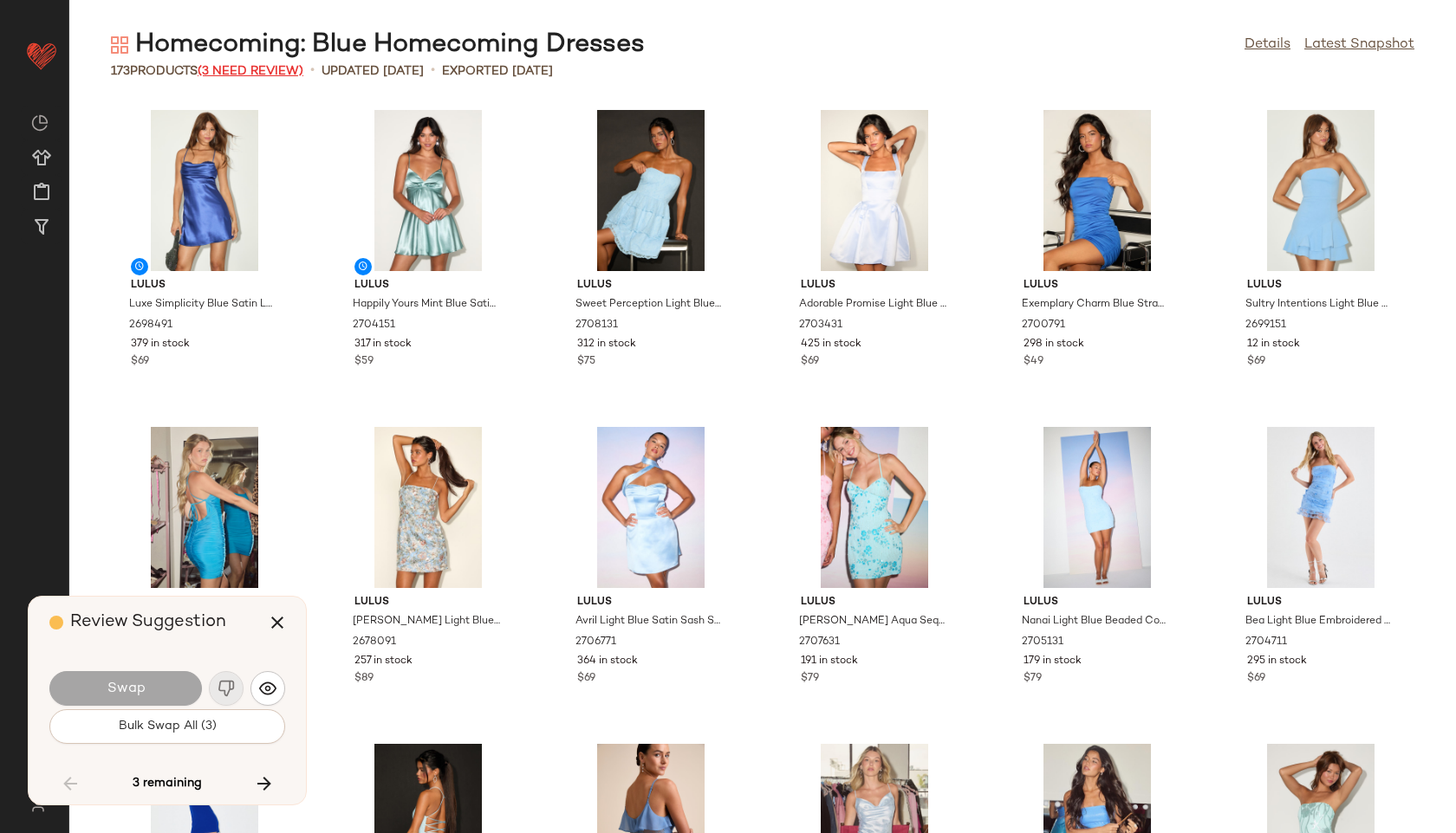
scroll to position [7925, 0]
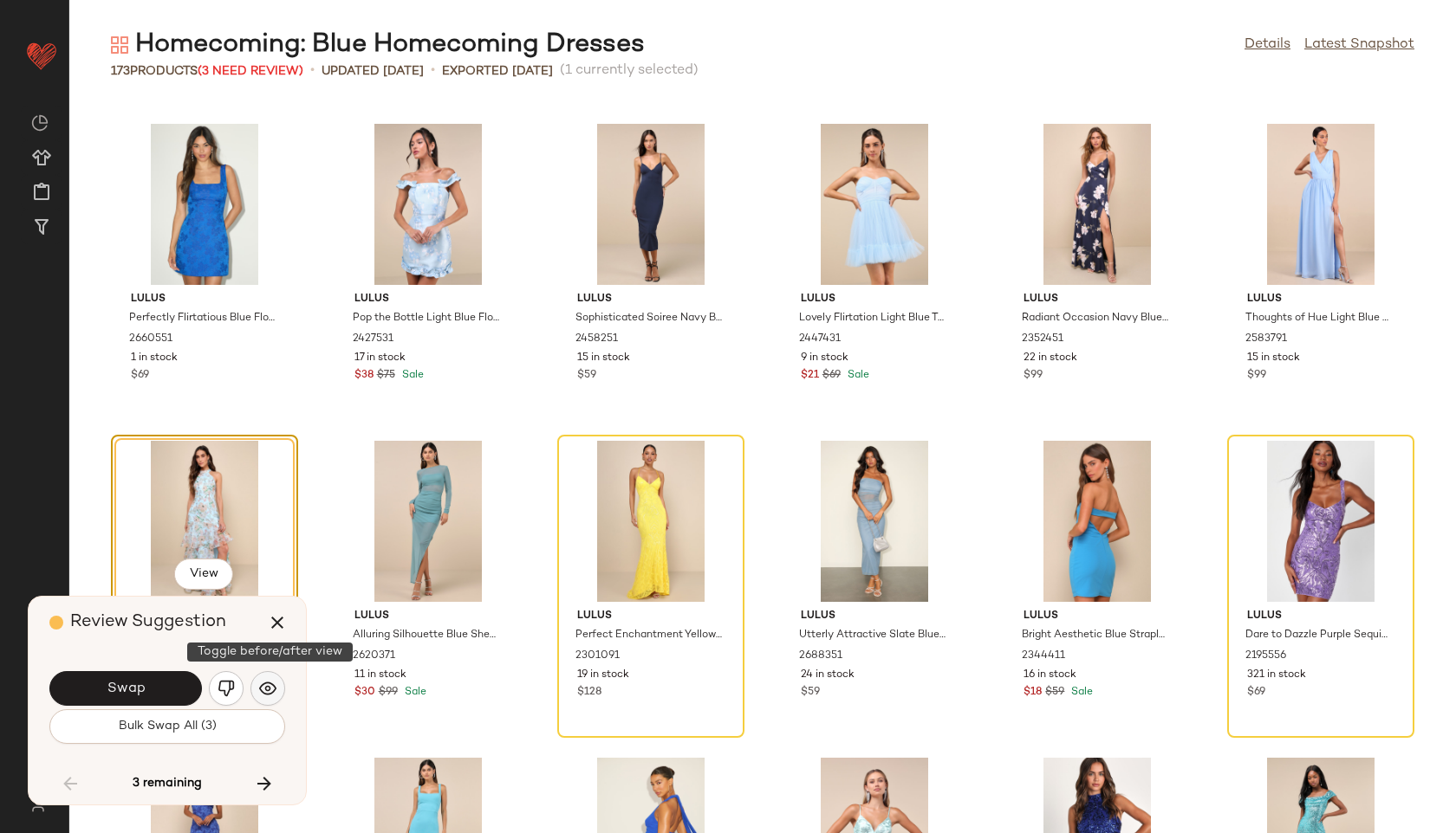
click at [269, 687] on img "button" at bounding box center [268, 688] width 18 height 18
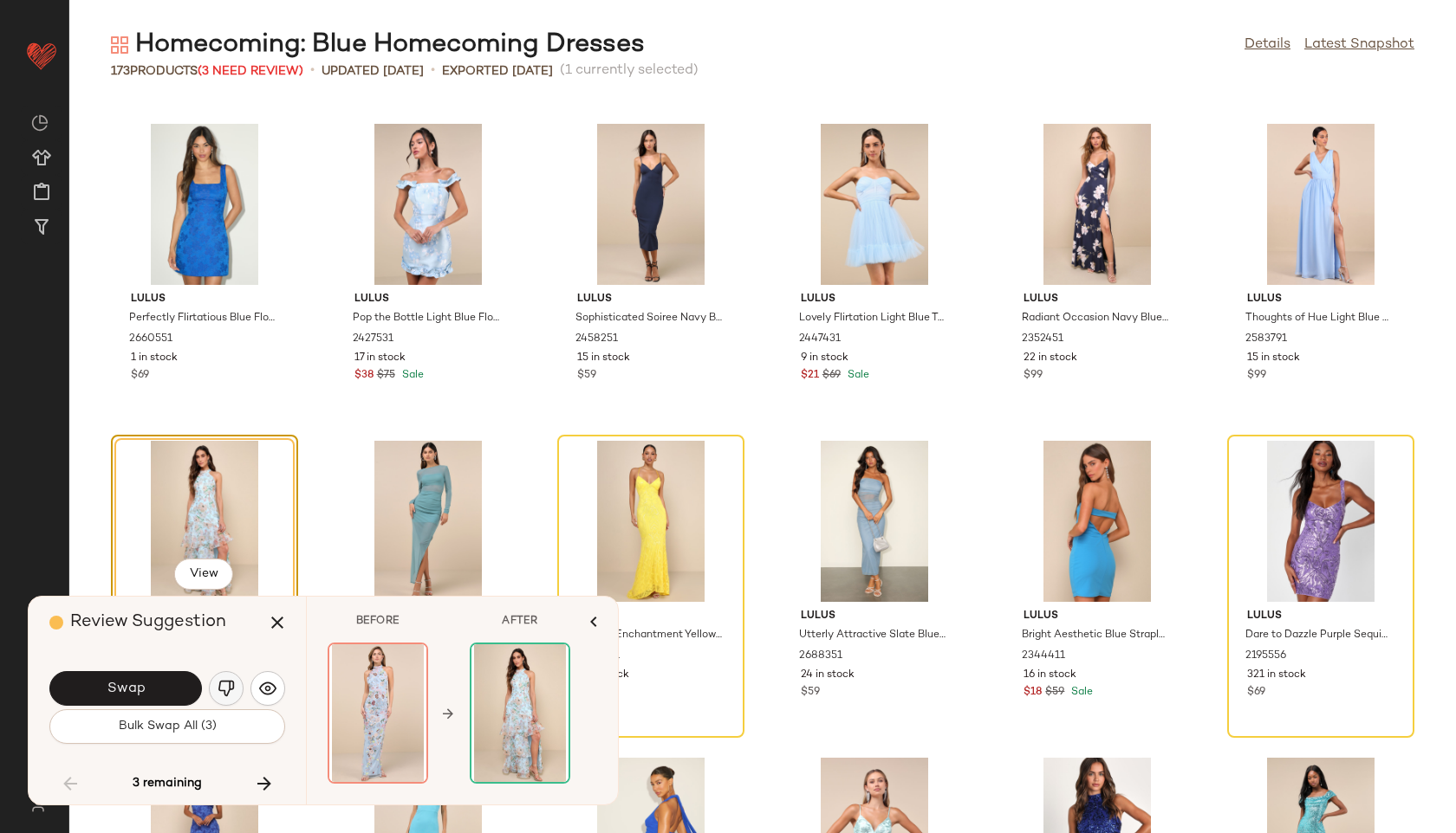
click at [232, 684] on img "button" at bounding box center [226, 688] width 18 height 18
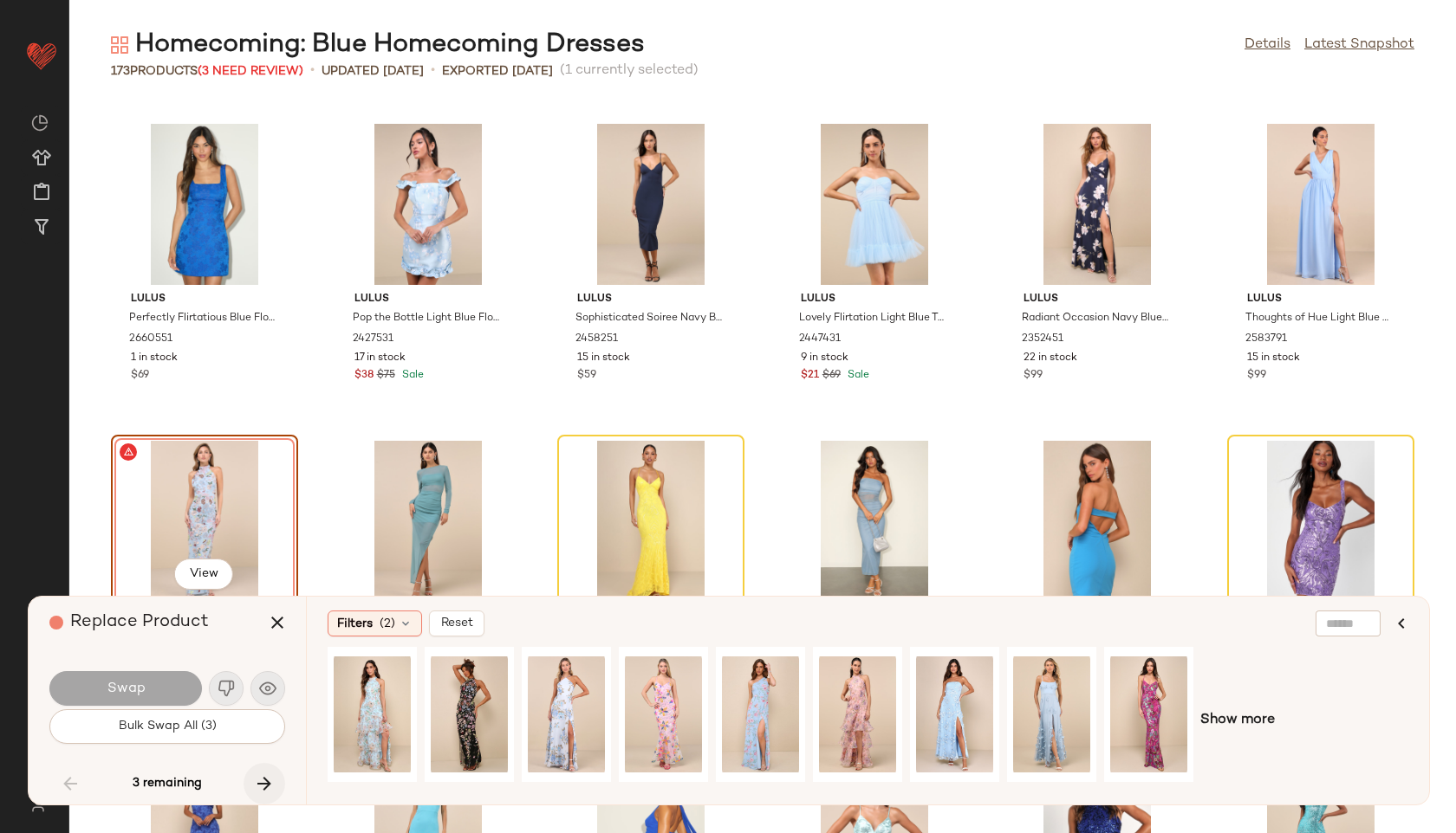
click at [266, 773] on button "button" at bounding box center [264, 784] width 42 height 42
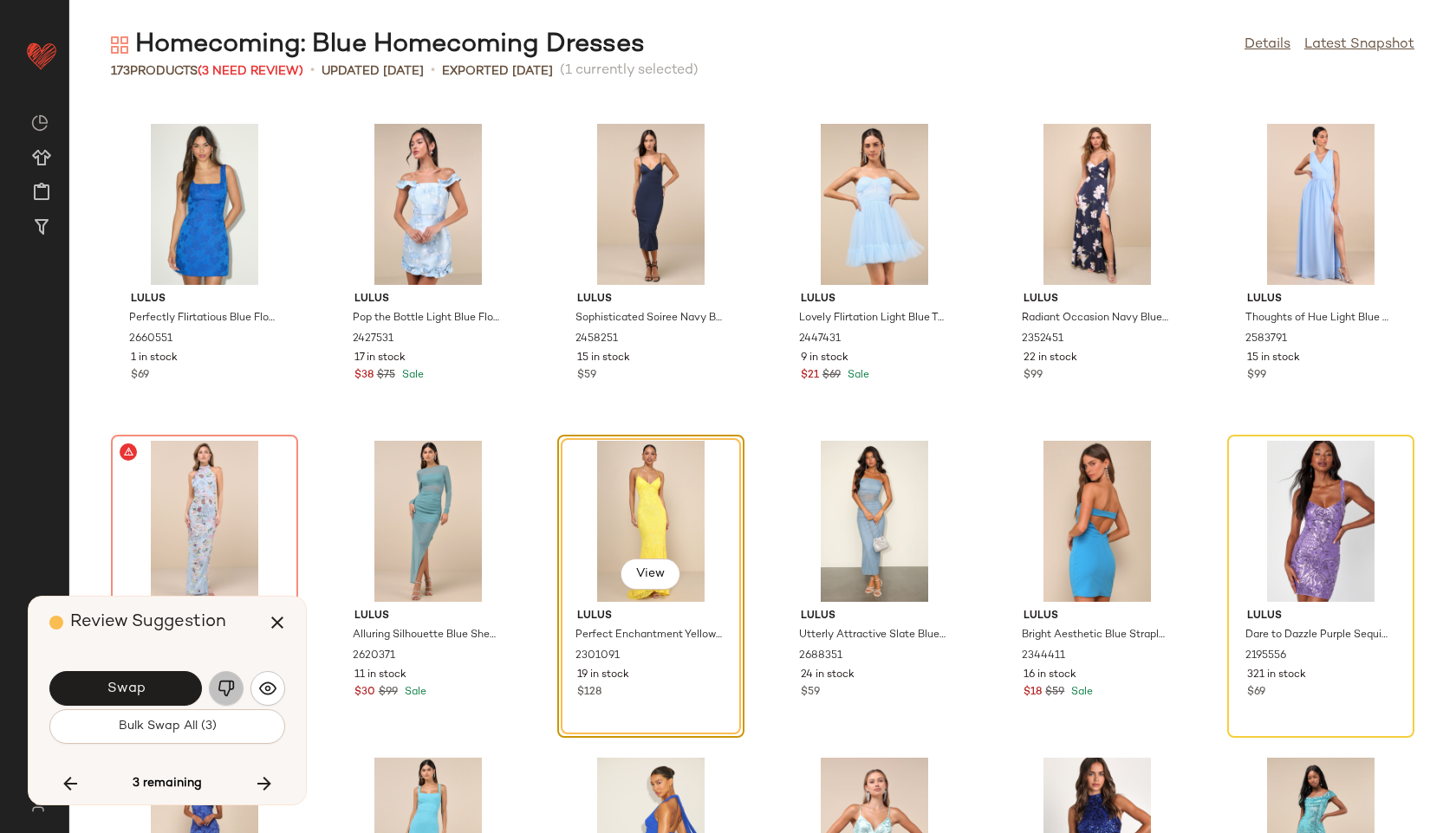
click at [236, 687] on button "button" at bounding box center [226, 688] width 34 height 34
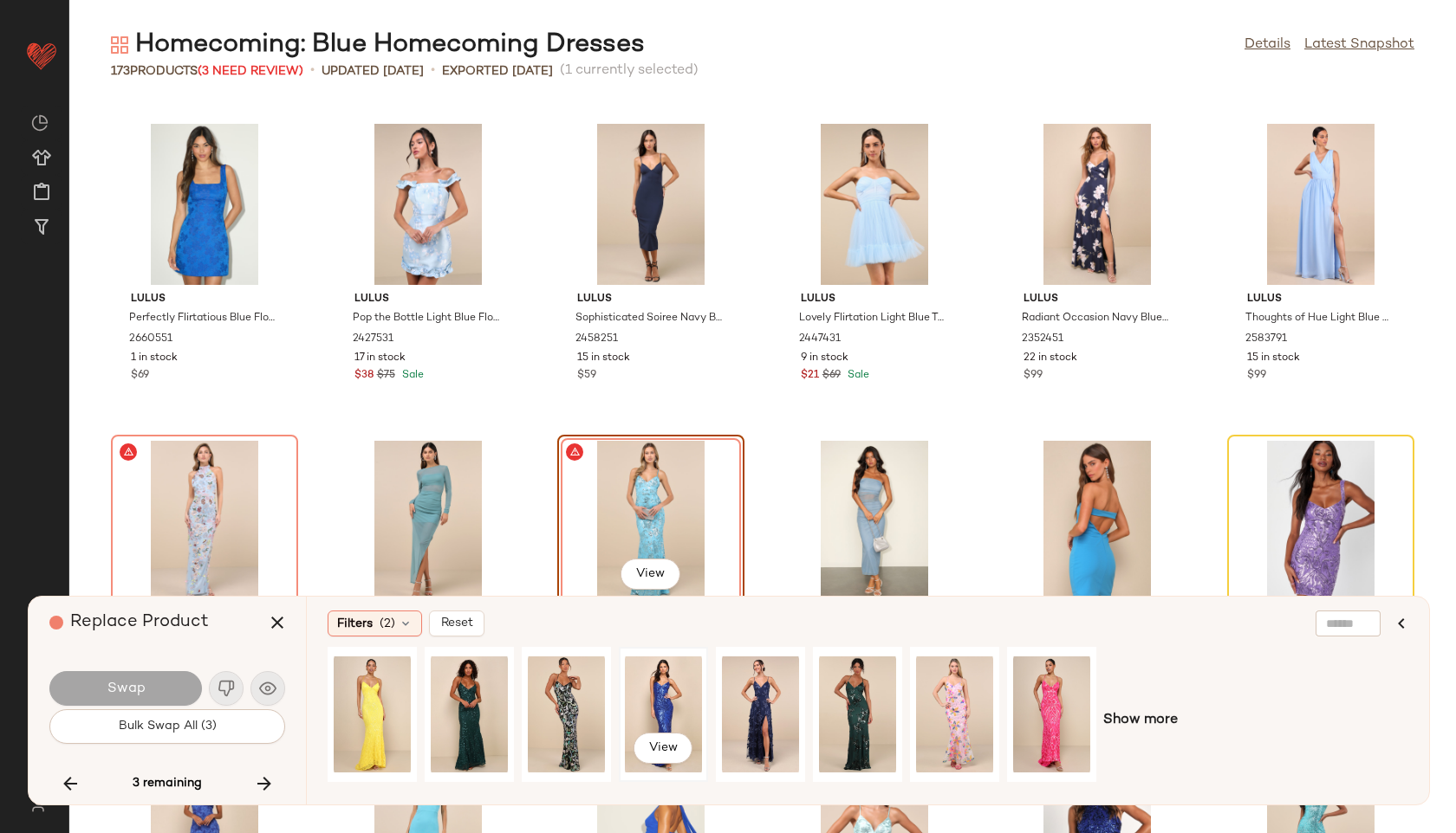
click at [675, 702] on div "View" at bounding box center [662, 714] width 77 height 123
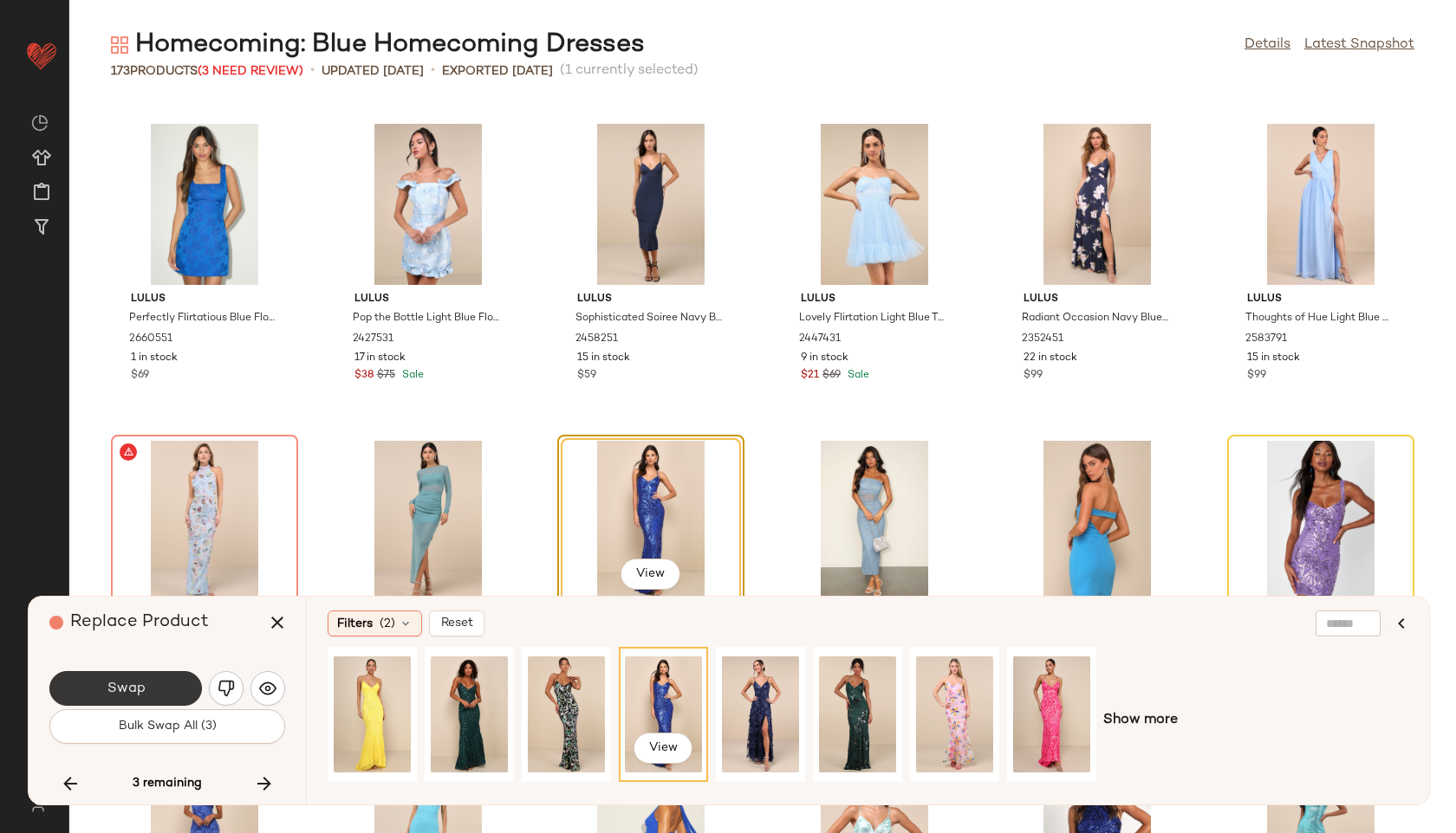
click at [163, 699] on button "Swap" at bounding box center [125, 688] width 152 height 34
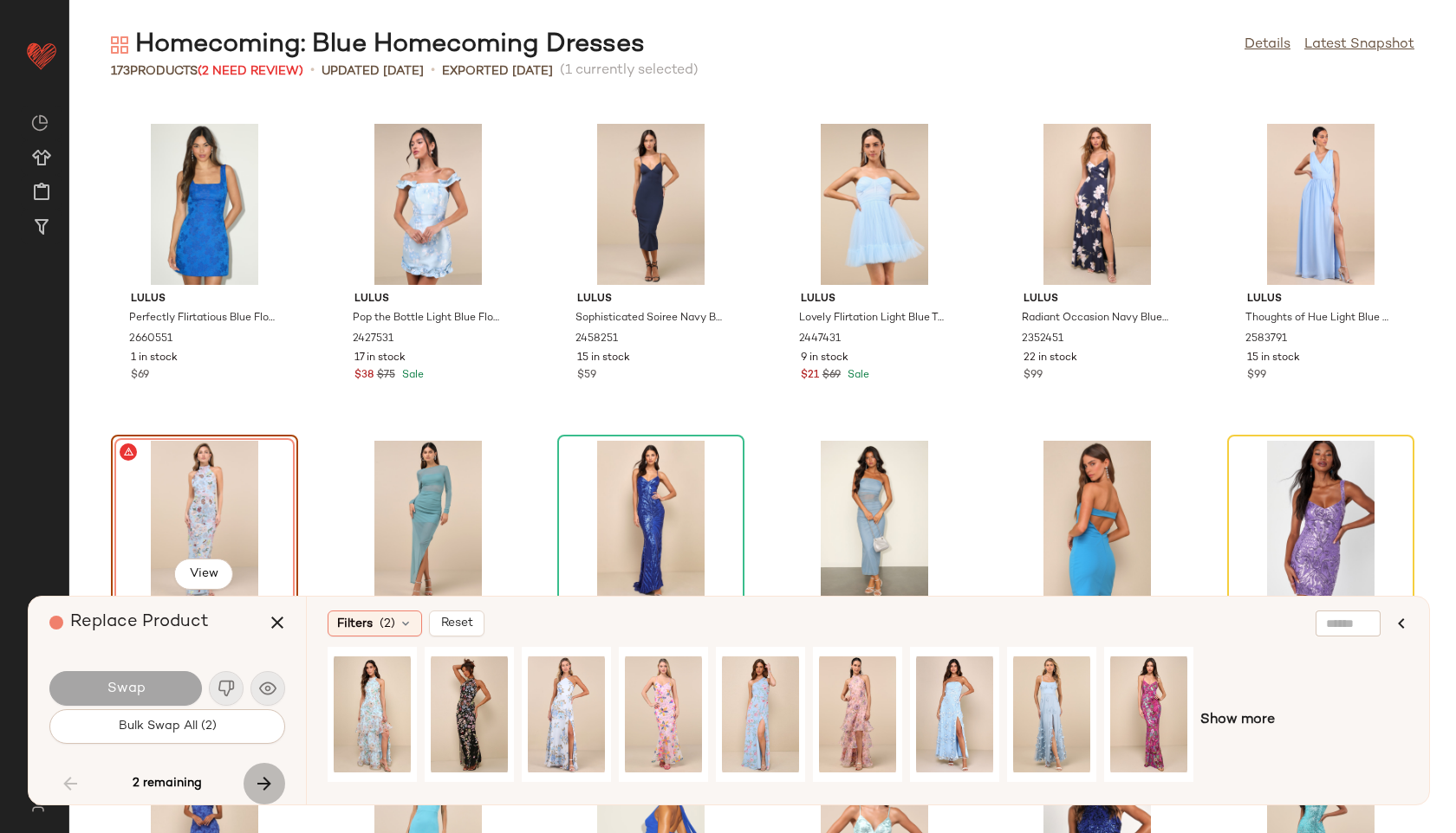
click at [267, 771] on button "button" at bounding box center [264, 784] width 42 height 42
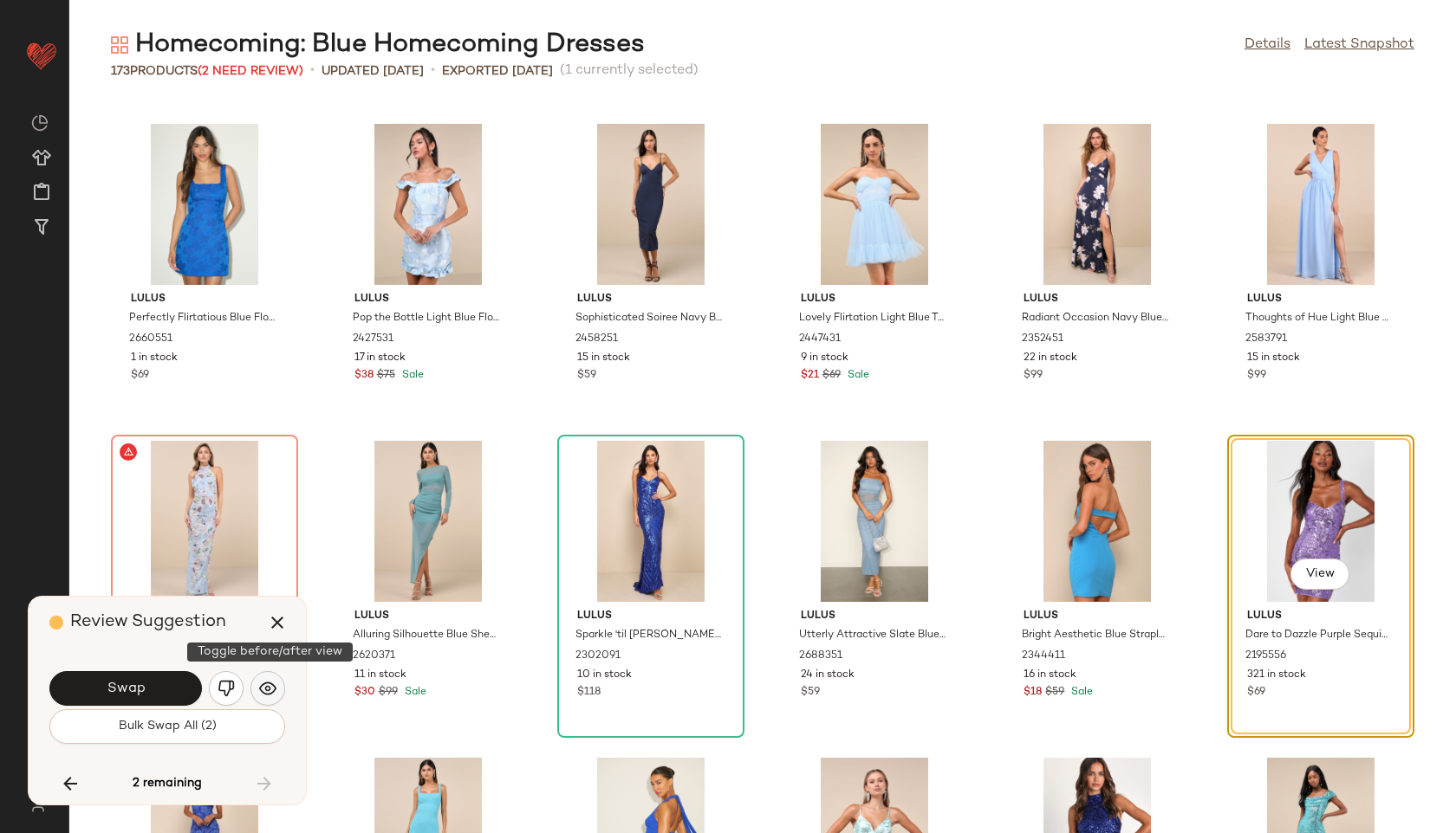
click at [271, 680] on img "button" at bounding box center [268, 688] width 18 height 18
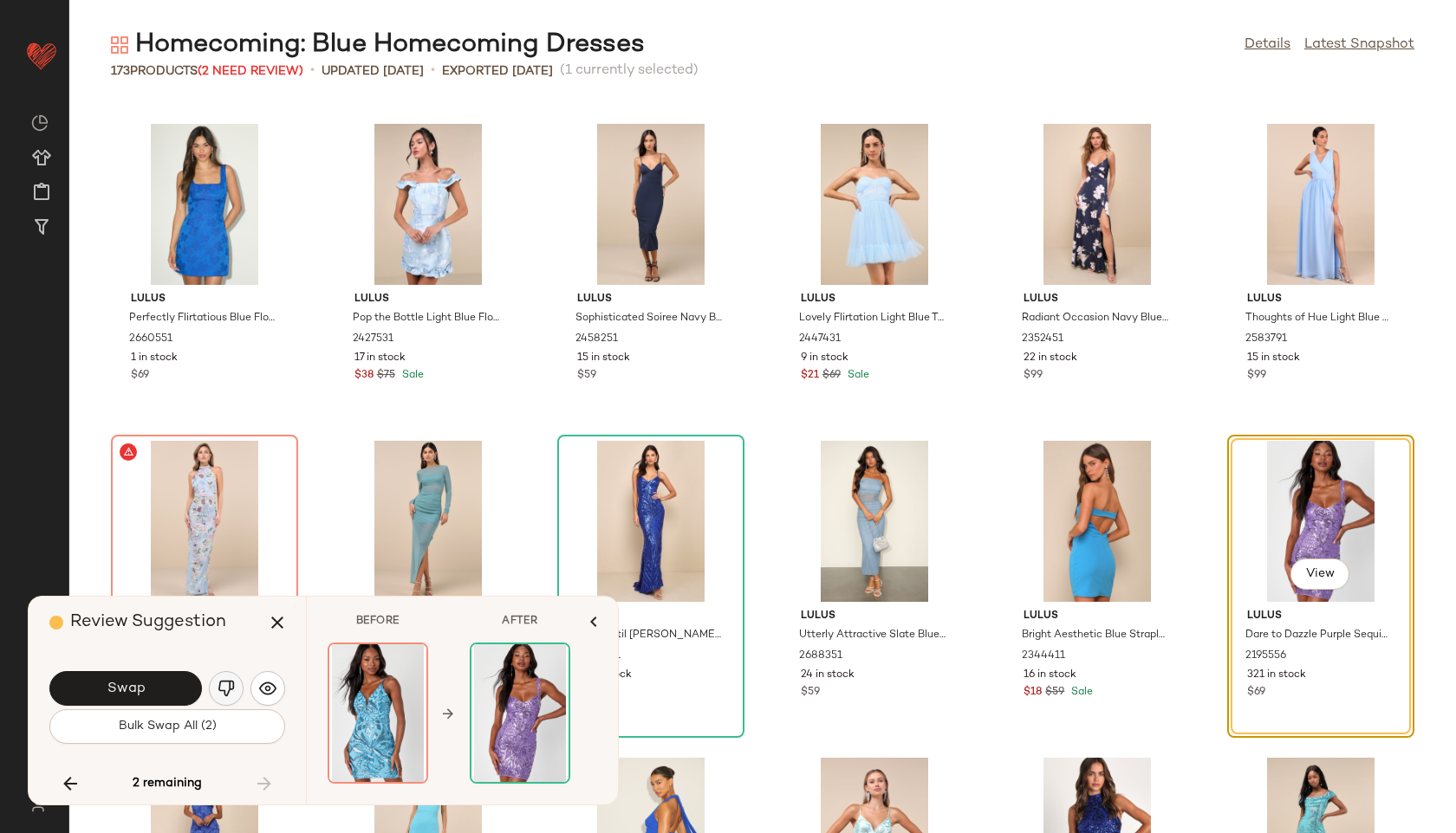
click at [234, 696] on img "button" at bounding box center [226, 688] width 18 height 18
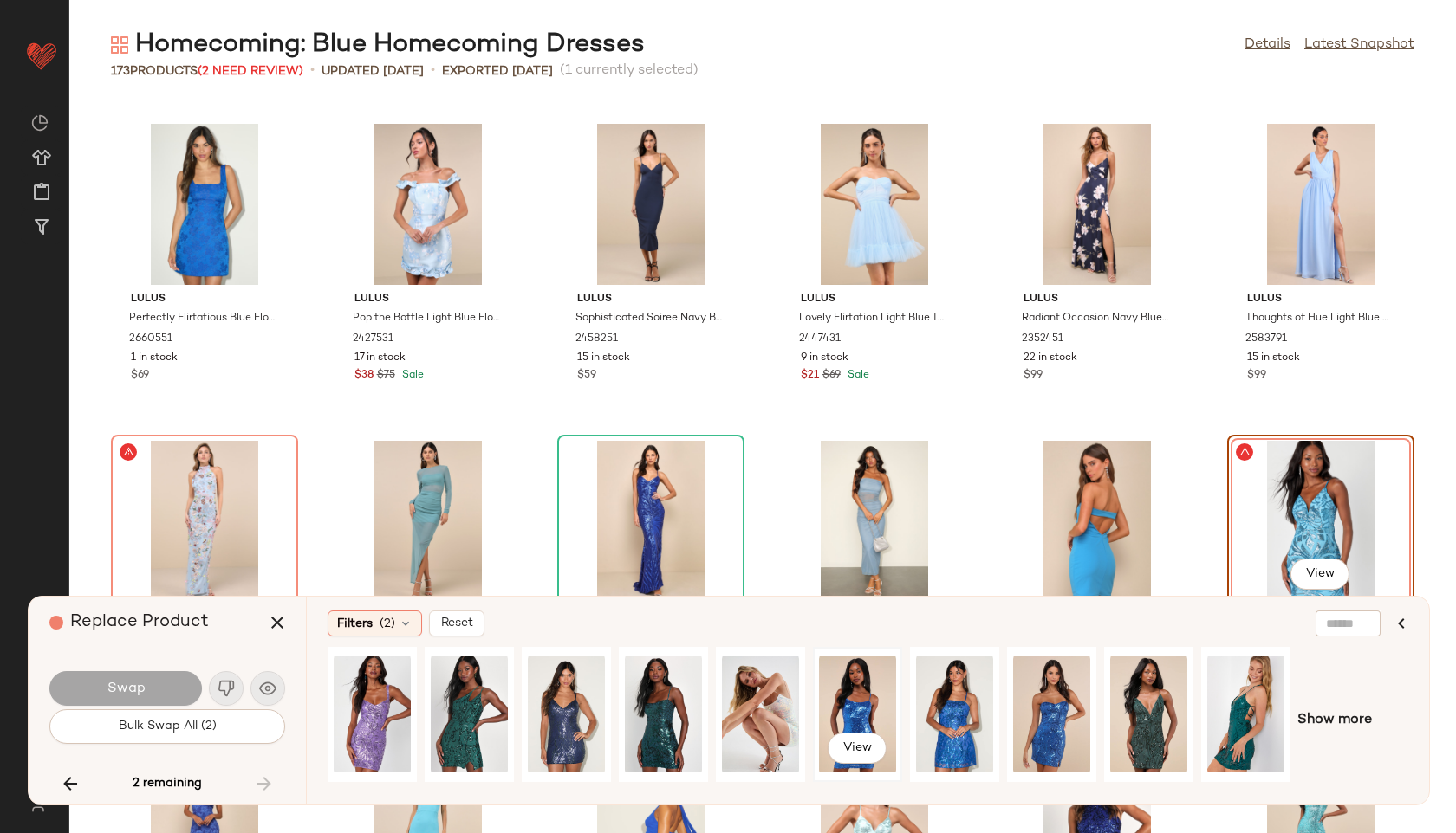
click at [859, 684] on div "View" at bounding box center [857, 714] width 77 height 123
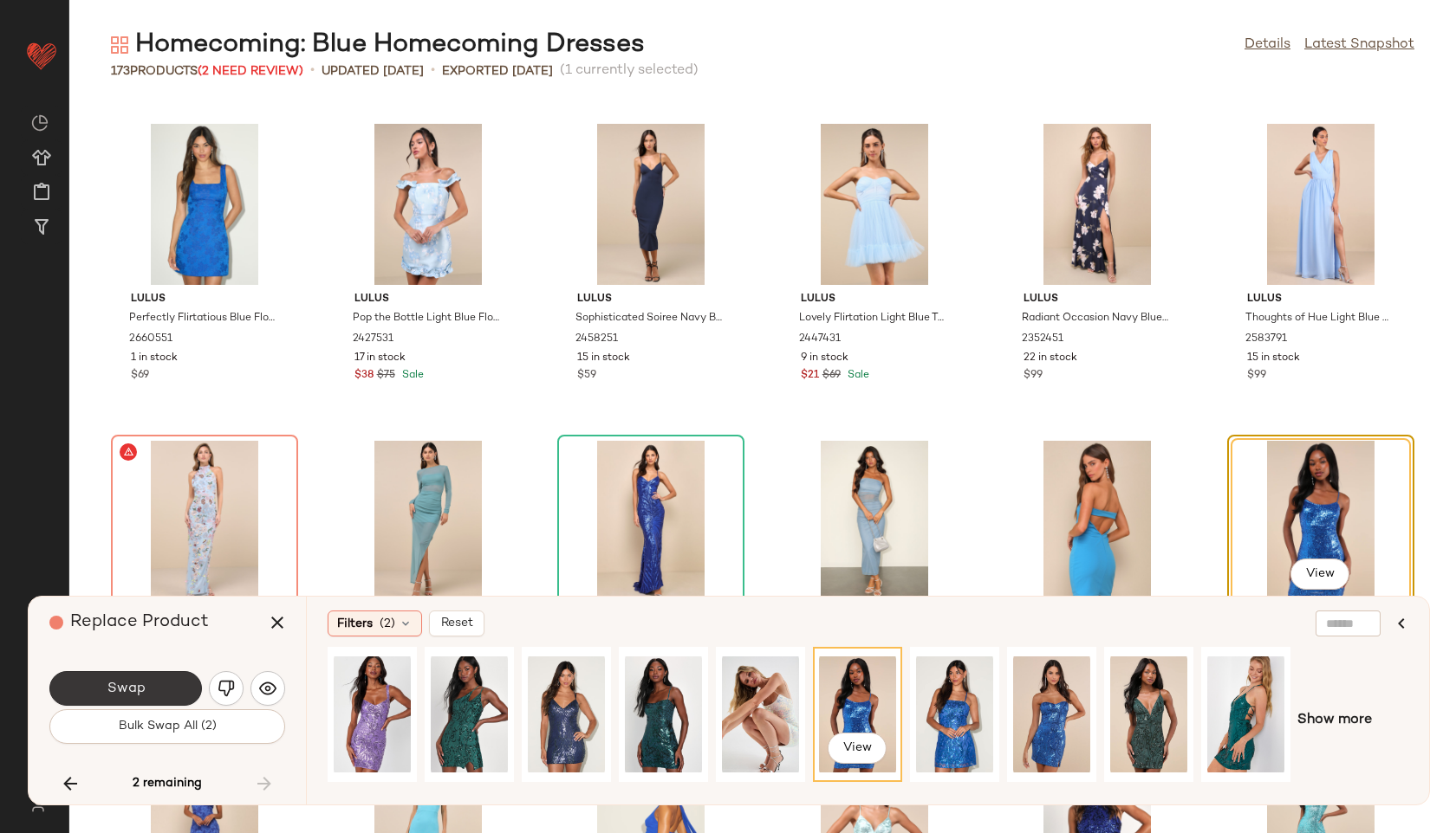
click at [123, 676] on button "Swap" at bounding box center [125, 688] width 152 height 34
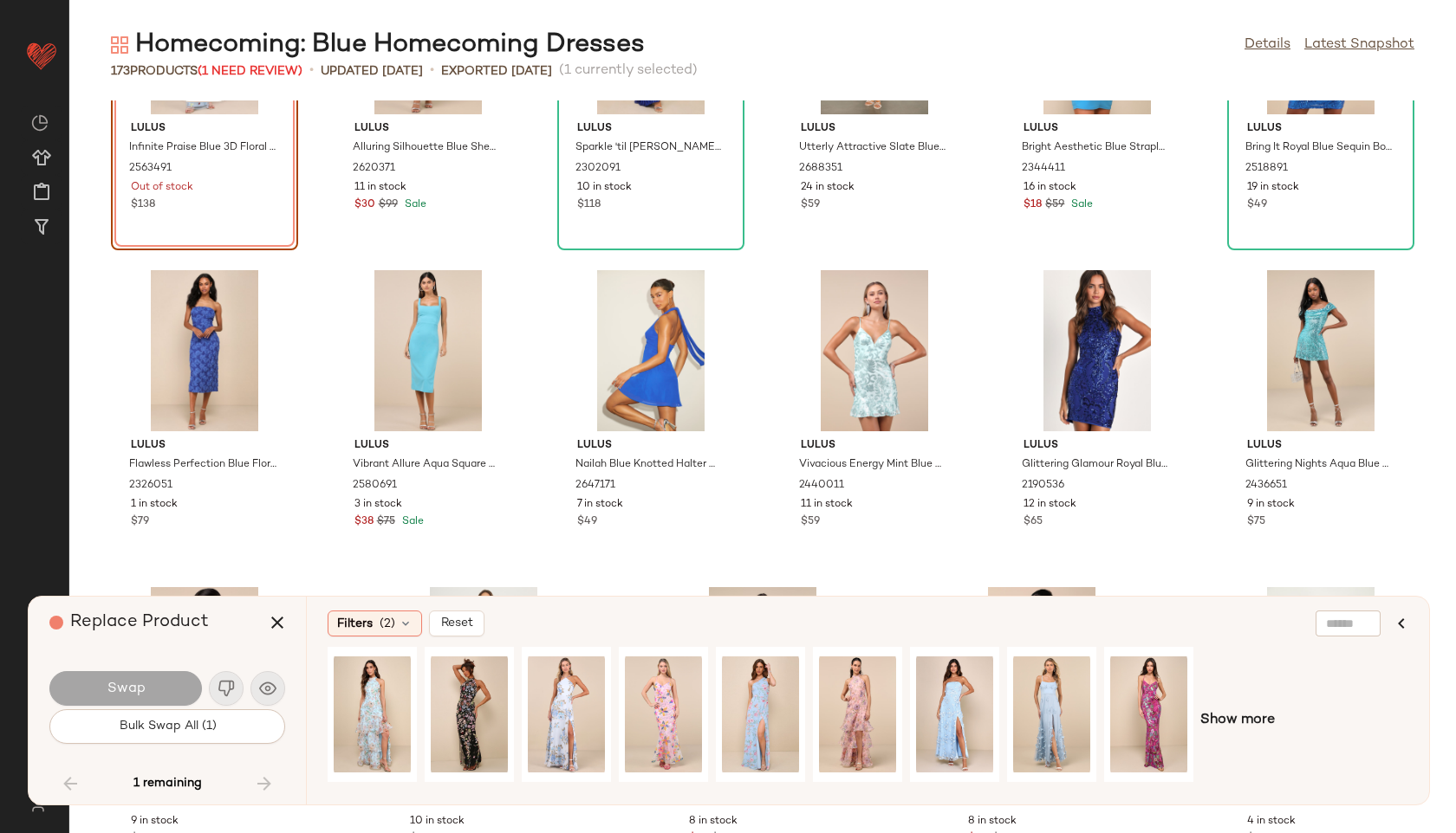
scroll to position [8453, 0]
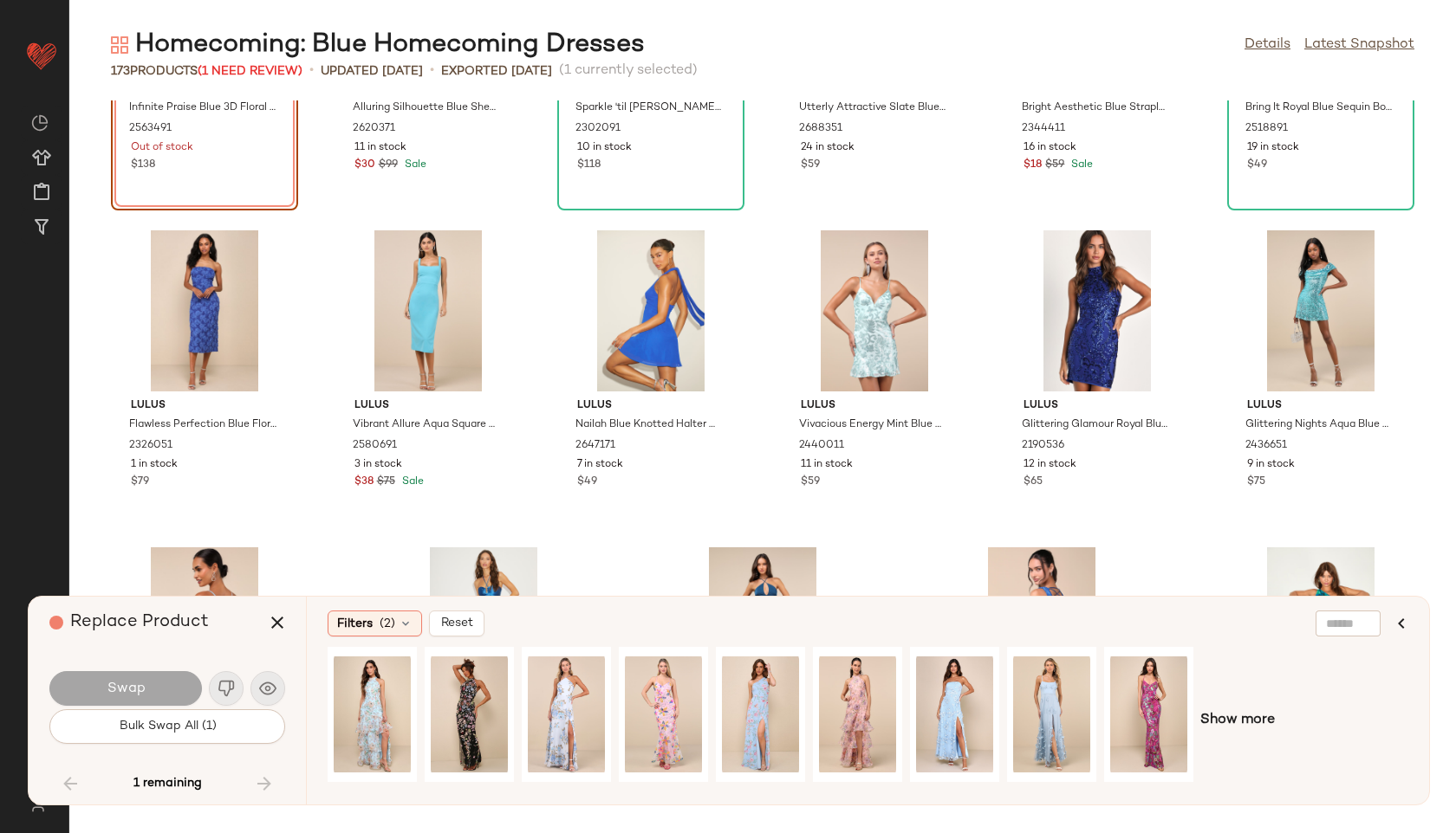
click at [264, 790] on div "1 remaining" at bounding box center [167, 784] width 236 height 42
click at [284, 614] on icon "button" at bounding box center [277, 622] width 20 height 20
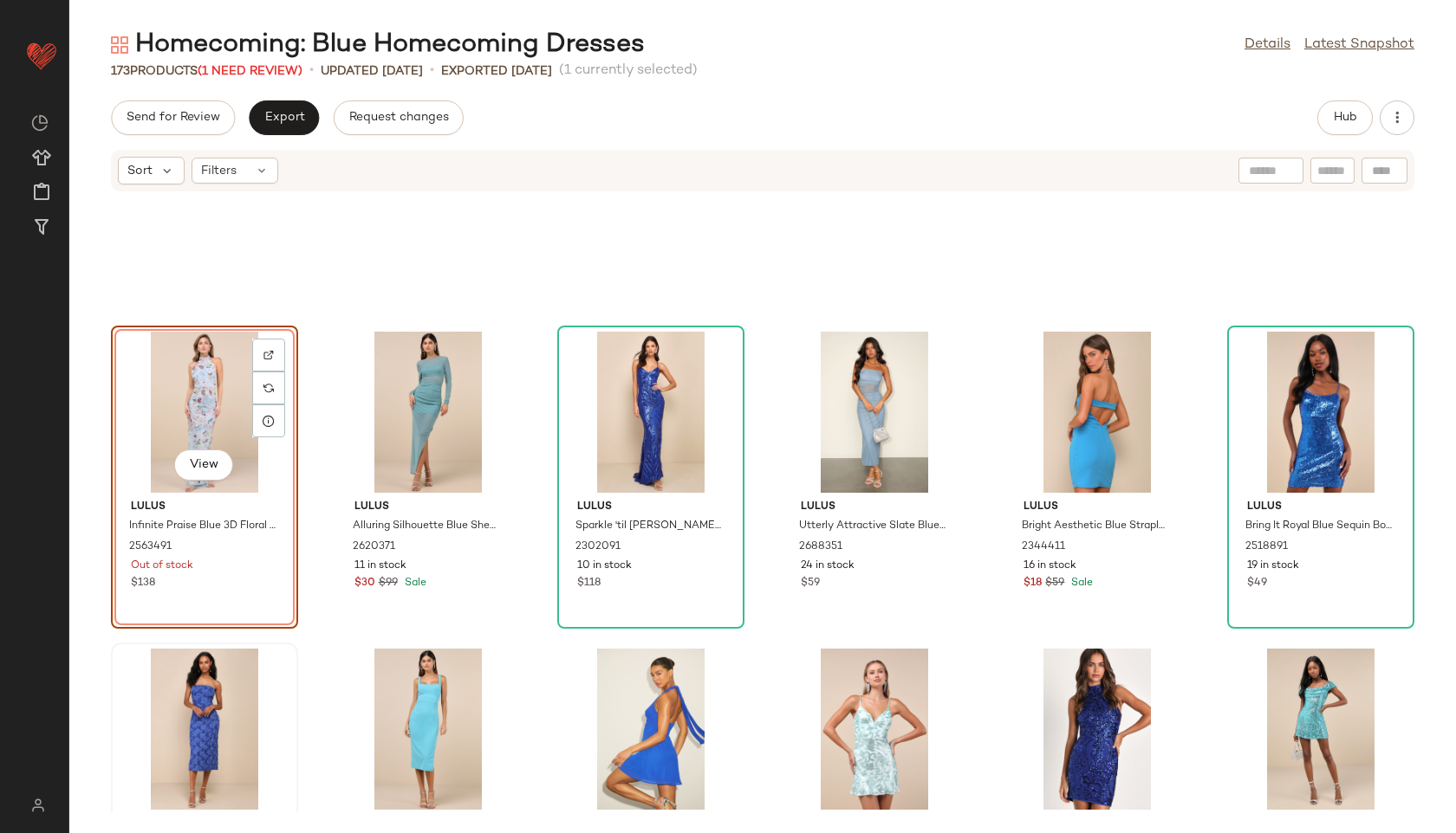
scroll to position [8120, 0]
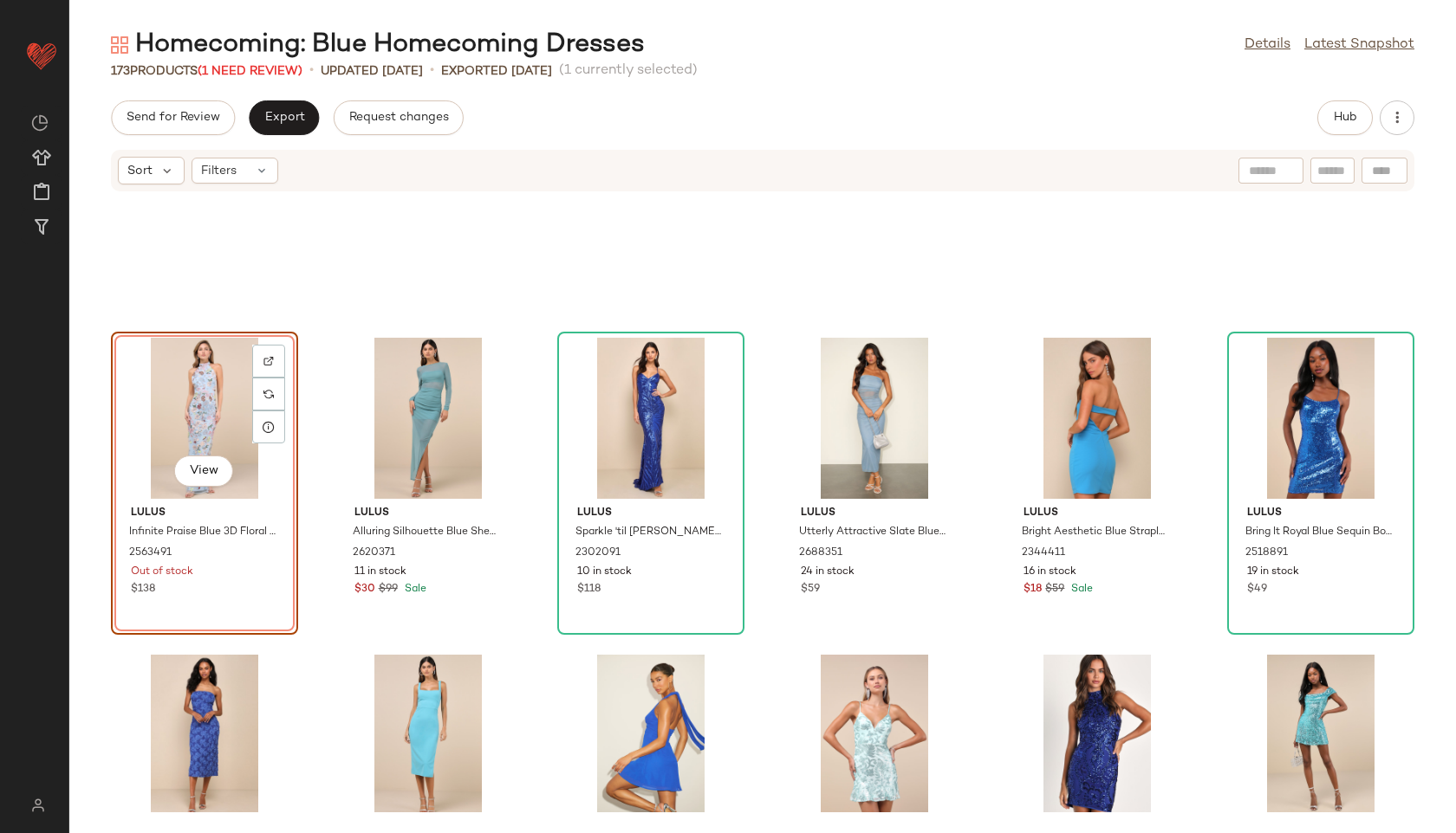
click at [198, 374] on div "View" at bounding box center [204, 418] width 175 height 161
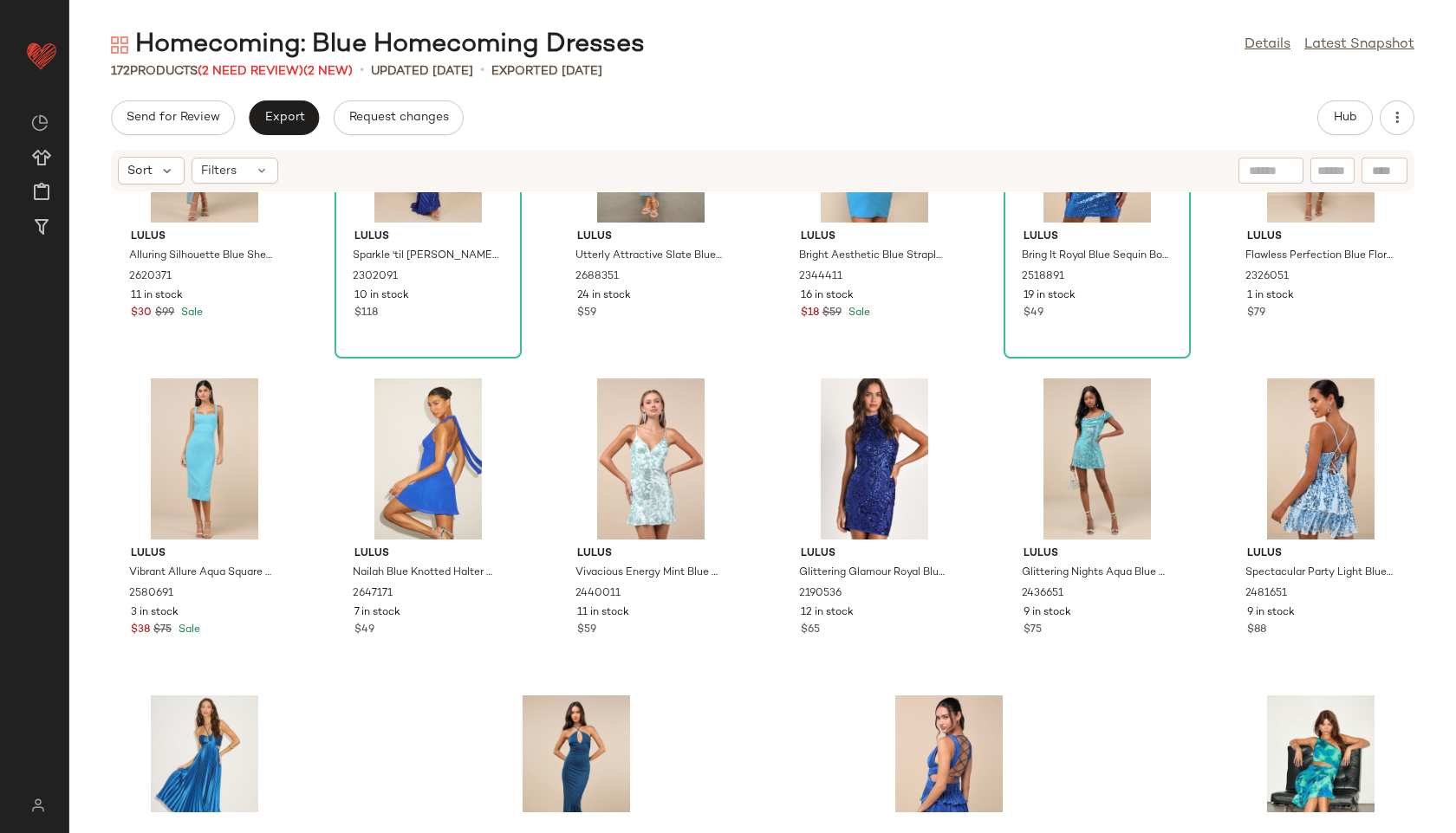
scroll to position [8399, 0]
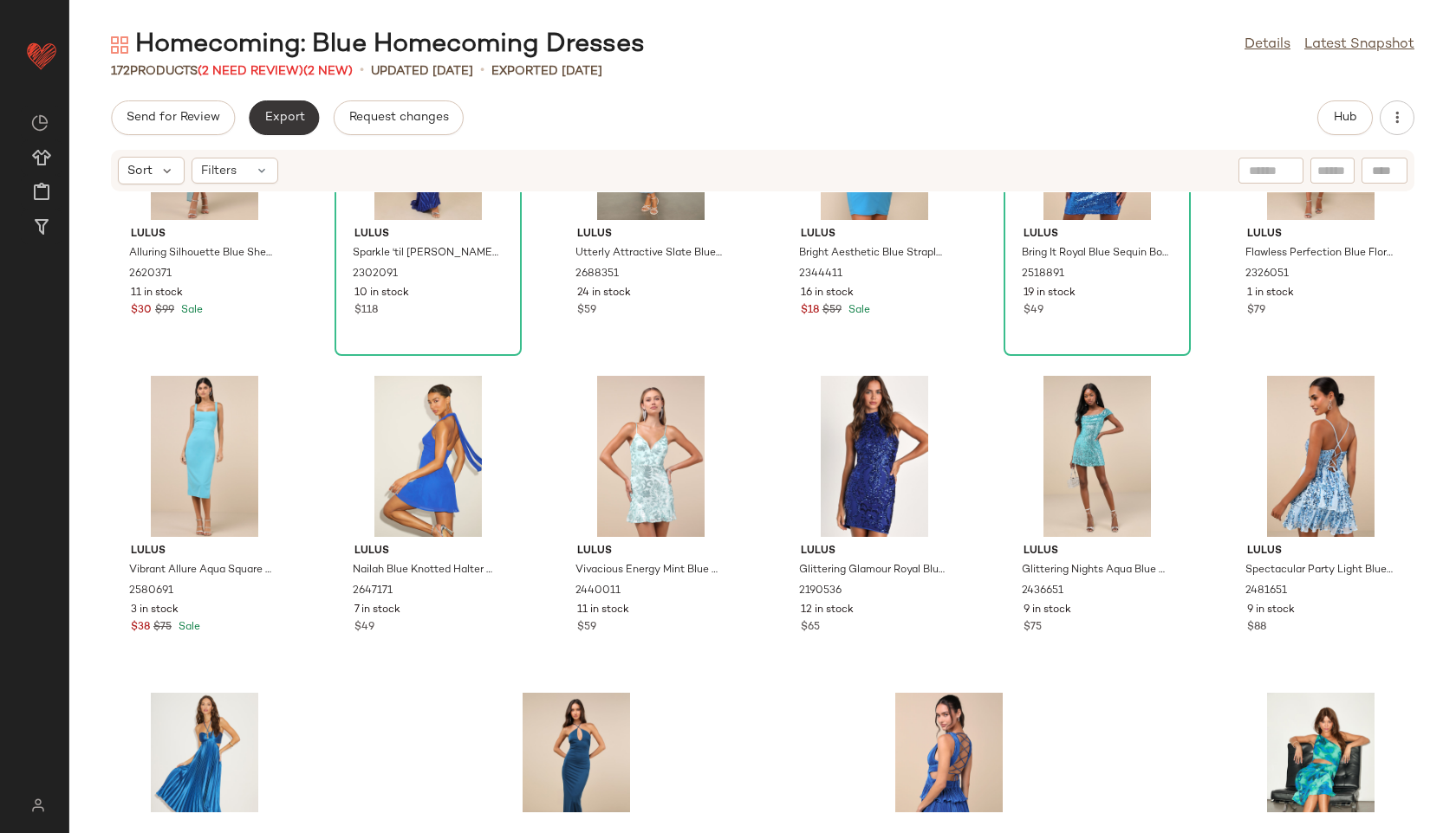
click at [279, 131] on button "Export" at bounding box center [284, 117] width 71 height 34
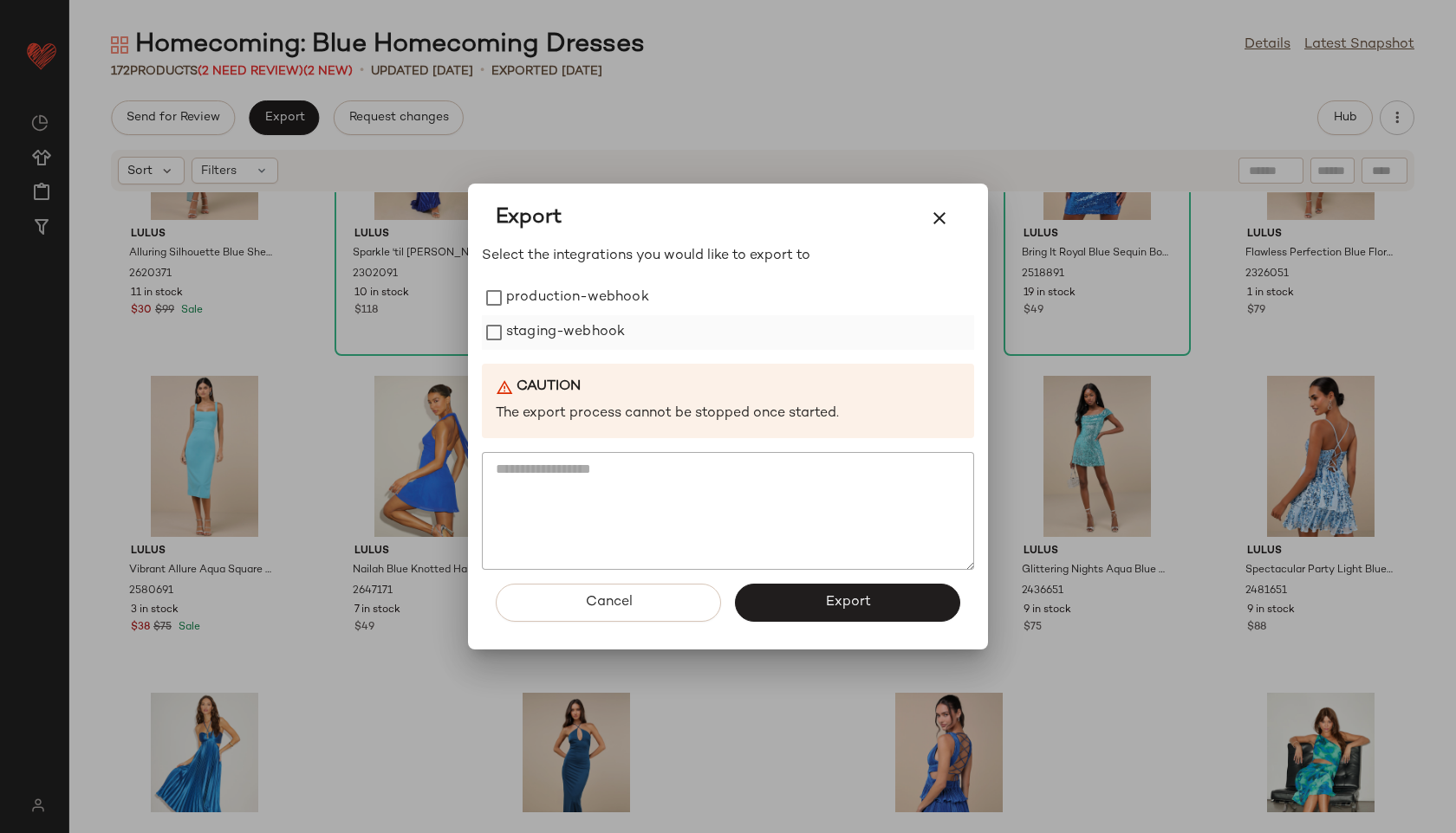
click at [514, 315] on label "staging-webhook" at bounding box center [566, 332] width 119 height 34
click at [515, 302] on label "production-webhook" at bounding box center [578, 297] width 143 height 34
click at [812, 618] on button "Export" at bounding box center [847, 603] width 225 height 38
